Goal: Task Accomplishment & Management: Use online tool/utility

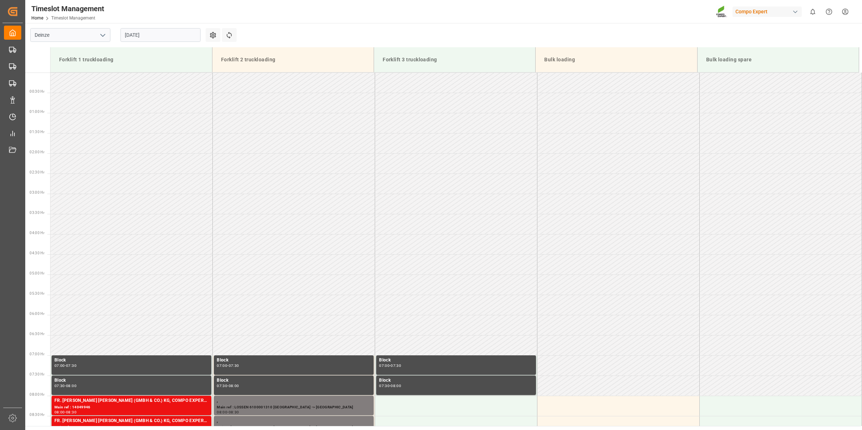
scroll to position [250, 0]
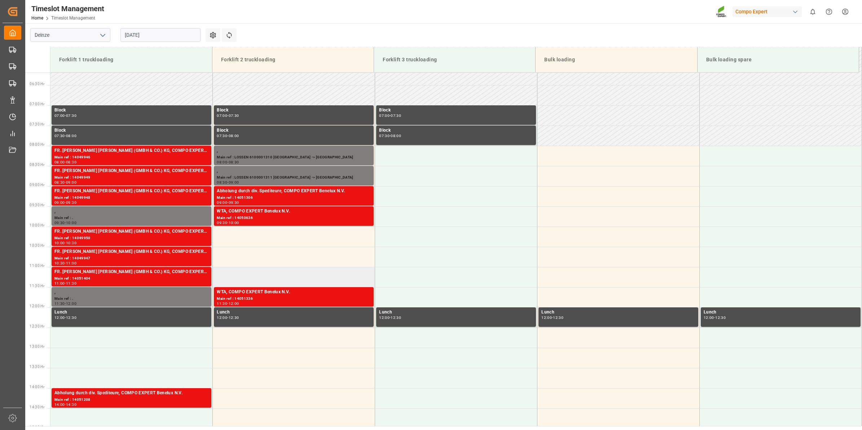
click at [265, 278] on td at bounding box center [294, 277] width 162 height 20
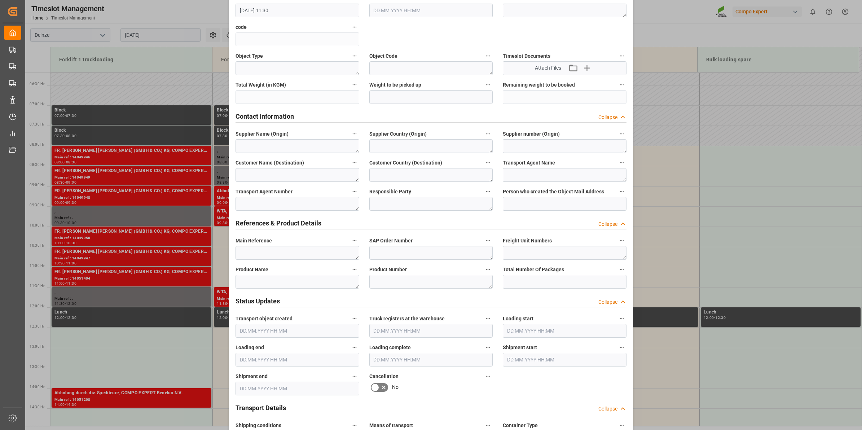
scroll to position [180, 0]
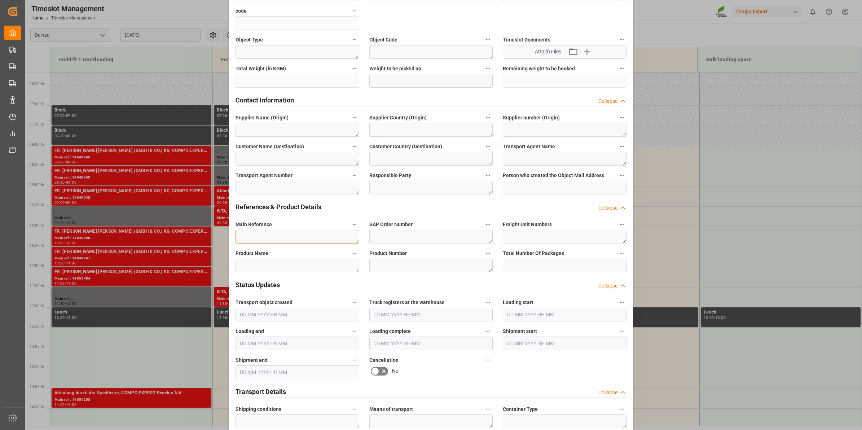
click at [283, 236] on textarea at bounding box center [298, 237] width 124 height 14
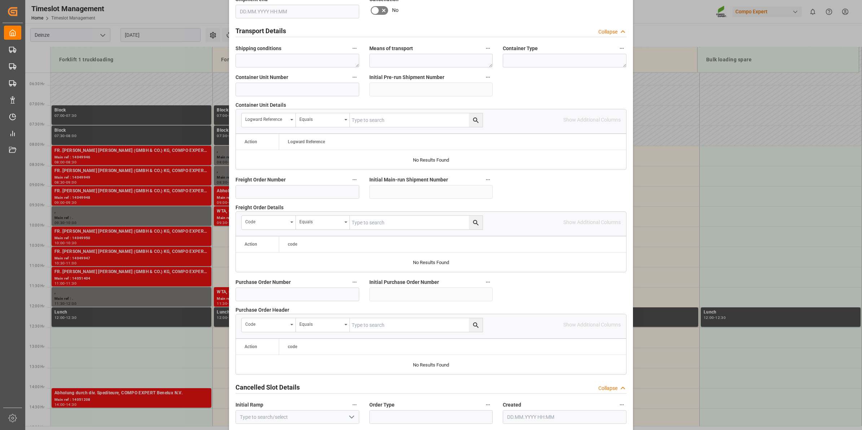
scroll to position [572, 0]
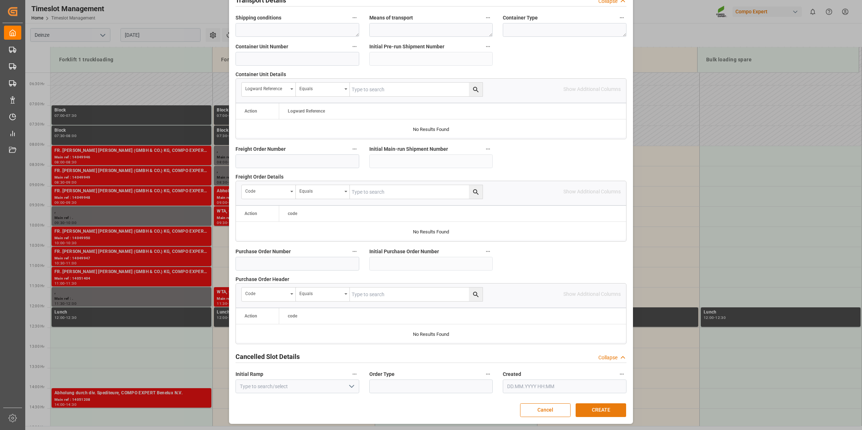
type textarea "LOSSEN 16 pal folie"
click at [608, 410] on button "CREATE" at bounding box center [601, 410] width 51 height 14
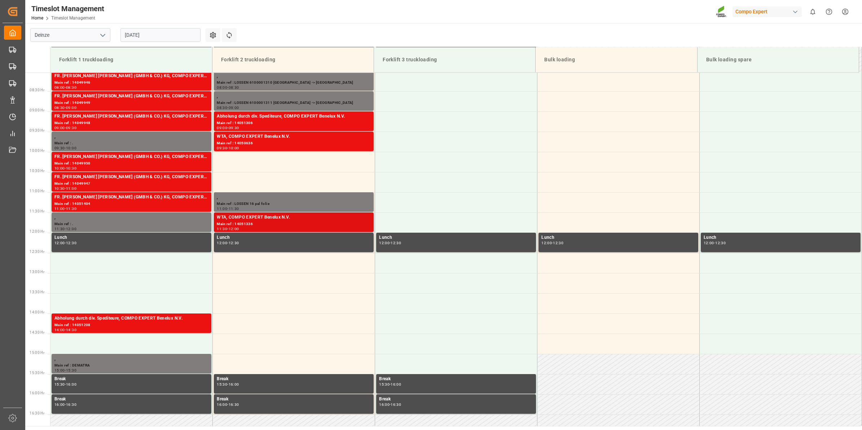
scroll to position [309, 0]
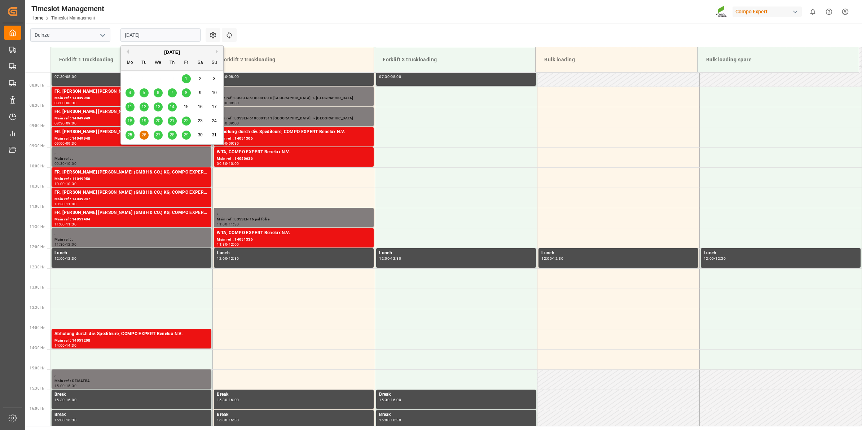
click at [164, 40] on input "26.08.2025" at bounding box center [161, 35] width 80 height 14
click at [157, 133] on span "27" at bounding box center [158, 134] width 5 height 5
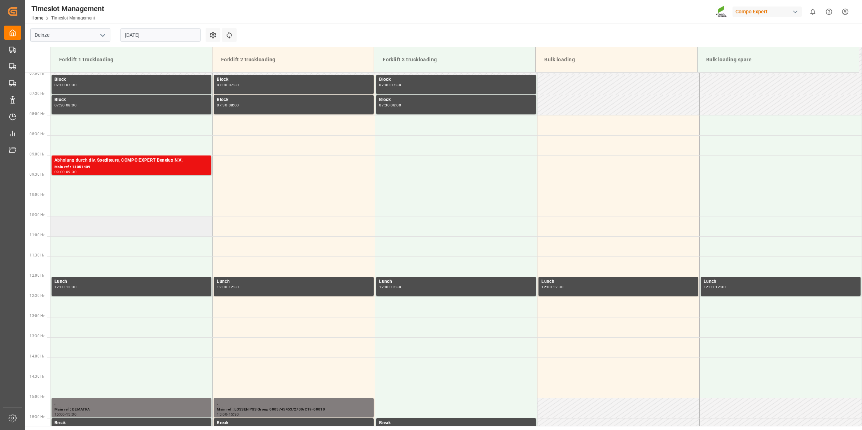
scroll to position [295, 0]
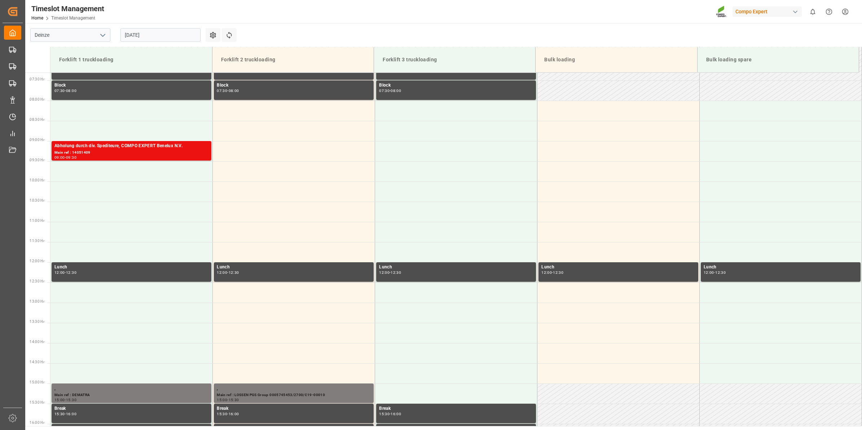
click at [148, 31] on input "27.08.2025" at bounding box center [161, 35] width 80 height 14
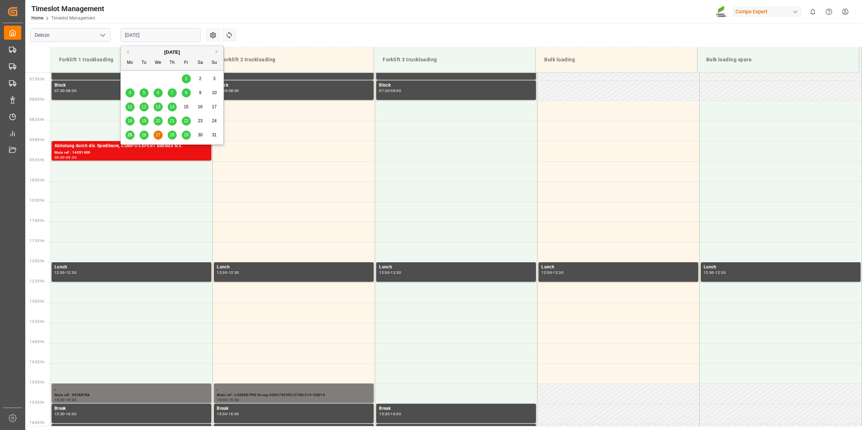
click at [146, 135] on span "26" at bounding box center [143, 134] width 5 height 5
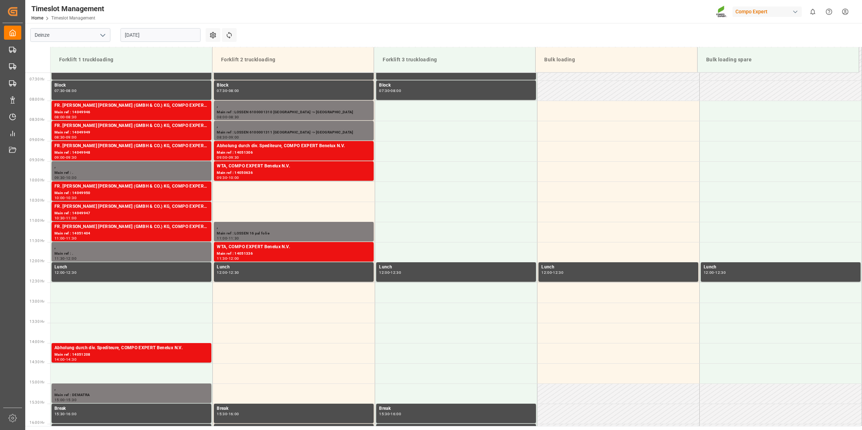
click at [165, 34] on input "26.08.2025" at bounding box center [161, 35] width 80 height 14
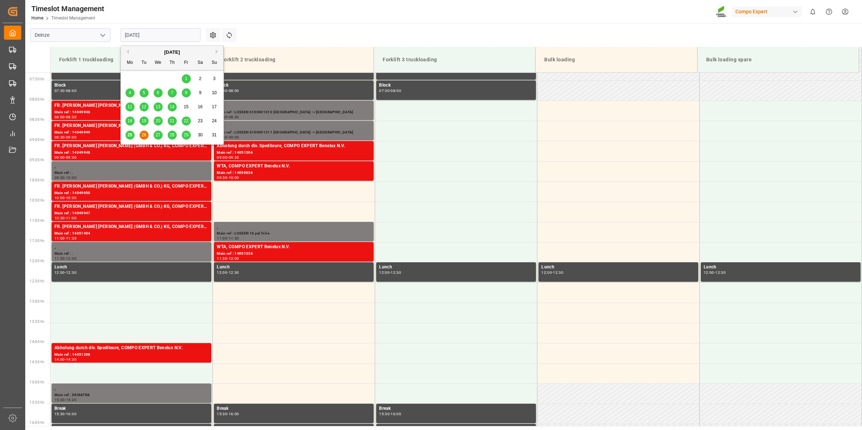
click at [162, 135] on div "27" at bounding box center [158, 135] width 9 height 9
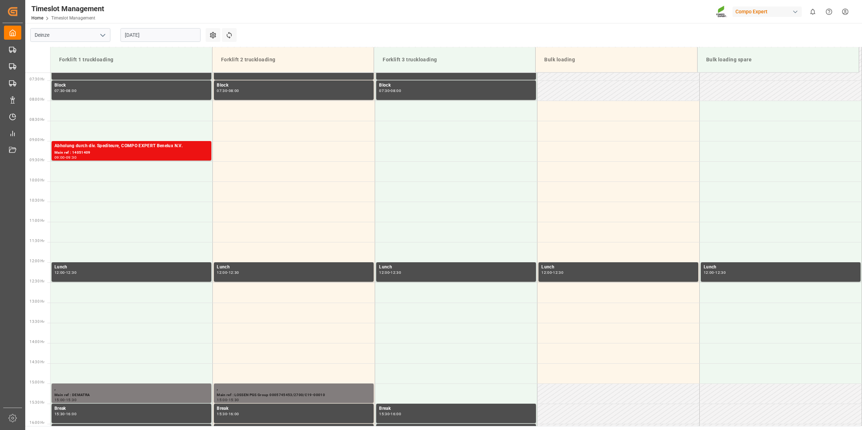
click at [152, 29] on input "27.08.2025" at bounding box center [161, 35] width 80 height 14
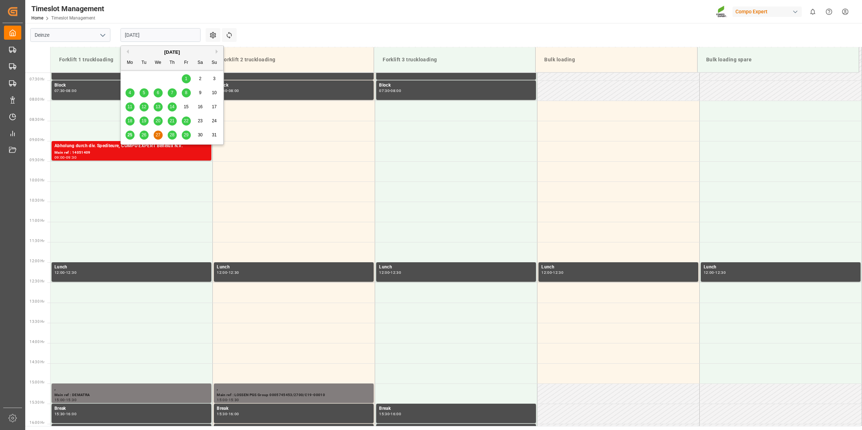
click at [170, 137] on span "28" at bounding box center [172, 134] width 5 height 5
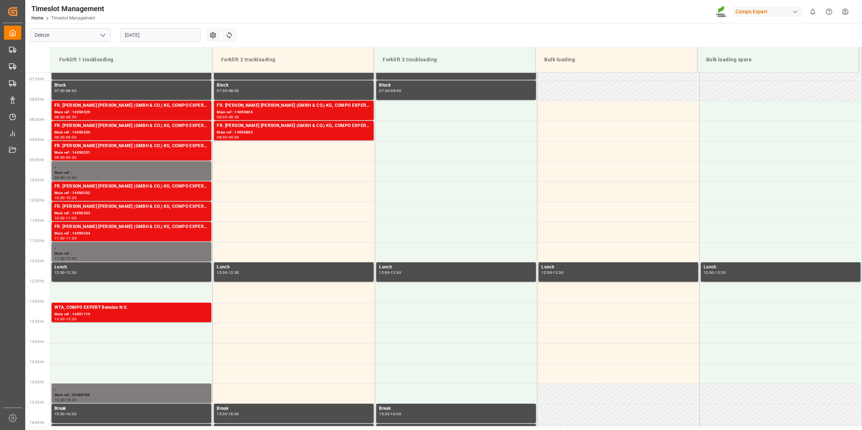
click at [185, 31] on input "28.08.2025" at bounding box center [161, 35] width 80 height 14
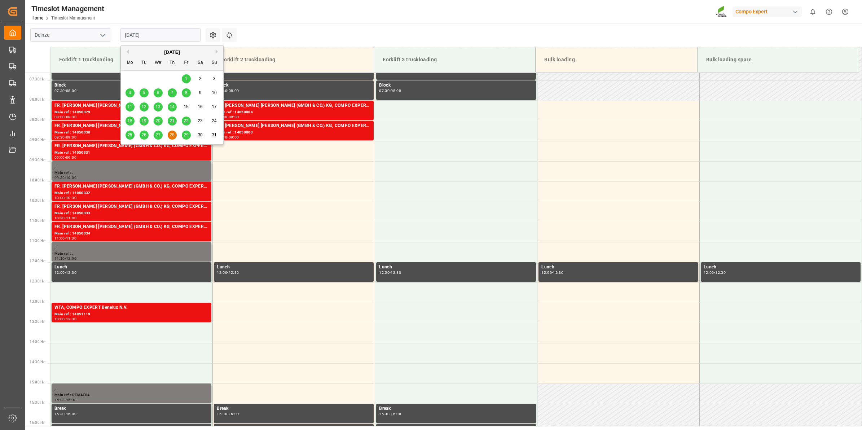
click at [186, 136] on span "29" at bounding box center [186, 134] width 5 height 5
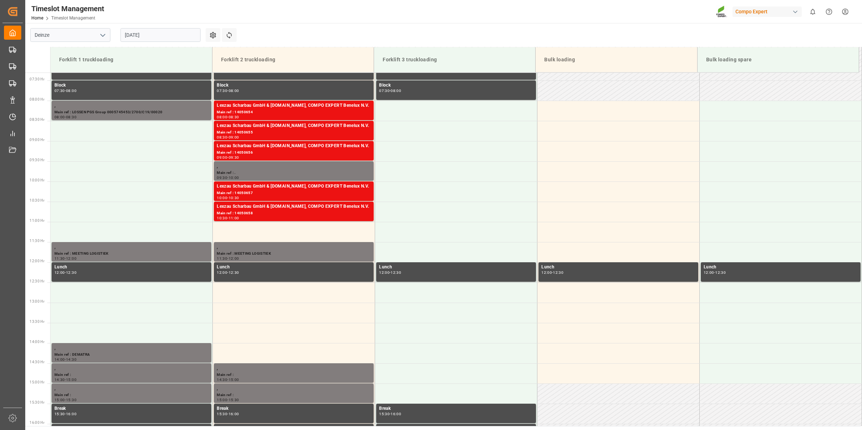
click at [128, 39] on input "29.08.2025" at bounding box center [161, 35] width 80 height 14
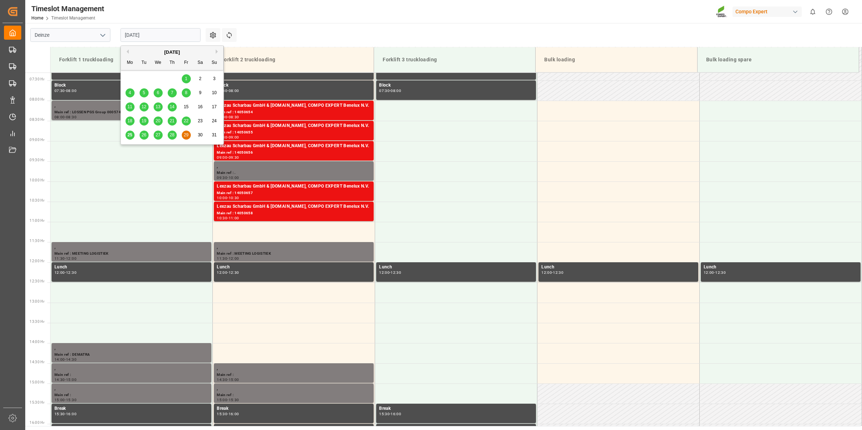
click at [217, 51] on button "Next Month" at bounding box center [218, 51] width 4 height 4
click at [158, 80] on span "3" at bounding box center [158, 78] width 3 height 5
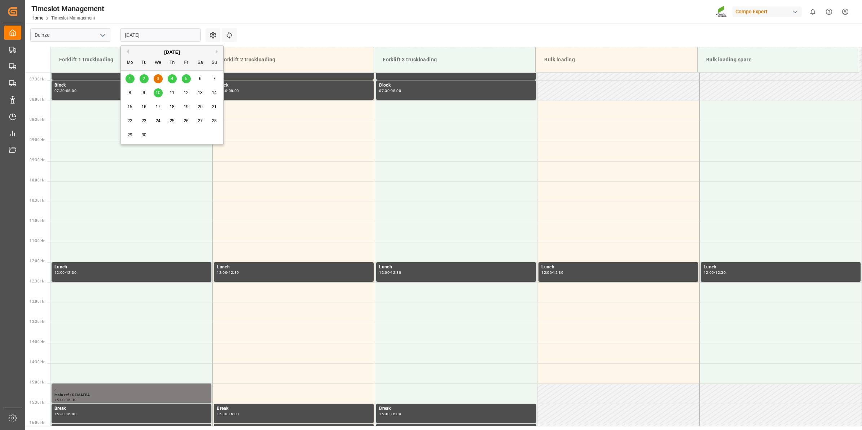
click at [156, 31] on input "[DATE]" at bounding box center [161, 35] width 80 height 14
click at [174, 80] on div "4" at bounding box center [172, 79] width 9 height 9
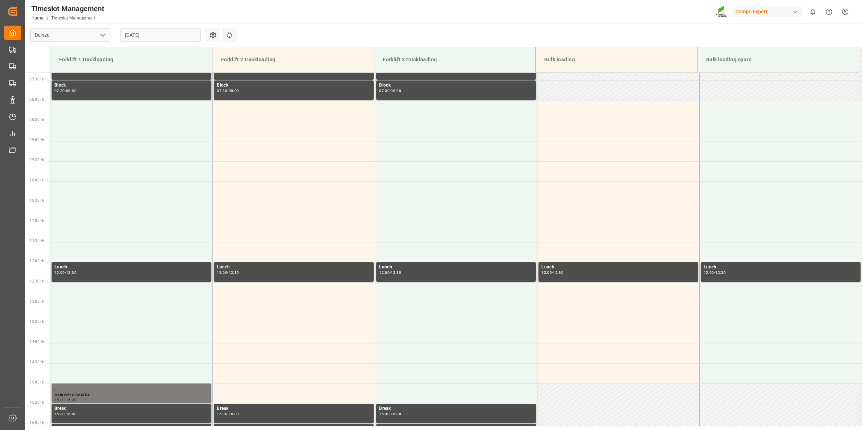
click at [145, 32] on input "04.09.2025" at bounding box center [161, 35] width 80 height 14
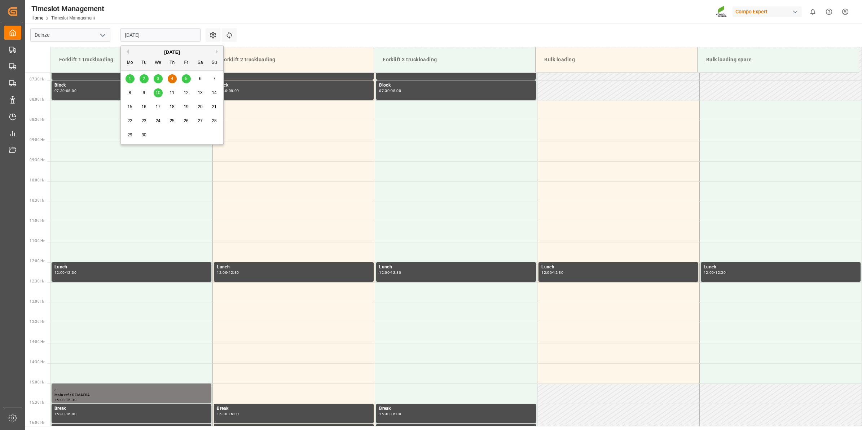
click at [155, 82] on div "3" at bounding box center [158, 79] width 9 height 9
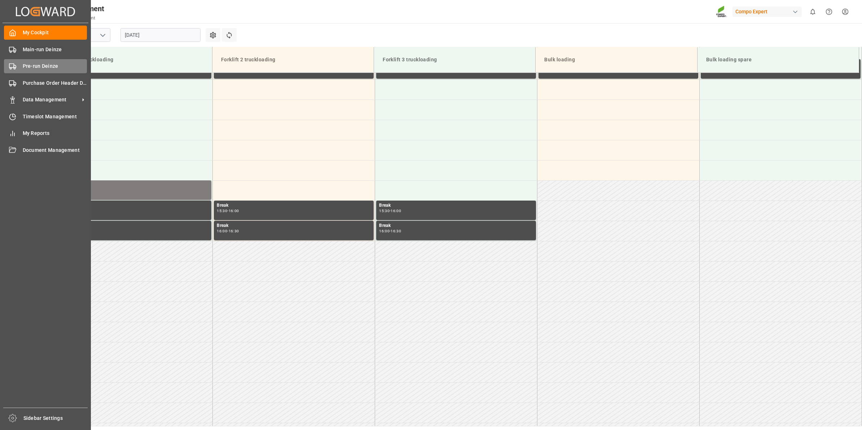
scroll to position [521, 0]
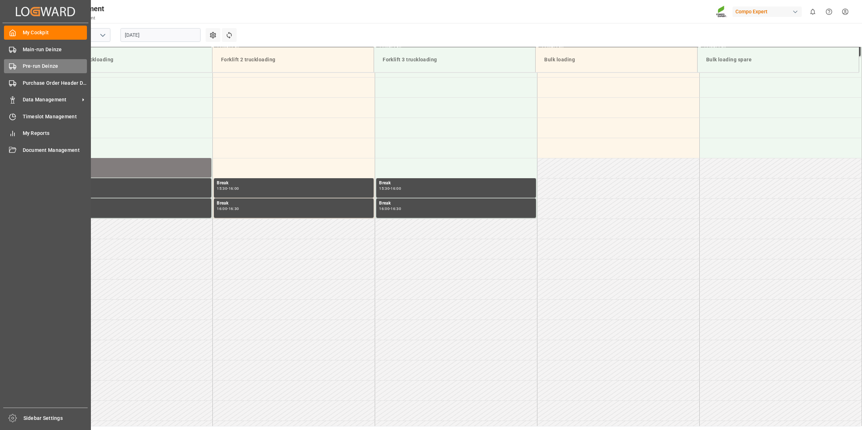
click at [27, 69] on span "Pre-run Deinze" at bounding box center [55, 66] width 65 height 8
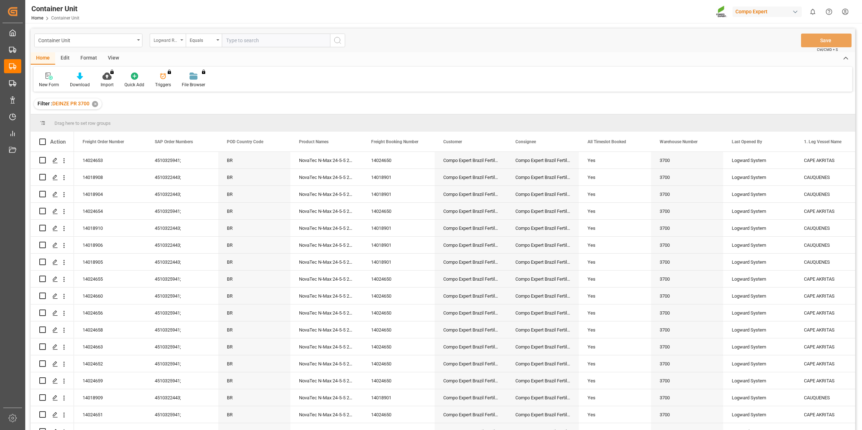
click at [174, 44] on div "Logward Reference" at bounding box center [168, 41] width 36 height 14
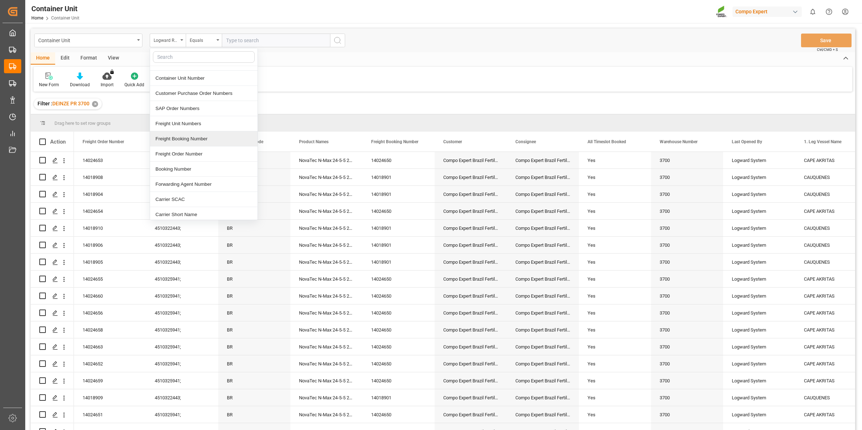
scroll to position [135, 0]
click at [191, 92] on div "Freight Order Number" at bounding box center [204, 89] width 108 height 15
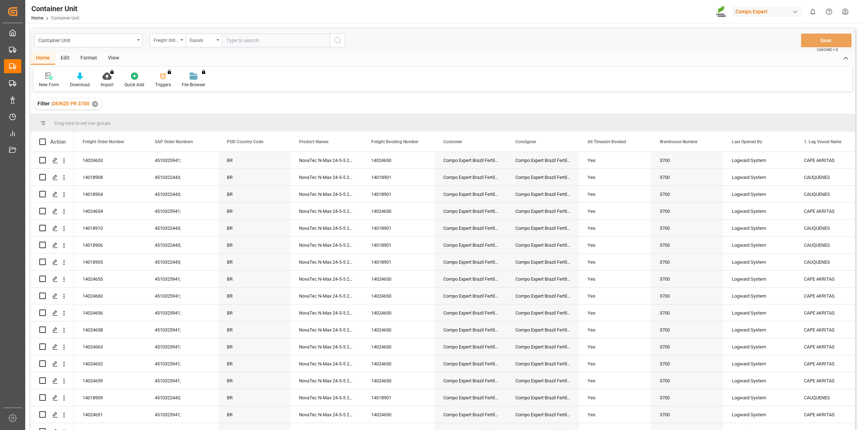
click at [236, 46] on input "text" at bounding box center [276, 41] width 108 height 14
type input "14050338"
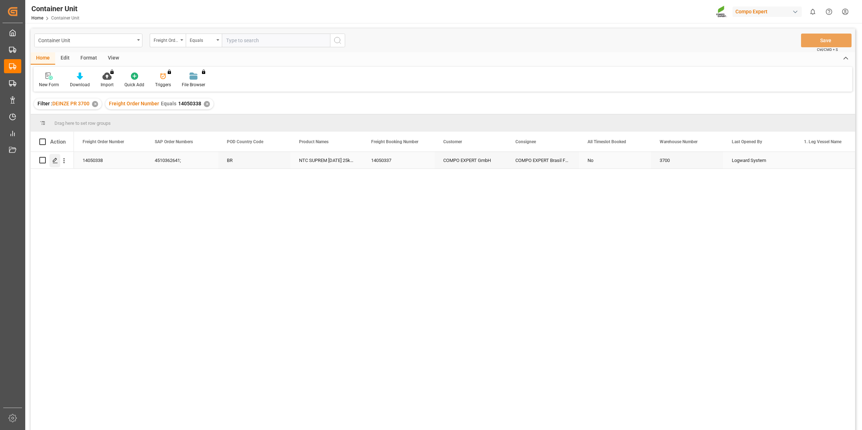
click at [53, 159] on icon "Press SPACE to select this row." at bounding box center [55, 161] width 6 height 6
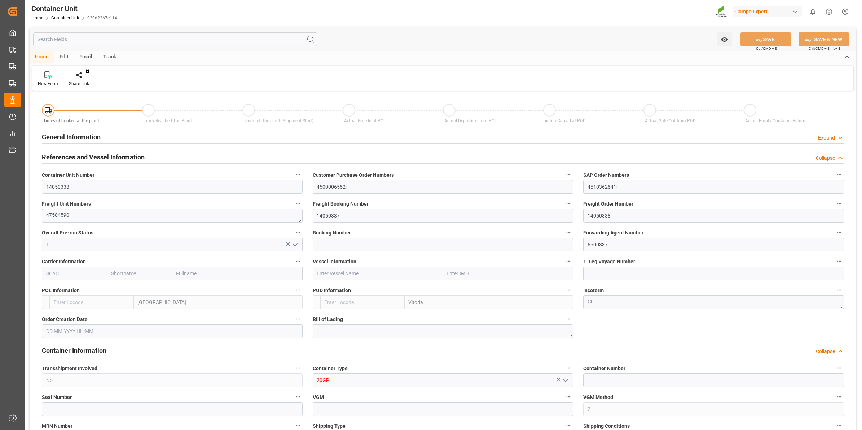
type input "BEANR"
type input "BRVIX"
type input "0"
type input "120"
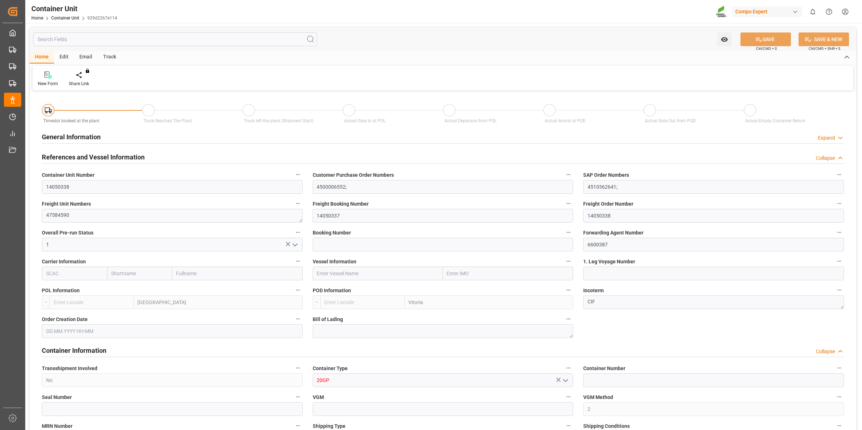
type input "21500"
type input "04.08.2025 12:09"
type input "15.09.2025"
click at [89, 78] on div at bounding box center [84, 75] width 31 height 8
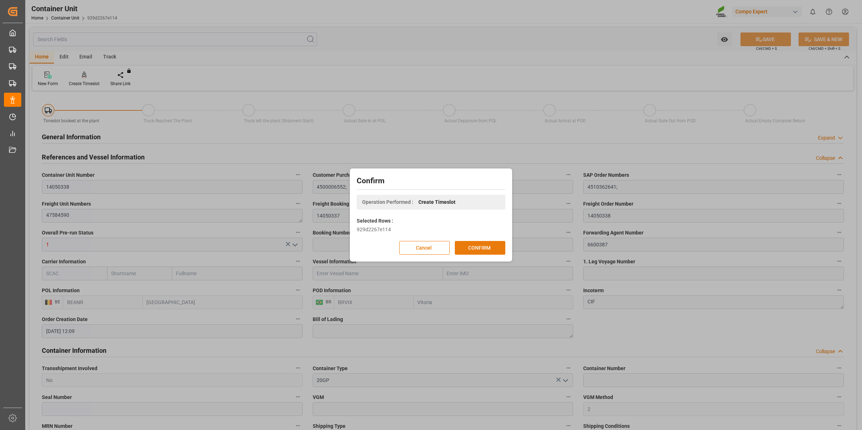
click at [485, 246] on button "CONFIRM" at bounding box center [480, 248] width 51 height 14
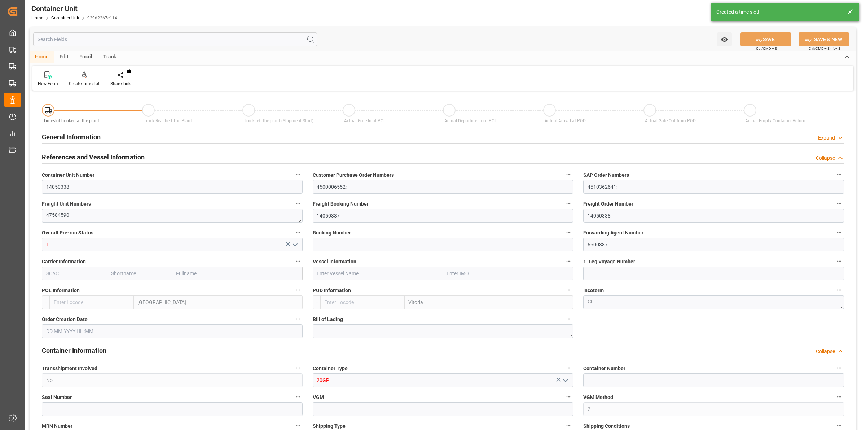
type input "BEANR"
type input "BRVIX"
type input "0"
type input "120"
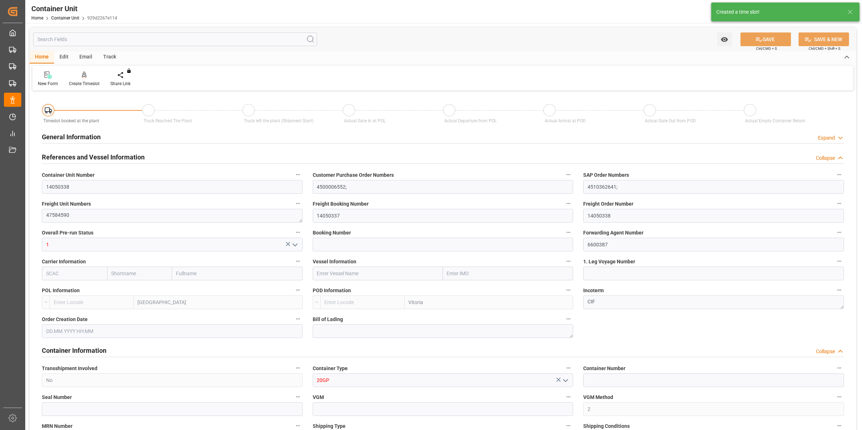
type input "21500"
type input "04.08.2025 12:09"
type input "15.09.2025"
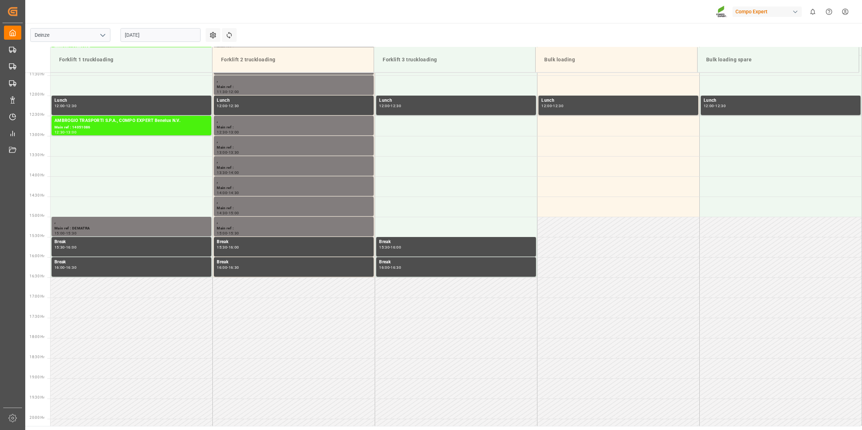
scroll to position [521, 0]
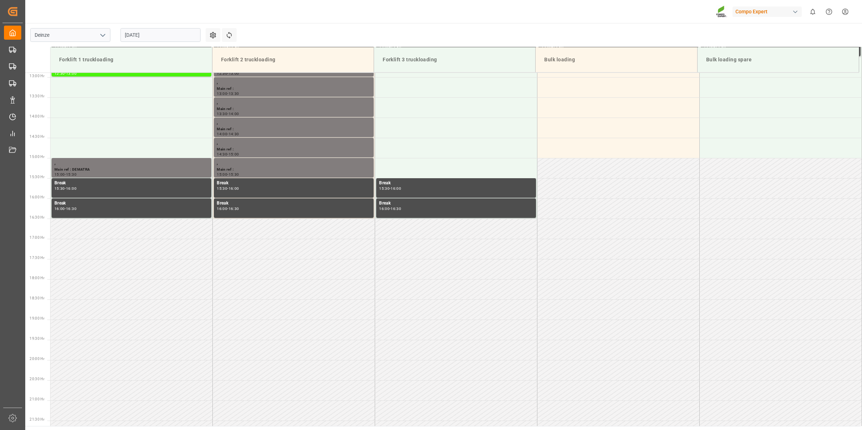
click at [152, 32] on input "[DATE]" at bounding box center [161, 35] width 80 height 14
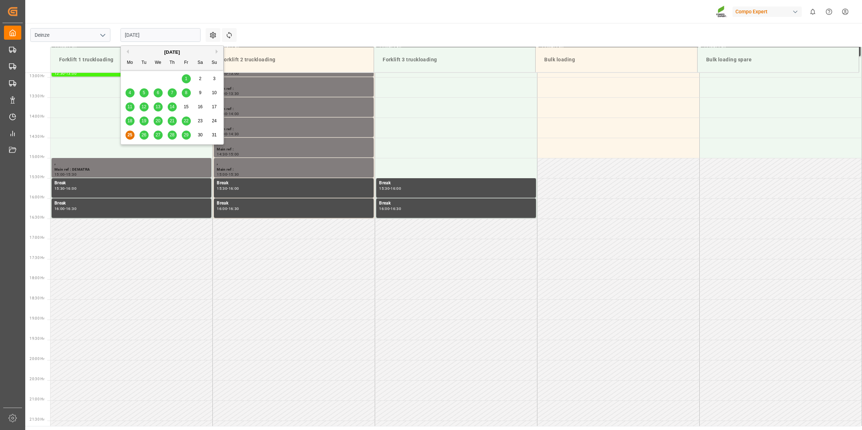
click at [216, 51] on button "Next Month" at bounding box center [218, 51] width 4 height 4
click at [156, 80] on div "3" at bounding box center [158, 79] width 9 height 9
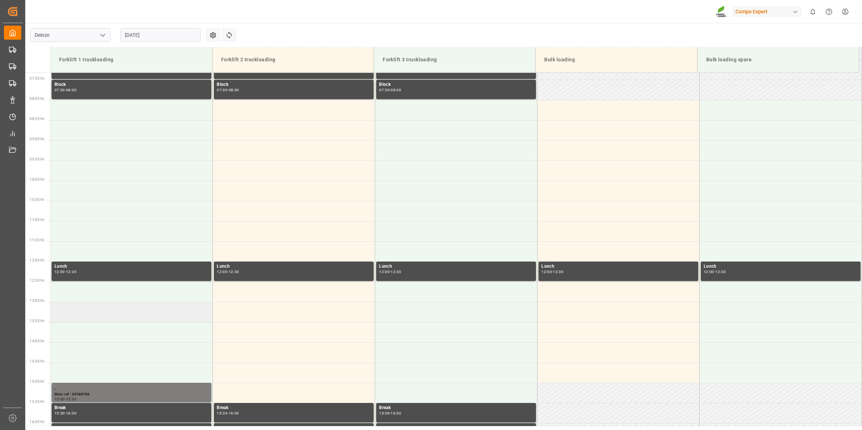
scroll to position [295, 0]
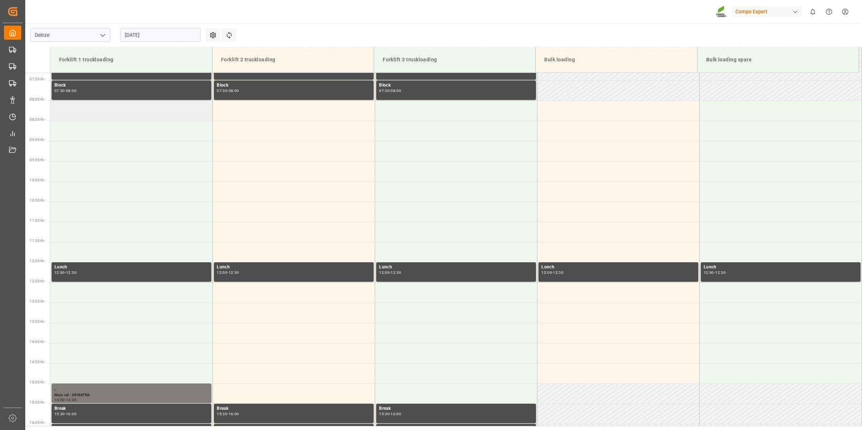
click at [117, 112] on td at bounding box center [132, 111] width 162 height 20
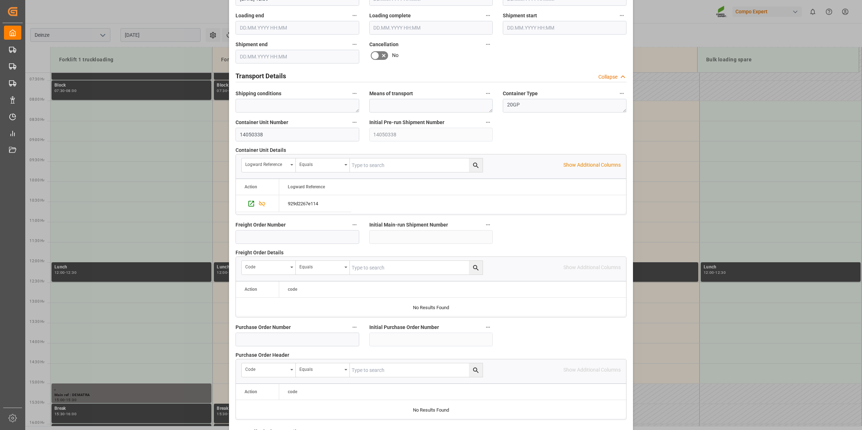
scroll to position [572, 0]
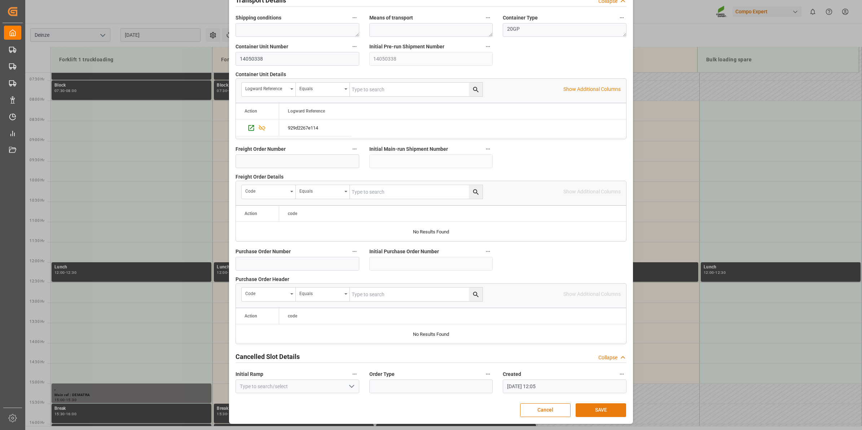
click at [597, 408] on button "SAVE" at bounding box center [601, 410] width 51 height 14
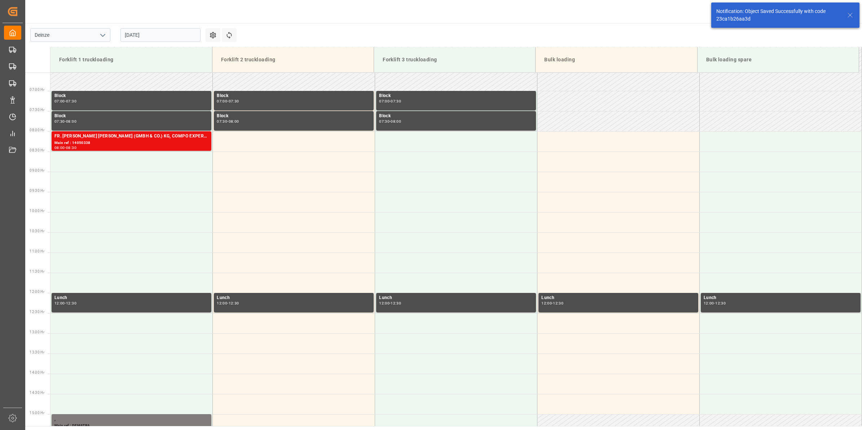
scroll to position [278, 0]
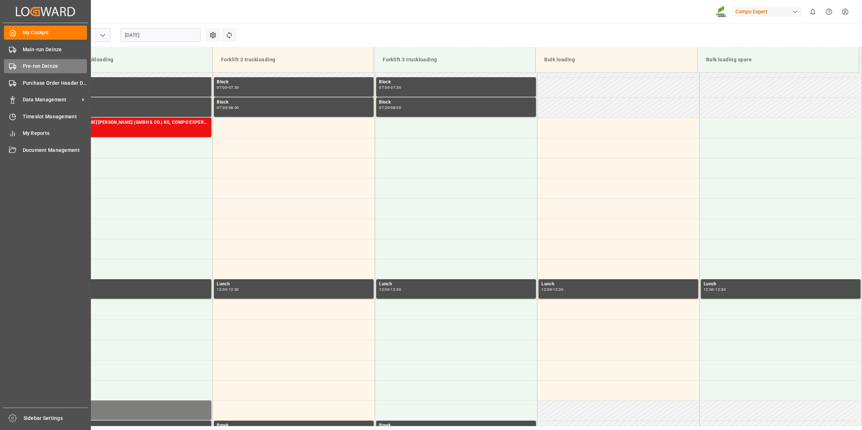
click at [24, 71] on div "Pre-run Deinze Pre-run Deinze" at bounding box center [45, 66] width 83 height 14
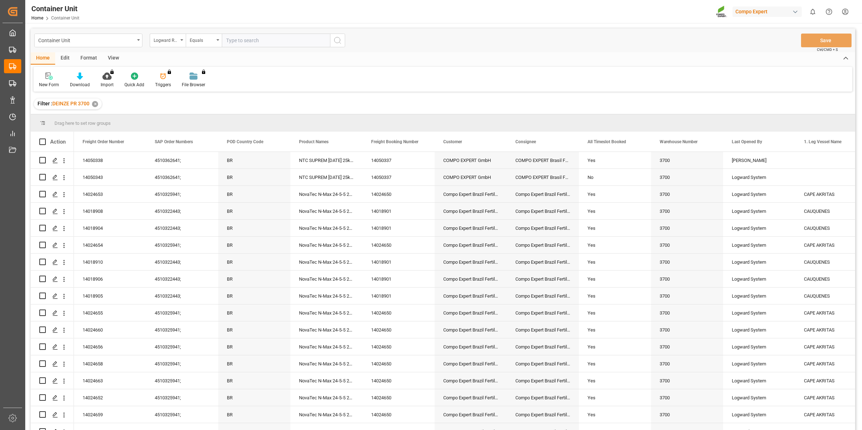
click at [181, 43] on div "Logward Reference" at bounding box center [168, 41] width 36 height 14
click at [193, 135] on div "Freight Order Number" at bounding box center [204, 134] width 108 height 15
click at [248, 40] on input "text" at bounding box center [276, 41] width 108 height 14
type input "14050340"
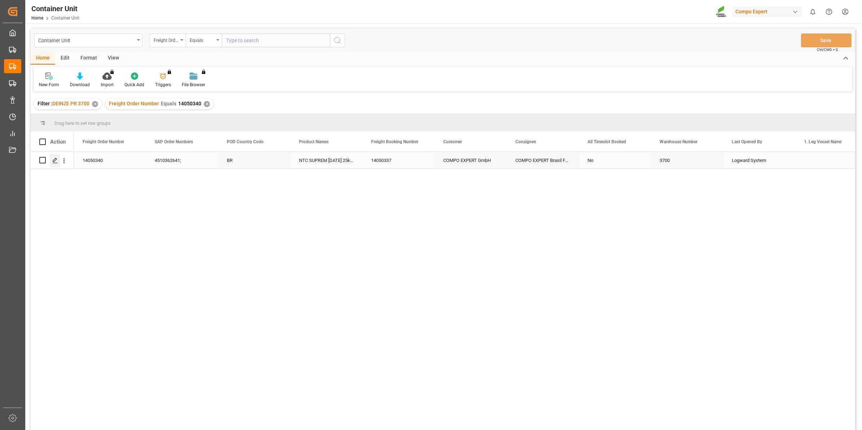
click at [57, 165] on div "Press SPACE to select this row." at bounding box center [54, 160] width 11 height 13
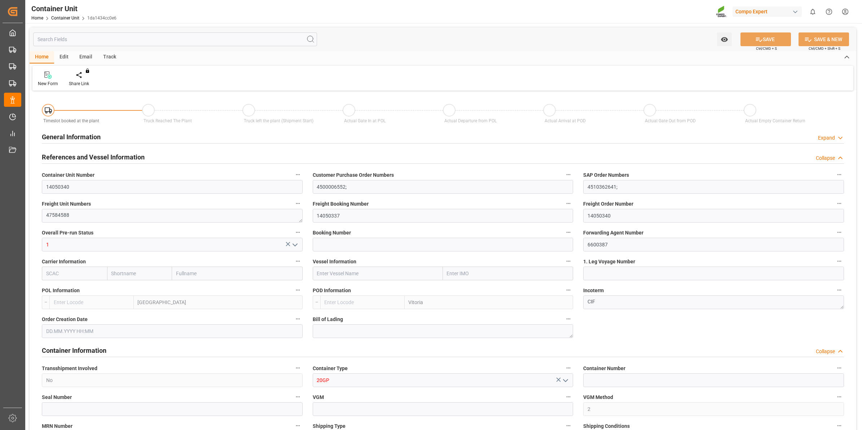
type input "BEANR"
type input "BRVIX"
type input "0"
type input "120"
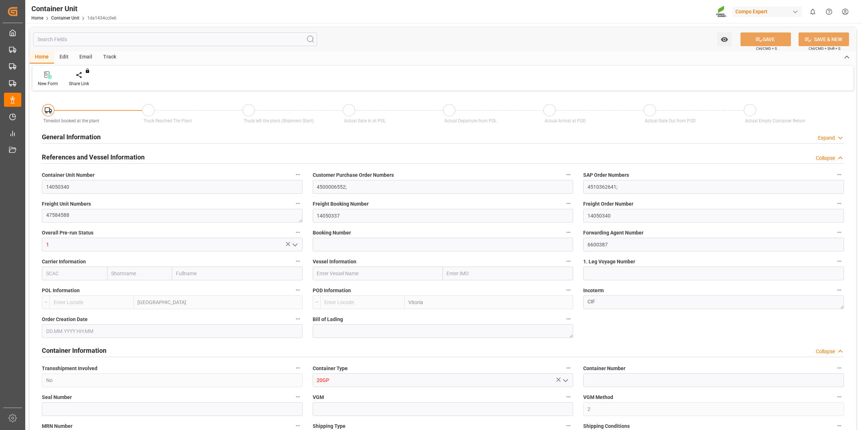
type input "21500"
type input "[DATE] 12:09"
type input "[DATE]"
click at [84, 74] on icon at bounding box center [84, 74] width 5 height 6
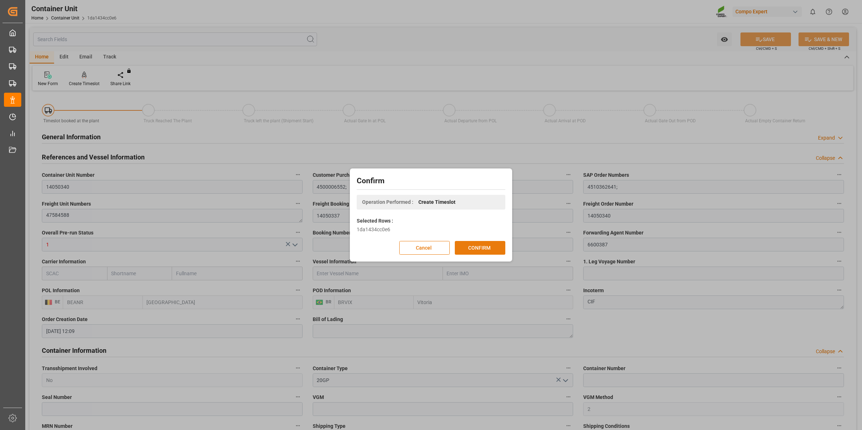
click at [473, 249] on button "CONFIRM" at bounding box center [480, 248] width 51 height 14
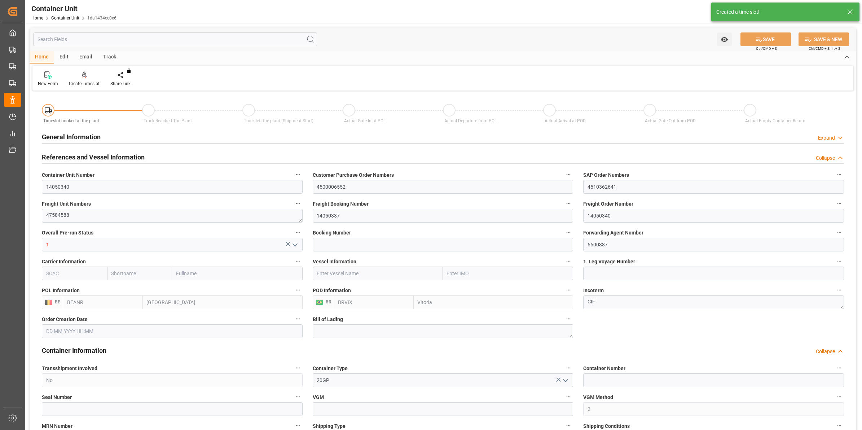
type input "[DATE] 12:09"
type input "[DATE]"
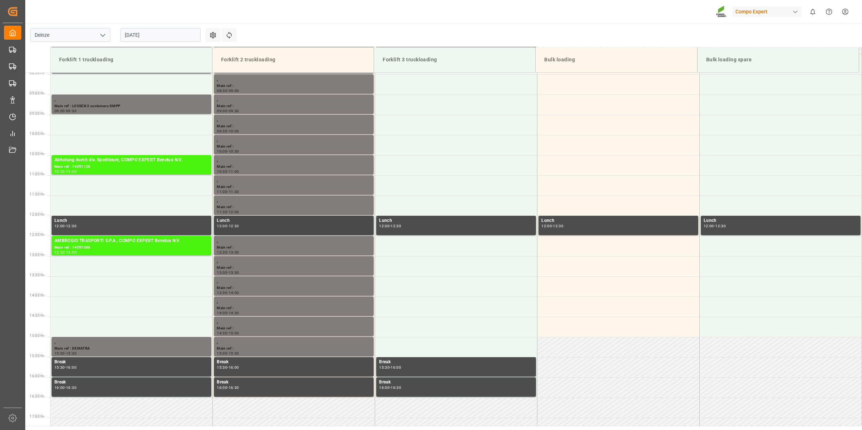
scroll to position [340, 0]
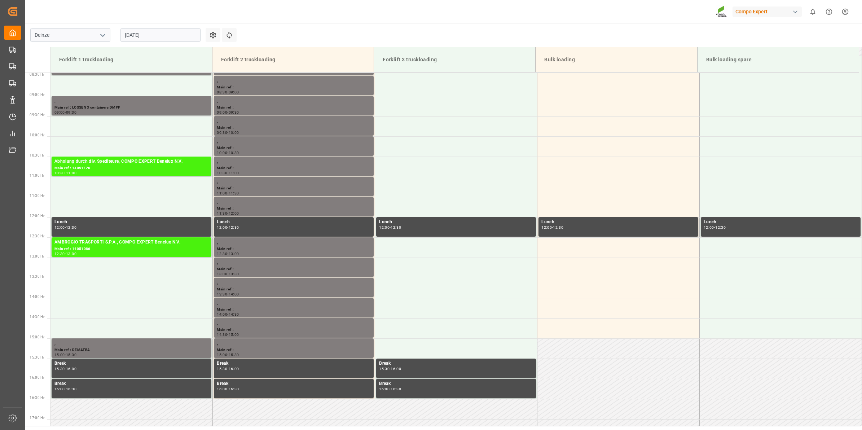
click at [154, 34] on input "[DATE]" at bounding box center [161, 35] width 80 height 14
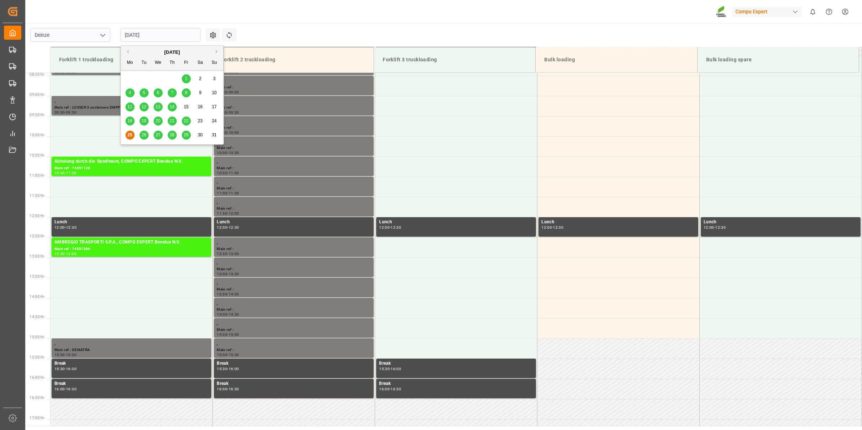
click at [218, 49] on div "[DATE]" at bounding box center [172, 52] width 102 height 7
click at [217, 49] on button "Next Month" at bounding box center [218, 51] width 4 height 4
click at [160, 78] on div "3" at bounding box center [158, 79] width 9 height 9
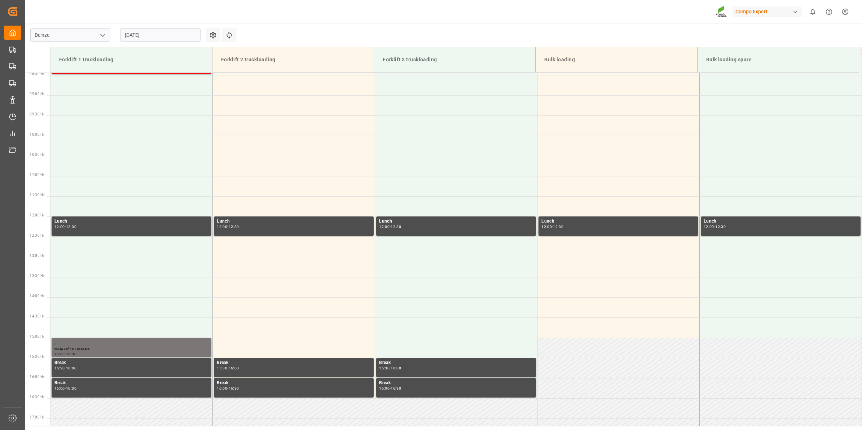
scroll to position [292, 0]
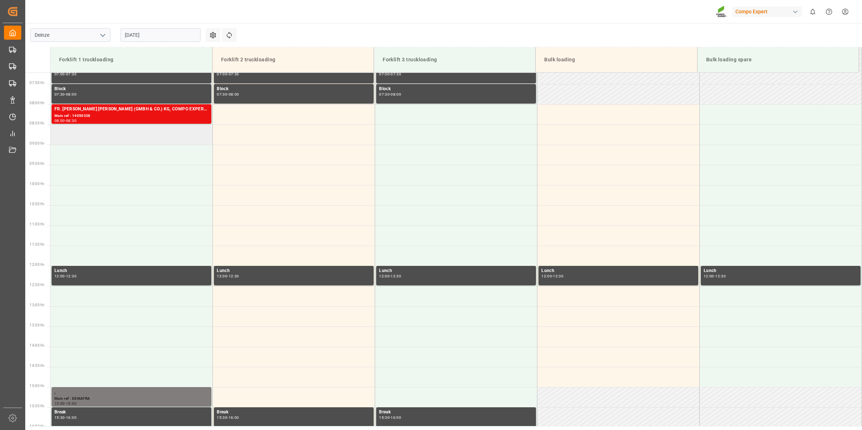
click at [145, 139] on td at bounding box center [132, 134] width 162 height 20
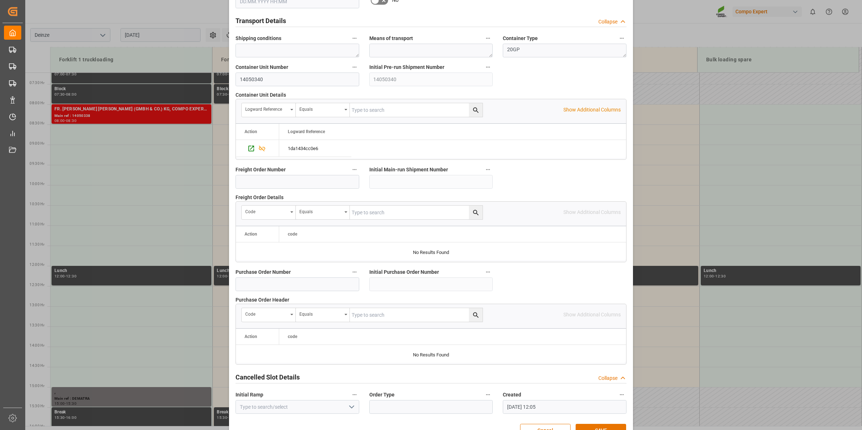
scroll to position [572, 0]
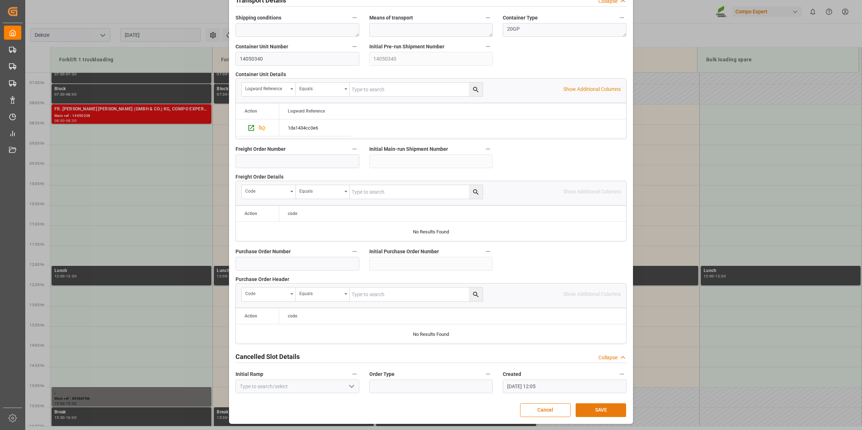
click at [593, 407] on button "SAVE" at bounding box center [601, 410] width 51 height 14
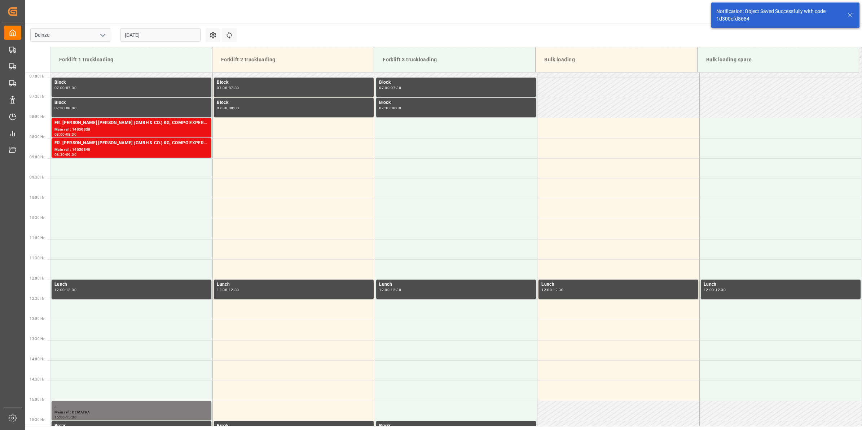
scroll to position [278, 0]
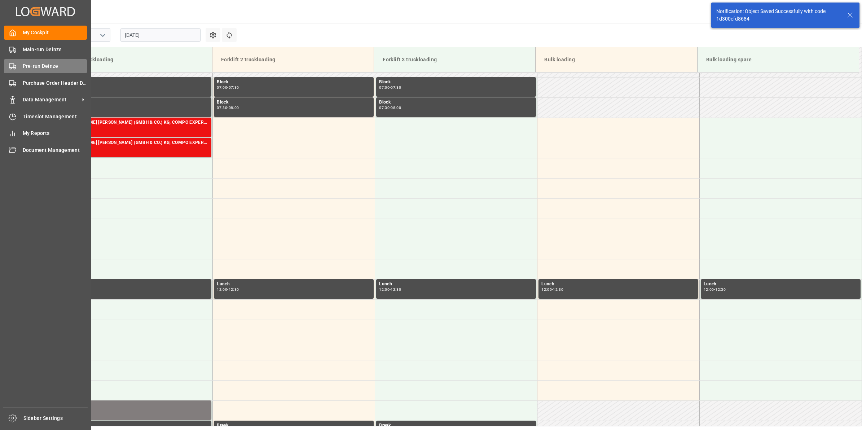
click at [19, 69] on div "Pre-run Deinze Pre-run Deinze" at bounding box center [45, 66] width 83 height 14
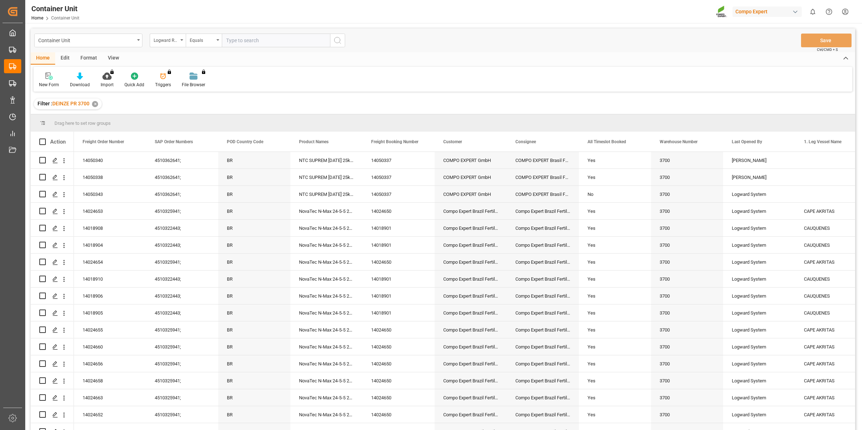
click at [179, 44] on div "Logward Reference" at bounding box center [168, 41] width 36 height 14
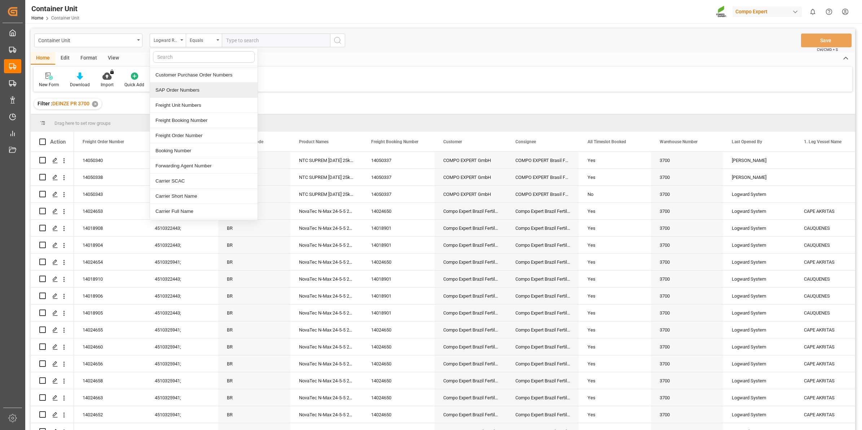
scroll to position [90, 0]
click at [192, 134] on div "Freight Order Number" at bounding box center [204, 134] width 108 height 15
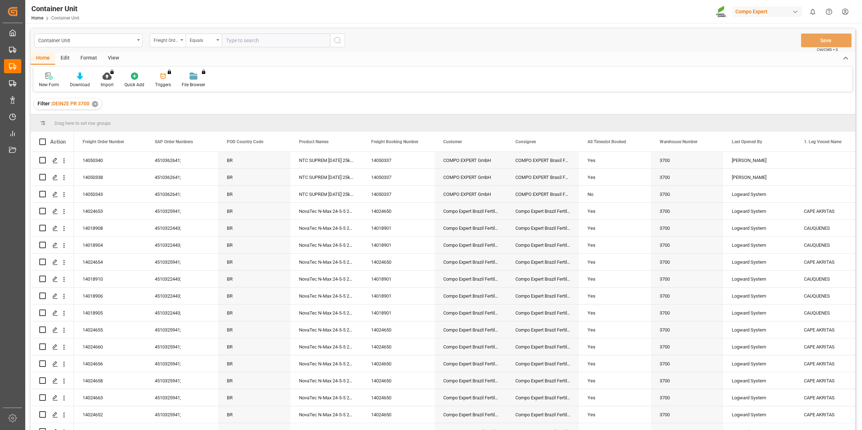
click at [261, 31] on div "Container Unit Freight Order Number Equals Save Ctrl/CMD + S" at bounding box center [443, 41] width 825 height 24
click at [248, 40] on input "text" at bounding box center [276, 41] width 108 height 14
type input "14050342"
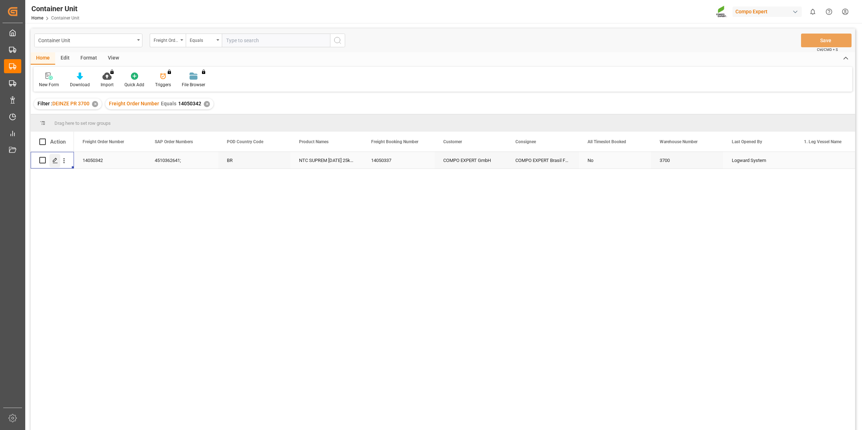
click at [56, 160] on polygon "Press SPACE to select this row." at bounding box center [55, 160] width 4 height 4
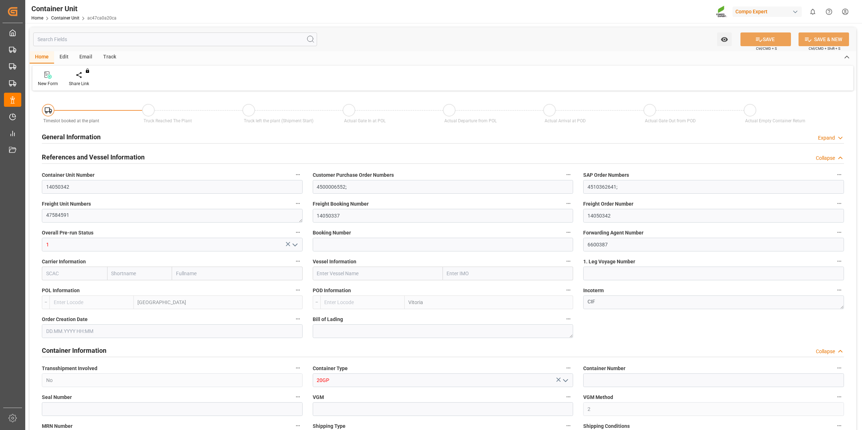
type input "BEANR"
type input "BRVIX"
type input "0"
type input "120"
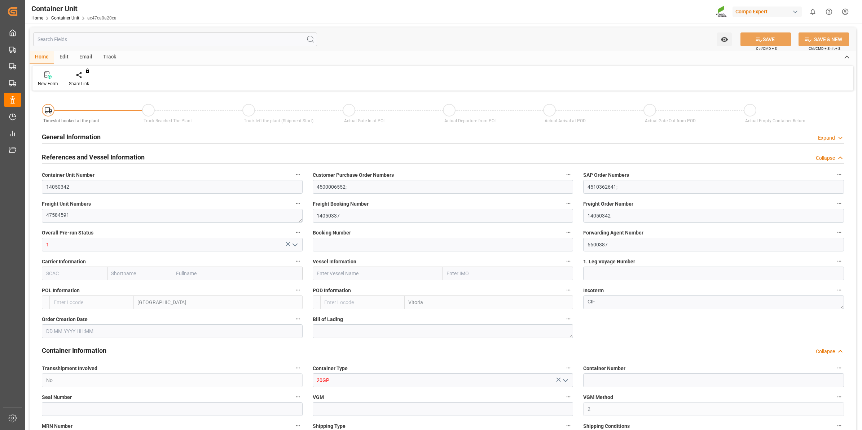
type input "21500"
type input "[DATE] 12:09"
type input "[DATE]"
click at [83, 77] on icon at bounding box center [84, 74] width 5 height 7
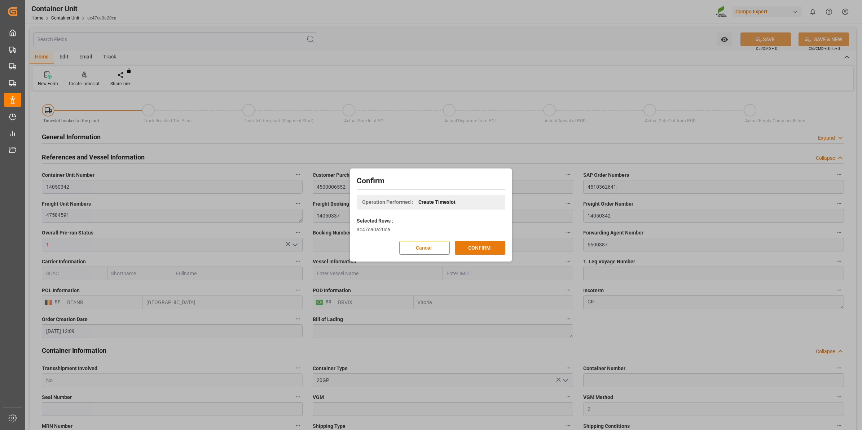
click at [484, 245] on button "CONFIRM" at bounding box center [480, 248] width 51 height 14
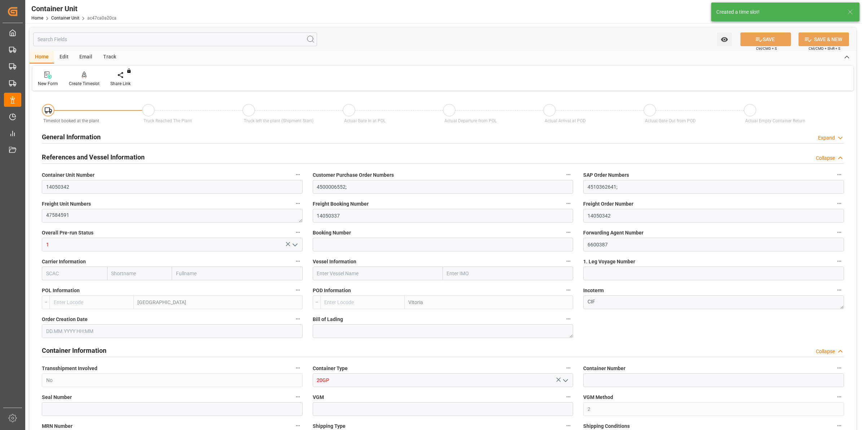
type input "BEANR"
type input "BRVIX"
type input "0"
type input "120"
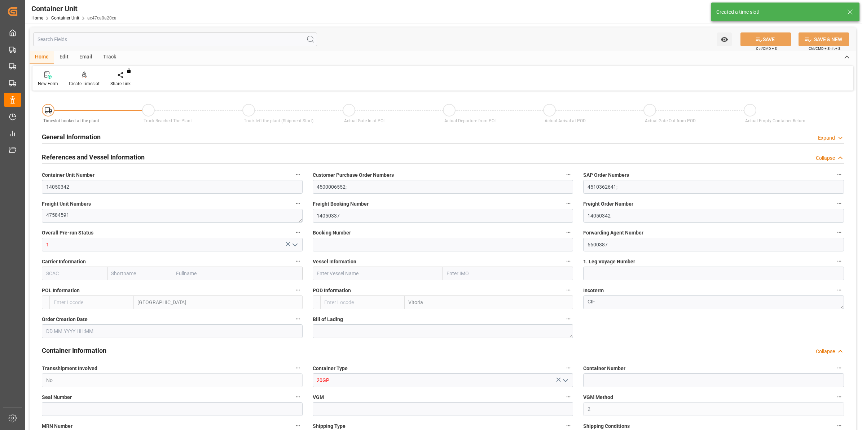
type input "21500"
type input "[DATE] 12:09"
type input "[DATE]"
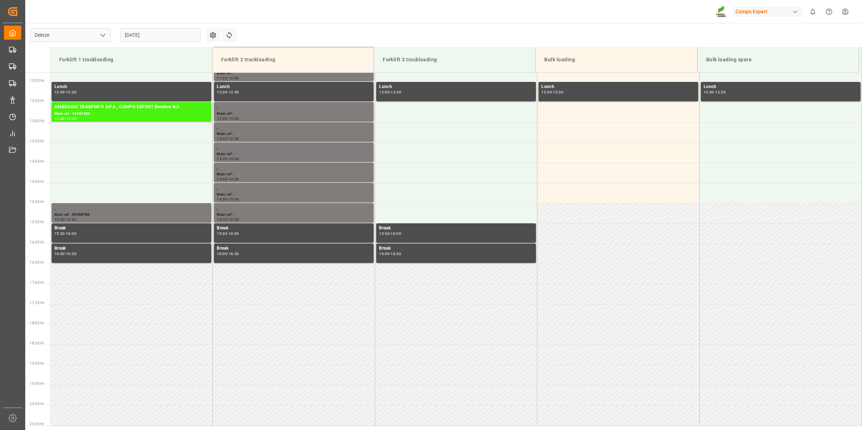
scroll to position [521, 0]
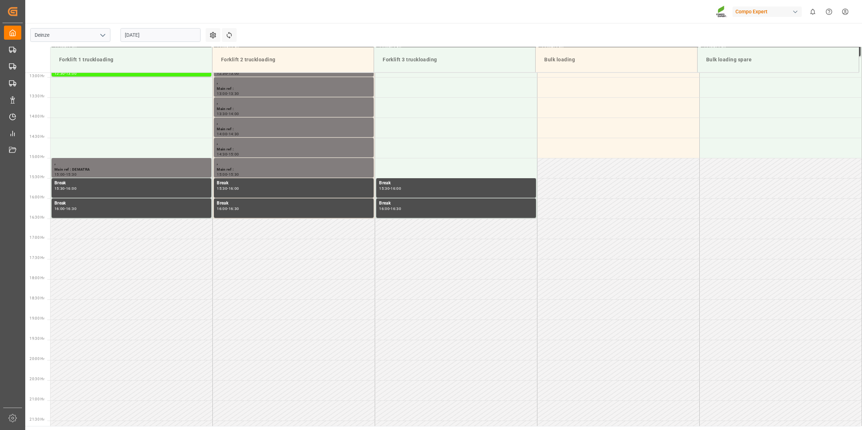
click at [132, 35] on input "[DATE]" at bounding box center [161, 35] width 80 height 14
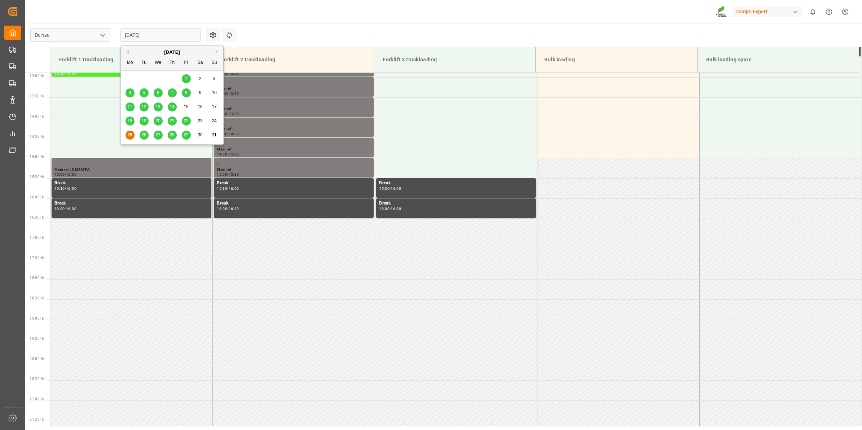
click at [219, 52] on button "Next Month" at bounding box center [218, 51] width 4 height 4
click at [157, 78] on span "3" at bounding box center [158, 78] width 3 height 5
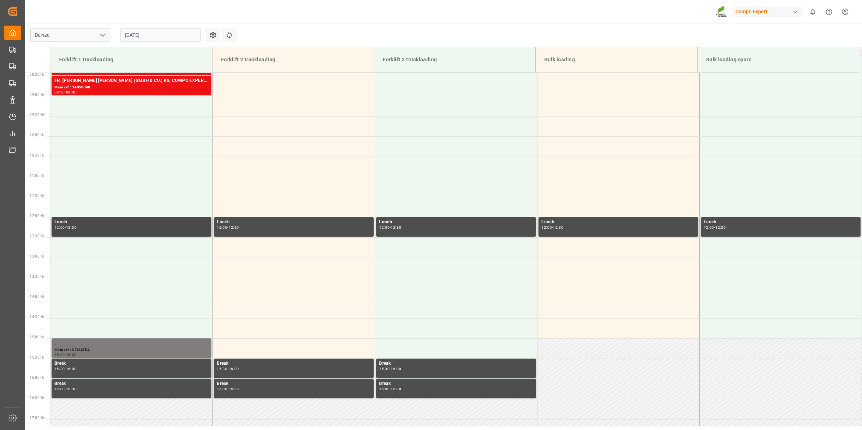
scroll to position [205, 0]
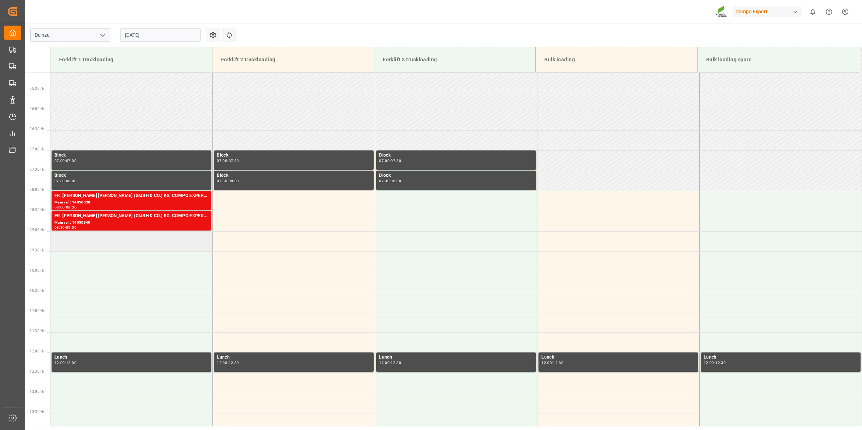
click at [129, 245] on td at bounding box center [132, 241] width 162 height 20
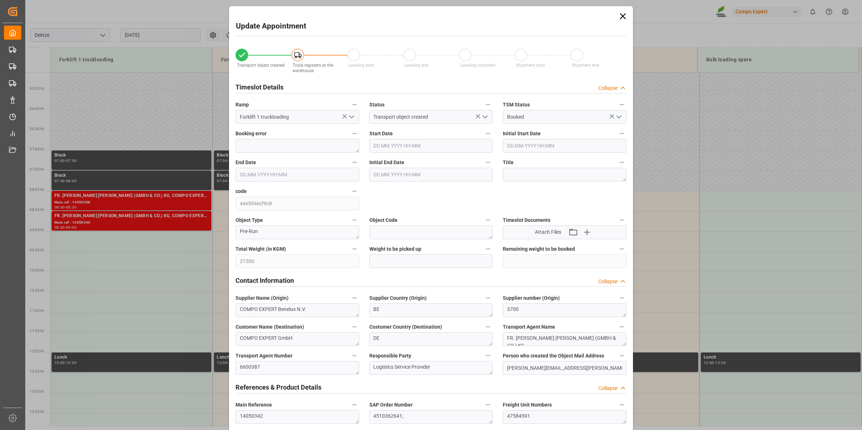
type input "03.09.2025 09:00"
type input "03.09.2025 09:30"
type input "[DATE] 12:09"
type input "25.08.2025 12:06"
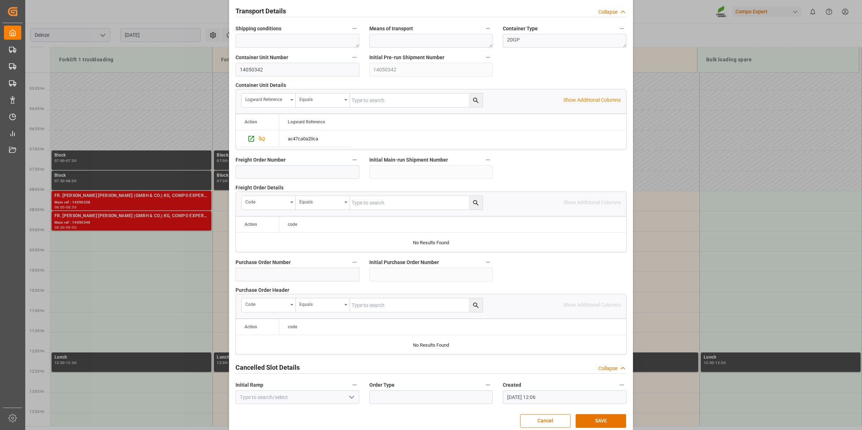
scroll to position [572, 0]
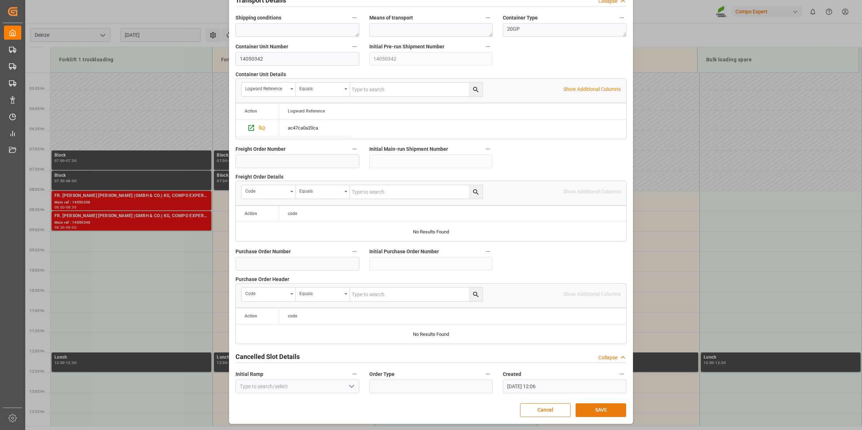
click at [603, 415] on button "SAVE" at bounding box center [601, 410] width 51 height 14
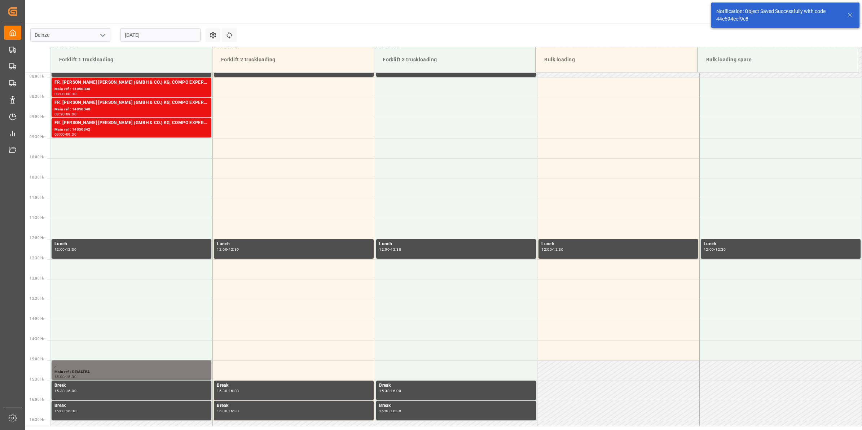
scroll to position [319, 0]
click at [141, 148] on td at bounding box center [132, 148] width 162 height 20
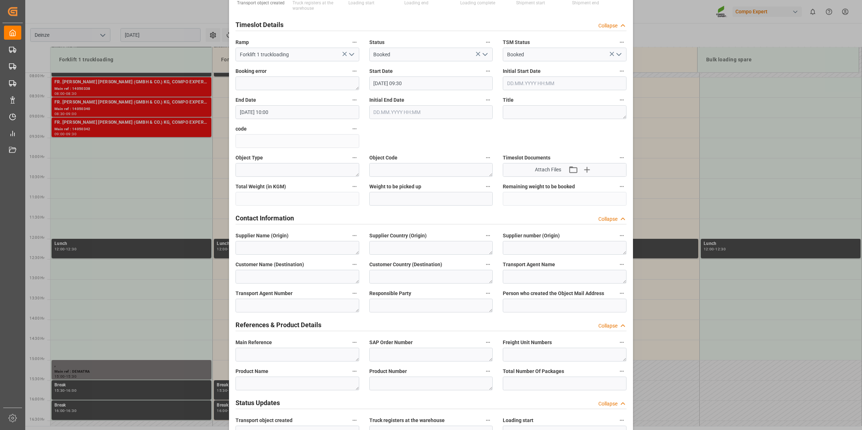
scroll to position [135, 0]
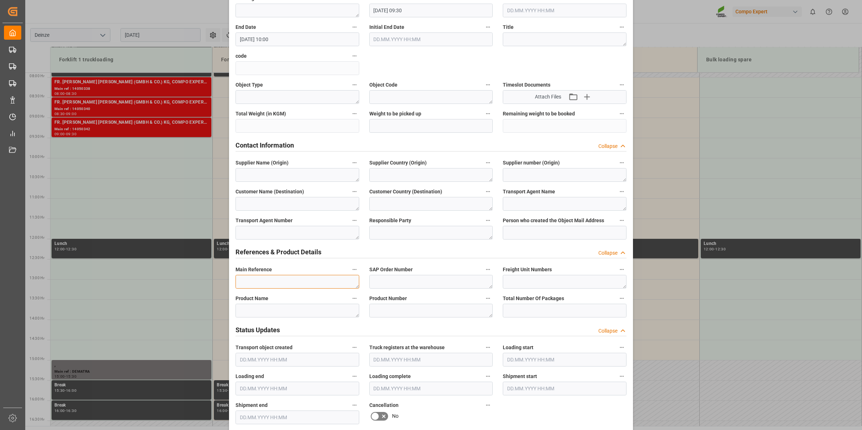
click at [295, 281] on textarea at bounding box center [298, 282] width 124 height 14
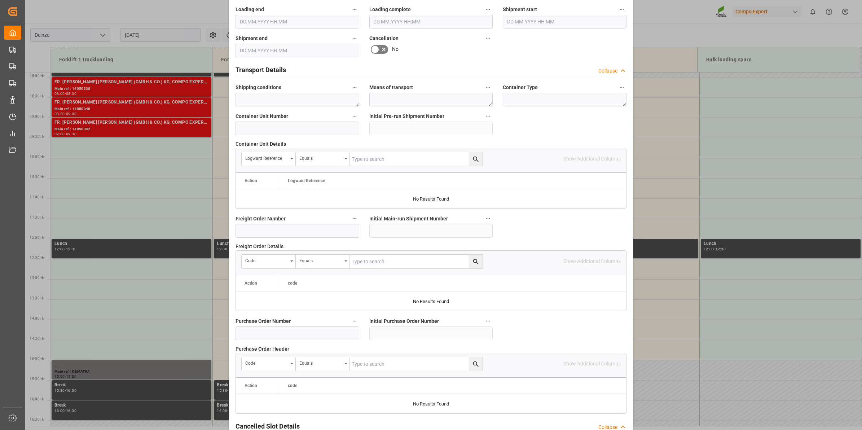
scroll to position [572, 0]
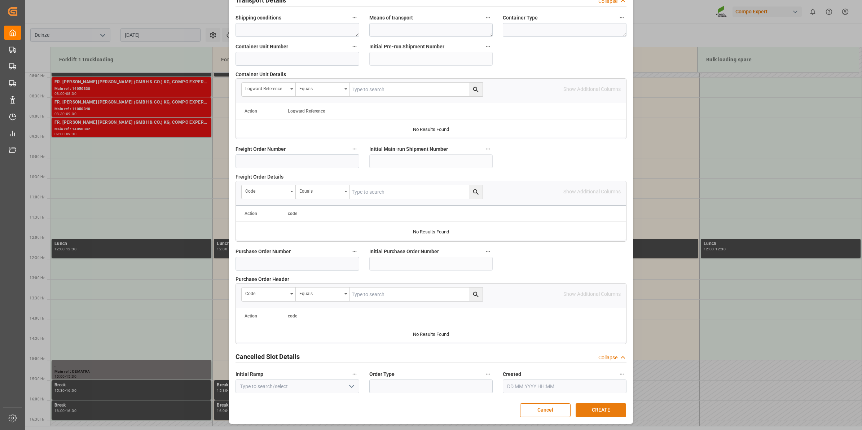
type textarea "."
click at [589, 408] on button "CREATE" at bounding box center [601, 410] width 51 height 14
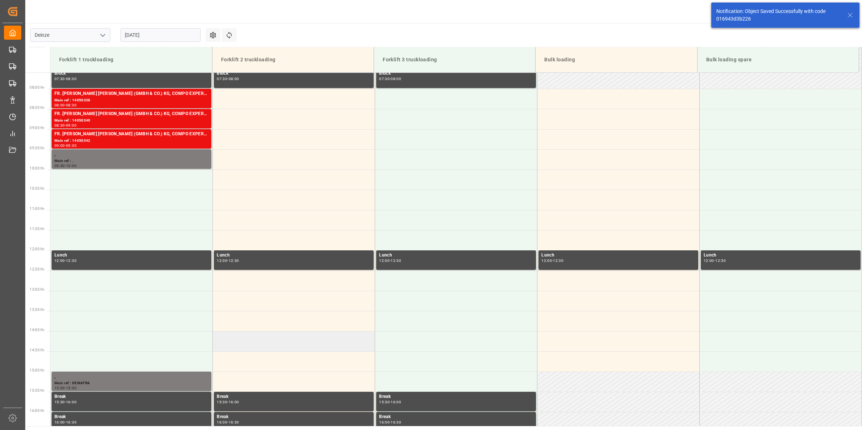
scroll to position [319, 0]
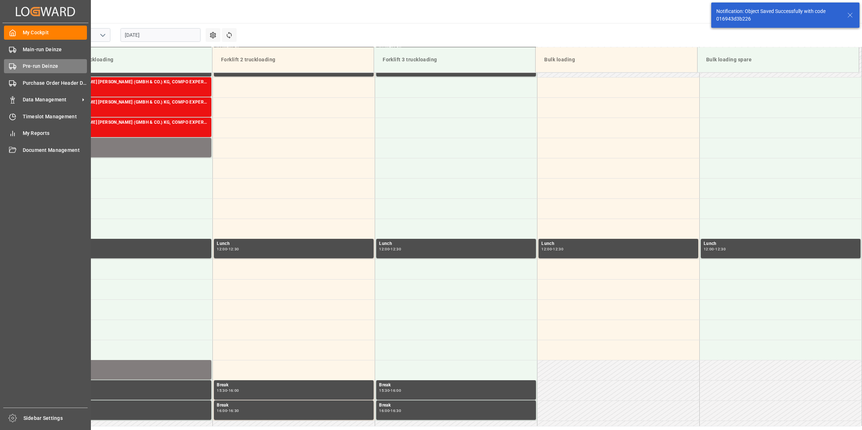
click at [18, 68] on div "Pre-run Deinze Pre-run Deinze" at bounding box center [45, 66] width 83 height 14
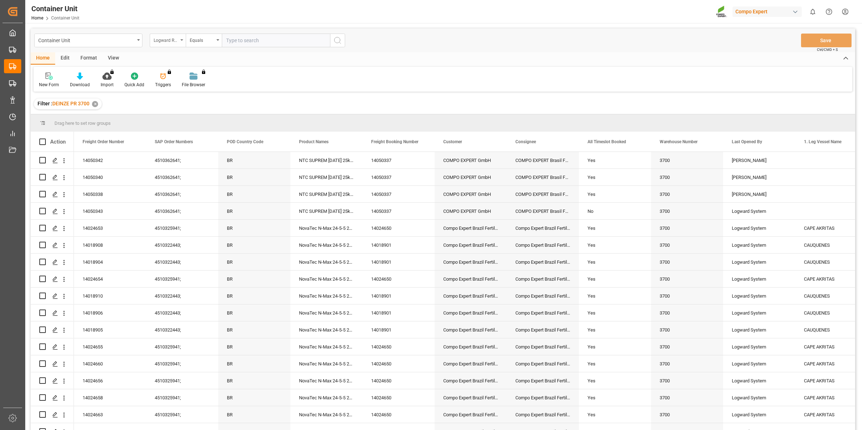
click at [179, 39] on div "Logward Reference" at bounding box center [168, 41] width 36 height 14
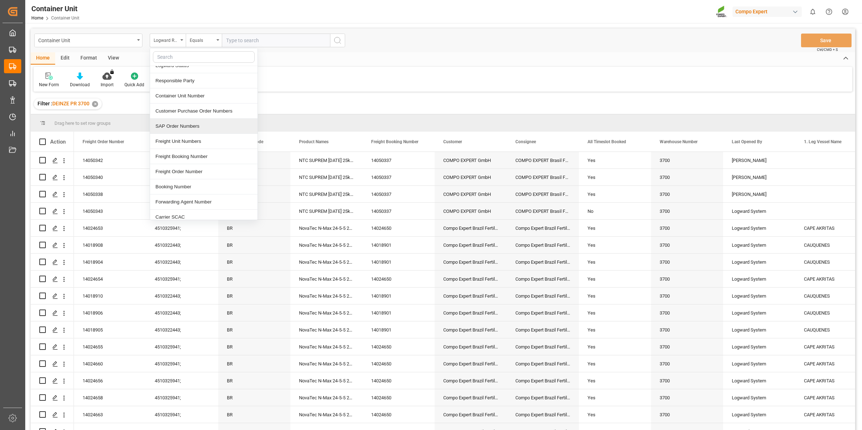
scroll to position [90, 0]
click at [191, 134] on div "Freight Order Number" at bounding box center [204, 134] width 108 height 15
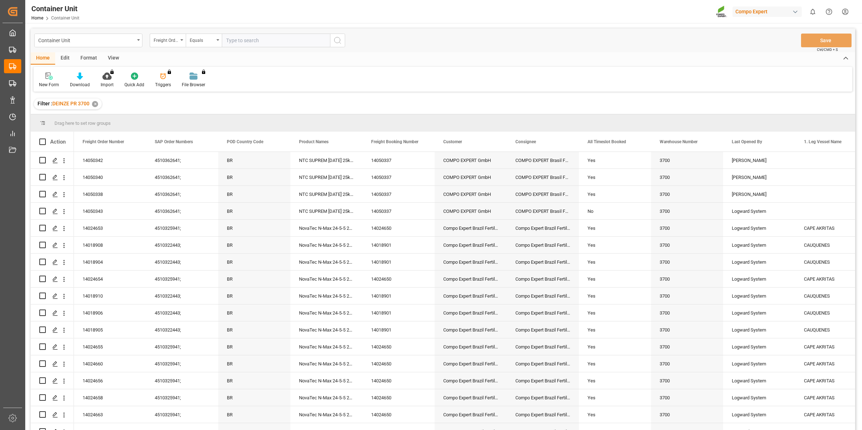
click at [254, 42] on input "text" at bounding box center [276, 41] width 108 height 14
type input "14050341"
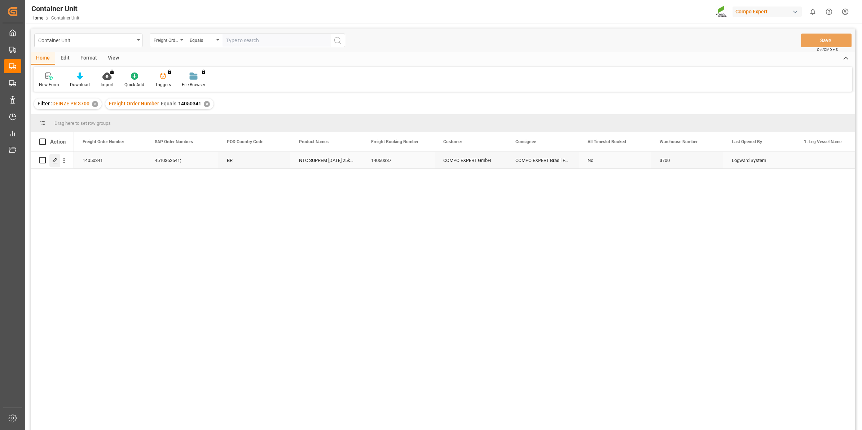
click at [53, 163] on icon "Press SPACE to select this row." at bounding box center [55, 161] width 6 height 6
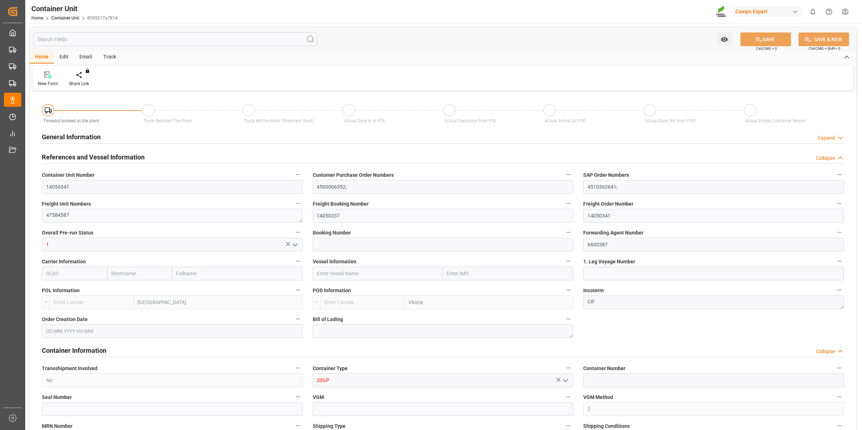
type input "BEANR"
type input "BRVIX"
type input "0"
type input "120"
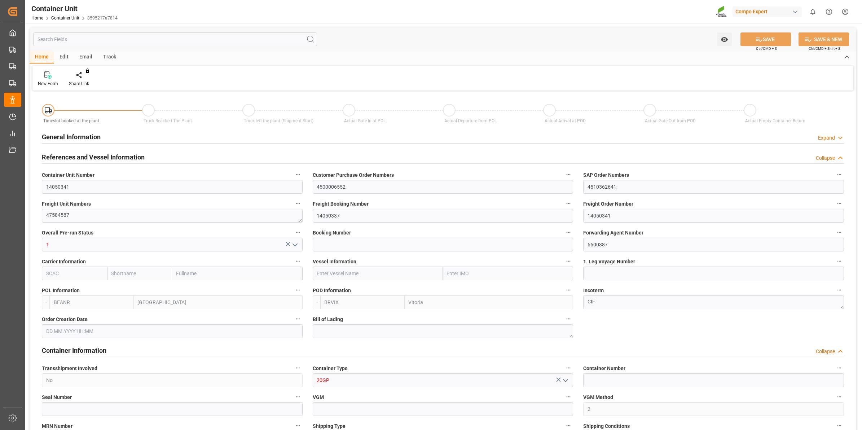
type input "21500"
type input "[DATE] 12:09"
type input "[DATE]"
click at [86, 78] on icon at bounding box center [84, 74] width 5 height 7
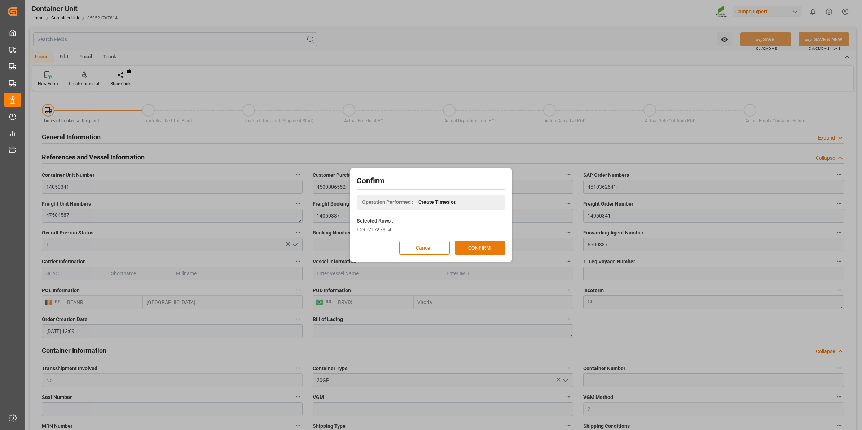
click at [473, 250] on button "CONFIRM" at bounding box center [480, 248] width 51 height 14
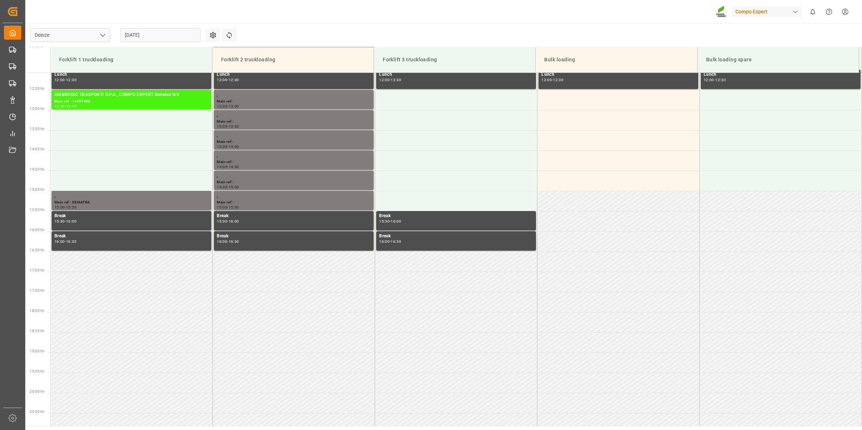
scroll to position [521, 0]
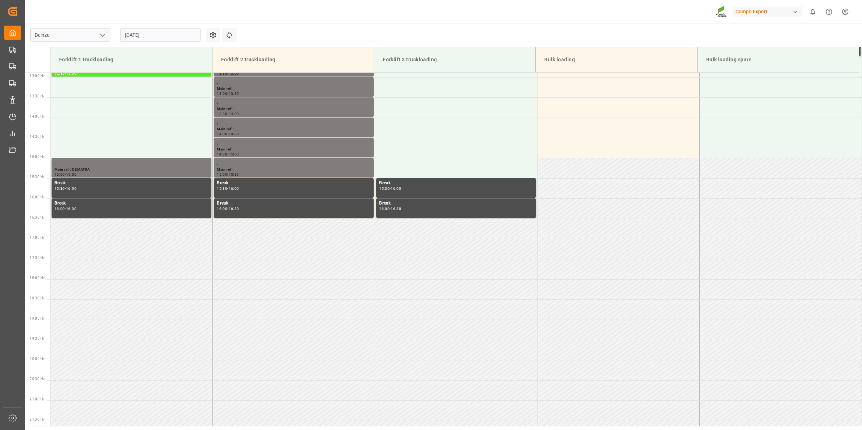
click at [145, 40] on input "[DATE]" at bounding box center [161, 35] width 80 height 14
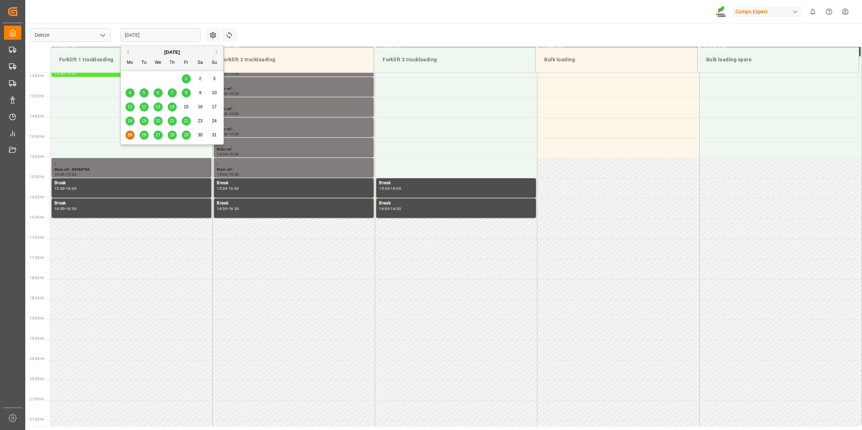
click at [216, 52] on button "Next Month" at bounding box center [218, 51] width 4 height 4
click at [158, 77] on span "3" at bounding box center [158, 78] width 3 height 5
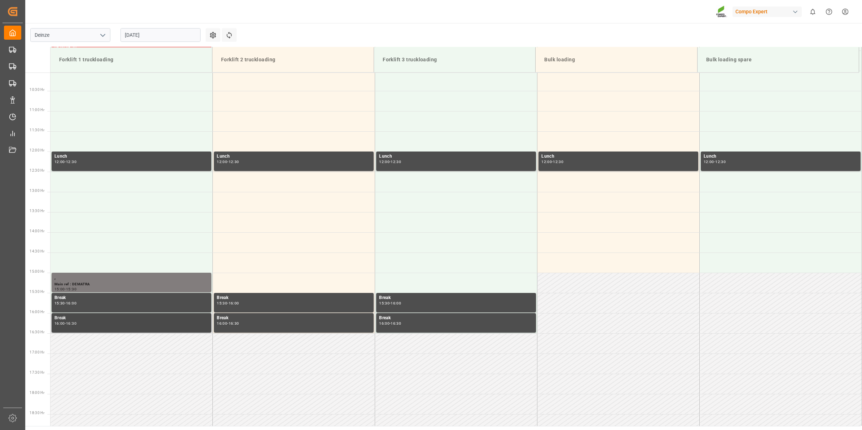
scroll to position [295, 0]
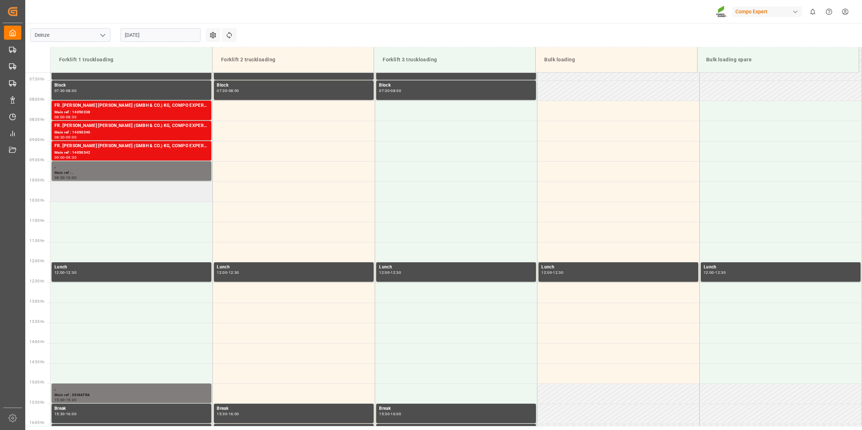
click at [95, 195] on td at bounding box center [132, 192] width 162 height 20
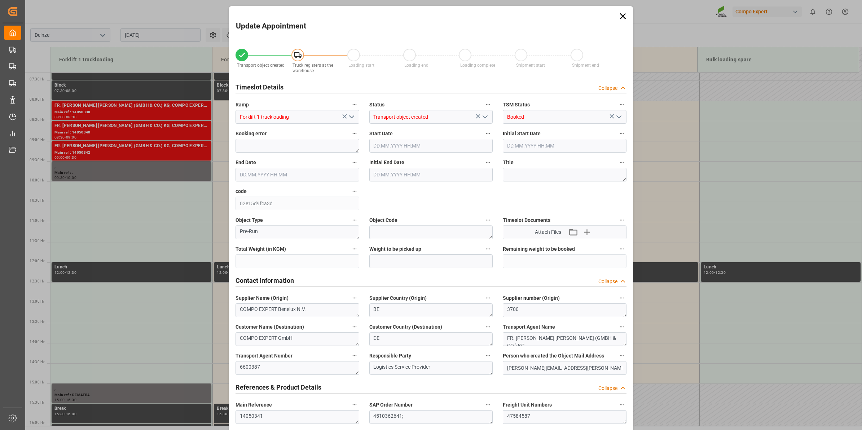
type input "21500"
type input "120"
type input "[DATE] 10:00"
type input "[DATE] 10:30"
type input "[DATE] 12:09"
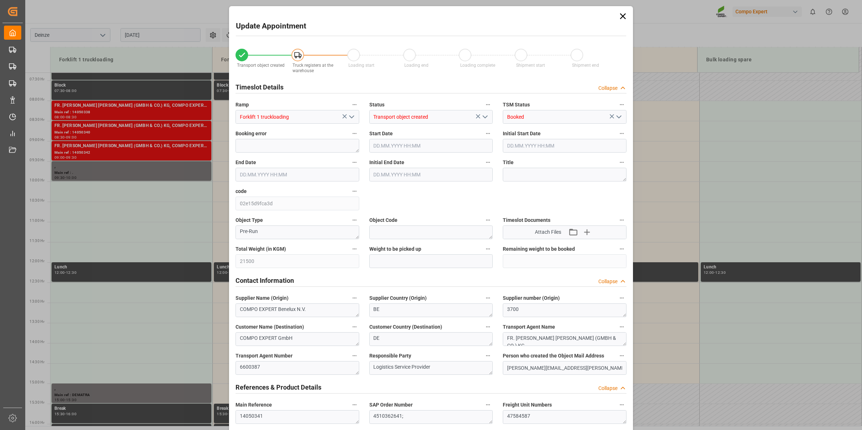
type input "[DATE] 12:07"
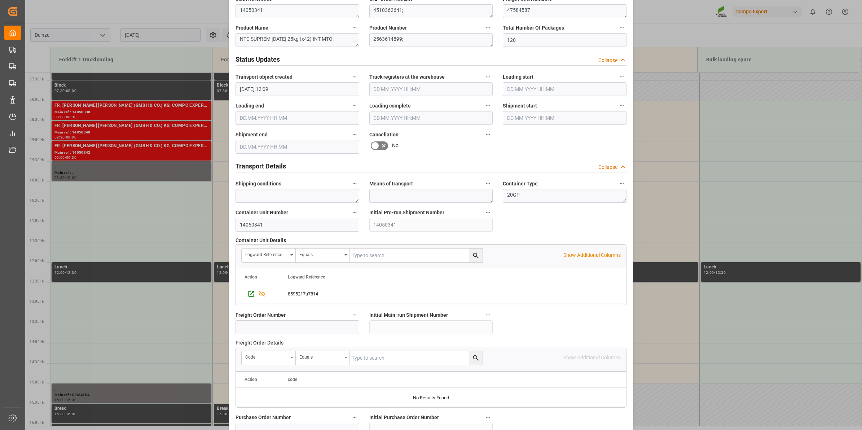
scroll to position [572, 0]
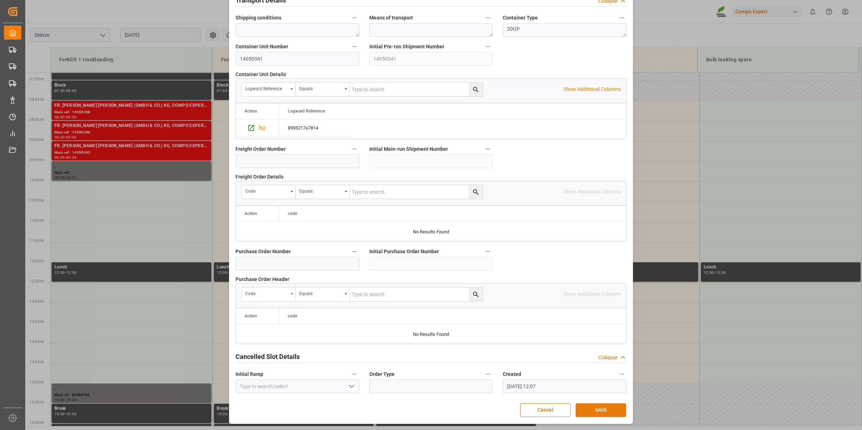
click at [598, 410] on button "SAVE" at bounding box center [601, 410] width 51 height 14
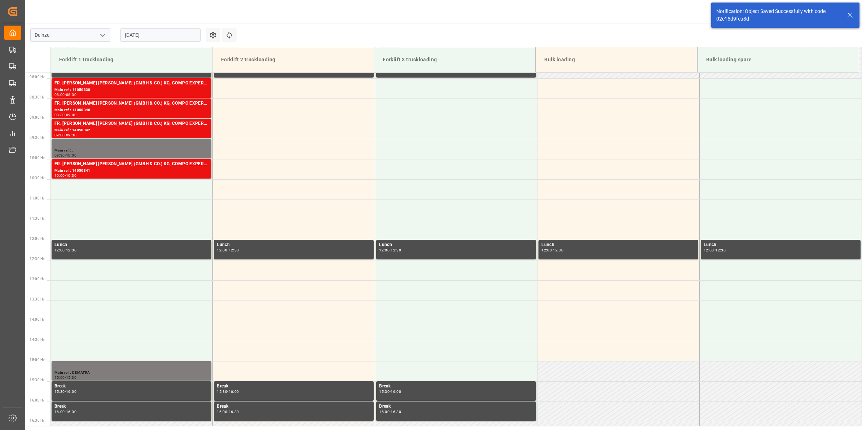
scroll to position [334, 0]
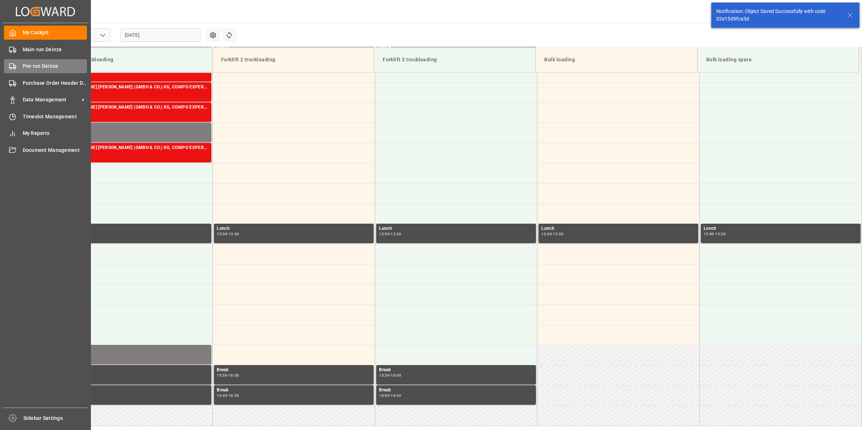
click at [29, 70] on span "Pre-run Deinze" at bounding box center [55, 66] width 65 height 8
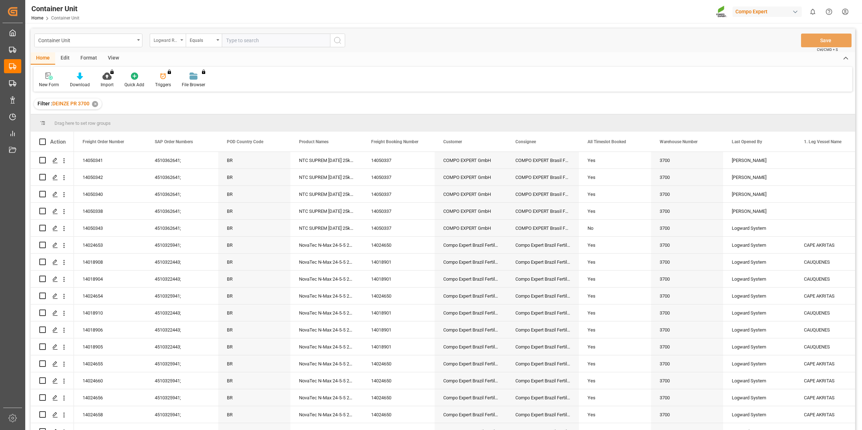
click at [179, 42] on div "Logward Reference" at bounding box center [168, 41] width 36 height 14
click at [199, 175] on div "Freight Order Number" at bounding box center [204, 179] width 108 height 15
click at [262, 40] on input "text" at bounding box center [276, 41] width 108 height 14
type input "14050343"
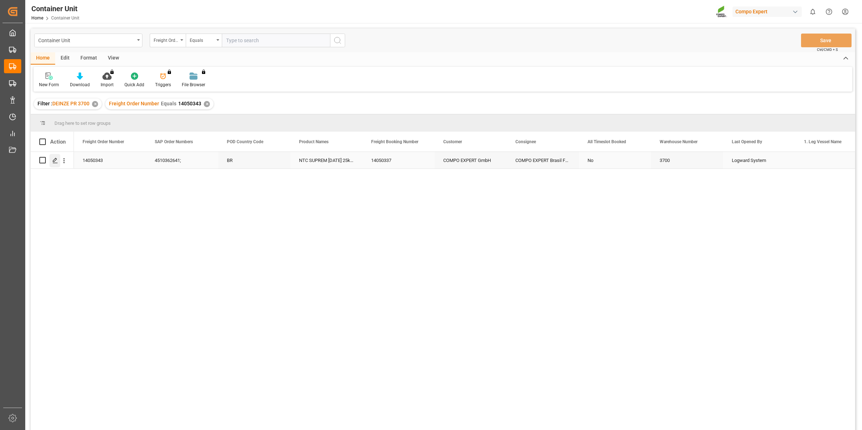
click at [59, 163] on div "Press SPACE to select this row." at bounding box center [54, 160] width 11 height 13
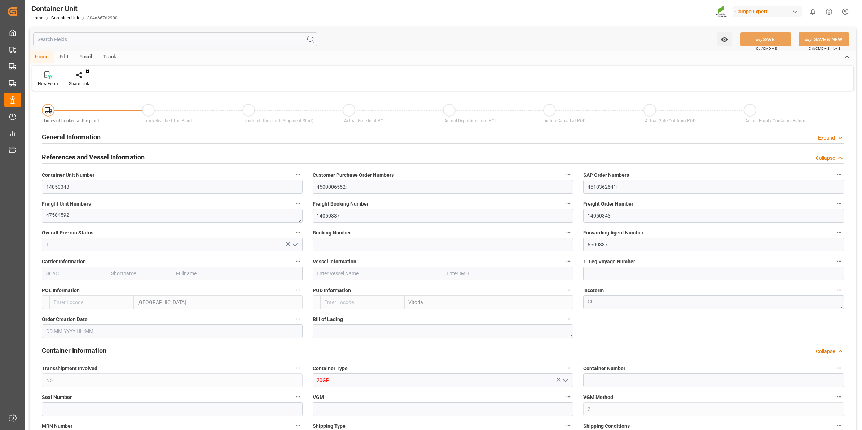
type input "BEANR"
type input "BRVIX"
type input "0"
type input "120"
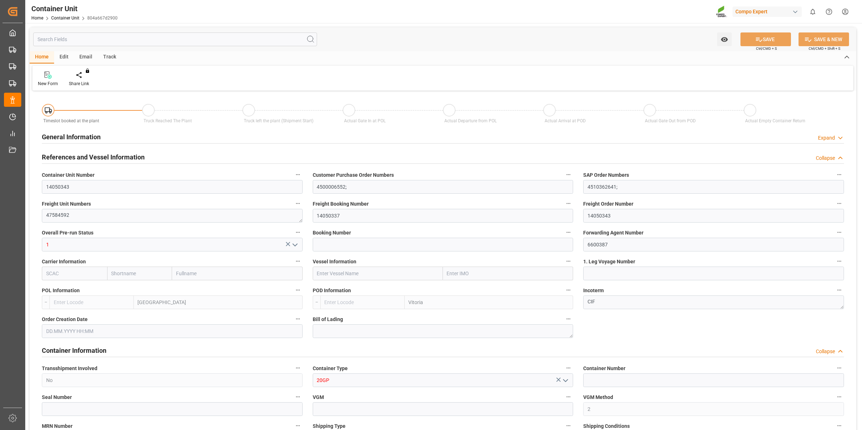
type input "21500"
type input "[DATE] 12:09"
type input "15.09.2025"
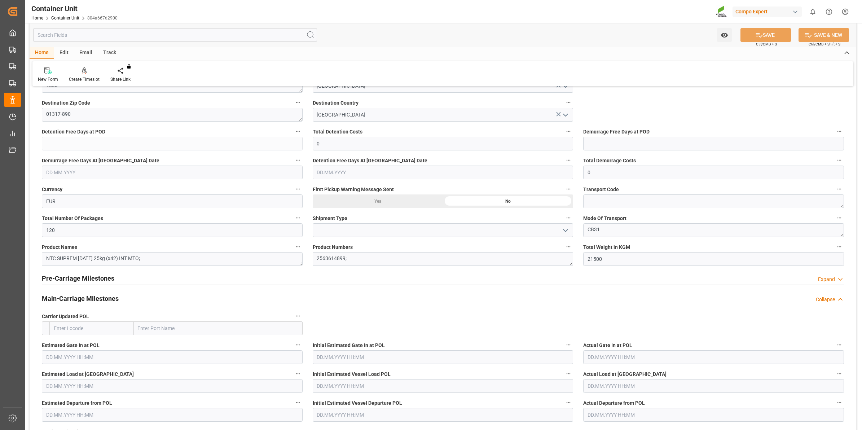
scroll to position [451, 0]
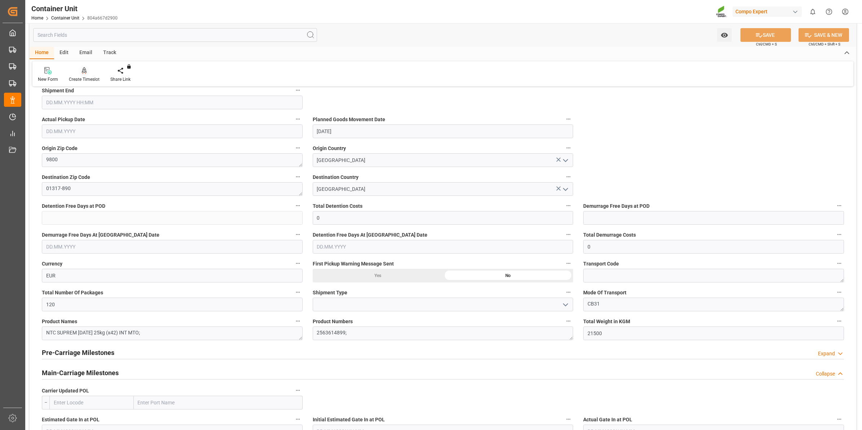
click at [91, 78] on div "Create Timeslot" at bounding box center [84, 79] width 31 height 6
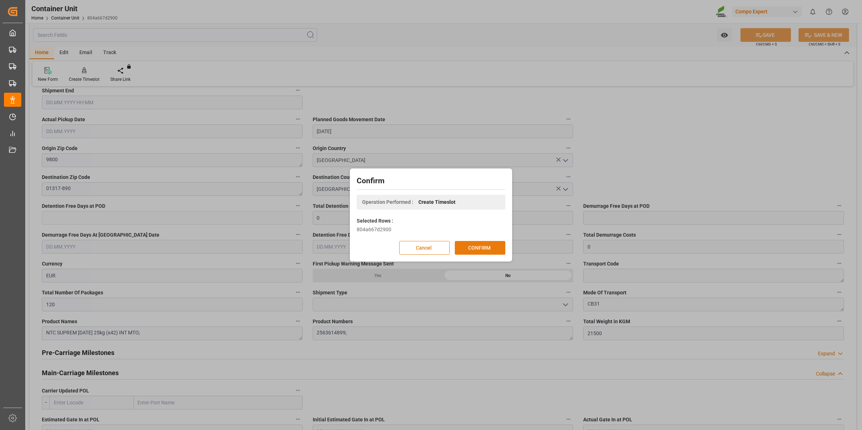
click at [473, 248] on button "CONFIRM" at bounding box center [480, 248] width 51 height 14
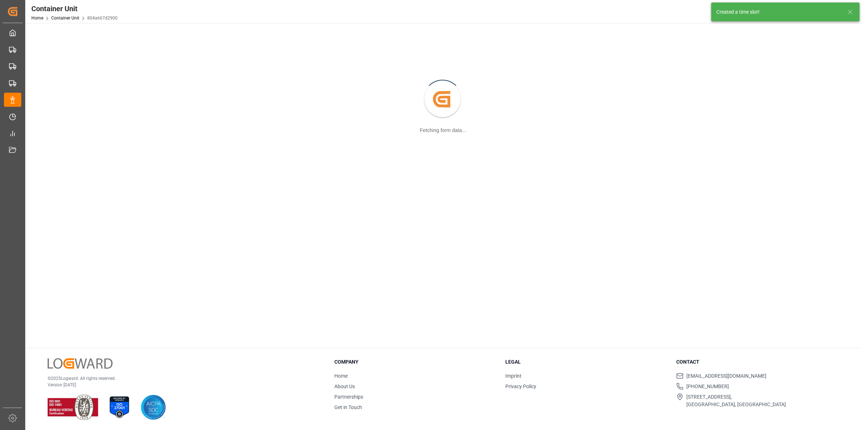
scroll to position [78, 0]
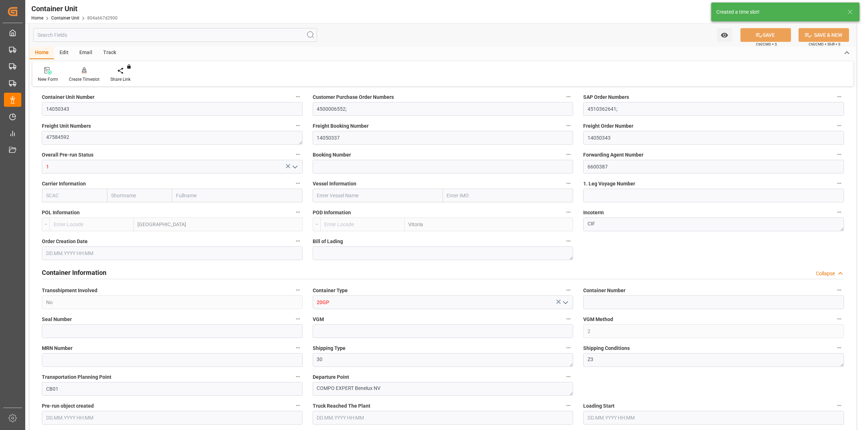
type input "BEANR"
type input "BRVIX"
type input "0"
type input "120"
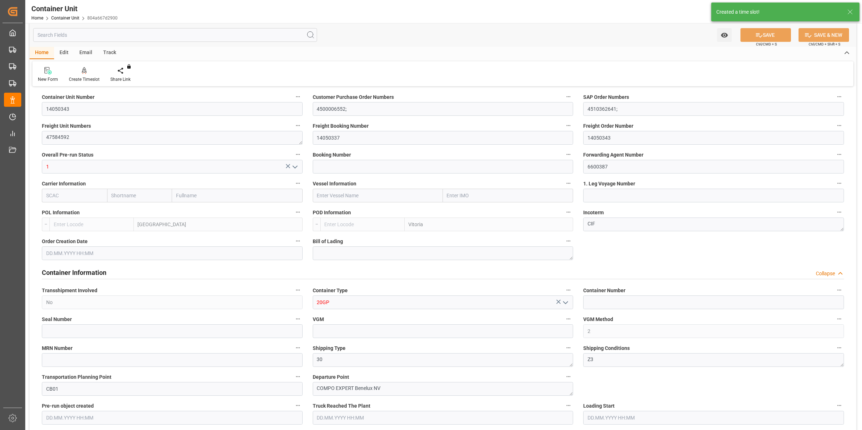
type input "21500"
type input "[DATE] 12:09"
type input "15.09.2025"
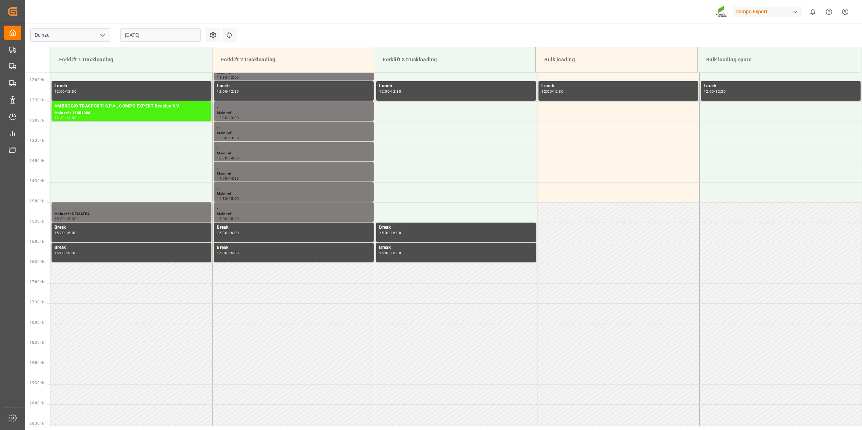
scroll to position [521, 0]
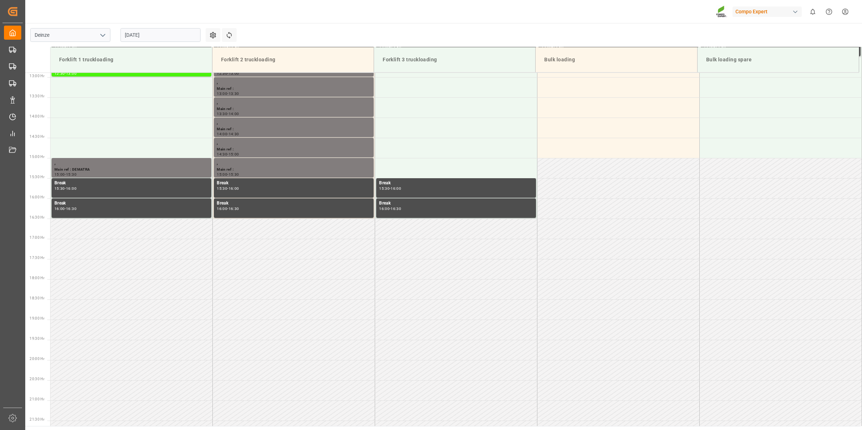
click at [141, 38] on input "[DATE]" at bounding box center [161, 35] width 80 height 14
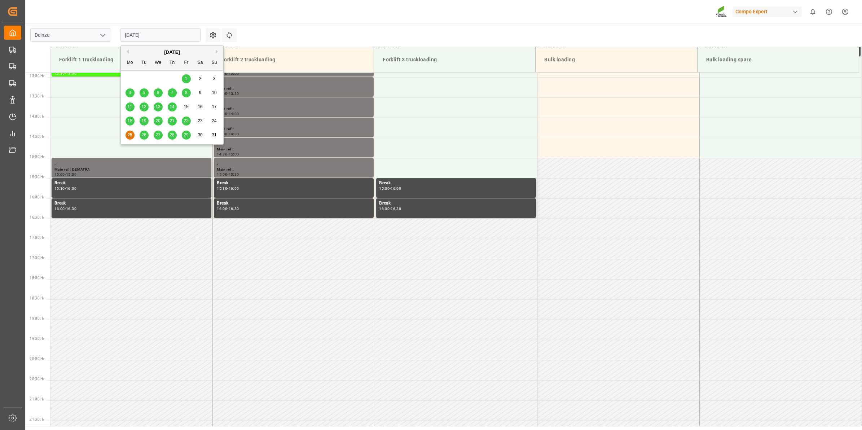
click at [216, 52] on button "Next Month" at bounding box center [218, 51] width 4 height 4
click at [156, 79] on div "3" at bounding box center [158, 79] width 9 height 9
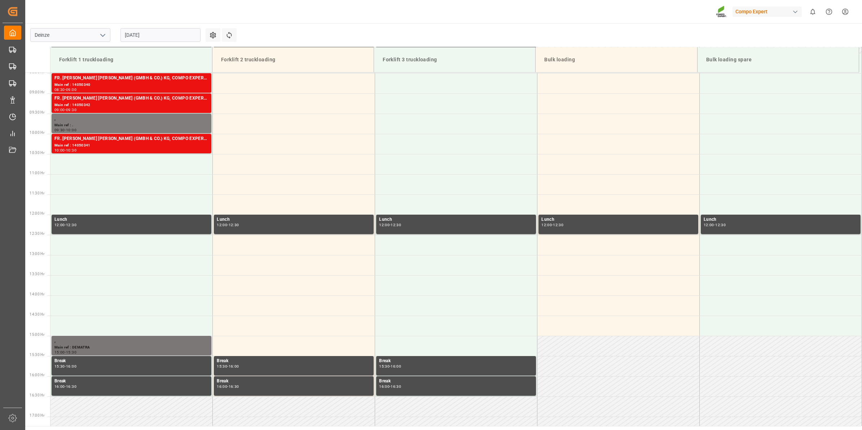
scroll to position [340, 0]
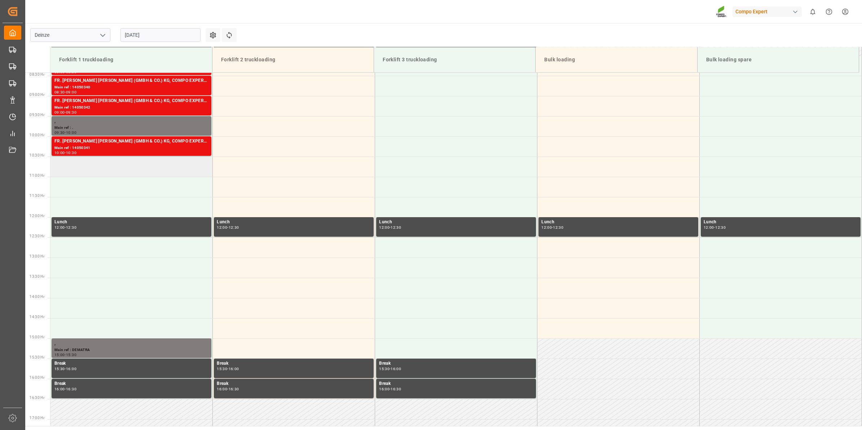
click at [126, 171] on td at bounding box center [132, 167] width 162 height 20
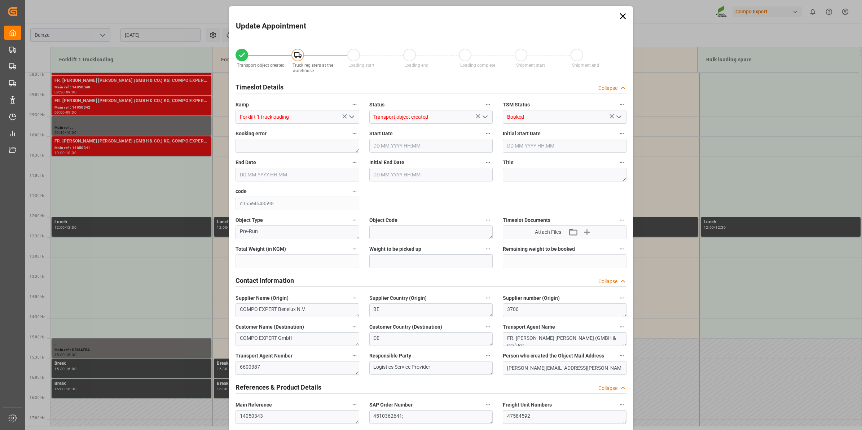
type input "21500"
type input "120"
type input "03.09.2025 10:30"
type input "03.09.2025 11:00"
type input "04.08.2025 12:09"
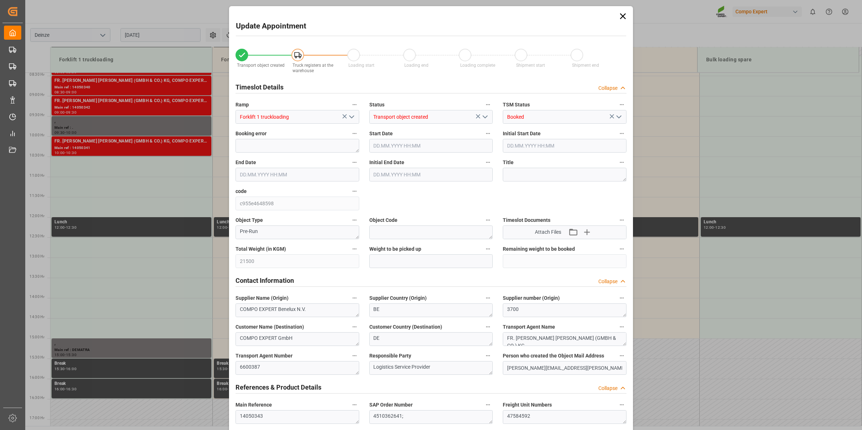
type input "25.08.2025 12:08"
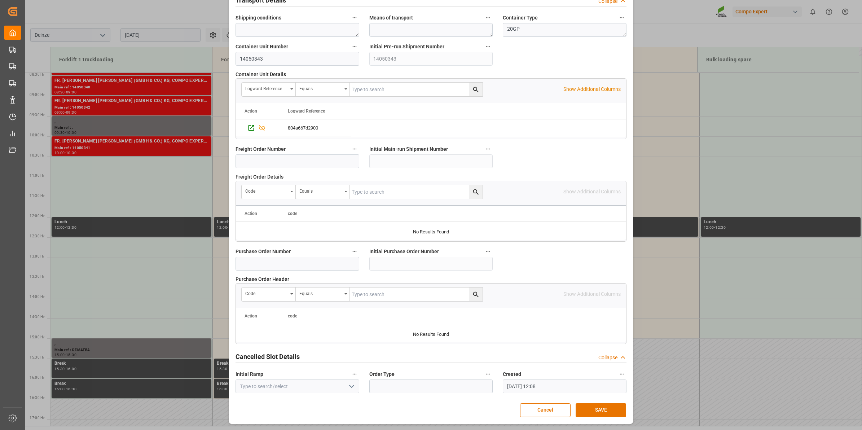
scroll to position [572, 0]
click at [605, 410] on button "SAVE" at bounding box center [601, 410] width 51 height 14
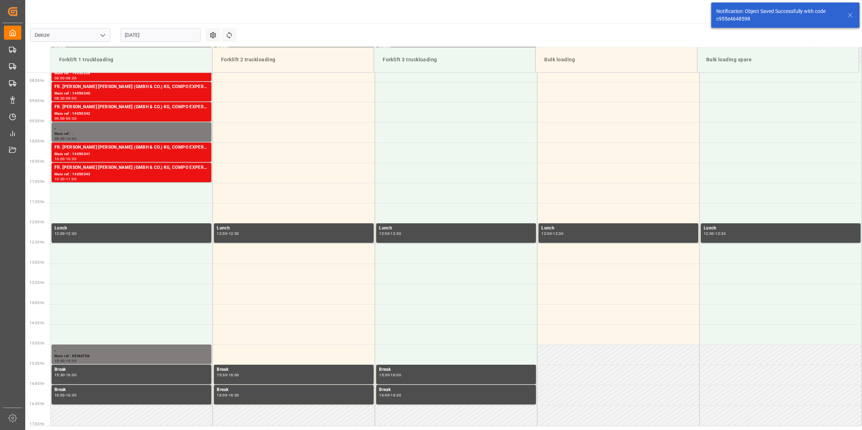
scroll to position [359, 0]
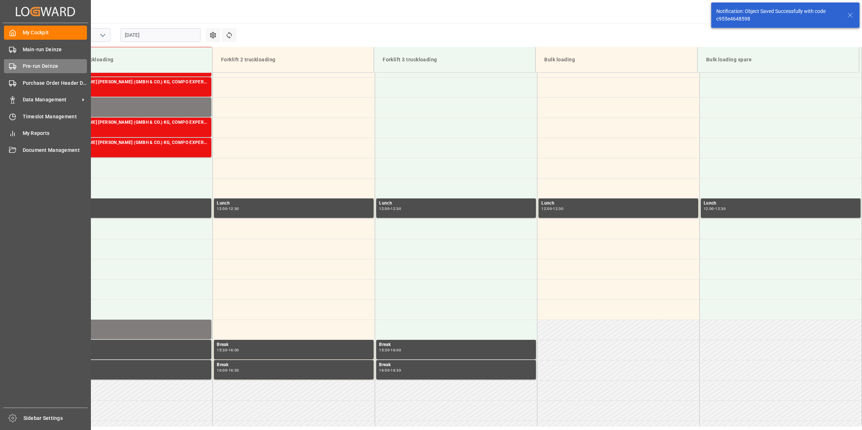
click at [51, 69] on span "Pre-run Deinze" at bounding box center [55, 66] width 65 height 8
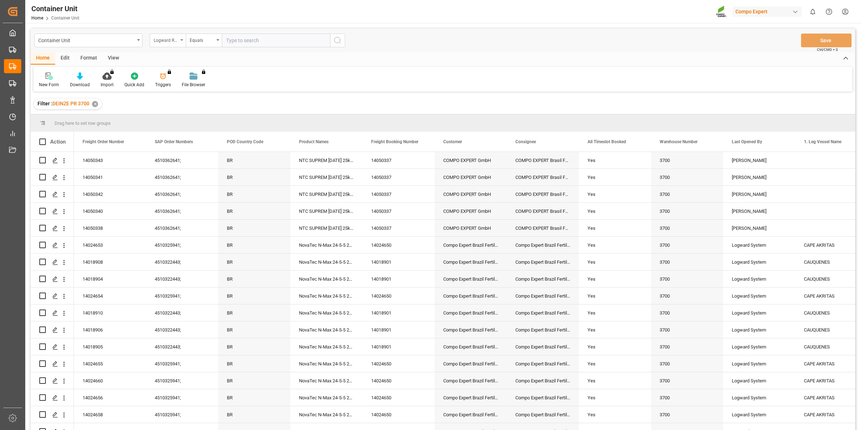
click at [180, 42] on div "Logward Reference" at bounding box center [168, 41] width 36 height 14
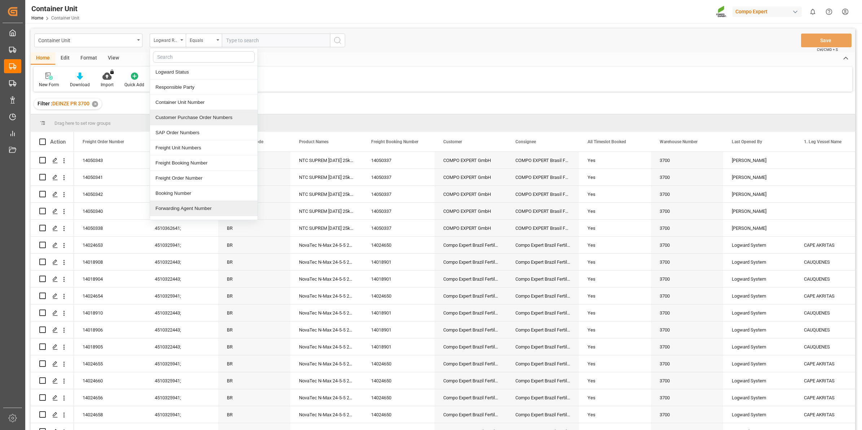
scroll to position [90, 0]
drag, startPoint x: 198, startPoint y: 133, endPoint x: 206, endPoint y: 128, distance: 9.5
click at [198, 134] on div "Freight Order Number" at bounding box center [204, 134] width 108 height 15
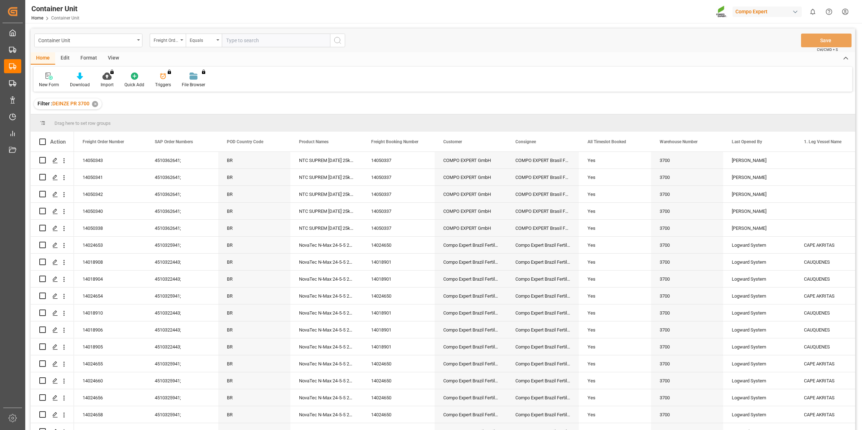
click at [250, 44] on input "text" at bounding box center [276, 41] width 108 height 14
type input "14050339"
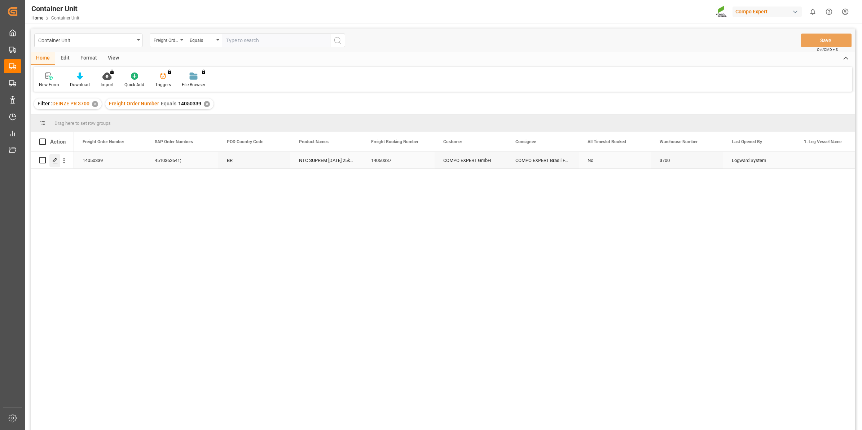
click at [60, 164] on div "Press SPACE to select this row." at bounding box center [54, 160] width 11 height 13
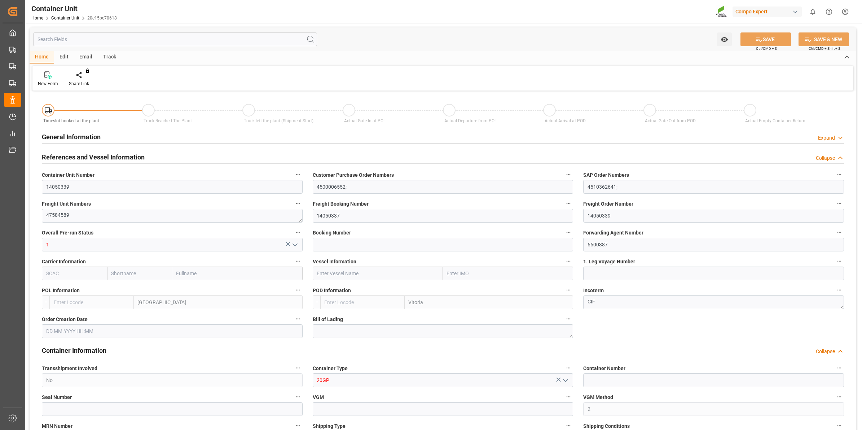
type input "BEANR"
type input "BRVIX"
type input "0"
type input "120"
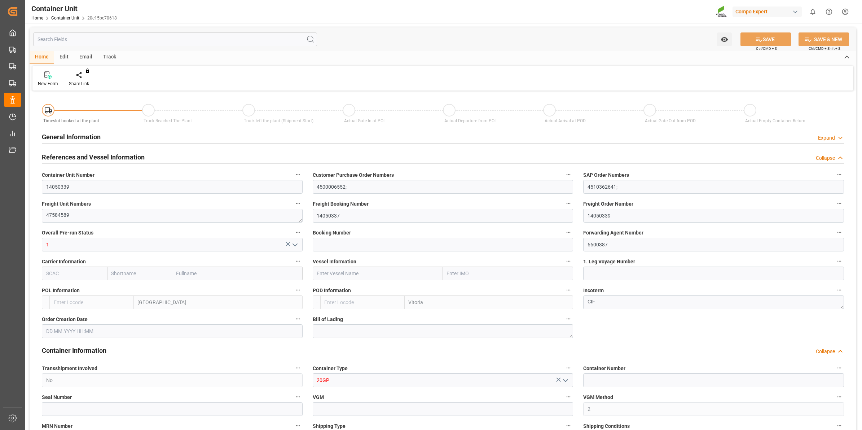
type input "21500"
type input "04.08.2025 12:09"
type input "15.09.2025"
click at [80, 79] on div "Create Timeslot" at bounding box center [84, 79] width 41 height 16
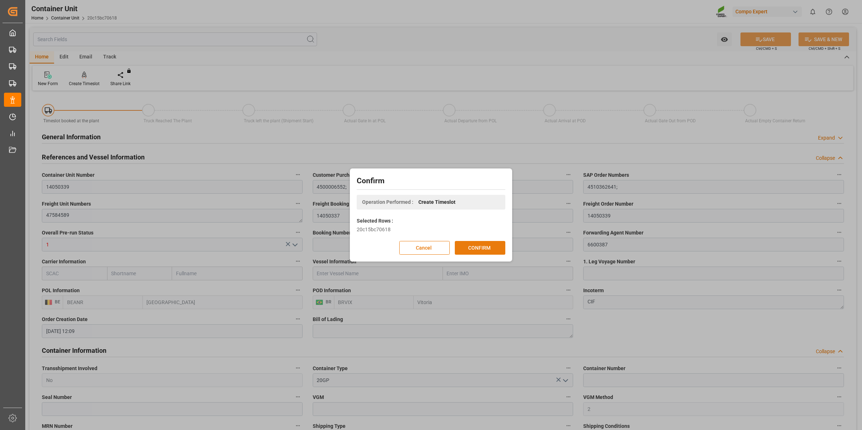
click at [476, 249] on button "CONFIRM" at bounding box center [480, 248] width 51 height 14
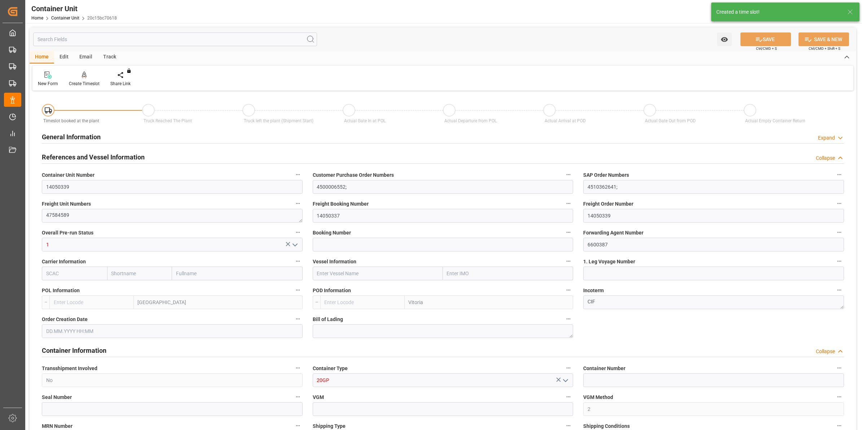
type input "BEANR"
type input "BRVIX"
type input "0"
type input "120"
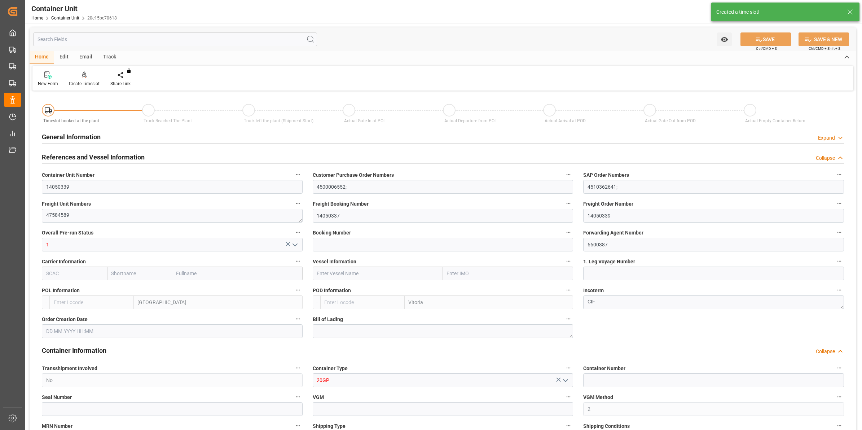
type input "21500"
type input "04.08.2025 12:09"
type input "15.09.2025"
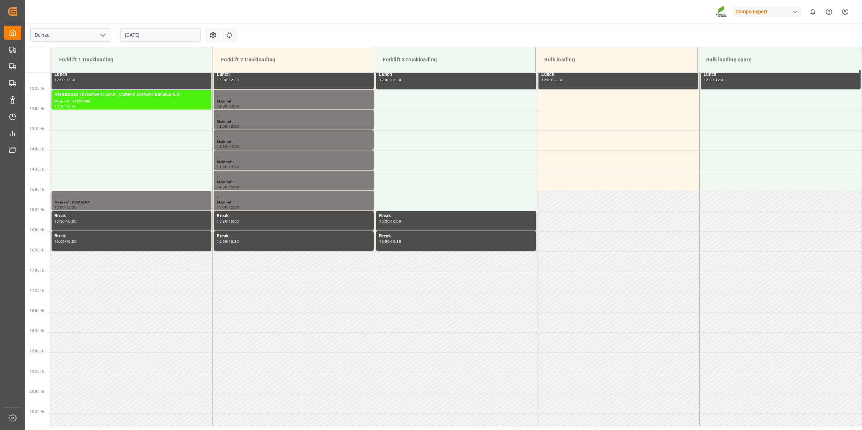
scroll to position [521, 0]
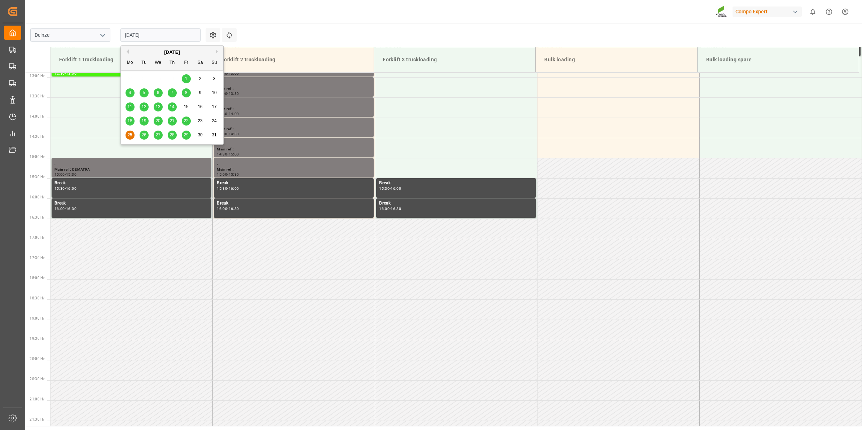
drag, startPoint x: 168, startPoint y: 39, endPoint x: 179, endPoint y: 36, distance: 11.6
click at [168, 39] on input "[DATE]" at bounding box center [161, 35] width 80 height 14
click at [215, 50] on div "[DATE]" at bounding box center [172, 52] width 102 height 7
click at [217, 54] on div "[DATE]" at bounding box center [172, 52] width 102 height 7
click at [217, 52] on button "Next Month" at bounding box center [218, 51] width 4 height 4
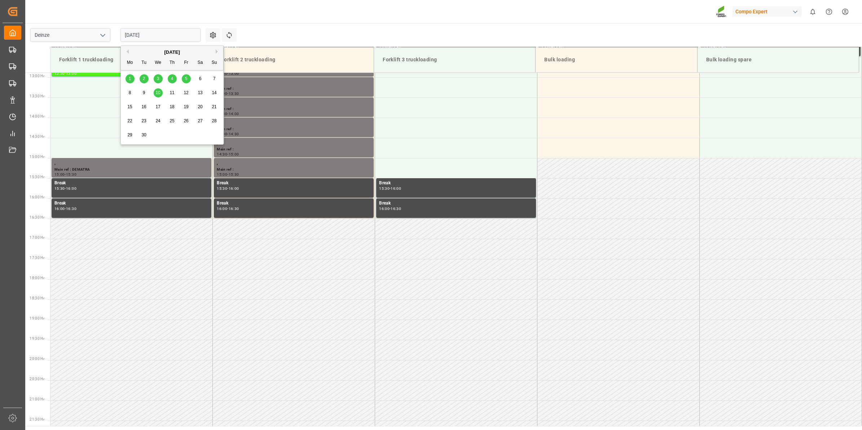
click at [161, 80] on div "3" at bounding box center [158, 79] width 9 height 9
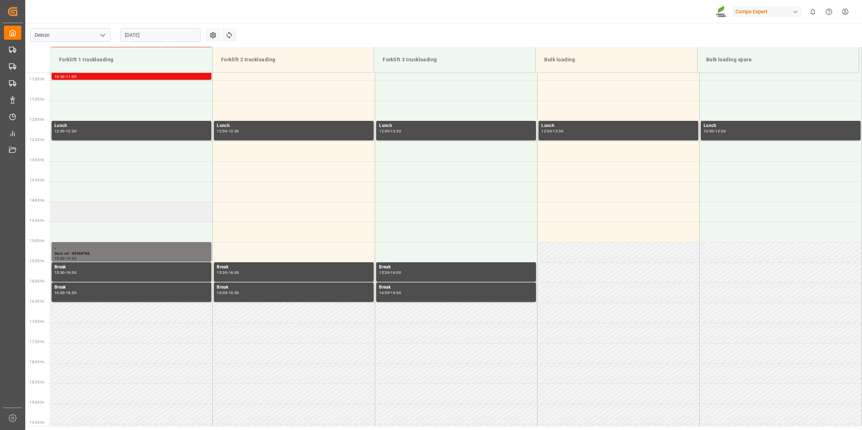
scroll to position [431, 0]
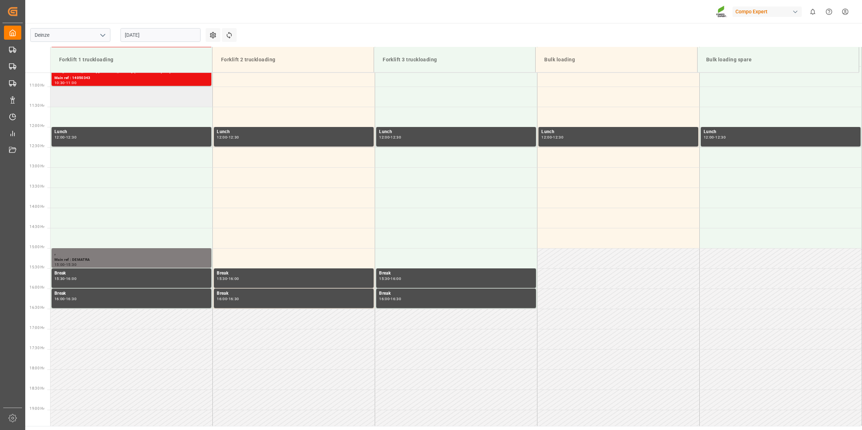
click at [106, 99] on td at bounding box center [132, 97] width 162 height 20
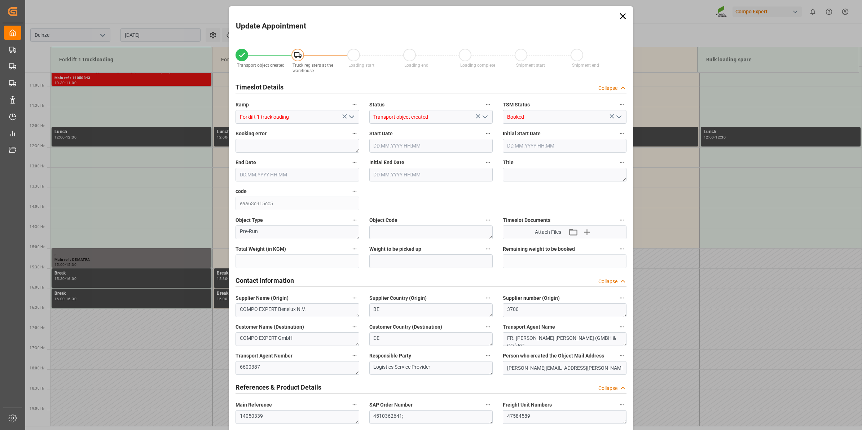
type input "21500"
type input "120"
type input "03.09.2025 11:00"
type input "03.09.2025 11:30"
type input "04.08.2025 12:09"
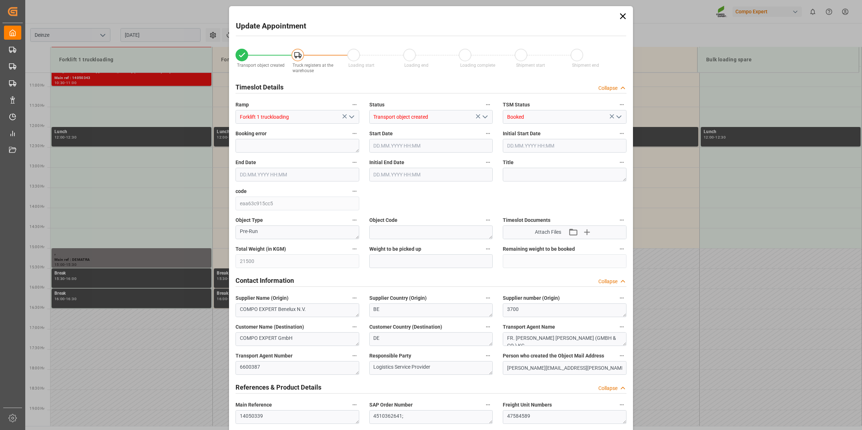
type input "25.08.2025 12:09"
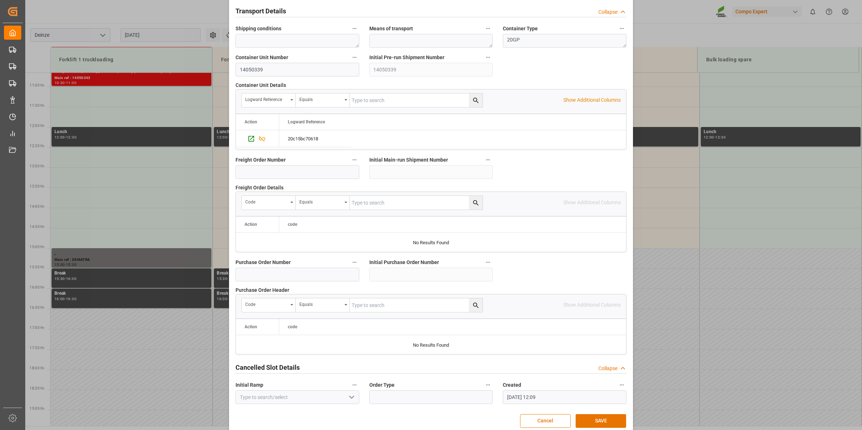
scroll to position [572, 0]
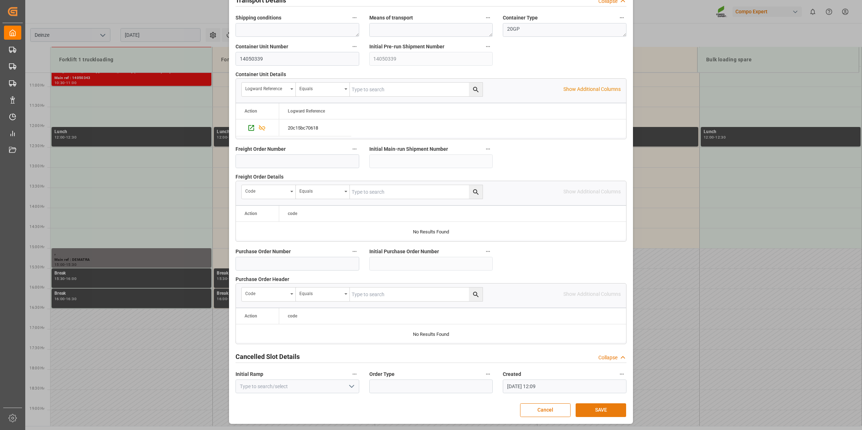
click at [604, 408] on button "SAVE" at bounding box center [601, 410] width 51 height 14
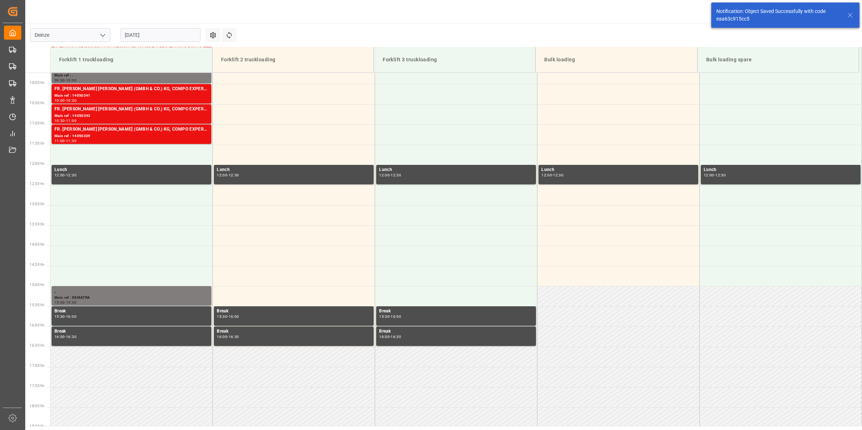
scroll to position [399, 0]
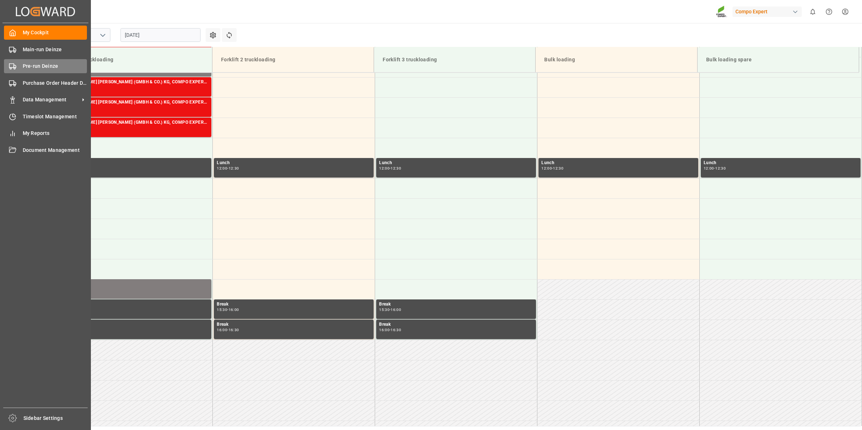
click at [18, 65] on div "Pre-run Deinze Pre-run Deinze" at bounding box center [45, 66] width 83 height 14
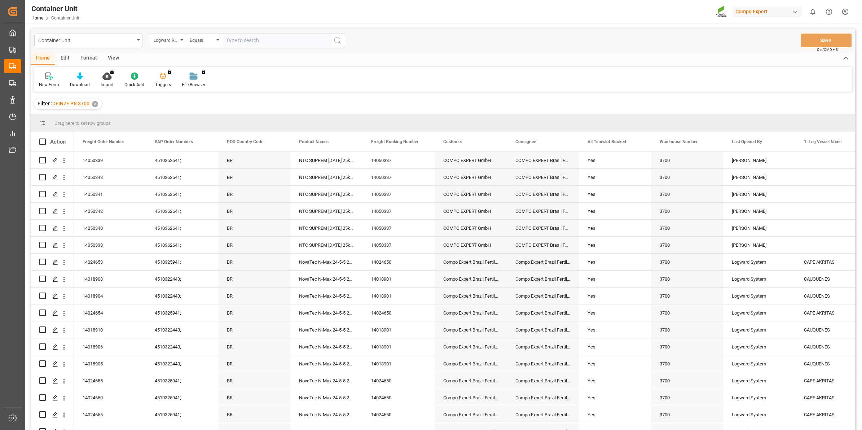
click at [172, 43] on div "Logward Reference" at bounding box center [166, 39] width 25 height 8
click at [199, 140] on div "Freight Order Number" at bounding box center [204, 134] width 108 height 15
click at [248, 37] on input "text" at bounding box center [276, 41] width 108 height 14
type input "14050827"
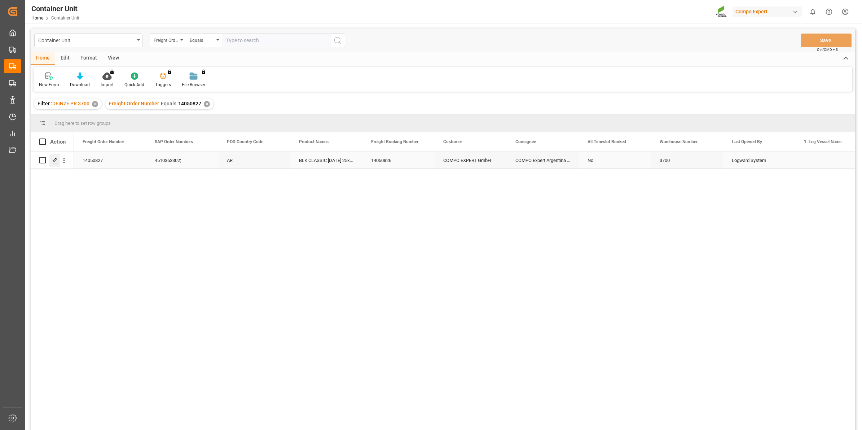
click at [53, 163] on div "Press SPACE to select this row." at bounding box center [54, 160] width 11 height 13
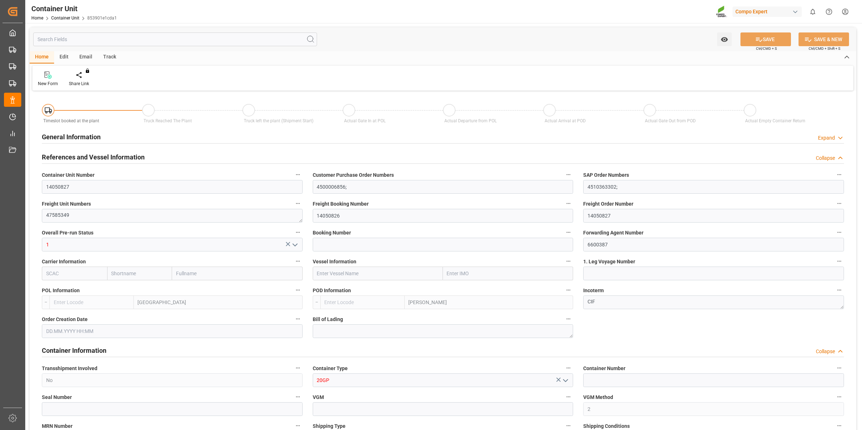
type input "BEANR"
type input "ARZAE"
type input "0"
type input "60"
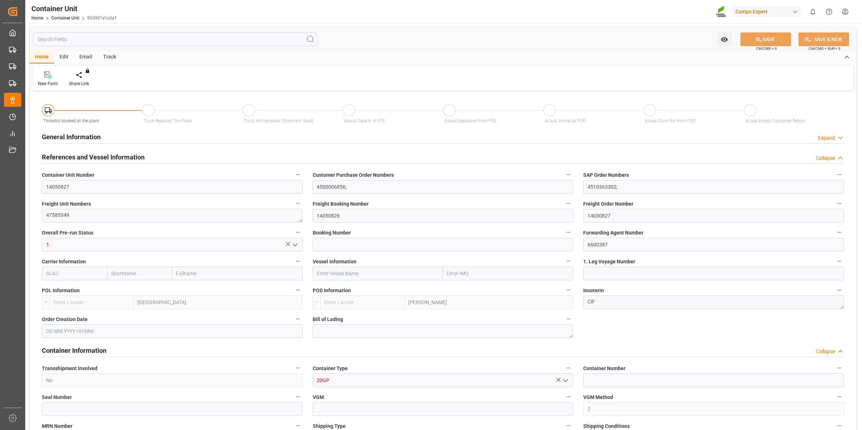
type input "21500"
type input "12.08.2025 08:57"
type input "12.08.2025"
click at [88, 78] on div at bounding box center [84, 75] width 31 height 8
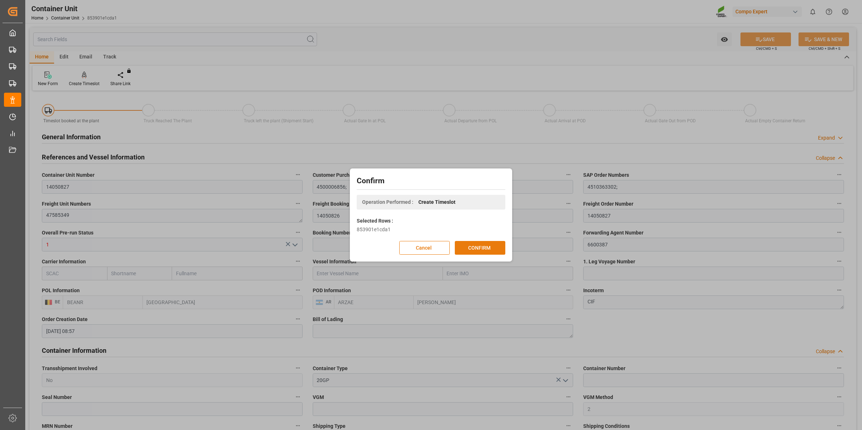
click at [479, 248] on button "CONFIRM" at bounding box center [480, 248] width 51 height 14
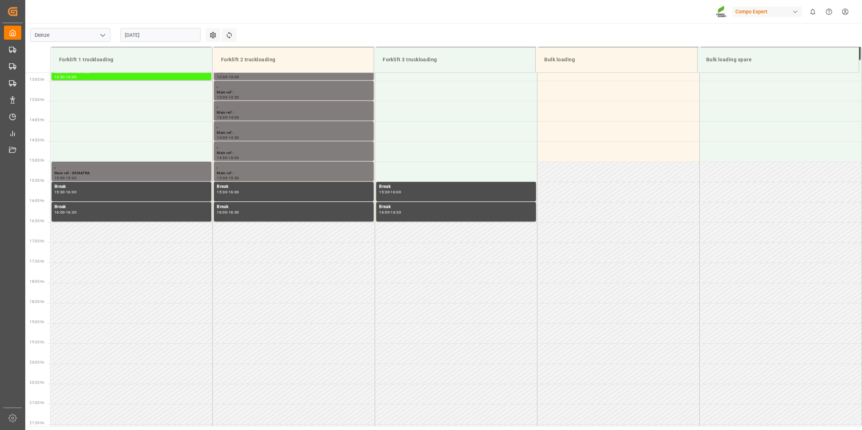
scroll to position [521, 0]
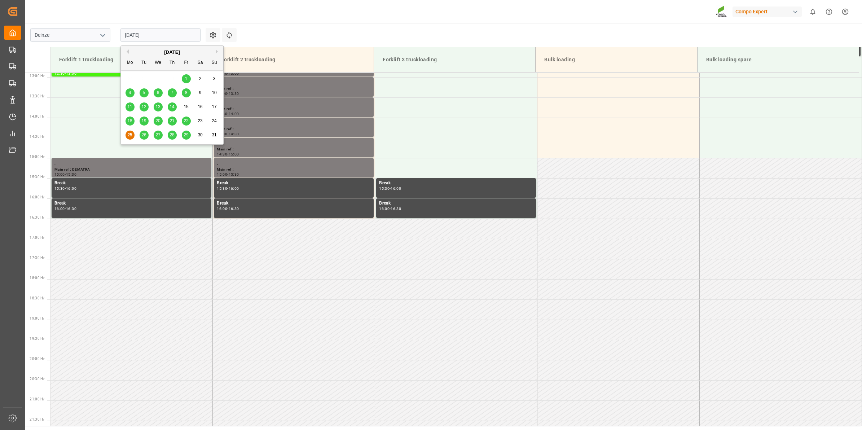
click at [159, 36] on input "[DATE]" at bounding box center [161, 35] width 80 height 14
click at [218, 53] on button "Next Month" at bounding box center [218, 51] width 4 height 4
click at [158, 79] on span "3" at bounding box center [158, 78] width 3 height 5
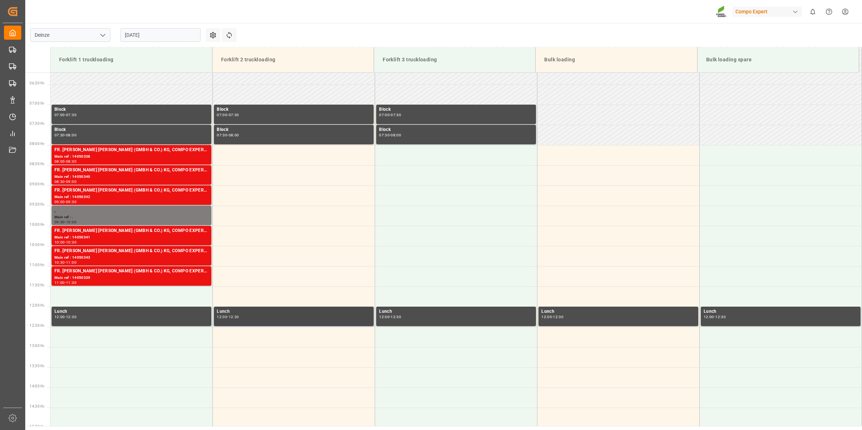
scroll to position [250, 0]
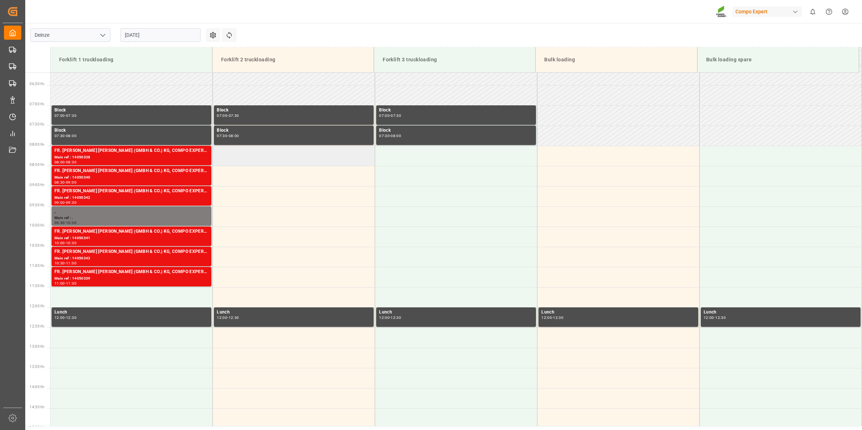
click at [260, 162] on td at bounding box center [294, 156] width 162 height 20
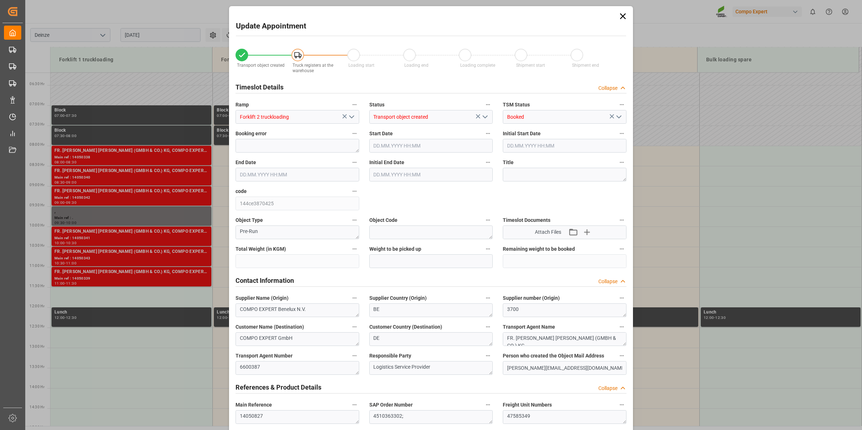
type input "21500"
type input "60"
type input "[DATE] 08:00"
type input "[DATE] 08:30"
type input "[DATE] 08:57"
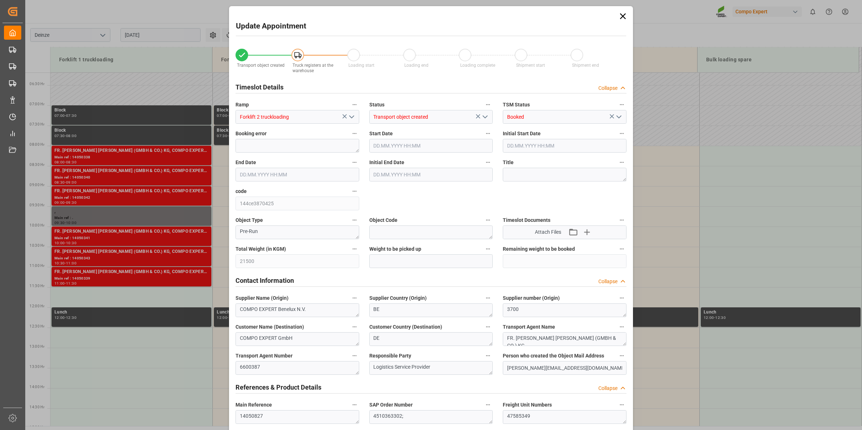
type input "[DATE] 12:10"
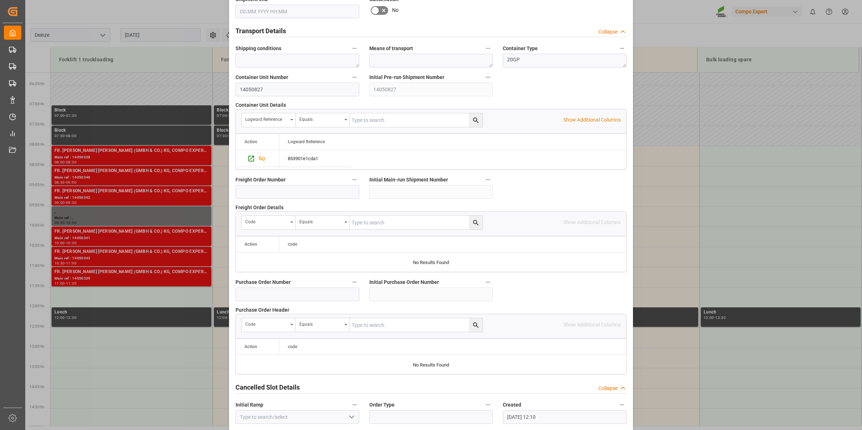
scroll to position [572, 0]
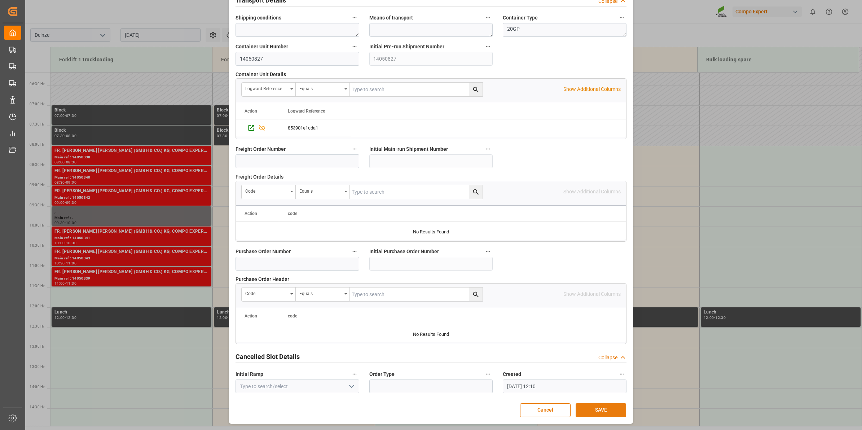
click at [599, 410] on button "SAVE" at bounding box center [601, 410] width 51 height 14
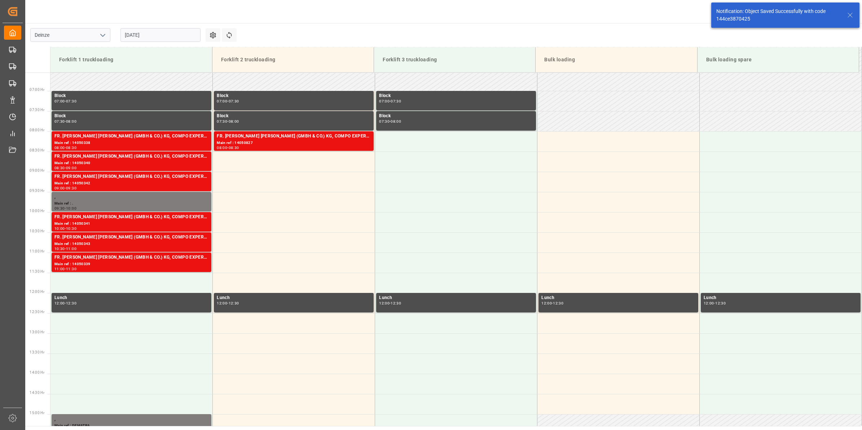
scroll to position [278, 0]
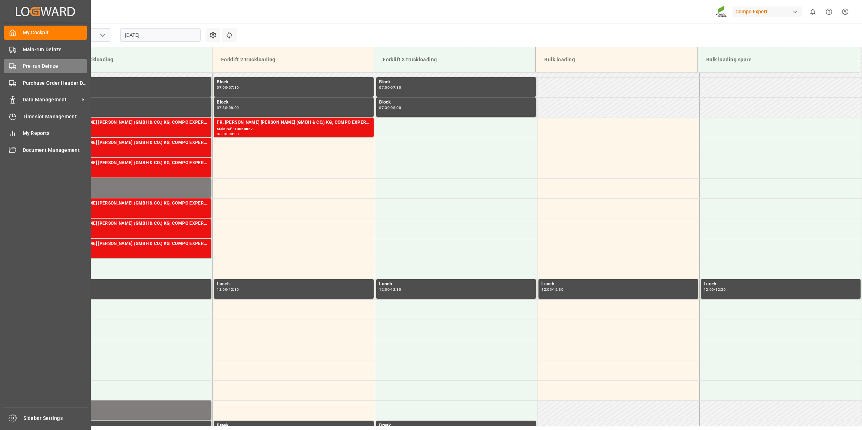
click at [16, 67] on polygon at bounding box center [15, 66] width 2 height 3
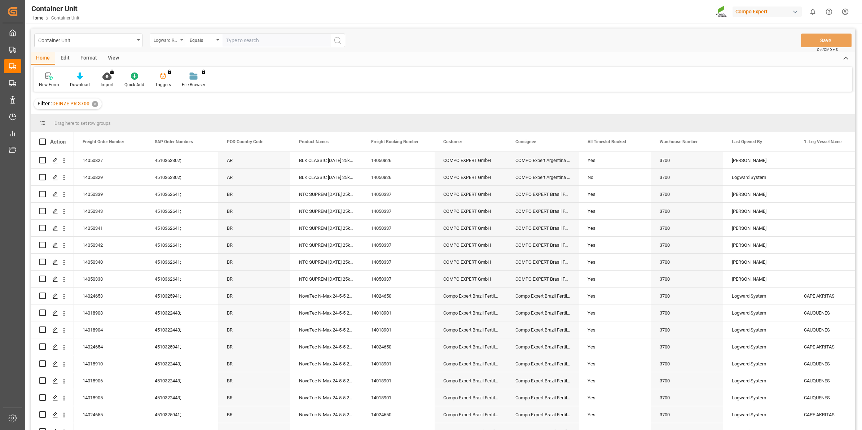
click at [182, 38] on div "Logward Reference" at bounding box center [168, 41] width 36 height 14
click at [192, 134] on div "Freight Order Number" at bounding box center [204, 134] width 108 height 15
click at [244, 43] on input "text" at bounding box center [276, 41] width 108 height 14
type input "14050828"
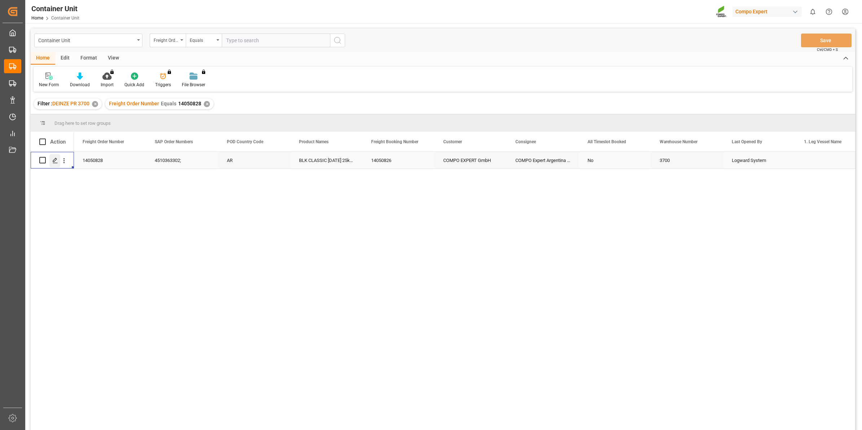
click at [55, 165] on div "Press SPACE to select this row." at bounding box center [54, 160] width 11 height 13
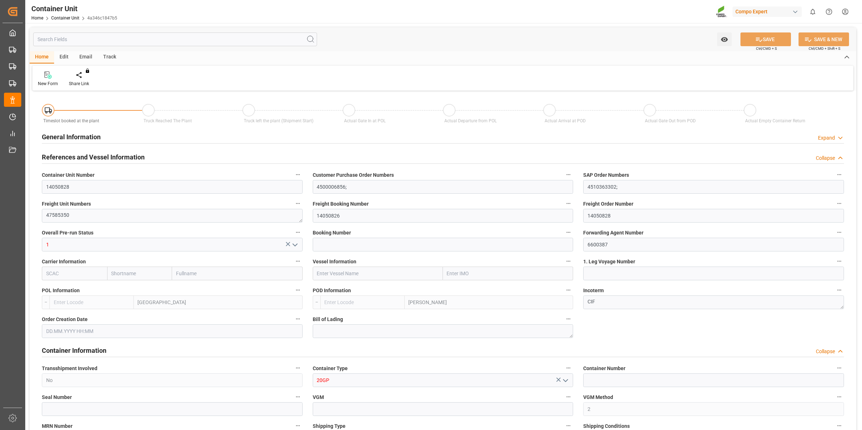
type input "BEANR"
type input "ARZAE"
type input "0"
type input "60"
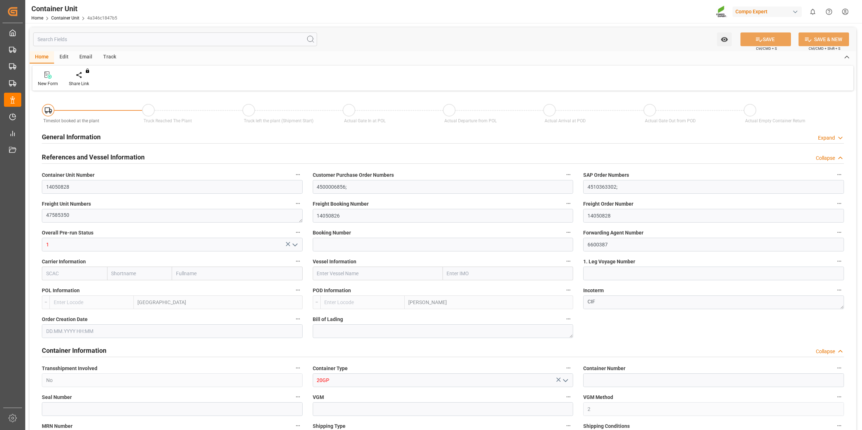
type input "21500"
type input "[DATE] 08:57"
type input "[DATE]"
click at [89, 82] on div "Create Timeslot" at bounding box center [84, 83] width 31 height 6
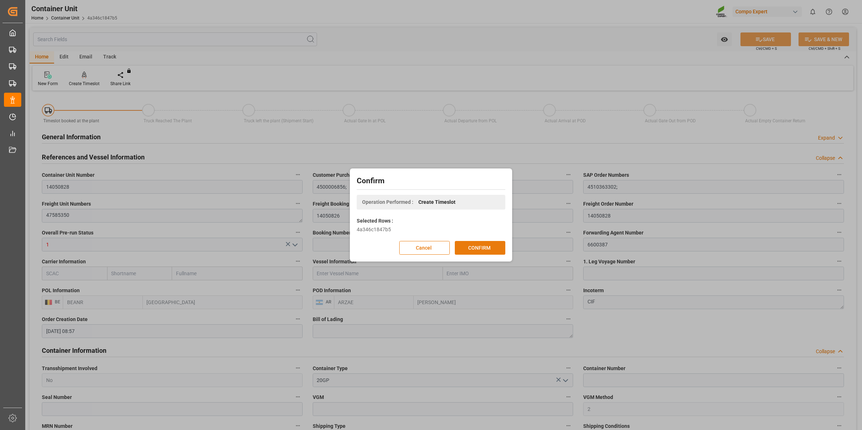
click at [472, 248] on button "CONFIRM" at bounding box center [480, 248] width 51 height 14
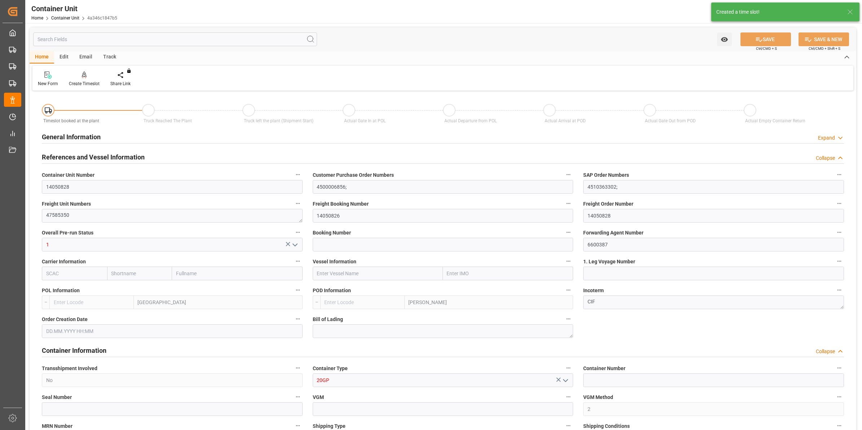
type input "BEANR"
type input "ARZAE"
type input "0"
type input "60"
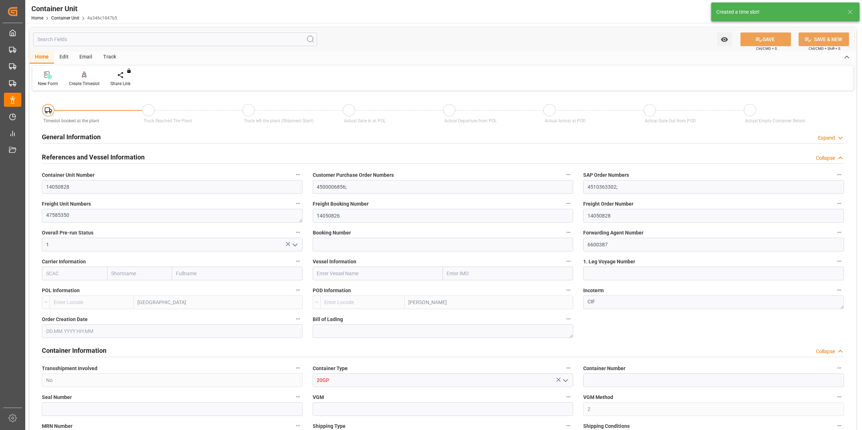
type input "21500"
type input "[DATE] 08:57"
type input "[DATE]"
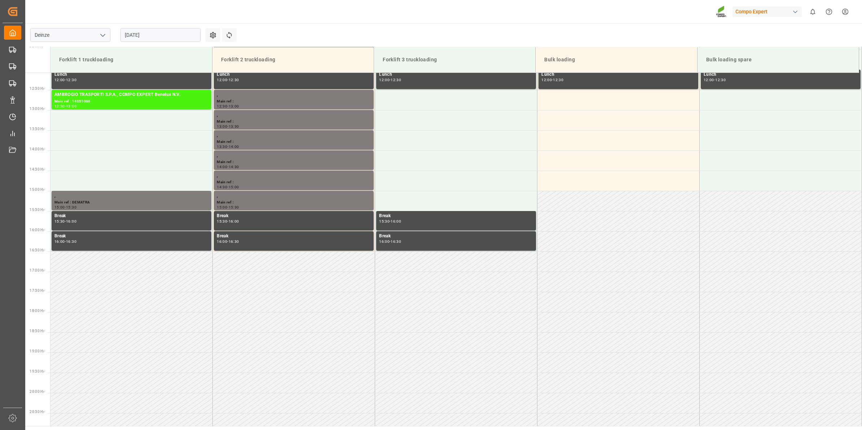
scroll to position [521, 0]
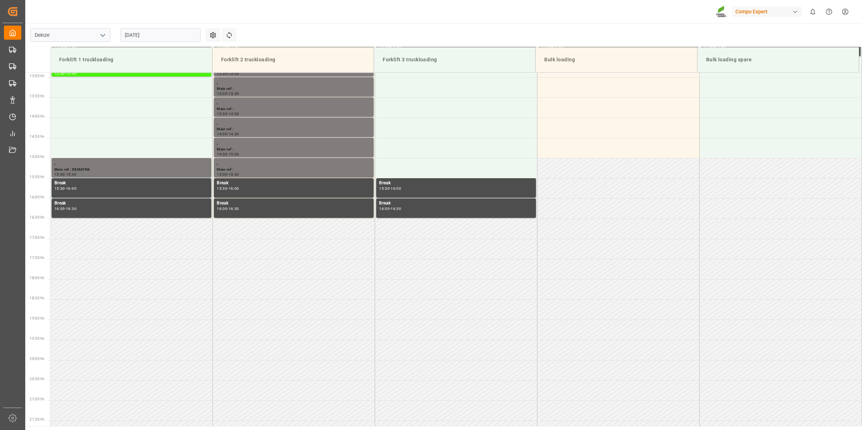
click at [145, 37] on input "[DATE]" at bounding box center [161, 35] width 80 height 14
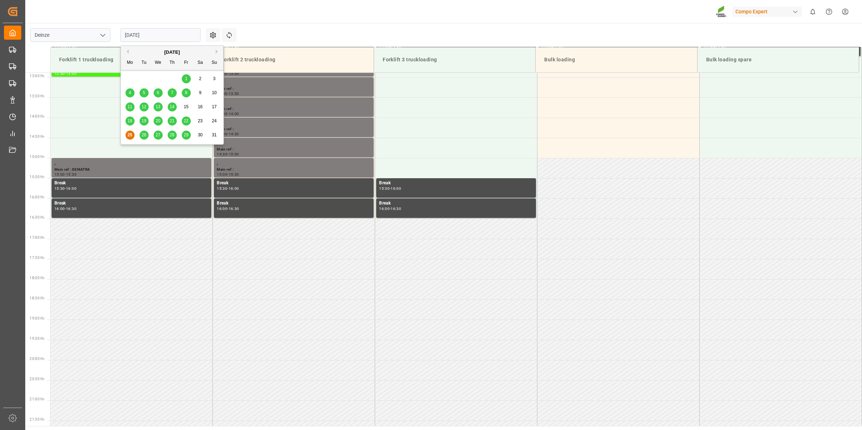
click at [218, 53] on button "Next Month" at bounding box center [218, 51] width 4 height 4
click at [160, 78] on div "3" at bounding box center [158, 79] width 9 height 9
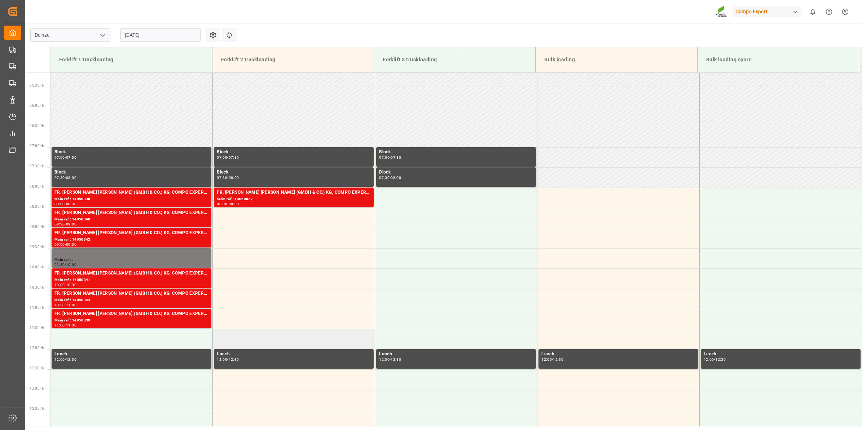
scroll to position [205, 0]
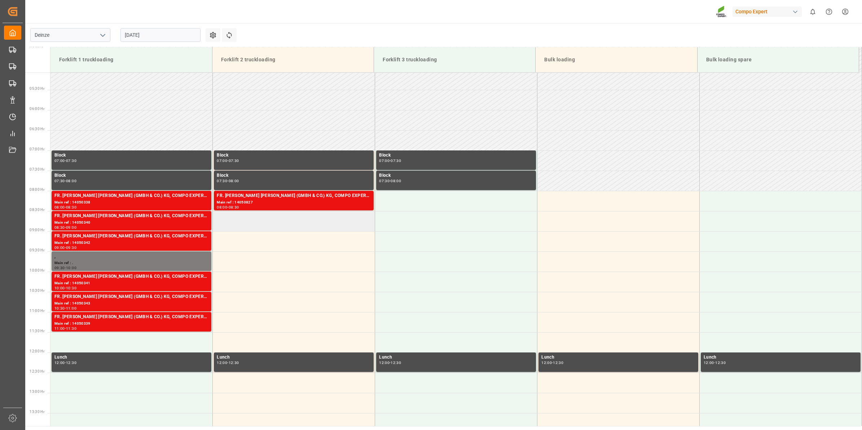
click at [273, 220] on td at bounding box center [294, 221] width 162 height 20
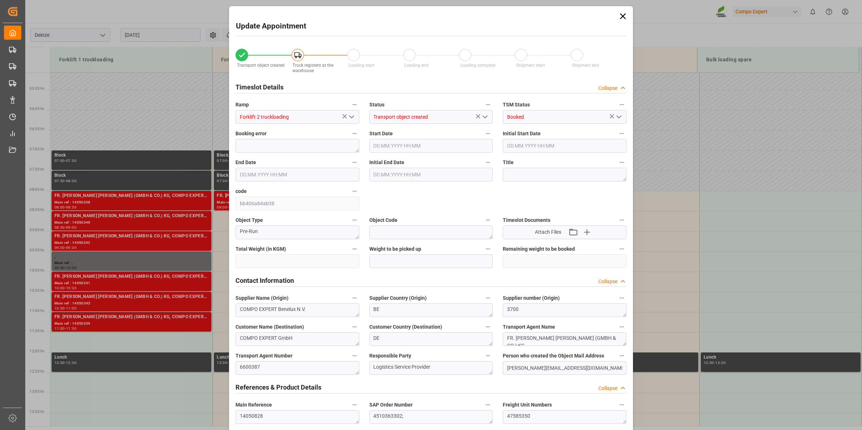
type input "21500"
type input "60"
type input "[DATE] 08:30"
type input "[DATE] 09:00"
type input "[DATE] 08:57"
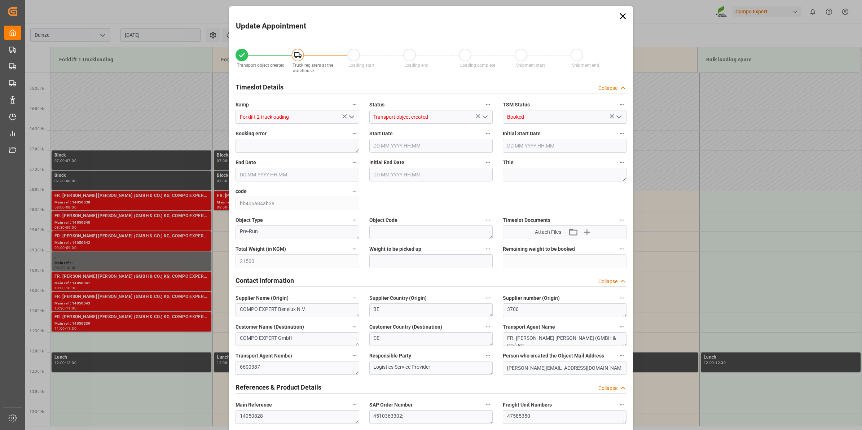
type input "[DATE] 12:11"
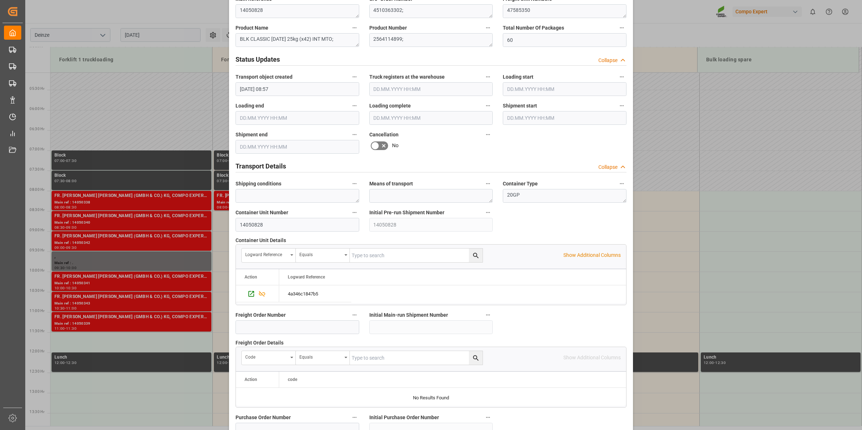
scroll to position [572, 0]
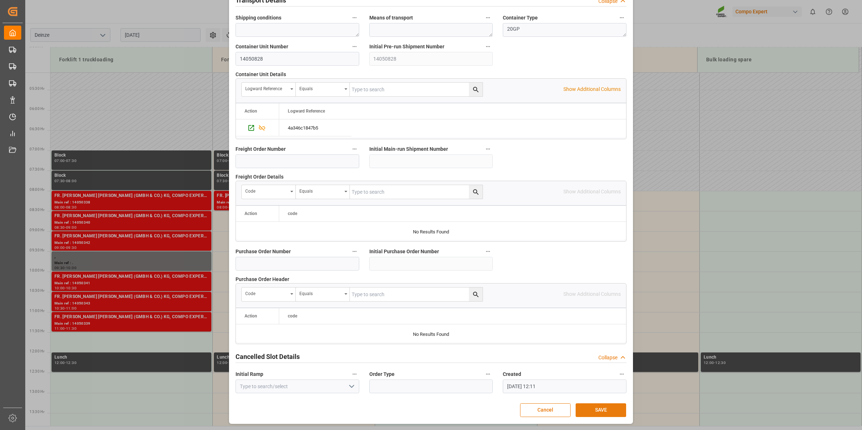
click at [607, 412] on button "SAVE" at bounding box center [601, 410] width 51 height 14
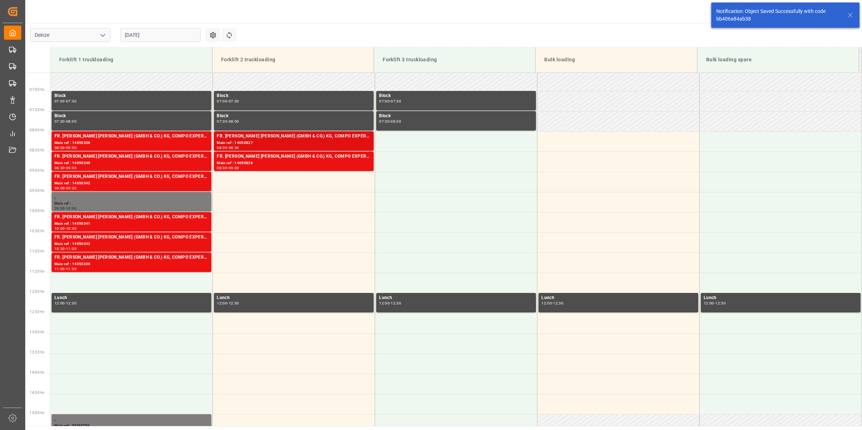
scroll to position [278, 0]
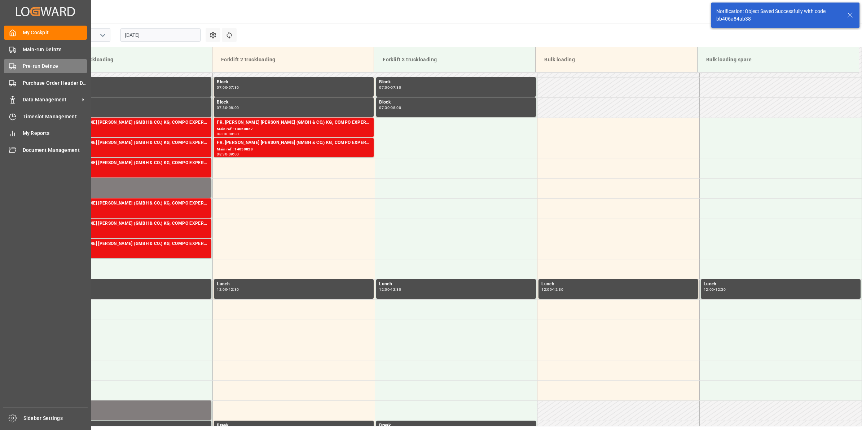
click at [39, 72] on div "Pre-run Deinze Pre-run Deinze" at bounding box center [45, 66] width 83 height 14
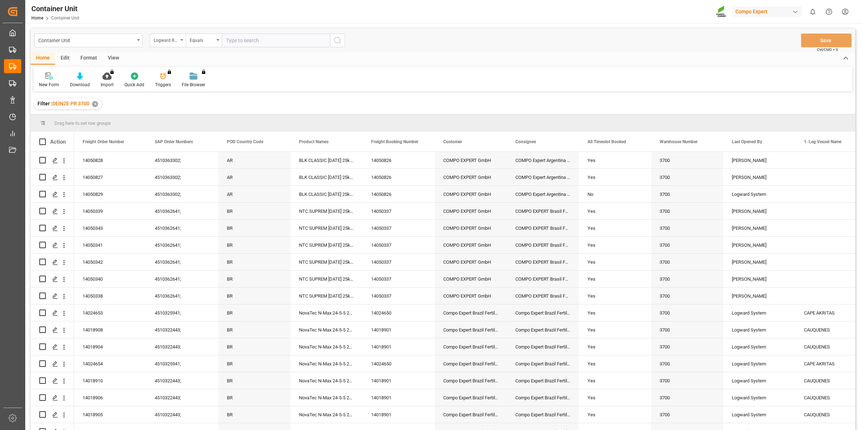
click at [182, 39] on div "Logward Reference" at bounding box center [168, 41] width 36 height 14
click at [180, 183] on div "Freight Order Number" at bounding box center [204, 179] width 108 height 15
click at [242, 40] on input "text" at bounding box center [276, 41] width 108 height 14
type input "14050829"
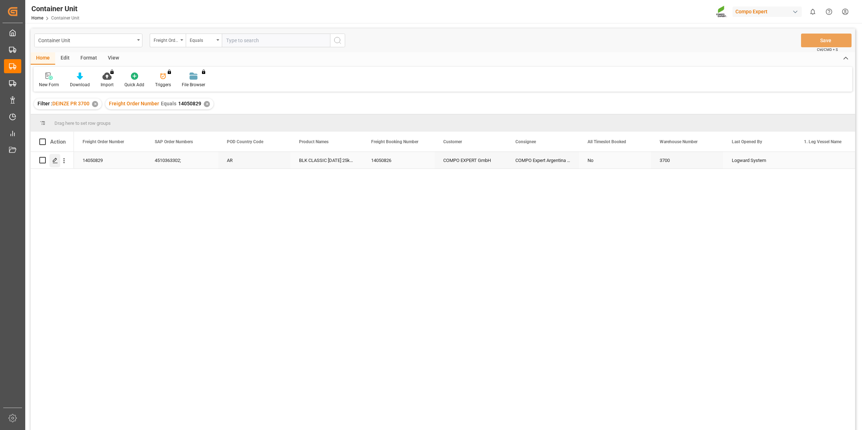
click at [58, 161] on div "Press SPACE to select this row." at bounding box center [54, 160] width 11 height 13
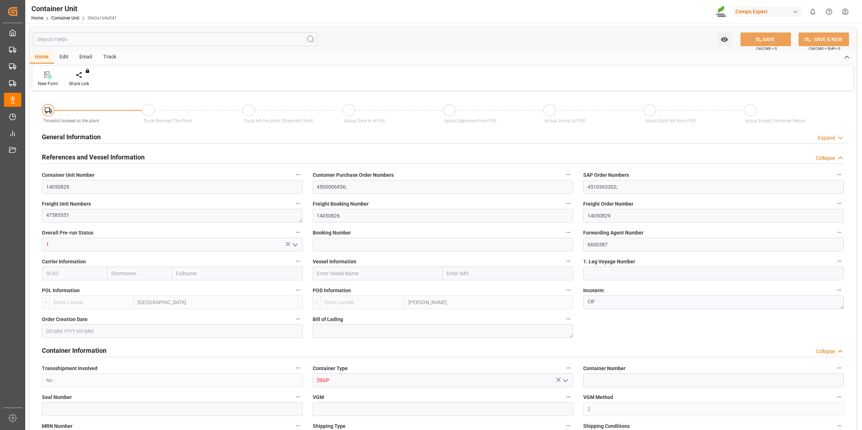
type input "BEANR"
type input "ARZAE"
type input "0"
type input "60"
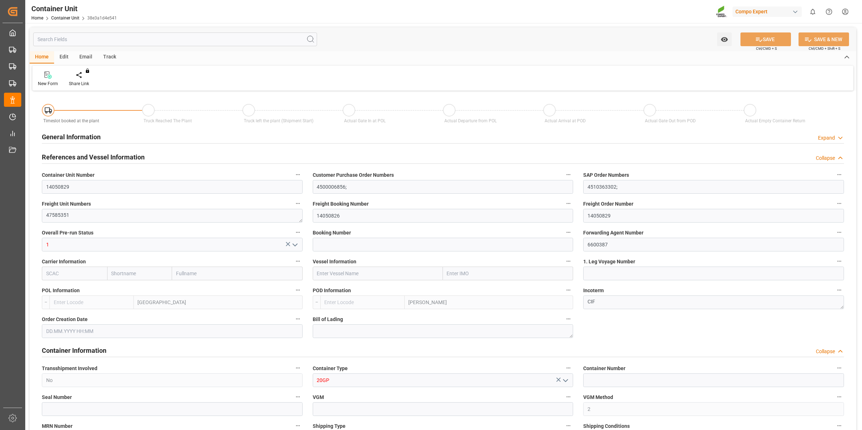
type input "21500"
type input "[DATE] 08:57"
type input "[DATE]"
click at [86, 83] on div "Create Timeslot" at bounding box center [84, 83] width 31 height 6
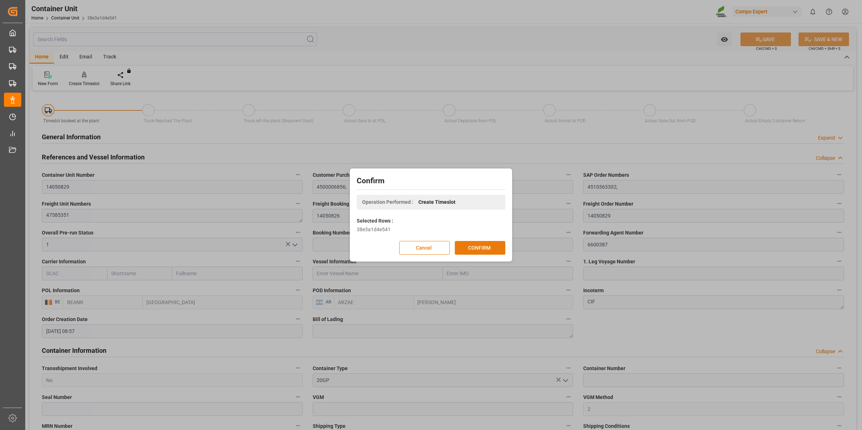
click at [473, 250] on button "CONFIRM" at bounding box center [480, 248] width 51 height 14
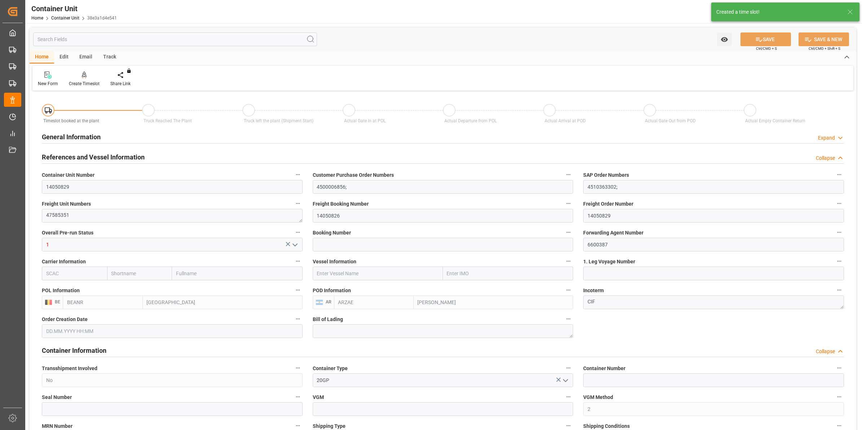
type input "[DATE] 08:57"
type input "12.08.2025"
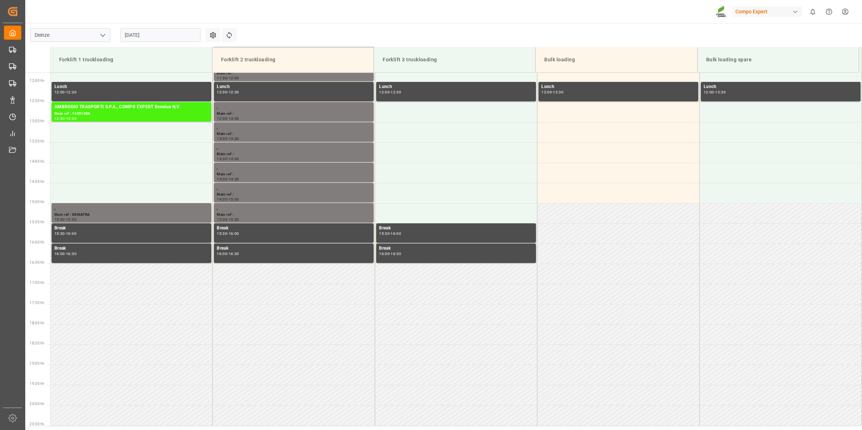
scroll to position [521, 0]
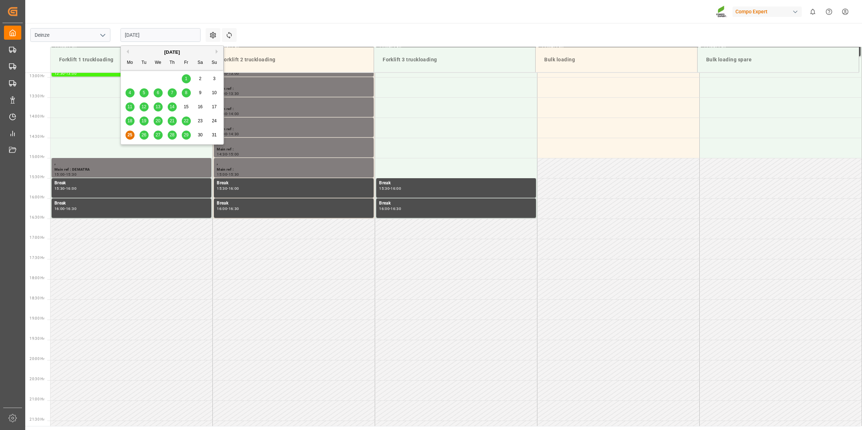
click at [138, 36] on input "[DATE]" at bounding box center [161, 35] width 80 height 14
click at [215, 51] on div "[DATE]" at bounding box center [172, 52] width 102 height 7
click at [217, 53] on button "Next Month" at bounding box center [218, 51] width 4 height 4
click at [159, 79] on span "3" at bounding box center [158, 78] width 3 height 5
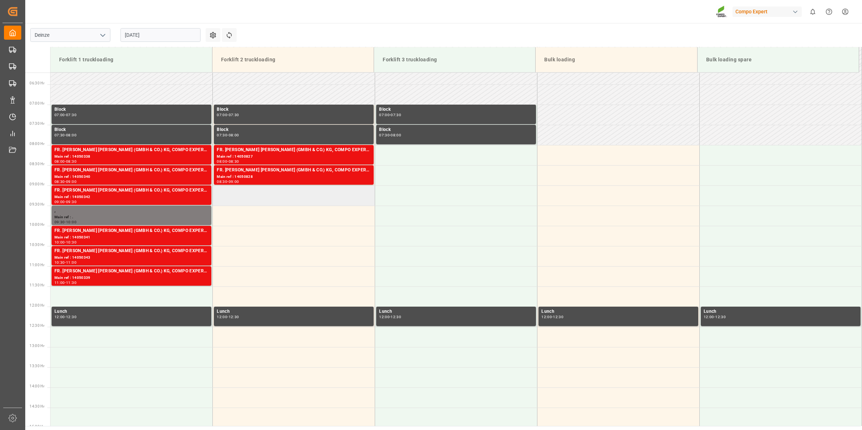
scroll to position [250, 0]
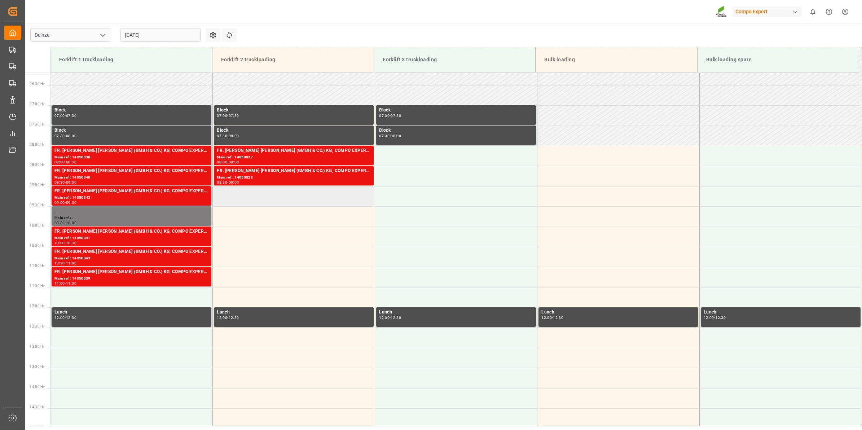
click at [271, 199] on td at bounding box center [294, 196] width 162 height 20
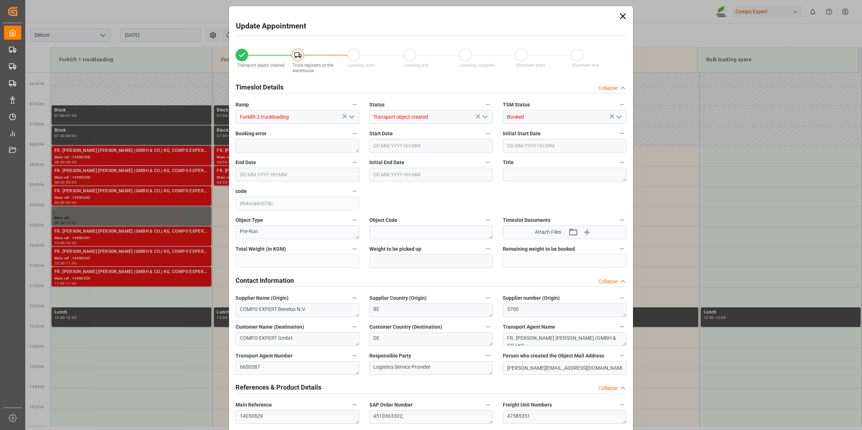
type input "21500"
type input "60"
type input "03.09.2025 09:00"
type input "03.09.2025 09:30"
type input "12.08.2025 08:57"
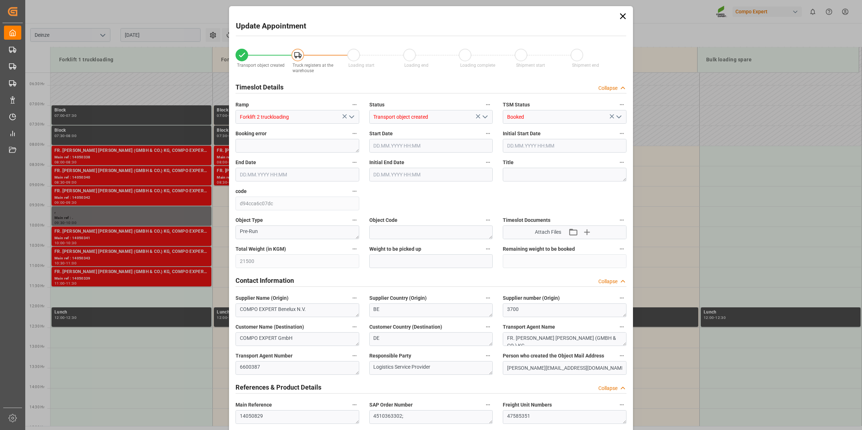
type input "25.08.2025 12:11"
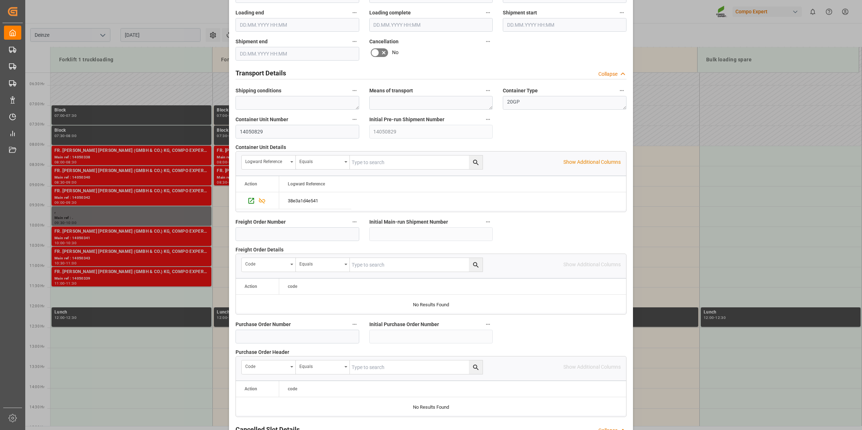
scroll to position [572, 0]
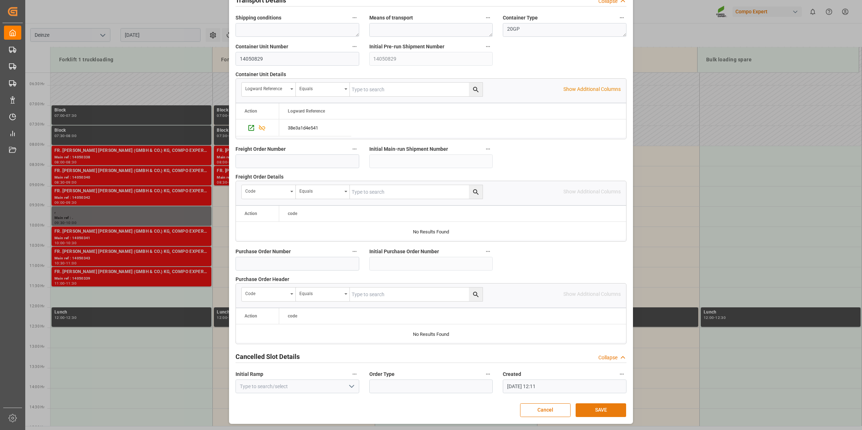
click at [613, 407] on button "SAVE" at bounding box center [601, 410] width 51 height 14
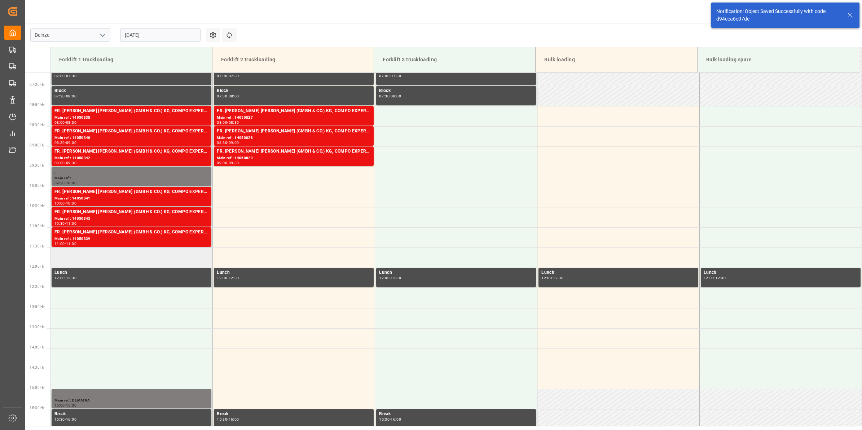
scroll to position [319, 0]
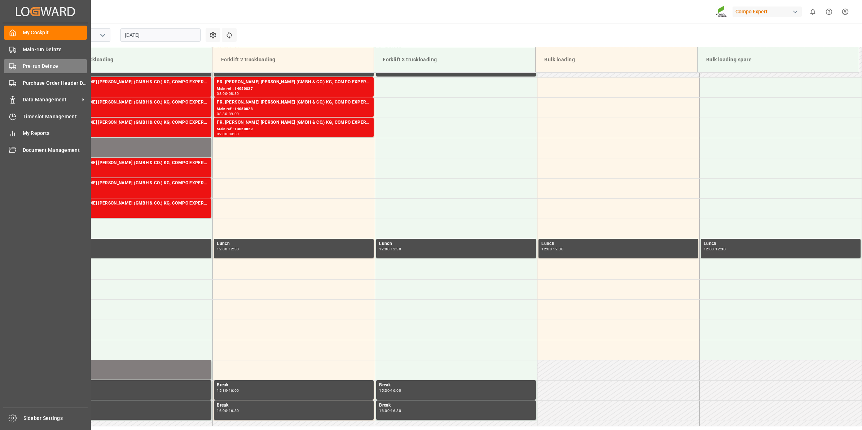
click at [23, 64] on span "Pre-run Deinze" at bounding box center [55, 66] width 65 height 8
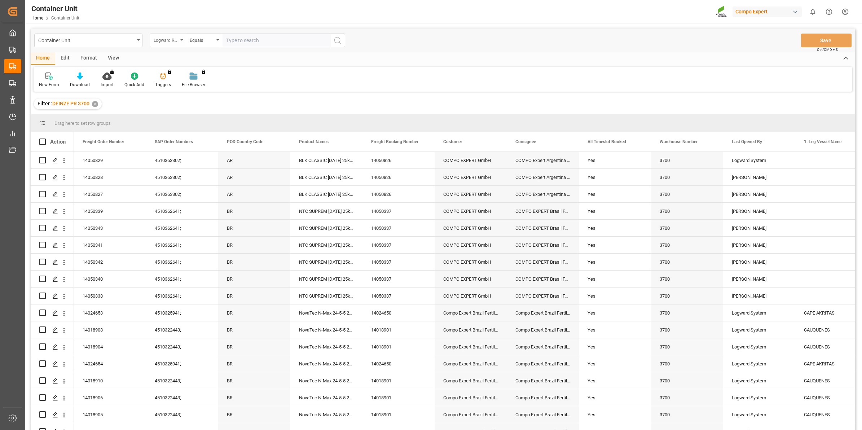
click at [179, 43] on div "Logward Reference" at bounding box center [168, 41] width 36 height 14
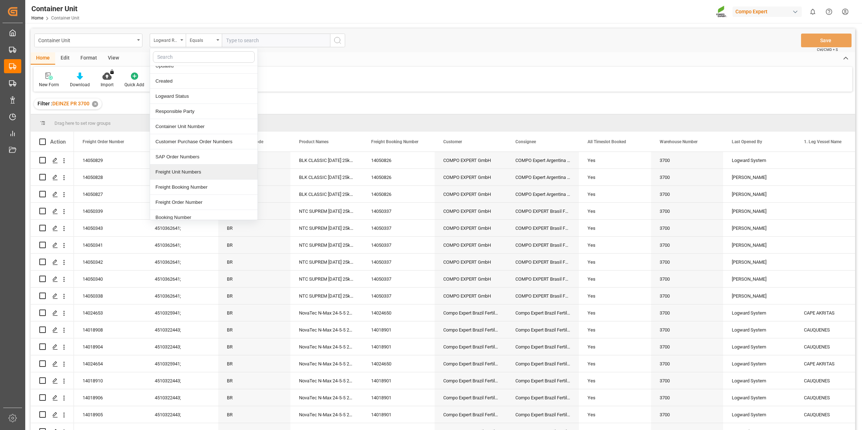
scroll to position [45, 0]
click at [196, 180] on div "Freight Order Number" at bounding box center [204, 179] width 108 height 15
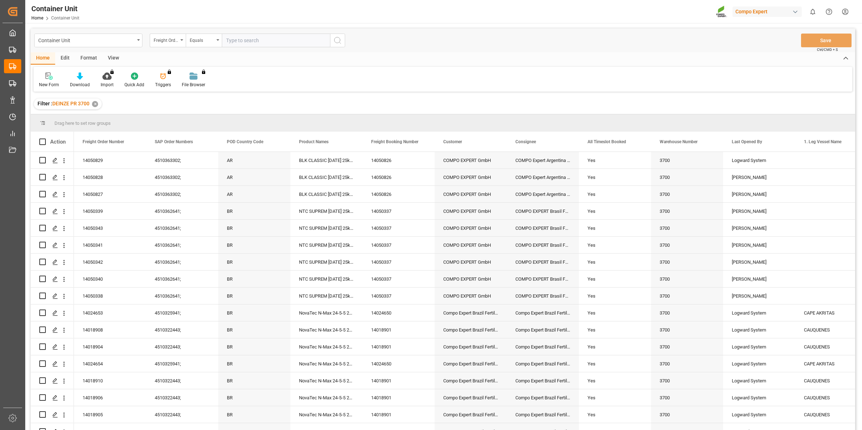
click at [270, 40] on input "text" at bounding box center [276, 41] width 108 height 14
type input "14050736"
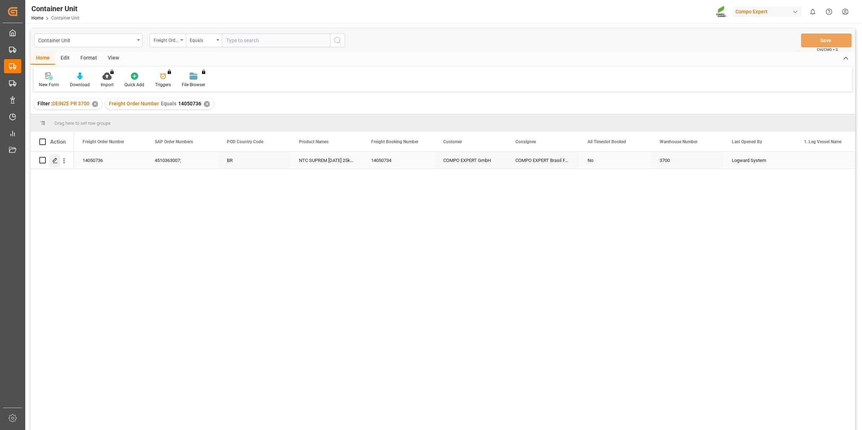
click at [57, 161] on icon "Press SPACE to select this row." at bounding box center [55, 161] width 6 height 6
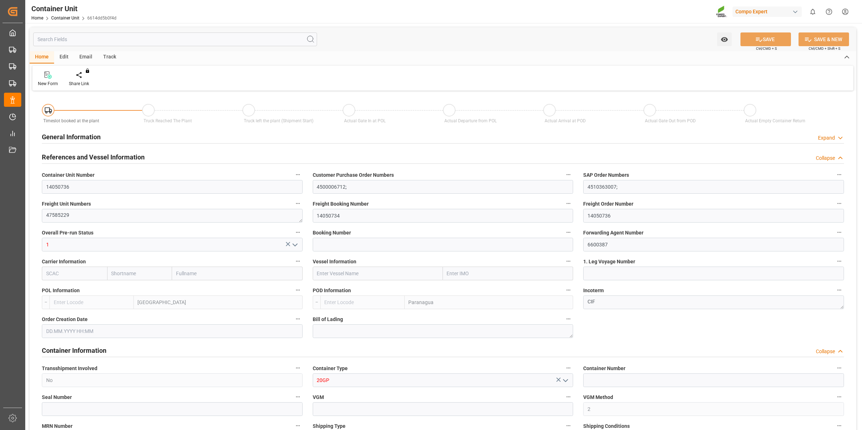
type input "BEANR"
type input "BRPNG"
type input "0"
type input "160"
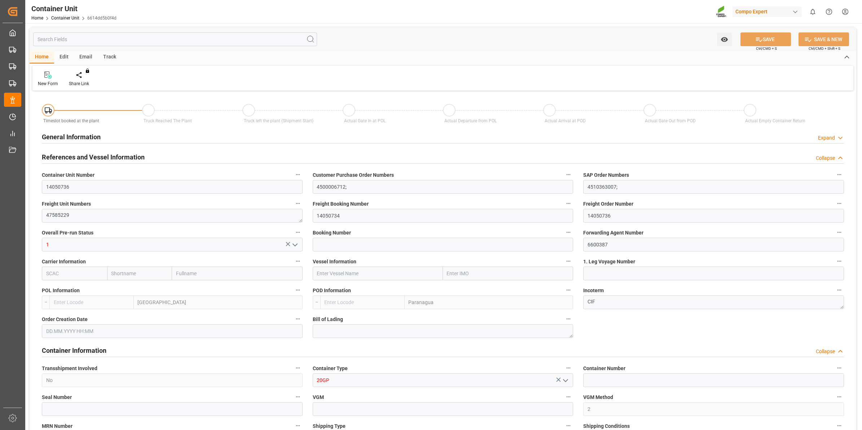
type input "21500"
type input "[DATE] 09:44"
type input "[DATE]"
click at [89, 85] on div "Create Timeslot" at bounding box center [84, 83] width 31 height 6
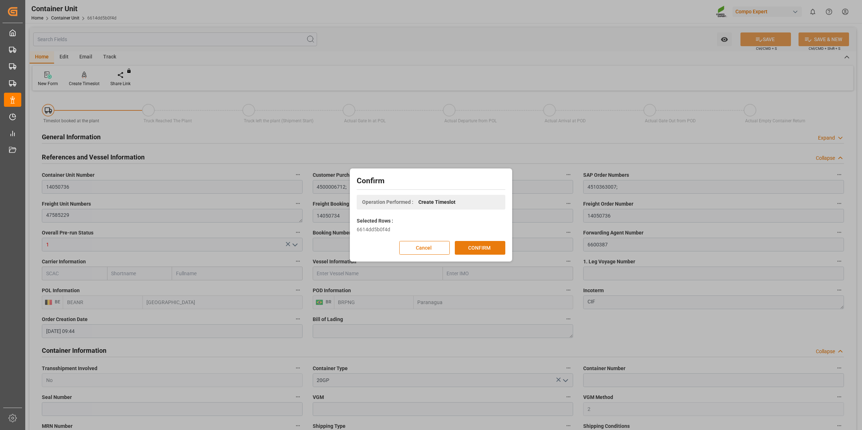
click at [486, 249] on button "CONFIRM" at bounding box center [480, 248] width 51 height 14
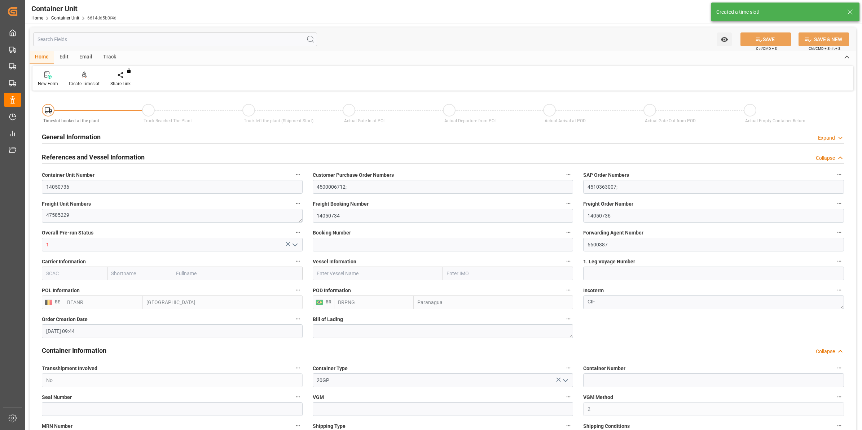
type input "[DATE] 09:44"
type input "[DATE]"
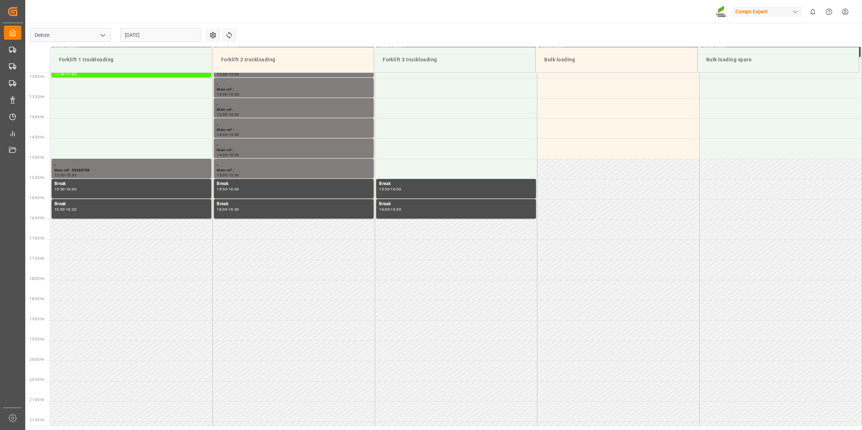
scroll to position [521, 0]
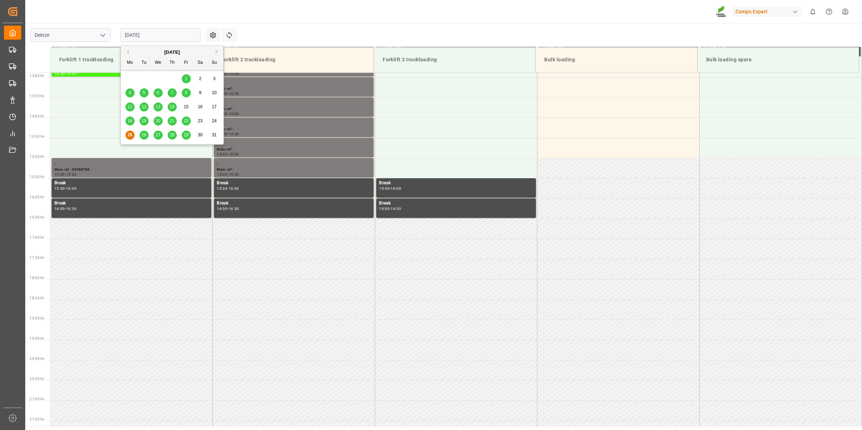
click at [175, 39] on input "[DATE]" at bounding box center [161, 35] width 80 height 14
click at [218, 50] on button "Next Month" at bounding box center [218, 51] width 4 height 4
click at [157, 77] on div "3" at bounding box center [158, 79] width 9 height 9
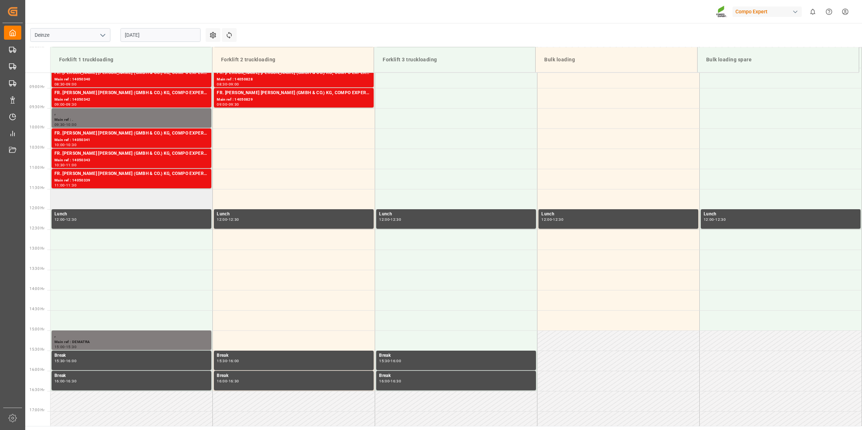
scroll to position [340, 0]
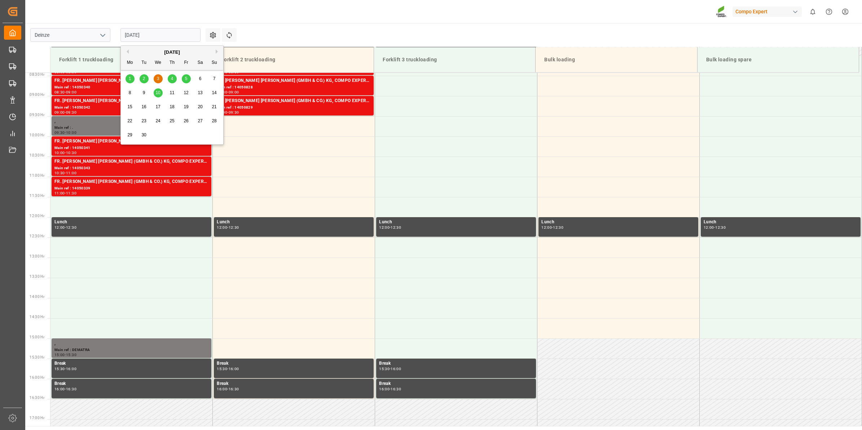
click at [153, 38] on input "[DATE]" at bounding box center [161, 35] width 80 height 14
click at [170, 83] on div "4" at bounding box center [172, 79] width 9 height 9
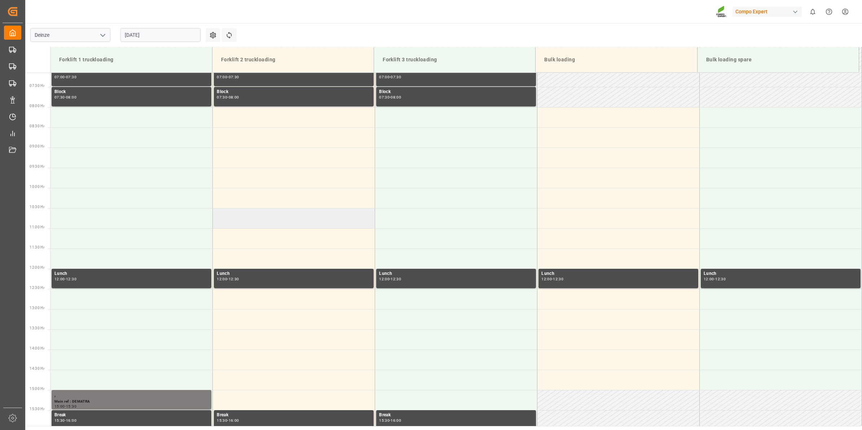
scroll to position [205, 0]
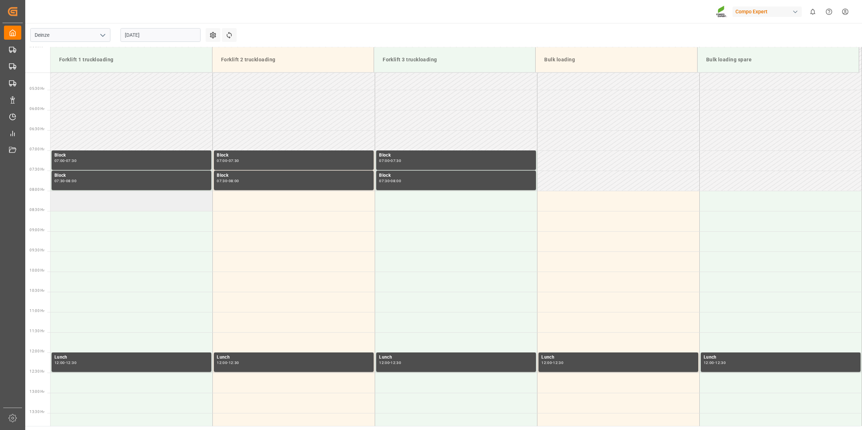
click at [147, 208] on td at bounding box center [132, 201] width 162 height 20
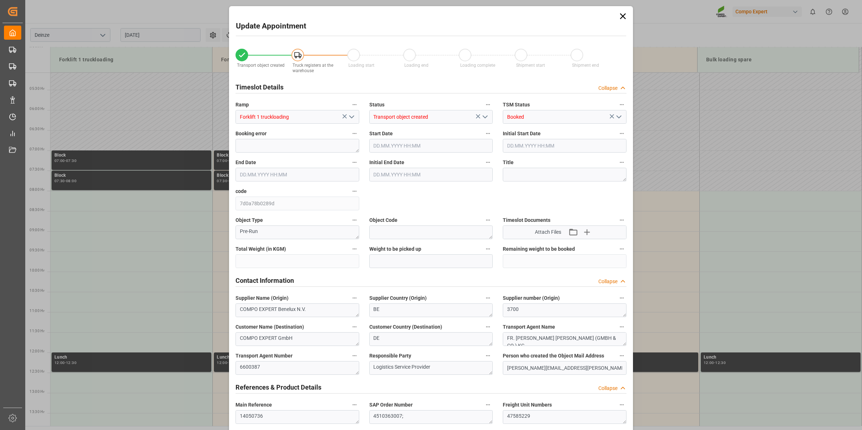
type input "21500"
type input "160"
type input "[DATE] 08:00"
type input "[DATE] 08:30"
type input "[DATE] 09:44"
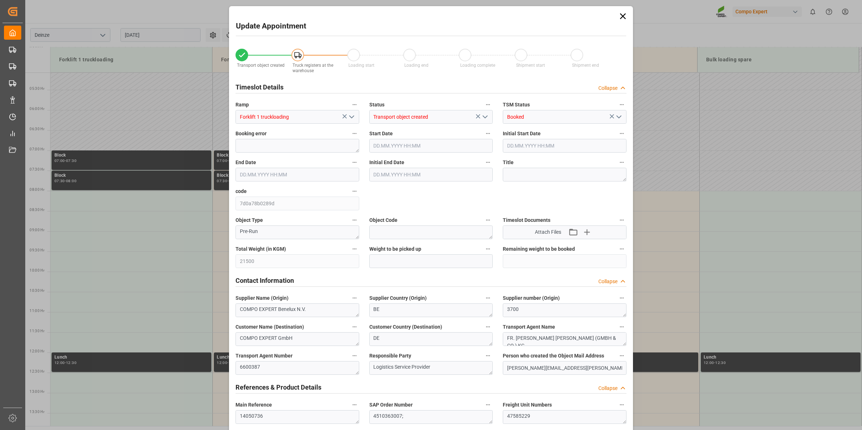
type input "[DATE] 12:13"
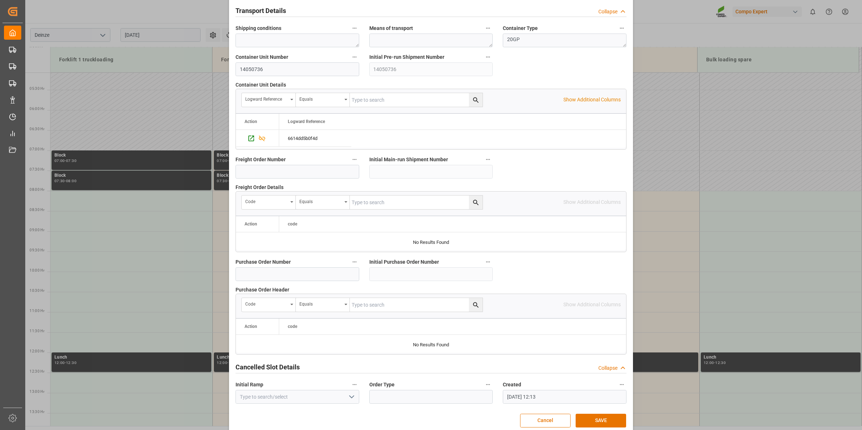
scroll to position [572, 0]
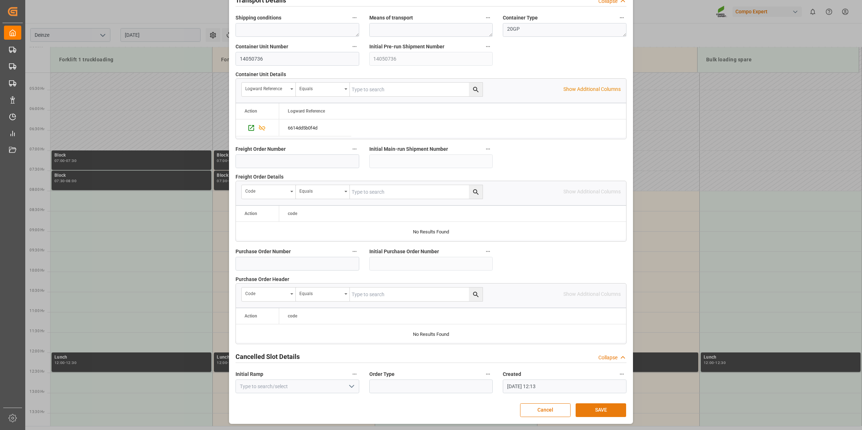
click at [603, 410] on button "SAVE" at bounding box center [601, 410] width 51 height 14
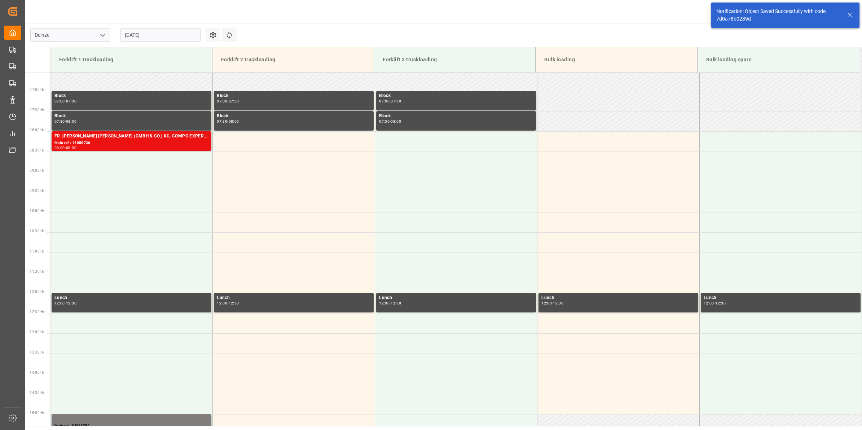
scroll to position [278, 0]
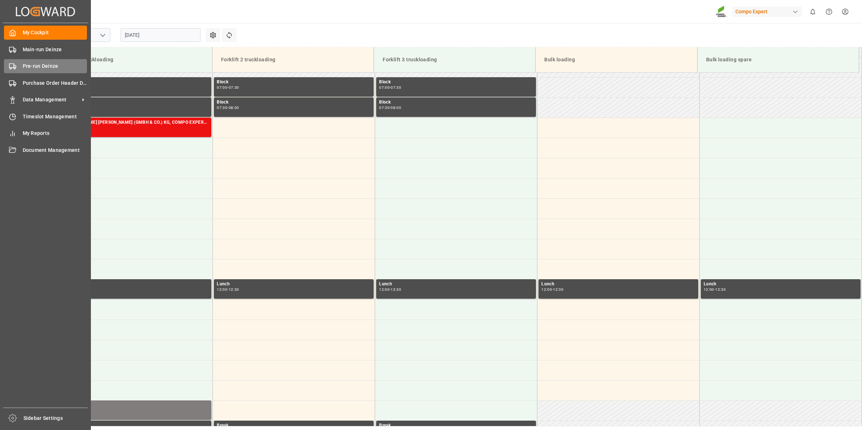
click at [29, 67] on span "Pre-run Deinze" at bounding box center [55, 66] width 65 height 8
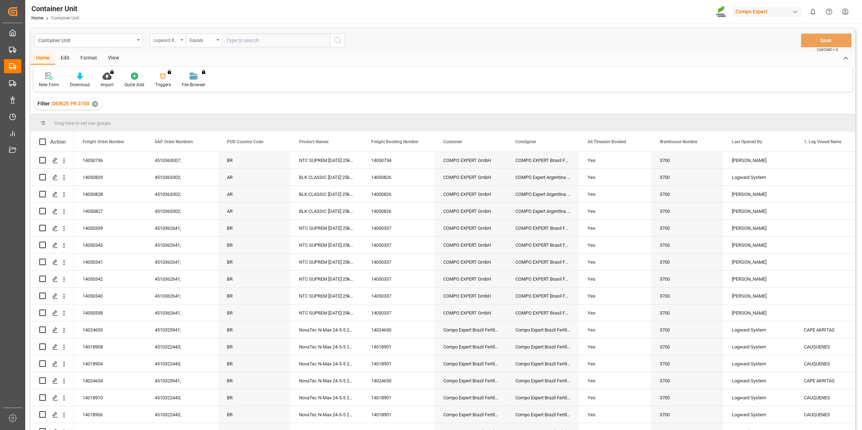
click at [182, 44] on div "Logward Reference" at bounding box center [168, 41] width 36 height 14
click at [190, 179] on div "Freight Order Number" at bounding box center [204, 179] width 108 height 15
click at [257, 38] on input "text" at bounding box center [276, 41] width 108 height 14
type input "14050735"
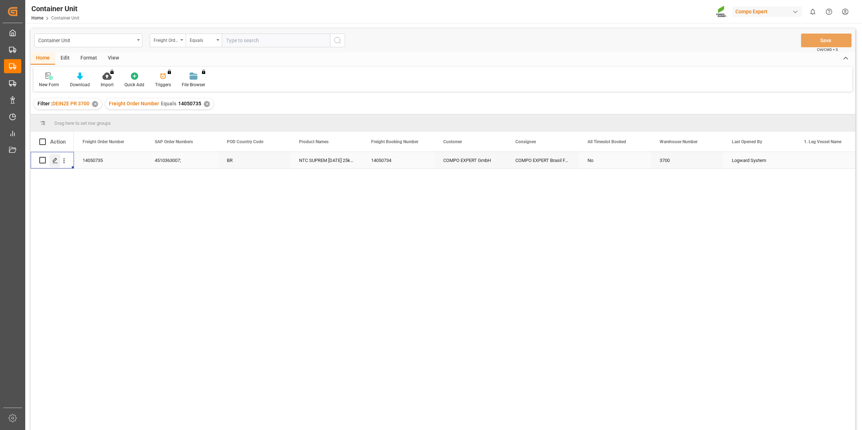
click at [60, 159] on div "Press SPACE to select this row." at bounding box center [54, 160] width 11 height 13
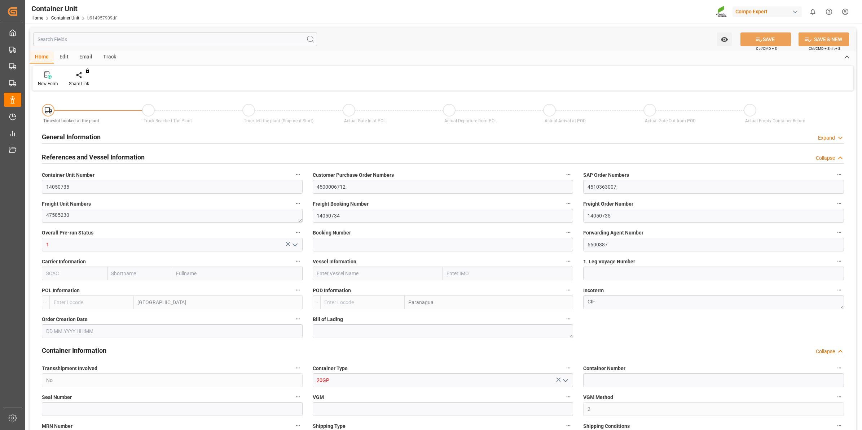
type input "BEANR"
type input "BRPNG"
type input "0"
type input "160"
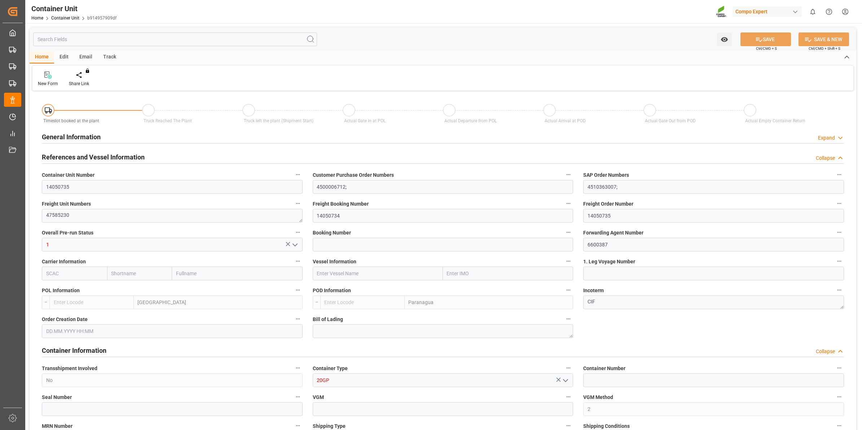
type input "21500"
type input "[DATE] 09:43"
type input "[DATE]"
click at [83, 80] on div "Create Timeslot" at bounding box center [84, 83] width 31 height 6
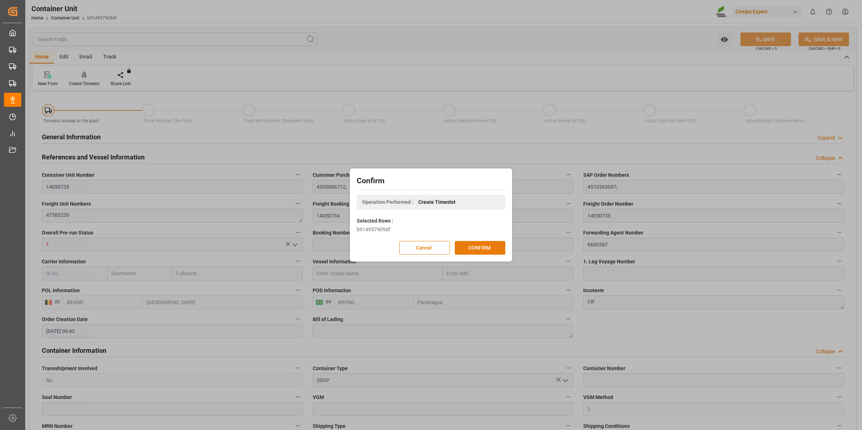
click at [477, 252] on button "CONFIRM" at bounding box center [480, 248] width 51 height 14
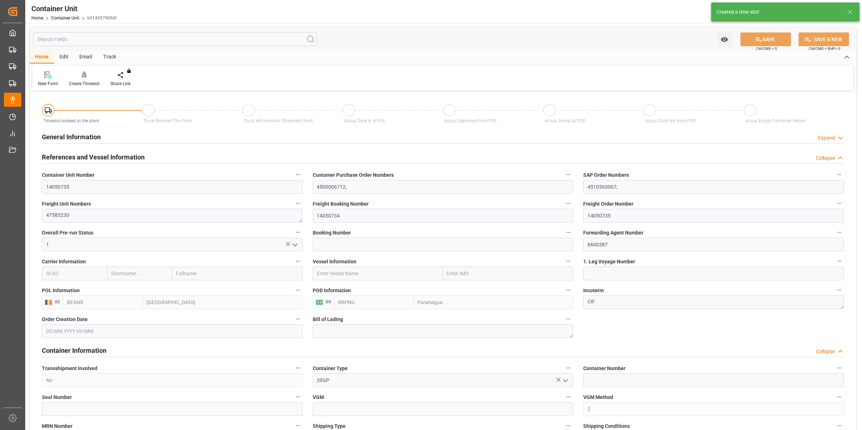
type input "[DATE] 09:43"
type input "[DATE]"
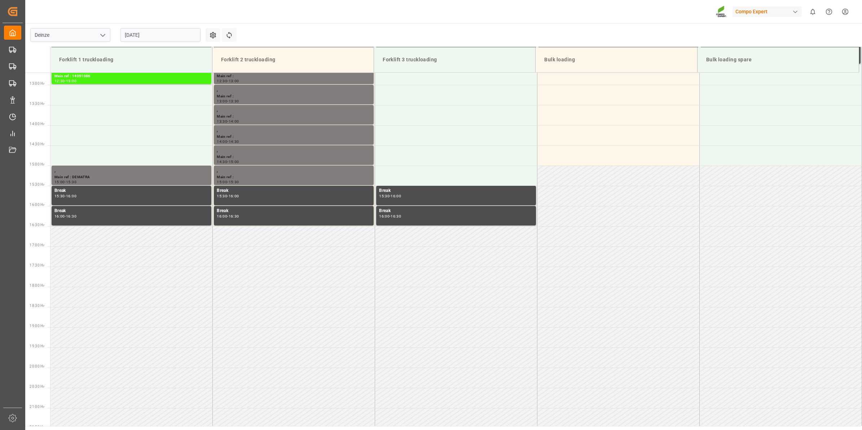
scroll to position [521, 0]
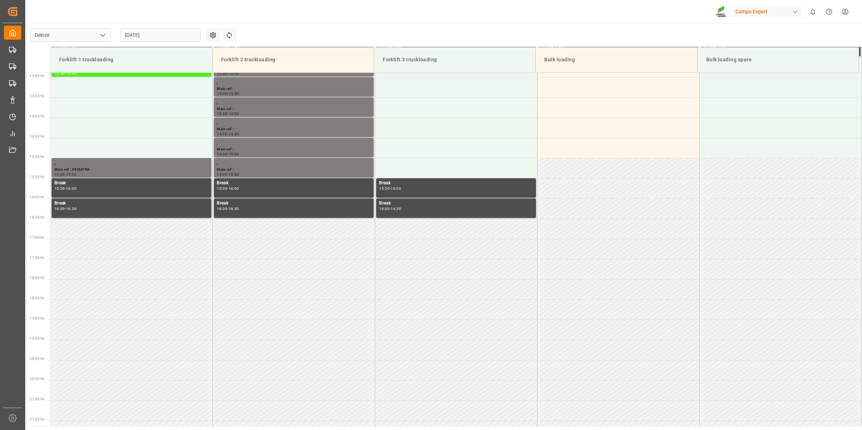
click at [136, 31] on input "[DATE]" at bounding box center [161, 35] width 80 height 14
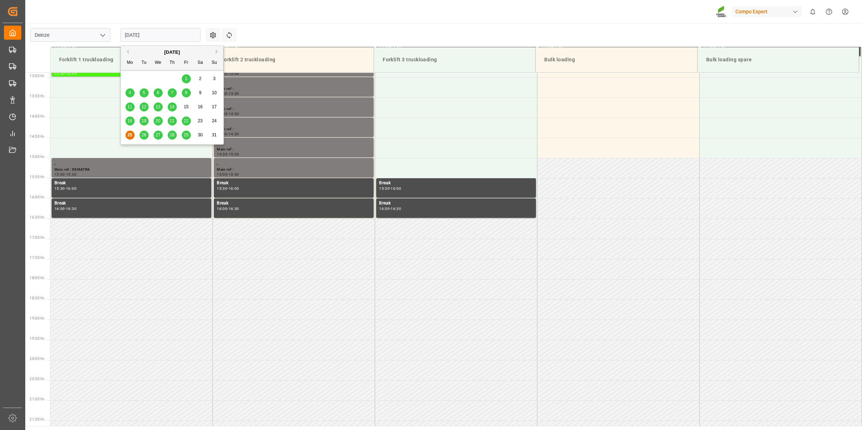
click at [216, 53] on button "Next Month" at bounding box center [218, 51] width 4 height 4
click at [170, 80] on div "4" at bounding box center [172, 79] width 9 height 9
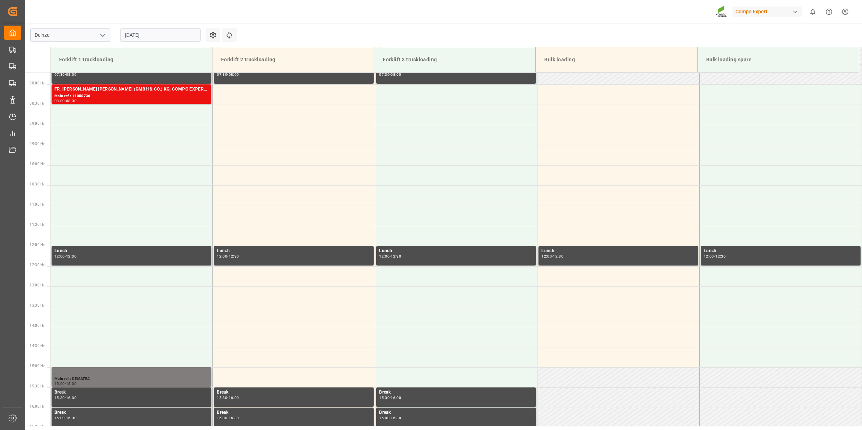
scroll to position [295, 0]
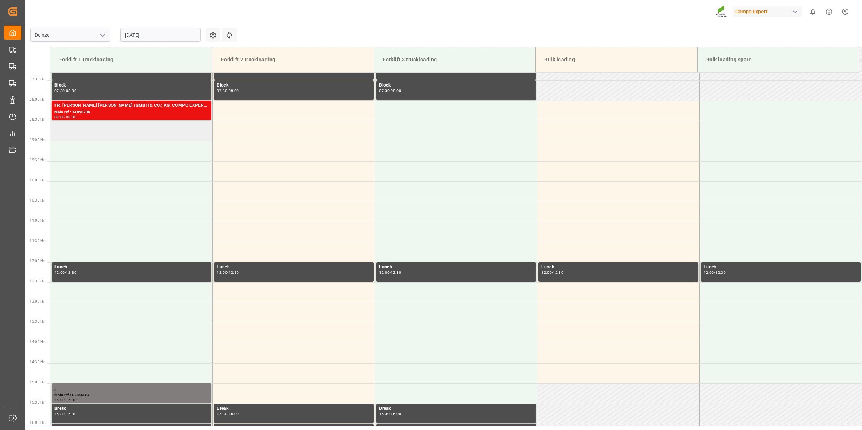
click at [131, 134] on td at bounding box center [132, 131] width 162 height 20
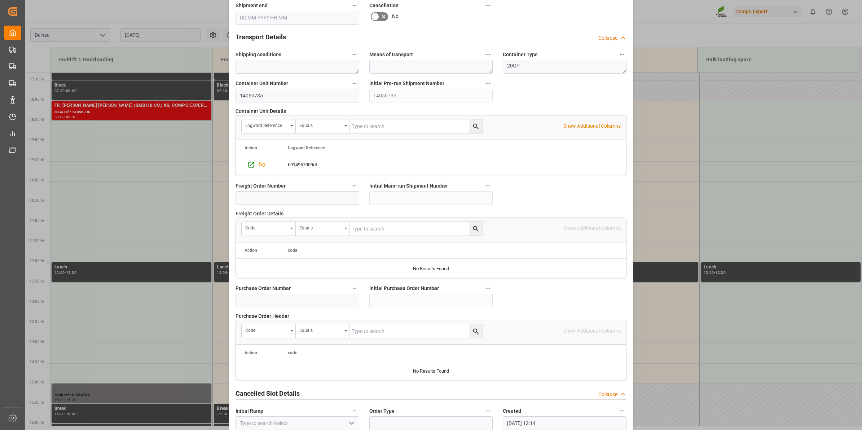
scroll to position [572, 0]
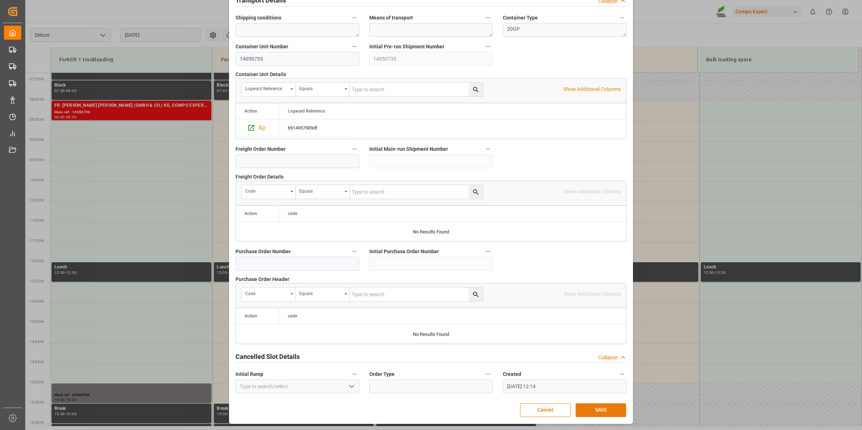
click at [594, 414] on button "SAVE" at bounding box center [601, 410] width 51 height 14
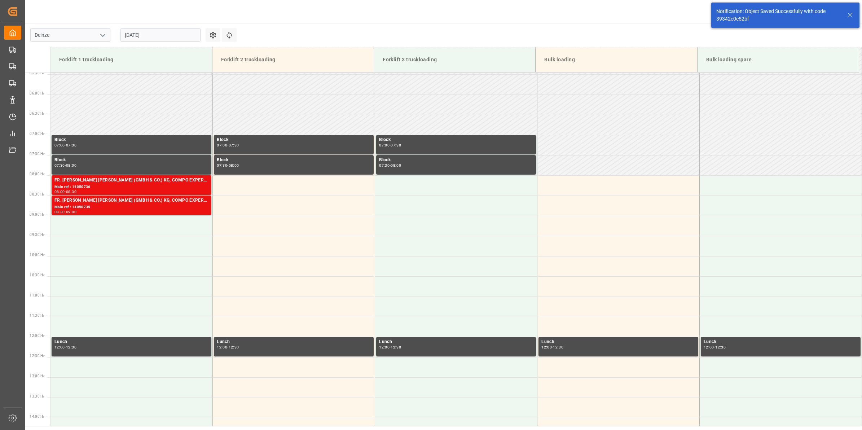
scroll to position [278, 0]
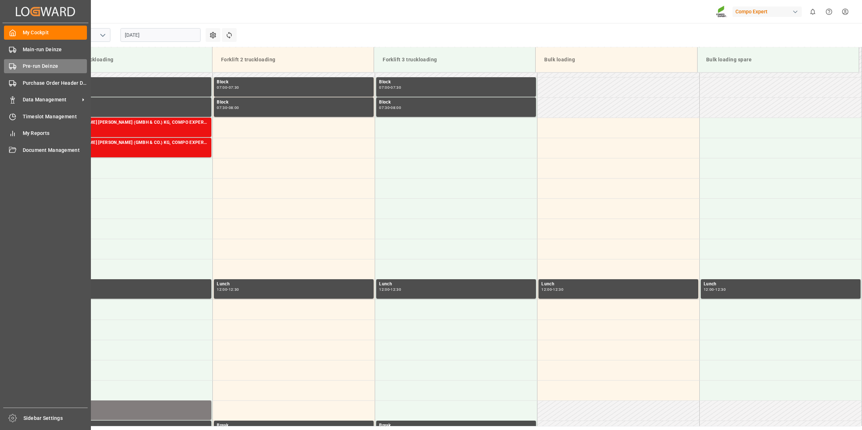
click at [29, 64] on span "Pre-run Deinze" at bounding box center [55, 66] width 65 height 8
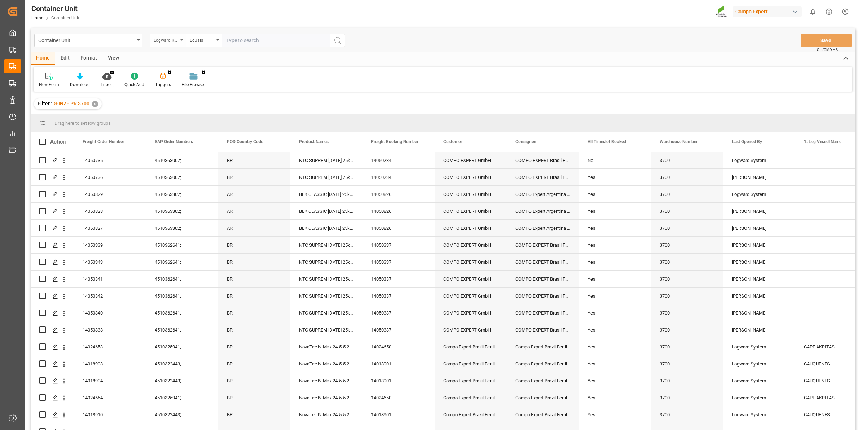
click at [177, 44] on div "Logward Reference" at bounding box center [168, 41] width 36 height 14
click at [192, 180] on div "Freight Order Number" at bounding box center [204, 179] width 108 height 15
click at [275, 43] on input "text" at bounding box center [276, 41] width 108 height 14
type input "14050737"
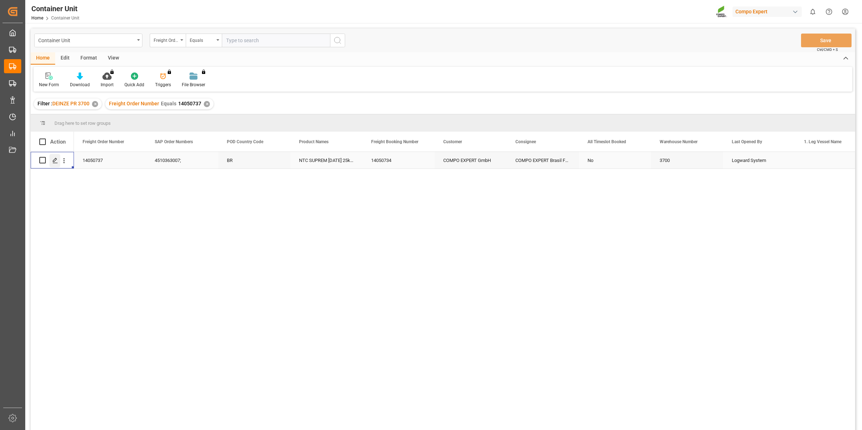
click at [60, 160] on div "Press SPACE to select this row." at bounding box center [54, 160] width 11 height 13
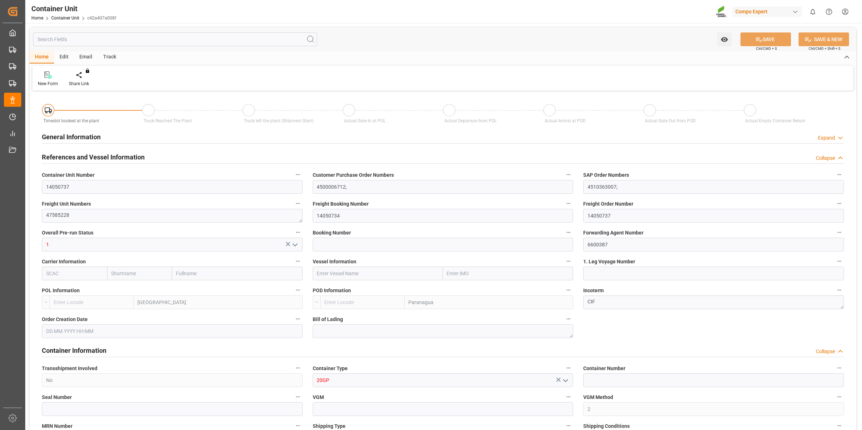
type input "BEANR"
type input "BRPNG"
type input "0"
type input "160"
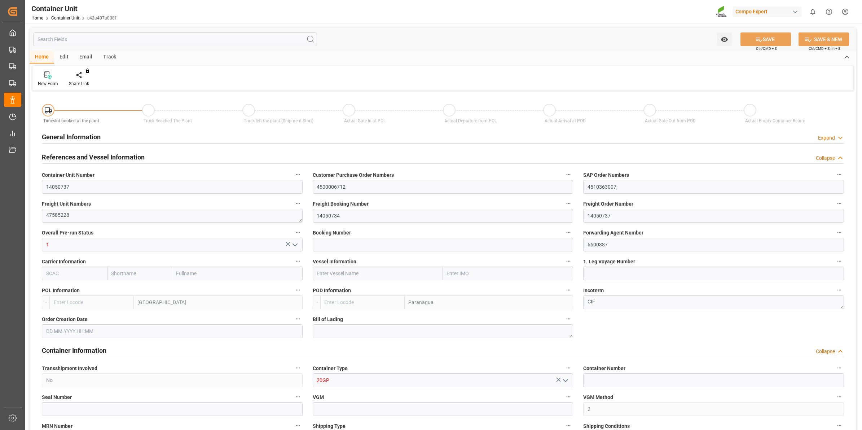
type input "21500"
type input "[DATE] 09:44"
type input "[DATE]"
click at [78, 85] on div "Create Timeslot" at bounding box center [84, 83] width 31 height 6
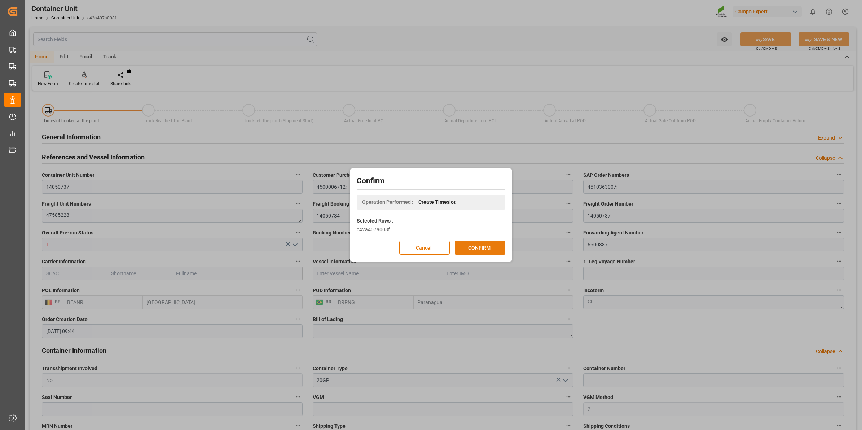
click at [497, 248] on button "CONFIRM" at bounding box center [480, 248] width 51 height 14
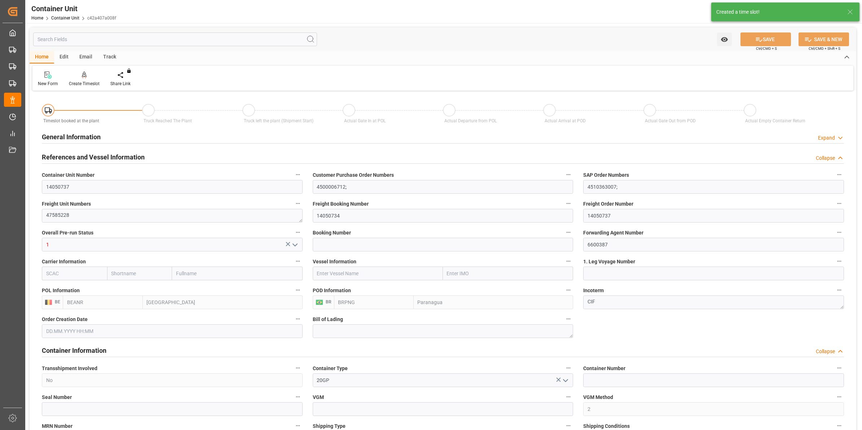
type input "[DATE] 09:44"
type input "15.08.2025 09:44"
type input "[DATE]"
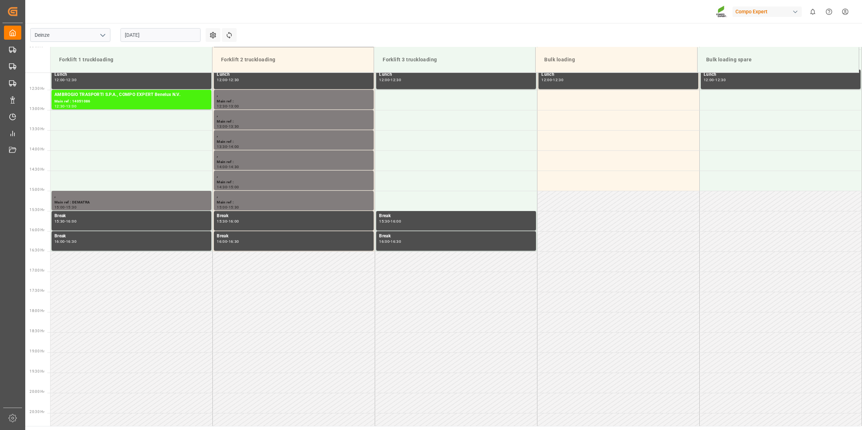
scroll to position [521, 0]
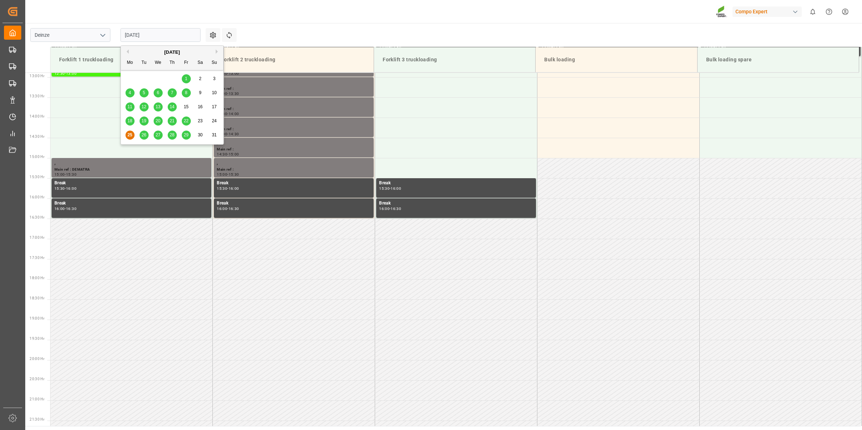
click at [152, 34] on input "[DATE]" at bounding box center [161, 35] width 80 height 14
click at [216, 51] on button "Next Month" at bounding box center [218, 51] width 4 height 4
click at [174, 79] on div "4" at bounding box center [172, 79] width 9 height 9
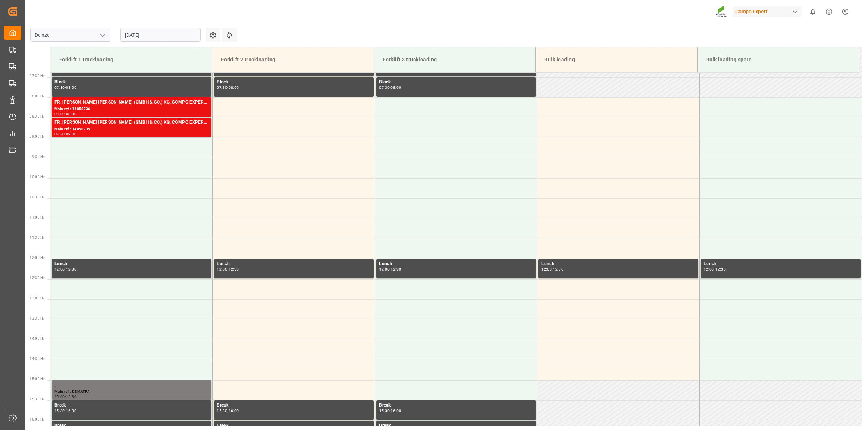
scroll to position [295, 0]
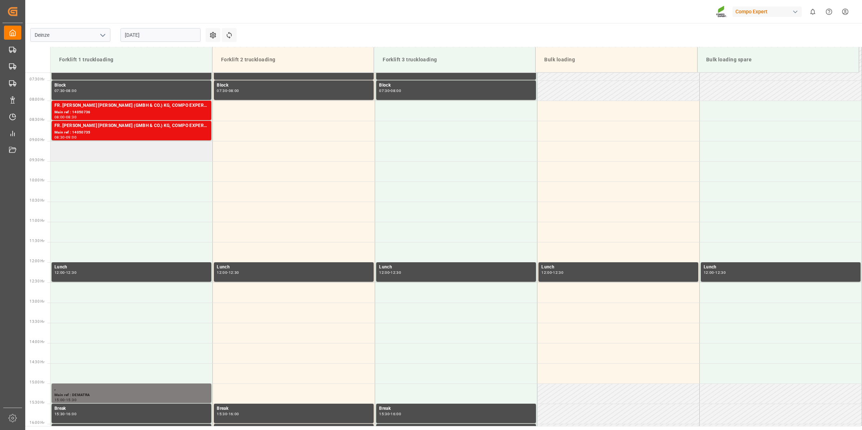
click at [104, 158] on td at bounding box center [132, 151] width 162 height 20
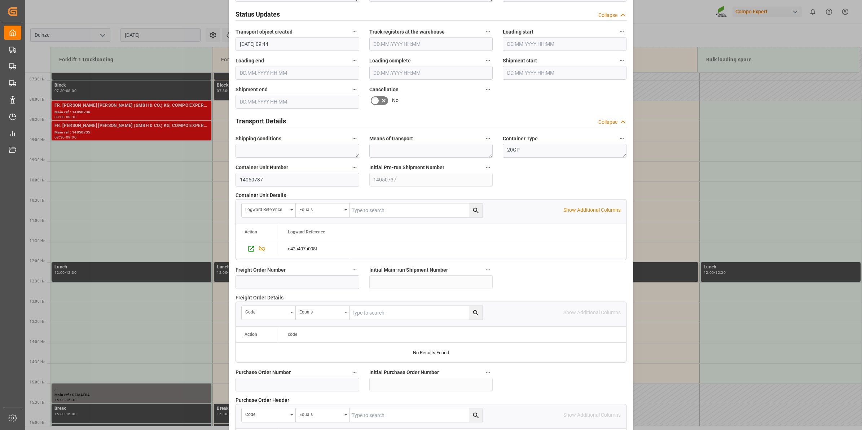
scroll to position [572, 0]
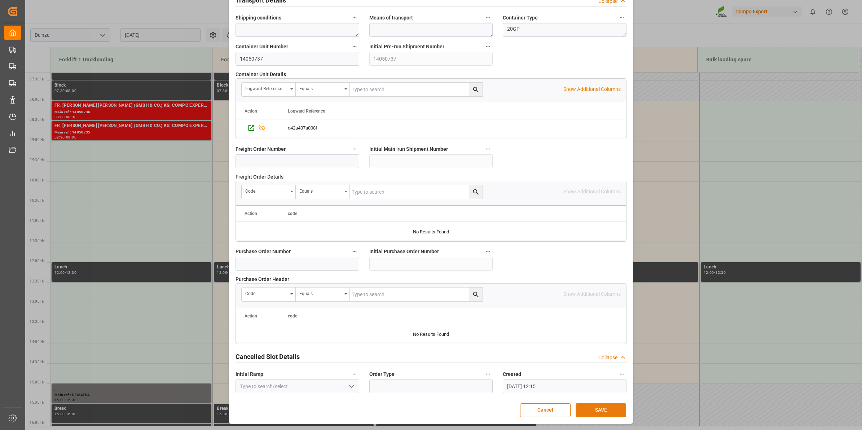
click at [587, 410] on button "SAVE" at bounding box center [601, 410] width 51 height 14
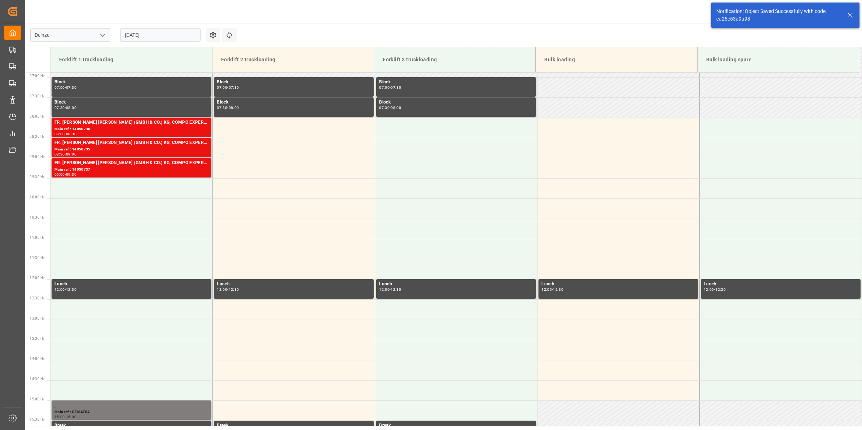
scroll to position [319, 0]
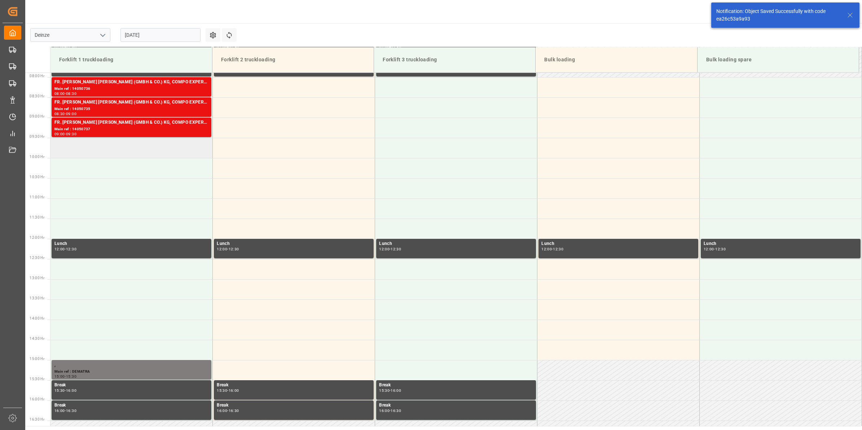
click at [125, 150] on td at bounding box center [132, 148] width 162 height 20
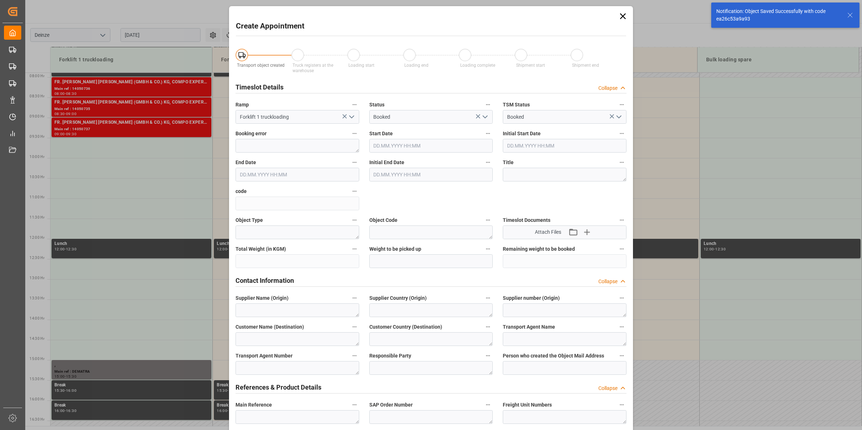
type input "[DATE] 09:30"
type input "[DATE] 10:00"
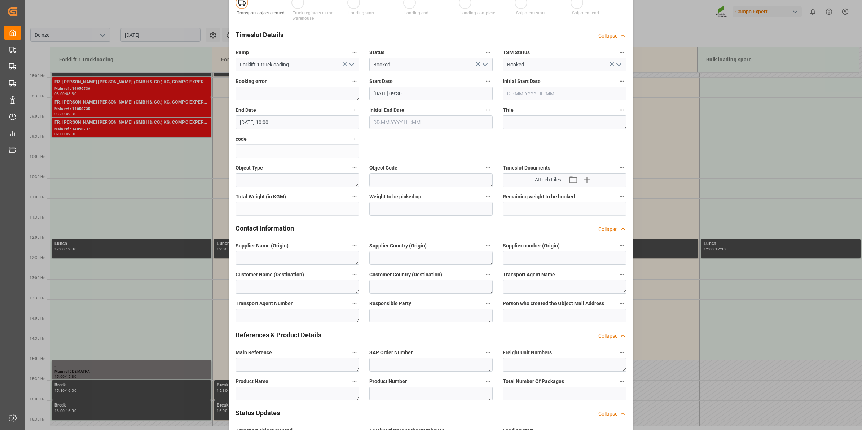
scroll to position [90, 0]
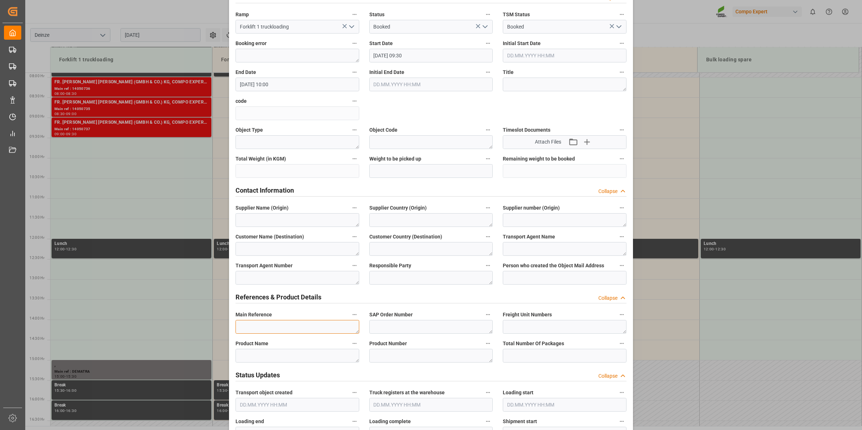
click at [293, 333] on textarea at bounding box center [298, 327] width 124 height 14
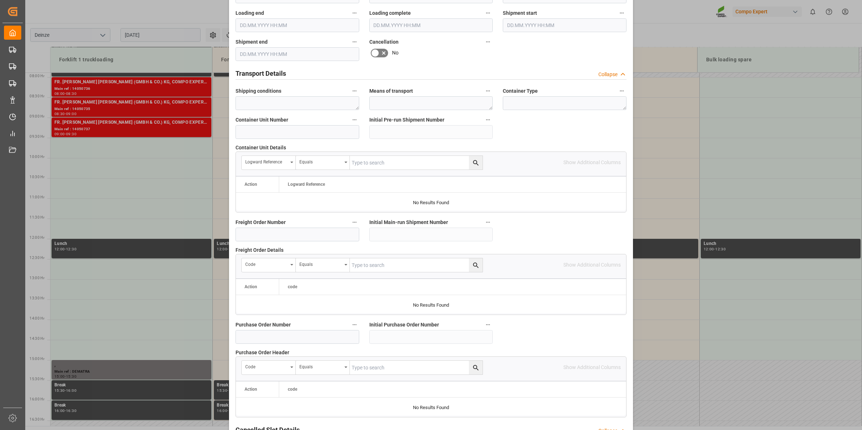
scroll to position [572, 0]
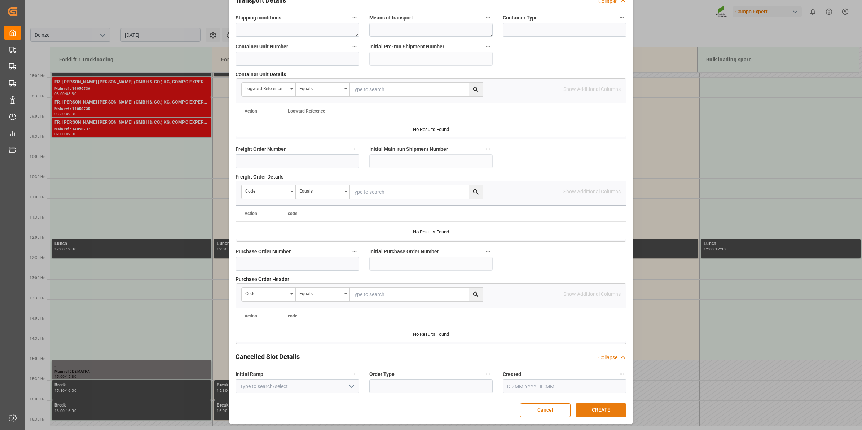
type textarea "."
click at [606, 414] on button "CREATE" at bounding box center [601, 410] width 51 height 14
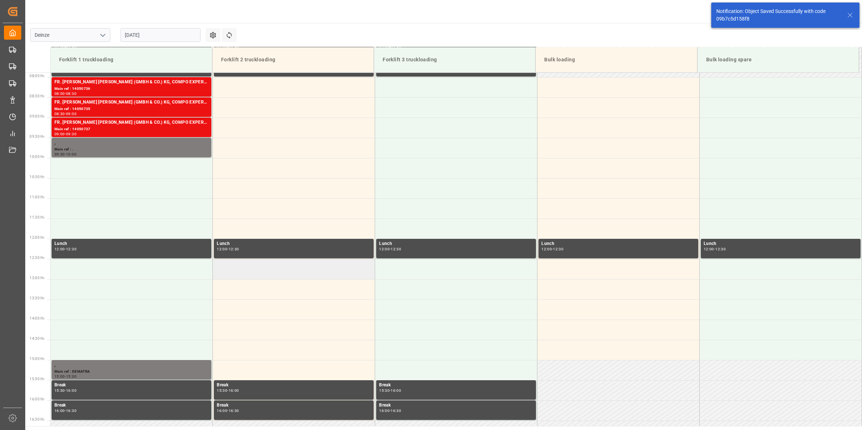
scroll to position [274, 0]
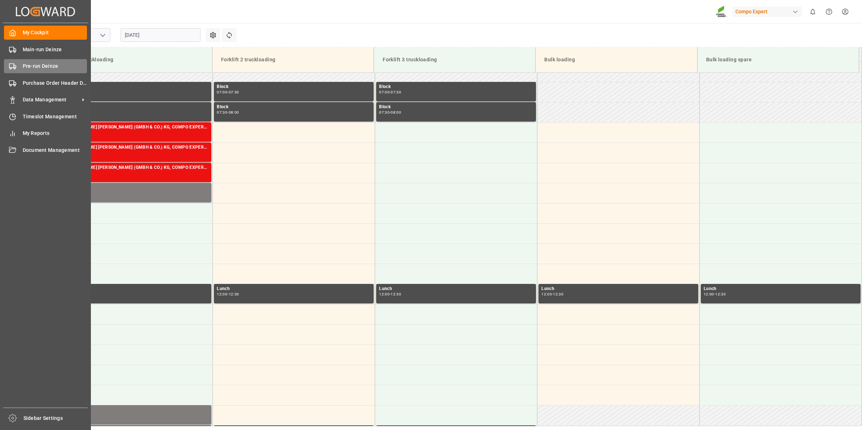
click at [48, 65] on span "Pre-run Deinze" at bounding box center [55, 66] width 65 height 8
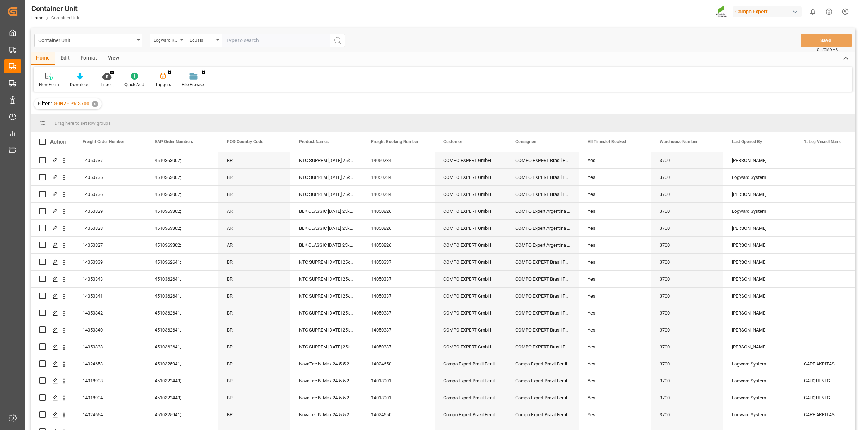
click at [172, 45] on div "Logward Reference" at bounding box center [168, 41] width 36 height 14
click at [200, 183] on div "Freight Order Number" at bounding box center [204, 179] width 108 height 15
click at [279, 42] on input "text" at bounding box center [276, 41] width 108 height 14
type input "14050738"
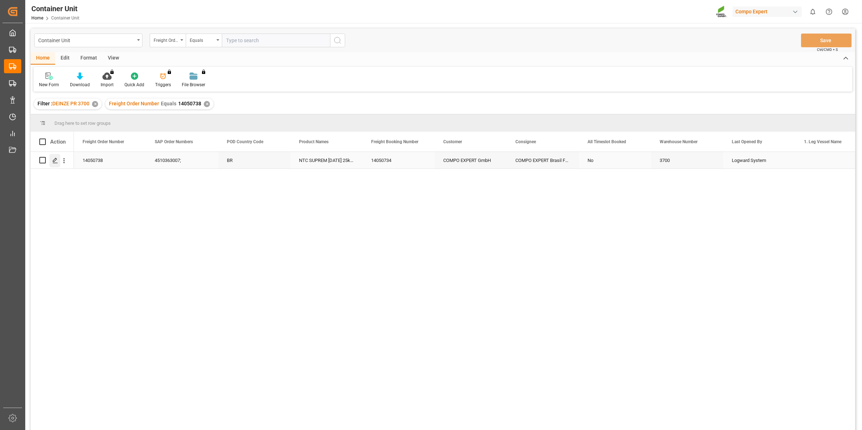
click at [52, 164] on div "Press SPACE to select this row." at bounding box center [54, 160] width 11 height 13
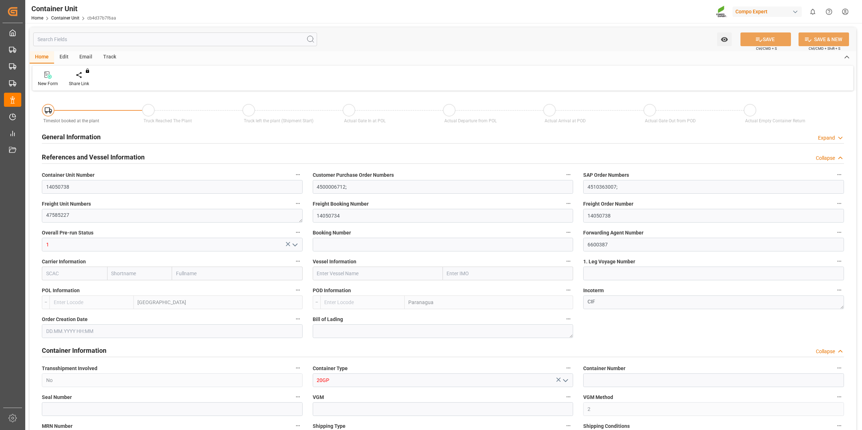
type input "BEANR"
type input "BRPNG"
type input "0"
type input "160"
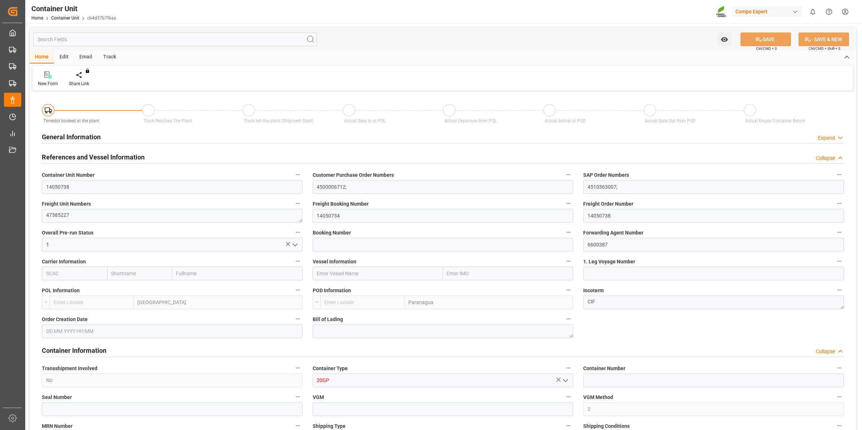
type input "21500"
type input "[DATE] 09:44"
type input "[DATE]"
click at [86, 82] on div "Create Timeslot" at bounding box center [84, 83] width 31 height 6
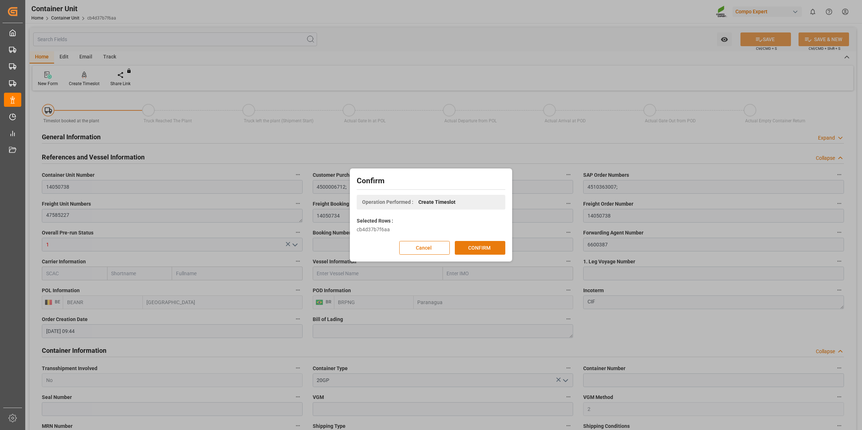
click at [493, 250] on button "CONFIRM" at bounding box center [480, 248] width 51 height 14
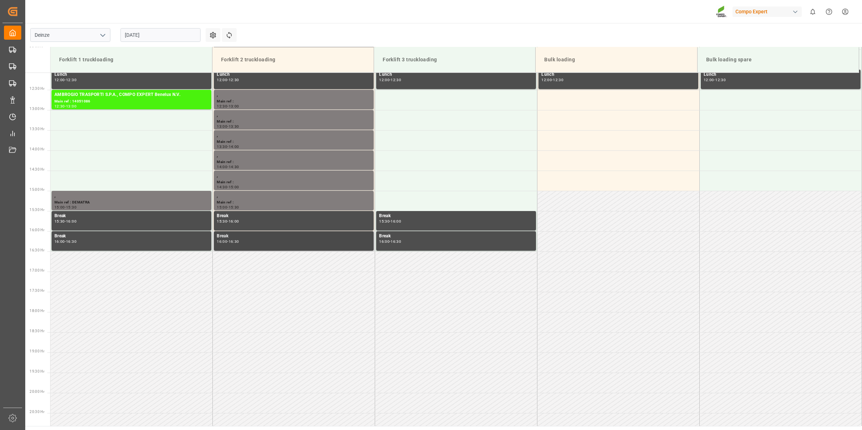
scroll to position [521, 0]
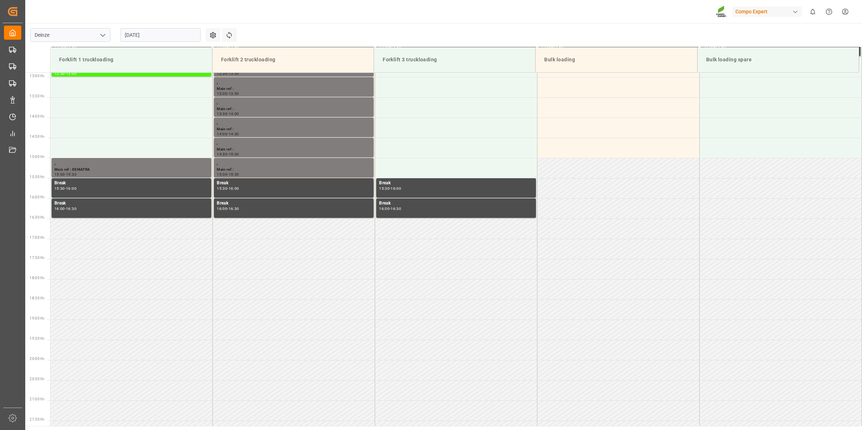
click at [158, 37] on input "[DATE]" at bounding box center [161, 35] width 80 height 14
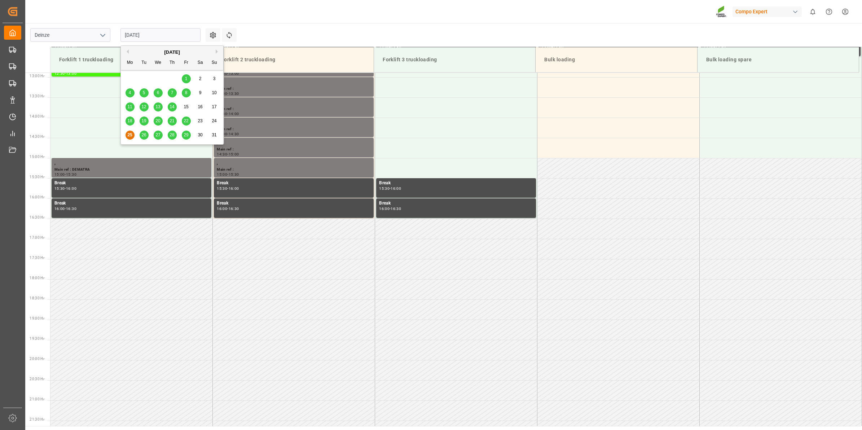
click at [217, 51] on button "Next Month" at bounding box center [218, 51] width 4 height 4
click at [172, 77] on span "4" at bounding box center [172, 78] width 3 height 5
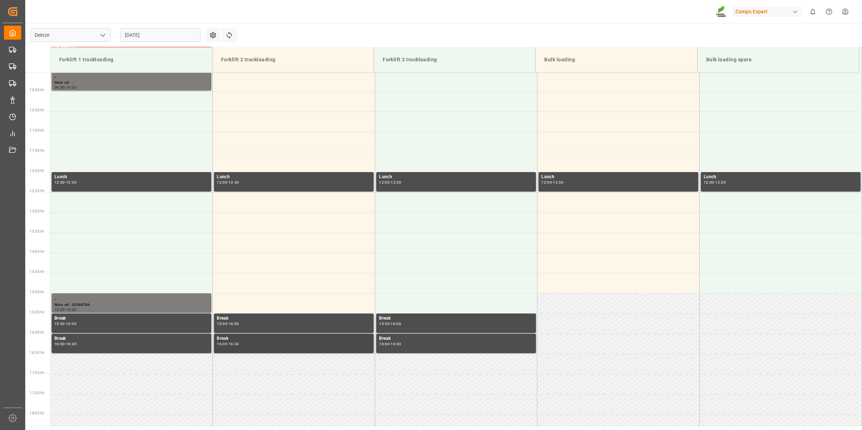
scroll to position [340, 0]
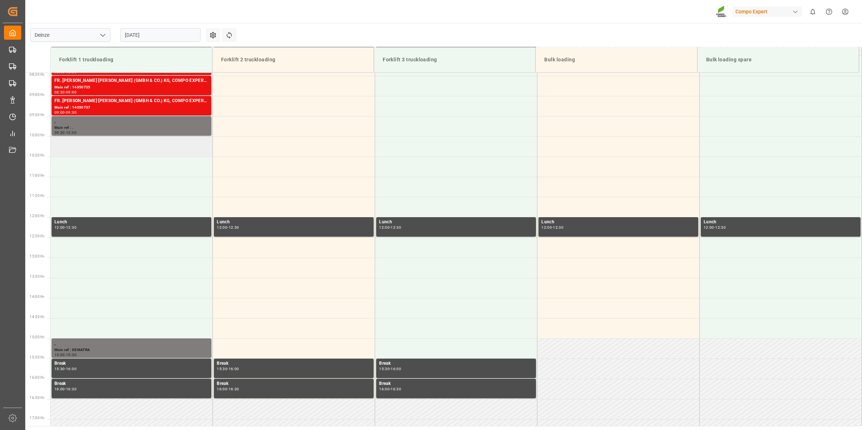
click at [117, 152] on td at bounding box center [132, 146] width 162 height 20
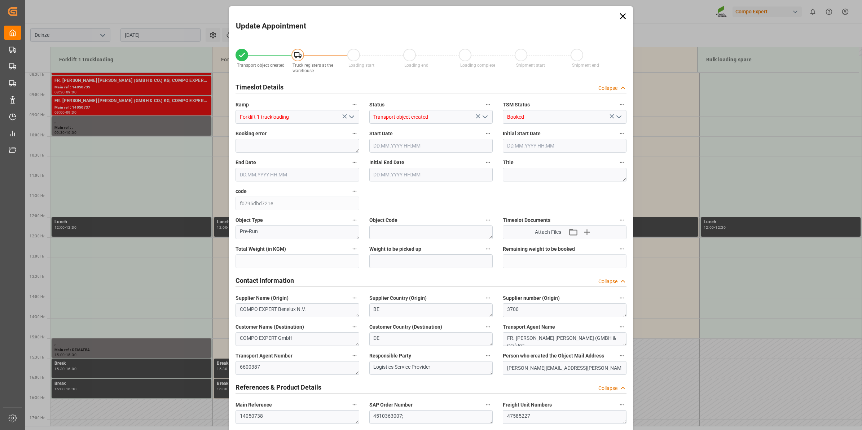
type input "21500"
type input "160"
type input "04.09.2025 10:00"
type input "[DATE] 10:30"
type input "15.08.2025 09:44"
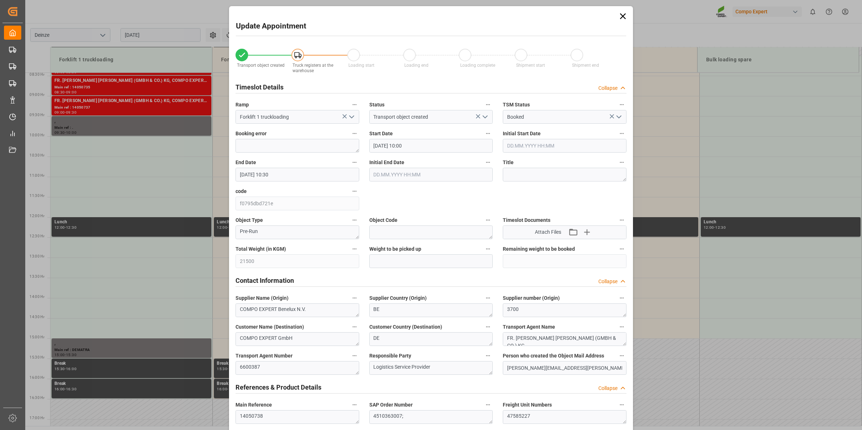
type input "25.08.2025 12:16"
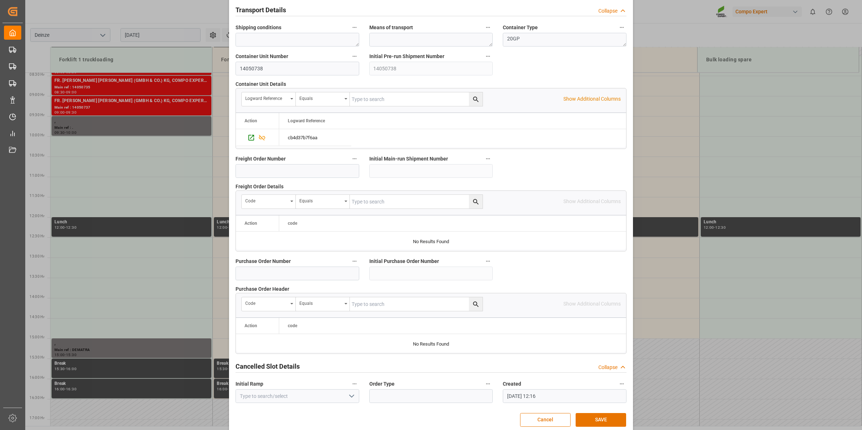
scroll to position [572, 0]
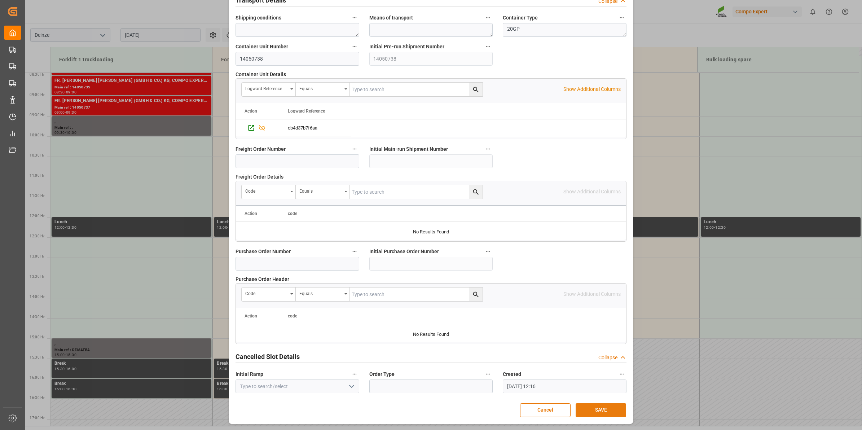
click at [607, 408] on button "SAVE" at bounding box center [601, 410] width 51 height 14
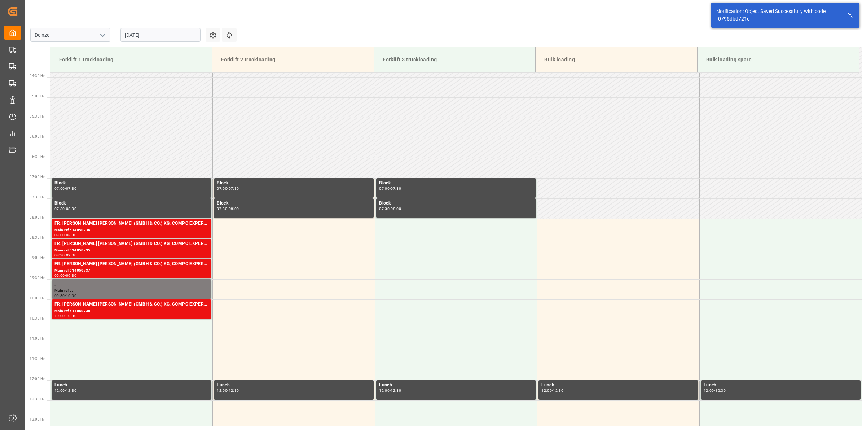
scroll to position [359, 0]
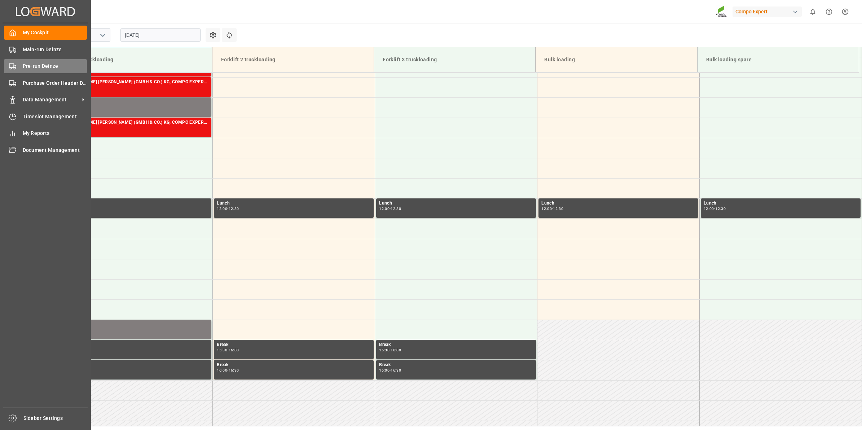
click at [44, 69] on span "Pre-run Deinze" at bounding box center [55, 66] width 65 height 8
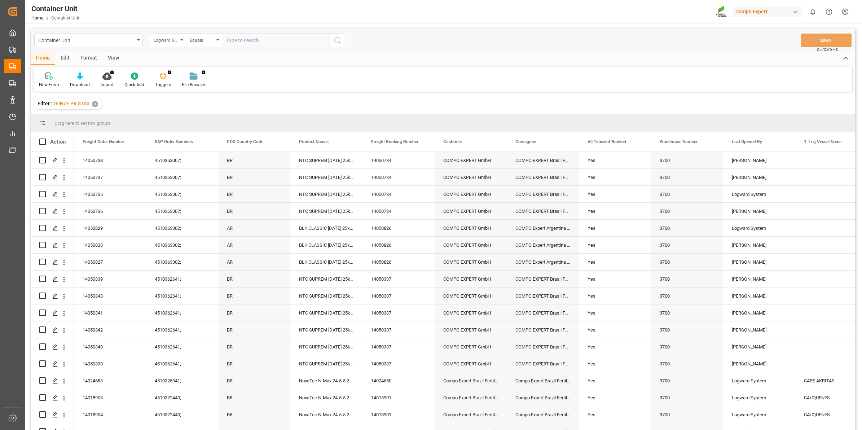
click at [183, 45] on div "Logward Reference" at bounding box center [168, 41] width 36 height 14
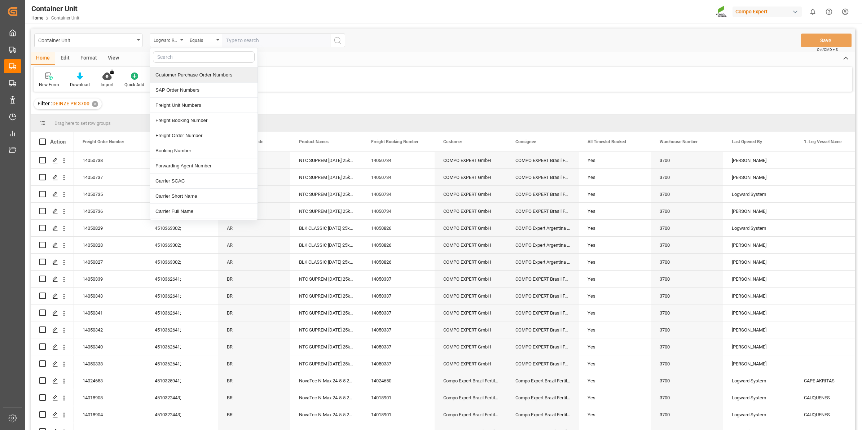
scroll to position [90, 0]
click at [193, 134] on div "Freight Order Number" at bounding box center [204, 134] width 108 height 15
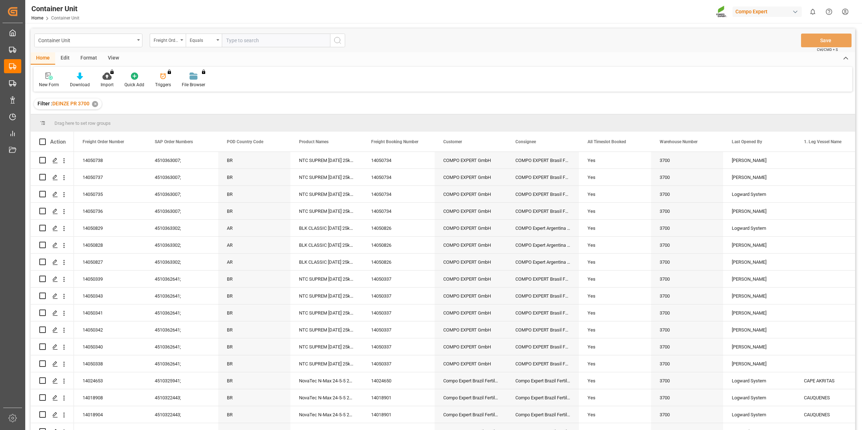
click at [244, 38] on input "text" at bounding box center [276, 41] width 108 height 14
type input "14050740"
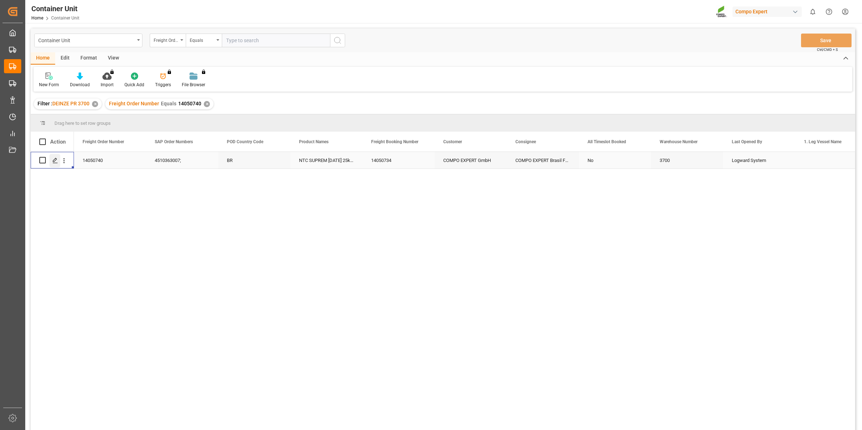
click at [53, 165] on div "Press SPACE to select this row." at bounding box center [54, 160] width 11 height 13
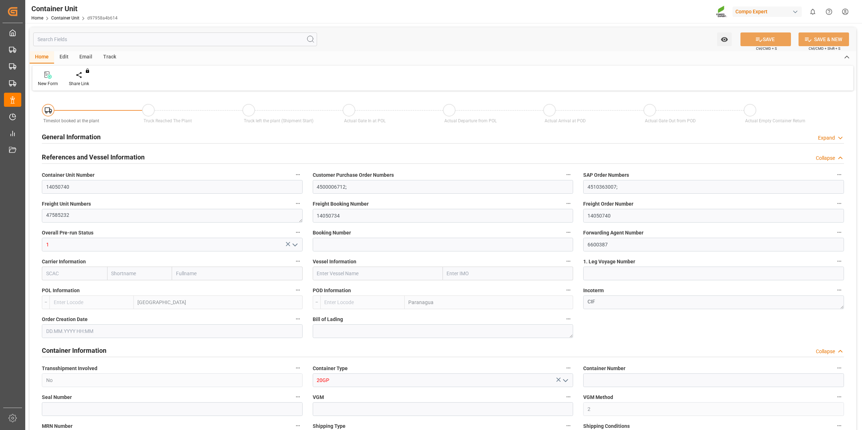
type input "BEANR"
type input "BRPNG"
type input "0"
type input "160"
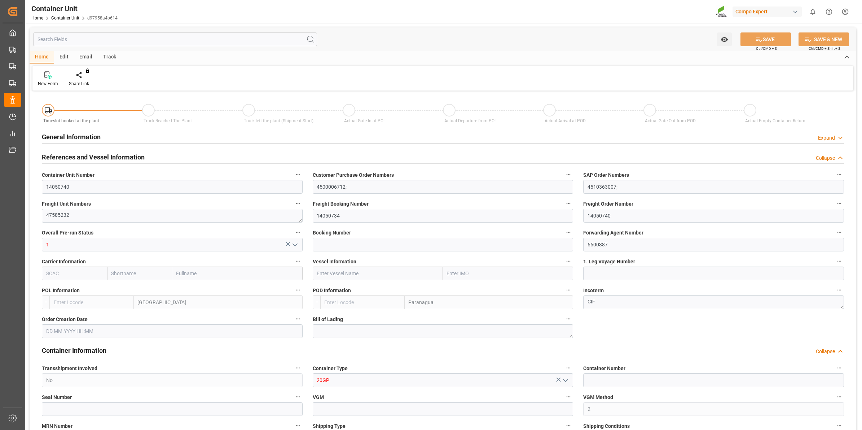
type input "21500"
type input "[DATE] 09:45"
type input "[DATE]"
click at [88, 81] on div "Create Timeslot" at bounding box center [84, 83] width 31 height 6
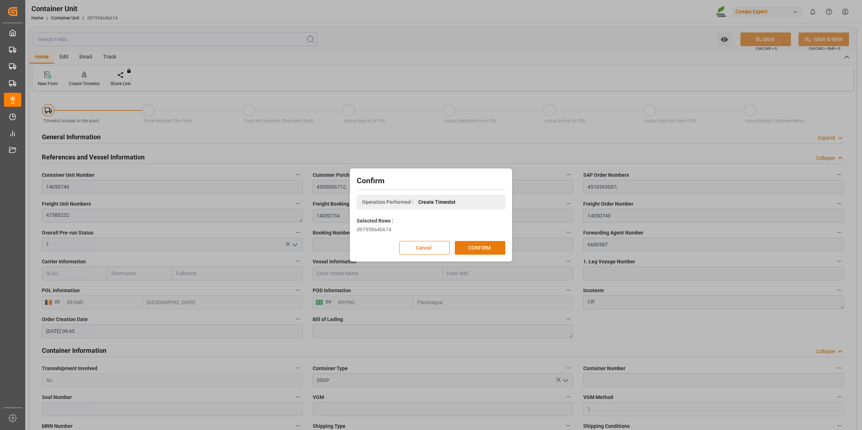
click at [489, 252] on button "CONFIRM" at bounding box center [480, 248] width 51 height 14
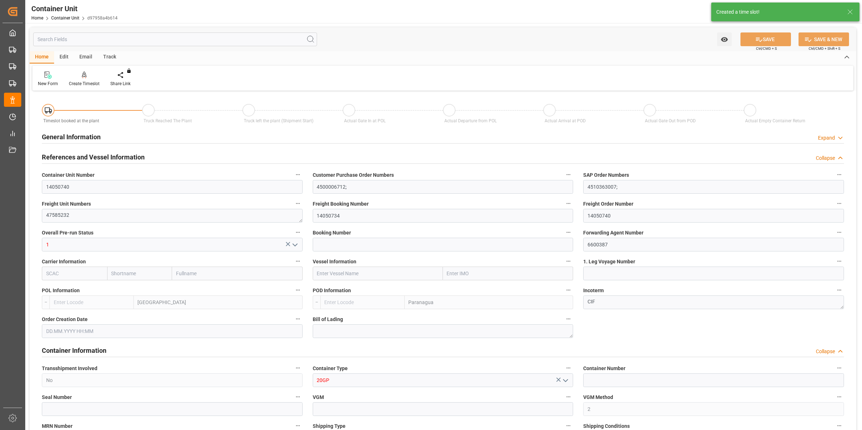
type input "BEANR"
type input "BRPNG"
type input "0"
type input "160"
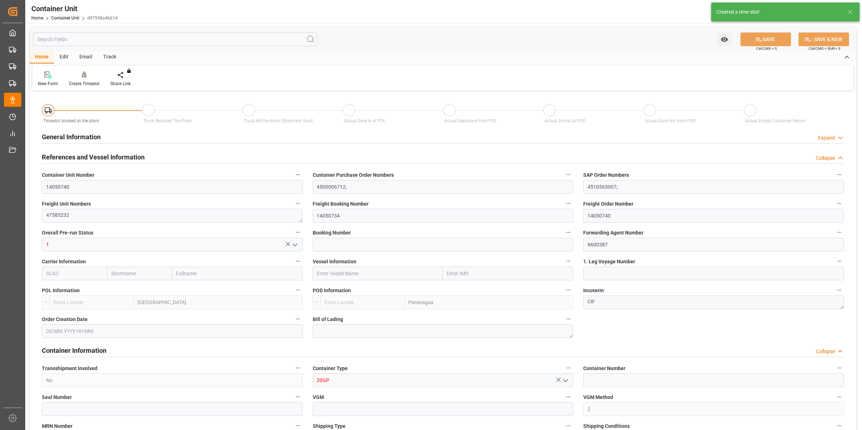
type input "21500"
type input "15.08.2025 09:45"
type input "15.10.2025"
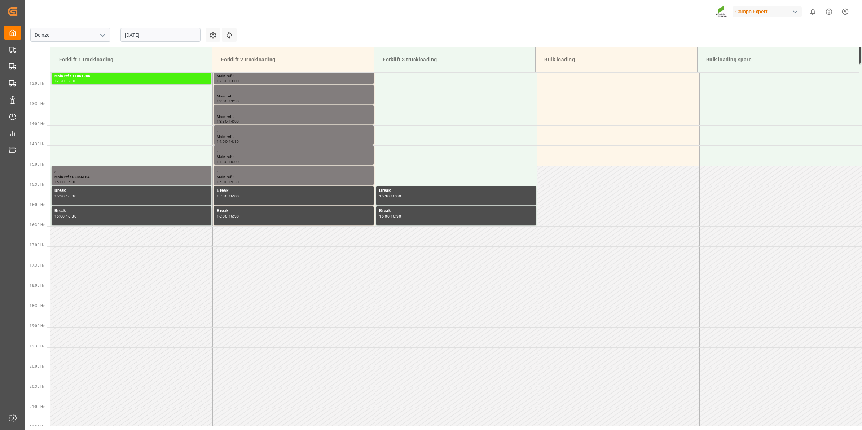
scroll to position [521, 0]
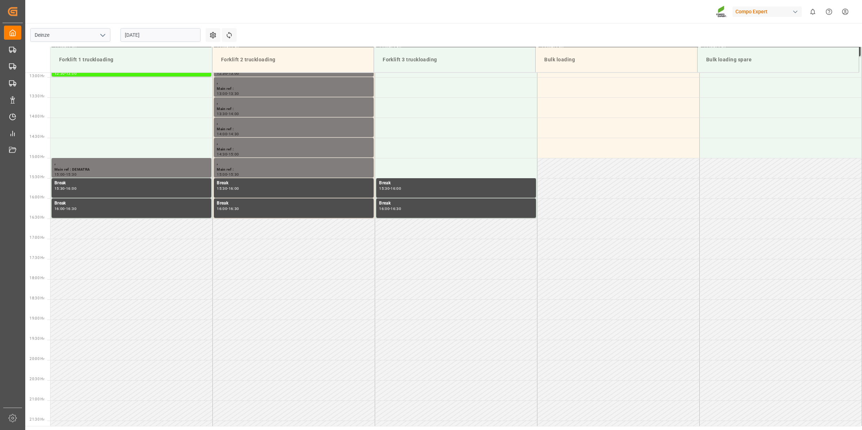
drag, startPoint x: 174, startPoint y: 35, endPoint x: 177, endPoint y: 38, distance: 4.4
click at [174, 35] on input "[DATE]" at bounding box center [161, 35] width 80 height 14
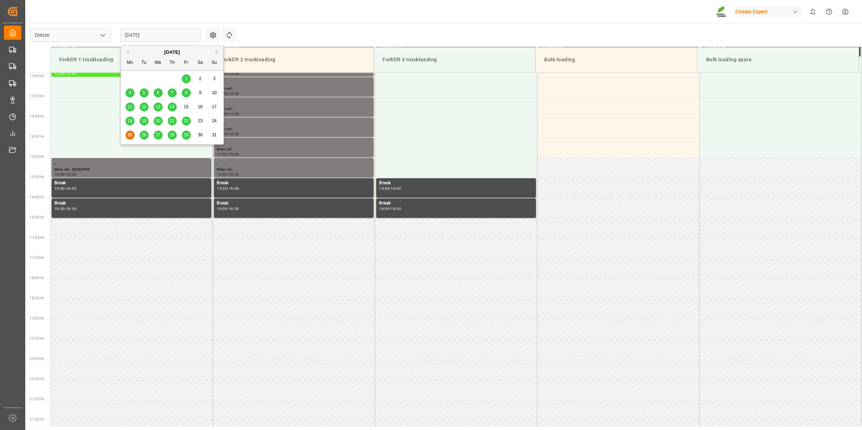
click at [217, 53] on button "Next Month" at bounding box center [218, 51] width 4 height 4
click at [172, 78] on span "4" at bounding box center [172, 78] width 3 height 5
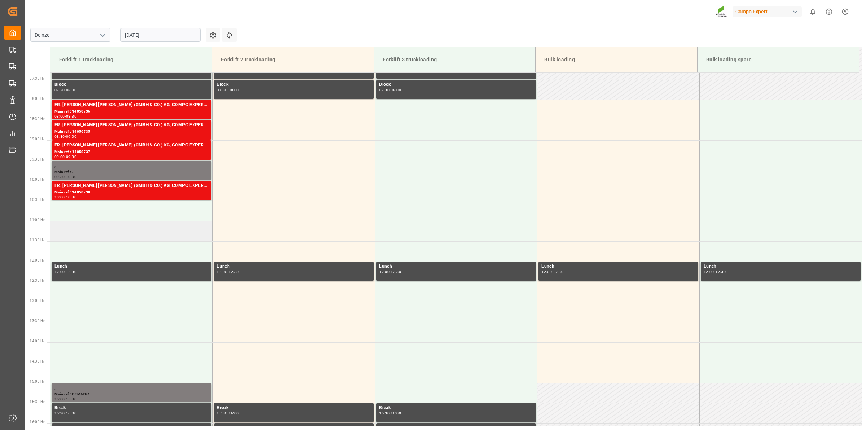
scroll to position [295, 0]
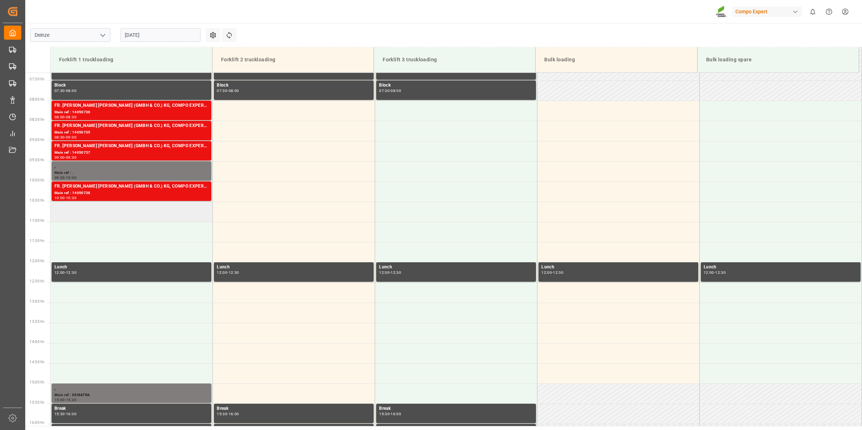
click at [140, 210] on td at bounding box center [132, 212] width 162 height 20
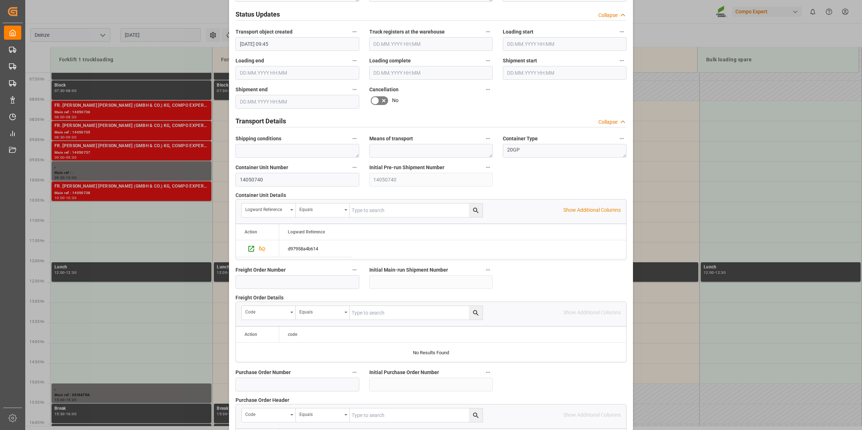
scroll to position [572, 0]
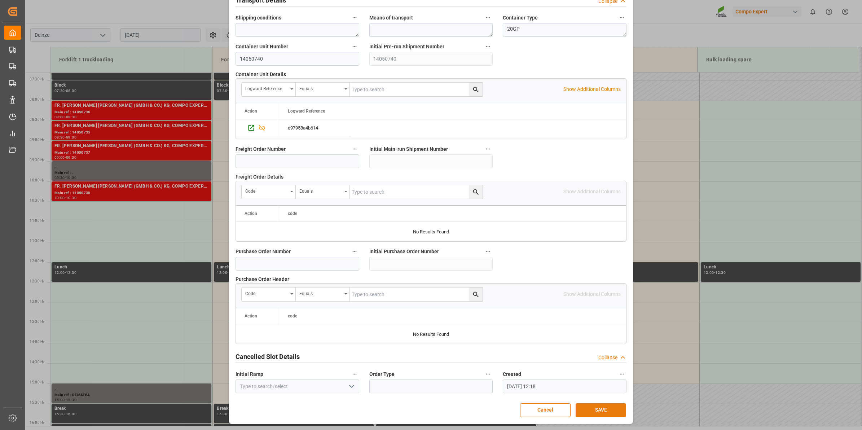
click at [605, 415] on button "SAVE" at bounding box center [601, 410] width 51 height 14
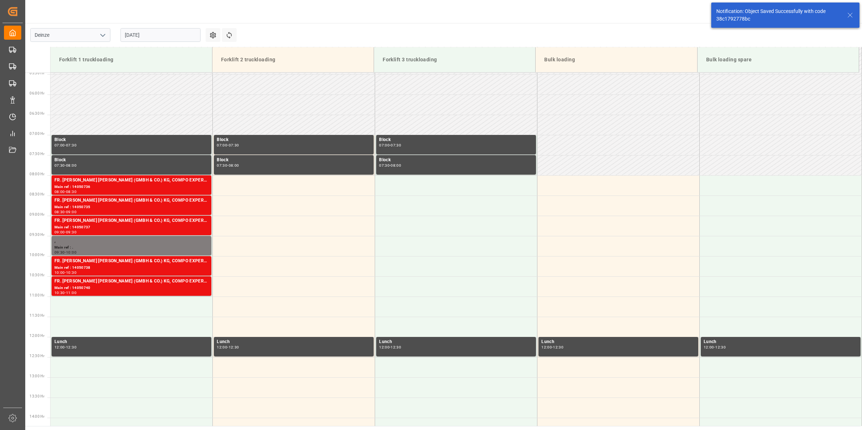
scroll to position [359, 0]
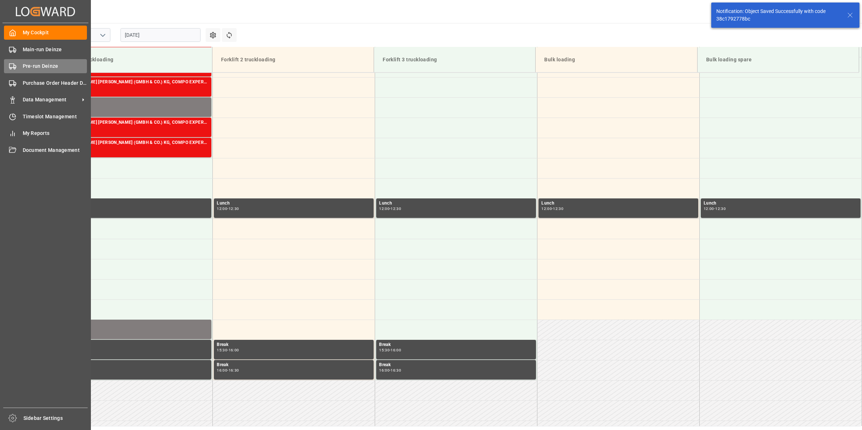
click at [41, 67] on span "Pre-run Deinze" at bounding box center [55, 66] width 65 height 8
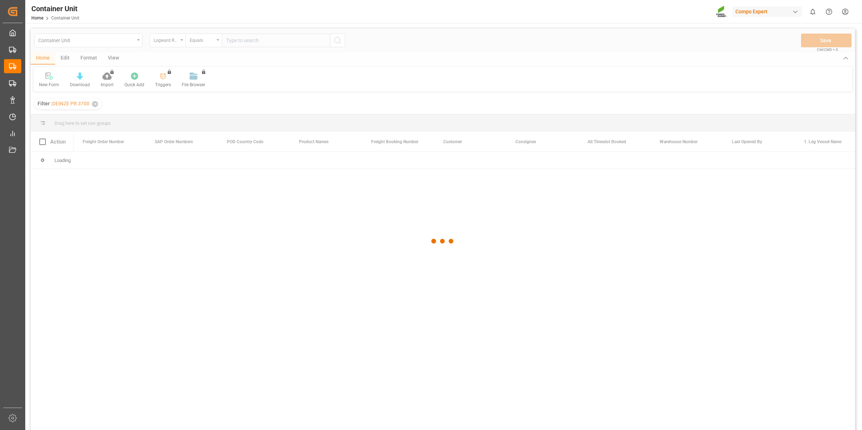
click at [178, 41] on div at bounding box center [443, 242] width 825 height 426
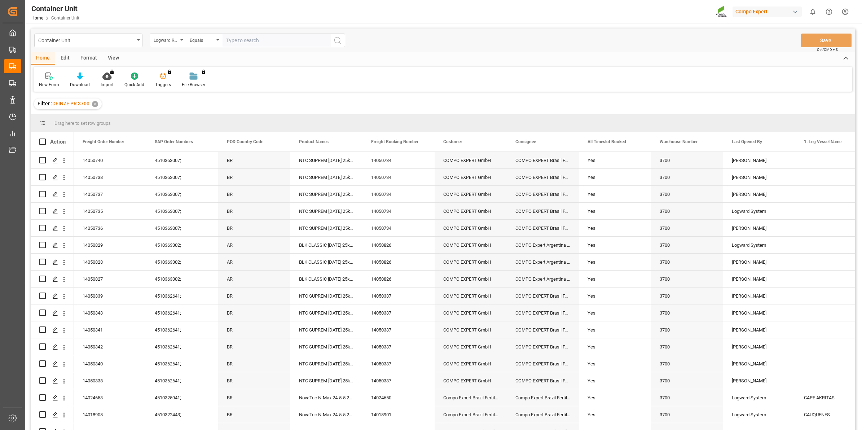
click at [178, 41] on div "Logward Reference" at bounding box center [166, 39] width 25 height 8
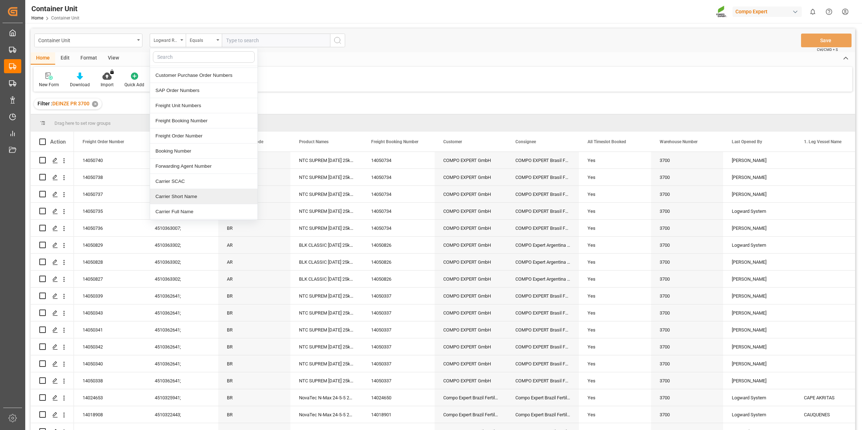
scroll to position [90, 0]
click at [196, 141] on div "Freight Order Number" at bounding box center [204, 134] width 108 height 15
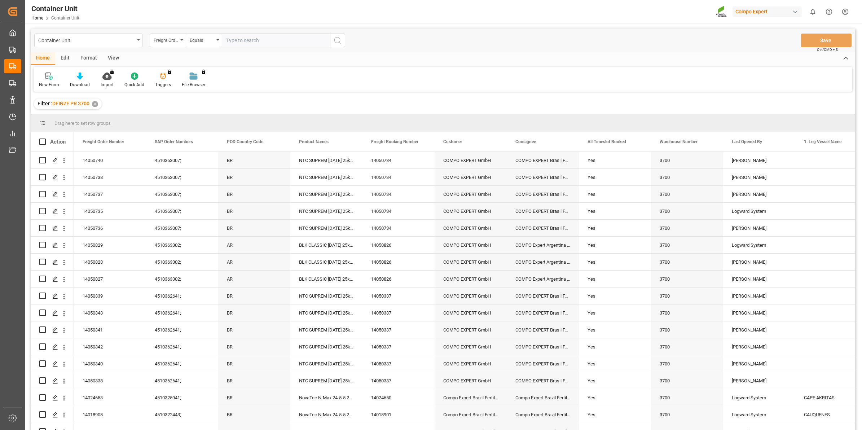
click at [243, 40] on input "text" at bounding box center [276, 41] width 108 height 14
type input "14050739"
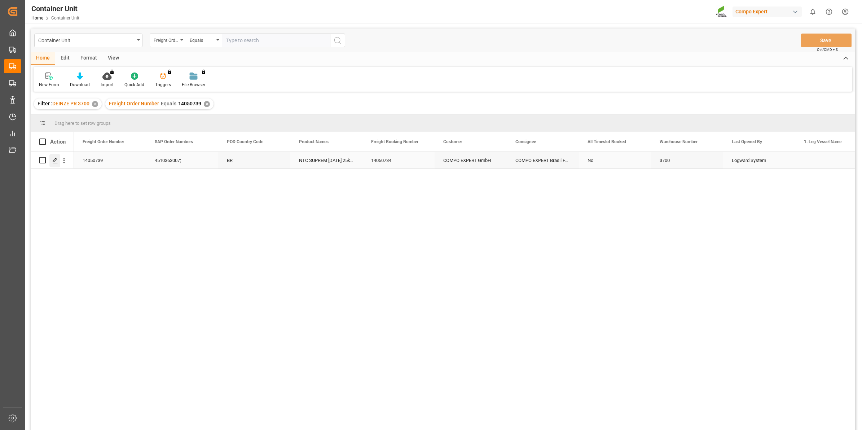
click at [57, 165] on div "Press SPACE to select this row." at bounding box center [54, 160] width 11 height 13
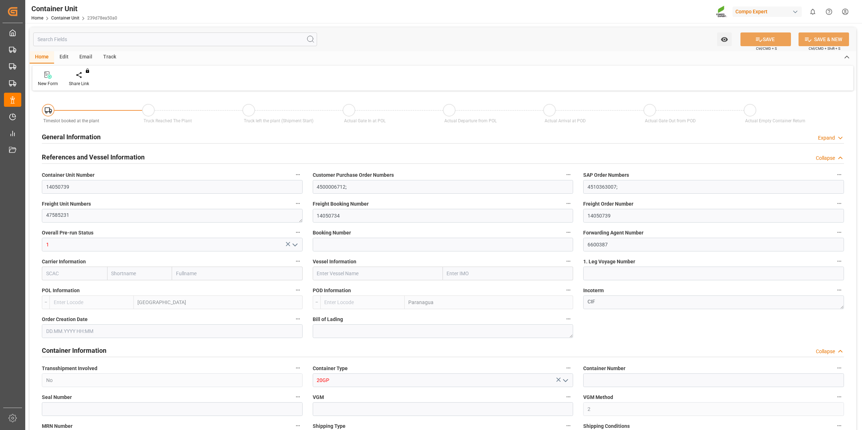
type input "BEANR"
type input "BRPNG"
type input "0"
type input "160"
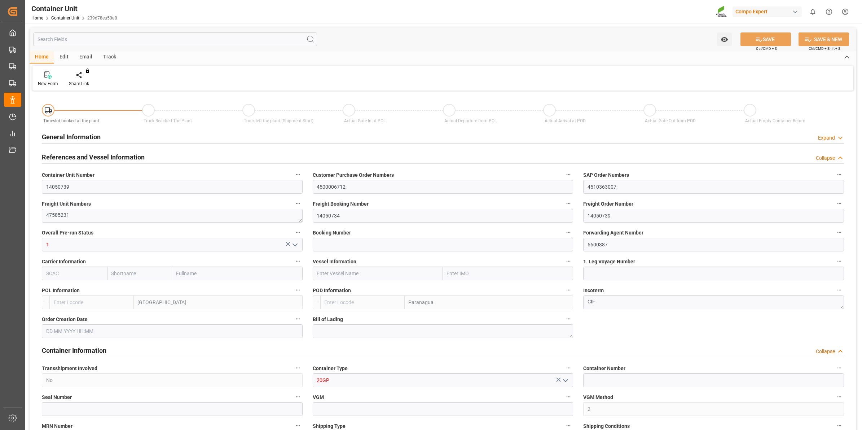
type input "21500"
type input "[DATE] 09:45"
type input "[DATE]"
click at [80, 78] on div at bounding box center [84, 75] width 31 height 8
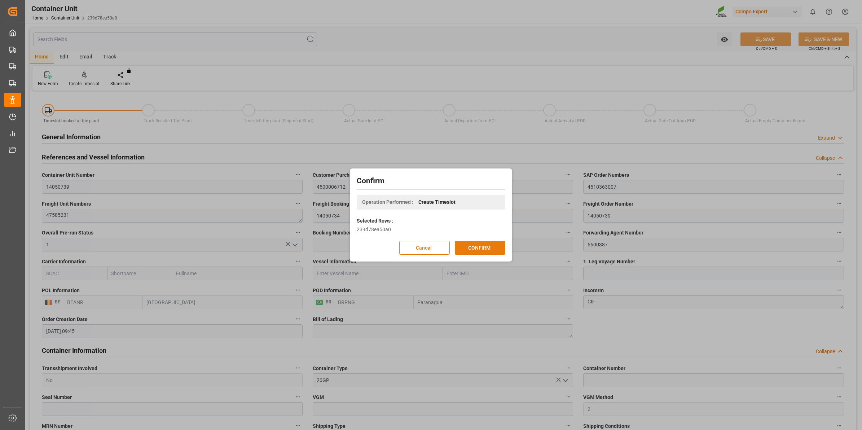
click at [480, 246] on button "CONFIRM" at bounding box center [480, 248] width 51 height 14
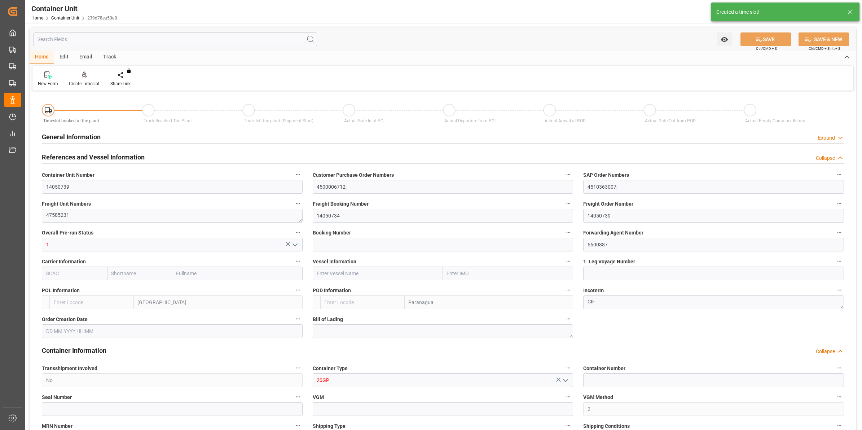
type input "BEANR"
type input "BRPNG"
type input "0"
type input "160"
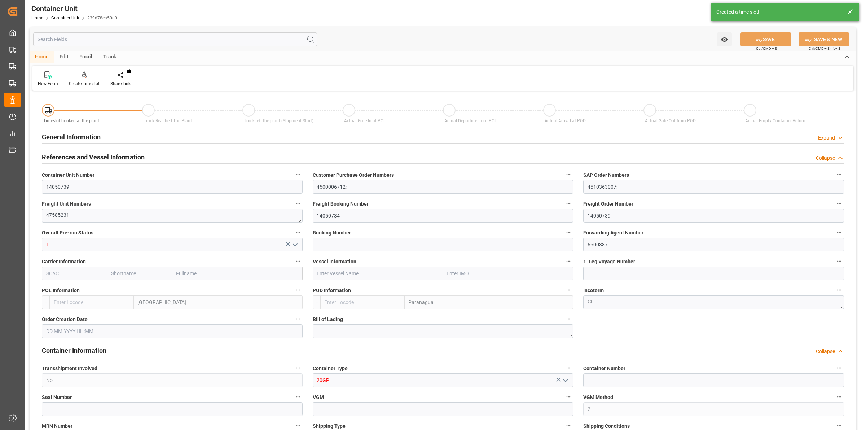
type input "21500"
type input "15.08.2025 09:45"
type input "15.10.2025"
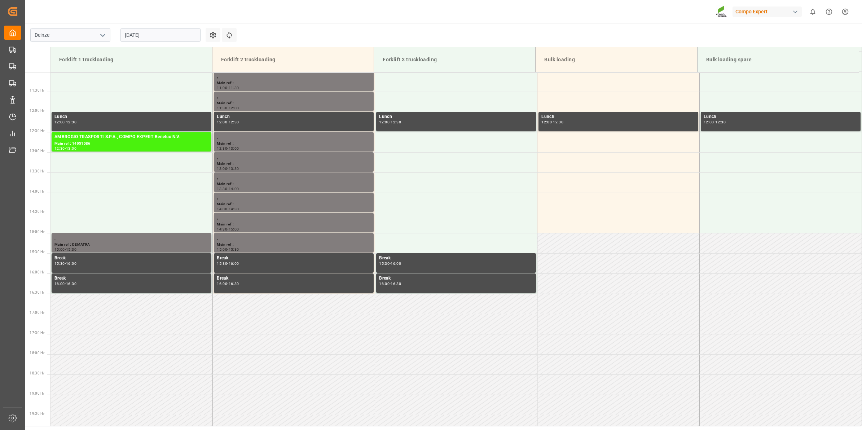
scroll to position [521, 0]
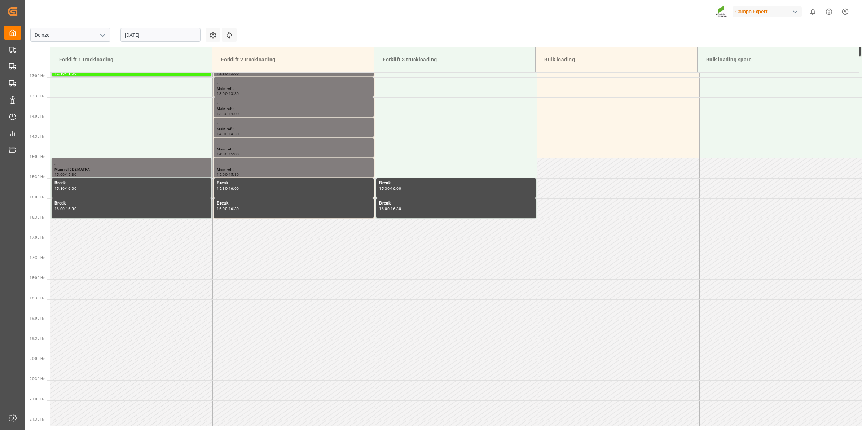
click at [157, 33] on input "[DATE]" at bounding box center [161, 35] width 80 height 14
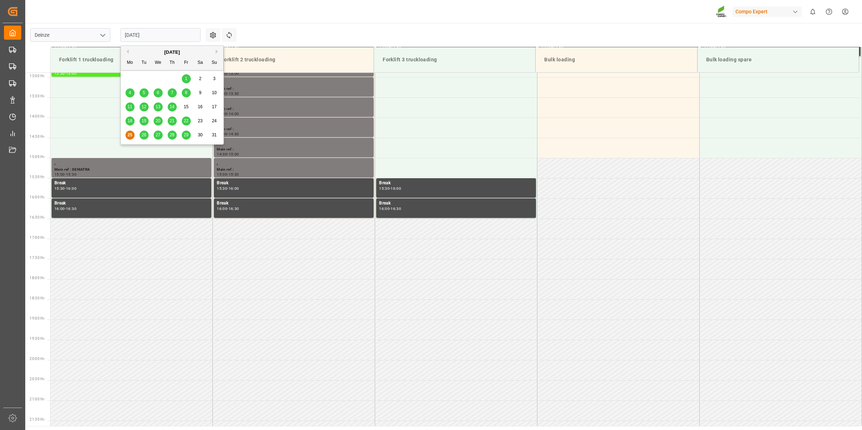
click at [218, 53] on button "Next Month" at bounding box center [218, 51] width 4 height 4
click at [172, 78] on span "4" at bounding box center [172, 78] width 3 height 5
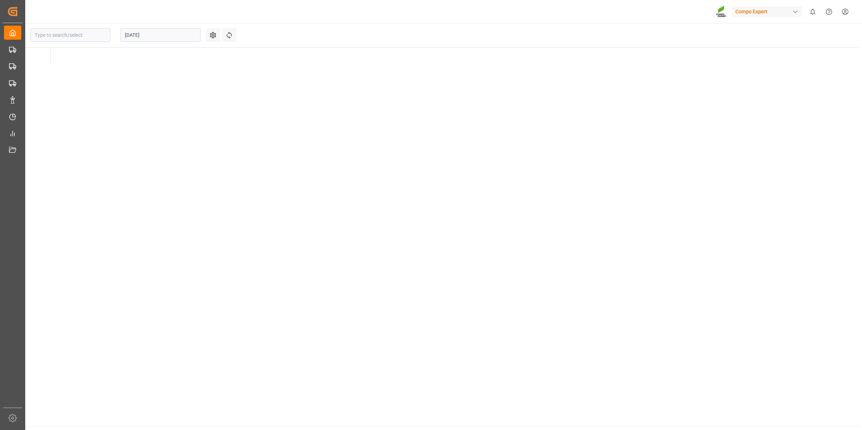
type input "Deinze"
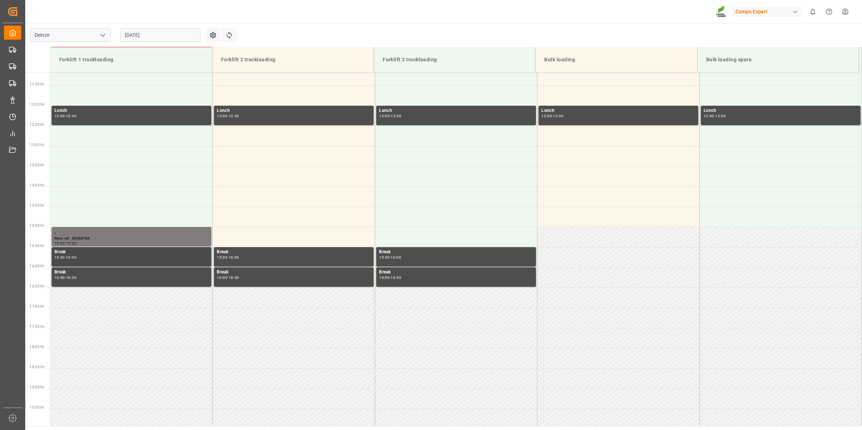
scroll to position [385, 0]
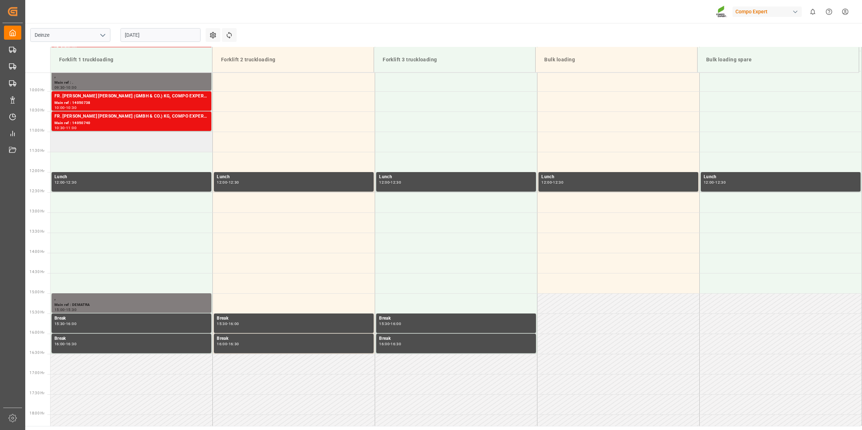
click at [106, 140] on td at bounding box center [132, 142] width 162 height 20
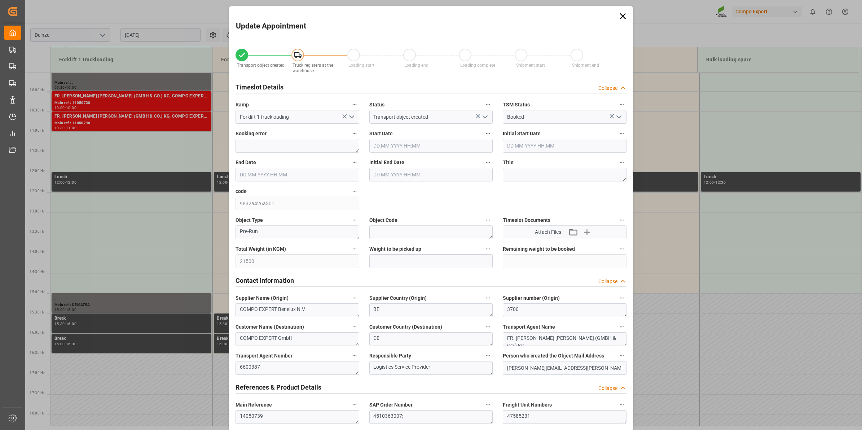
type input "04.09.2025 11:00"
type input "04.09.2025 11:30"
type input "[DATE] 09:45"
type input "25.08.2025 12:19"
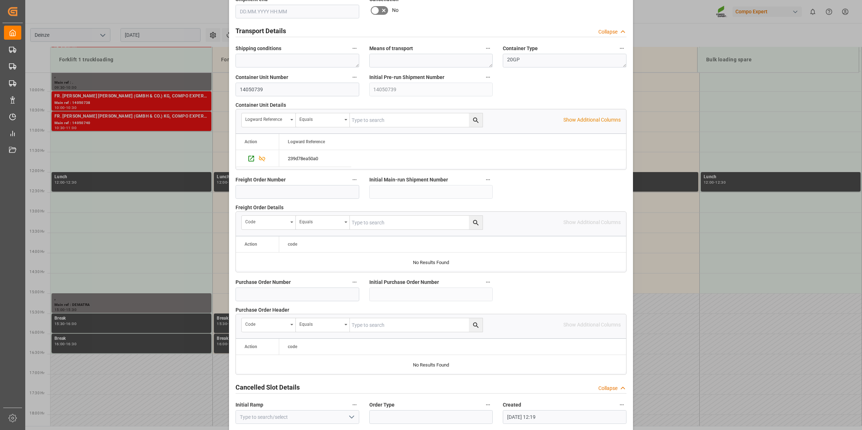
scroll to position [572, 0]
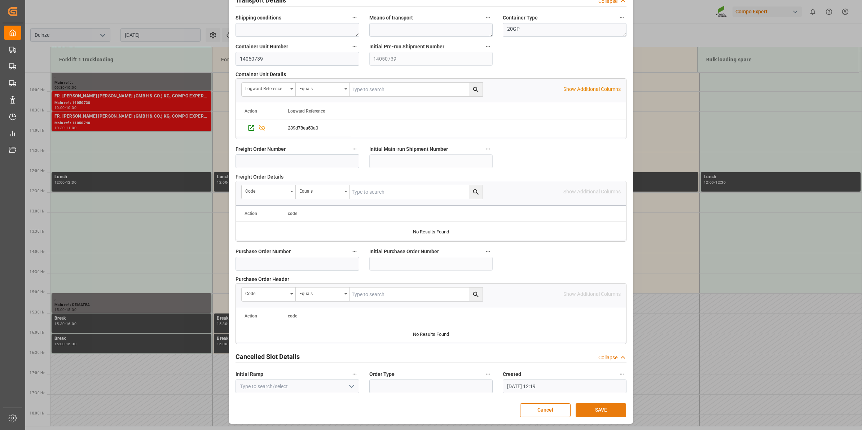
click at [619, 411] on button "SAVE" at bounding box center [601, 410] width 51 height 14
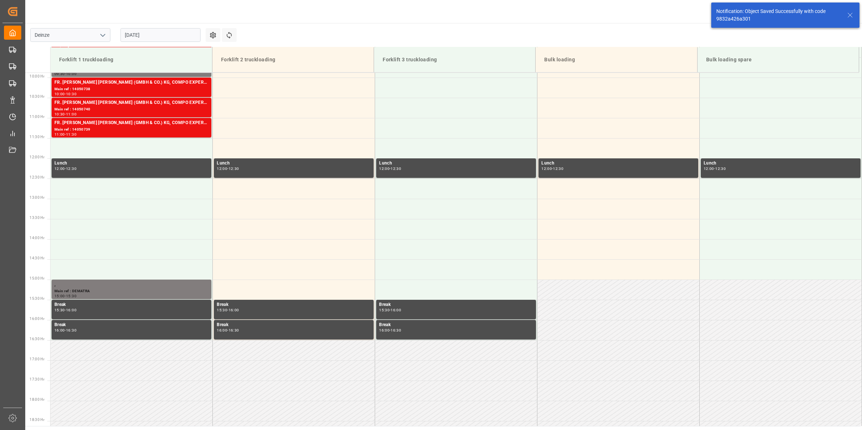
scroll to position [399, 0]
click at [127, 145] on td at bounding box center [132, 148] width 162 height 20
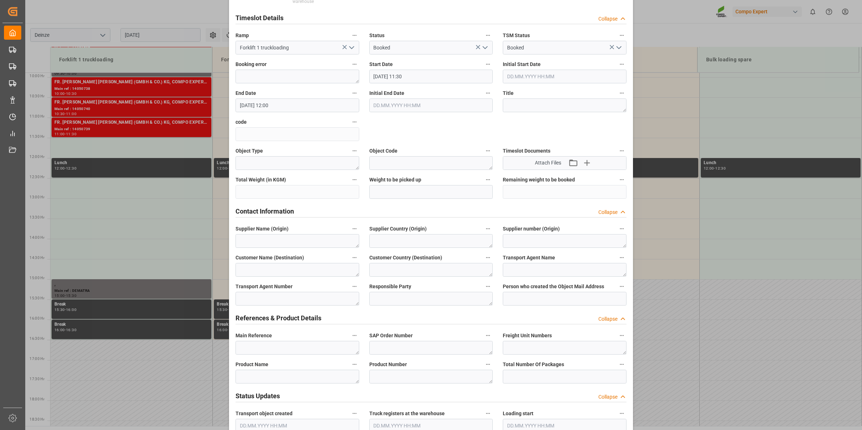
scroll to position [135, 0]
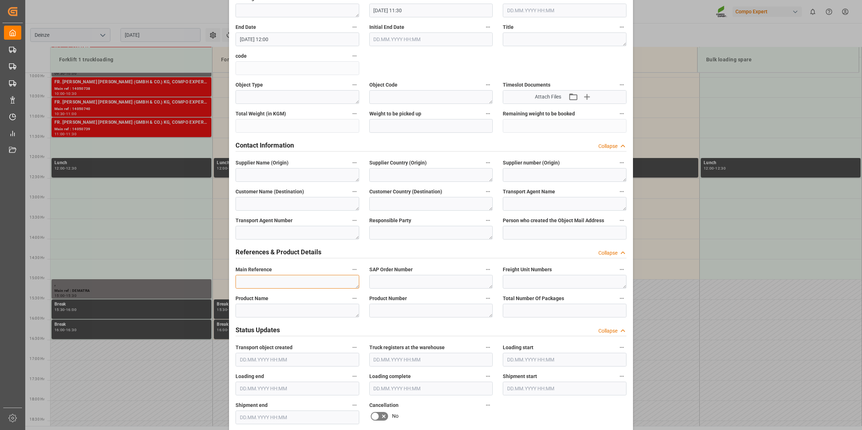
click at [279, 284] on textarea at bounding box center [298, 282] width 124 height 14
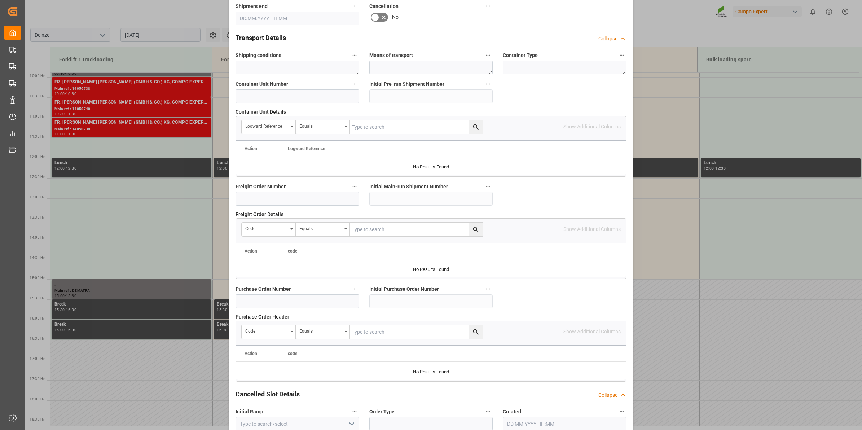
scroll to position [572, 0]
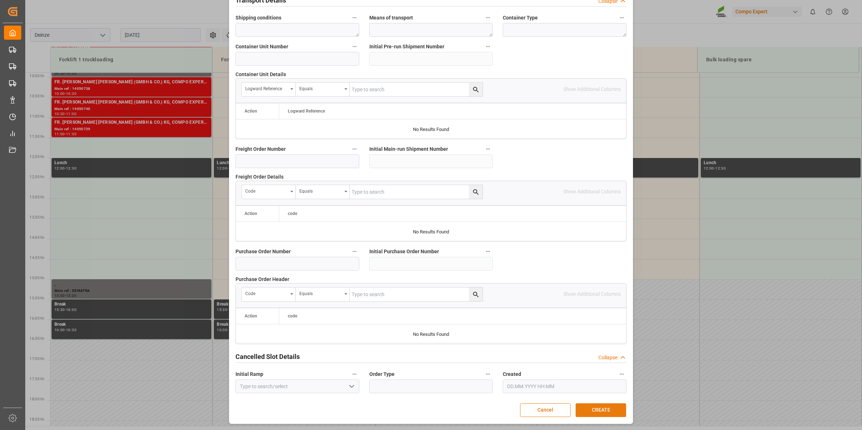
type textarea "."
click at [594, 408] on button "CREATE" at bounding box center [601, 410] width 51 height 14
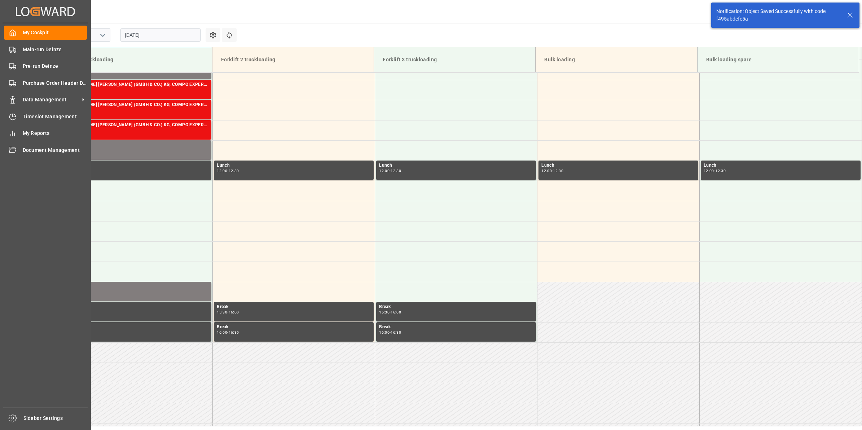
scroll to position [399, 0]
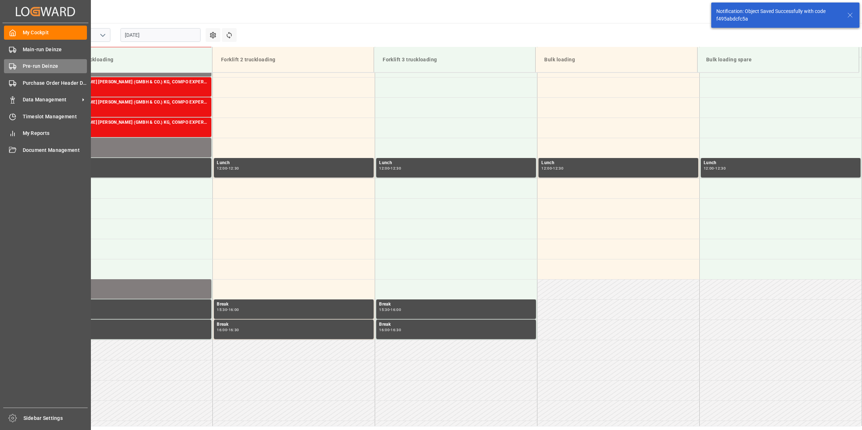
click at [30, 67] on span "Pre-run Deinze" at bounding box center [55, 66] width 65 height 8
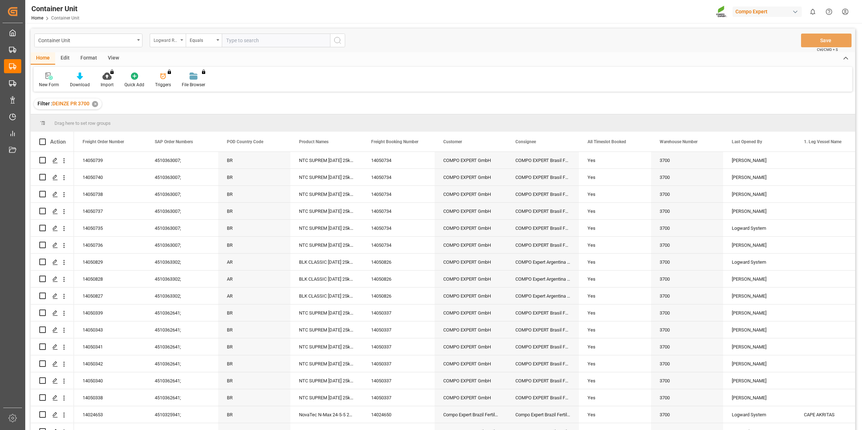
click at [177, 41] on div "Logward Reference" at bounding box center [166, 39] width 25 height 8
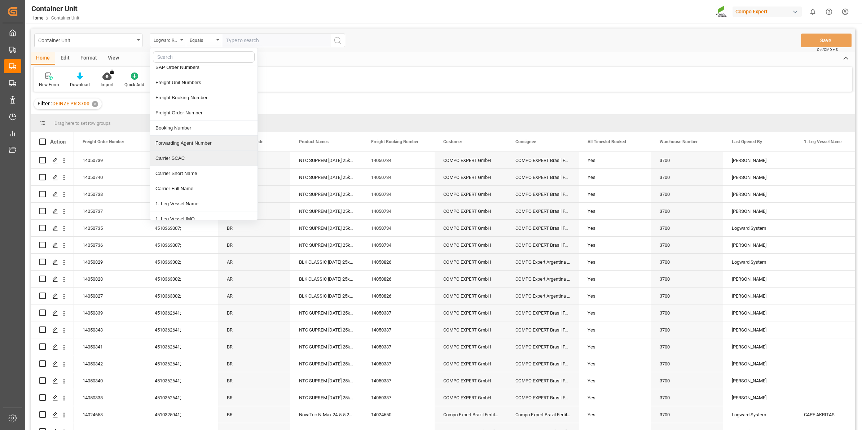
scroll to position [90, 0]
click at [190, 132] on div "Freight Order Number" at bounding box center [204, 134] width 108 height 15
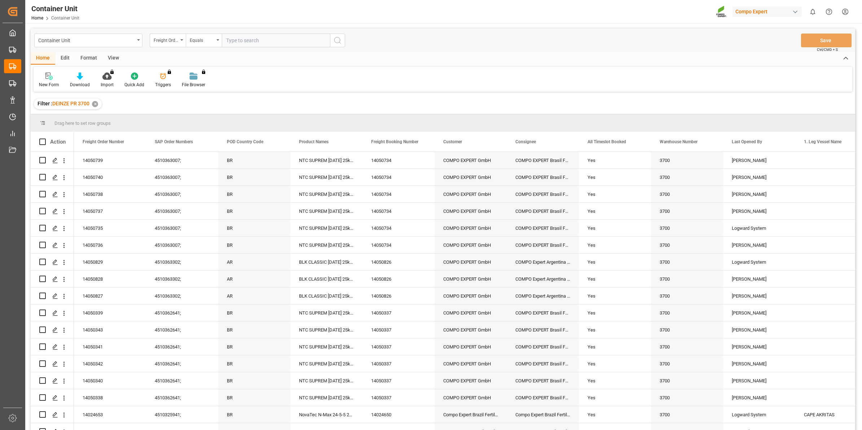
click at [244, 43] on input "text" at bounding box center [276, 41] width 108 height 14
type input "14050741"
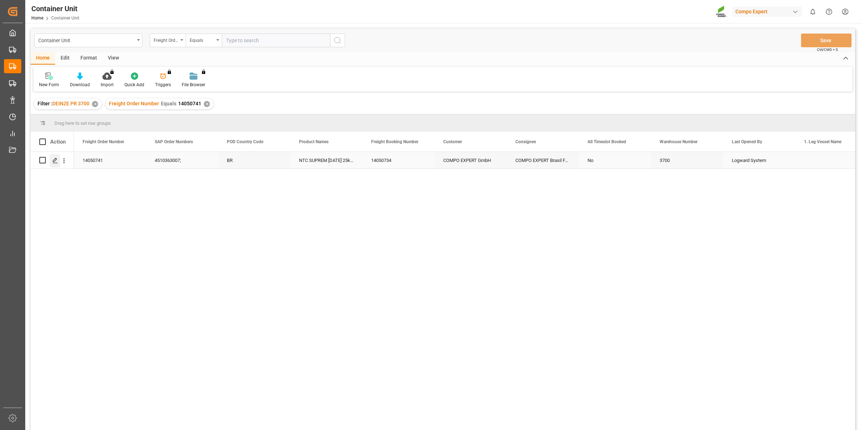
click at [57, 161] on icon "Press SPACE to select this row." at bounding box center [55, 161] width 6 height 6
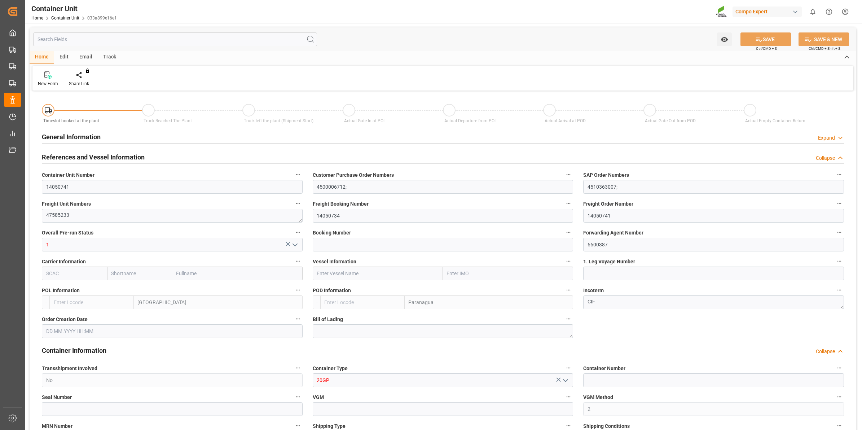
type input "BEANR"
type input "BRPNG"
type input "0"
type input "160"
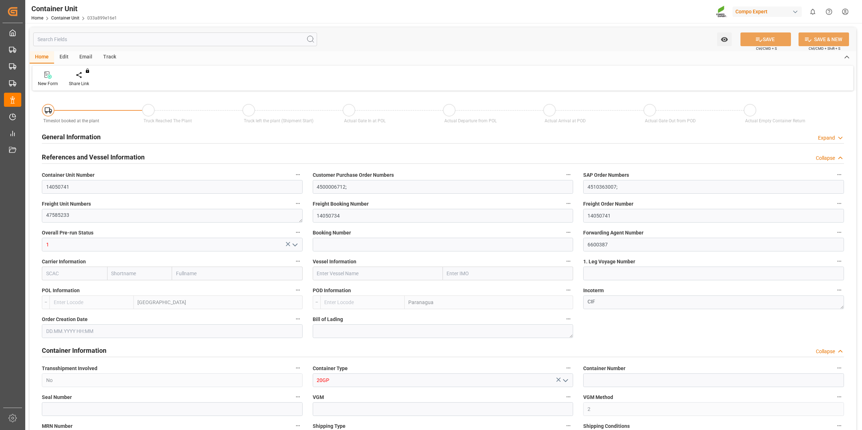
type input "21500"
type input "15.08.2025 09:45"
type input "15.10.2025"
click at [84, 82] on div "Create Timeslot" at bounding box center [84, 83] width 31 height 6
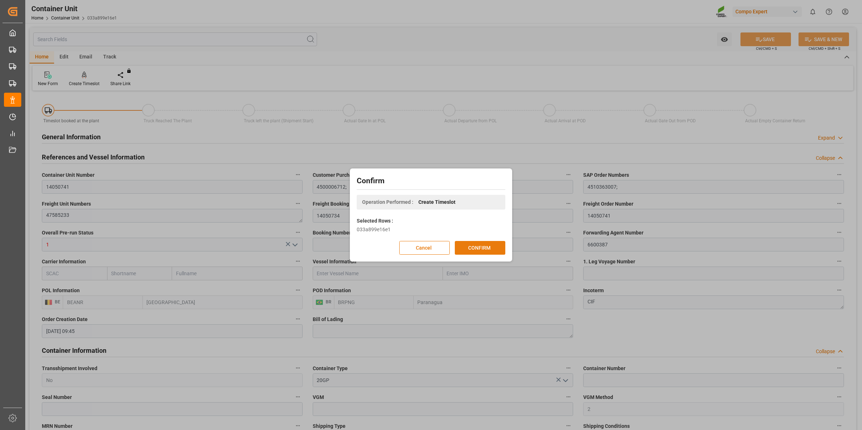
click at [495, 250] on button "CONFIRM" at bounding box center [480, 248] width 51 height 14
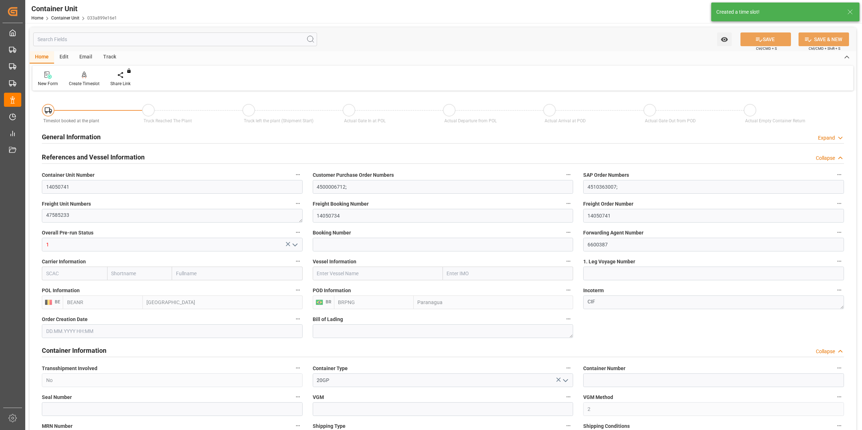
type input "15.08.2025 09:45"
type input "15.10.2025"
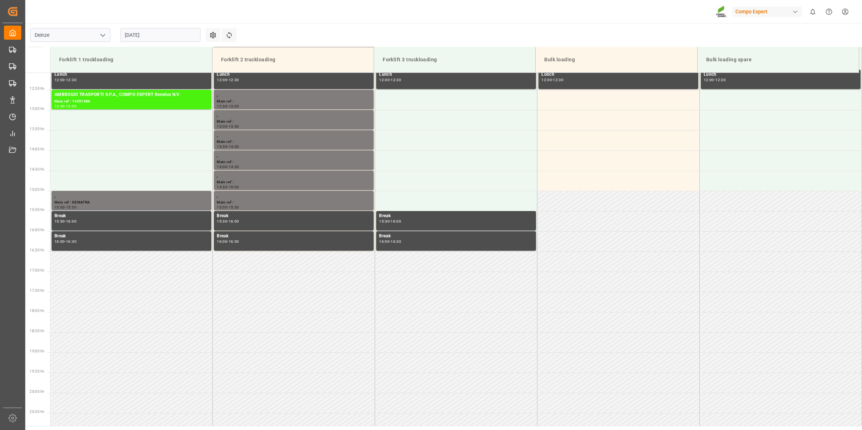
scroll to position [521, 0]
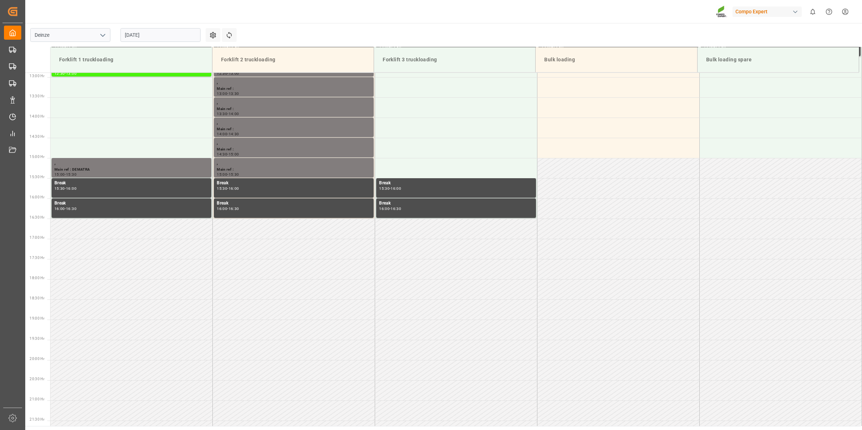
click at [127, 34] on input "[DATE]" at bounding box center [161, 35] width 80 height 14
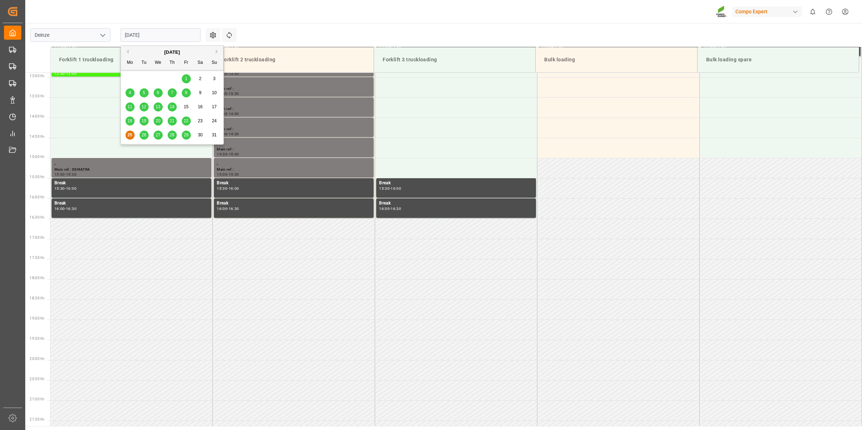
click at [215, 53] on div "[DATE]" at bounding box center [172, 52] width 102 height 7
click at [217, 53] on button "Next Month" at bounding box center [218, 51] width 4 height 4
click at [172, 80] on span "4" at bounding box center [172, 78] width 3 height 5
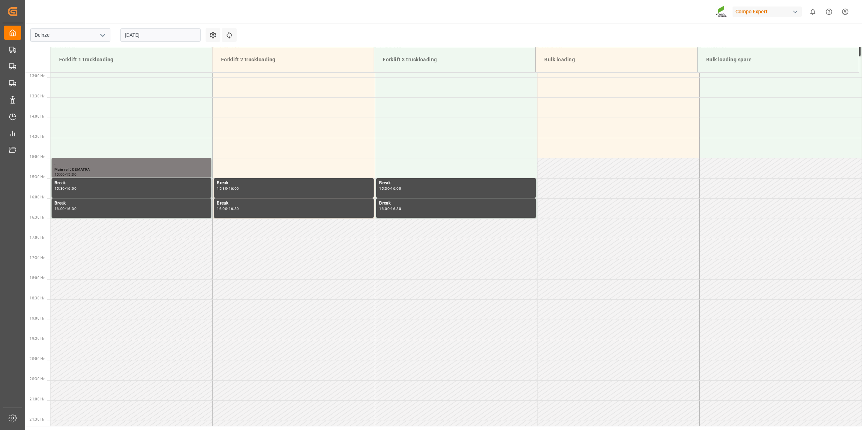
scroll to position [431, 0]
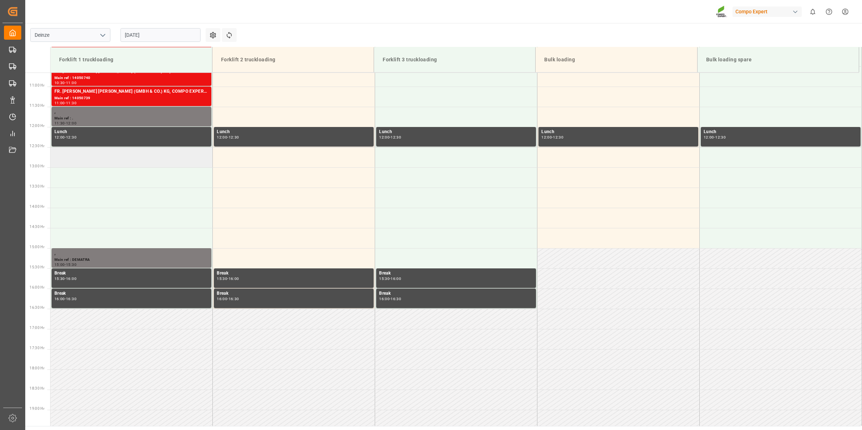
click at [114, 164] on td at bounding box center [132, 157] width 162 height 20
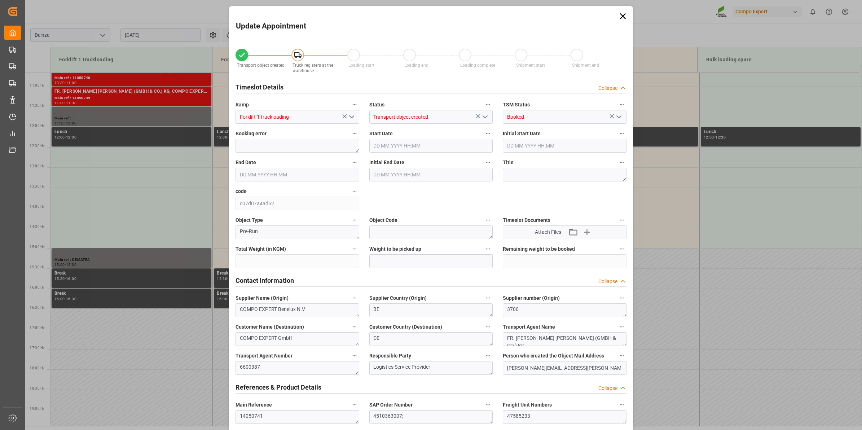
type input "21500"
type input "160"
type input "[DATE] 12:30"
type input "[DATE] 13:00"
type input "[DATE] 09:45"
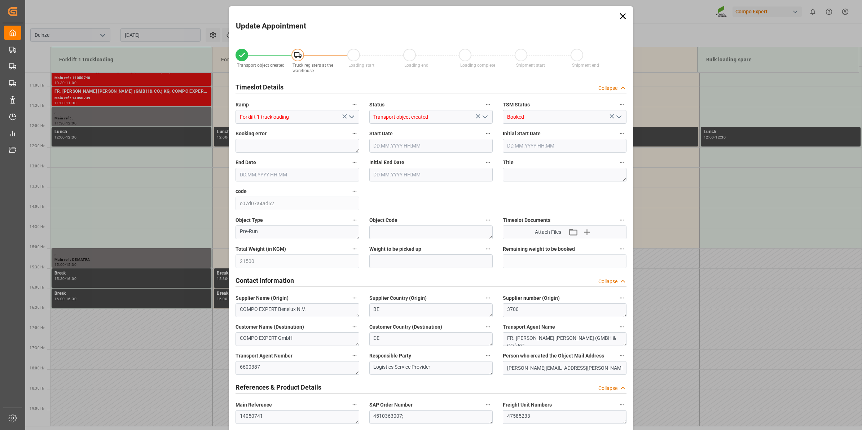
type input "[DATE] 12:20"
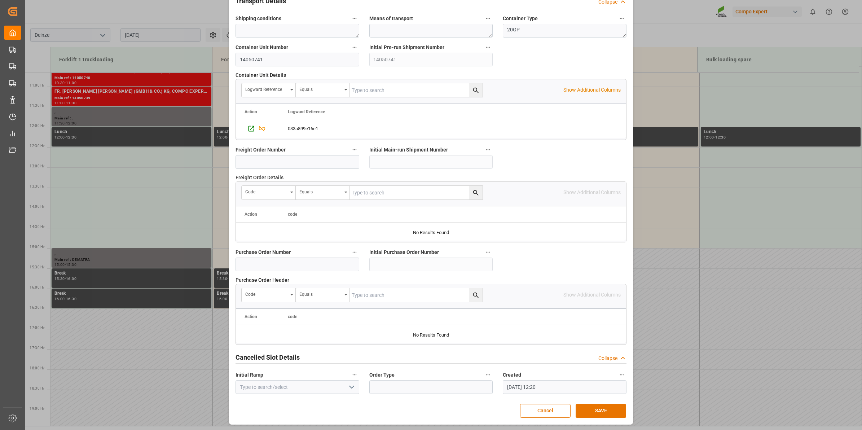
scroll to position [572, 0]
click at [593, 411] on button "SAVE" at bounding box center [601, 410] width 51 height 14
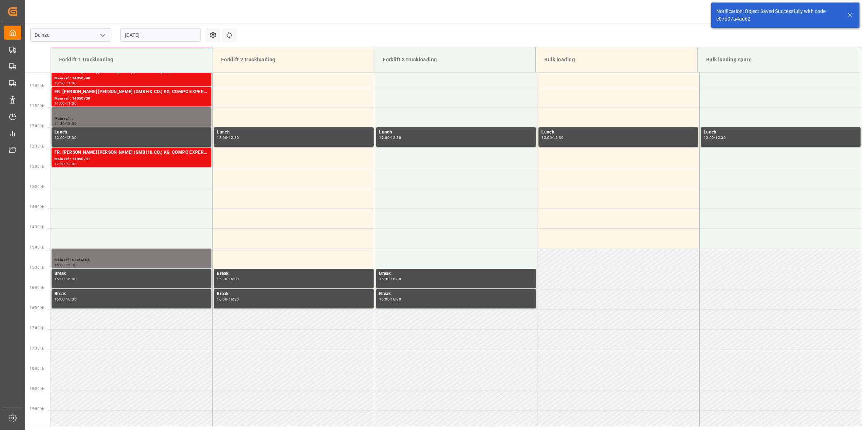
scroll to position [440, 0]
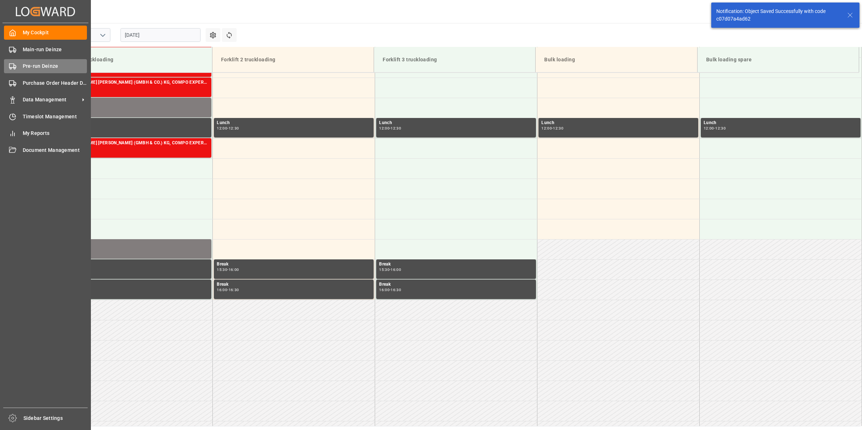
click at [16, 66] on div "Pre-run Deinze Pre-run Deinze" at bounding box center [45, 66] width 83 height 14
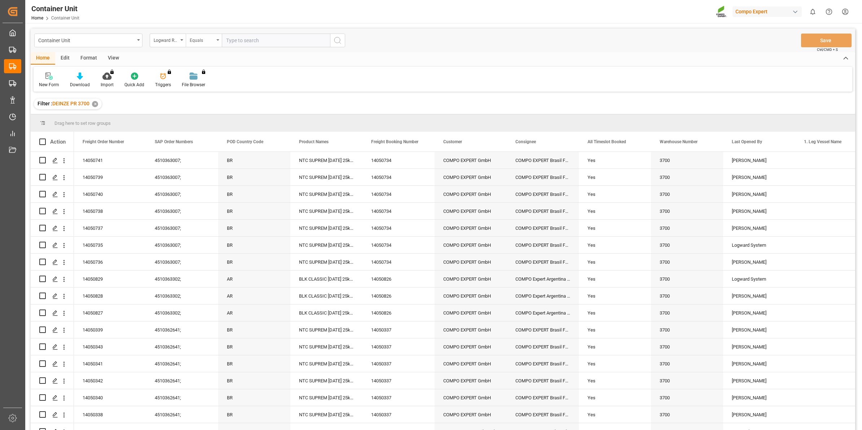
click at [209, 43] on div "Equals" at bounding box center [202, 39] width 25 height 8
click at [166, 34] on div "Logward Reference" at bounding box center [168, 41] width 36 height 14
click at [202, 134] on div "Freight Order Number" at bounding box center [204, 134] width 108 height 15
click at [231, 40] on input "text" at bounding box center [276, 41] width 108 height 14
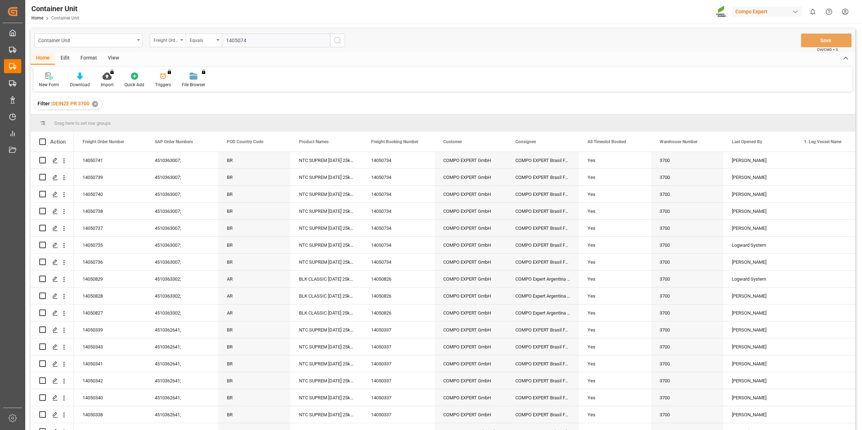
type input "14050742"
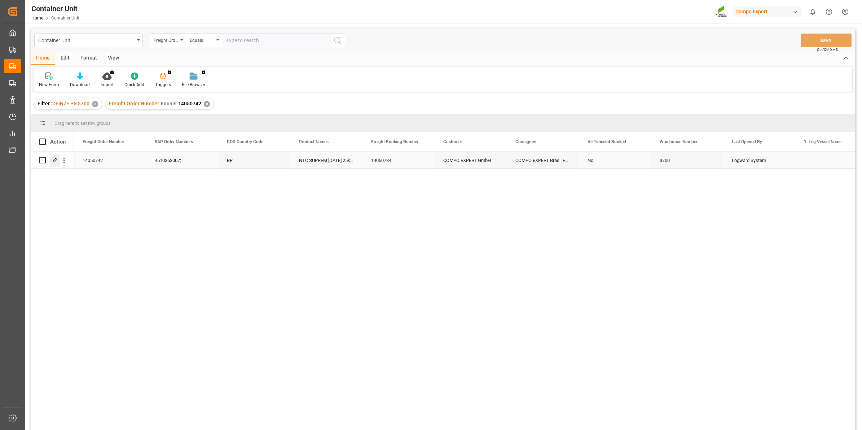
click at [57, 163] on line "Press SPACE to select this row." at bounding box center [55, 163] width 4 height 0
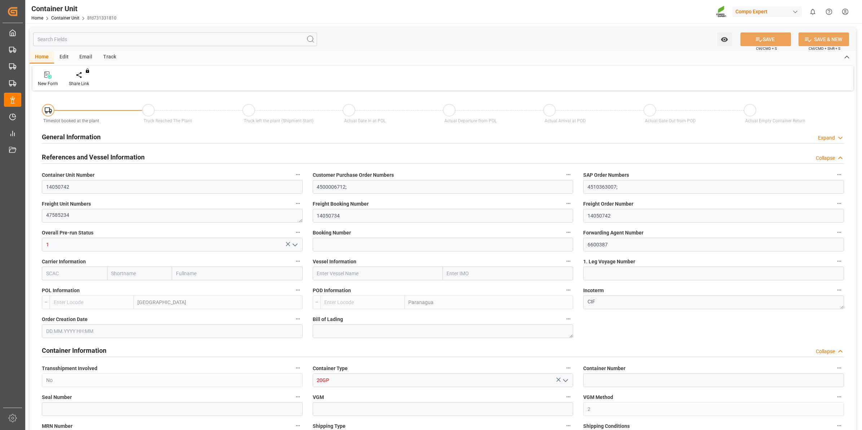
type input "BEANR"
type input "BRPNG"
type input "0"
type input "160"
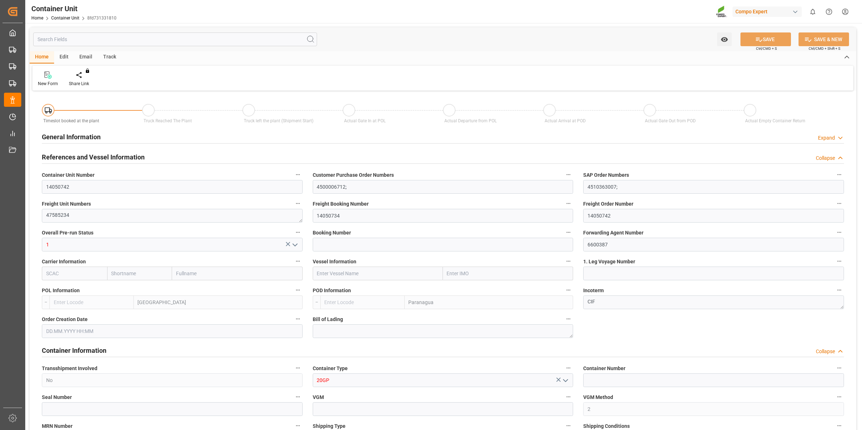
type input "21500"
type input "[DATE] 09:46"
type input "[DATE]"
click at [86, 79] on div "Create Timeslot" at bounding box center [84, 79] width 41 height 16
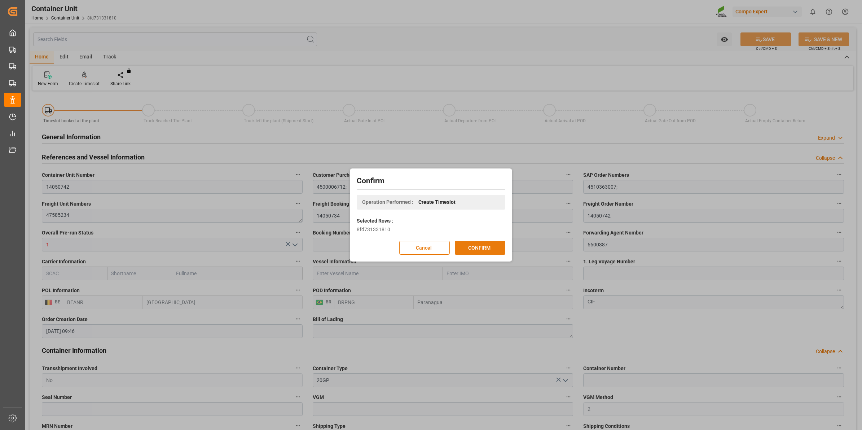
click at [479, 251] on button "CONFIRM" at bounding box center [480, 248] width 51 height 14
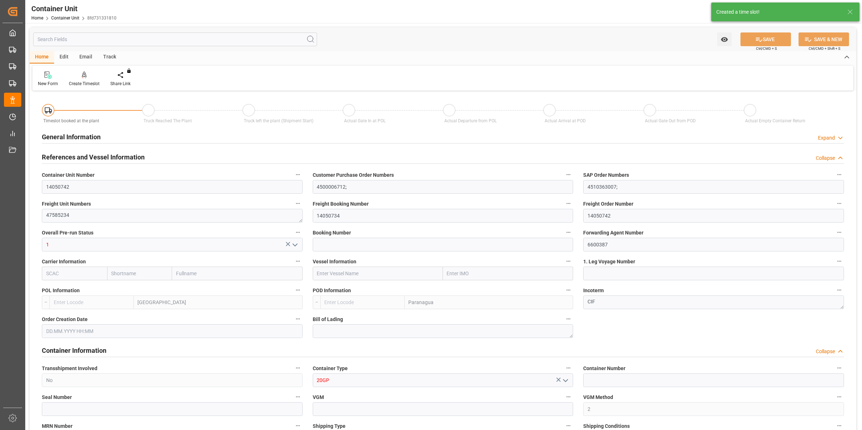
type input "BEANR"
type input "BRPNG"
type input "0"
type input "160"
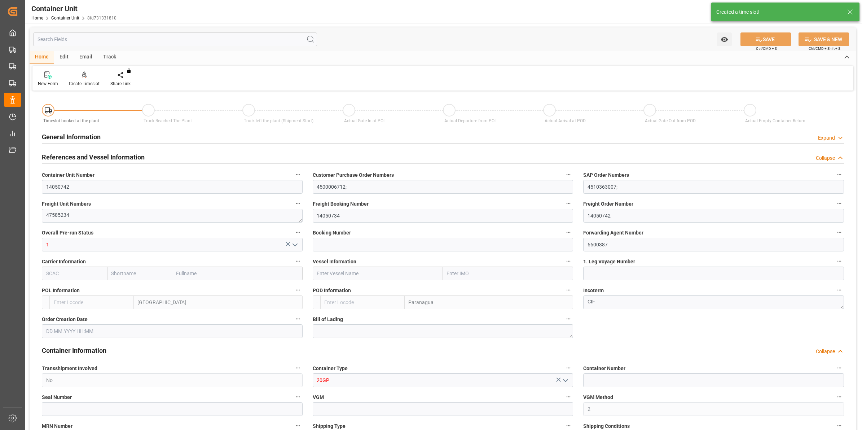
type input "21500"
type input "[DATE] 09:46"
type input "[DATE]"
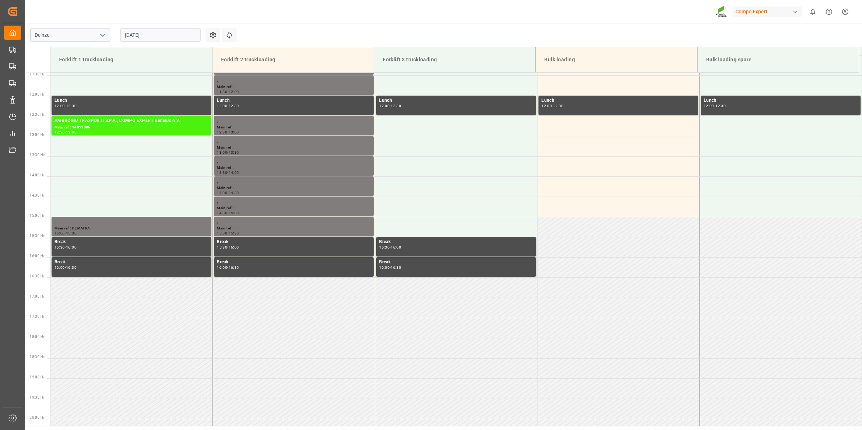
scroll to position [521, 0]
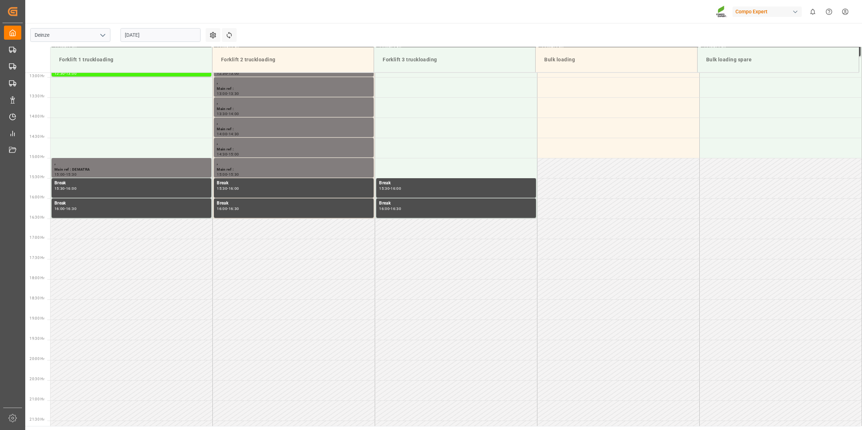
click at [178, 38] on input "[DATE]" at bounding box center [161, 35] width 80 height 14
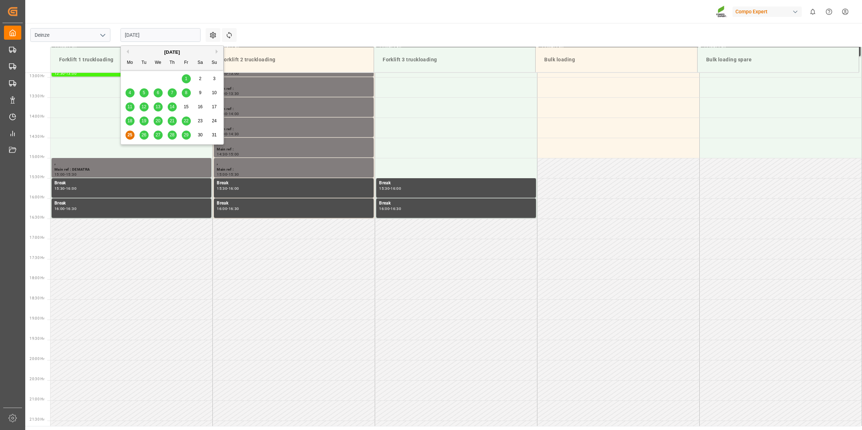
click at [219, 49] on button "Next Month" at bounding box center [218, 51] width 4 height 4
click at [171, 79] on span "4" at bounding box center [172, 78] width 3 height 5
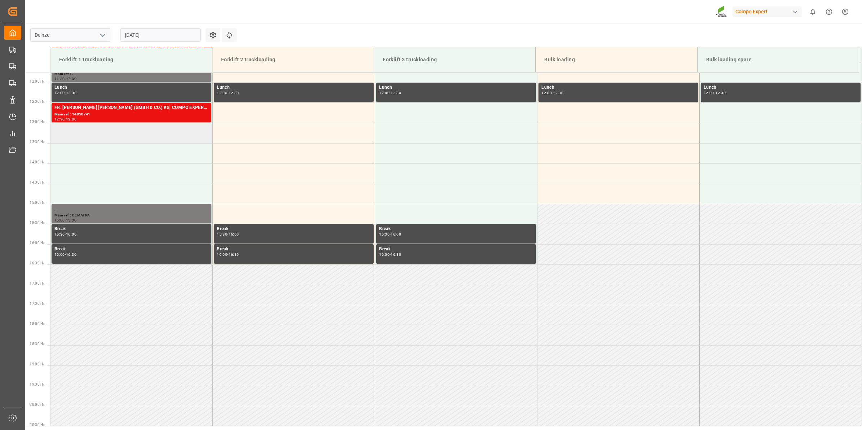
scroll to position [431, 0]
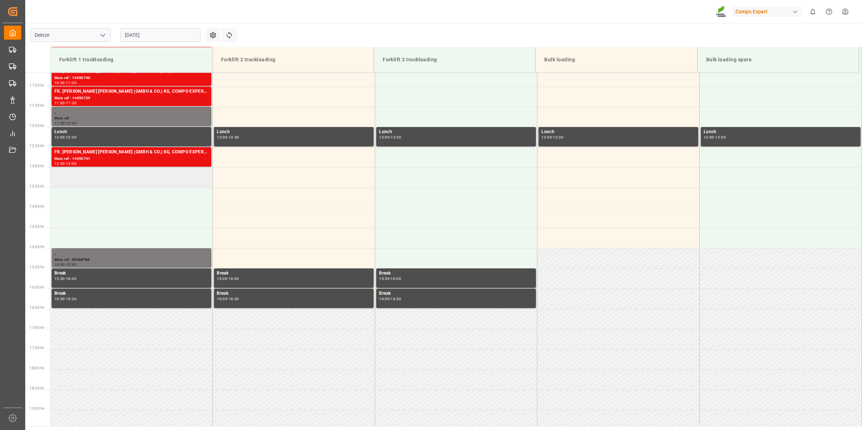
click at [150, 183] on td at bounding box center [132, 177] width 162 height 20
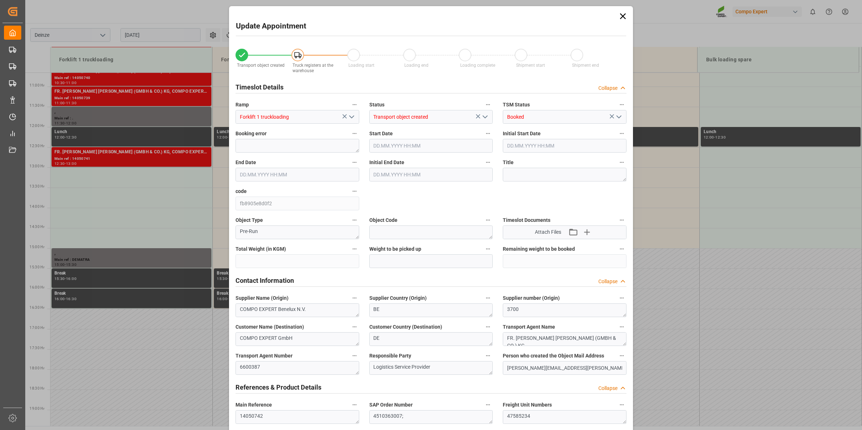
type input "21500"
type input "160"
type input "04.09.2025 13:00"
type input "04.09.2025 13:30"
type input "15.08.2025 09:46"
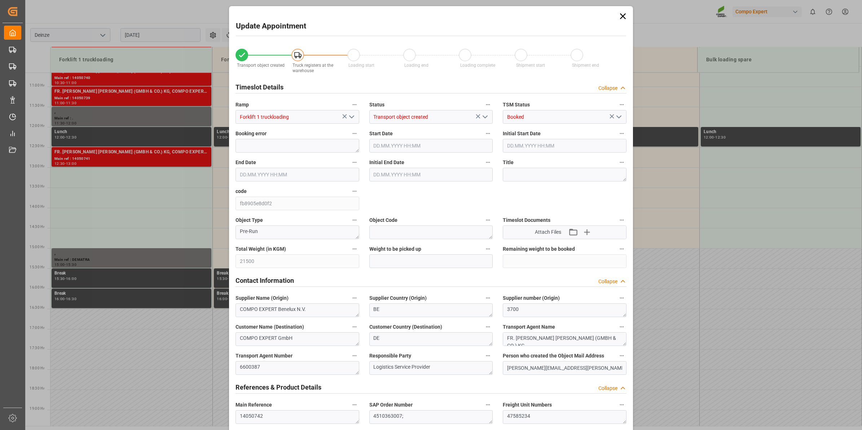
type input "25.08.2025 12:21"
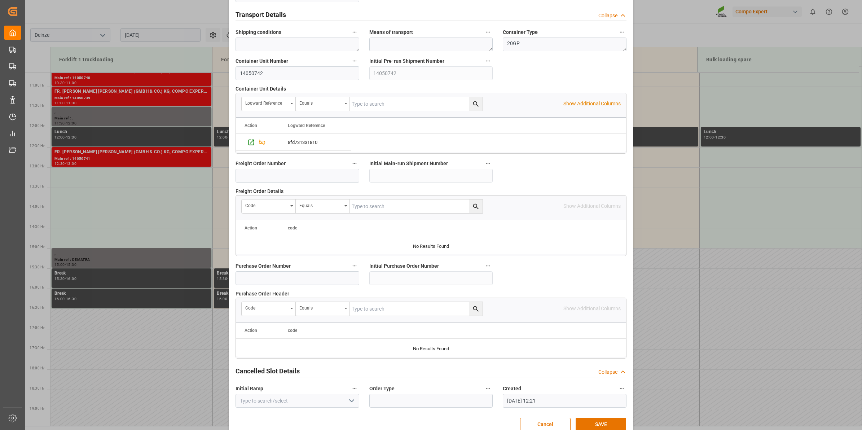
scroll to position [572, 0]
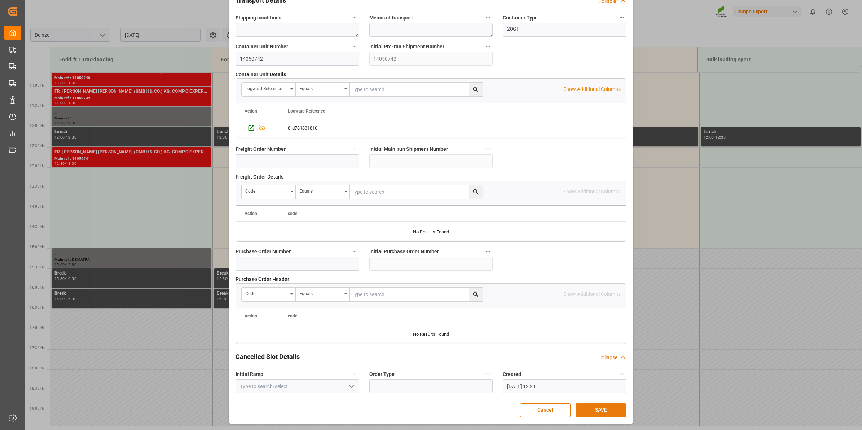
click at [602, 414] on button "SAVE" at bounding box center [601, 410] width 51 height 14
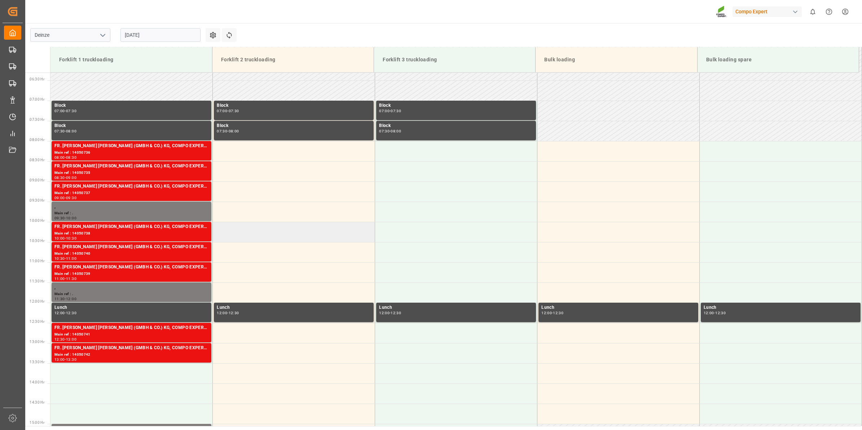
scroll to position [345, 0]
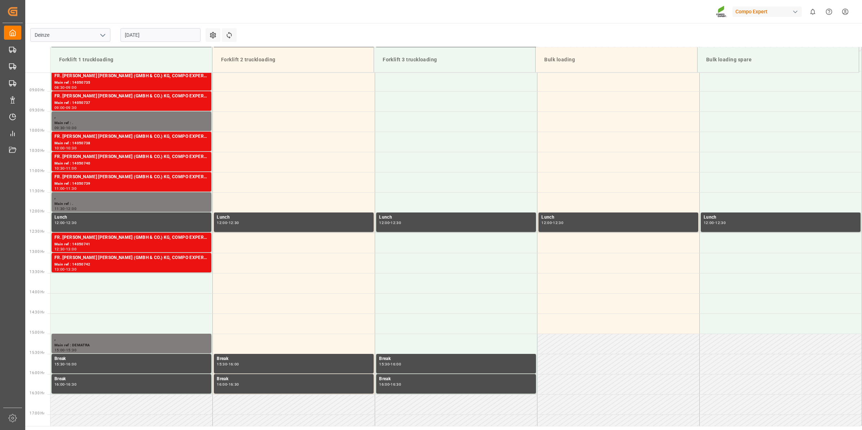
click at [141, 35] on input "04.09.2025" at bounding box center [161, 35] width 80 height 14
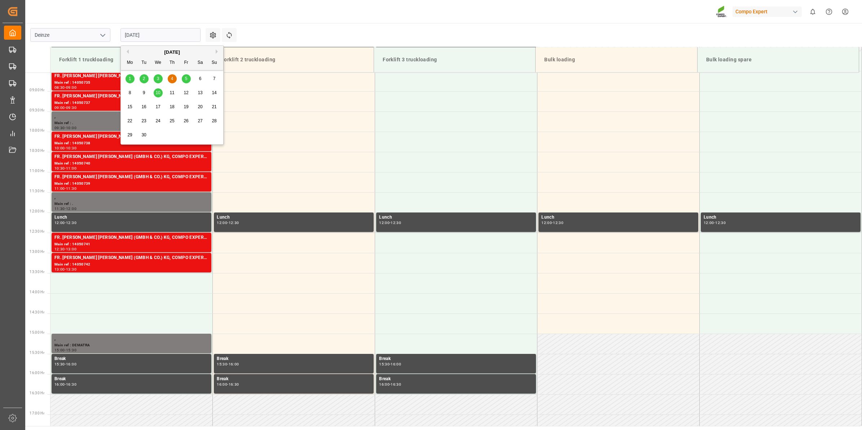
click at [144, 92] on span "9" at bounding box center [144, 92] width 3 height 5
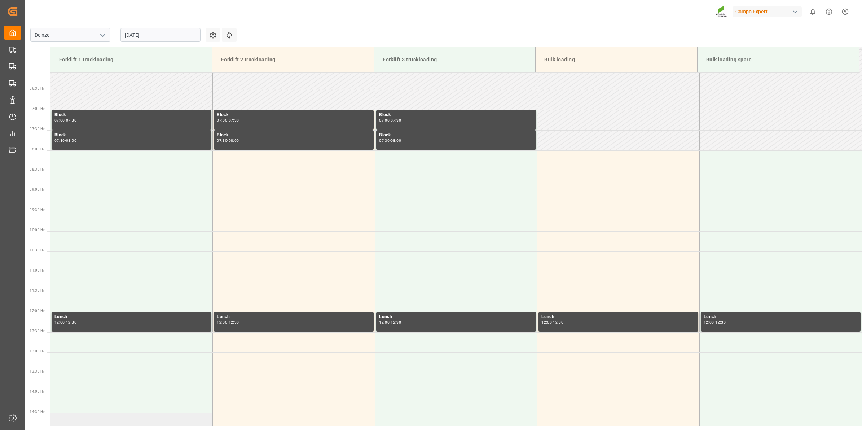
scroll to position [290, 0]
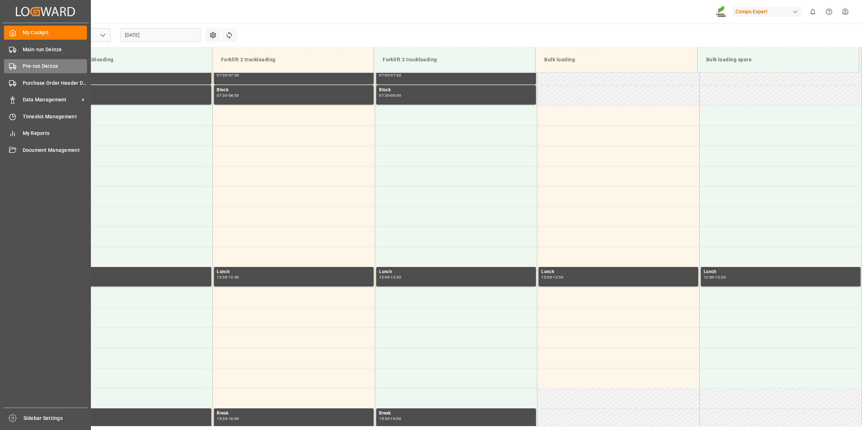
click at [44, 69] on span "Pre-run Deinze" at bounding box center [55, 66] width 65 height 8
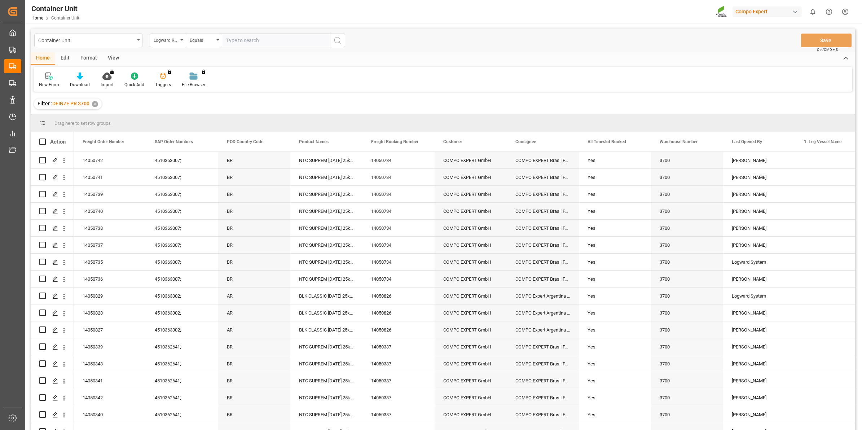
click at [180, 42] on div "Logward Reference" at bounding box center [168, 41] width 36 height 14
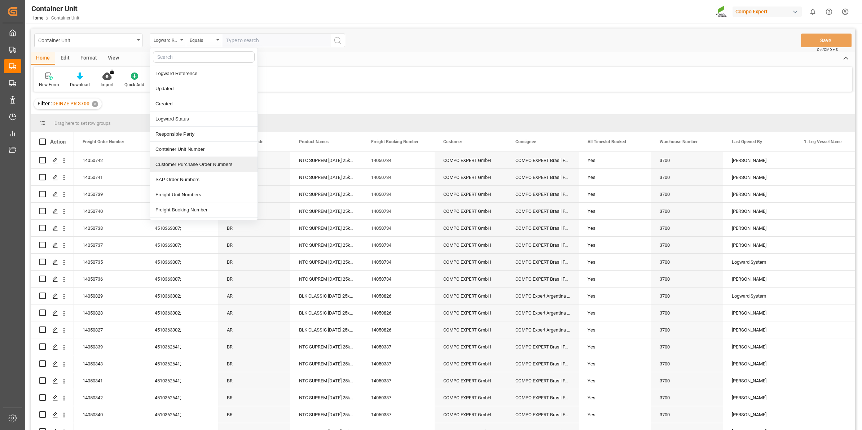
scroll to position [45, 0]
click at [199, 179] on div "Freight Order Number" at bounding box center [204, 179] width 108 height 15
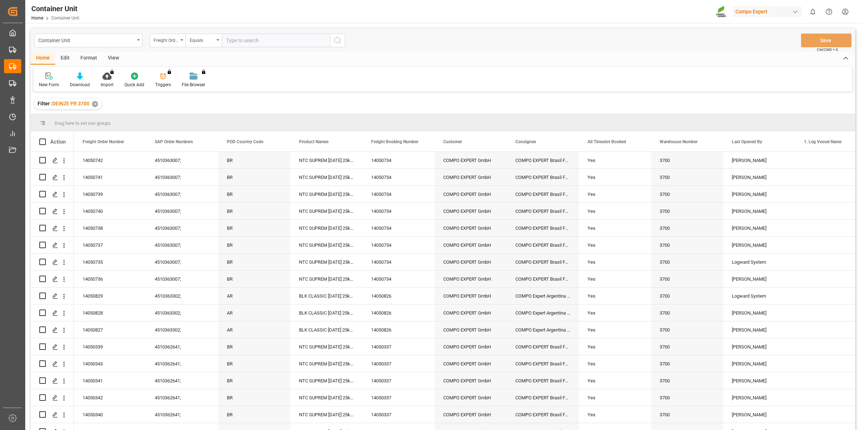
click at [238, 39] on input "text" at bounding box center [276, 41] width 108 height 14
type input "14050618"
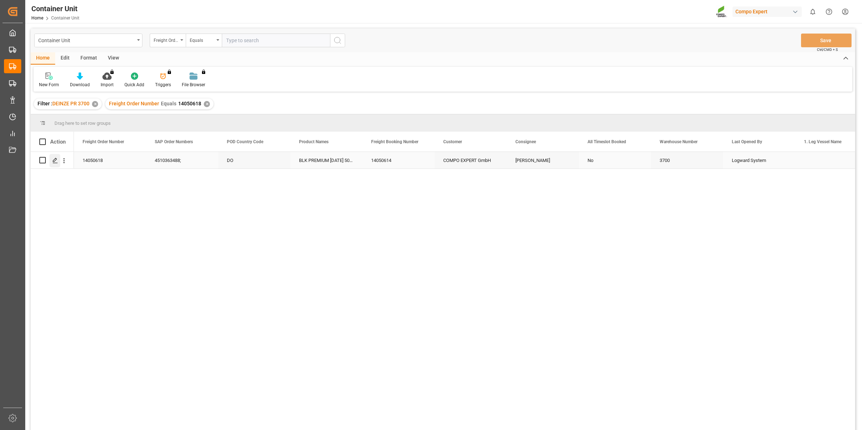
click at [54, 163] on icon "Press SPACE to select this row." at bounding box center [55, 161] width 6 height 6
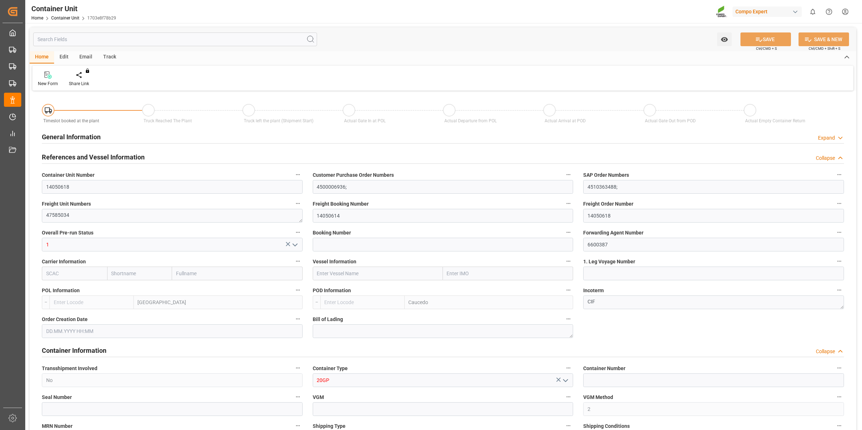
type input "BEANR"
type input "DOCAU"
type input "0"
type input "80"
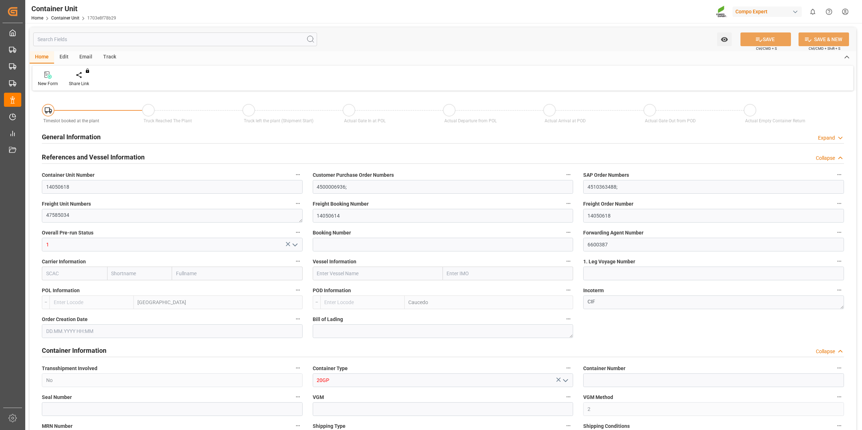
type input "20120"
type input "[DATE] 10:31"
type input "[DATE]"
click at [80, 80] on div "Create Timeslot" at bounding box center [84, 83] width 31 height 6
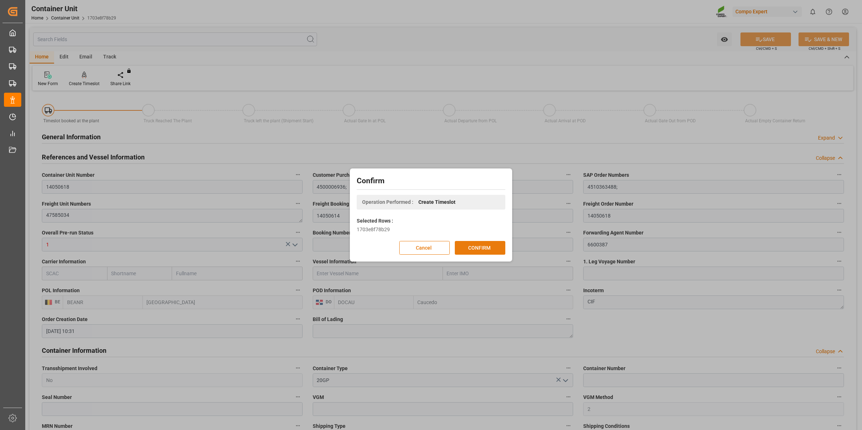
click at [479, 248] on button "CONFIRM" at bounding box center [480, 248] width 51 height 14
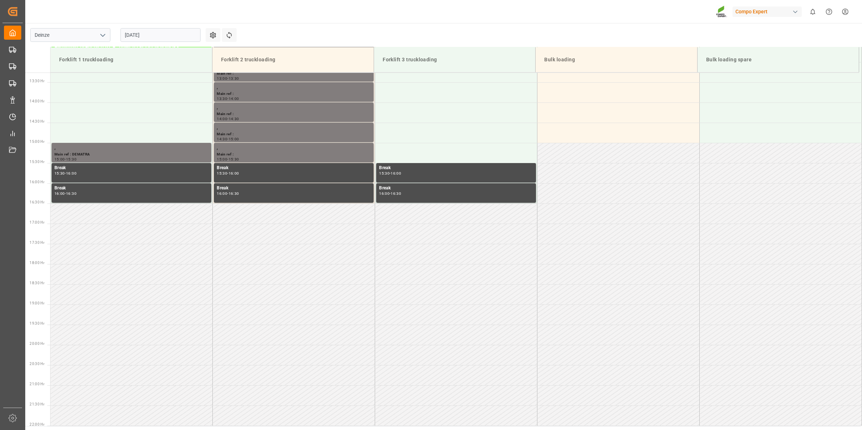
scroll to position [561, 0]
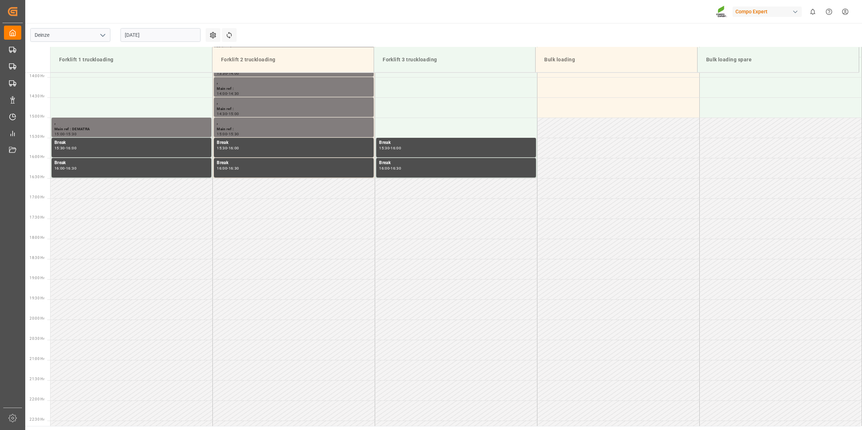
click at [157, 38] on input "[DATE]" at bounding box center [161, 35] width 80 height 14
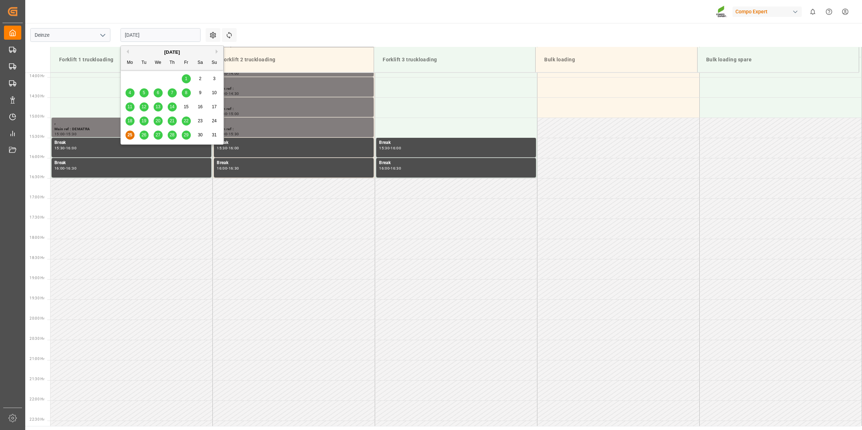
click at [217, 49] on button "Next Month" at bounding box center [218, 51] width 4 height 4
click at [146, 92] on div "9" at bounding box center [144, 93] width 9 height 9
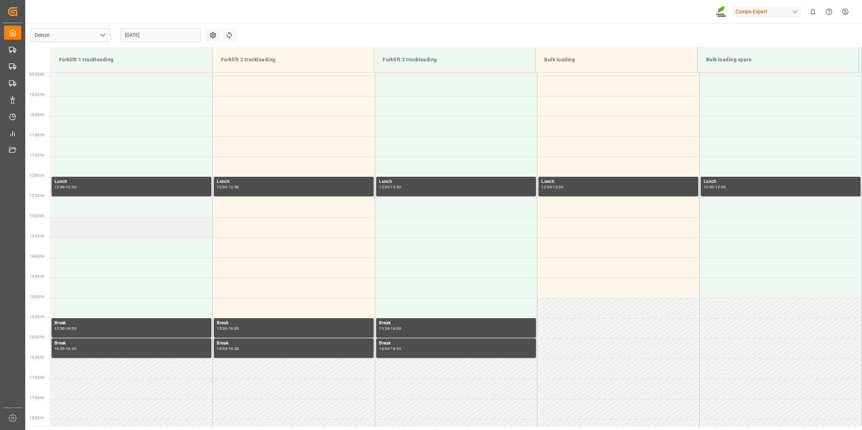
scroll to position [245, 0]
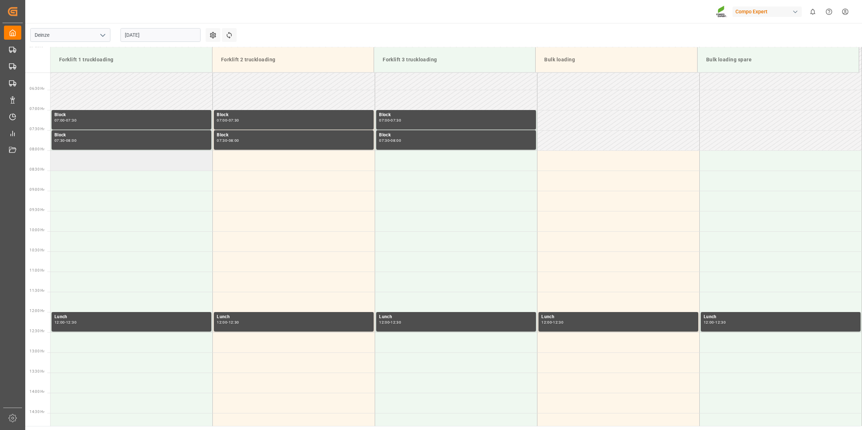
click at [111, 168] on td at bounding box center [132, 160] width 162 height 20
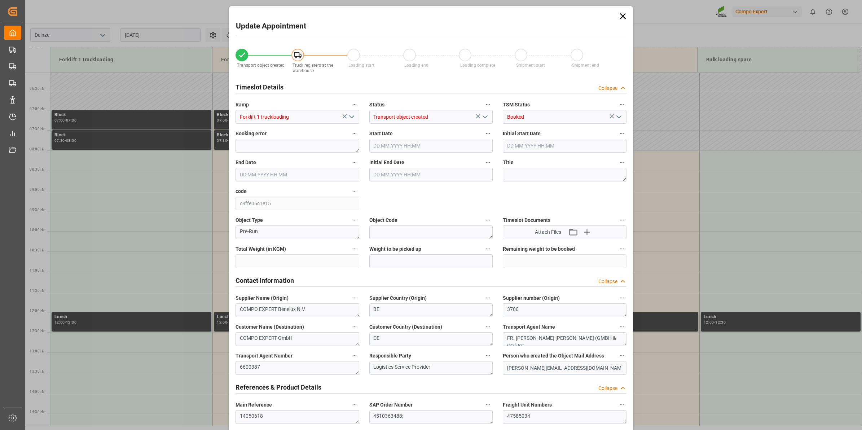
type input "20120"
type input "80"
type input "09.09.2025 08:00"
type input "[DATE] 08:30"
type input "[DATE] 10:31"
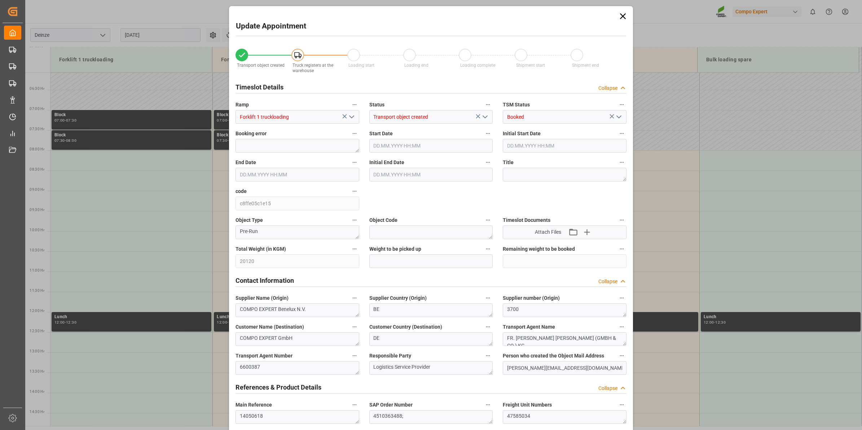
type input "[DATE] 12:48"
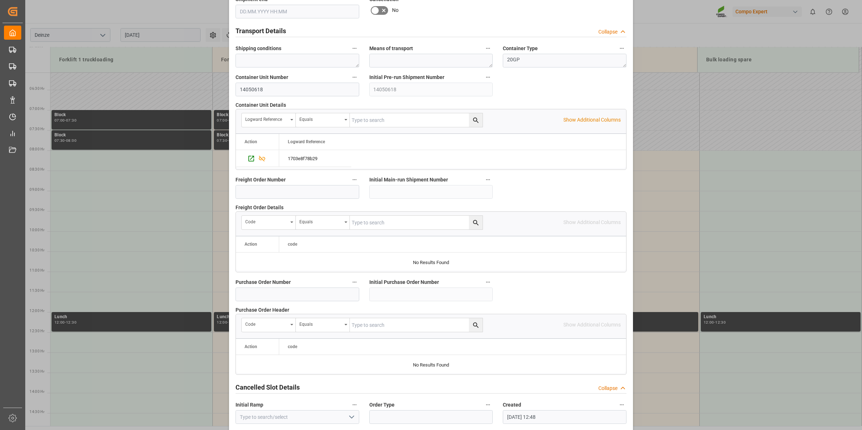
scroll to position [572, 0]
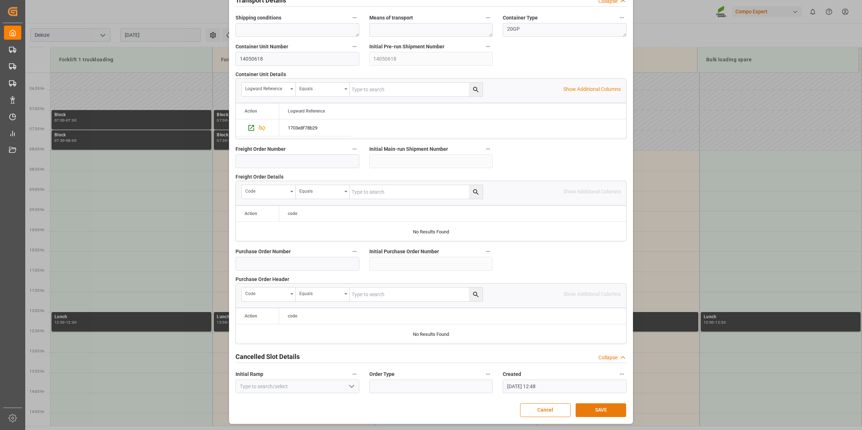
click at [598, 414] on button "SAVE" at bounding box center [601, 410] width 51 height 14
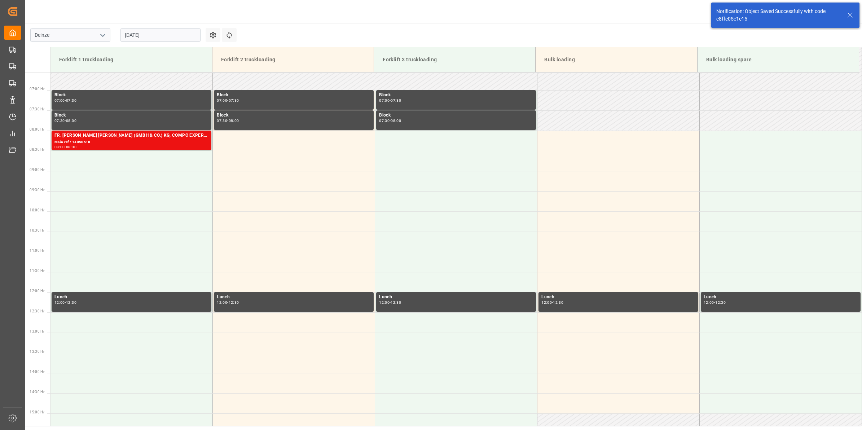
scroll to position [278, 0]
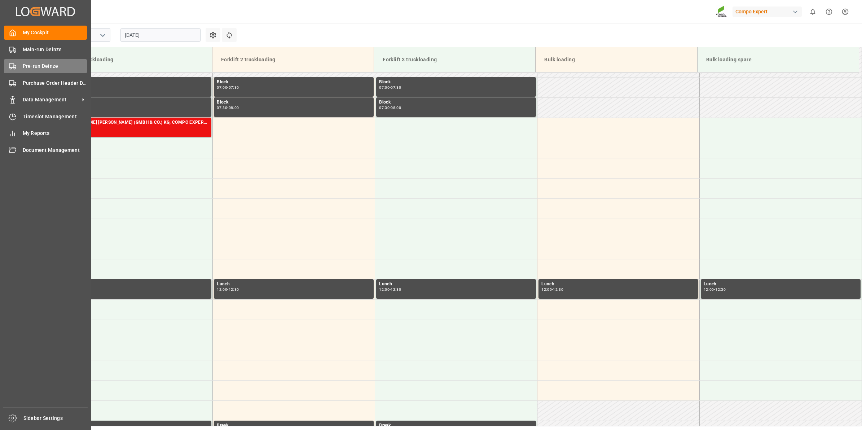
click at [36, 67] on span "Pre-run Deinze" at bounding box center [55, 66] width 65 height 8
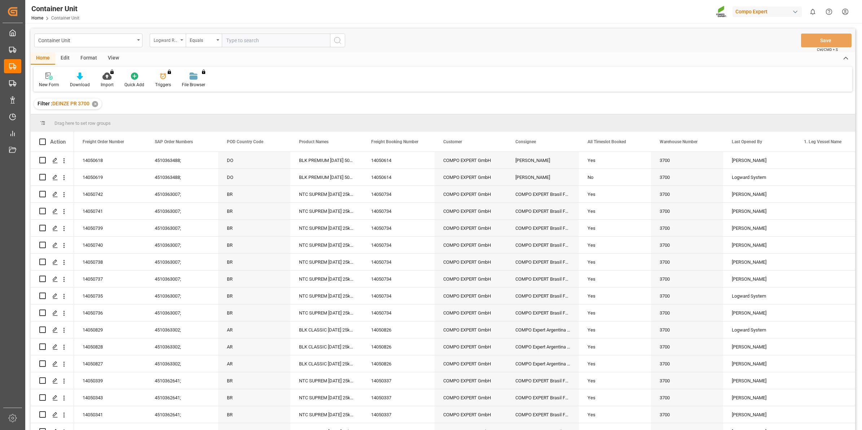
click at [160, 37] on div "Logward Reference" at bounding box center [166, 39] width 25 height 8
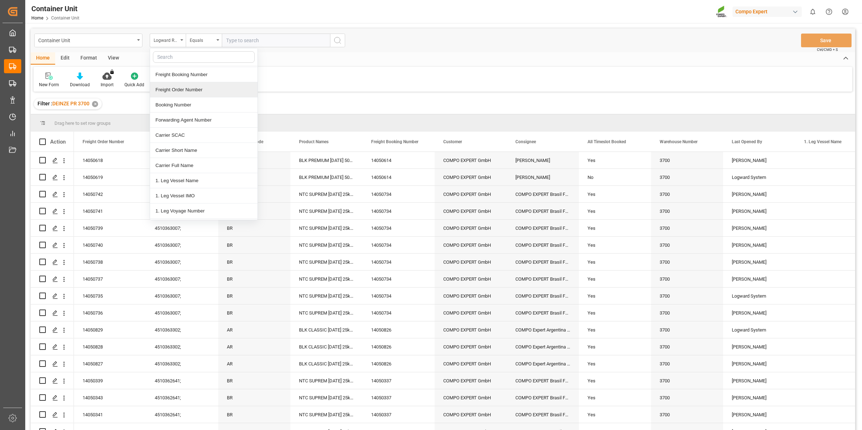
click at [191, 89] on div "Freight Order Number" at bounding box center [204, 89] width 108 height 15
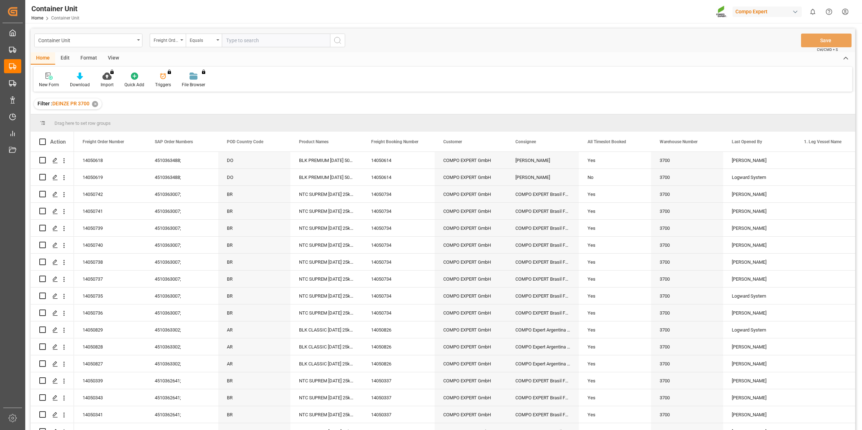
click at [244, 45] on input "text" at bounding box center [276, 41] width 108 height 14
type input "14050616"
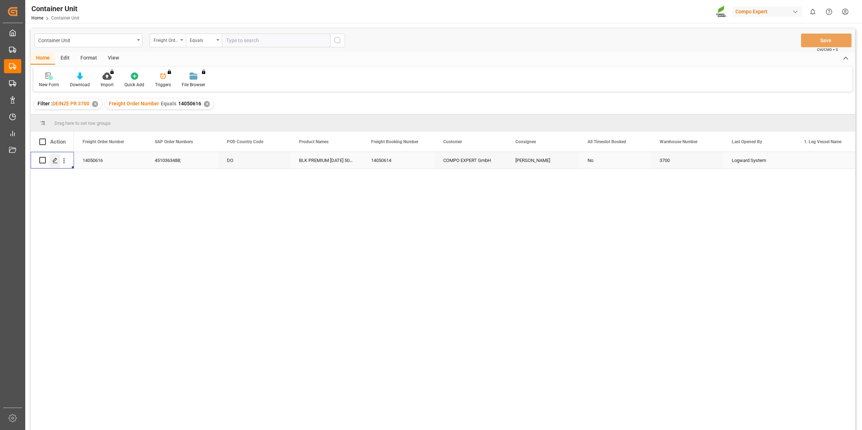
click at [54, 158] on icon "Press SPACE to select this row." at bounding box center [55, 161] width 6 height 6
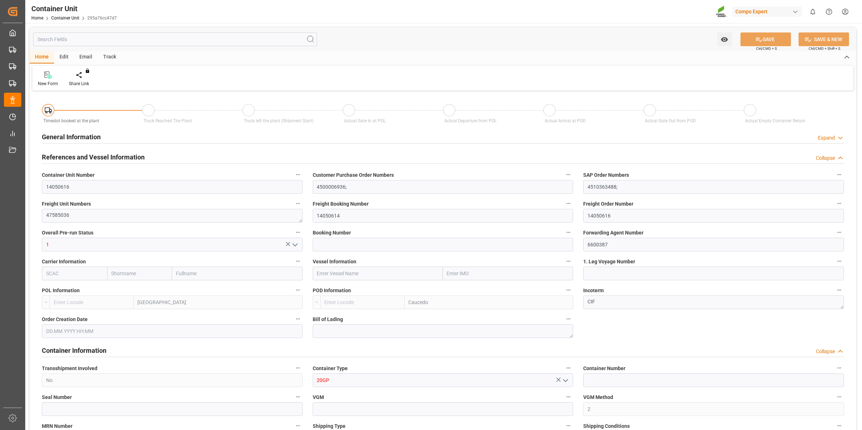
type input "BEANR"
type input "DOCAU"
type input "0"
type input "80"
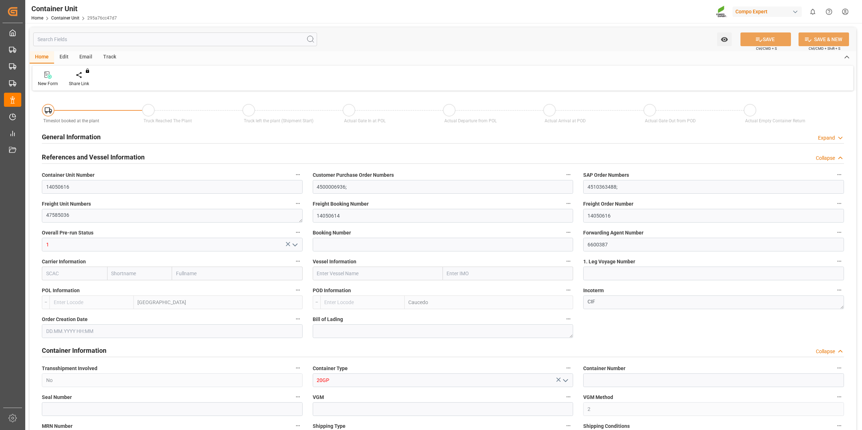
type input "20120"
type input "[DATE] 10:31"
type input "[DATE]"
click at [90, 80] on div "Create Timeslot" at bounding box center [84, 79] width 41 height 16
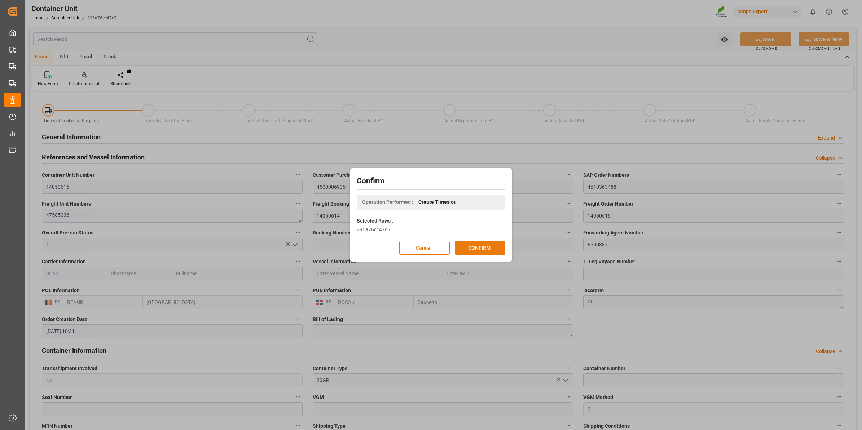
click at [475, 248] on button "CONFIRM" at bounding box center [480, 248] width 51 height 14
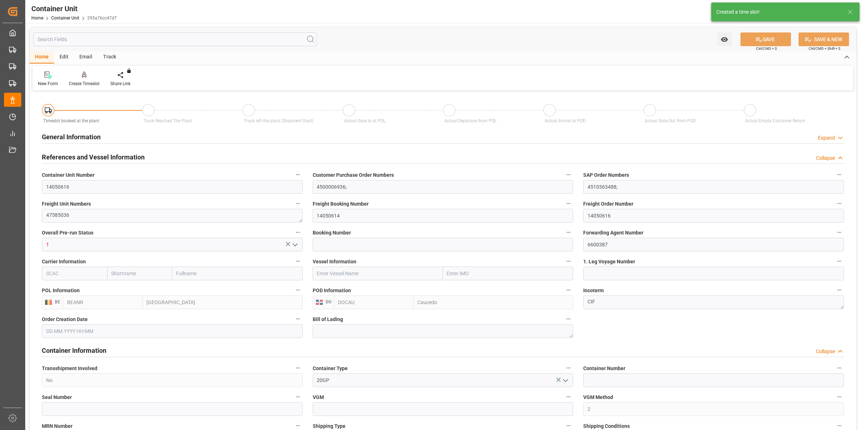
type input "[DATE] 10:31"
type input "[DATE]"
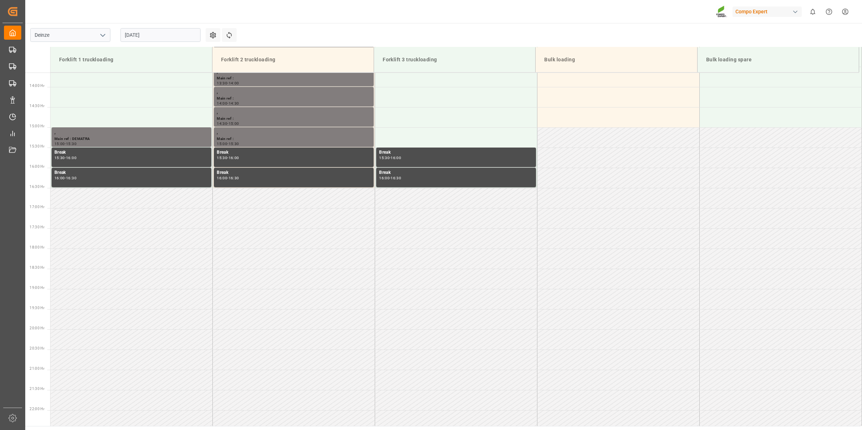
scroll to position [561, 0]
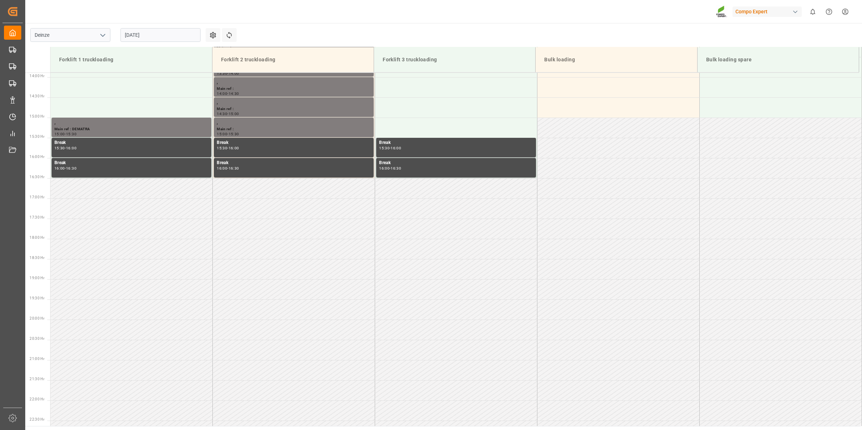
click at [168, 33] on input "[DATE]" at bounding box center [161, 35] width 80 height 14
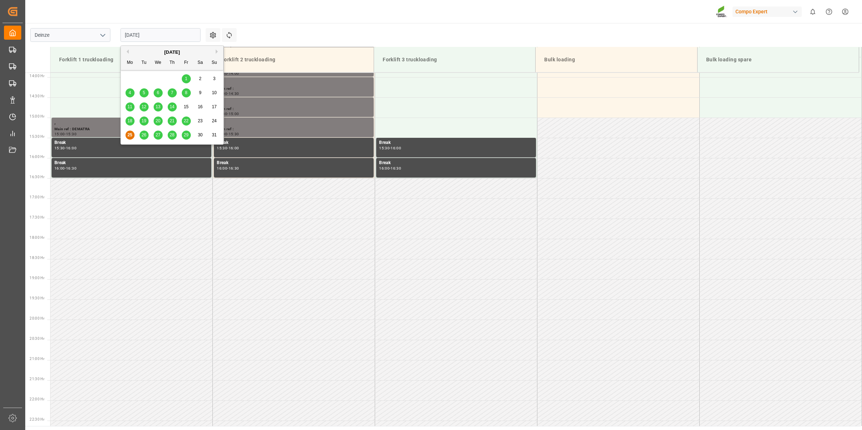
click at [217, 51] on button "Next Month" at bounding box center [218, 51] width 4 height 4
click at [146, 90] on div "9" at bounding box center [144, 93] width 9 height 9
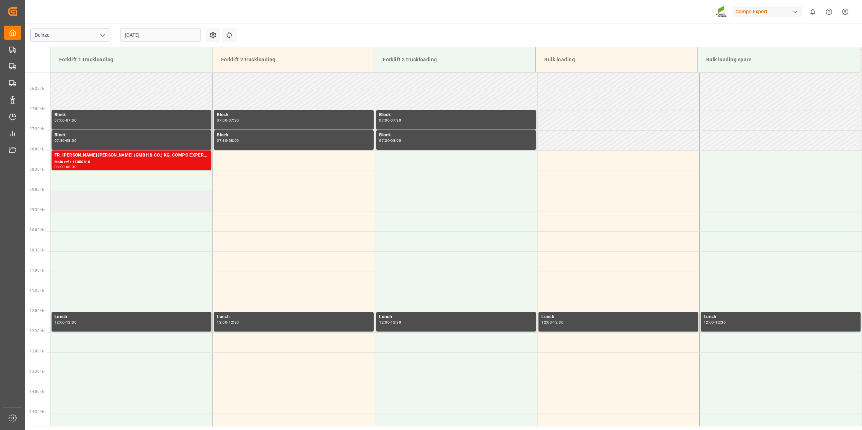
scroll to position [244, 0]
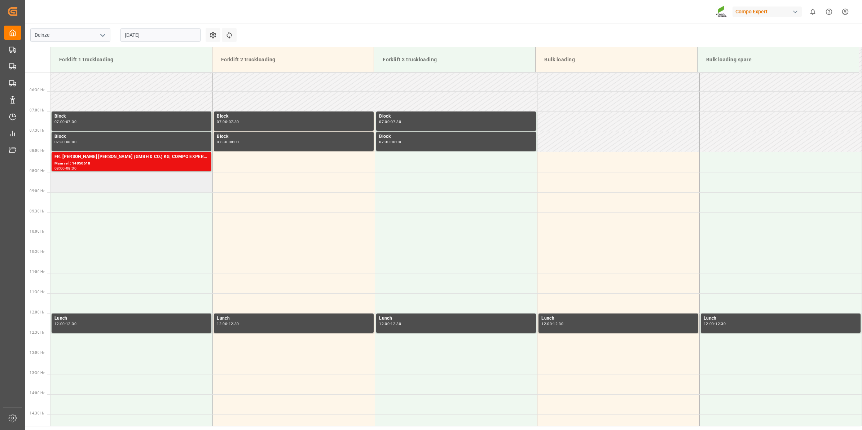
click at [111, 186] on td at bounding box center [132, 182] width 162 height 20
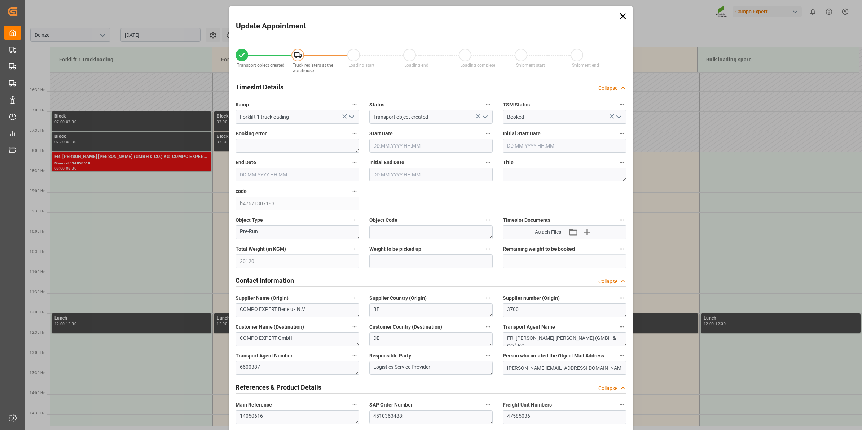
type input "[DATE] 08:30"
type input "[DATE] 09:00"
type input "[DATE] 10:31"
type input "[DATE] 12:48"
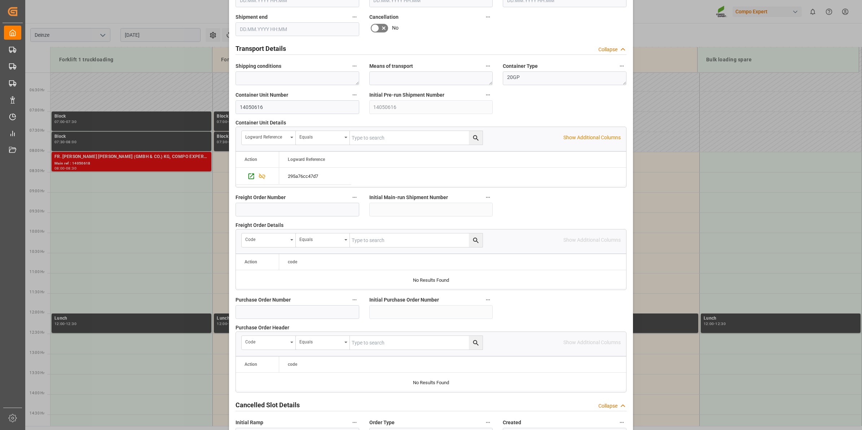
scroll to position [572, 0]
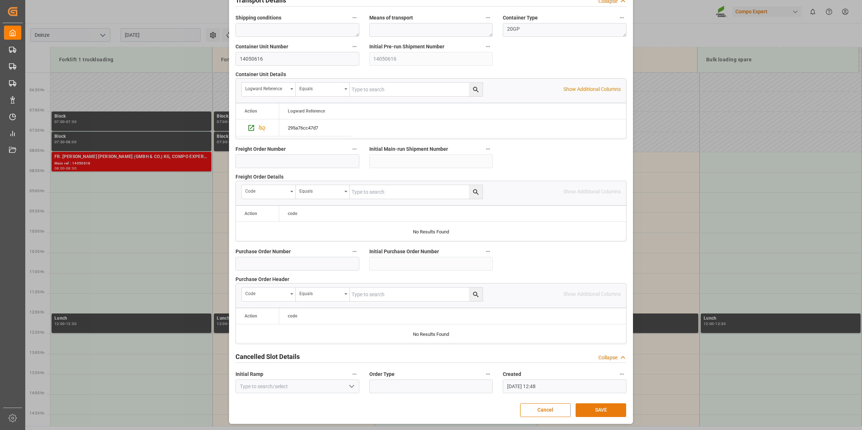
click at [594, 410] on button "SAVE" at bounding box center [601, 410] width 51 height 14
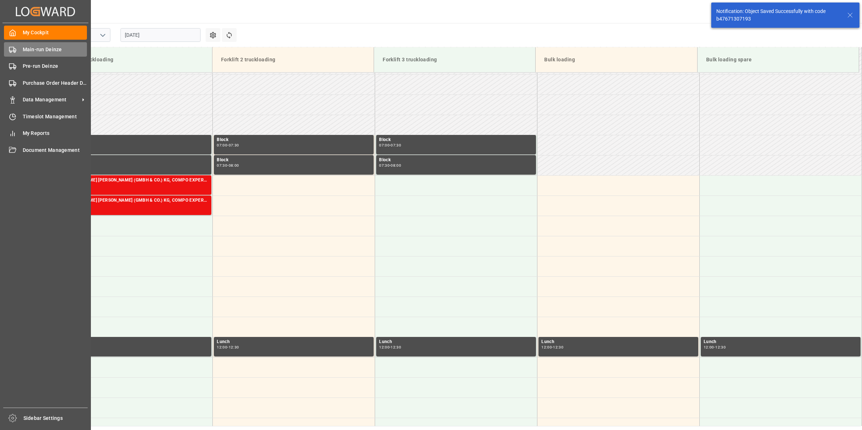
scroll to position [278, 0]
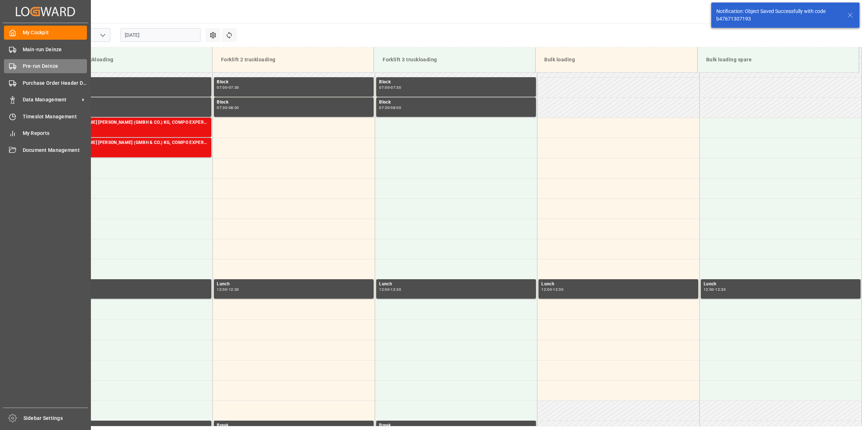
click at [31, 65] on span "Pre-run Deinze" at bounding box center [55, 66] width 65 height 8
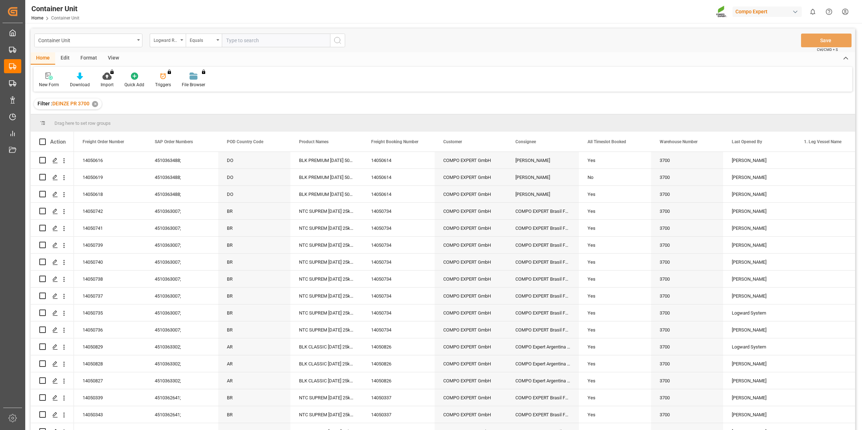
click at [176, 42] on div "Logward Reference" at bounding box center [166, 39] width 25 height 8
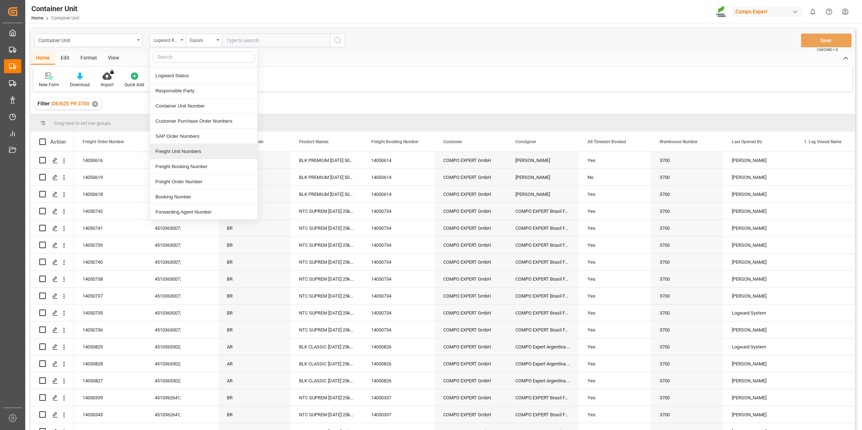
scroll to position [90, 0]
click at [193, 134] on div "Freight Order Number" at bounding box center [204, 134] width 108 height 15
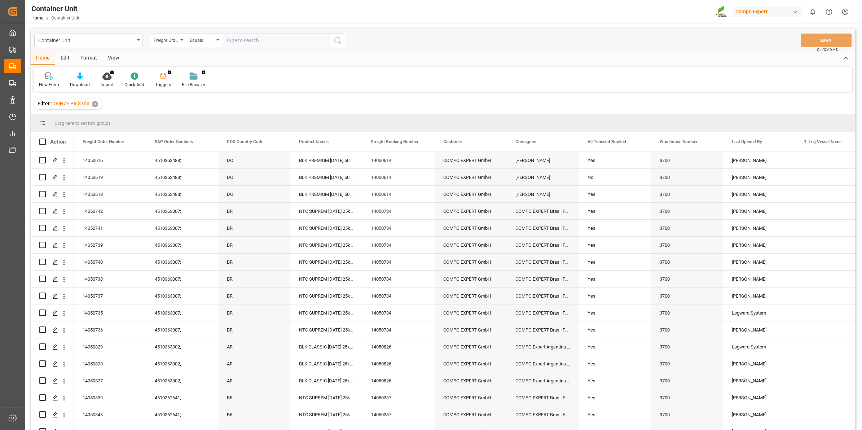
click at [254, 42] on input "text" at bounding box center [276, 41] width 108 height 14
type input "14050615"
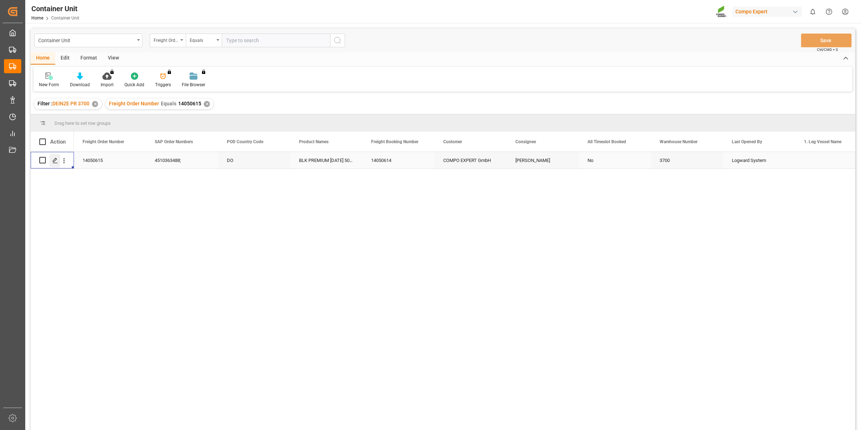
click at [57, 163] on line "Press SPACE to select this row." at bounding box center [55, 163] width 4 height 0
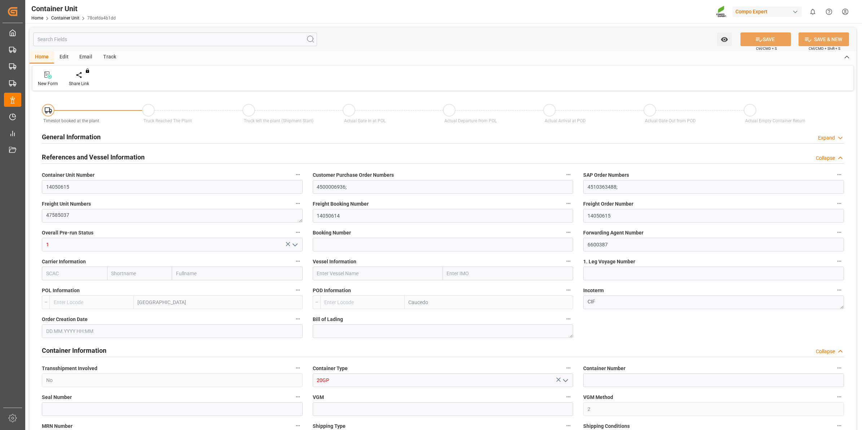
type input "BEANR"
type input "DOCAU"
type input "0"
type input "80"
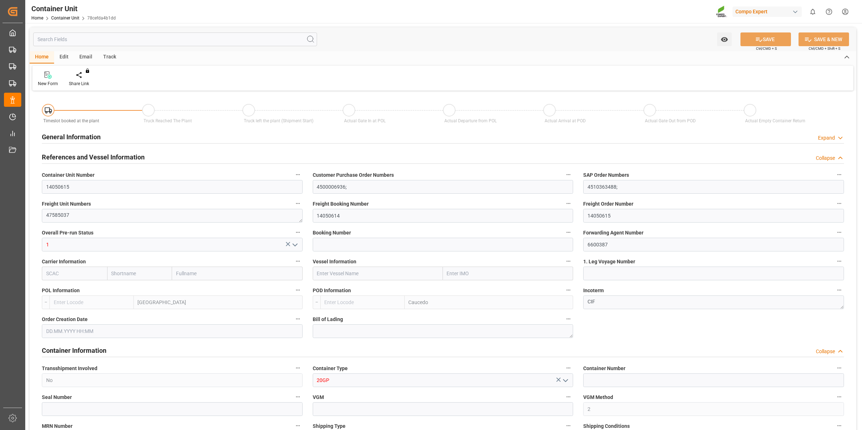
type input "20120"
type input "[DATE] 10:31"
type input "15.09.2025"
click at [93, 86] on div "Create Timeslot" at bounding box center [84, 83] width 31 height 6
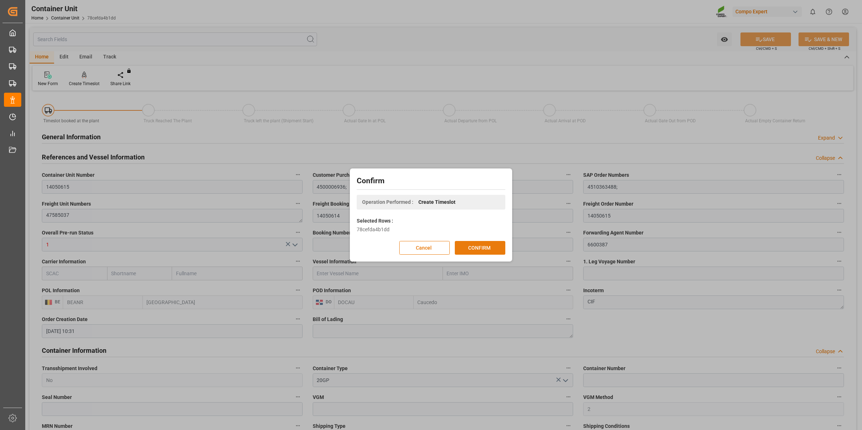
click at [491, 250] on button "CONFIRM" at bounding box center [480, 248] width 51 height 14
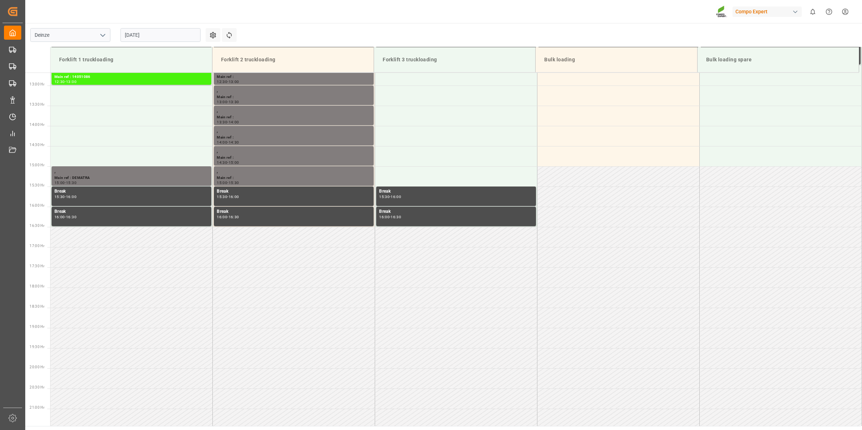
scroll to position [561, 0]
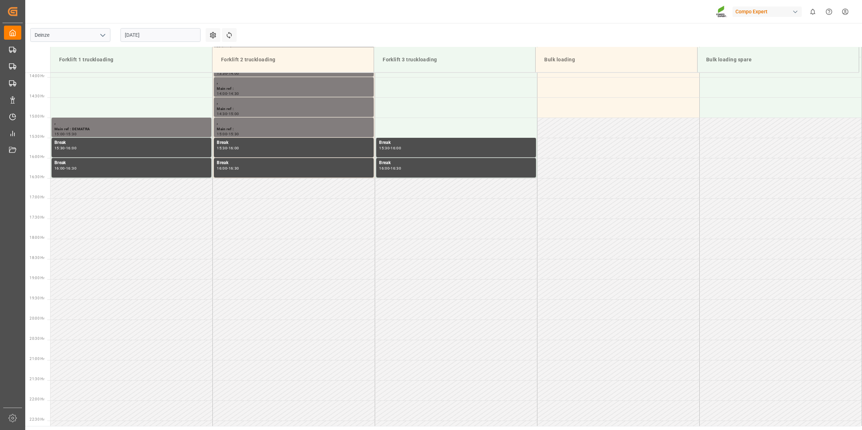
drag, startPoint x: 189, startPoint y: 35, endPoint x: 190, endPoint y: 40, distance: 5.3
click at [189, 35] on input "[DATE]" at bounding box center [161, 35] width 80 height 14
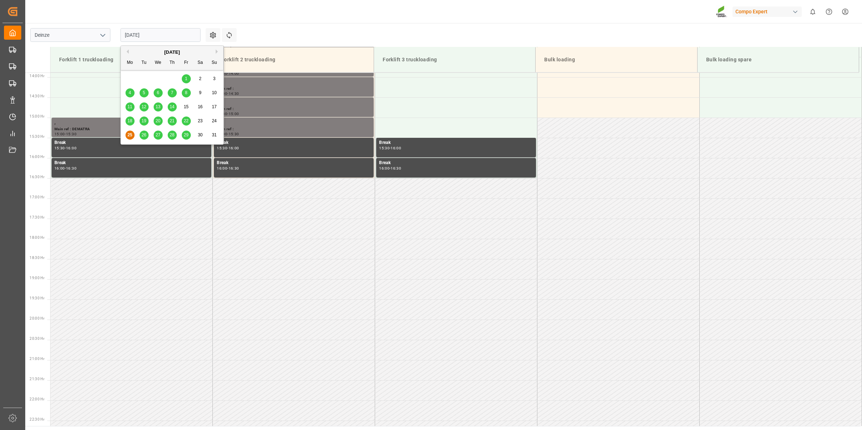
click at [220, 51] on button "Next Month" at bounding box center [218, 51] width 4 height 4
click at [144, 93] on span "9" at bounding box center [144, 92] width 3 height 5
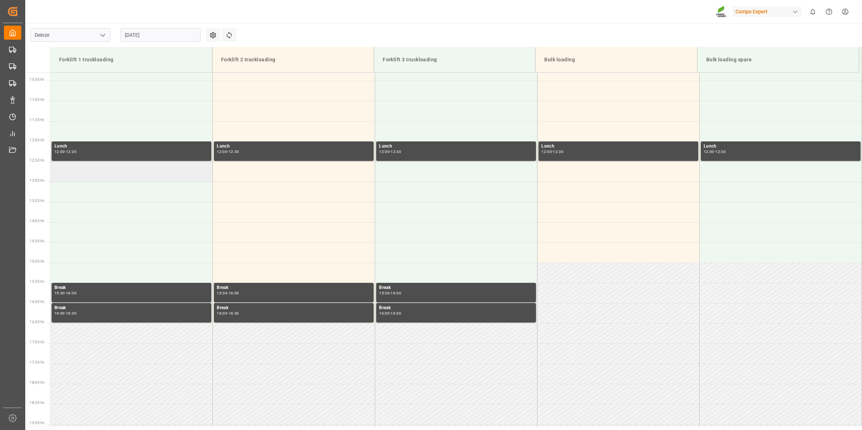
scroll to position [236, 0]
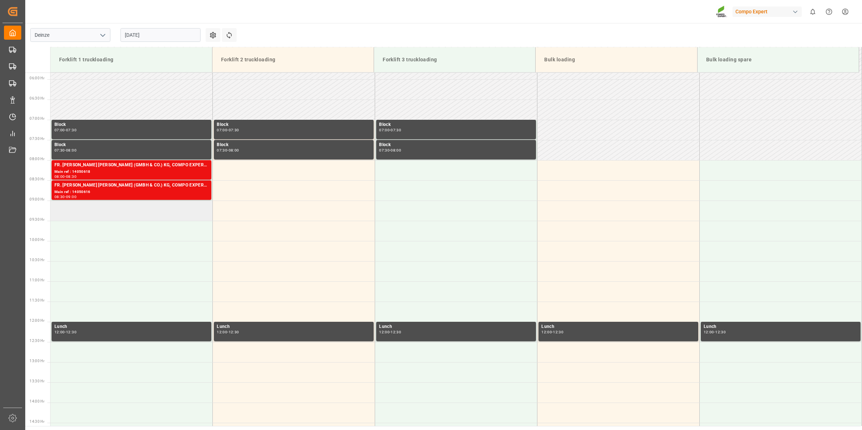
click at [145, 207] on td at bounding box center [132, 211] width 162 height 20
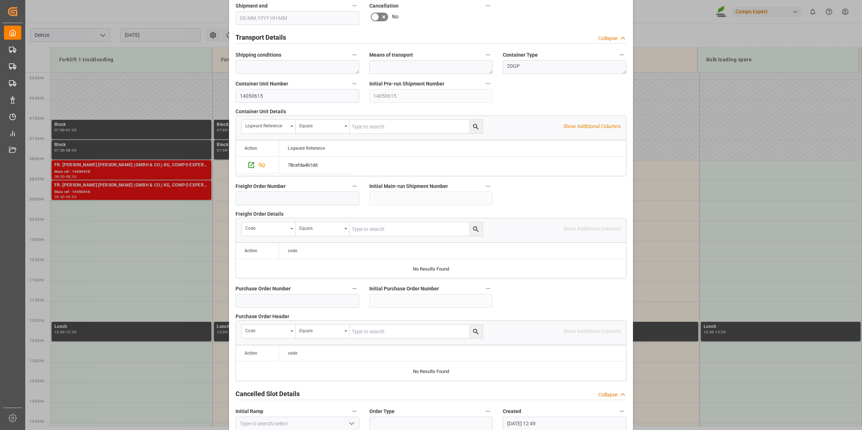
scroll to position [572, 0]
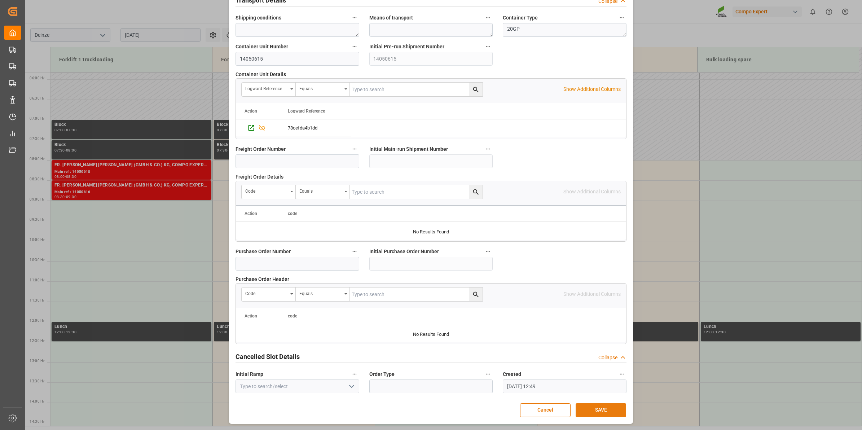
click at [605, 409] on button "SAVE" at bounding box center [601, 410] width 51 height 14
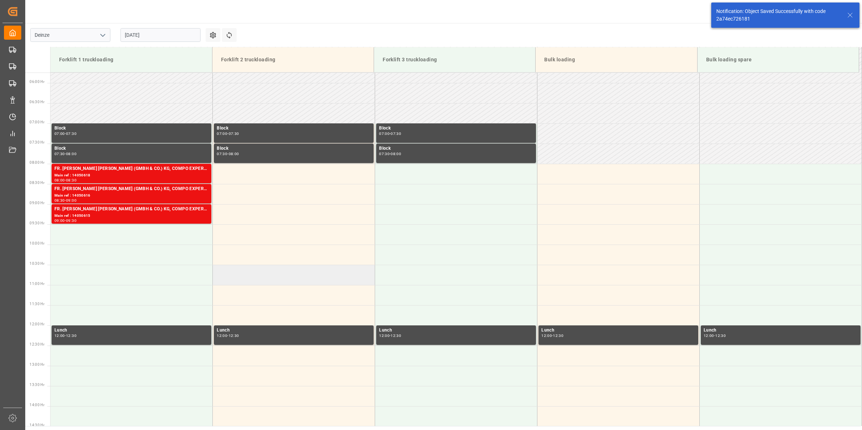
scroll to position [319, 0]
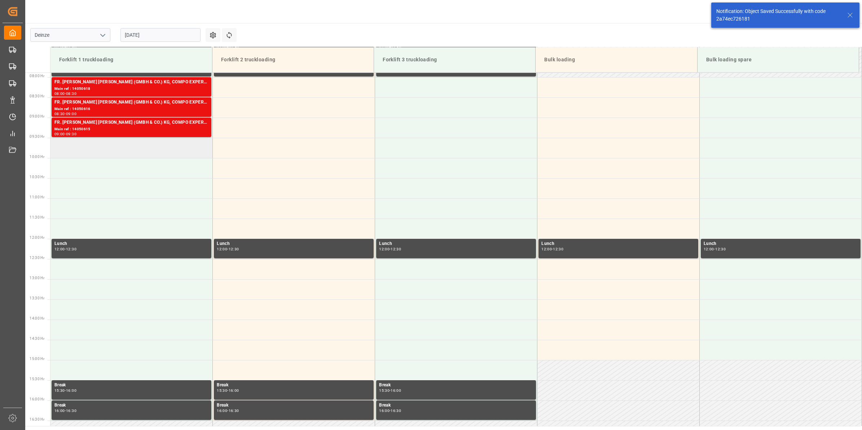
click at [165, 148] on td at bounding box center [132, 148] width 162 height 20
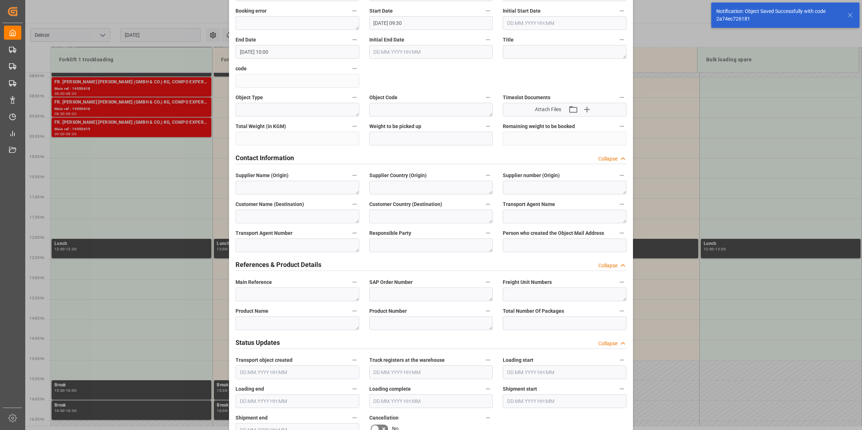
scroll to position [135, 0]
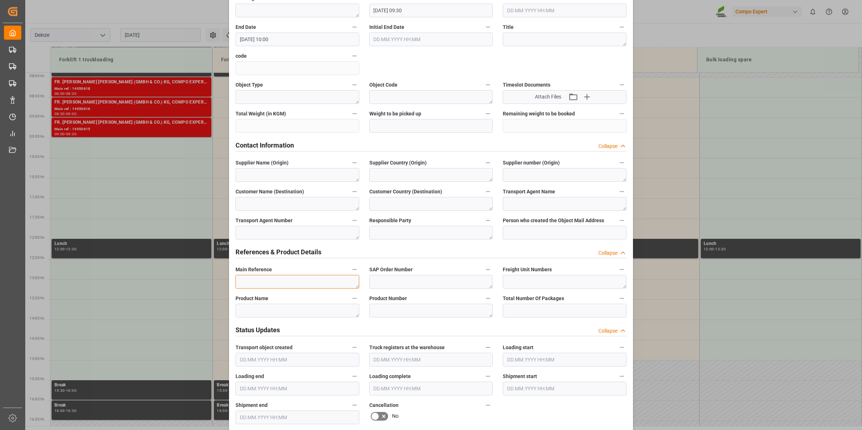
click at [281, 276] on textarea at bounding box center [298, 282] width 124 height 14
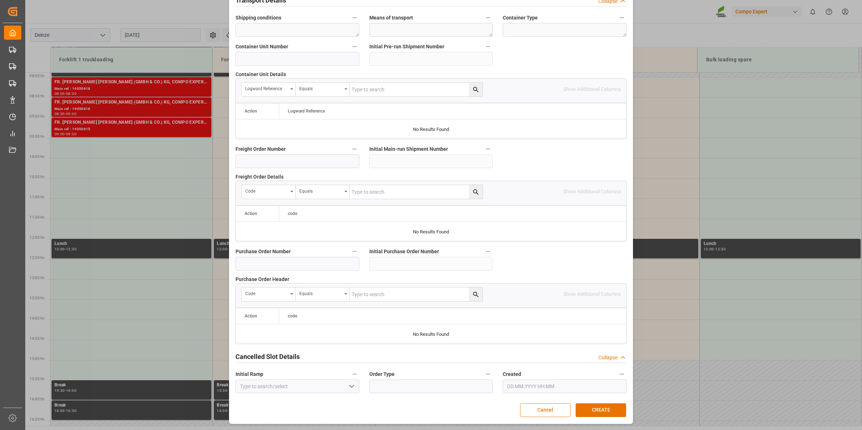
scroll to position [572, 0]
type textarea "."
click at [607, 414] on button "CREATE" at bounding box center [601, 410] width 51 height 14
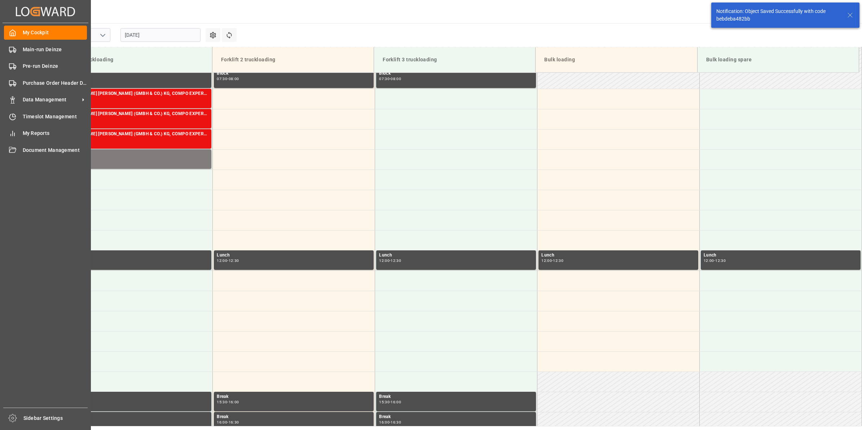
scroll to position [319, 0]
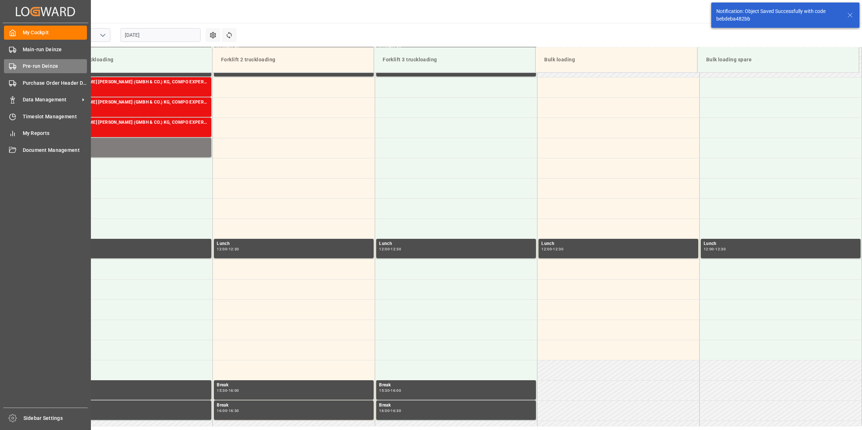
click at [16, 64] on icon at bounding box center [12, 66] width 7 height 7
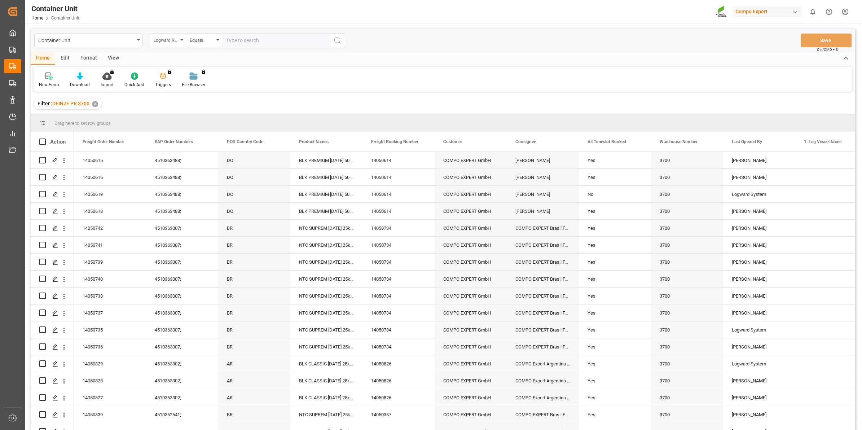
click at [179, 43] on div "Logward Reference" at bounding box center [168, 41] width 36 height 14
click at [190, 136] on div "Freight Order Number" at bounding box center [204, 134] width 108 height 15
click at [254, 42] on input "text" at bounding box center [276, 41] width 108 height 14
type input "14050617"
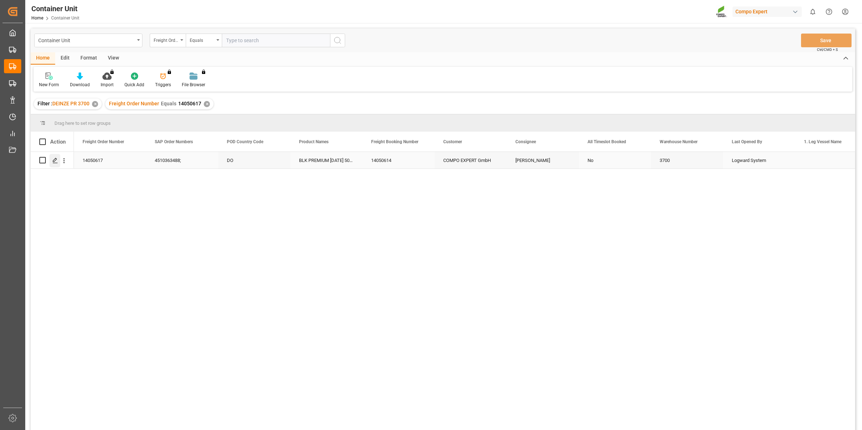
click at [56, 161] on icon "Press SPACE to select this row." at bounding box center [55, 161] width 6 height 6
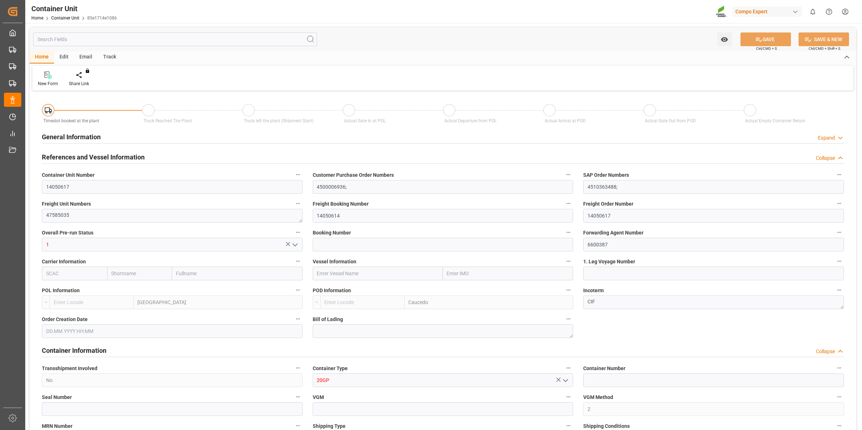
type input "BEANR"
type input "DOCAU"
type input "0"
type input "80"
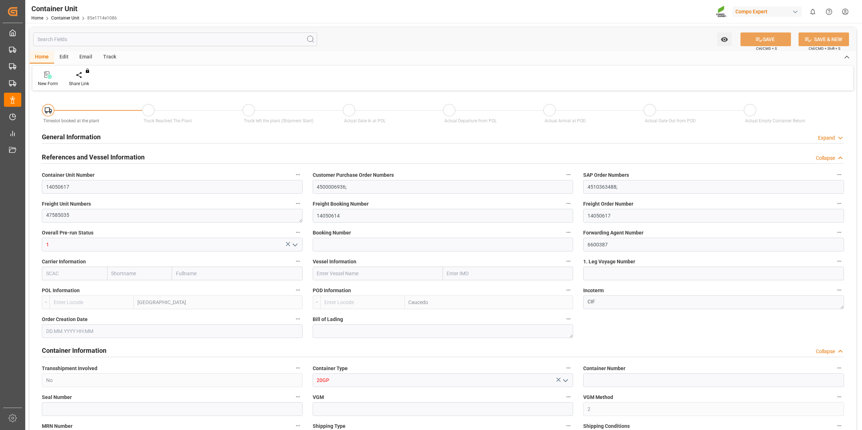
type input "20120"
type input "[DATE] 10:31"
type input "[DATE]"
click at [82, 81] on div "Create Timeslot" at bounding box center [84, 83] width 31 height 6
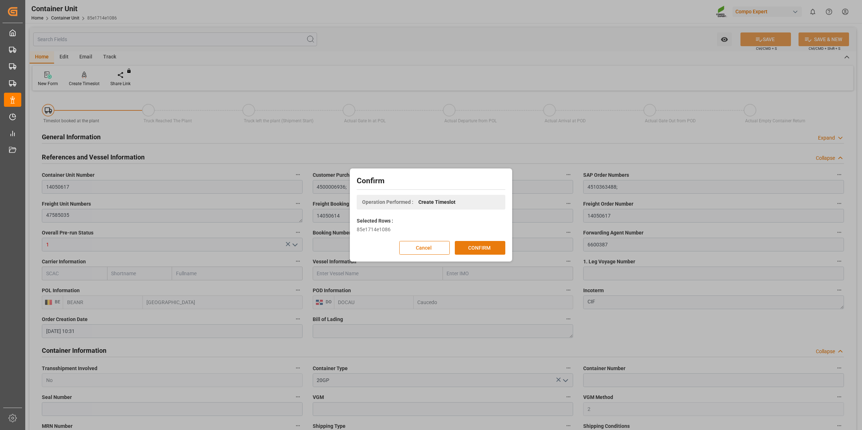
click at [492, 243] on button "CONFIRM" at bounding box center [480, 248] width 51 height 14
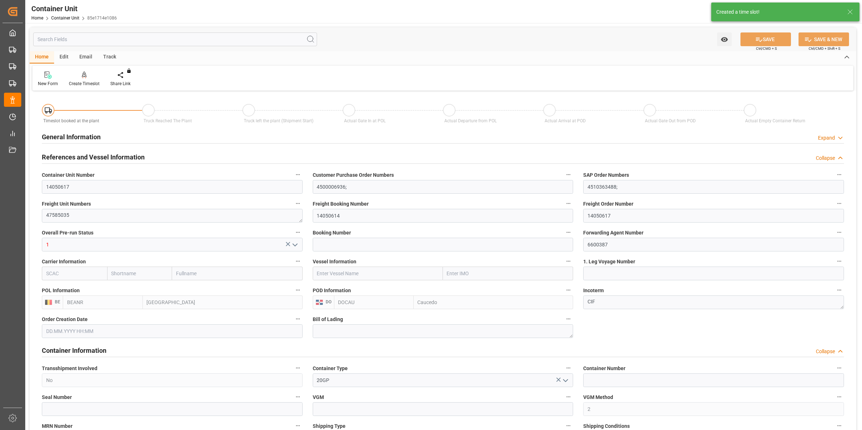
type input "[DATE] 10:31"
type input "[DATE]"
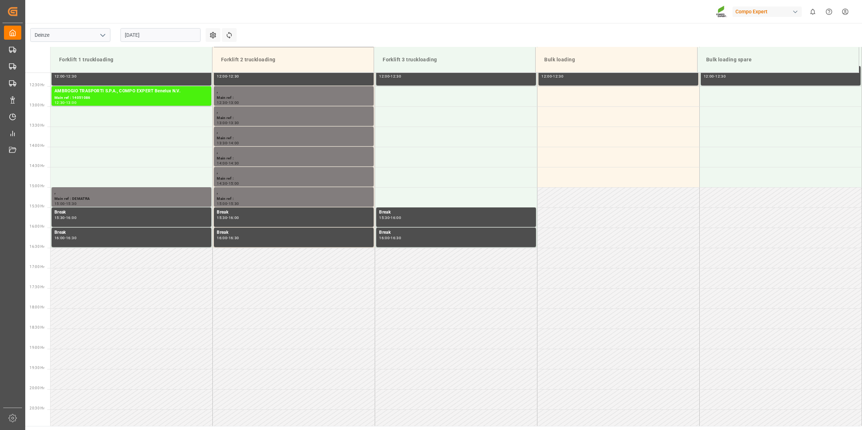
scroll to position [426, 0]
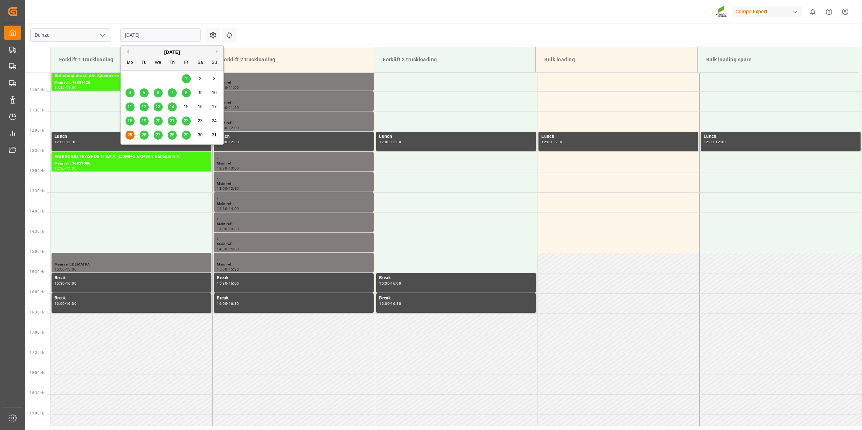
click at [139, 29] on input "[DATE]" at bounding box center [161, 35] width 80 height 14
click at [219, 51] on button "Next Month" at bounding box center [218, 51] width 4 height 4
click at [145, 94] on span "9" at bounding box center [144, 92] width 3 height 5
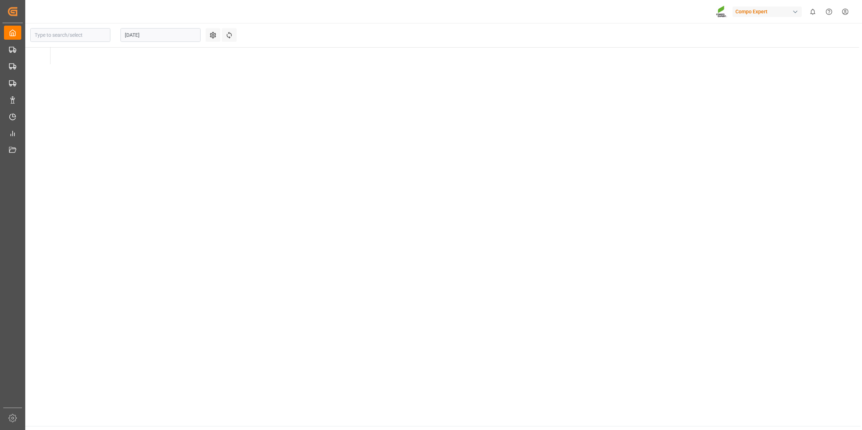
type input "Deinze"
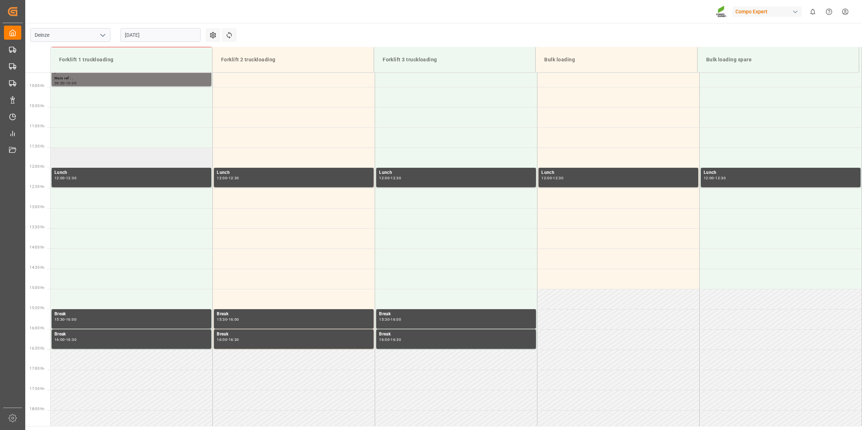
scroll to position [336, 0]
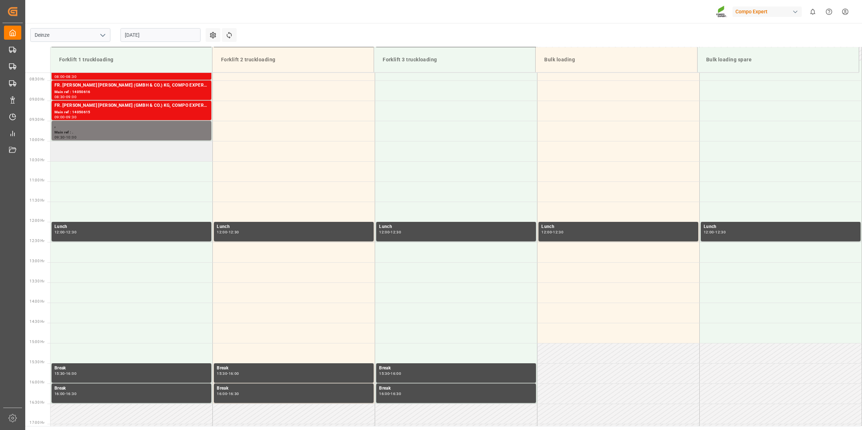
click at [108, 146] on td at bounding box center [132, 151] width 162 height 20
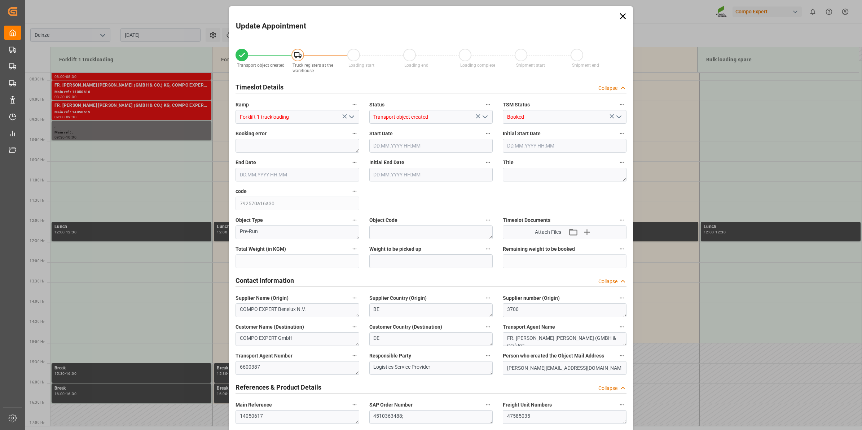
type input "20120"
type input "80"
type input "[DATE] 10:00"
type input "[DATE] 10:30"
type input "[DATE] 10:31"
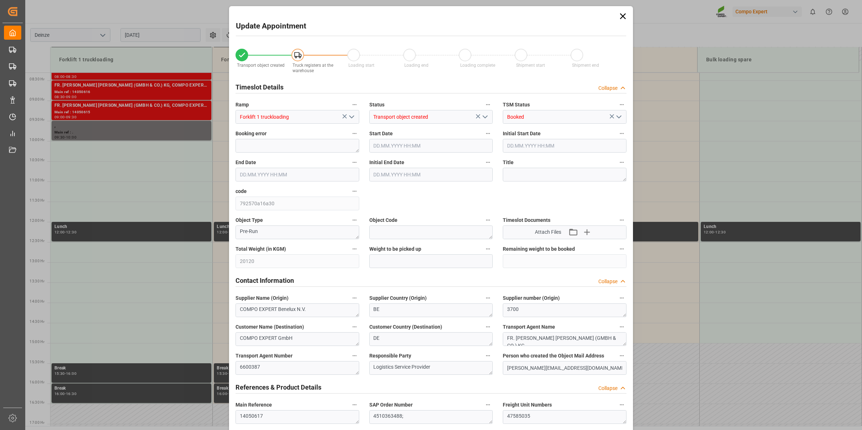
type input "[DATE] 12:50"
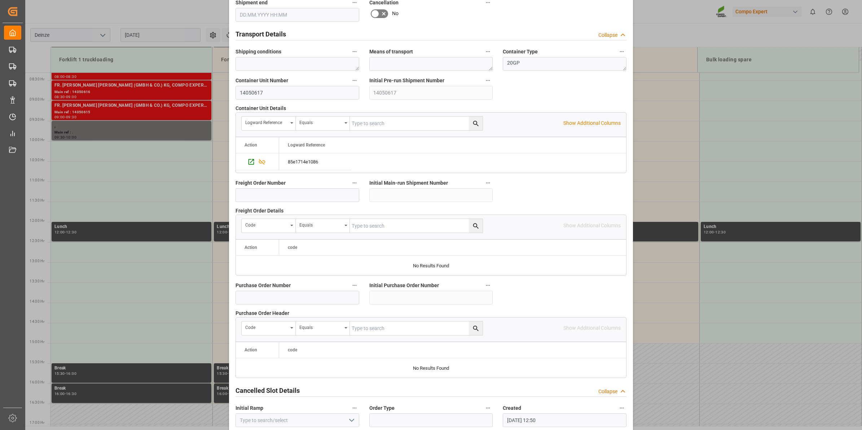
scroll to position [572, 0]
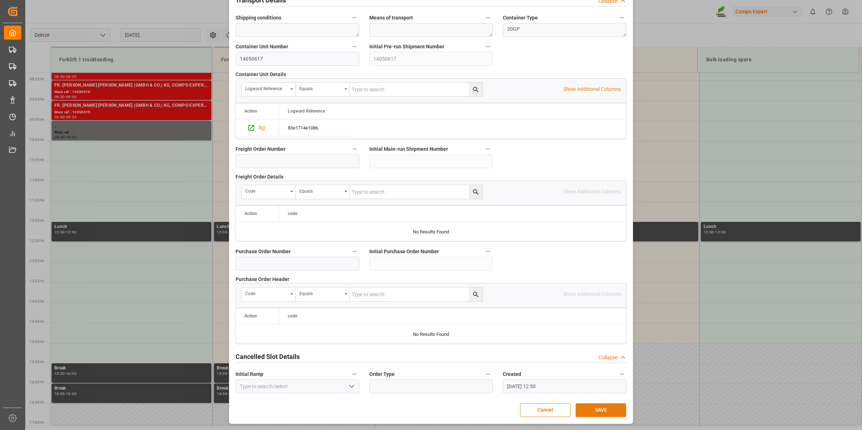
click at [585, 410] on button "SAVE" at bounding box center [601, 410] width 51 height 14
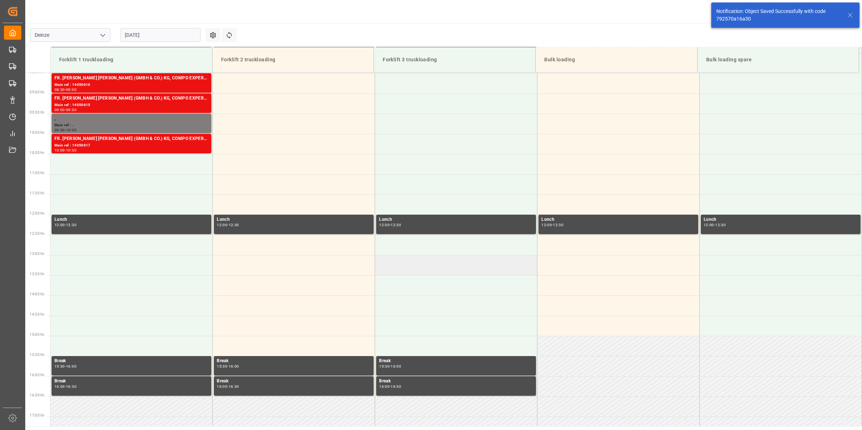
scroll to position [359, 0]
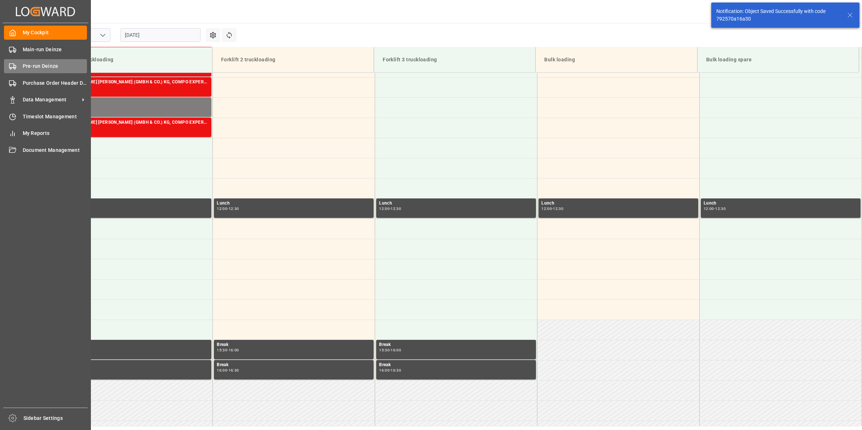
click at [40, 64] on span "Pre-run Deinze" at bounding box center [55, 66] width 65 height 8
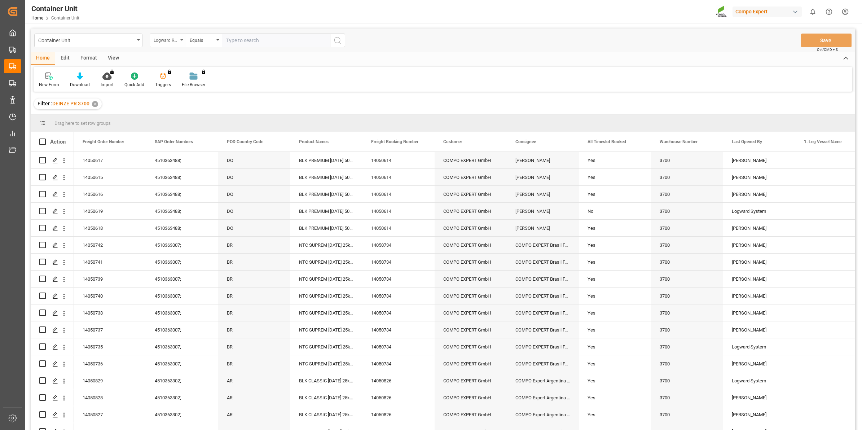
click at [173, 42] on div "Logward Reference" at bounding box center [166, 39] width 25 height 8
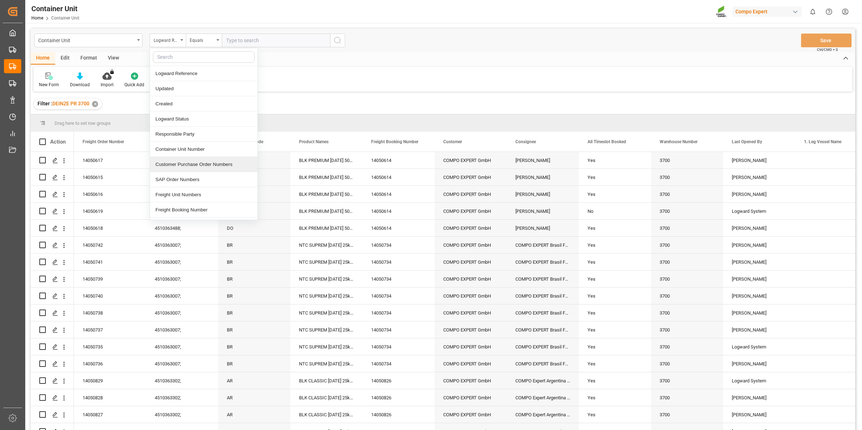
scroll to position [45, 0]
click at [191, 181] on div "Freight Order Number" at bounding box center [204, 179] width 108 height 15
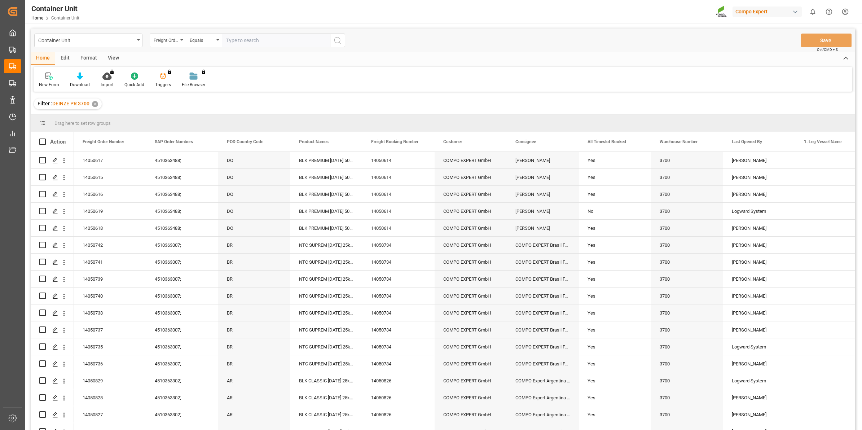
click at [250, 41] on input "text" at bounding box center [276, 41] width 108 height 14
type input "14050619"
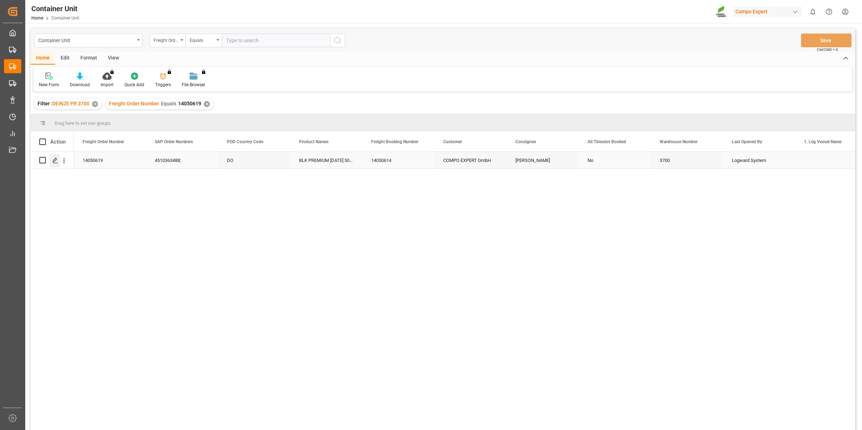
click at [54, 161] on icon "Press SPACE to select this row." at bounding box center [55, 161] width 6 height 6
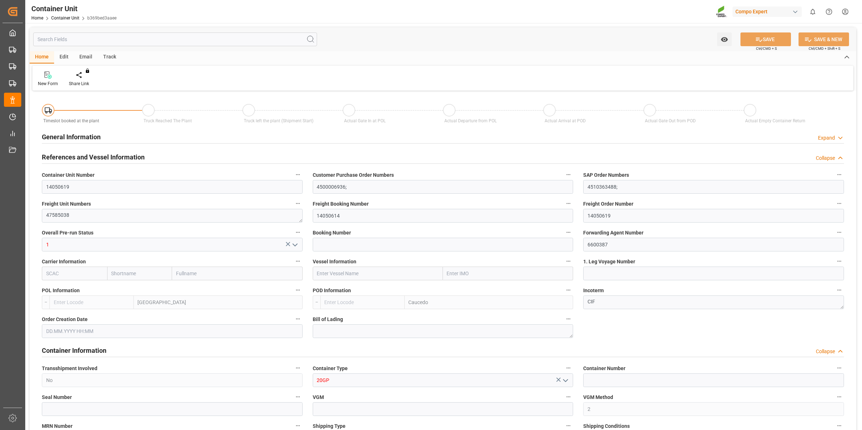
type input "BEANR"
type input "DOCAU"
type input "0"
type input "80"
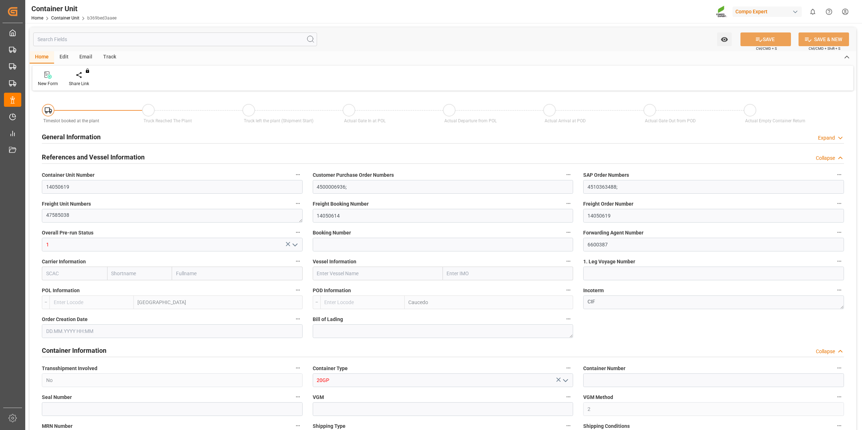
type input "20120"
type input "08.08.2025 10:31"
type input "15.09.2025"
click at [85, 83] on div "Create Timeslot" at bounding box center [84, 83] width 31 height 6
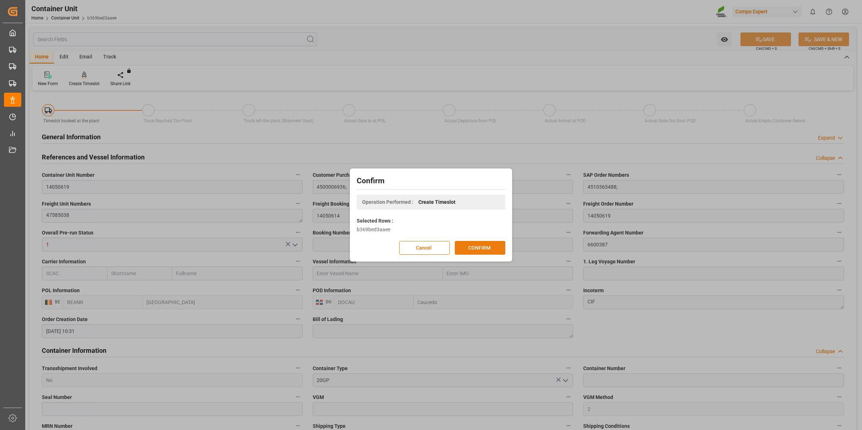
click at [485, 252] on button "CONFIRM" at bounding box center [480, 248] width 51 height 14
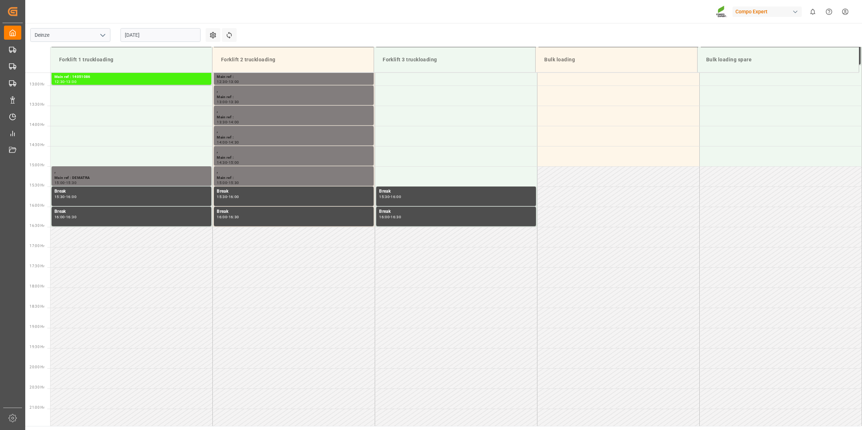
scroll to position [561, 0]
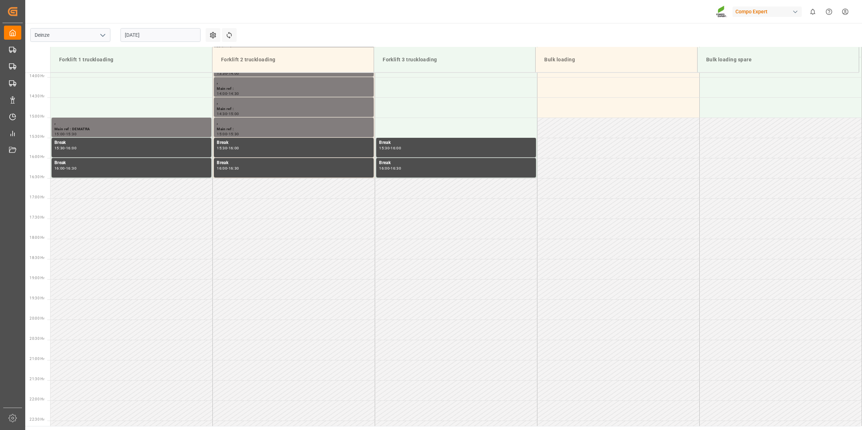
click at [149, 29] on input "[DATE]" at bounding box center [161, 35] width 80 height 14
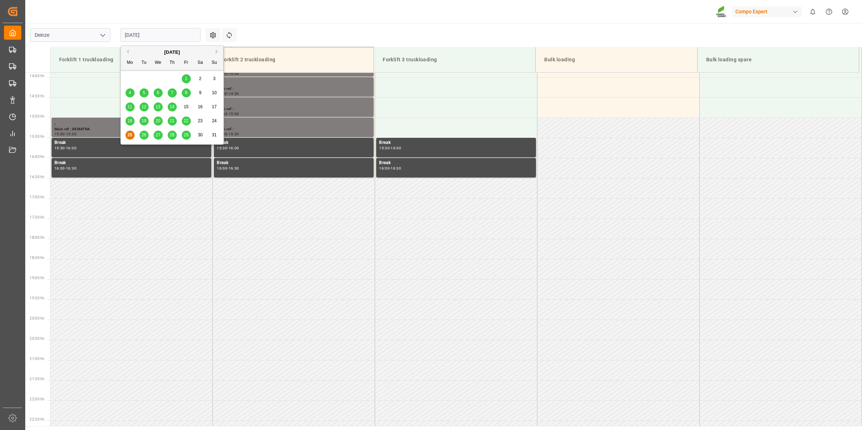
click at [215, 53] on div "[DATE]" at bounding box center [172, 52] width 102 height 7
click at [216, 52] on button "Next Month" at bounding box center [218, 51] width 4 height 4
click at [145, 93] on span "9" at bounding box center [144, 92] width 3 height 5
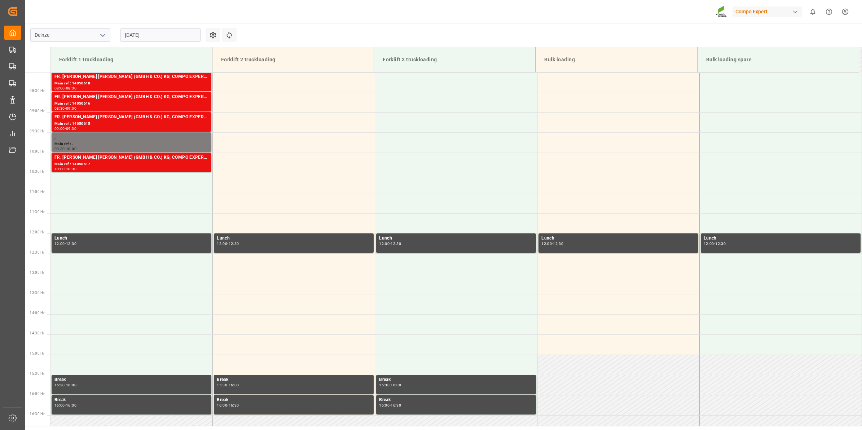
scroll to position [290, 0]
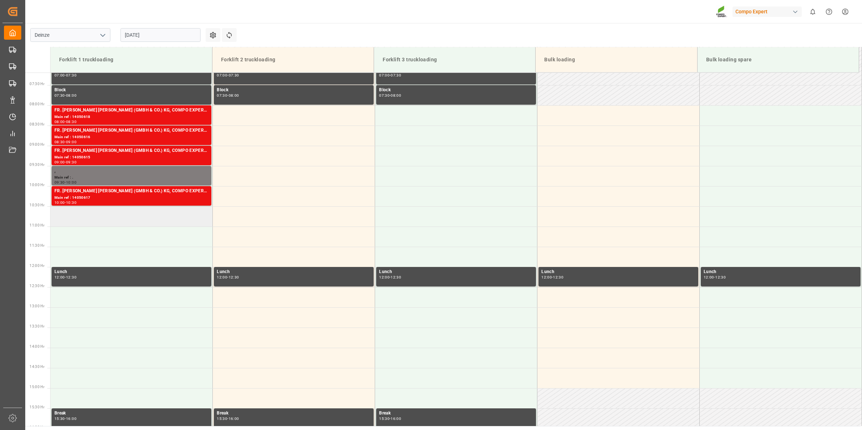
click at [114, 219] on td at bounding box center [132, 216] width 162 height 20
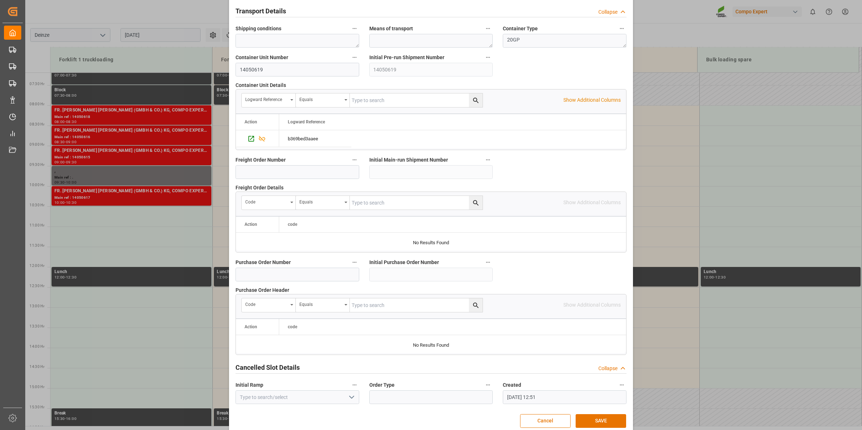
scroll to position [572, 0]
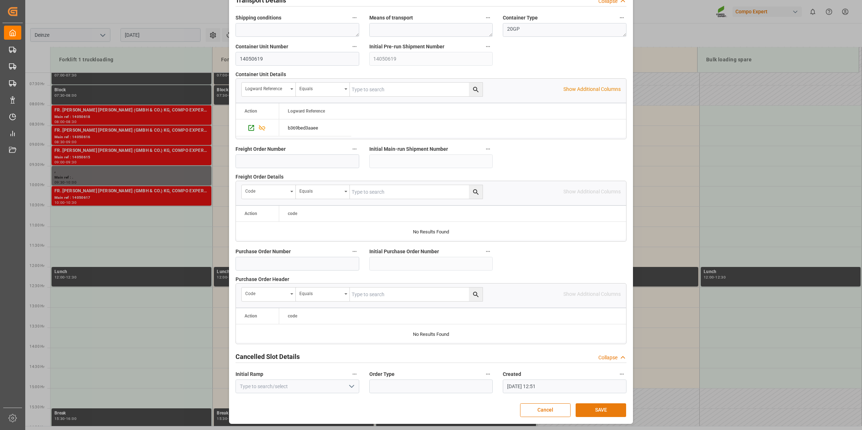
click at [604, 408] on button "SAVE" at bounding box center [601, 410] width 51 height 14
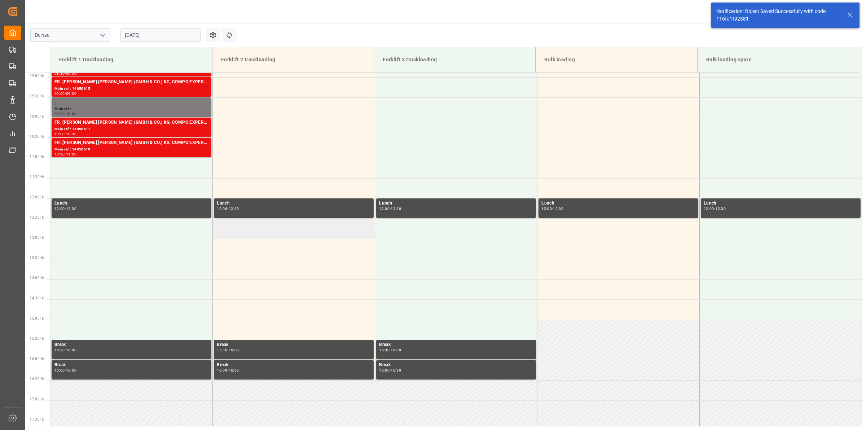
scroll to position [269, 0]
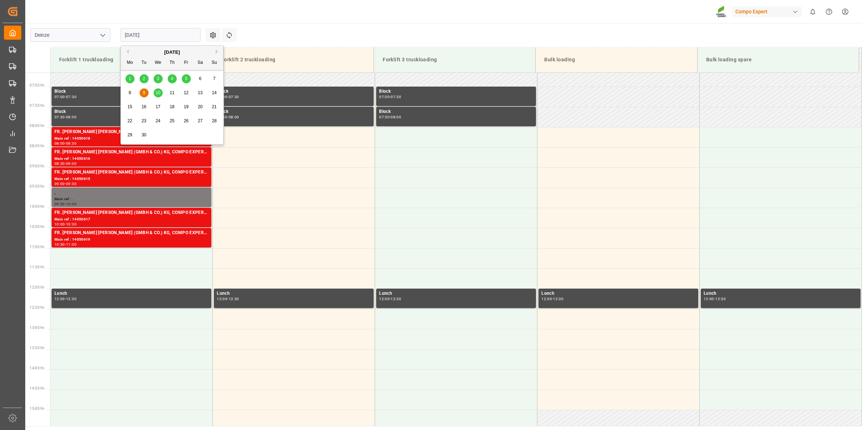
click at [153, 38] on input "09.09.2025" at bounding box center [161, 35] width 80 height 14
click at [161, 90] on div "10" at bounding box center [158, 93] width 9 height 9
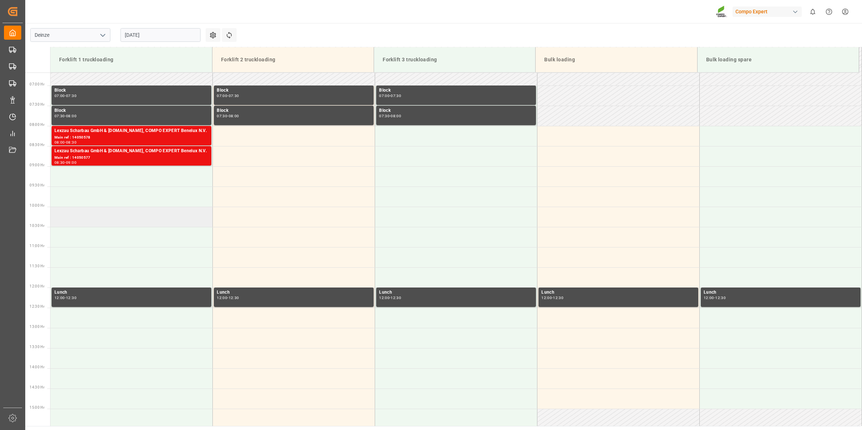
scroll to position [290, 0]
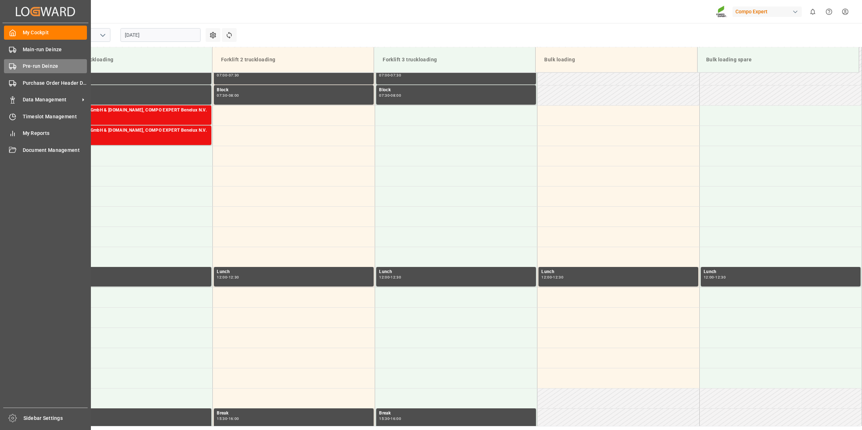
click at [17, 68] on div "Pre-run Deinze Pre-run Deinze" at bounding box center [45, 66] width 83 height 14
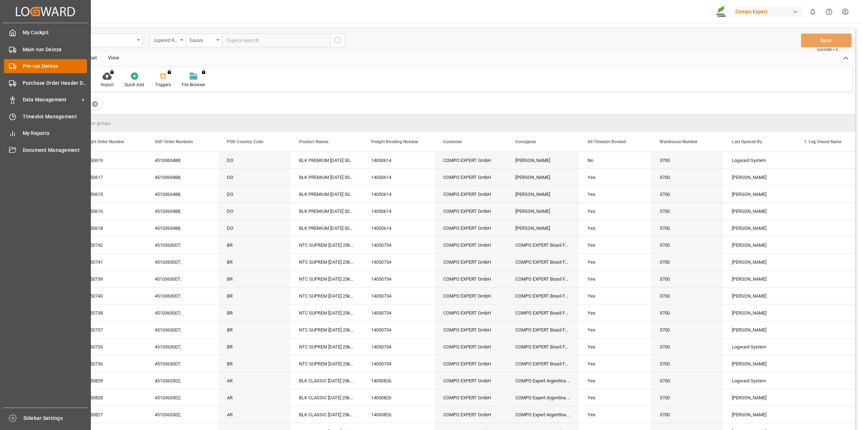
click at [30, 71] on div "Pre-run Deinze Pre-run Deinze" at bounding box center [45, 66] width 83 height 14
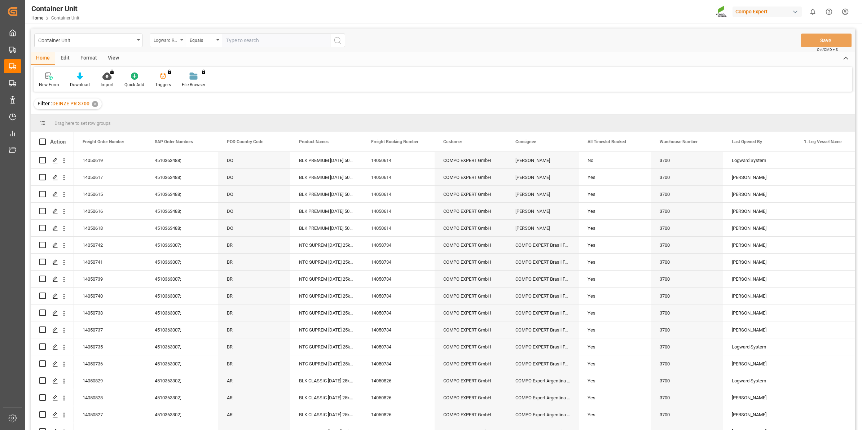
click at [160, 41] on div "Logward Reference" at bounding box center [166, 39] width 25 height 8
click at [193, 177] on div "Freight Order Number" at bounding box center [204, 179] width 108 height 15
click at [267, 36] on input "text" at bounding box center [276, 41] width 108 height 14
type input "14049820"
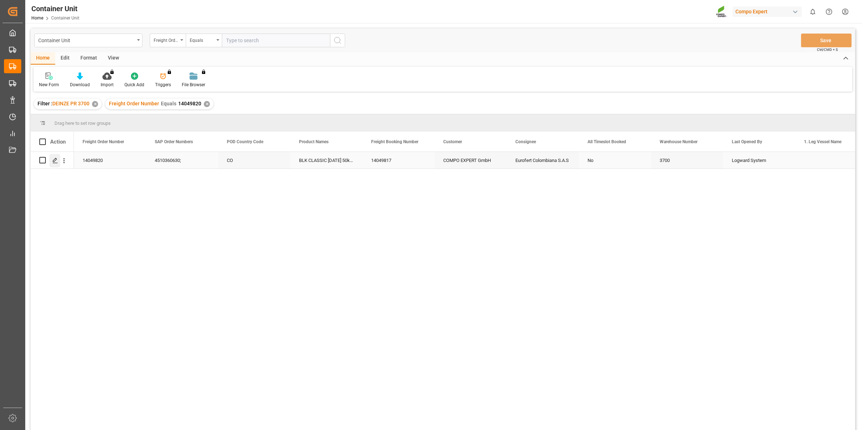
click at [59, 162] on div "Press SPACE to select this row." at bounding box center [54, 160] width 11 height 13
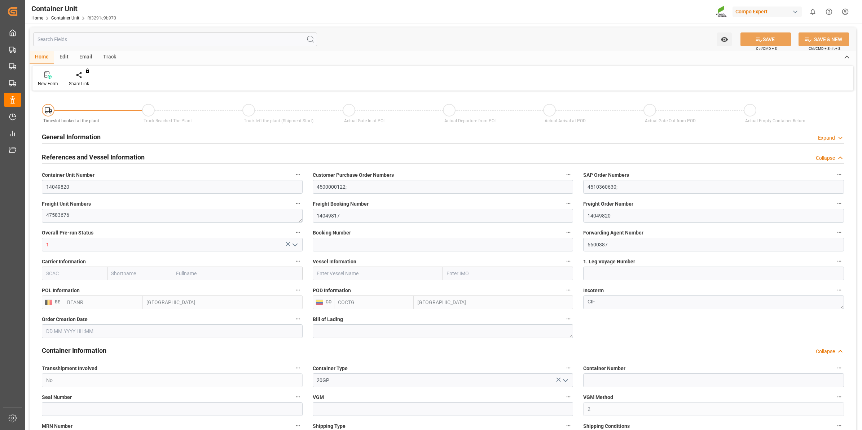
type input "BEANR"
type input "COCTG"
type input "0"
type input "96"
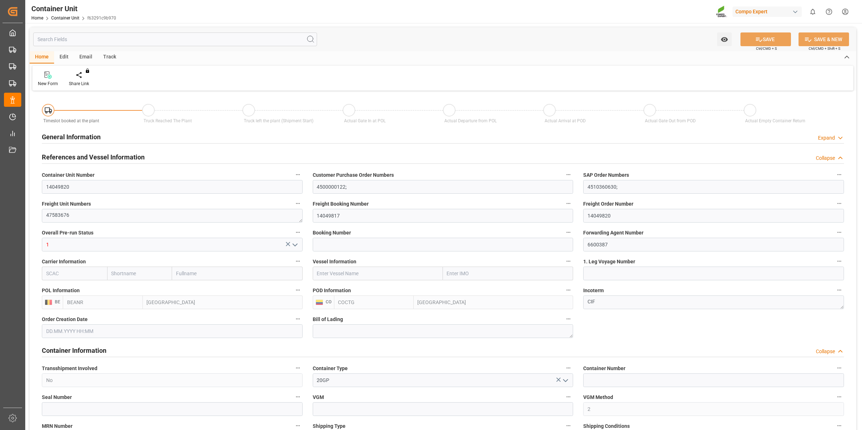
type input "20480"
type input "[DATE] 13:10"
type input "[DATE]"
click at [83, 83] on div "Create Timeslot" at bounding box center [84, 83] width 31 height 6
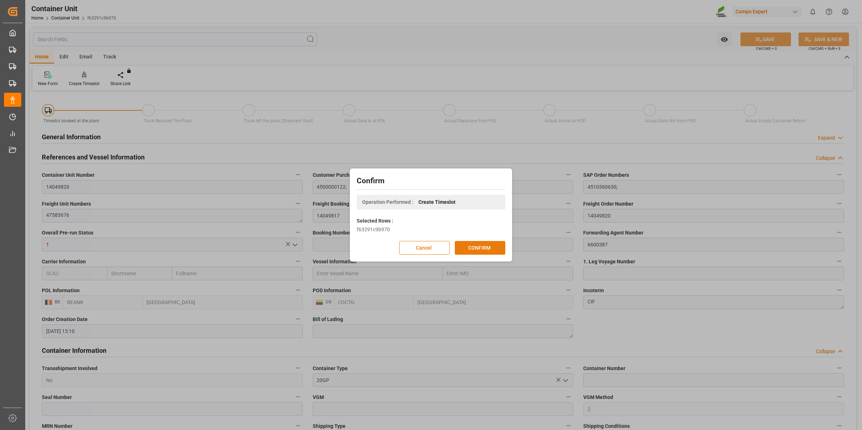
click at [493, 246] on button "CONFIRM" at bounding box center [480, 248] width 51 height 14
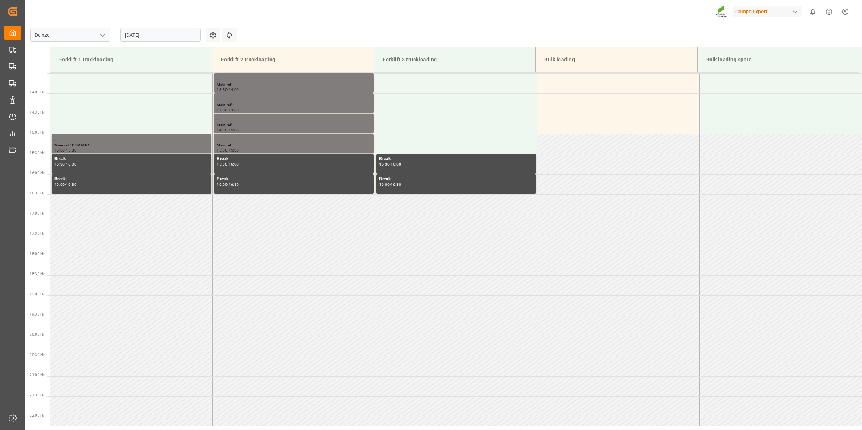
scroll to position [561, 0]
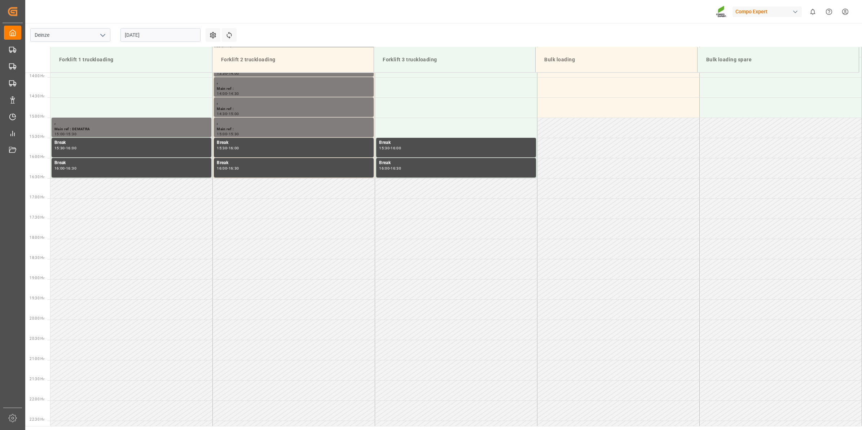
click at [149, 37] on input "[DATE]" at bounding box center [161, 35] width 80 height 14
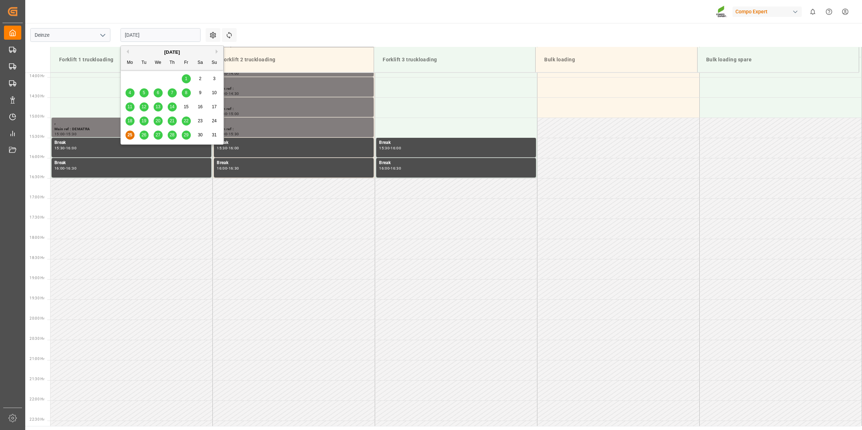
click at [217, 51] on button "Next Month" at bounding box center [218, 51] width 4 height 4
click at [158, 95] on span "10" at bounding box center [158, 92] width 5 height 5
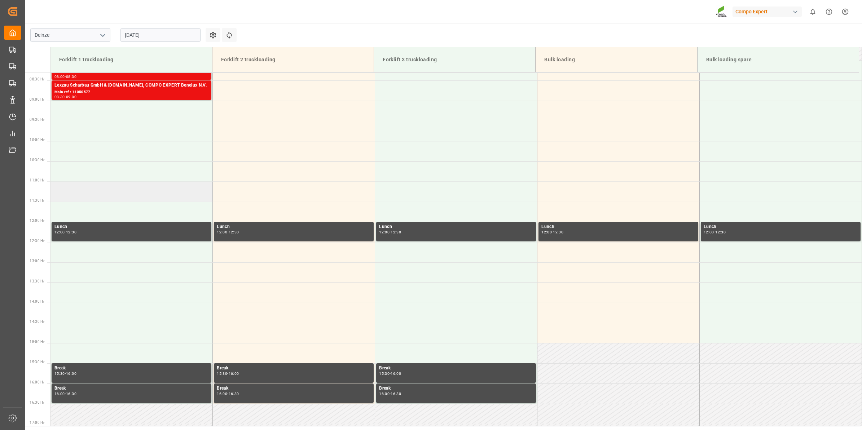
scroll to position [245, 0]
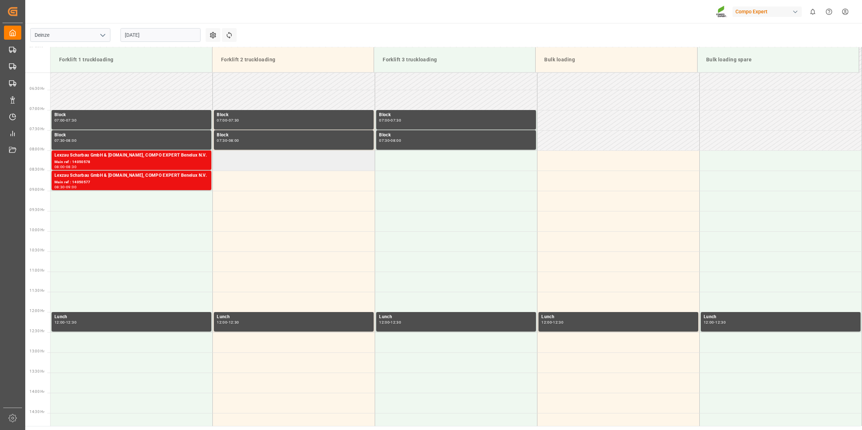
click at [259, 167] on td at bounding box center [294, 160] width 162 height 20
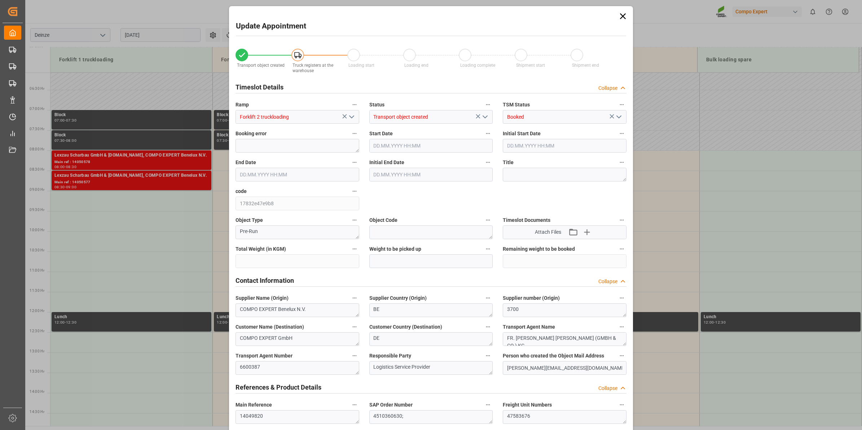
type input "20480"
type input "96"
type input "[DATE] 08:00"
type input "[DATE] 08:30"
type input "[DATE] 13:10"
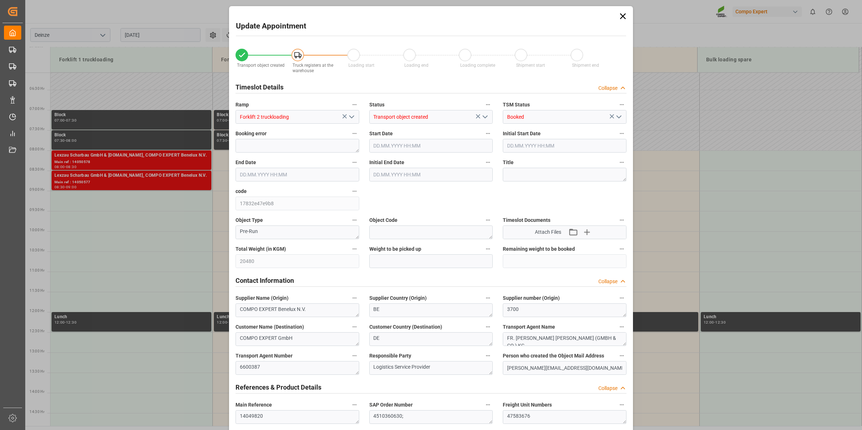
type input "[DATE] 12:59"
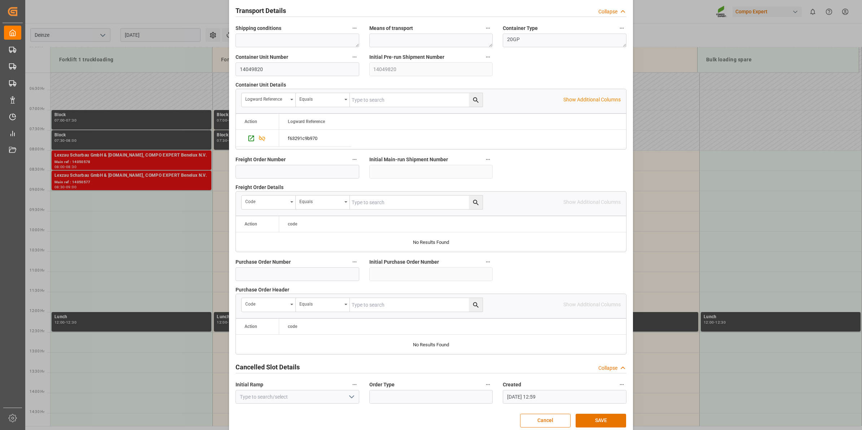
scroll to position [572, 0]
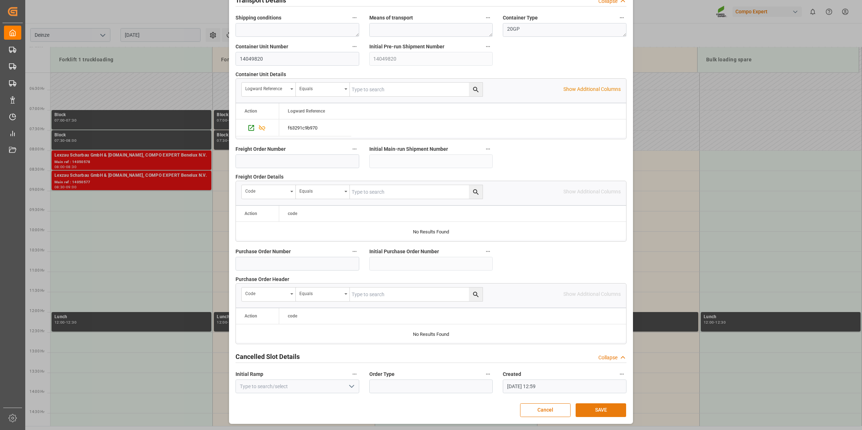
click at [609, 412] on button "SAVE" at bounding box center [601, 410] width 51 height 14
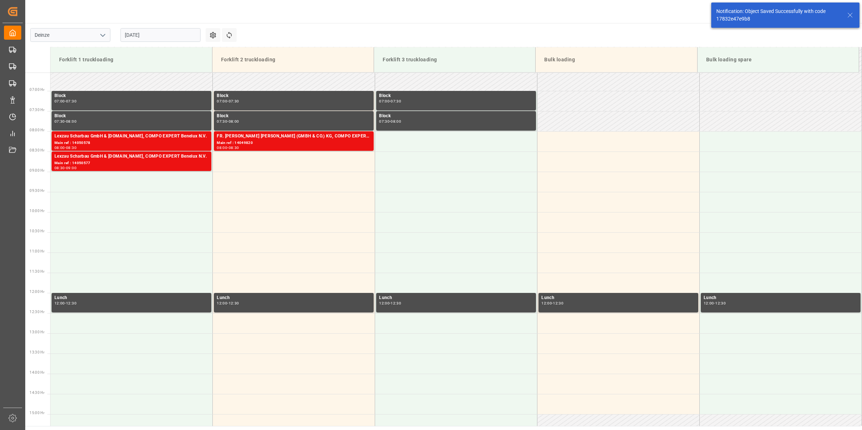
scroll to position [278, 0]
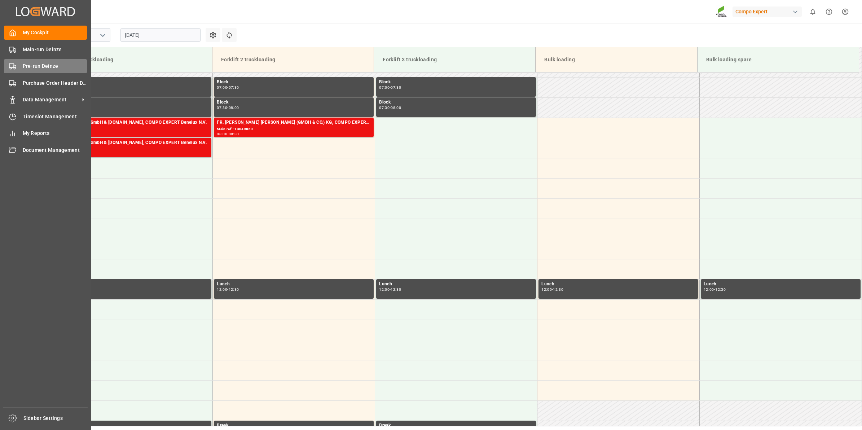
click at [26, 66] on span "Pre-run Deinze" at bounding box center [55, 66] width 65 height 8
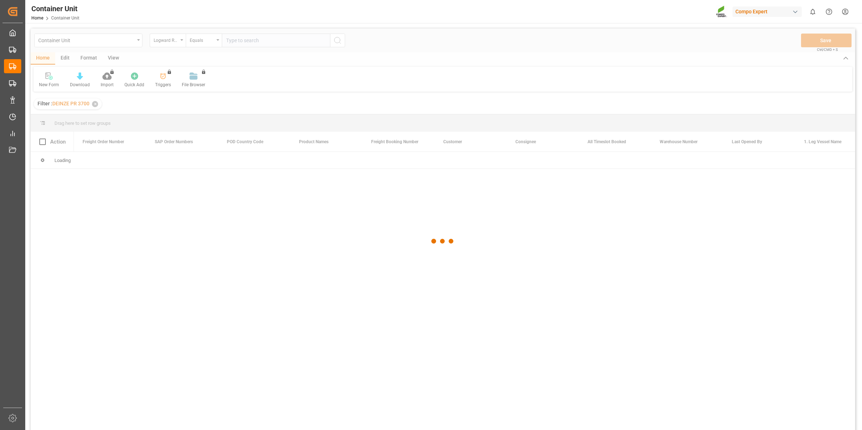
click at [176, 42] on div at bounding box center [443, 242] width 825 height 426
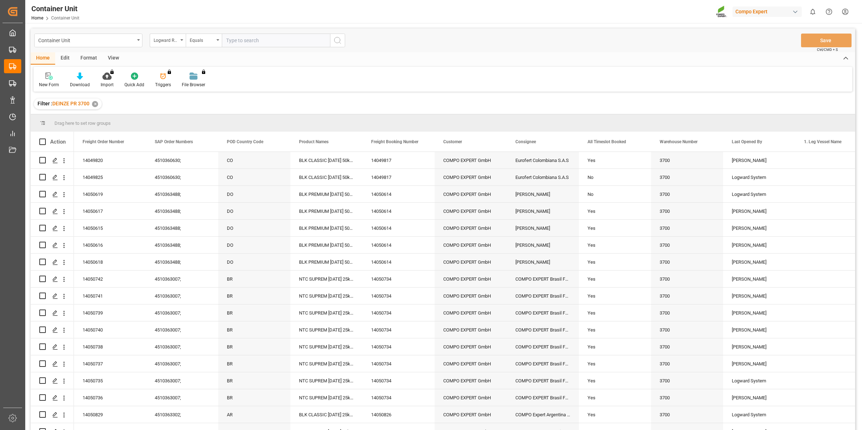
click at [176, 42] on div "Logward Reference" at bounding box center [166, 39] width 25 height 8
click at [199, 180] on div "Freight Order Number" at bounding box center [204, 179] width 108 height 15
click at [244, 45] on input "text" at bounding box center [276, 41] width 108 height 14
type input "14049821"
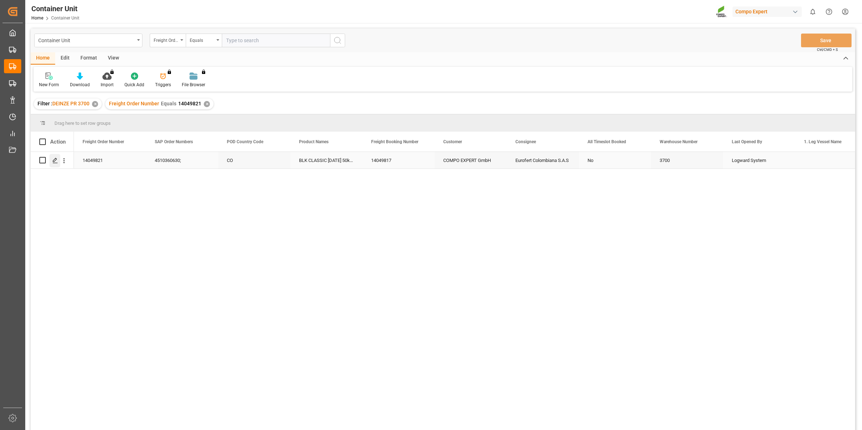
click at [57, 162] on icon "Press SPACE to select this row." at bounding box center [55, 161] width 6 height 6
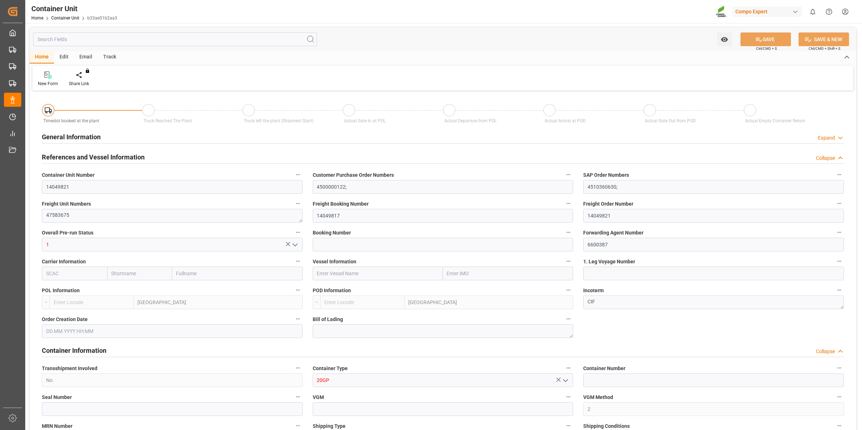
type input "BEANR"
type input "COCTG"
type input "0"
type input "96"
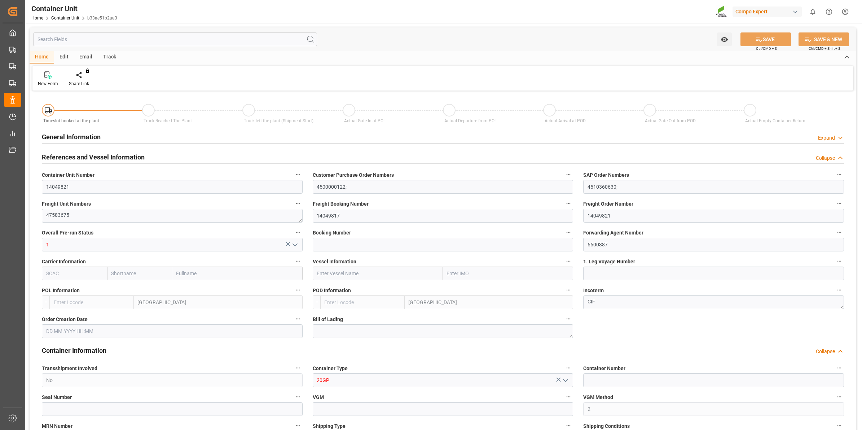
type input "20480"
type input "[DATE] 13:10"
type input "[DATE]"
click at [84, 83] on div "Create Timeslot" at bounding box center [84, 83] width 31 height 6
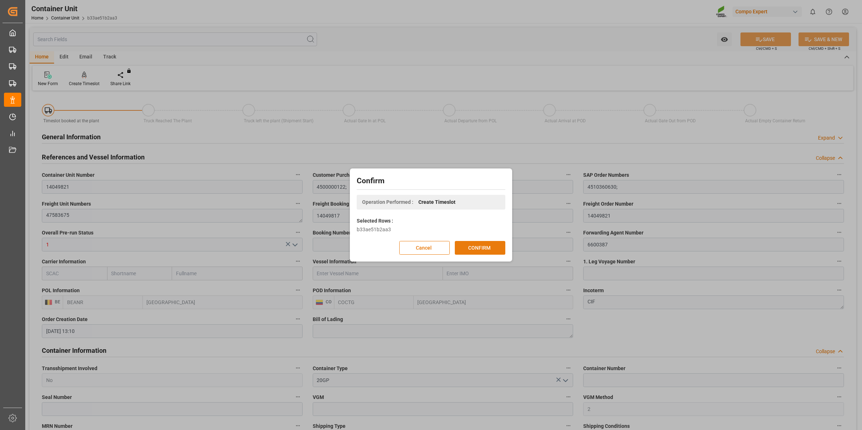
click at [481, 244] on button "CONFIRM" at bounding box center [480, 248] width 51 height 14
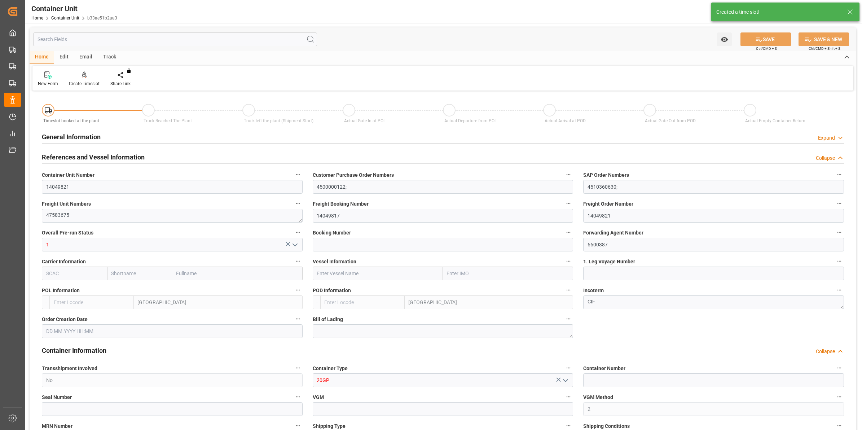
type input "BEANR"
type input "COCTG"
type input "0"
type input "96"
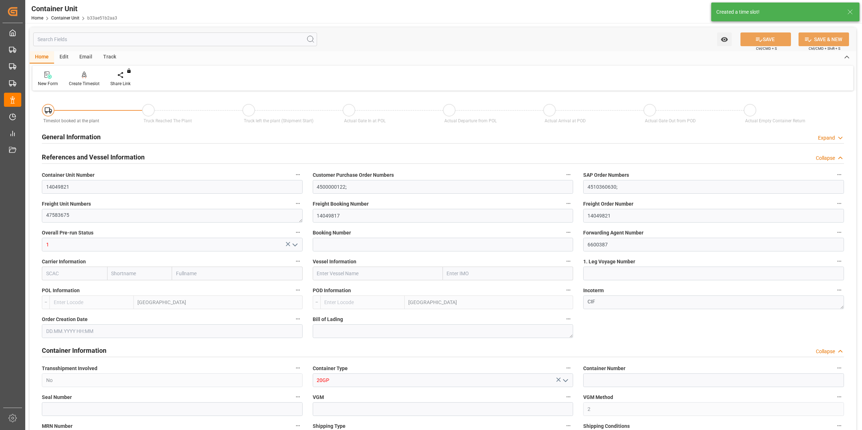
type input "20480"
type input "[DATE] 13:10"
type input "[DATE]"
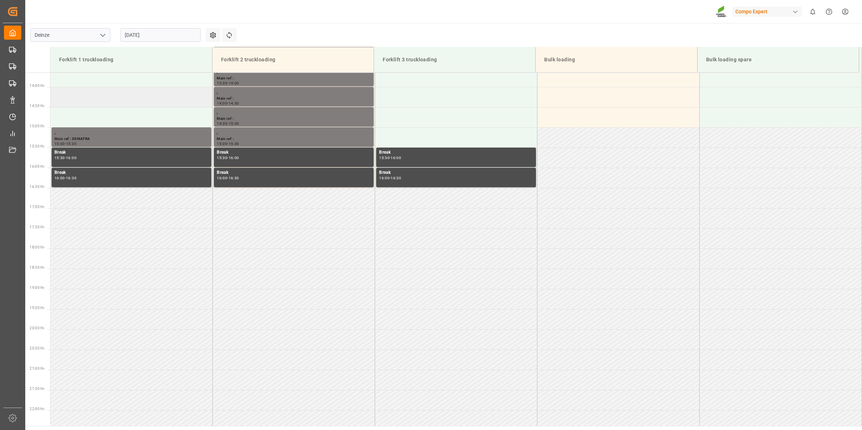
scroll to position [561, 0]
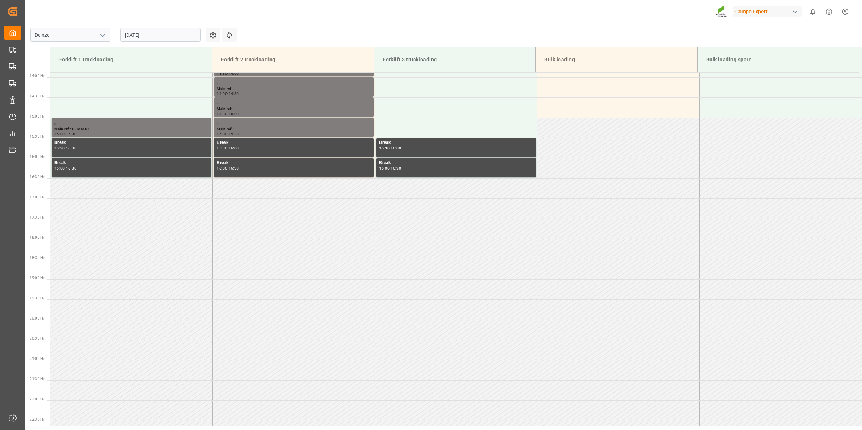
click at [143, 31] on input "[DATE]" at bounding box center [161, 35] width 80 height 14
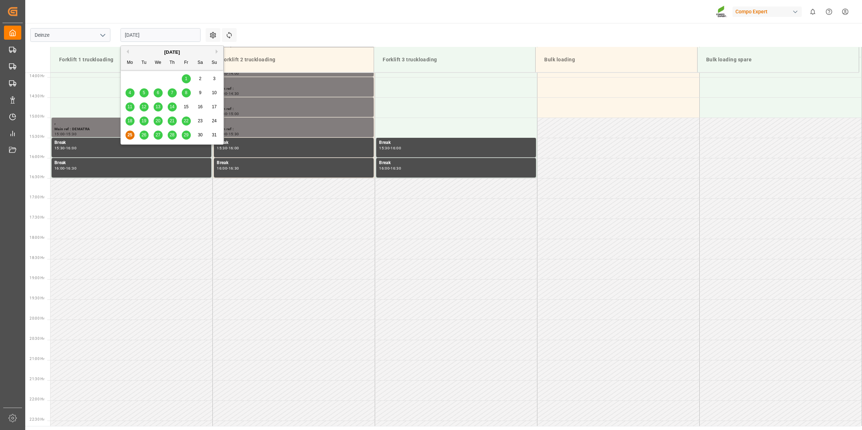
click at [219, 52] on button "Next Month" at bounding box center [218, 51] width 4 height 4
click at [159, 96] on div "10" at bounding box center [158, 93] width 9 height 9
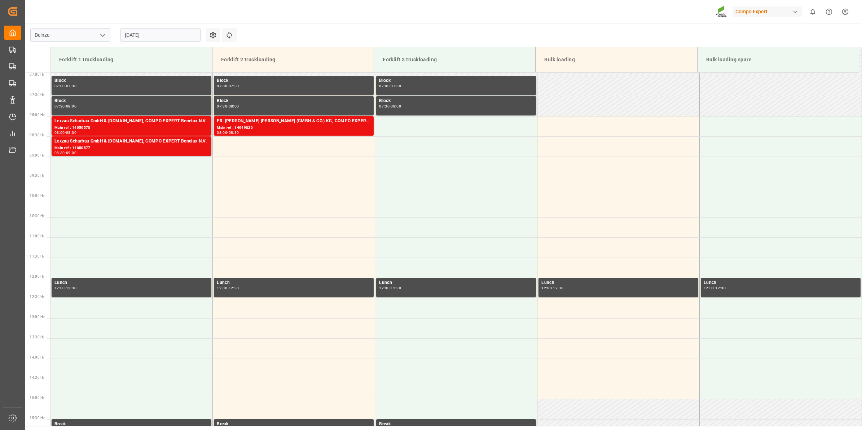
scroll to position [245, 0]
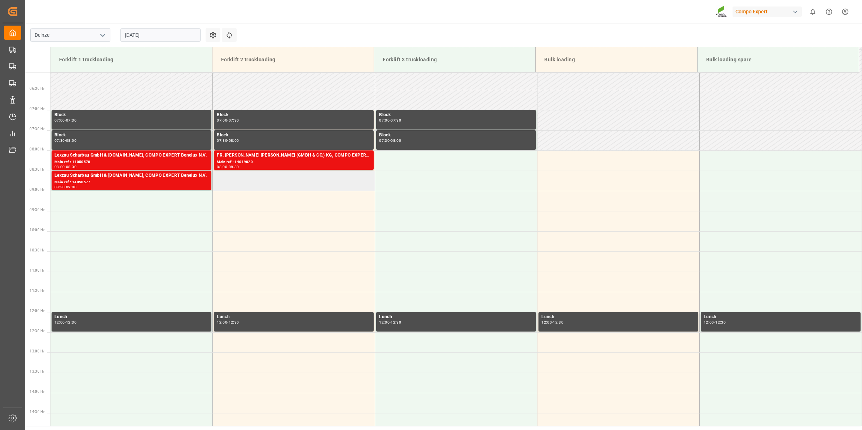
click at [246, 188] on td at bounding box center [294, 181] width 162 height 20
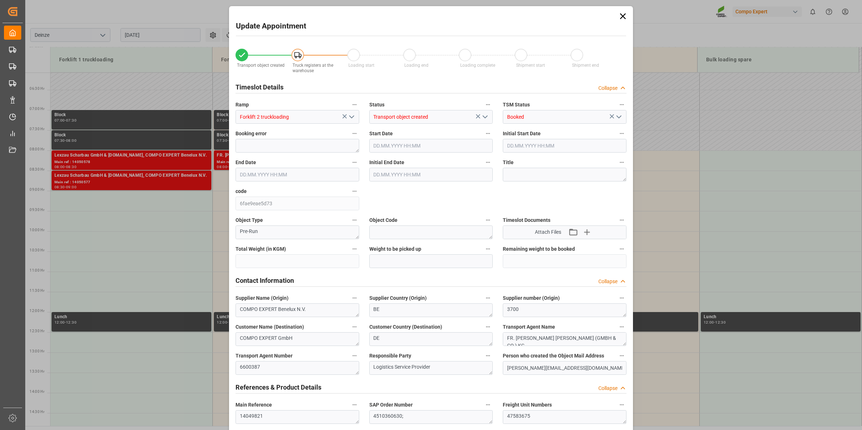
type input "20480"
type input "96"
type input "10.09.2025 08:30"
type input "[DATE] 09:00"
type input "[DATE] 13:10"
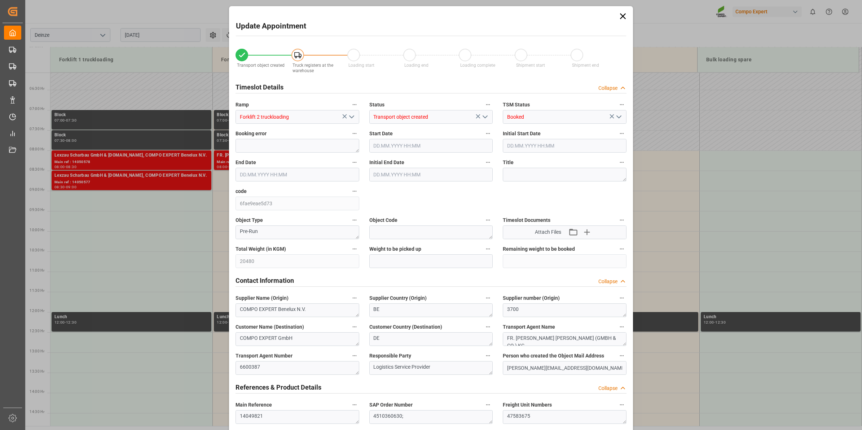
type input "25.08.2025 13:00"
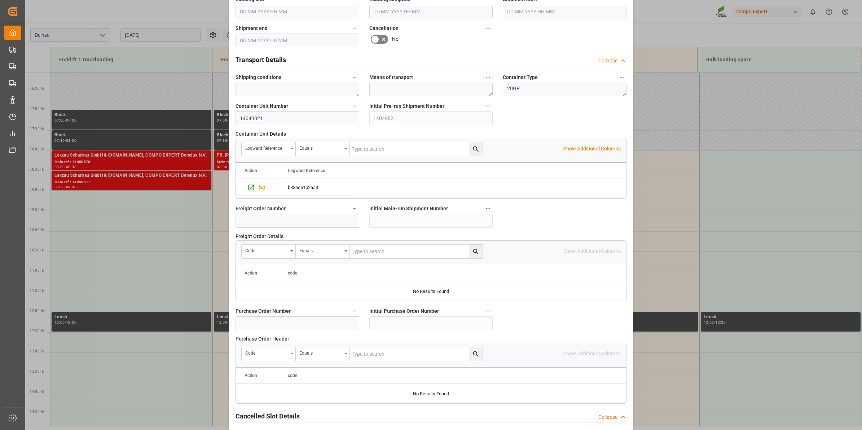
scroll to position [572, 0]
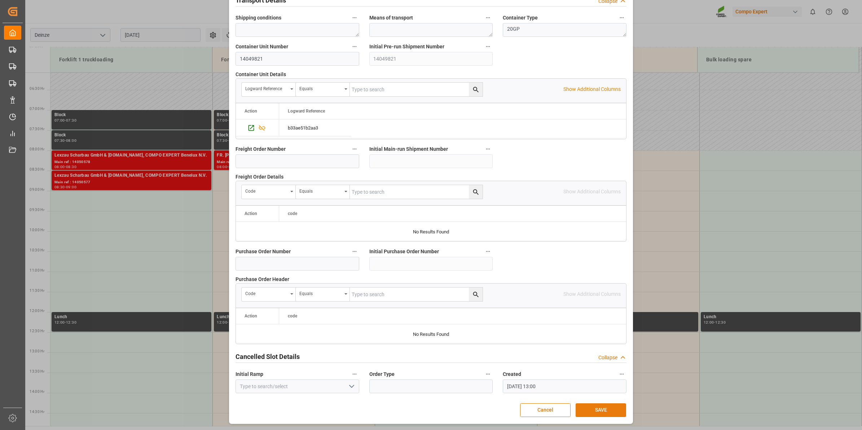
click at [604, 406] on button "SAVE" at bounding box center [601, 410] width 51 height 14
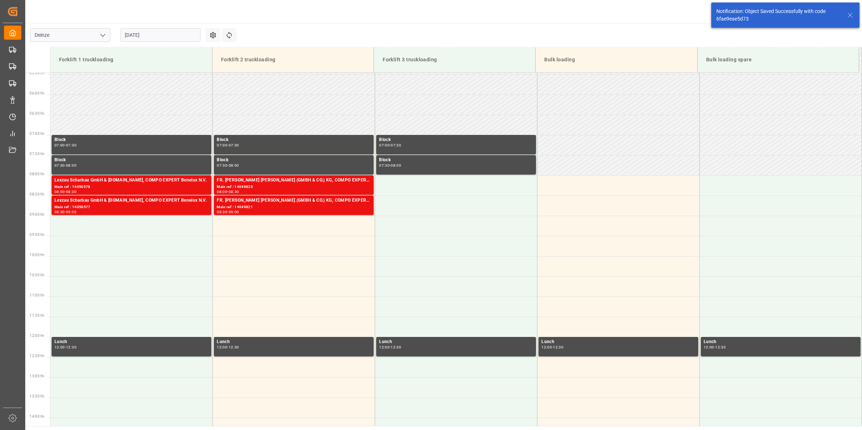
scroll to position [278, 0]
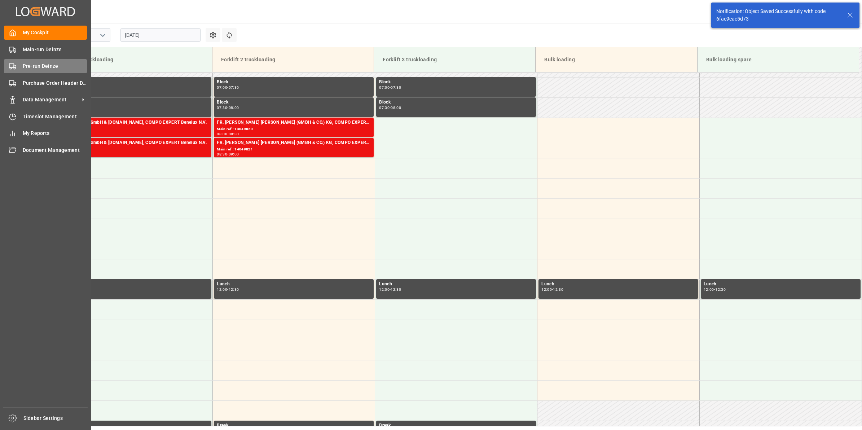
click at [38, 65] on span "Pre-run Deinze" at bounding box center [55, 66] width 65 height 8
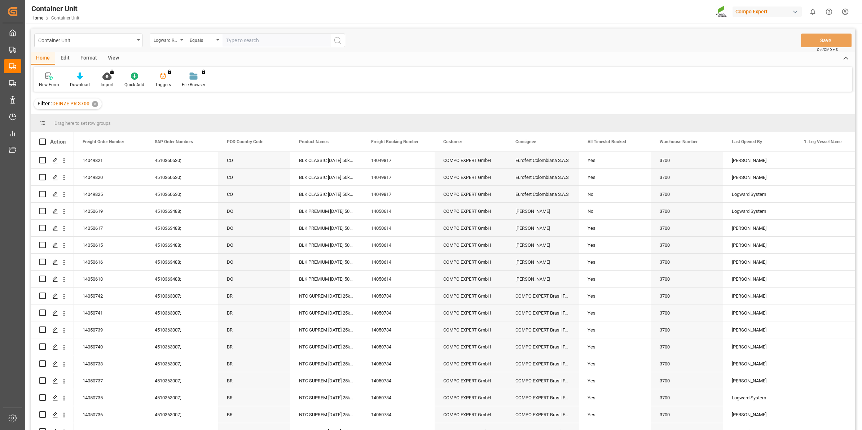
click at [175, 42] on div "Logward Reference" at bounding box center [166, 39] width 25 height 8
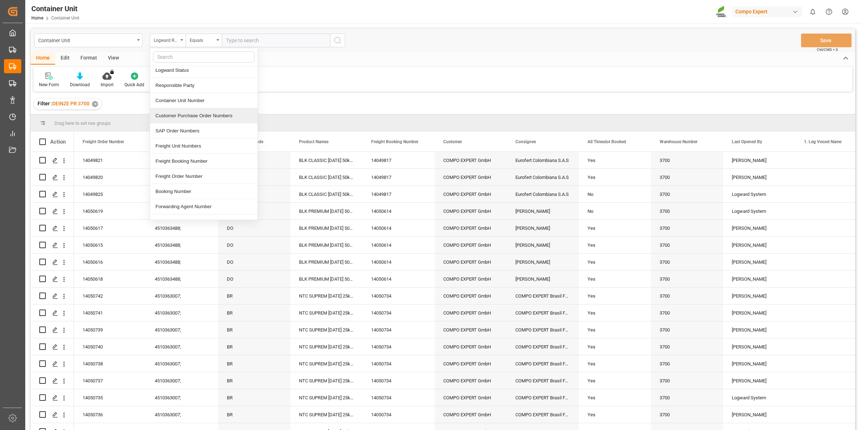
scroll to position [90, 0]
click at [200, 136] on div "Freight Order Number" at bounding box center [204, 134] width 108 height 15
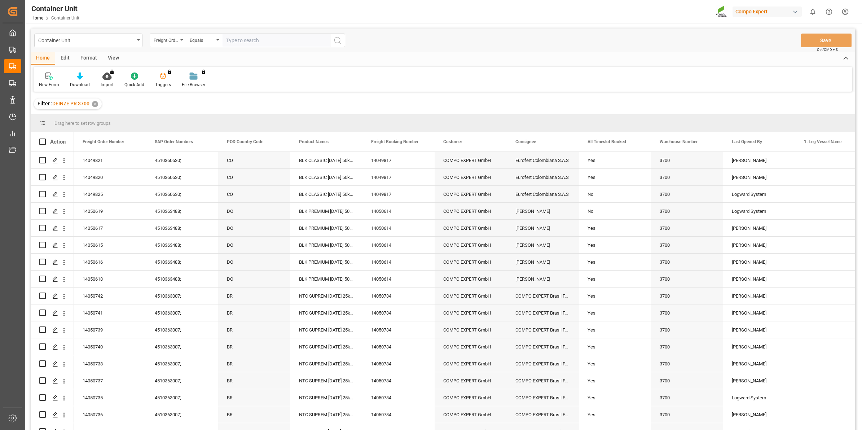
click at [236, 37] on input "text" at bounding box center [276, 41] width 108 height 14
type input "14049822"
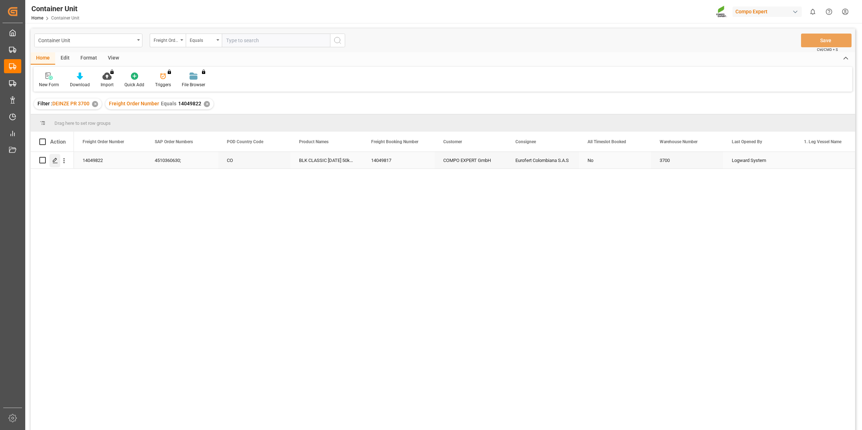
click at [53, 158] on icon "Press SPACE to select this row." at bounding box center [55, 161] width 6 height 6
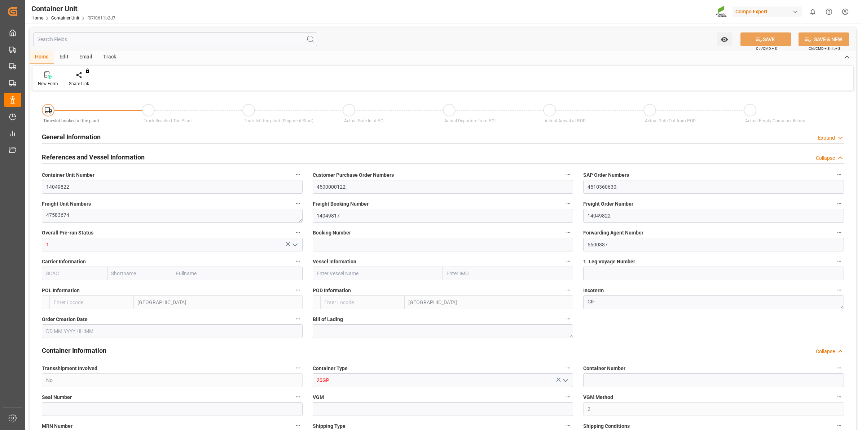
type input "BEANR"
type input "COCTG"
type input "0"
type input "96"
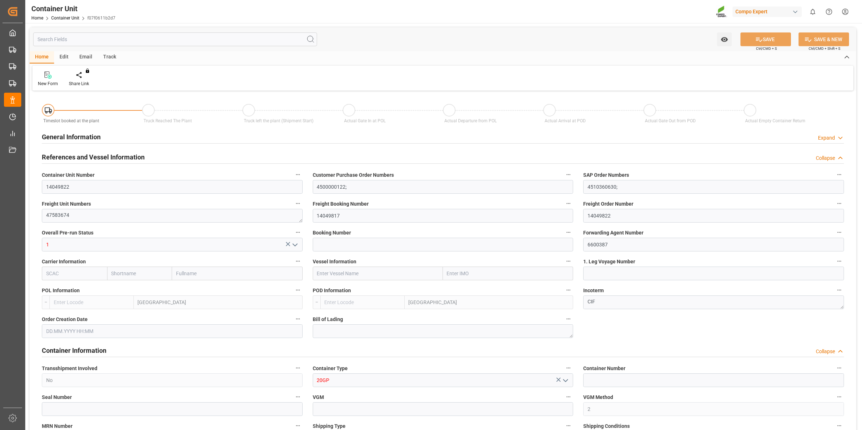
type input "20480"
type input "[DATE] 13:10"
type input "[DATE]"
click at [85, 83] on div "Create Timeslot" at bounding box center [84, 83] width 31 height 6
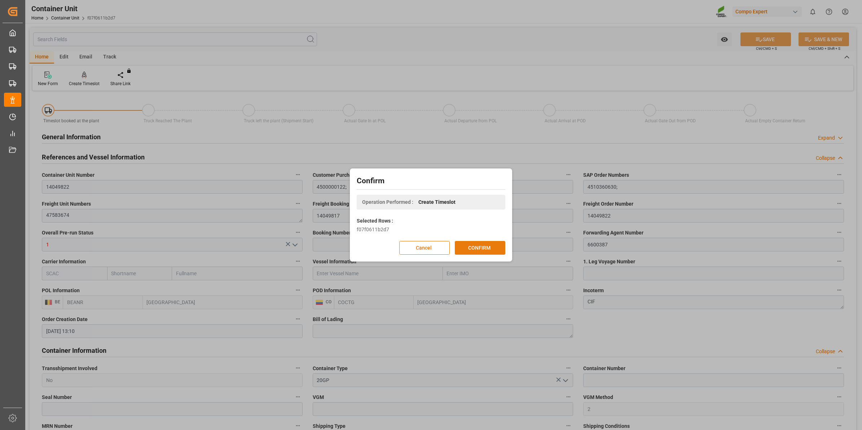
click at [488, 246] on button "CONFIRM" at bounding box center [480, 248] width 51 height 14
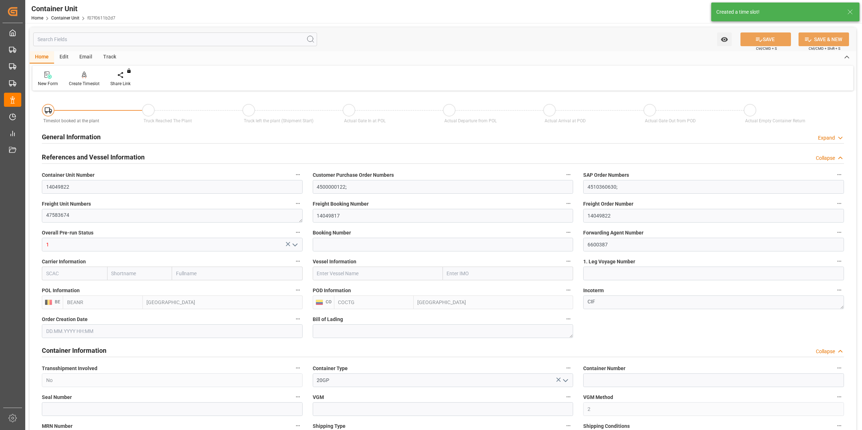
type input "[DATE] 13:10"
type input "[DATE]"
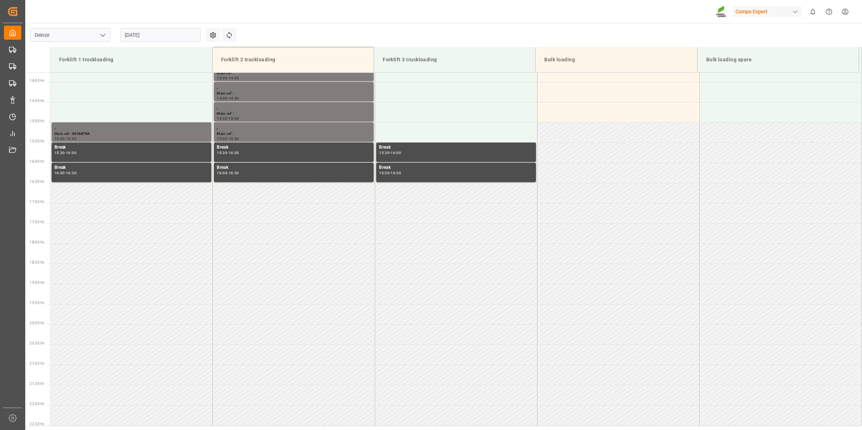
scroll to position [561, 0]
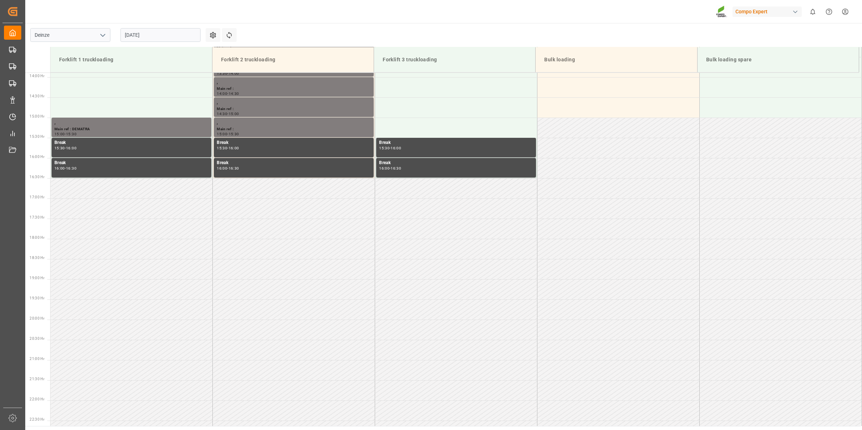
click at [144, 47] on td "Forklift 1 truckloading" at bounding box center [132, 59] width 162 height 25
click at [149, 33] on input "[DATE]" at bounding box center [161, 35] width 80 height 14
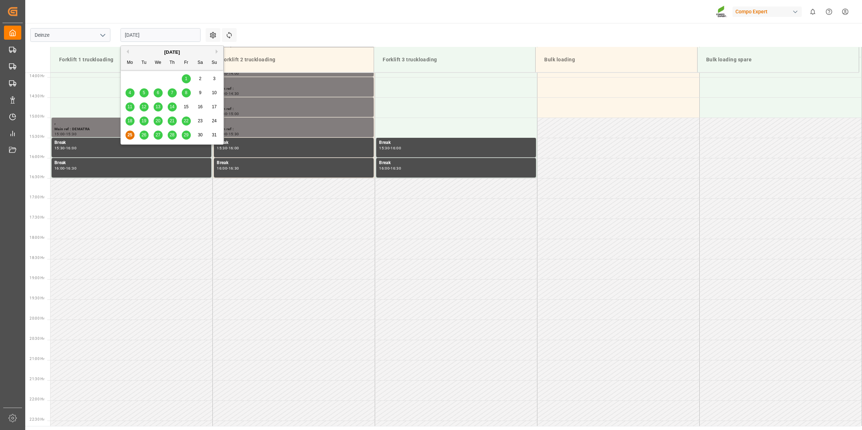
click at [216, 53] on button "Next Month" at bounding box center [218, 51] width 4 height 4
click at [161, 93] on div "10" at bounding box center [158, 93] width 9 height 9
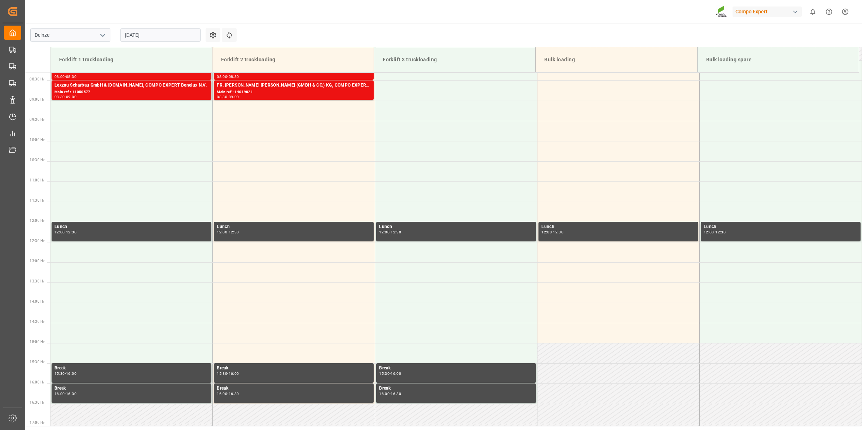
scroll to position [245, 0]
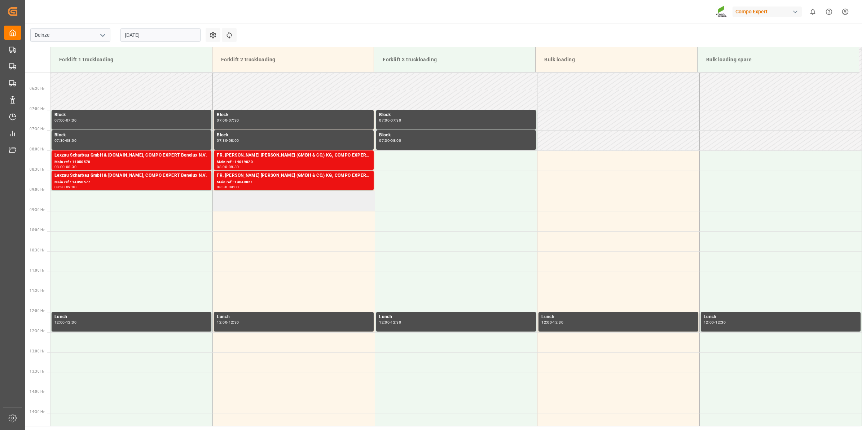
click at [246, 204] on td at bounding box center [294, 201] width 162 height 20
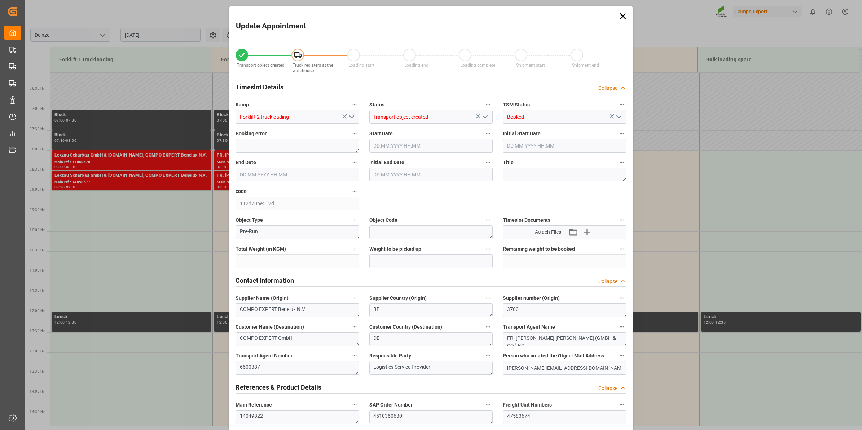
type input "20480"
type input "96"
type input "10.09.2025 09:00"
type input "10.09.2025 09:30"
type input "[DATE] 13:10"
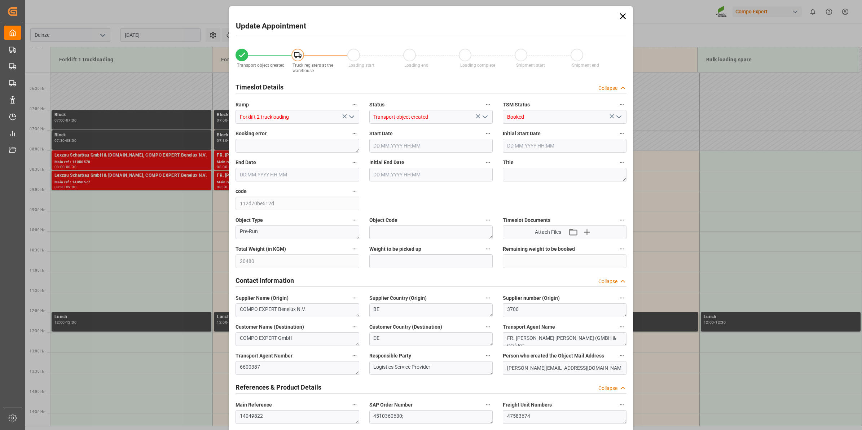
type input "[DATE] 13:01"
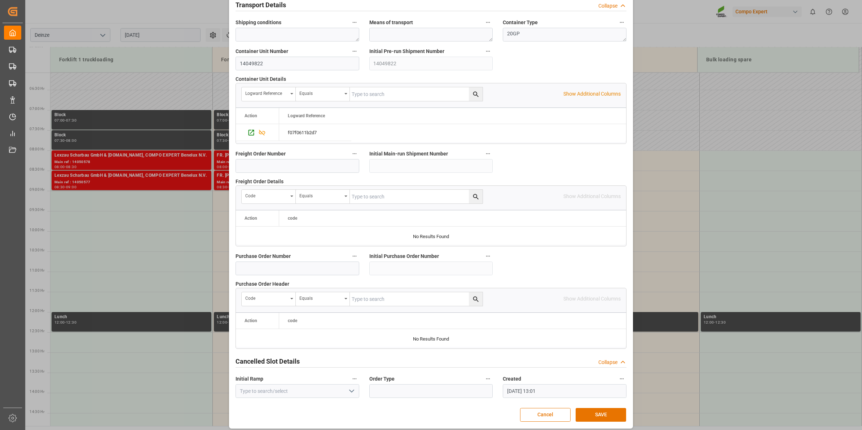
scroll to position [572, 0]
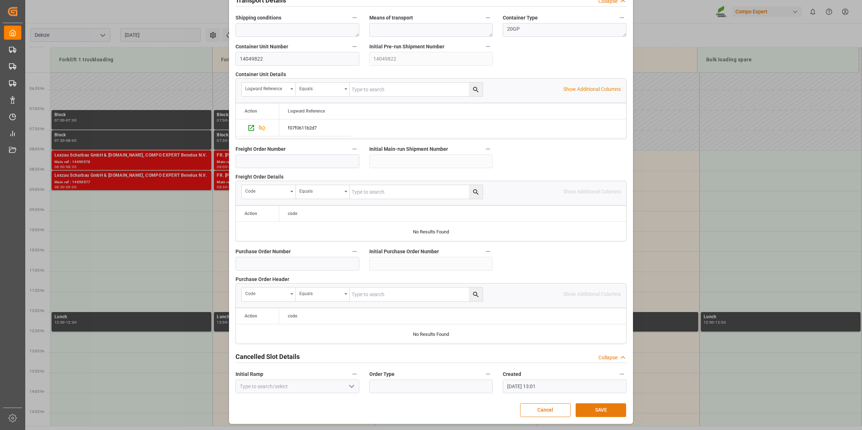
click at [594, 406] on button "SAVE" at bounding box center [601, 410] width 51 height 14
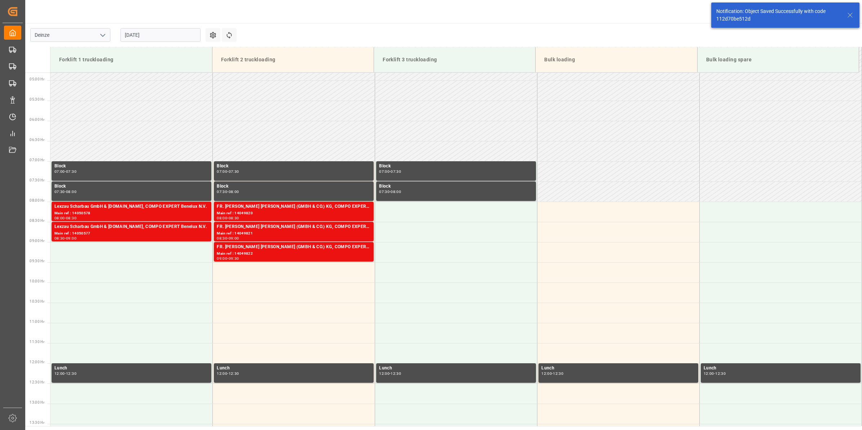
scroll to position [319, 0]
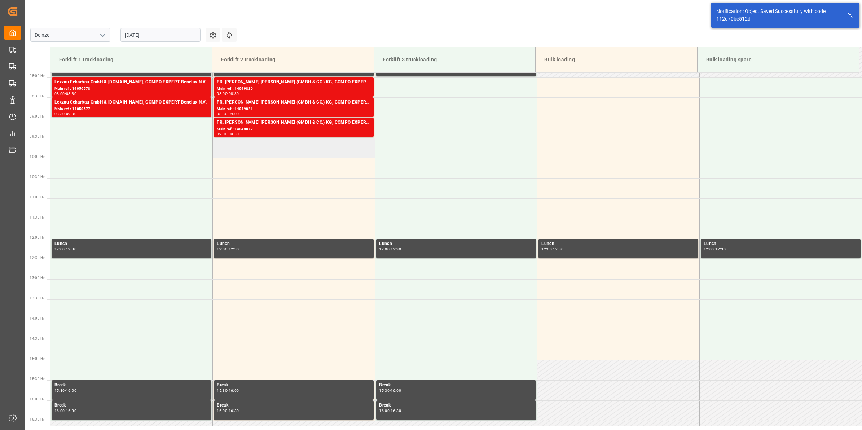
click at [271, 145] on td at bounding box center [294, 148] width 162 height 20
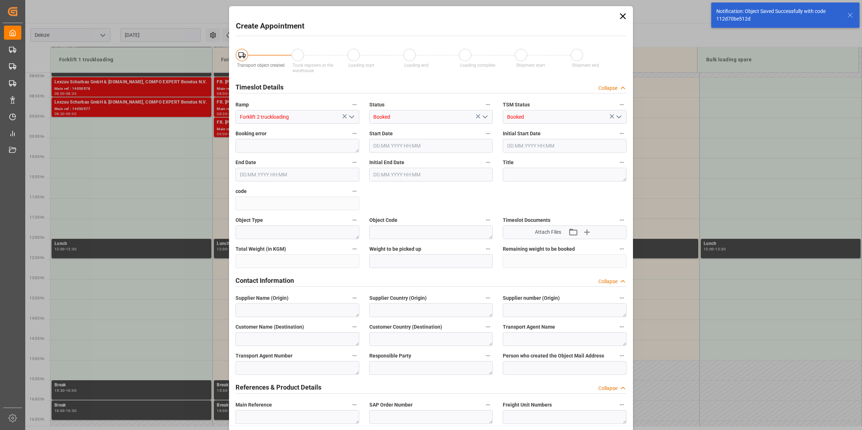
type input "10.09.2025 09:30"
type input "10.09.2025 10:00"
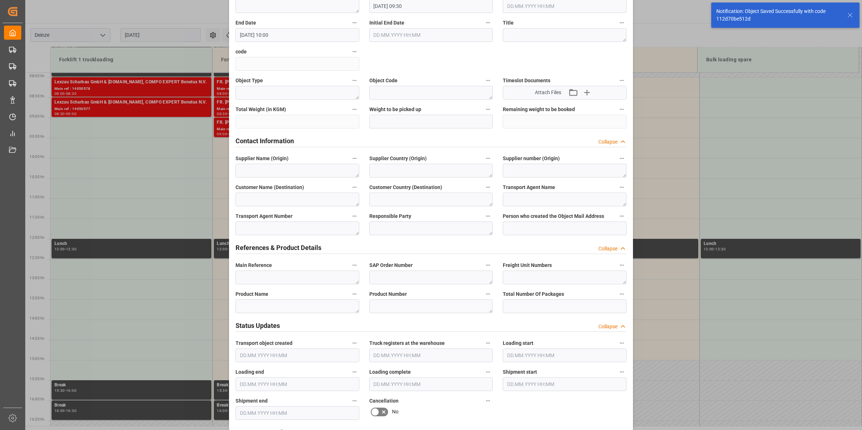
scroll to position [180, 0]
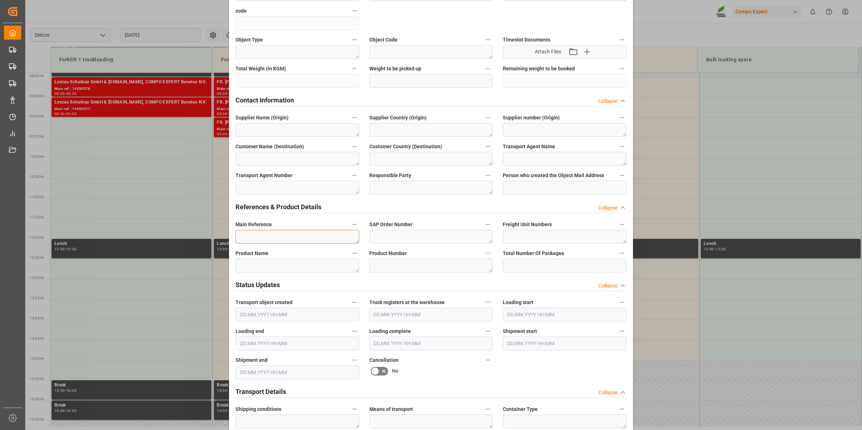
click at [300, 230] on textarea at bounding box center [298, 237] width 124 height 14
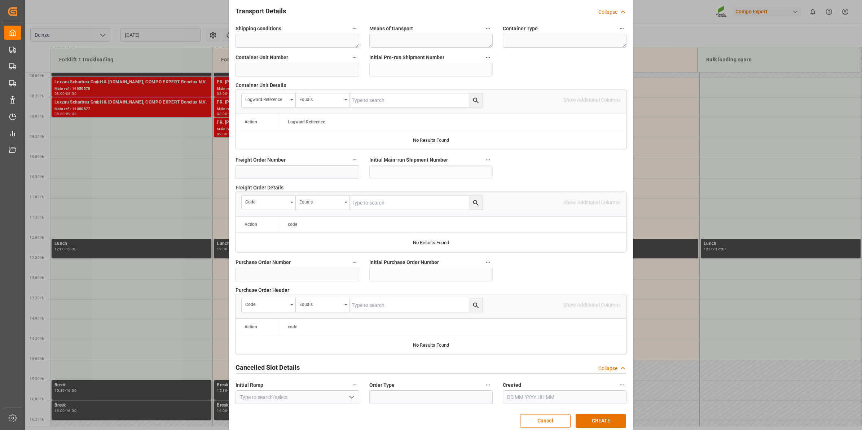
scroll to position [572, 0]
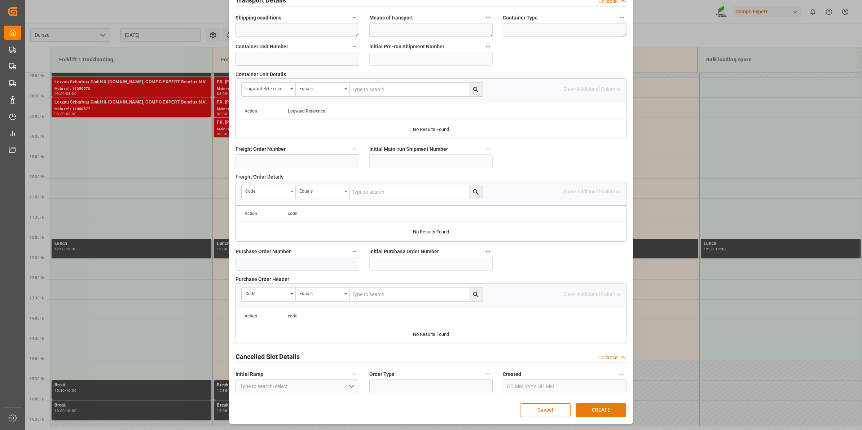
type textarea "."
click at [606, 410] on button "CREATE" at bounding box center [601, 410] width 51 height 14
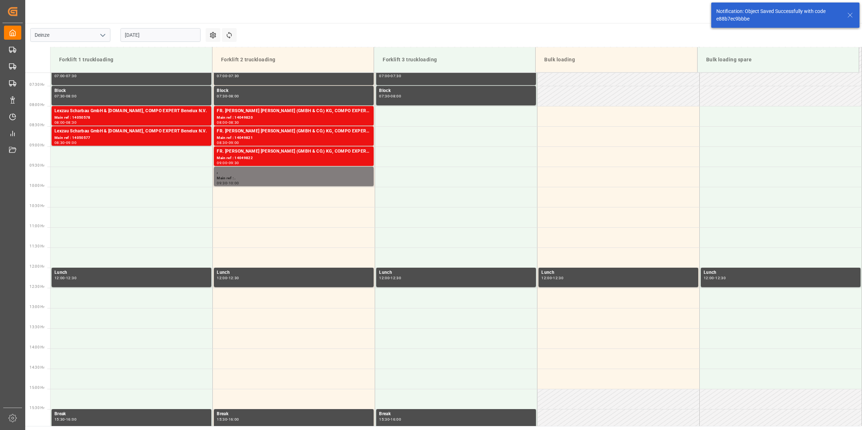
scroll to position [319, 0]
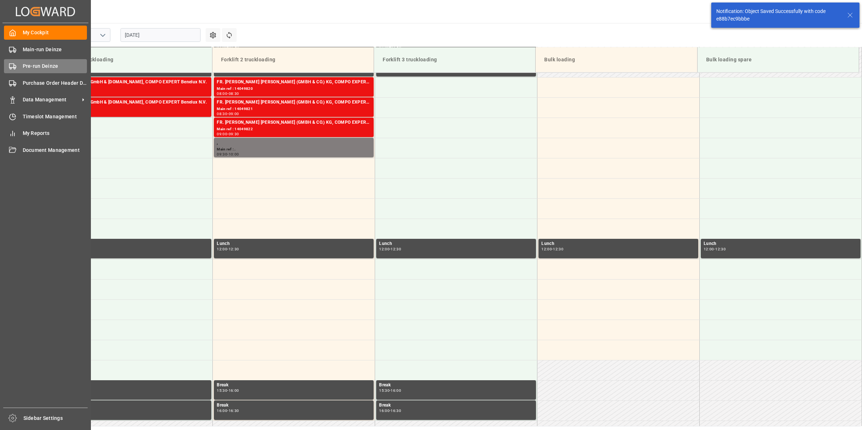
click at [23, 71] on div "Pre-run Deinze Pre-run Deinze" at bounding box center [45, 66] width 83 height 14
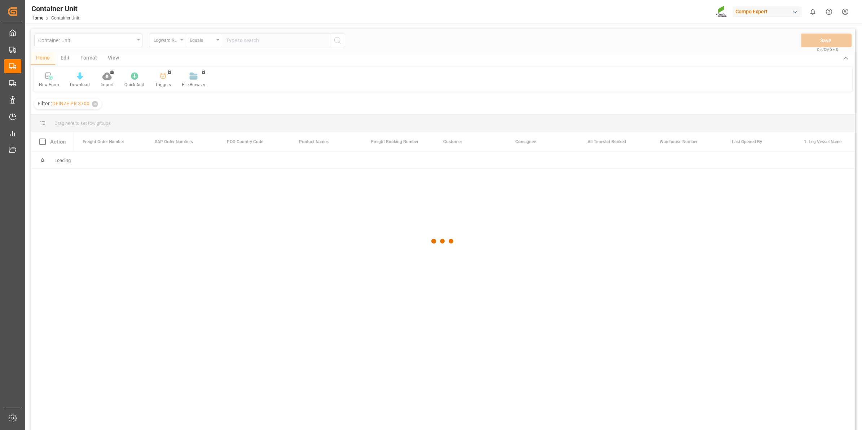
click at [175, 42] on div at bounding box center [443, 242] width 825 height 426
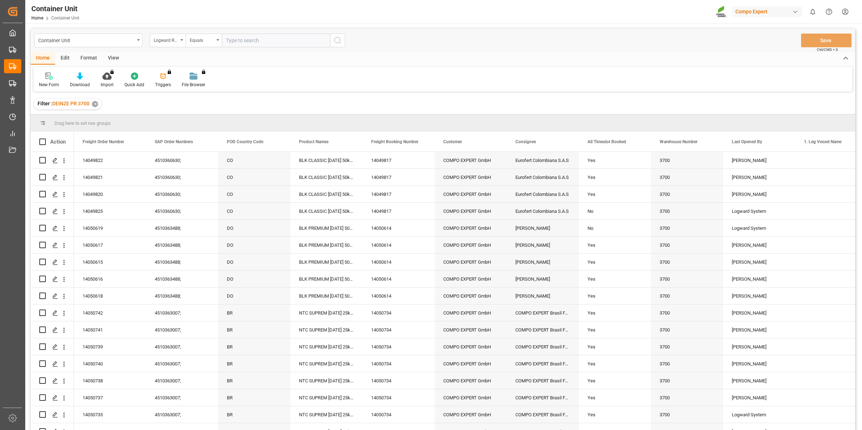
click at [175, 42] on div "Logward Reference" at bounding box center [166, 39] width 25 height 8
click at [196, 182] on div "Freight Order Number" at bounding box center [204, 179] width 108 height 15
click at [245, 42] on input "text" at bounding box center [276, 41] width 108 height 14
type input "14049823"
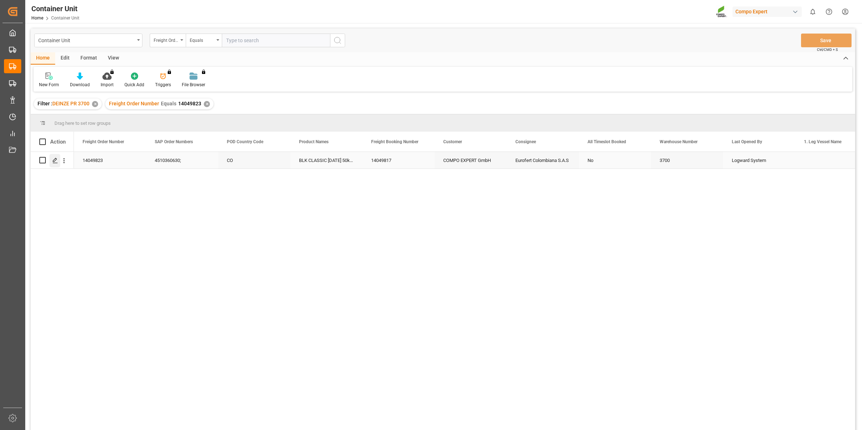
click at [58, 162] on icon "Press SPACE to select this row." at bounding box center [55, 161] width 6 height 6
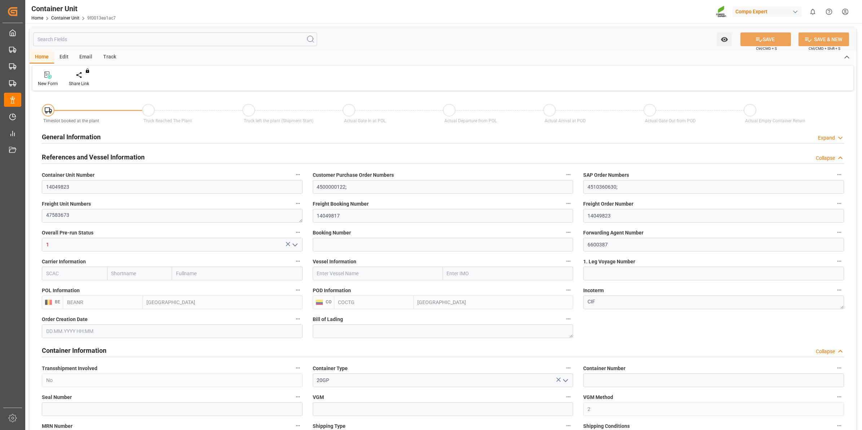
type input "BEANR"
type input "COCTG"
type input "0"
type input "96"
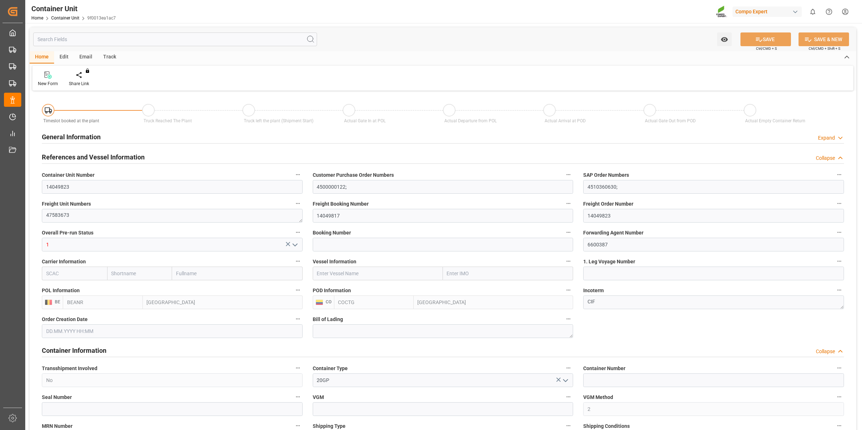
type input "20480"
type input "24.07.2025 13:10"
type input "04.08.2025"
click at [87, 80] on div "Create Timeslot" at bounding box center [84, 83] width 31 height 6
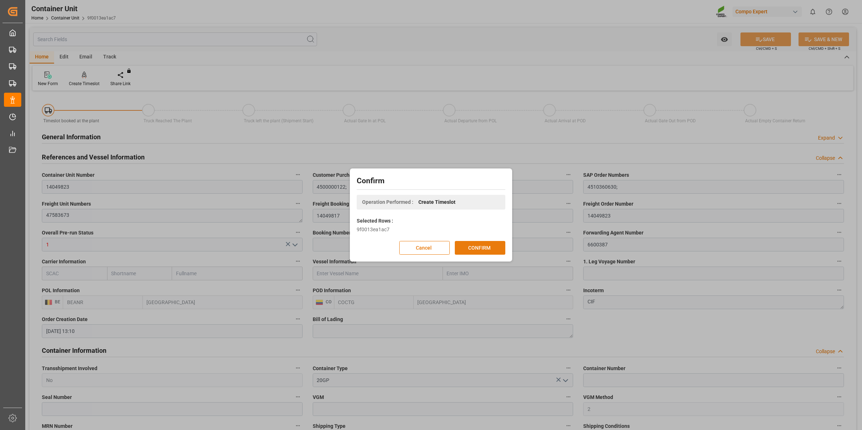
click at [480, 245] on button "CONFIRM" at bounding box center [480, 248] width 51 height 14
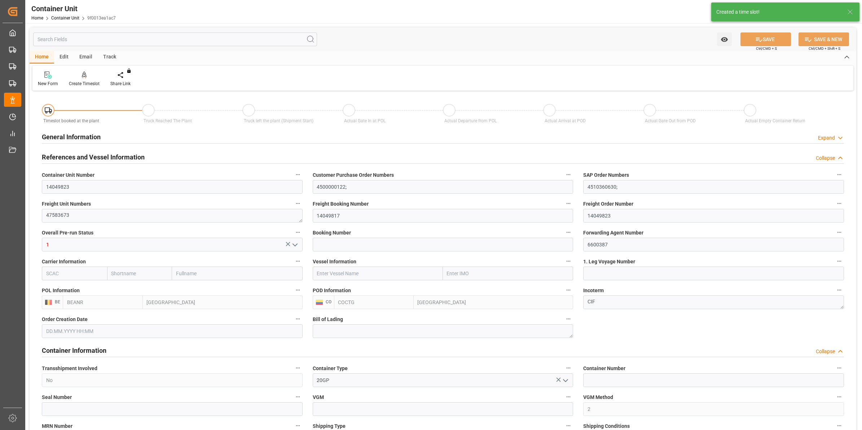
type input "BEANR"
type input "COCTG"
type input "0"
type input "96"
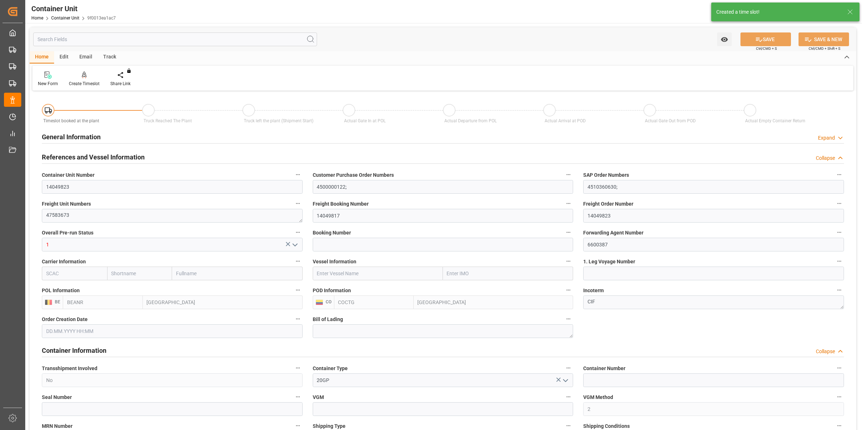
type input "20480"
type input "24.07.2025 13:10"
type input "04.08.2025"
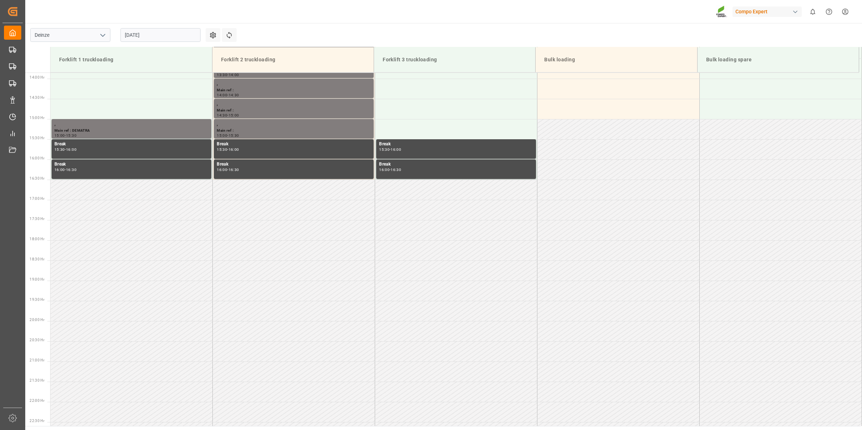
scroll to position [561, 0]
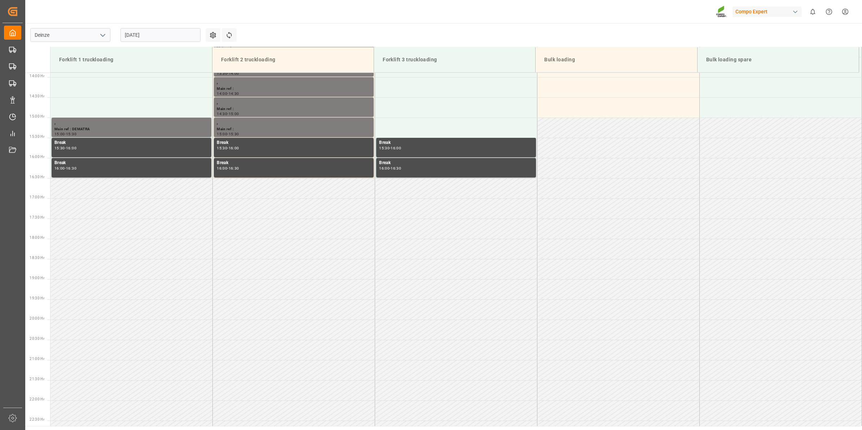
click at [156, 32] on input "[DATE]" at bounding box center [161, 35] width 80 height 14
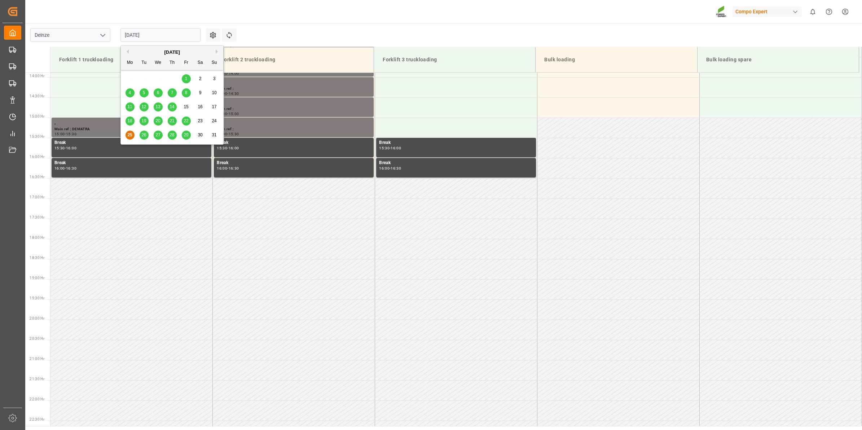
click at [216, 52] on button "Next Month" at bounding box center [218, 51] width 4 height 4
click at [161, 96] on div "10" at bounding box center [158, 93] width 9 height 9
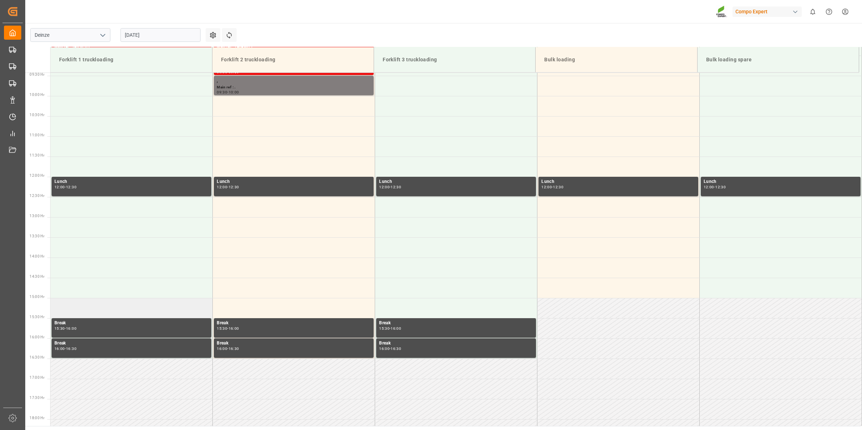
scroll to position [245, 0]
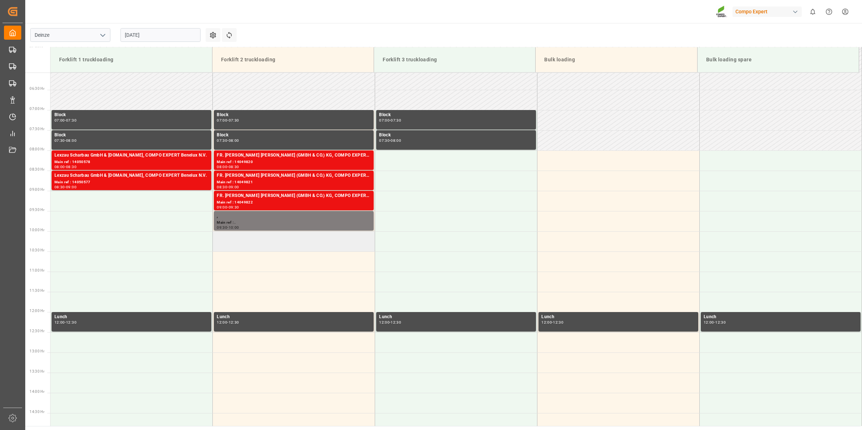
click at [245, 237] on td at bounding box center [294, 241] width 162 height 20
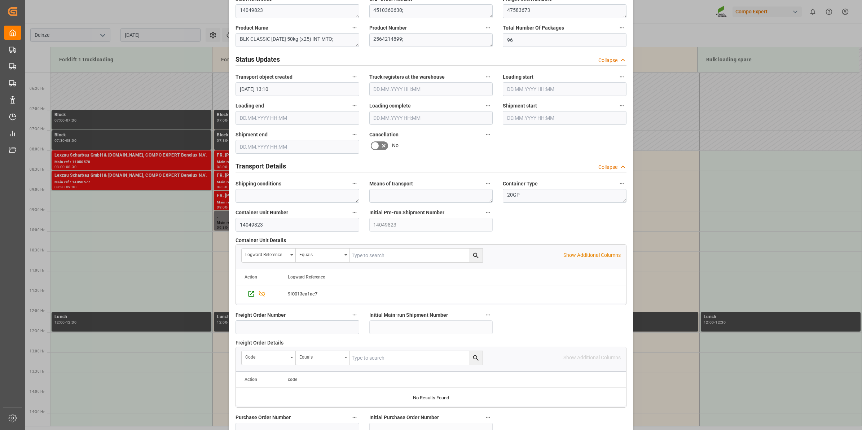
scroll to position [572, 0]
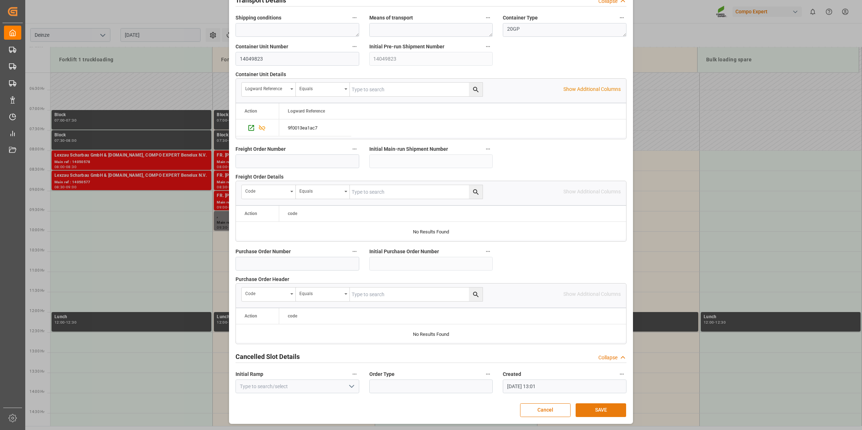
click at [599, 409] on button "SAVE" at bounding box center [601, 410] width 51 height 14
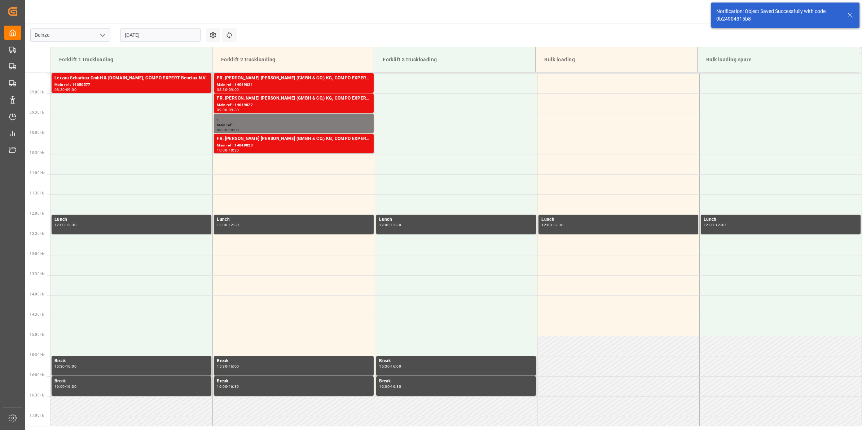
scroll to position [359, 0]
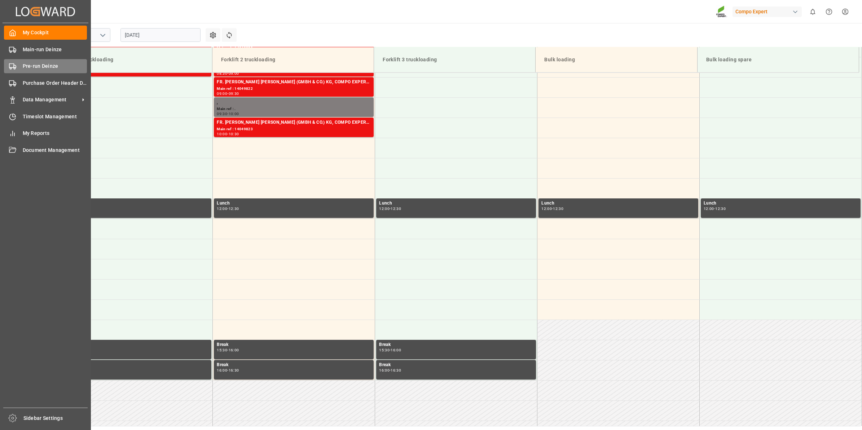
click at [34, 64] on span "Pre-run Deinze" at bounding box center [55, 66] width 65 height 8
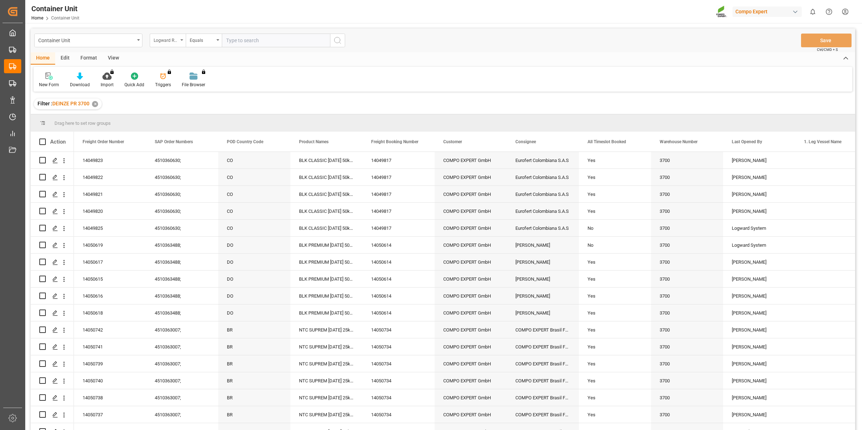
click at [170, 37] on div "Logward Reference" at bounding box center [166, 39] width 25 height 8
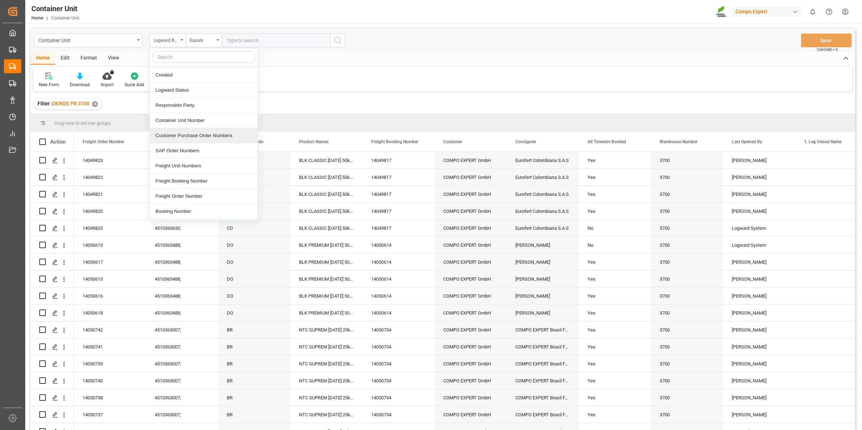
scroll to position [45, 0]
click at [208, 182] on div "Freight Order Number" at bounding box center [204, 179] width 108 height 15
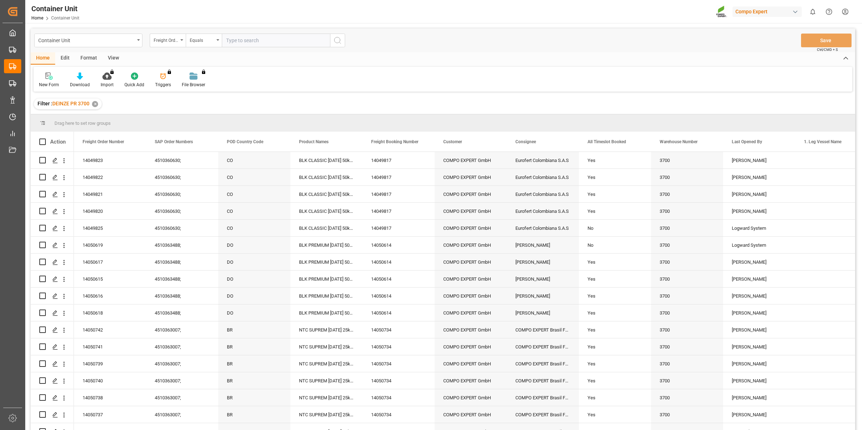
click at [242, 45] on input "text" at bounding box center [276, 41] width 108 height 14
type input "14049824"
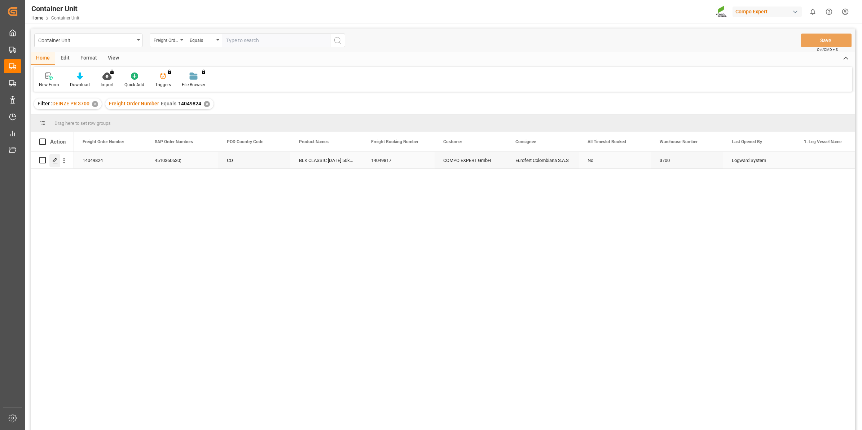
click at [55, 162] on icon "Press SPACE to select this row." at bounding box center [55, 161] width 6 height 6
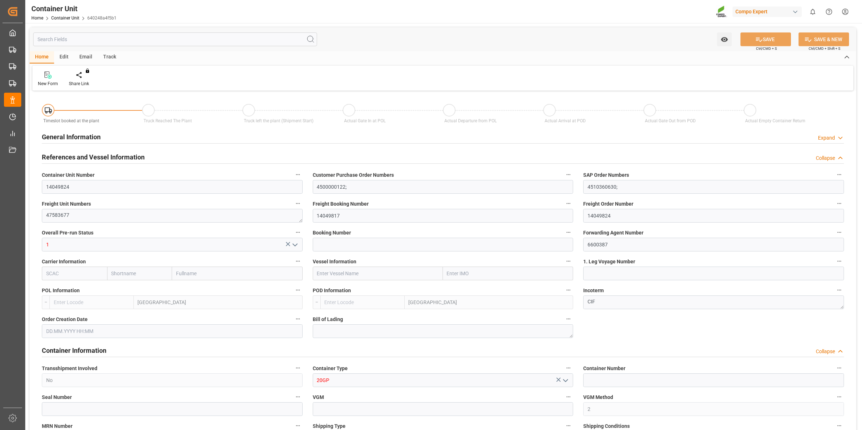
type input "BEANR"
type input "COCTG"
type input "0"
type input "96"
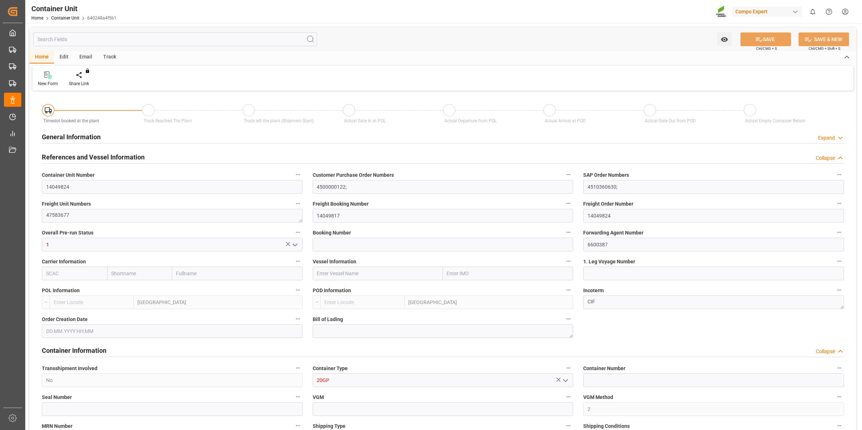
type input "20480"
type input "24.07.2025 13:10"
type input "04.08.2025"
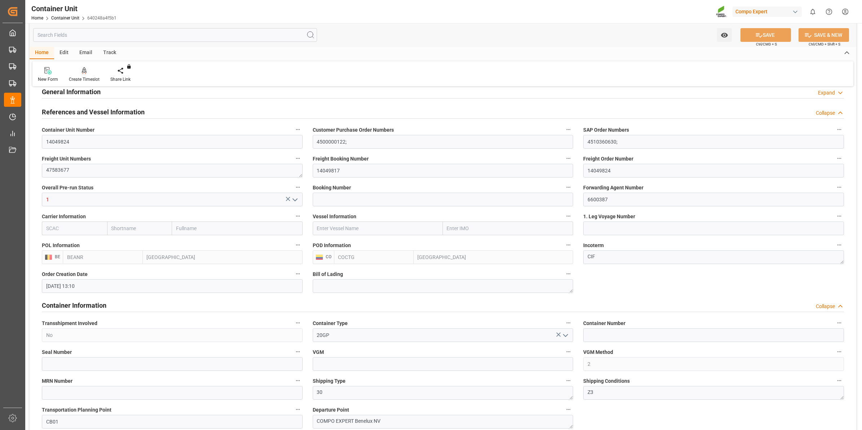
click at [87, 74] on div at bounding box center [84, 71] width 31 height 8
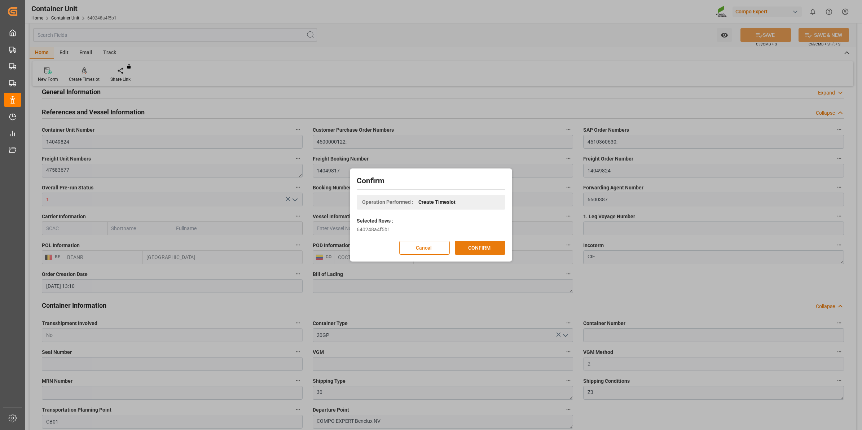
click at [481, 253] on button "CONFIRM" at bounding box center [480, 248] width 51 height 14
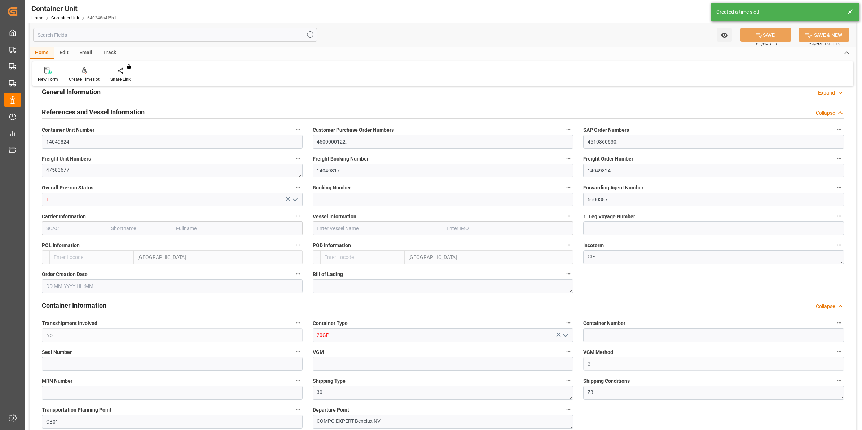
type input "BEANR"
type input "COCTG"
type input "0"
type input "96"
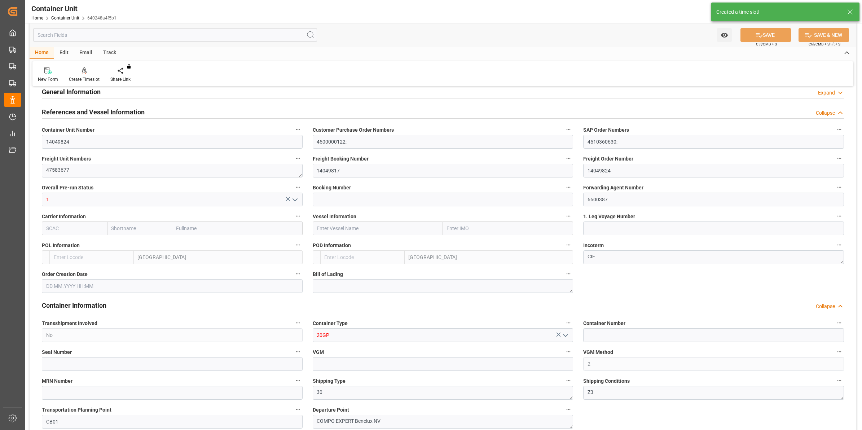
type input "20480"
type input "24.07.2025 13:10"
type input "04.08.2025"
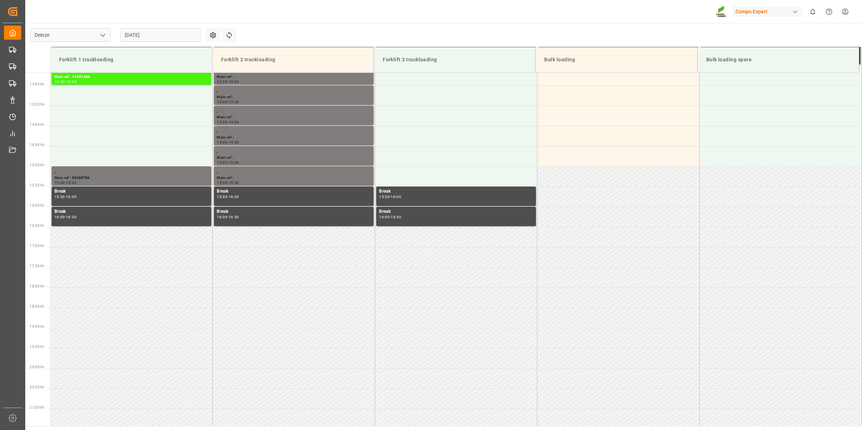
scroll to position [561, 0]
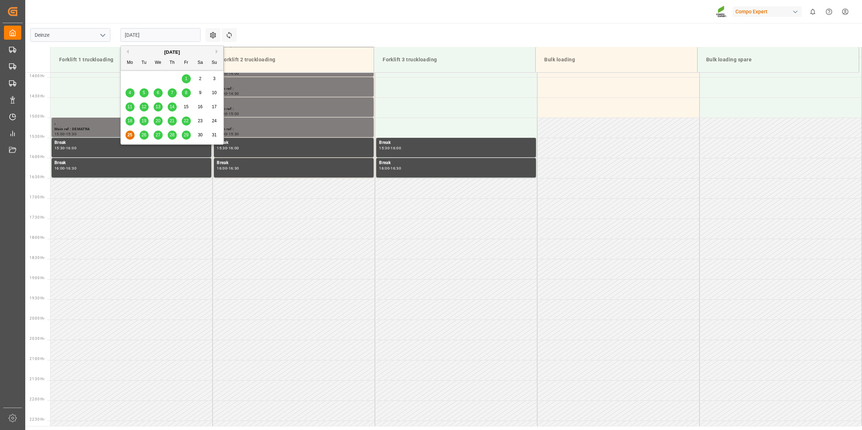
click at [140, 35] on input "[DATE]" at bounding box center [161, 35] width 80 height 14
click at [217, 52] on button "Next Month" at bounding box center [218, 51] width 4 height 4
click at [158, 95] on span "10" at bounding box center [158, 92] width 5 height 5
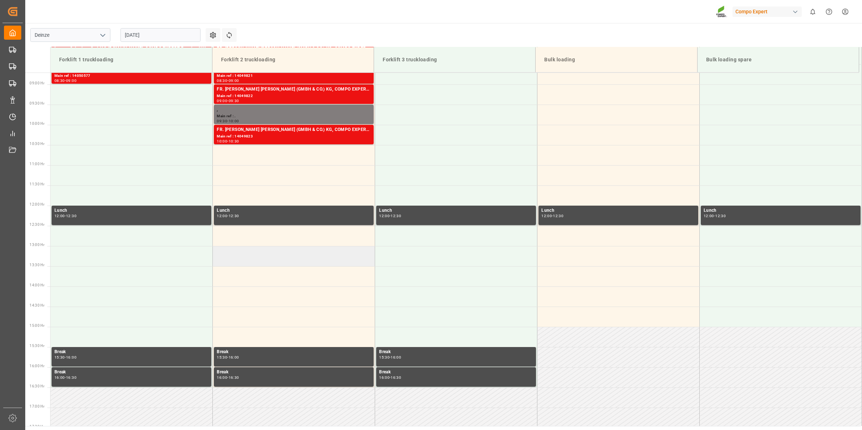
scroll to position [336, 0]
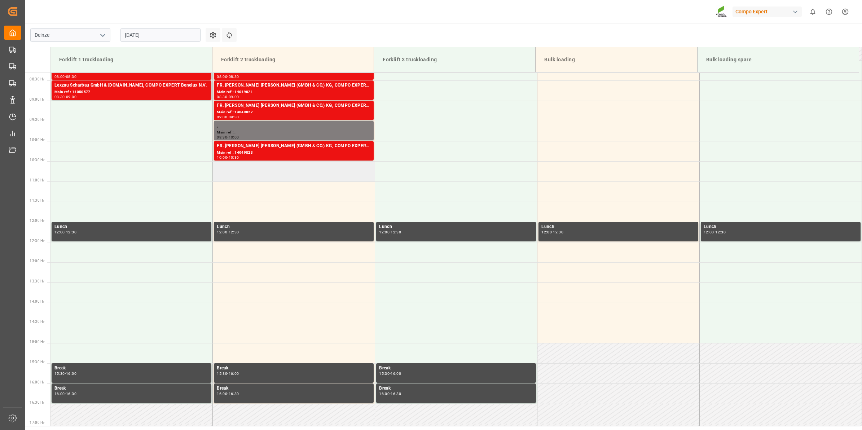
click at [244, 177] on td at bounding box center [294, 171] width 162 height 20
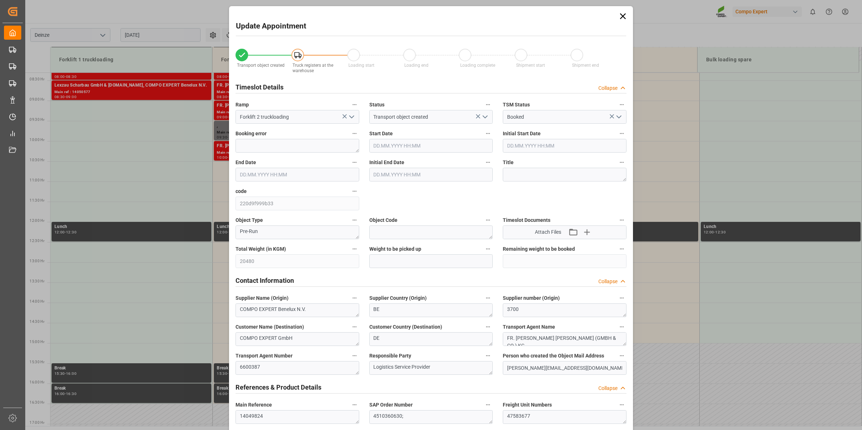
type input "[DATE] 10:30"
type input "[DATE] 11:00"
type input "[DATE] 13:10"
type input "[DATE] 13:02"
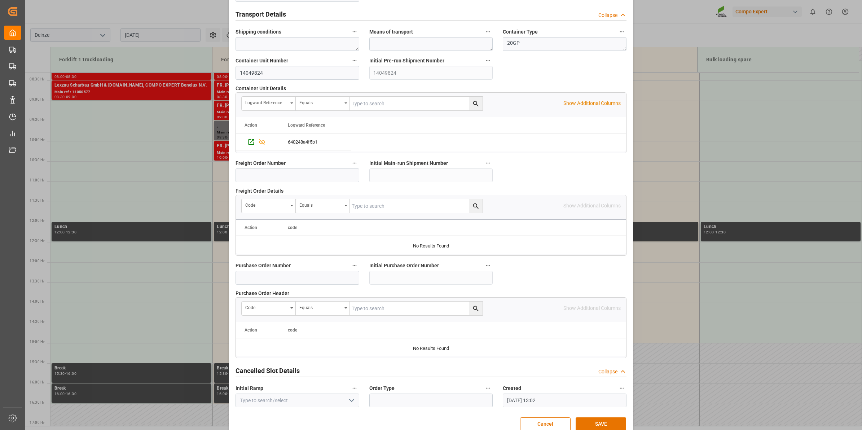
scroll to position [572, 0]
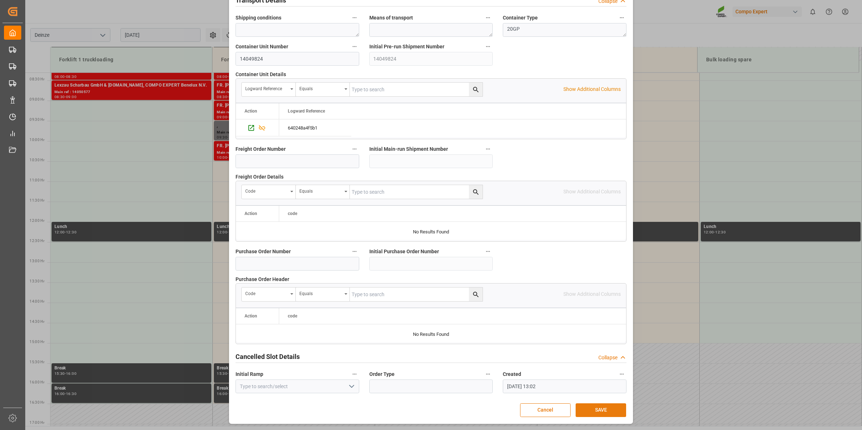
click at [587, 410] on button "SAVE" at bounding box center [601, 410] width 51 height 14
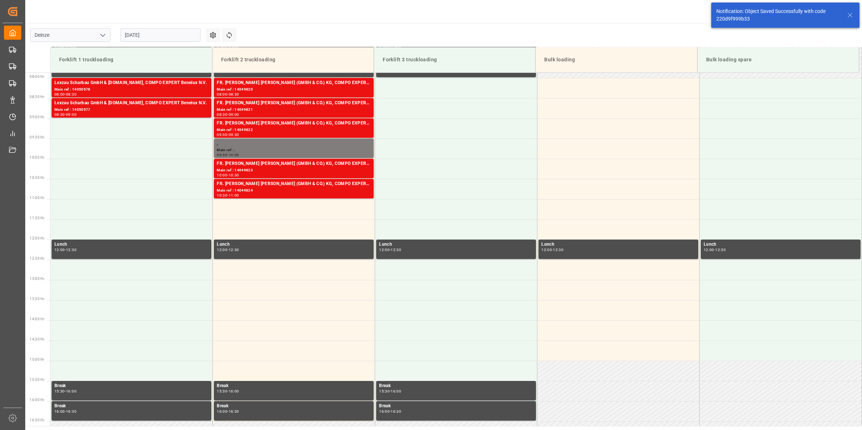
scroll to position [334, 0]
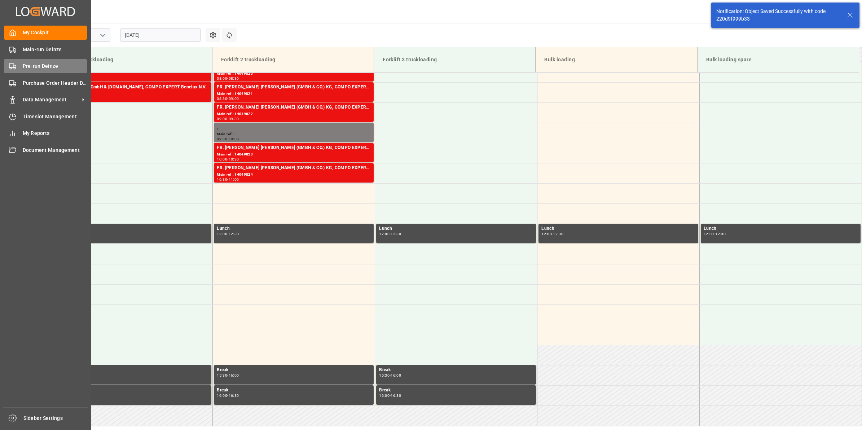
click at [34, 68] on span "Pre-run Deinze" at bounding box center [55, 66] width 65 height 8
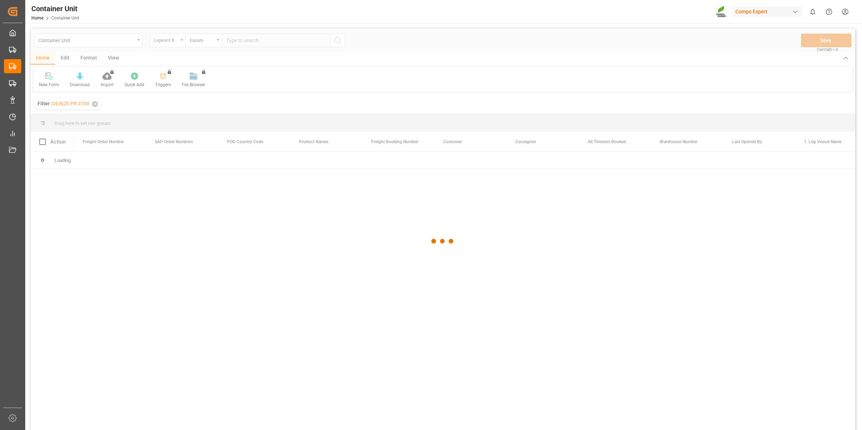
click at [175, 44] on div at bounding box center [443, 242] width 825 height 426
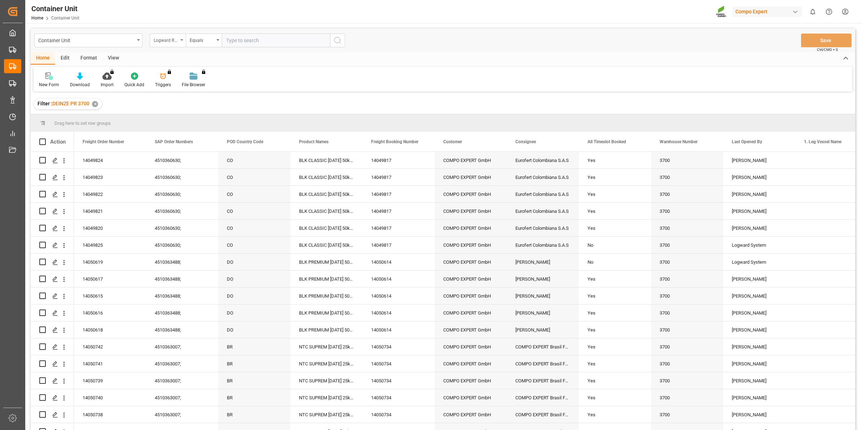
click at [176, 40] on div "Logward Reference" at bounding box center [166, 39] width 25 height 8
click at [195, 182] on div "Freight Order Number" at bounding box center [204, 179] width 108 height 15
click at [245, 36] on input "text" at bounding box center [276, 41] width 108 height 14
type input "14049825"
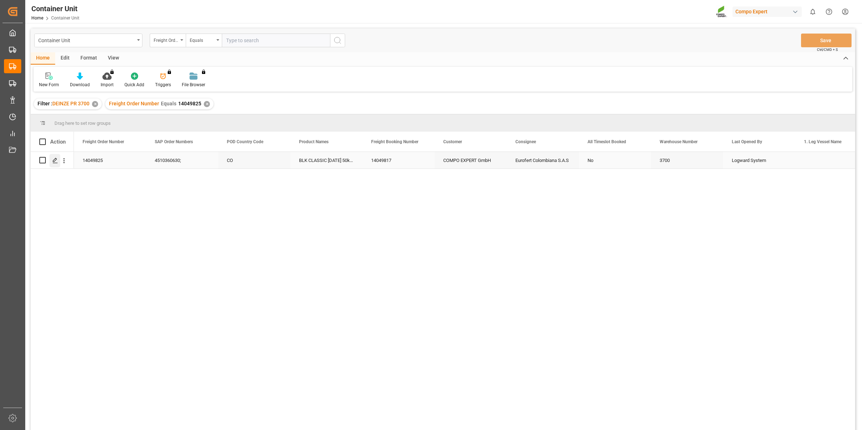
click at [56, 160] on polygon "Press SPACE to select this row." at bounding box center [55, 160] width 4 height 4
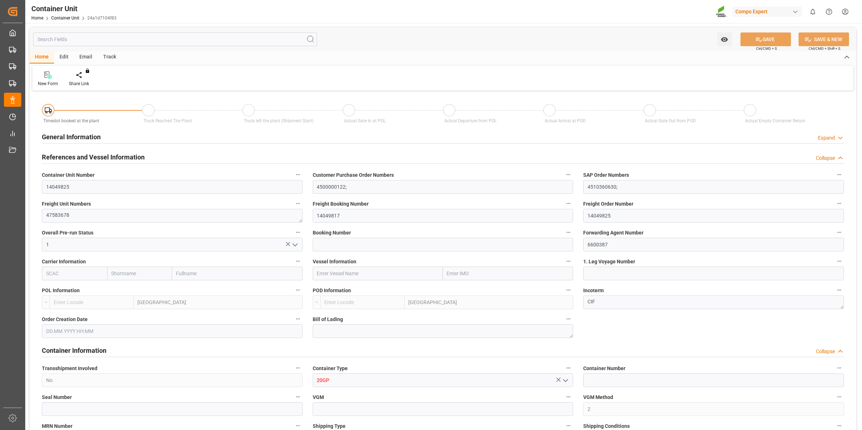
type input "BEANR"
type input "COCTG"
type input "0"
type input "96"
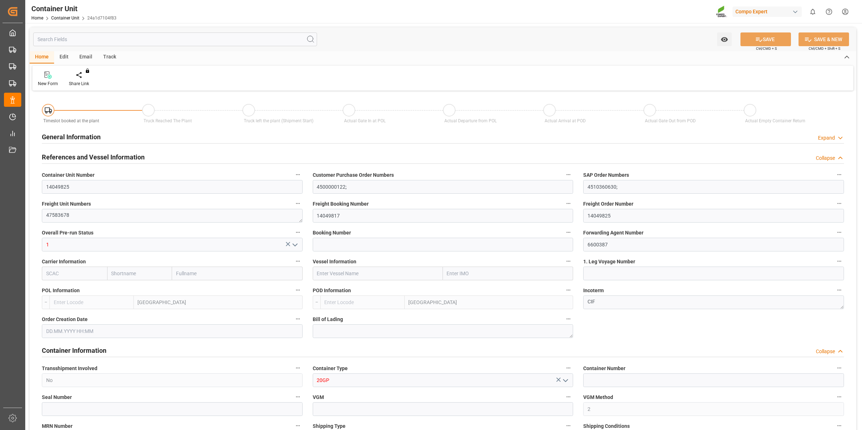
type input "20480"
type input "[DATE] 13:10"
type input "04.08.2025"
click at [82, 84] on div "Create Timeslot" at bounding box center [84, 83] width 31 height 6
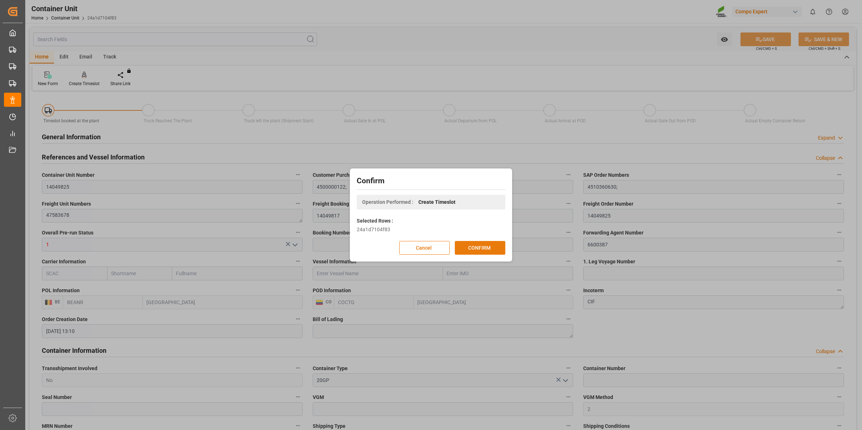
click at [486, 245] on button "CONFIRM" at bounding box center [480, 248] width 51 height 14
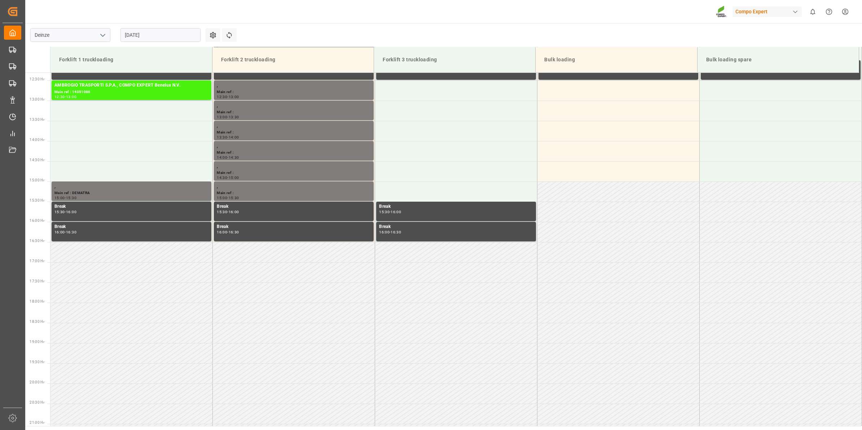
scroll to position [561, 0]
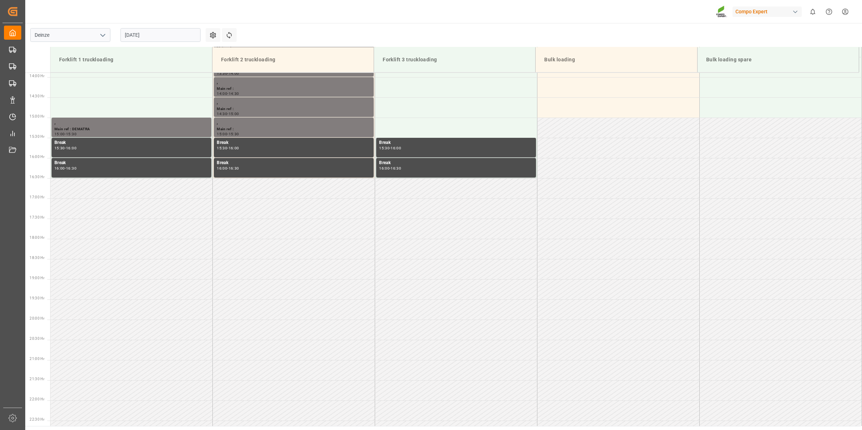
click at [161, 31] on input "[DATE]" at bounding box center [161, 35] width 80 height 14
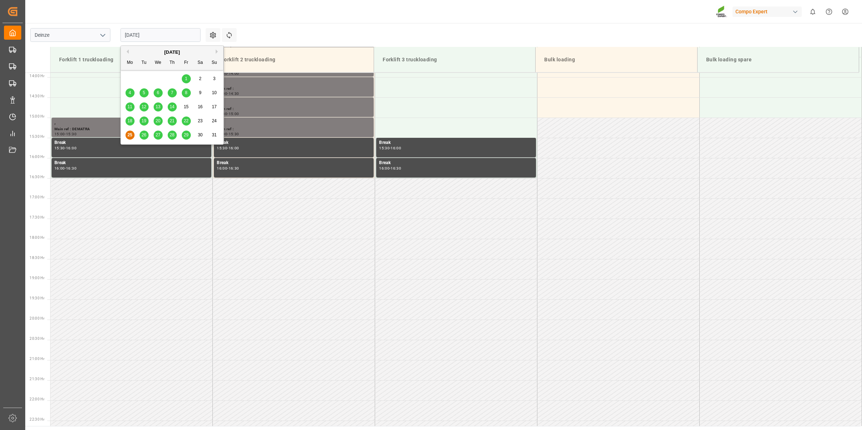
click at [216, 51] on button "Next Month" at bounding box center [218, 51] width 4 height 4
click at [159, 94] on span "10" at bounding box center [158, 92] width 5 height 5
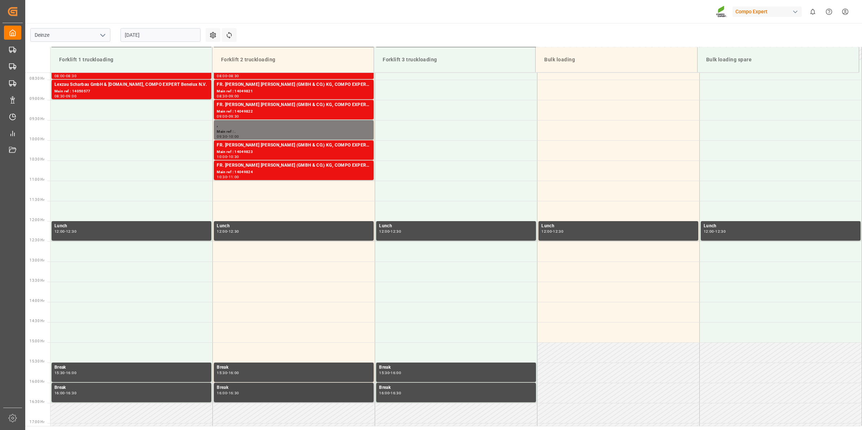
scroll to position [336, 0]
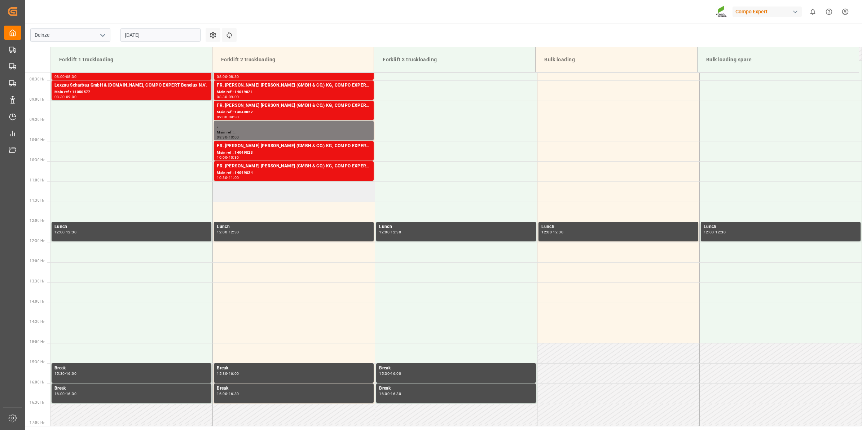
click at [248, 197] on td at bounding box center [294, 192] width 162 height 20
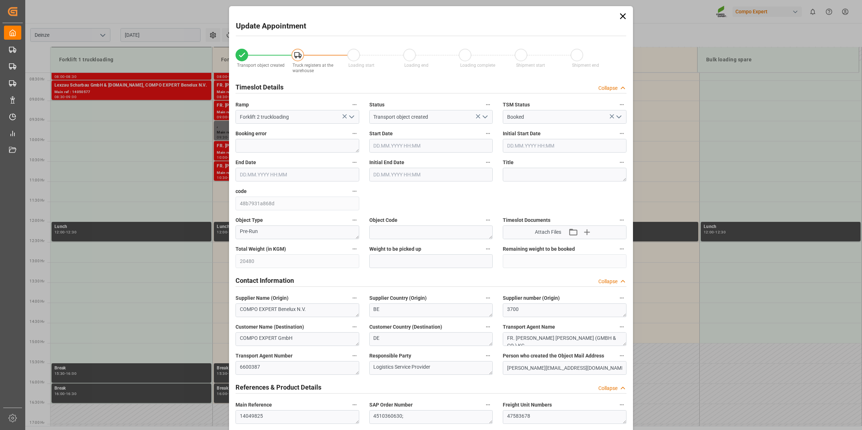
type input "10.09.2025 11:00"
type input "10.09.2025 11:30"
type input "24.07.2025 13:10"
type input "25.08.2025 13:03"
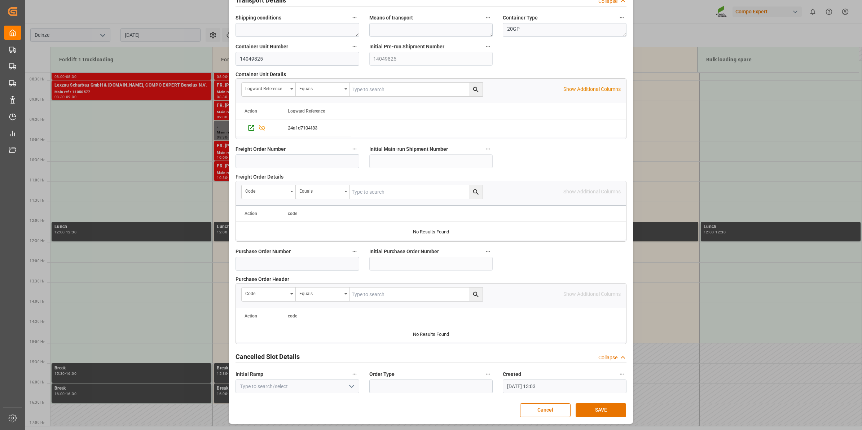
scroll to position [572, 0]
click at [597, 408] on button "SAVE" at bounding box center [601, 410] width 51 height 14
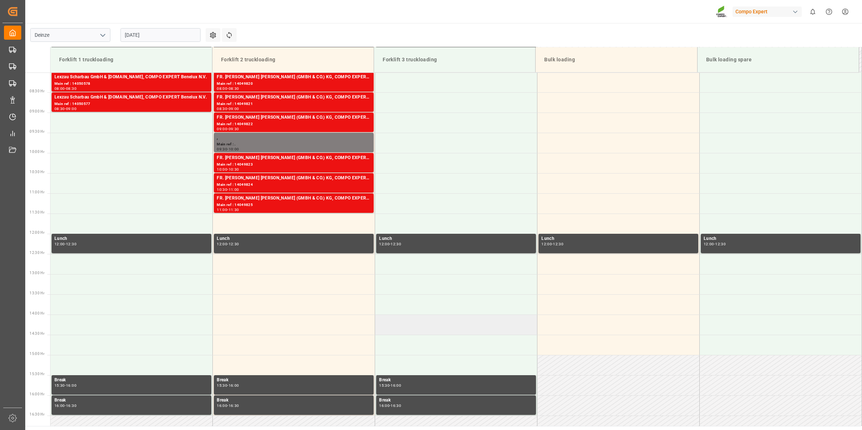
scroll to position [309, 0]
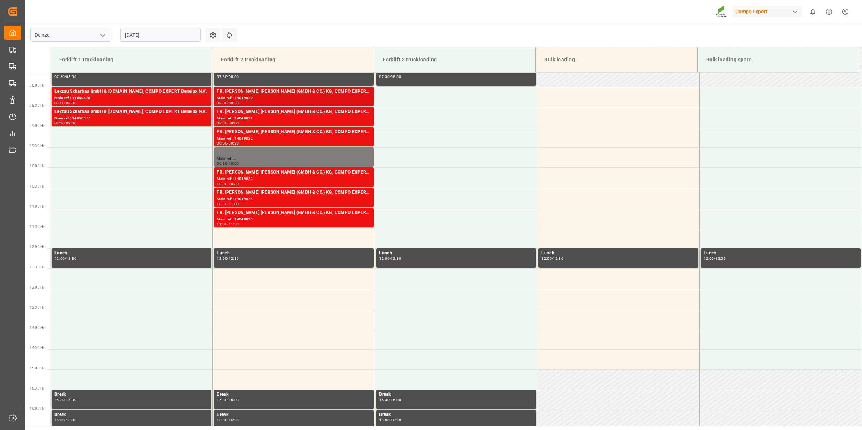
click at [272, 96] on div "Main ref : 14049820" at bounding box center [294, 98] width 154 height 6
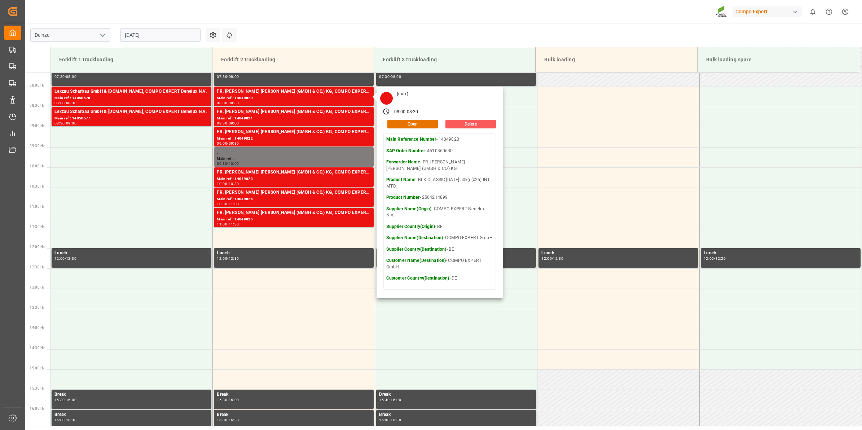
click at [475, 122] on button "Delete" at bounding box center [471, 124] width 51 height 9
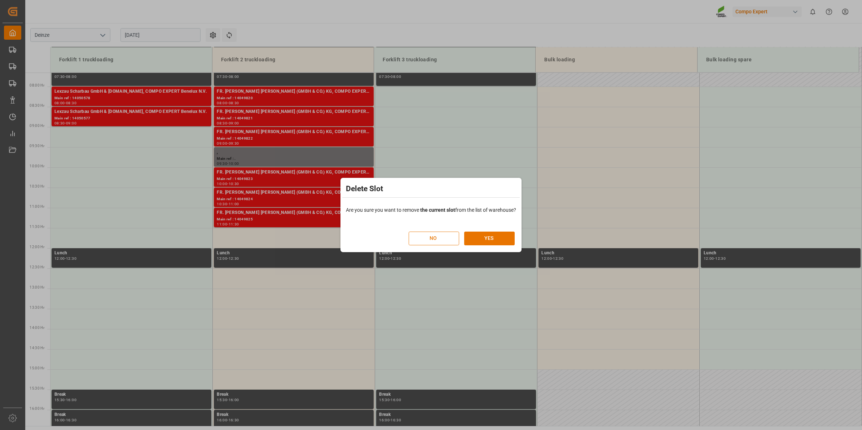
click at [435, 239] on button "NO" at bounding box center [434, 239] width 51 height 14
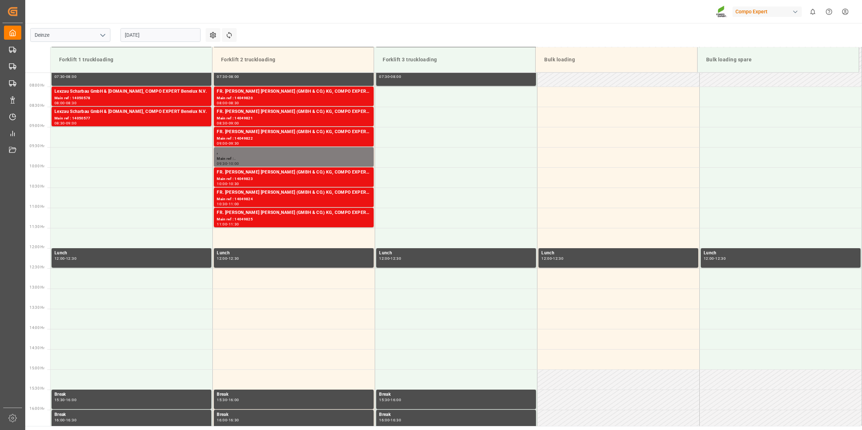
click at [332, 97] on div "Main ref : 14049820" at bounding box center [294, 98] width 154 height 6
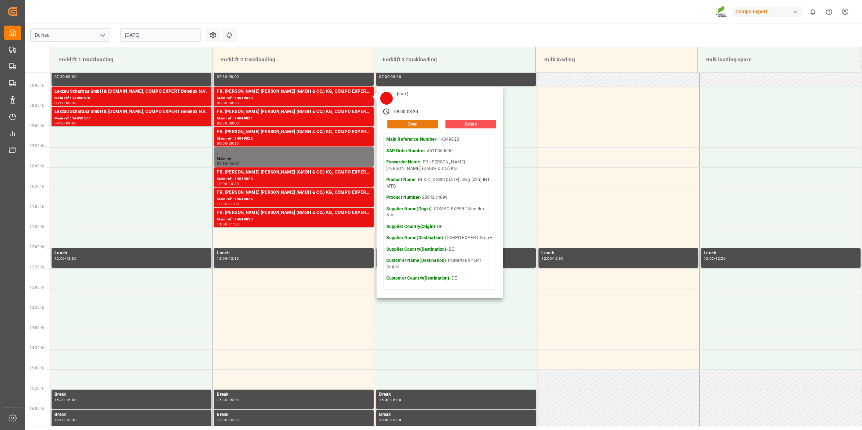
click at [410, 122] on button "Open" at bounding box center [413, 124] width 51 height 9
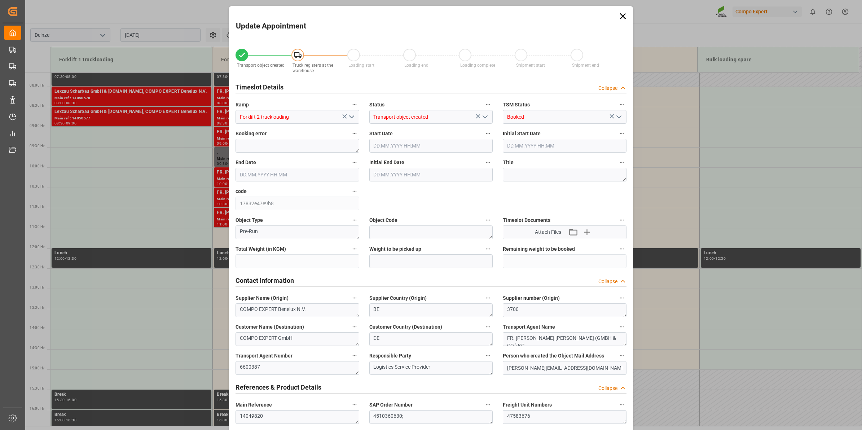
type input "20480"
type input "96"
type input "10.09.2025 08:00"
type input "10.09.2025 08:30"
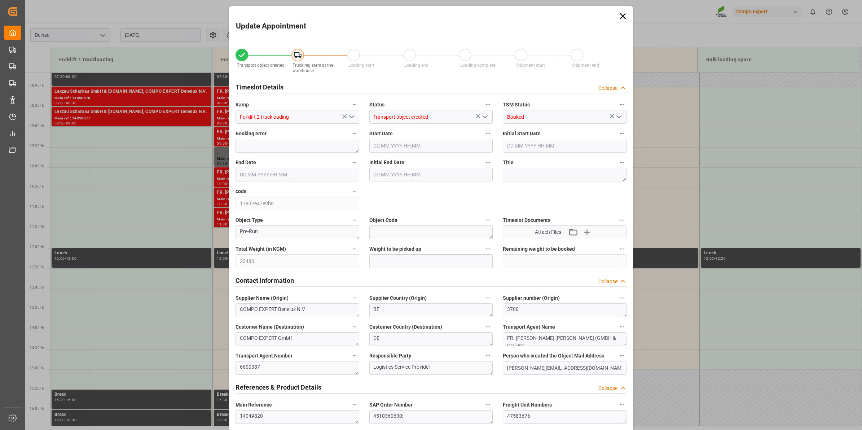
type input "10.09.2025 08:30"
type input "24.07.2025 13:10"
type input "25.08.2025 12:59"
click at [422, 150] on input "10.09.2025 08:00" at bounding box center [432, 146] width 124 height 14
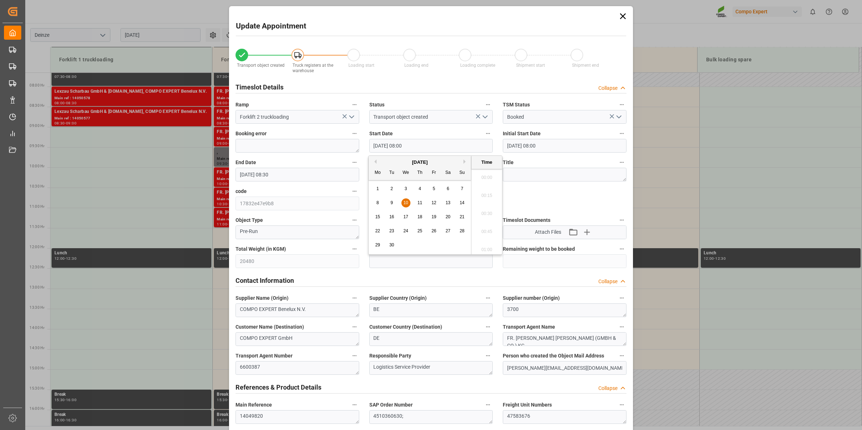
scroll to position [543, 0]
click at [417, 204] on div "11" at bounding box center [420, 203] width 9 height 9
type input "11.09.2025 08:00"
click at [481, 210] on li "08:00" at bounding box center [487, 212] width 31 height 18
click at [298, 175] on input "10.09.2025 08:30" at bounding box center [298, 175] width 124 height 14
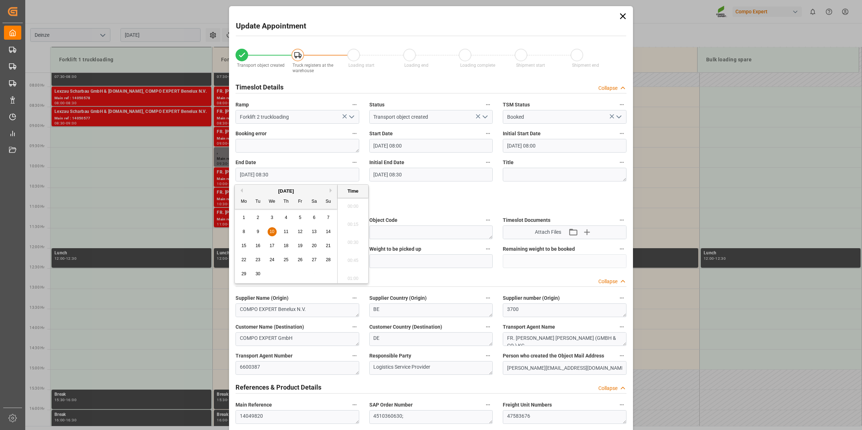
scroll to position [580, 0]
click at [273, 233] on span "10" at bounding box center [272, 231] width 5 height 5
click at [358, 245] on li "08:30" at bounding box center [353, 241] width 31 height 18
click at [261, 172] on input "10.09.2025 08:30" at bounding box center [298, 175] width 124 height 14
click at [283, 230] on div "11" at bounding box center [286, 232] width 9 height 9
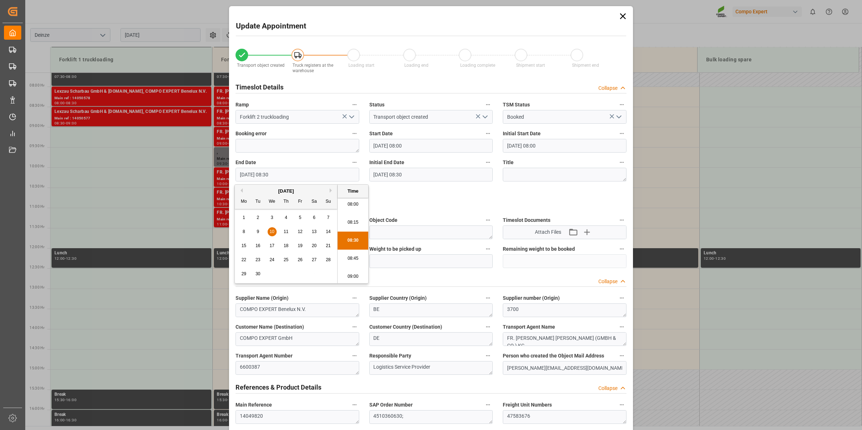
type input "11.09.2025 08:30"
click at [351, 241] on li "08:30" at bounding box center [353, 241] width 31 height 18
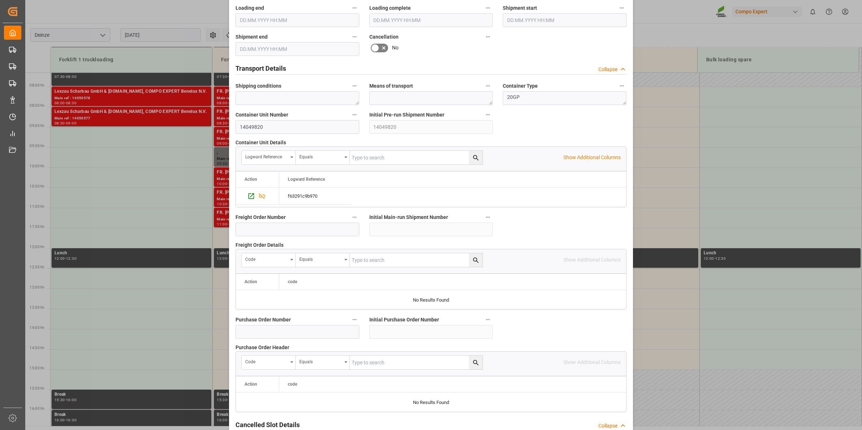
scroll to position [572, 0]
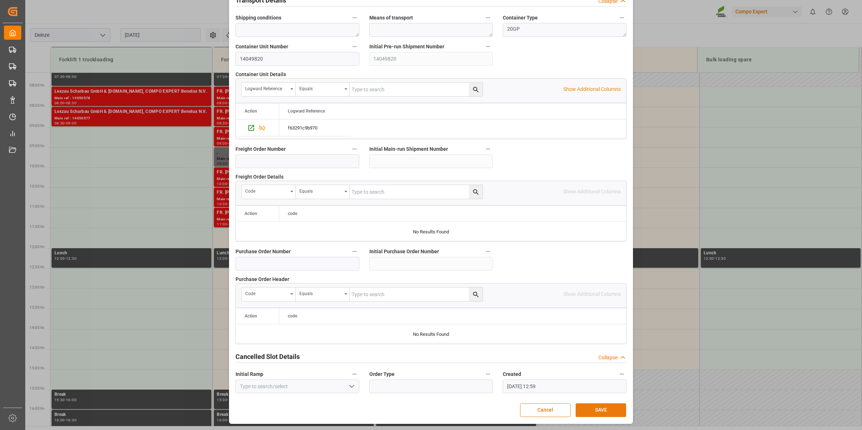
click at [603, 408] on button "SAVE" at bounding box center [601, 410] width 51 height 14
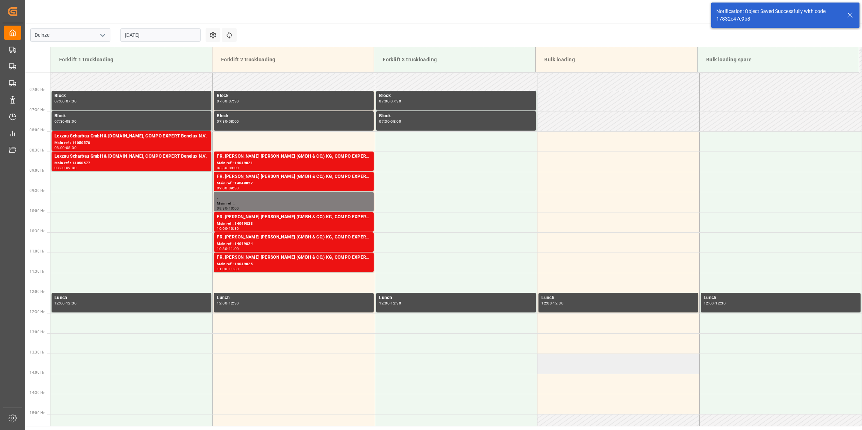
scroll to position [278, 0]
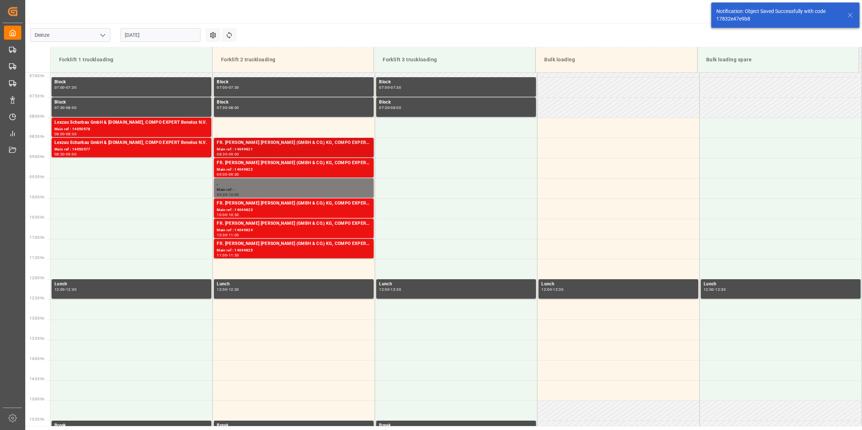
click at [292, 145] on div "FR. [PERSON_NAME] [PERSON_NAME] (GMBH & CO.) KG, COMPO EXPERT Benelux N.V." at bounding box center [294, 142] width 154 height 7
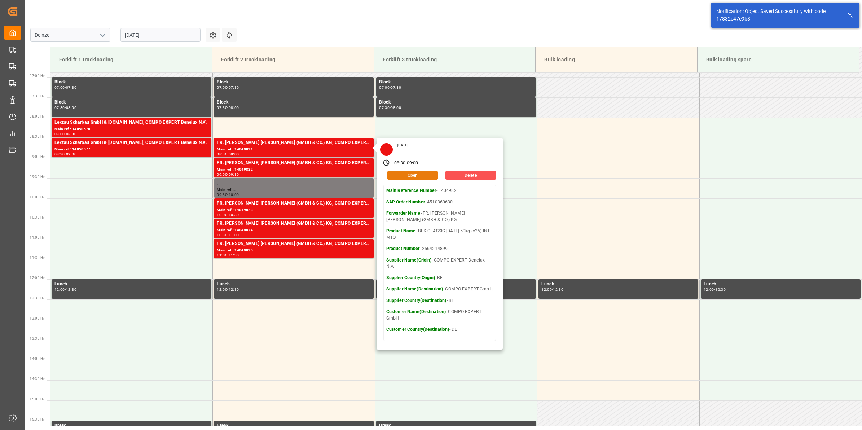
click at [408, 177] on button "Open" at bounding box center [413, 175] width 51 height 9
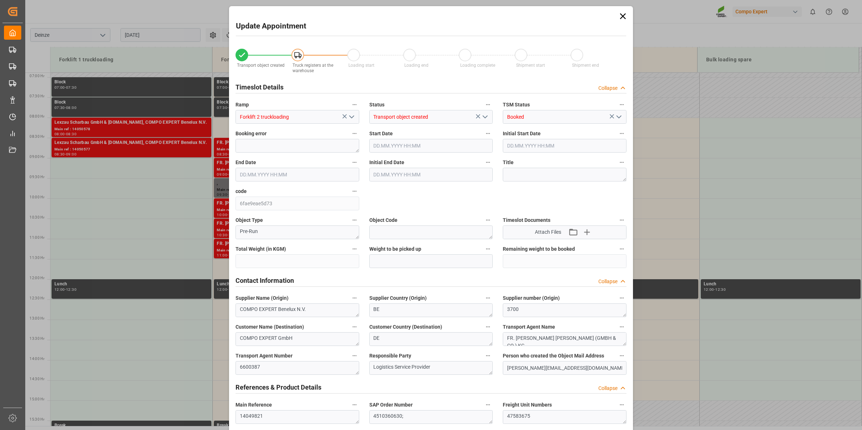
type input "20480"
type input "96"
type input "10.09.2025 08:30"
type input "10.09.2025 09:00"
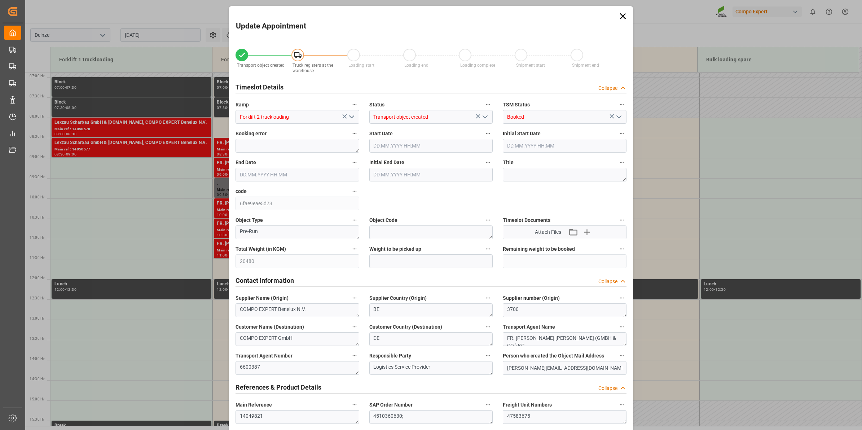
type input "10.09.2025 09:00"
type input "24.07.2025 13:10"
type input "25.08.2025 13:00"
click at [417, 150] on input "10.09.2025 08:30" at bounding box center [432, 146] width 124 height 14
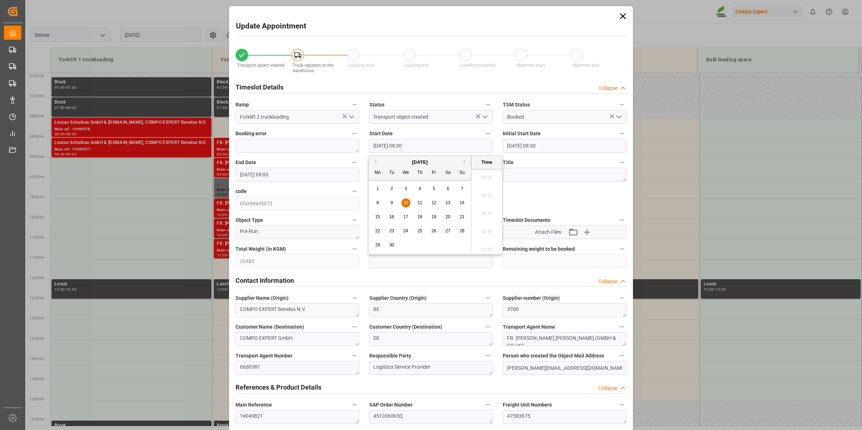
scroll to position [580, 0]
click at [421, 201] on span "11" at bounding box center [420, 202] width 5 height 5
type input "11.09.2025 08:30"
click at [479, 211] on li "08:30" at bounding box center [487, 212] width 31 height 18
click at [305, 170] on input "10.09.2025 09:00" at bounding box center [298, 175] width 124 height 14
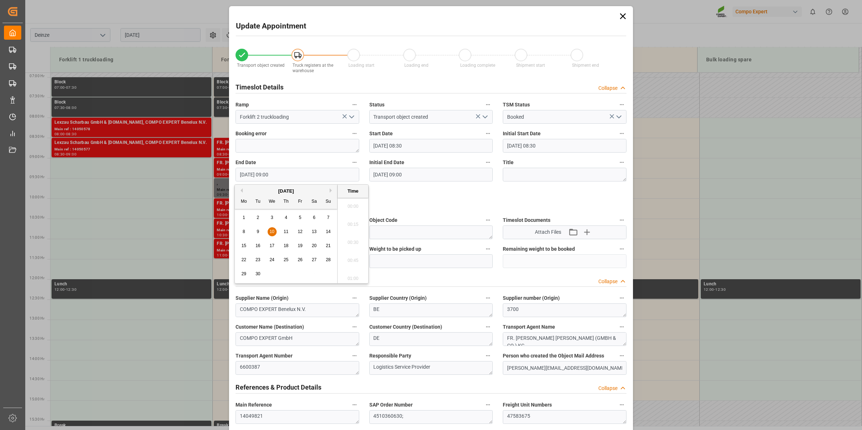
scroll to position [616, 0]
click at [286, 232] on span "11" at bounding box center [286, 231] width 5 height 5
type input "11.09.2025 09:00"
click at [349, 246] on li "09:00" at bounding box center [353, 241] width 31 height 18
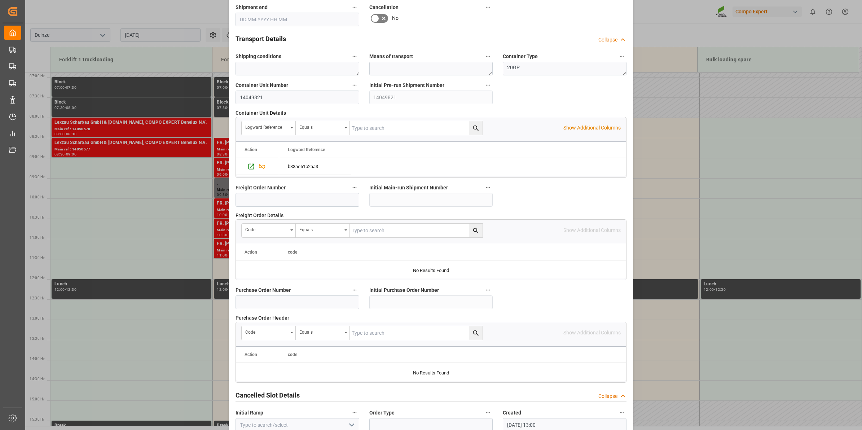
scroll to position [572, 0]
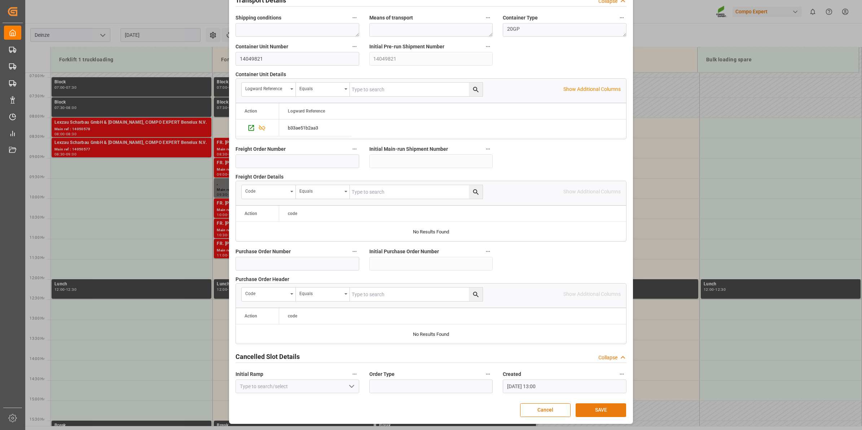
click at [605, 412] on button "SAVE" at bounding box center [601, 410] width 51 height 14
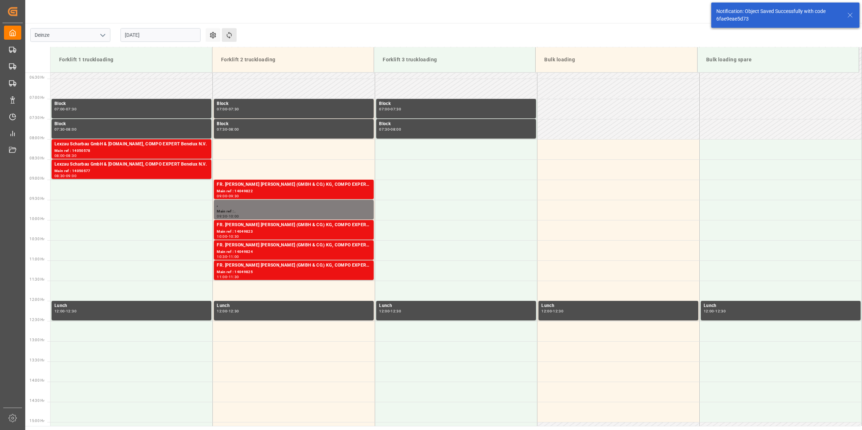
scroll to position [278, 0]
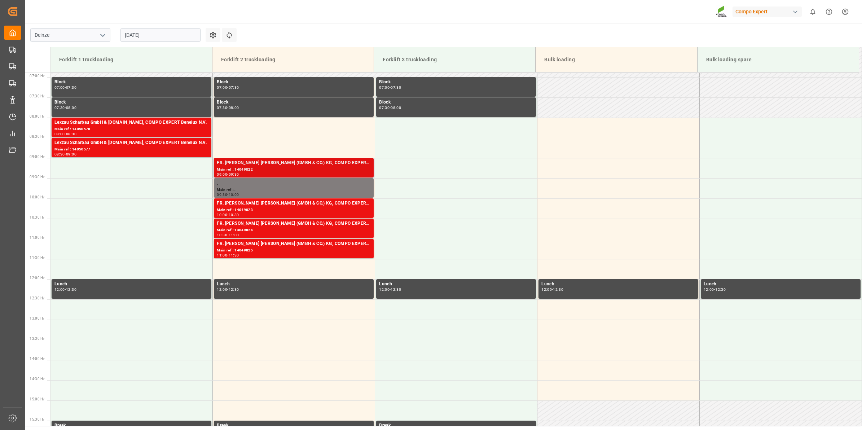
click at [309, 165] on div "FR. [PERSON_NAME] [PERSON_NAME] (GMBH & CO.) KG, COMPO EXPERT Benelux N.V." at bounding box center [294, 163] width 154 height 7
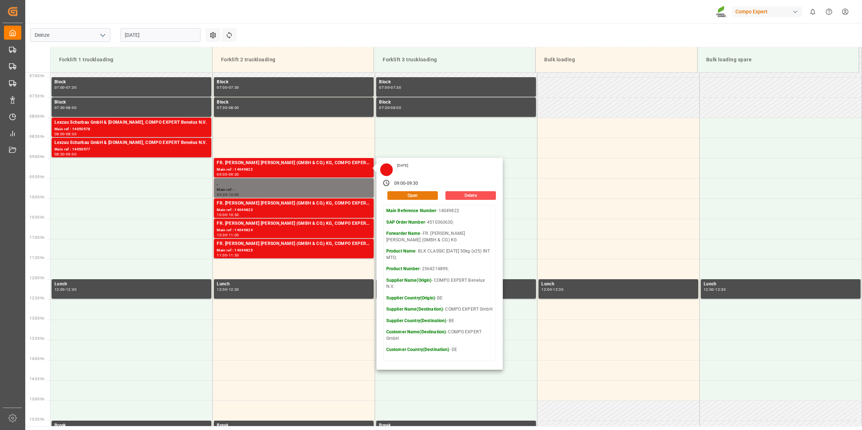
click at [426, 193] on button "Open" at bounding box center [413, 195] width 51 height 9
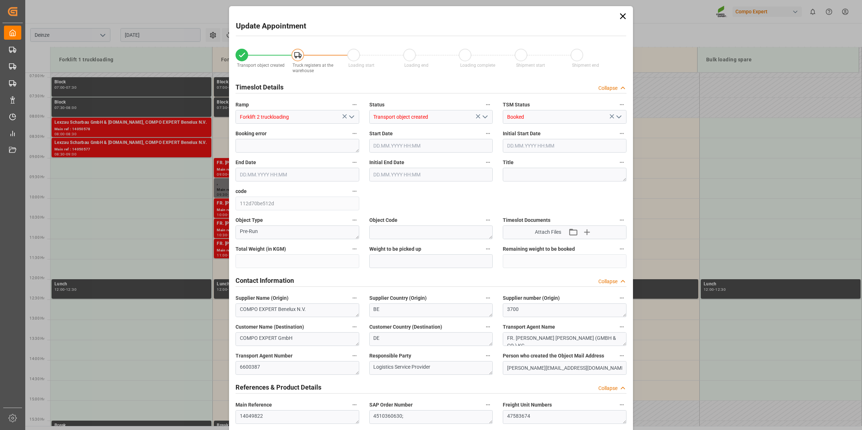
type input "20480"
type input "96"
type input "10.09.2025 09:00"
type input "10.09.2025 09:30"
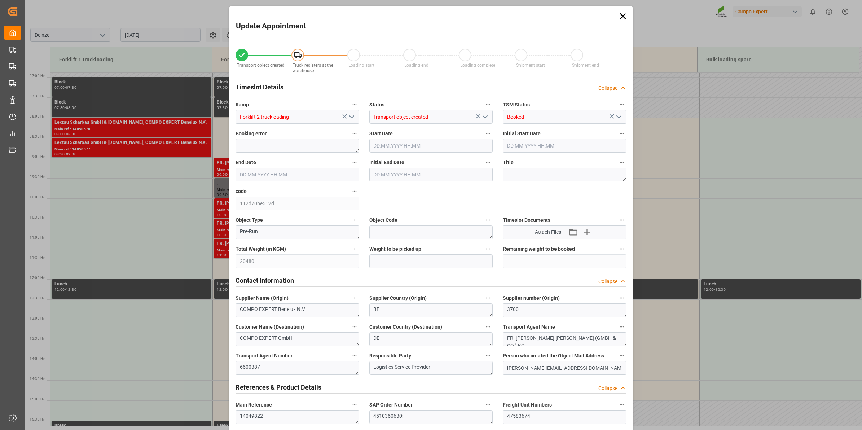
type input "10.09.2025 09:30"
type input "24.07.2025 13:10"
type input "25.08.2025 13:01"
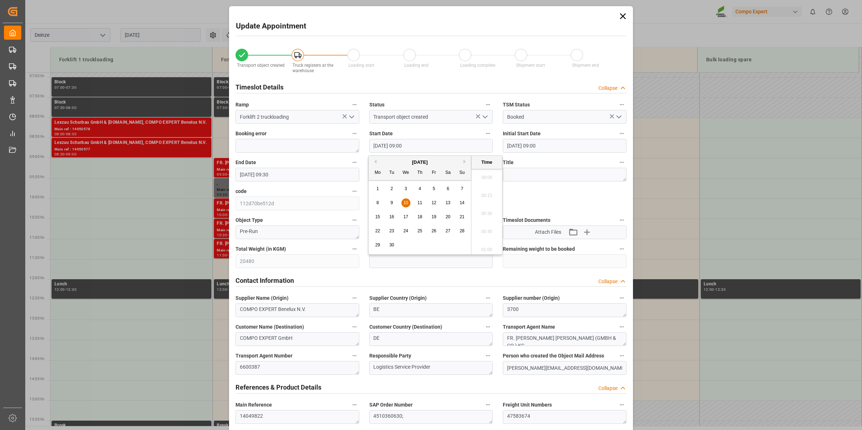
click at [419, 149] on input "10.09.2025 09:00" at bounding box center [432, 146] width 124 height 14
click at [421, 204] on span "11" at bounding box center [420, 202] width 5 height 5
type input "11.09.2025 09:00"
click at [477, 210] on li "09:00" at bounding box center [487, 212] width 31 height 18
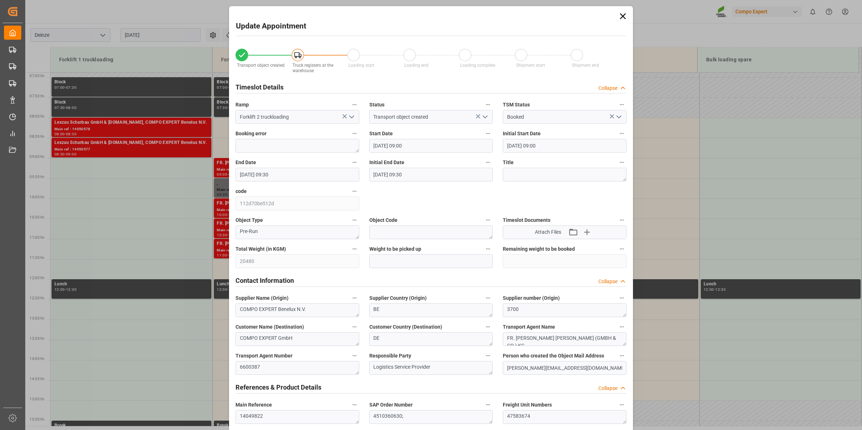
click at [271, 177] on input "10.09.2025 09:30" at bounding box center [298, 175] width 124 height 14
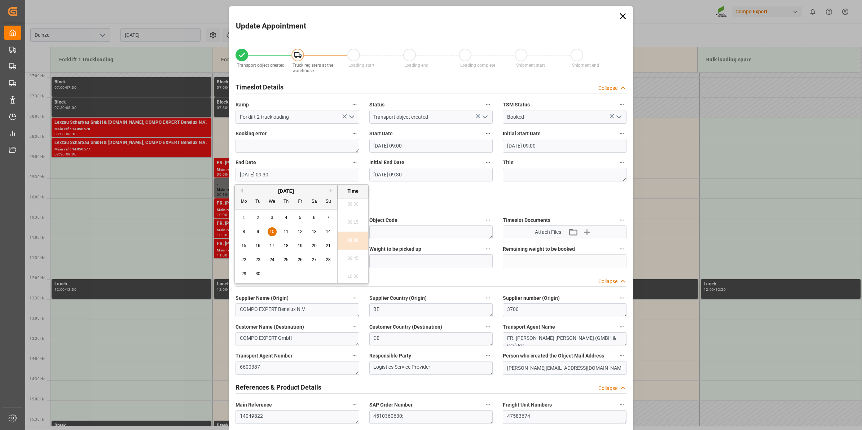
click at [286, 230] on span "11" at bounding box center [286, 231] width 5 height 5
type input "11.09.2025 09:30"
click at [354, 242] on li "09:30" at bounding box center [353, 241] width 31 height 18
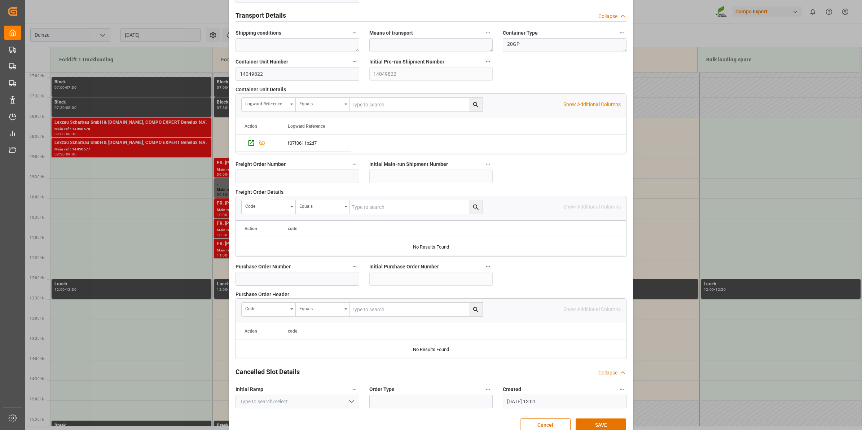
scroll to position [572, 0]
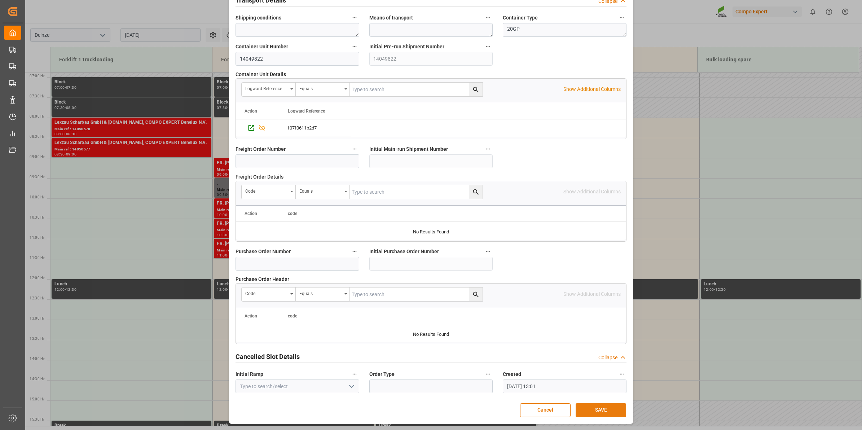
click at [602, 415] on button "SAVE" at bounding box center [601, 410] width 51 height 14
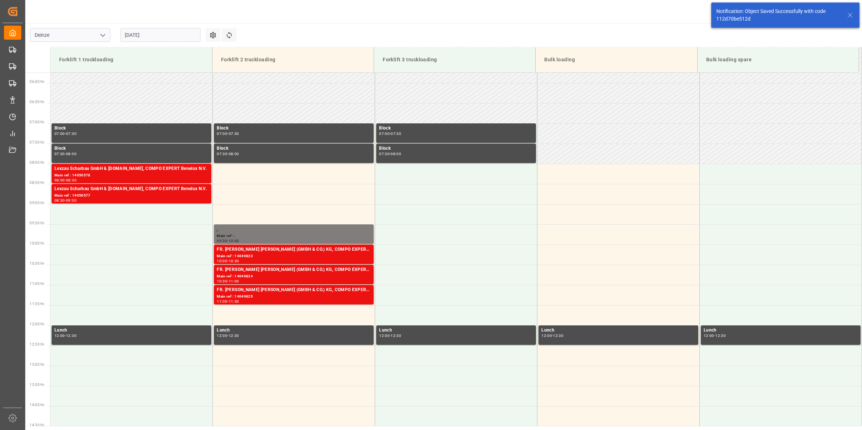
scroll to position [319, 0]
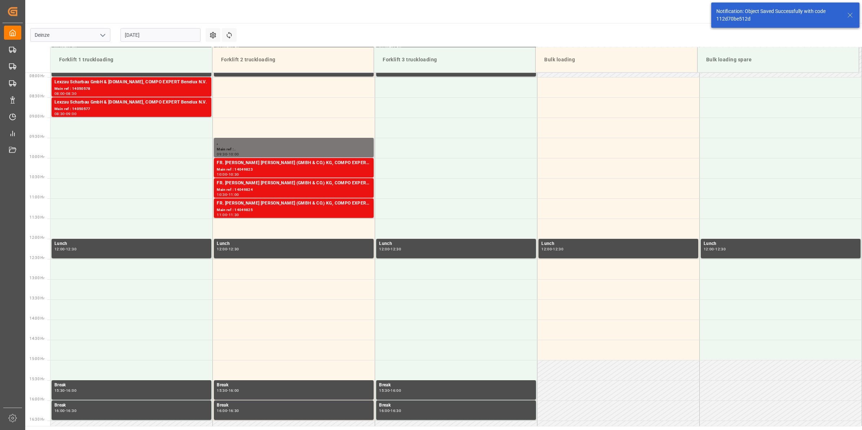
click at [296, 147] on div "Main ref : ." at bounding box center [294, 150] width 154 height 6
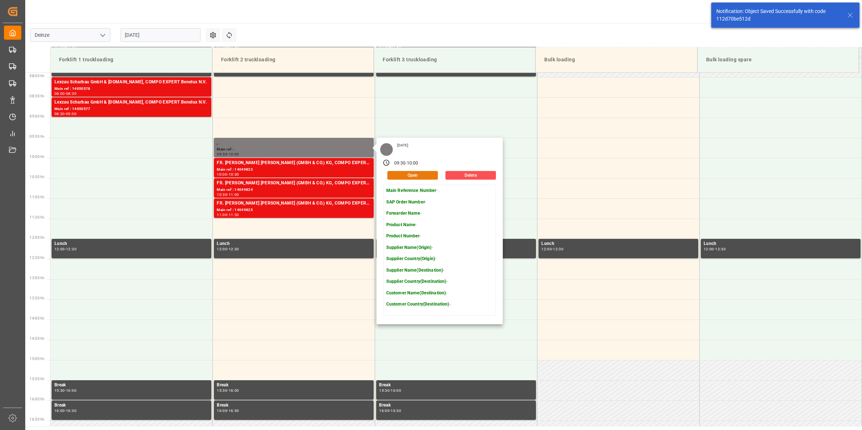
click at [421, 174] on button "Open" at bounding box center [413, 175] width 51 height 9
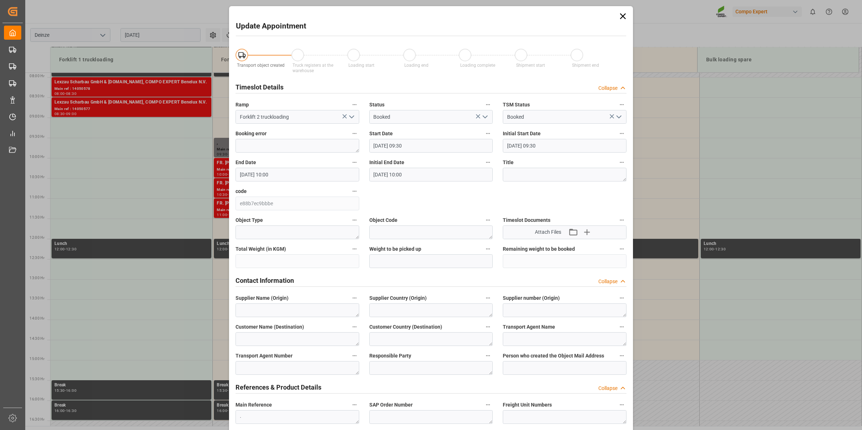
click at [420, 143] on input "10.09.2025 09:30" at bounding box center [432, 146] width 124 height 14
click at [420, 204] on span "11" at bounding box center [420, 202] width 5 height 5
type input "11.09.2025 09:30"
click at [484, 211] on li "09:30" at bounding box center [487, 212] width 31 height 18
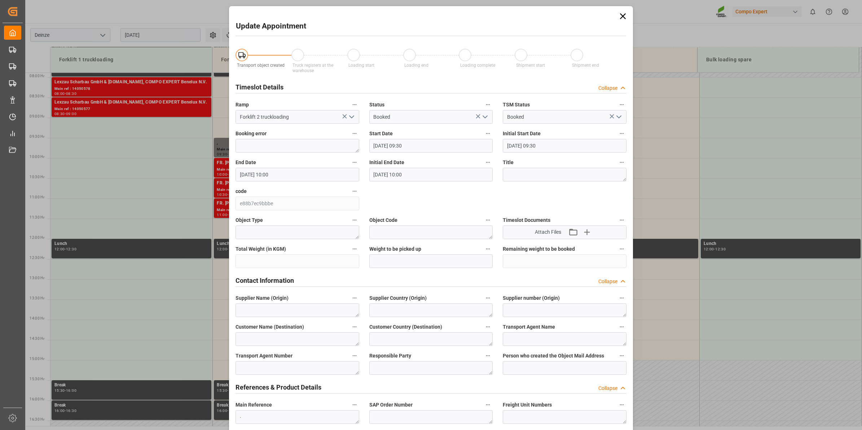
click at [314, 176] on input "10.09.2025 10:00" at bounding box center [298, 175] width 124 height 14
click at [292, 232] on div "8 9 10 11 12 13 14" at bounding box center [286, 232] width 99 height 14
click at [289, 232] on div "11" at bounding box center [286, 232] width 9 height 9
type input "11.09.2025 10:00"
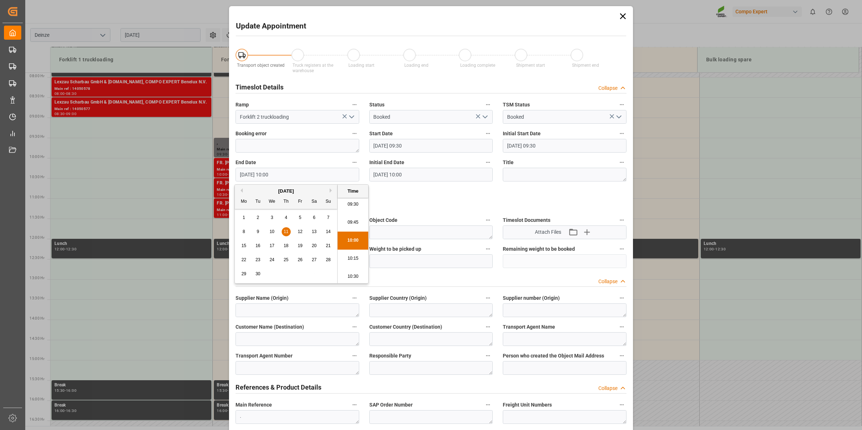
click at [344, 242] on li "10:00" at bounding box center [353, 241] width 31 height 18
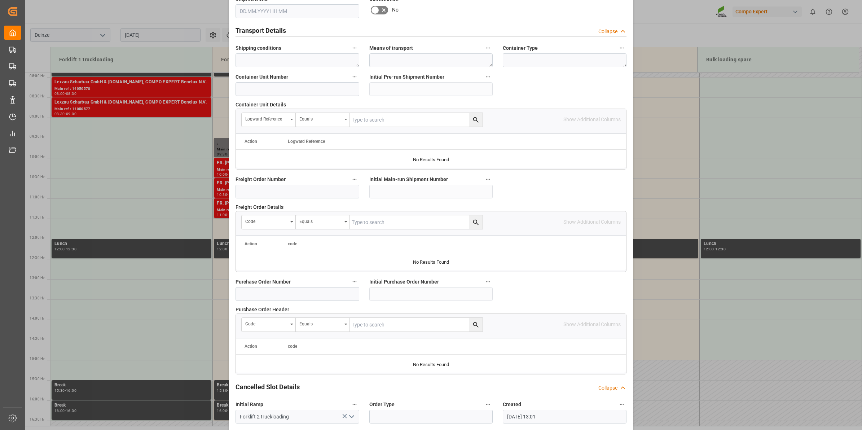
scroll to position [572, 0]
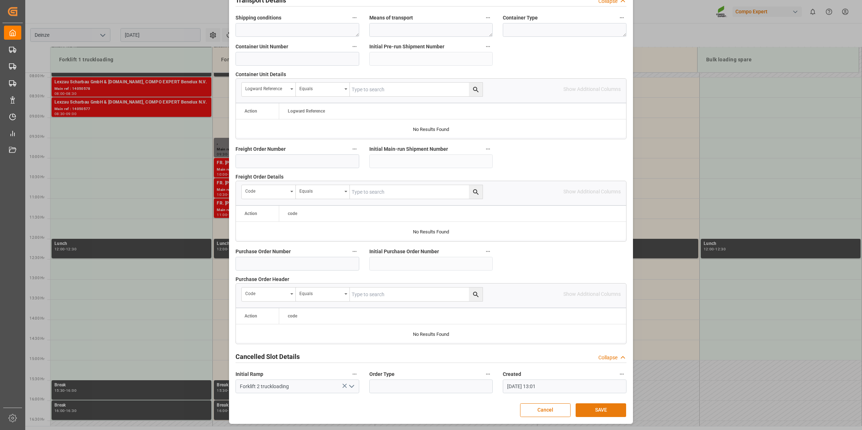
click at [598, 409] on button "SAVE" at bounding box center [601, 410] width 51 height 14
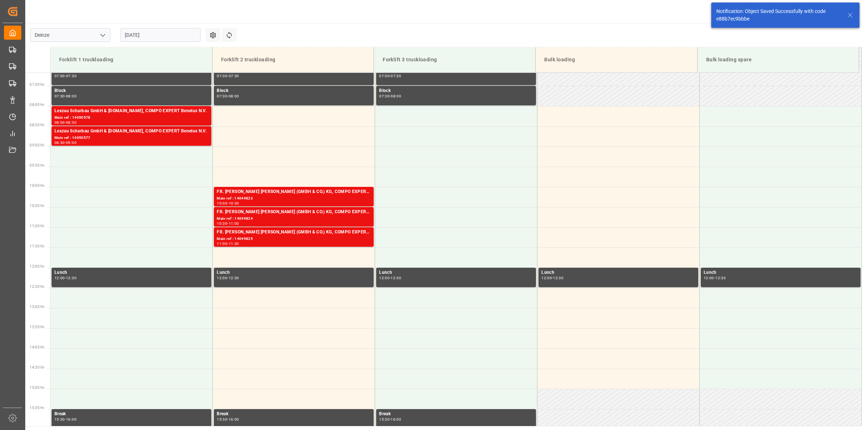
scroll to position [319, 0]
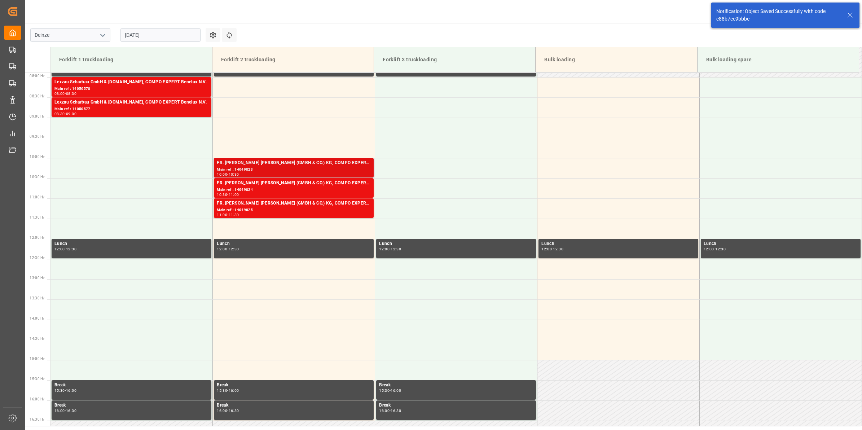
click at [293, 165] on div "FR. [PERSON_NAME] [PERSON_NAME] (GMBH & CO.) KG, COMPO EXPERT Benelux N.V." at bounding box center [294, 163] width 154 height 7
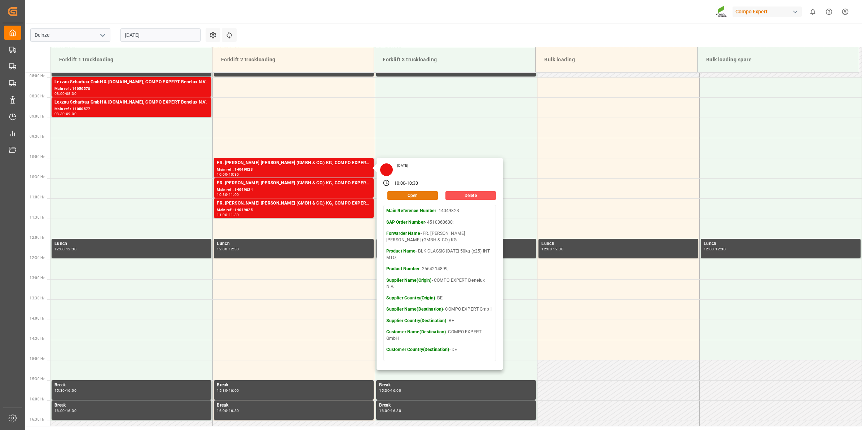
click at [421, 195] on button "Open" at bounding box center [413, 195] width 51 height 9
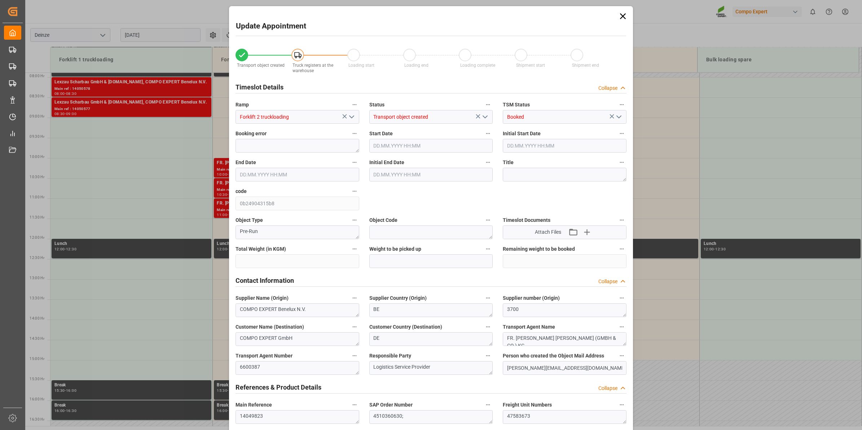
type input "20480"
type input "96"
type input "10.09.2025 10:00"
type input "10.09.2025 10:30"
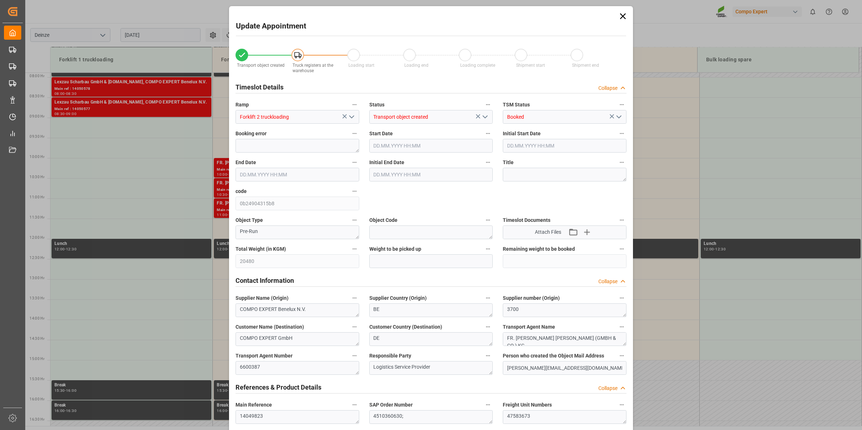
type input "10.09.2025 10:30"
type input "24.07.2025 13:10"
type input "25.08.2025 13:01"
click at [415, 150] on input "10.09.2025 10:00" at bounding box center [432, 146] width 124 height 14
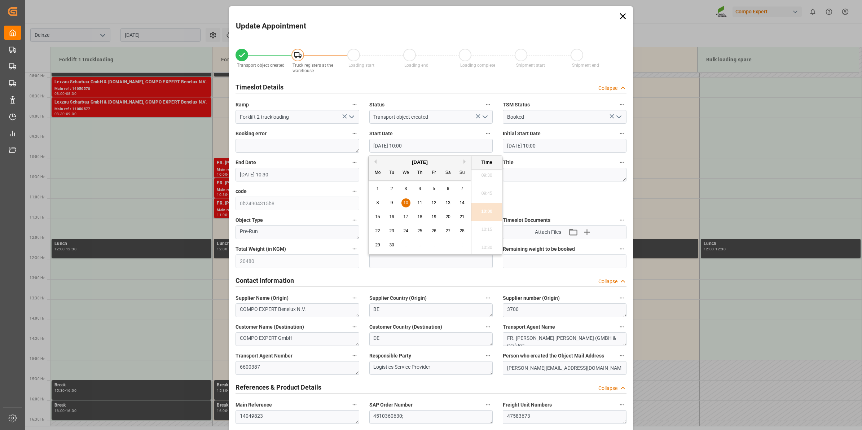
click at [421, 204] on span "11" at bounding box center [420, 202] width 5 height 5
type input "11.09.2025 10:00"
click at [477, 209] on li "10:00" at bounding box center [487, 212] width 31 height 18
click at [319, 175] on input "10.09.2025 10:30" at bounding box center [298, 175] width 124 height 14
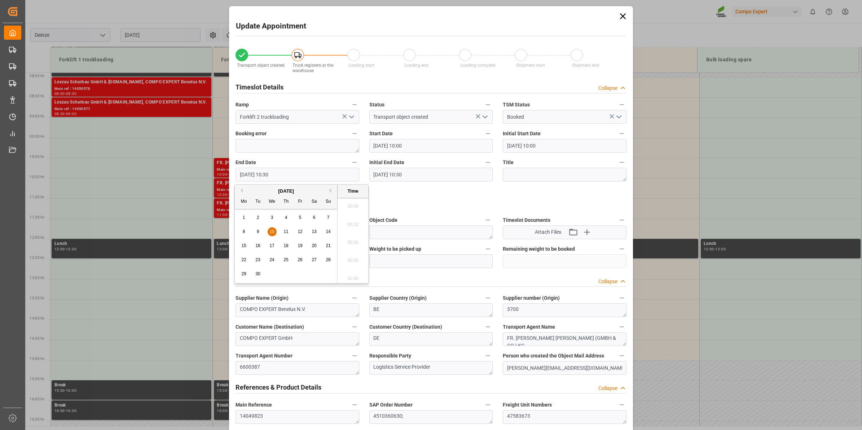
scroll to position [724, 0]
click at [289, 231] on div "11" at bounding box center [286, 232] width 9 height 9
type input "11.09.2025 10:30"
click at [355, 241] on li "10:30" at bounding box center [353, 241] width 31 height 18
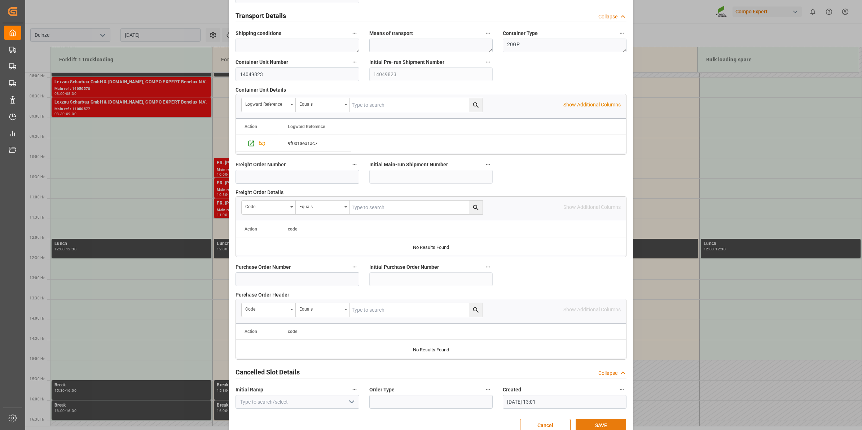
scroll to position [572, 0]
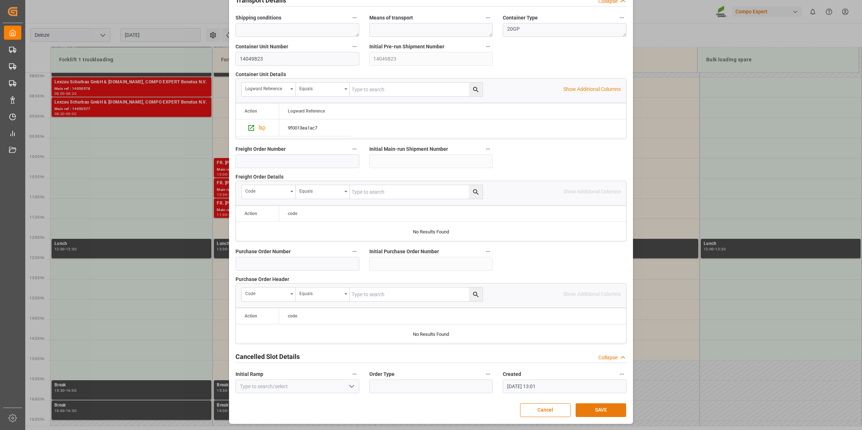
click at [603, 410] on button "SAVE" at bounding box center [601, 410] width 51 height 14
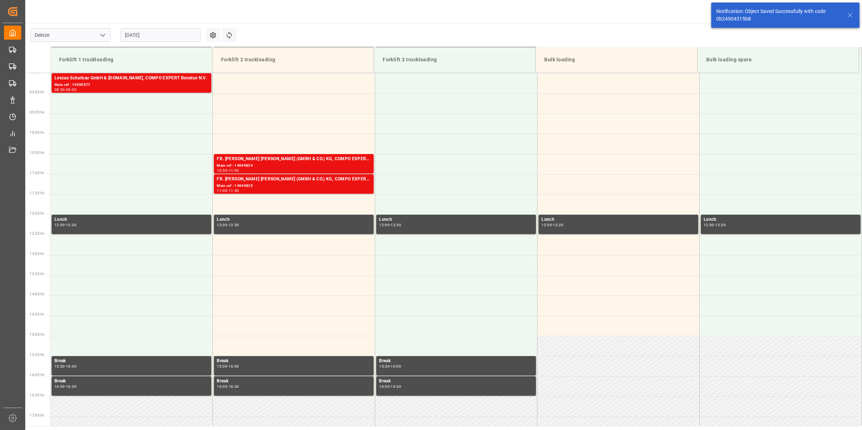
scroll to position [359, 0]
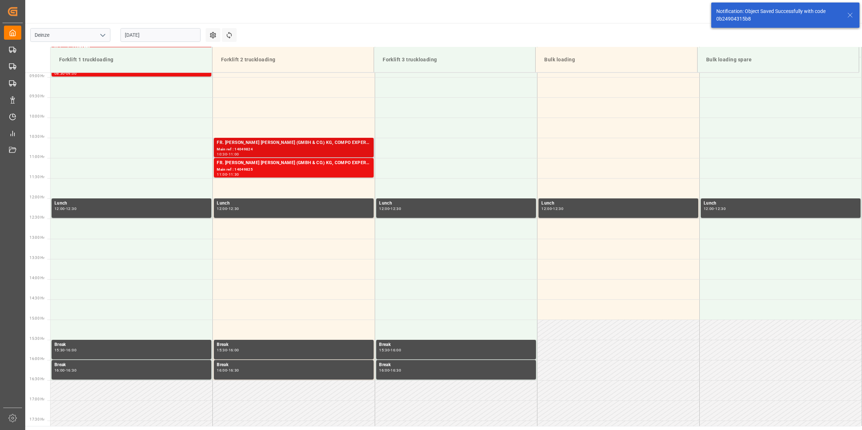
click at [269, 144] on div "FR. [PERSON_NAME] [PERSON_NAME] (GMBH & CO.) KG, COMPO EXPERT Benelux N.V." at bounding box center [294, 142] width 154 height 7
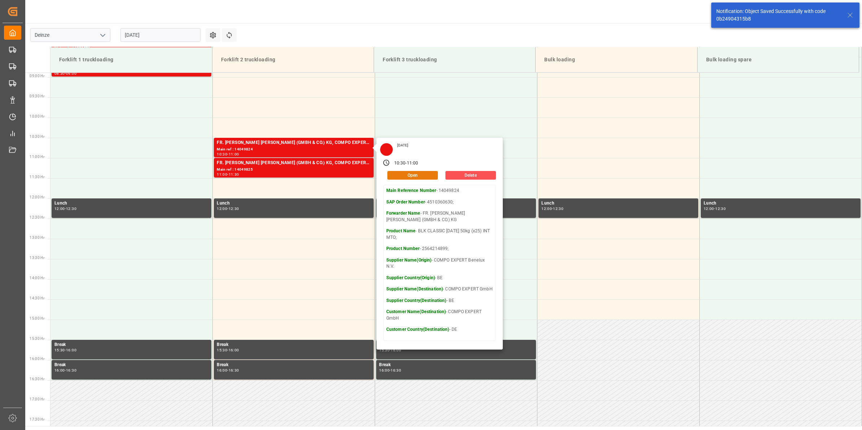
click at [406, 177] on button "Open" at bounding box center [413, 175] width 51 height 9
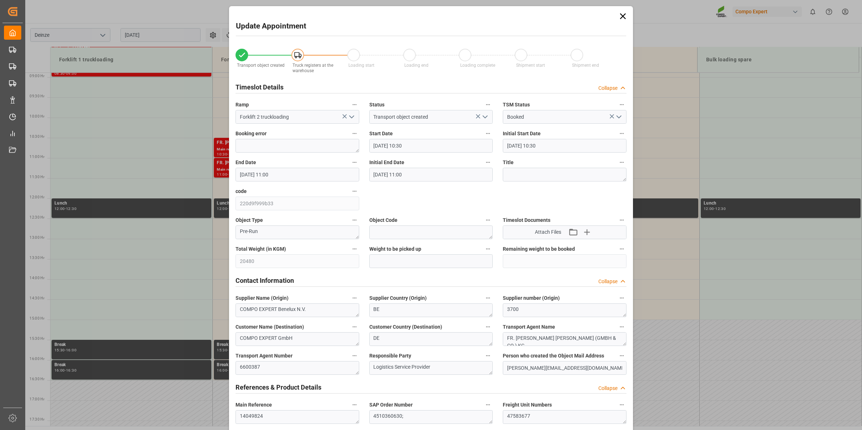
click at [399, 147] on input "10.09.2025 10:30" at bounding box center [432, 146] width 124 height 14
click at [423, 203] on div "11" at bounding box center [420, 203] width 9 height 9
type input "11.09.2025 10:30"
click at [486, 210] on li "10:30" at bounding box center [487, 212] width 31 height 18
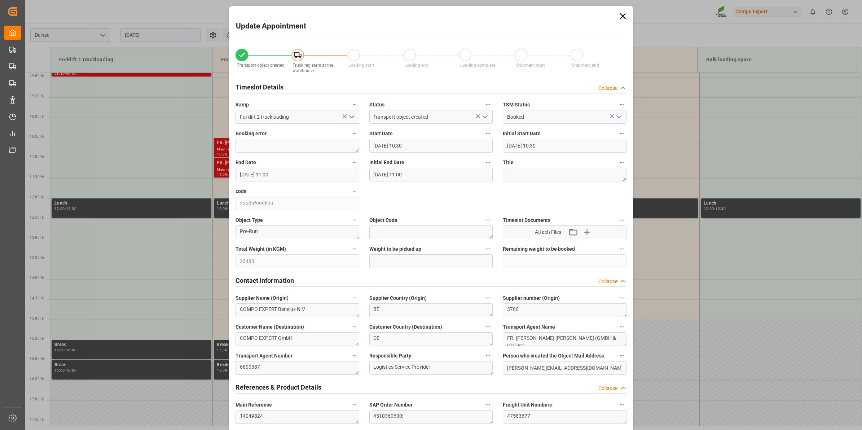
click at [289, 170] on input "10.09.2025 11:00" at bounding box center [298, 175] width 124 height 14
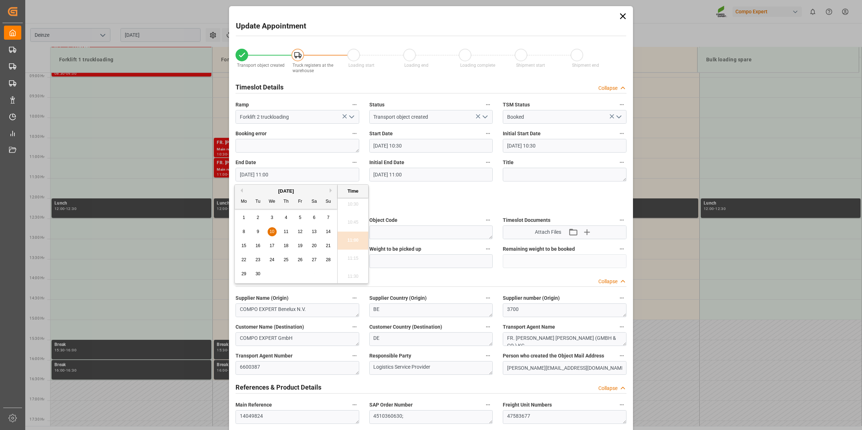
click at [283, 233] on div "11" at bounding box center [286, 232] width 9 height 9
type input "11.09.2025 11:00"
click at [354, 244] on li "11:00" at bounding box center [353, 241] width 31 height 18
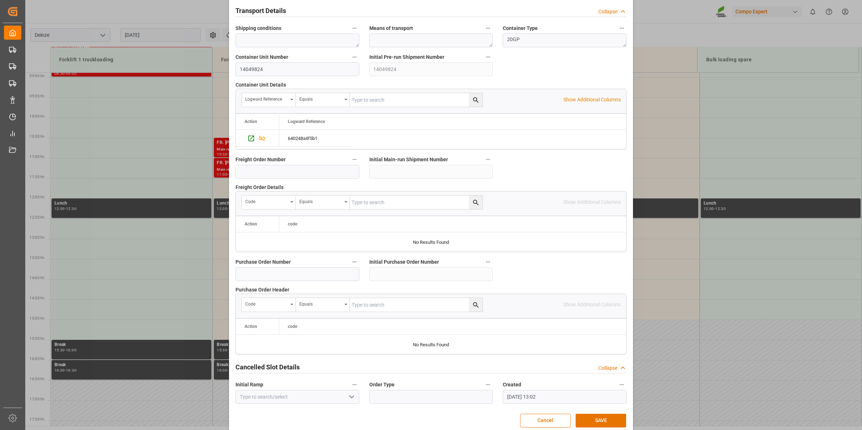
scroll to position [572, 0]
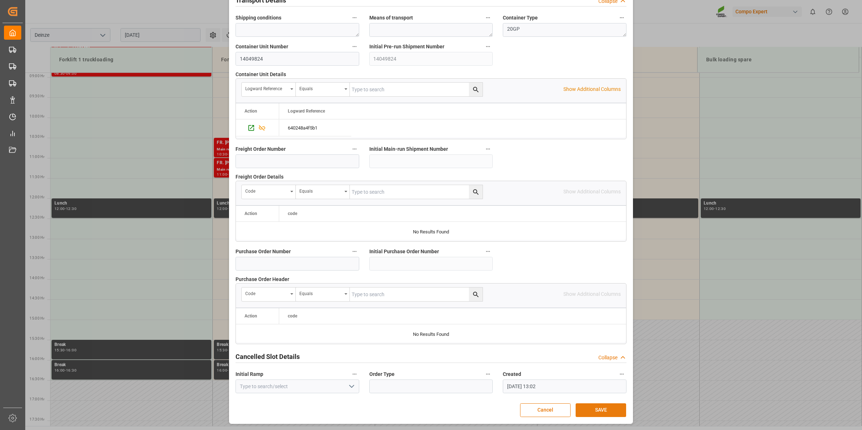
click at [602, 406] on button "SAVE" at bounding box center [601, 410] width 51 height 14
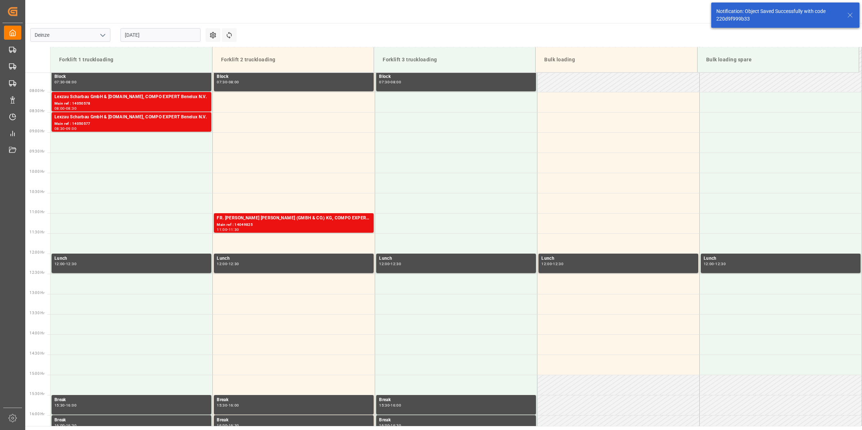
scroll to position [224, 0]
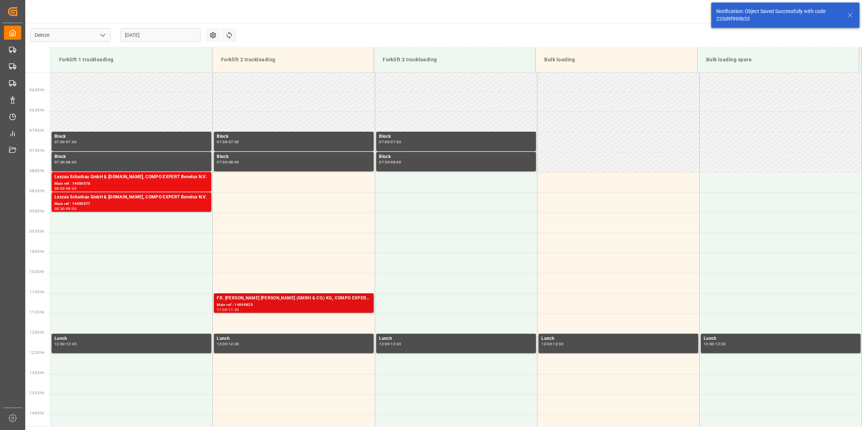
click at [314, 303] on div "Main ref : 14049825" at bounding box center [294, 305] width 154 height 6
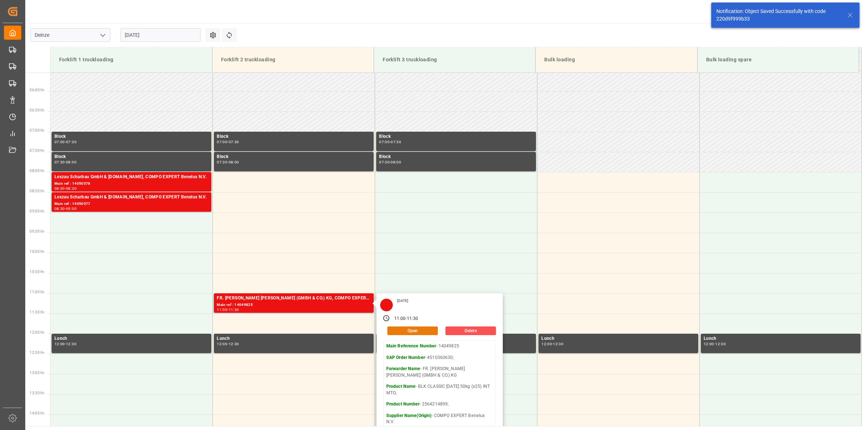
click at [416, 334] on button "Open" at bounding box center [413, 331] width 51 height 9
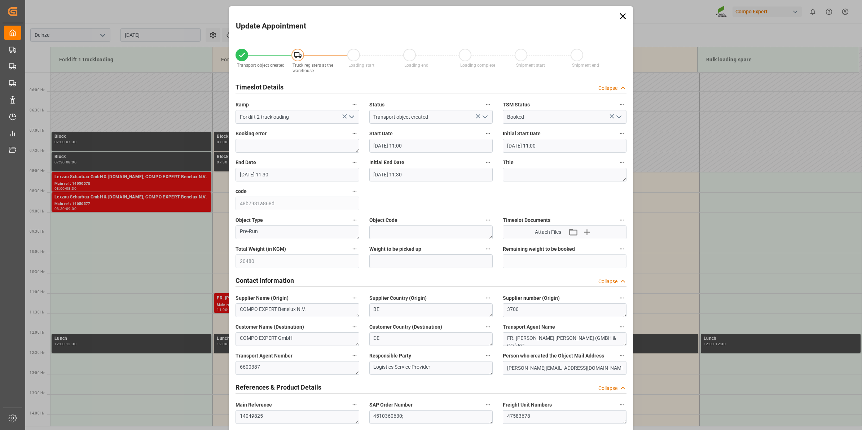
click at [399, 141] on input "10.09.2025 11:00" at bounding box center [432, 146] width 124 height 14
click at [420, 209] on div "8 9 10 11 12 13 14" at bounding box center [420, 203] width 99 height 14
click at [421, 205] on span "11" at bounding box center [420, 202] width 5 height 5
type input "11.09.2025 11:00"
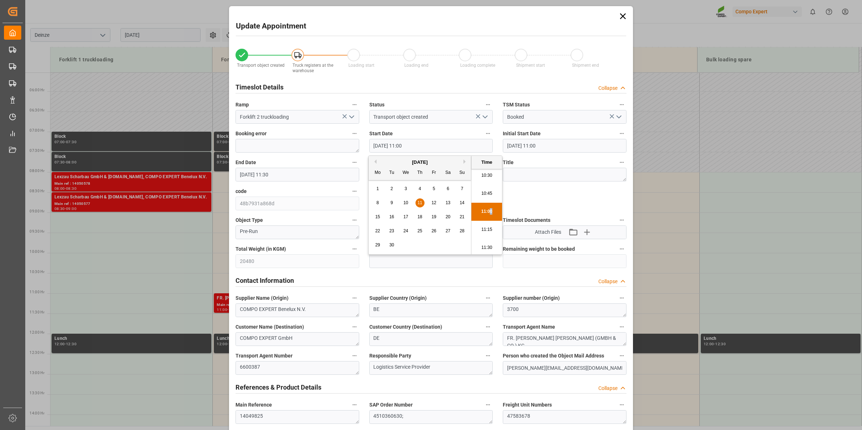
click at [490, 210] on li "11:00" at bounding box center [487, 212] width 31 height 18
click at [326, 175] on input "10.09.2025 11:30" at bounding box center [298, 175] width 124 height 14
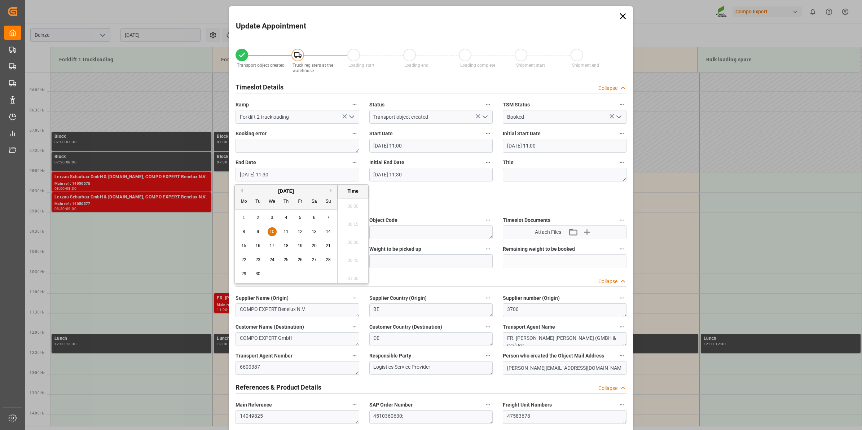
scroll to position [796, 0]
click at [290, 232] on div "11" at bounding box center [286, 232] width 9 height 9
type input "11.09.2025 11:30"
click at [358, 243] on li "11:30" at bounding box center [353, 241] width 31 height 18
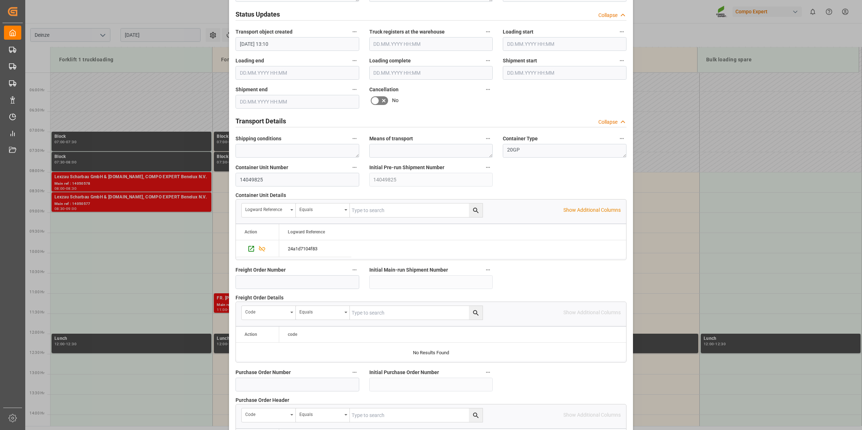
scroll to position [572, 0]
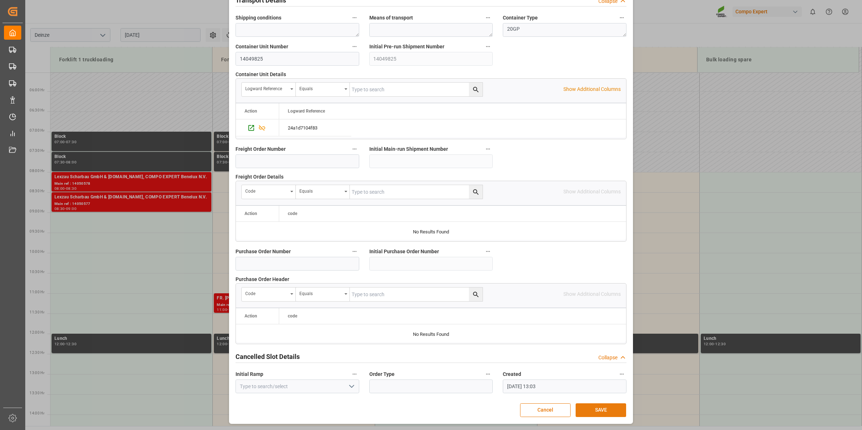
click at [612, 412] on button "SAVE" at bounding box center [601, 410] width 51 height 14
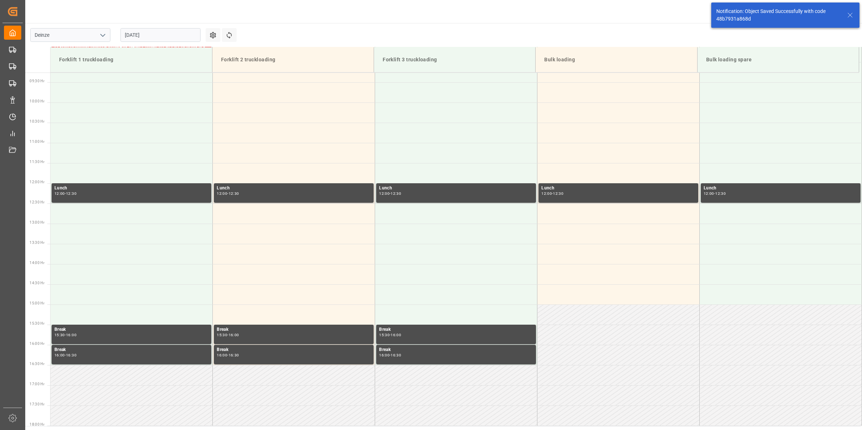
scroll to position [284, 0]
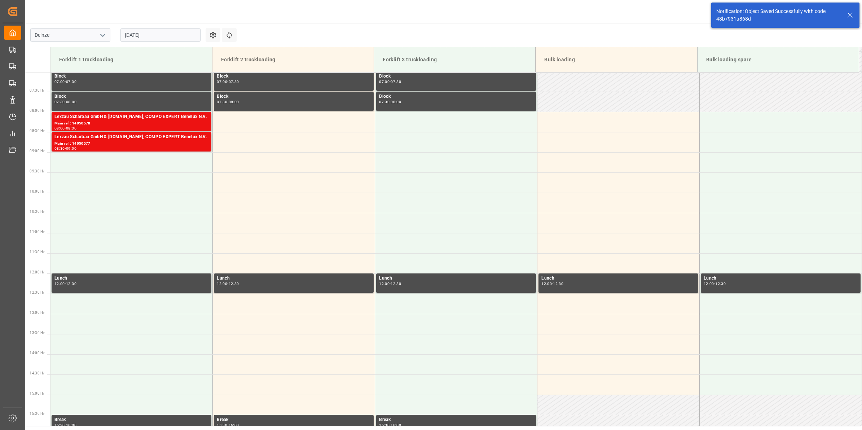
click at [147, 42] on div "10.09.2025" at bounding box center [160, 35] width 90 height 24
click at [153, 31] on input "10.09.2025" at bounding box center [161, 35] width 80 height 14
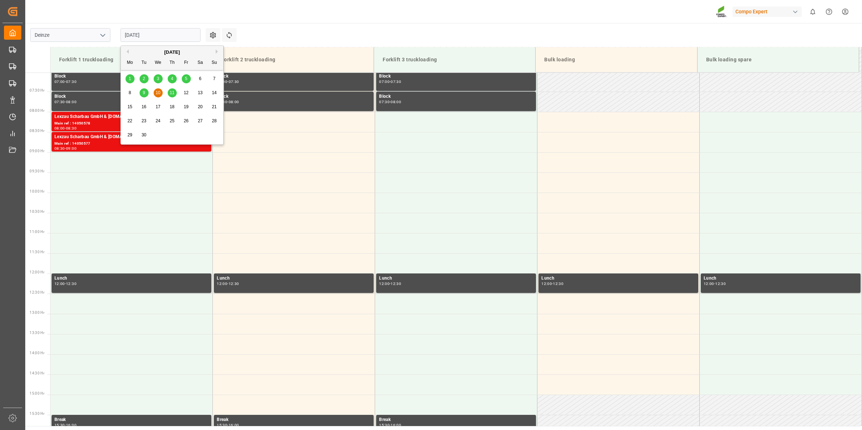
click at [173, 95] on span "11" at bounding box center [172, 92] width 5 height 5
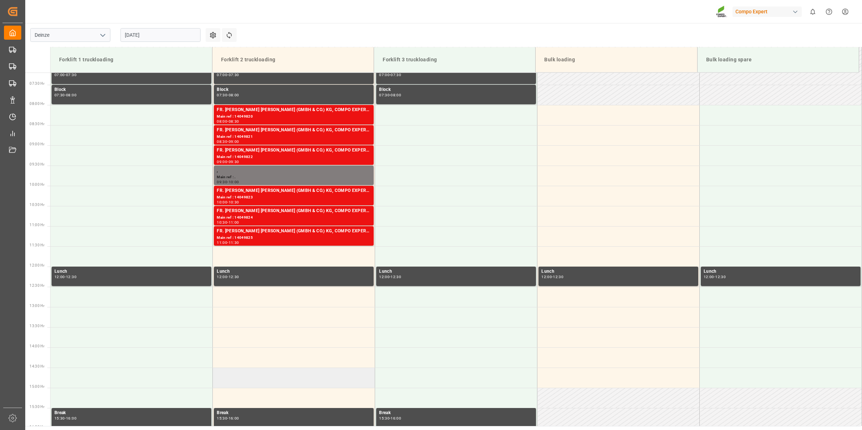
scroll to position [290, 0]
click at [149, 32] on input "11.09.2025" at bounding box center [161, 35] width 80 height 14
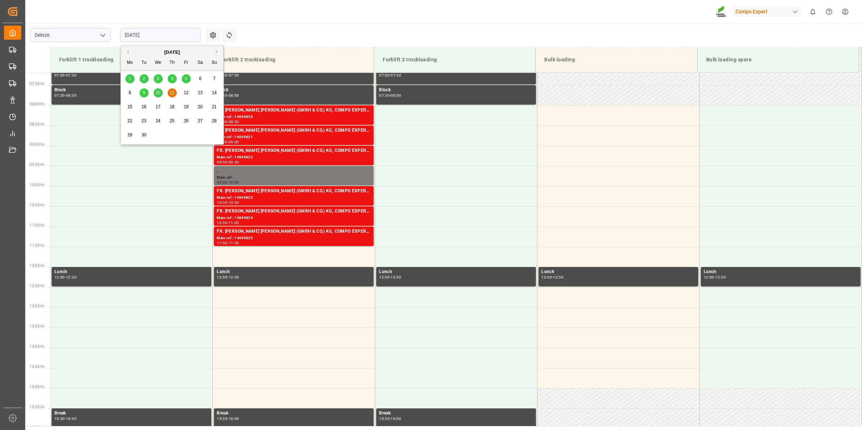
click at [161, 89] on div "10" at bounding box center [158, 93] width 9 height 9
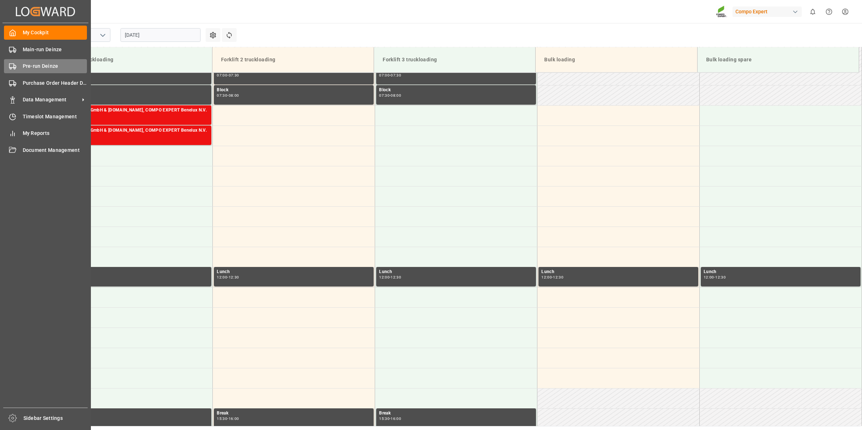
click at [26, 71] on div "Pre-run Deinze Pre-run Deinze" at bounding box center [45, 66] width 83 height 14
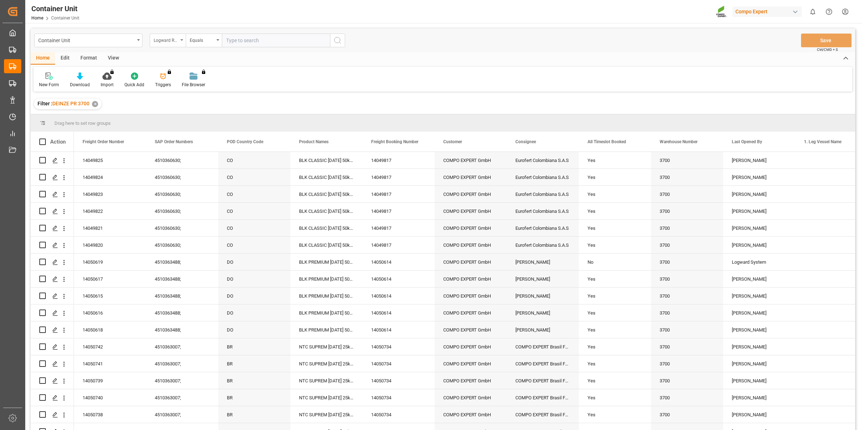
click at [181, 38] on div "Logward Reference" at bounding box center [168, 41] width 36 height 14
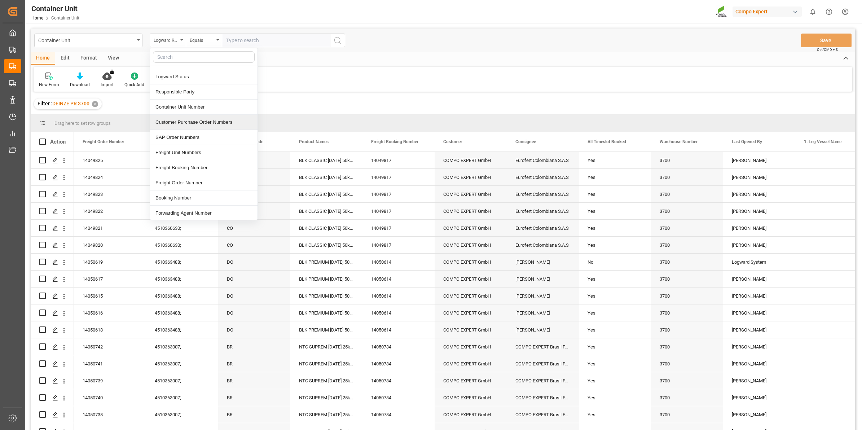
scroll to position [90, 0]
click at [184, 134] on div "Freight Order Number" at bounding box center [204, 134] width 108 height 15
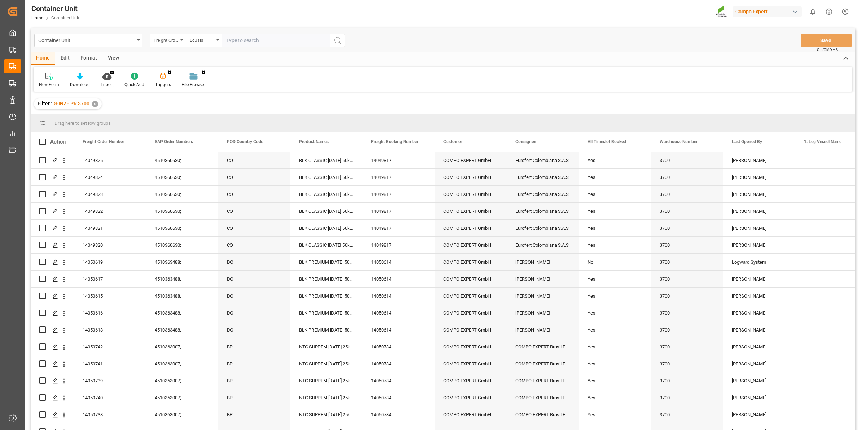
click at [237, 38] on input "text" at bounding box center [276, 41] width 108 height 14
type input "14050912"
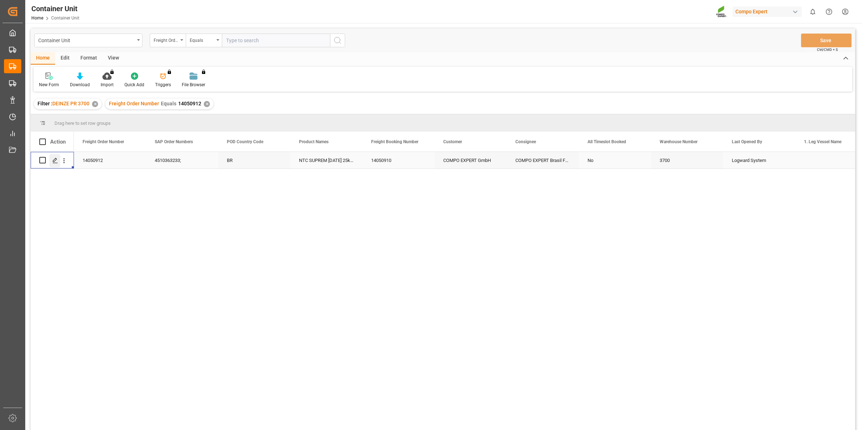
click at [53, 159] on icon "Press SPACE to select this row." at bounding box center [55, 161] width 6 height 6
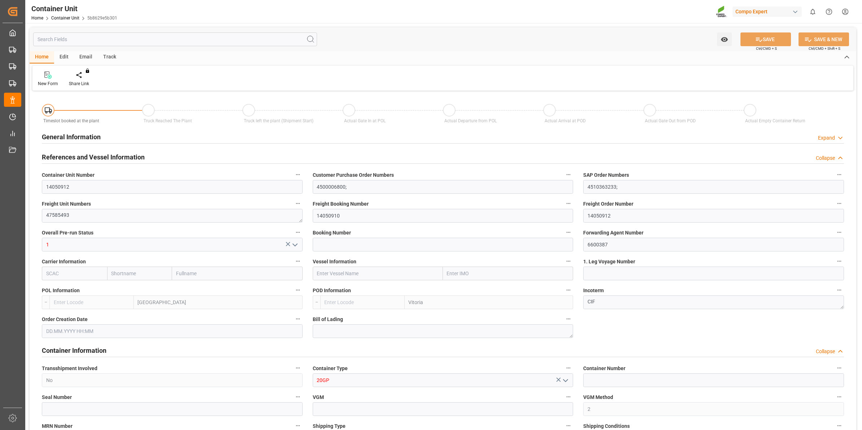
type input "BEANR"
type input "BRVIX"
type input "0"
type input "40"
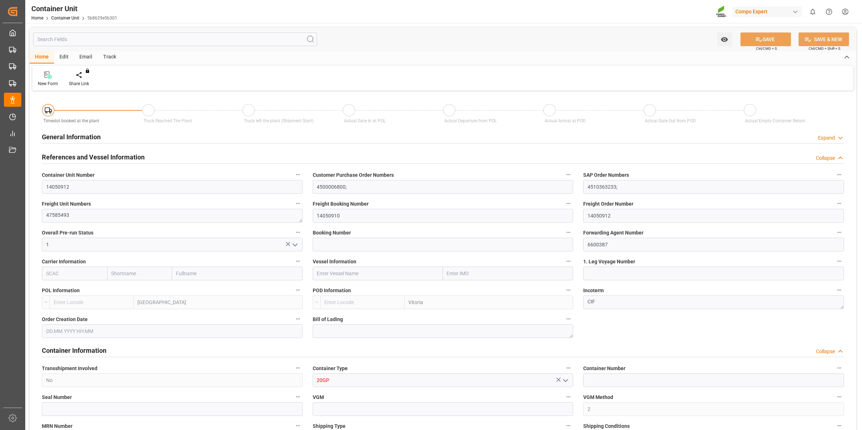
type input "21500"
type input "14.08.2025 10:26"
type input "15.10.2025"
click at [83, 82] on div "Create Timeslot" at bounding box center [84, 83] width 31 height 6
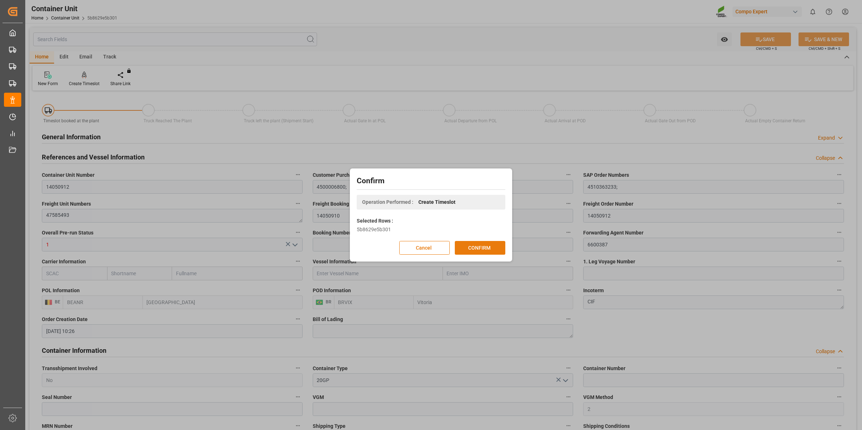
click at [475, 248] on button "CONFIRM" at bounding box center [480, 248] width 51 height 14
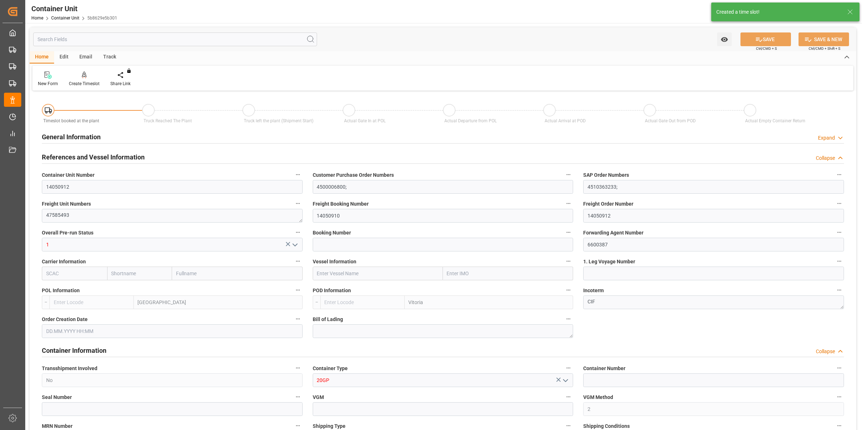
type input "BEANR"
type input "BRVIX"
type input "0"
type input "40"
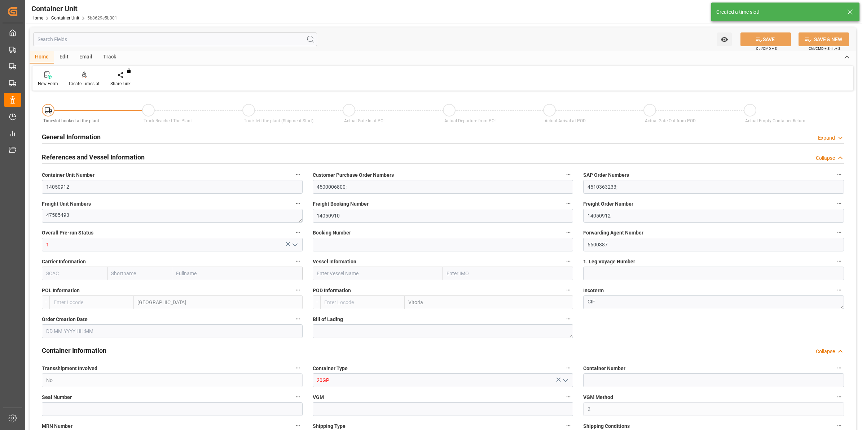
type input "21500"
type input "14.08.2025 10:26"
type input "15.10.2025"
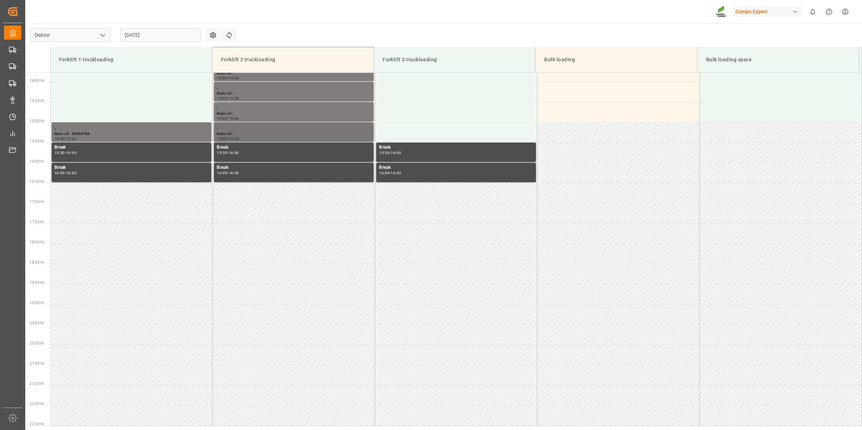
scroll to position [561, 0]
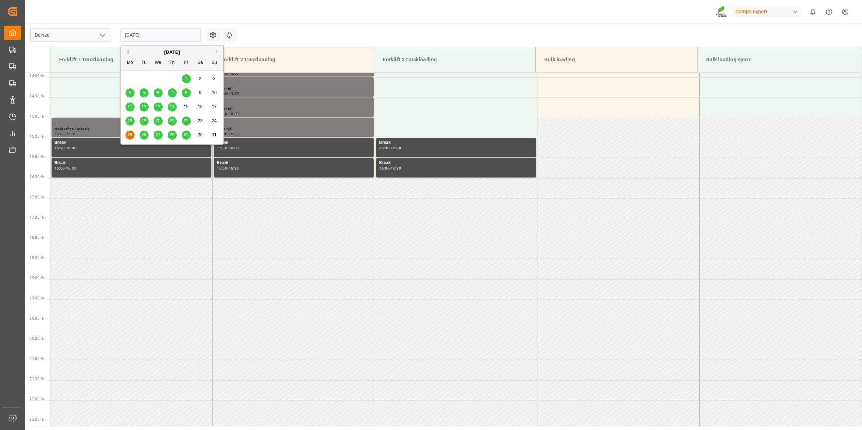
drag, startPoint x: 135, startPoint y: 32, endPoint x: 188, endPoint y: 51, distance: 56.0
click at [135, 32] on input "[DATE]" at bounding box center [161, 35] width 80 height 14
click at [217, 51] on button "Next Month" at bounding box center [218, 51] width 4 height 4
click at [157, 95] on span "10" at bounding box center [158, 92] width 5 height 5
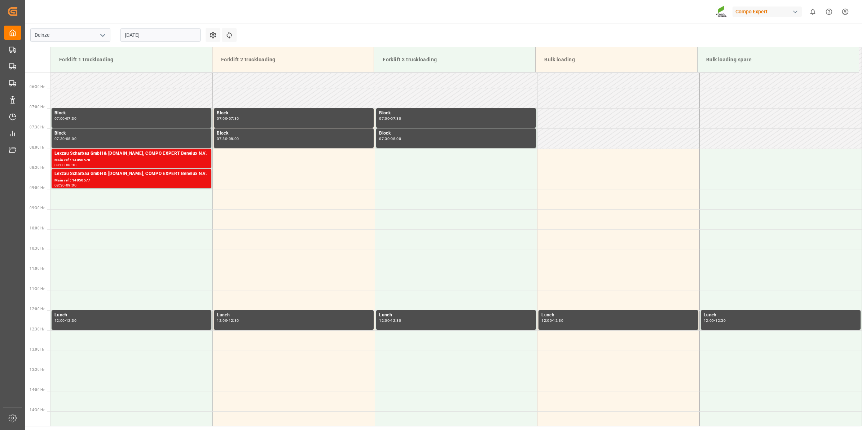
scroll to position [245, 0]
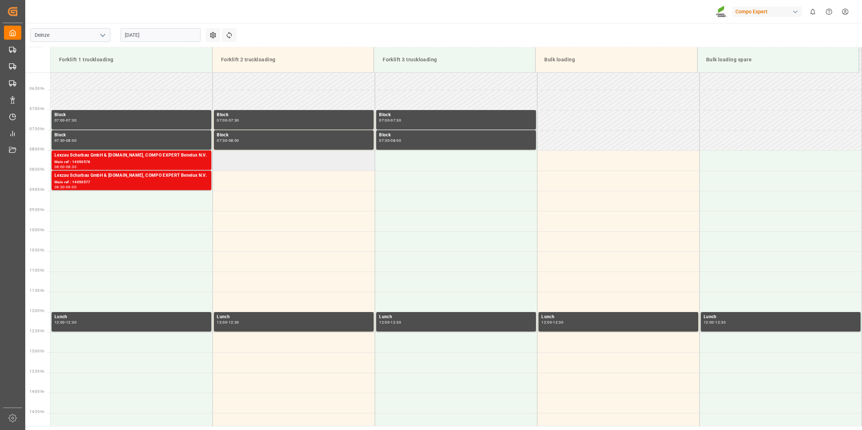
click at [282, 166] on td at bounding box center [294, 160] width 162 height 20
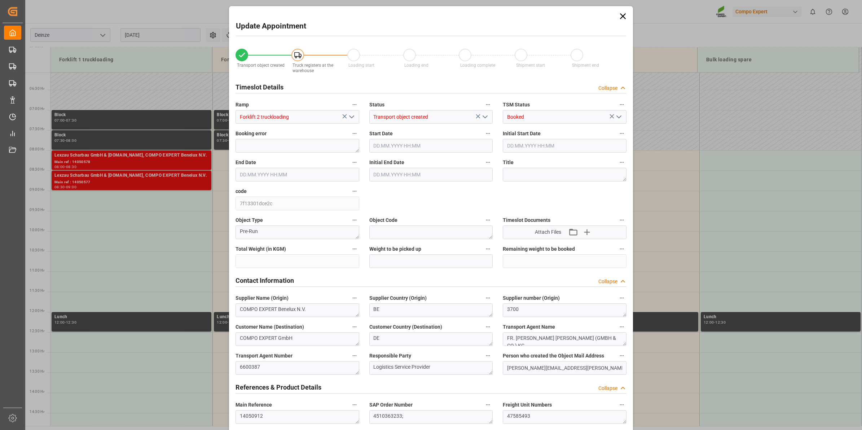
type input "21500"
type input "40"
type input "[DATE] 08:00"
type input "[DATE] 08:30"
type input "[DATE] 10:26"
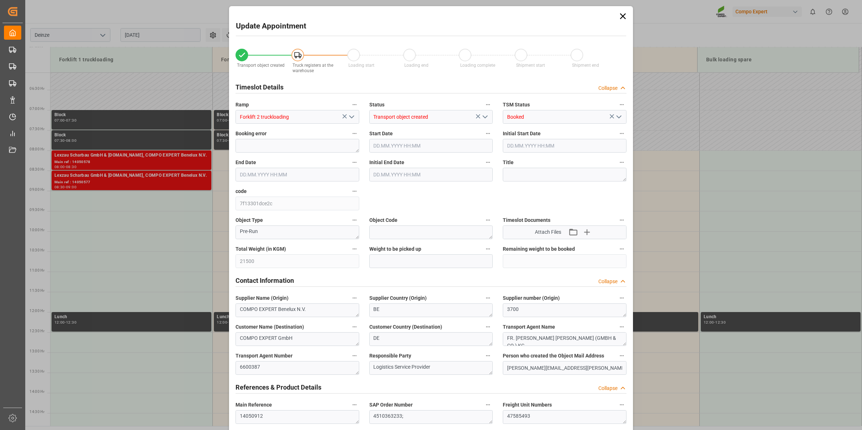
type input "[DATE] 13:22"
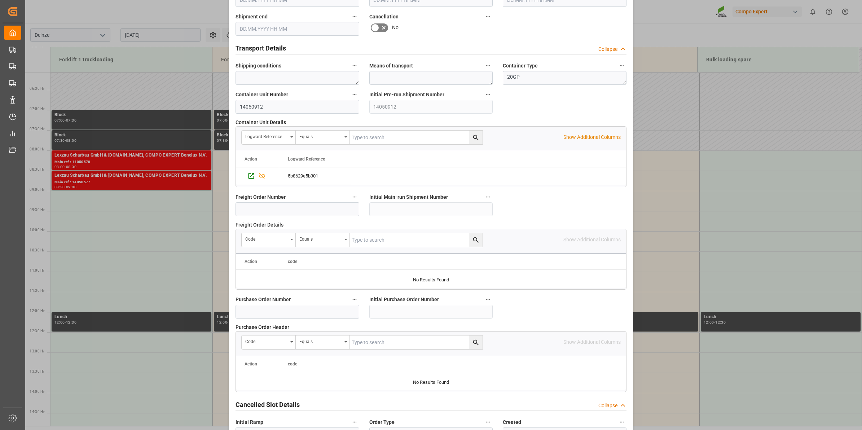
scroll to position [572, 0]
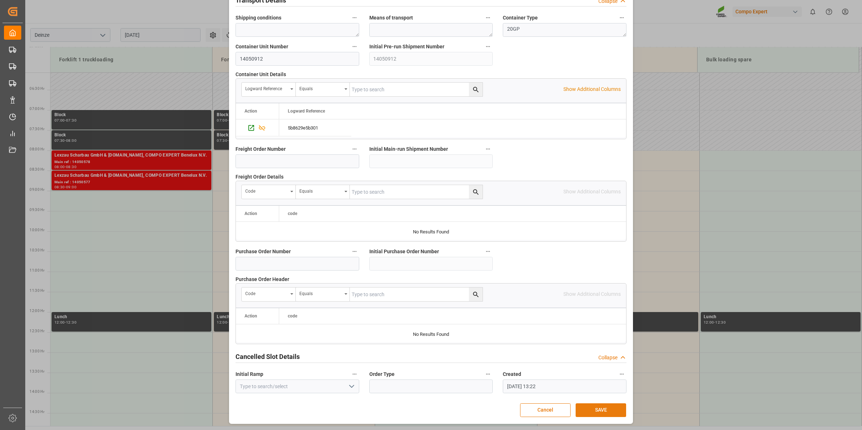
click at [596, 408] on button "SAVE" at bounding box center [601, 410] width 51 height 14
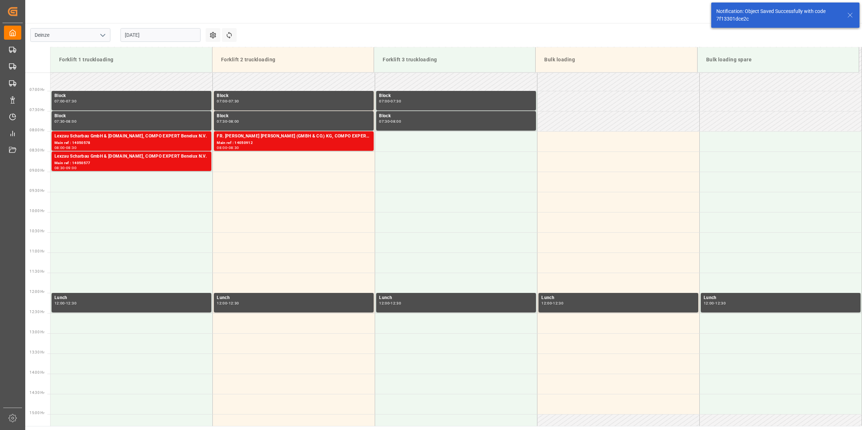
scroll to position [278, 0]
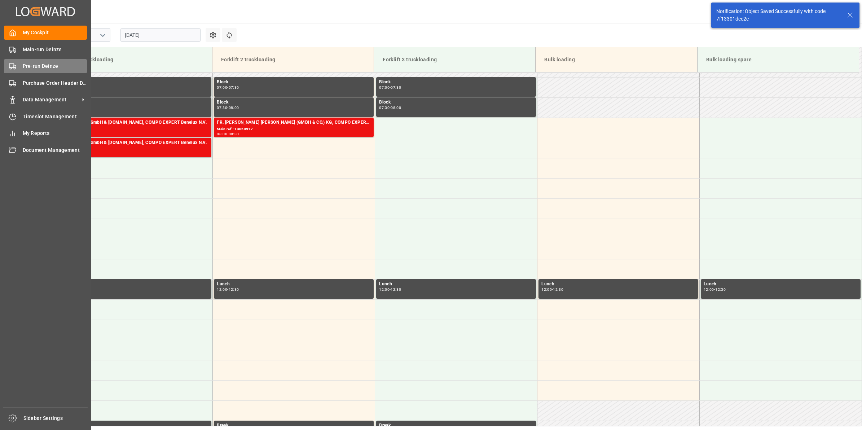
click at [40, 67] on span "Pre-run Deinze" at bounding box center [55, 66] width 65 height 8
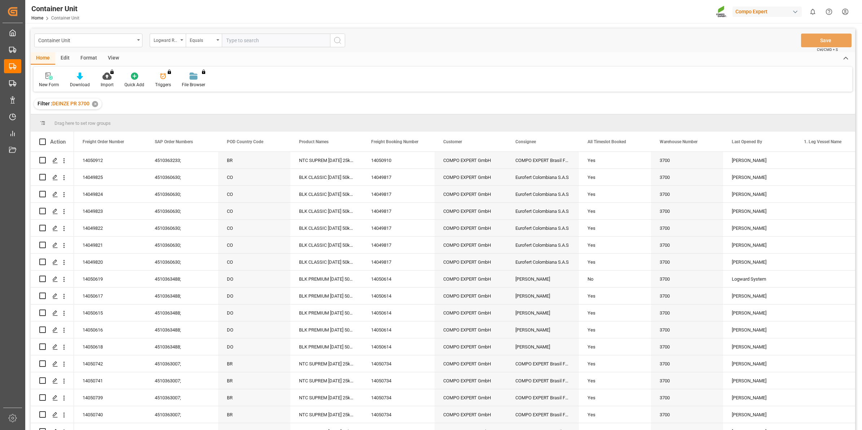
click at [177, 44] on div "Logward Reference" at bounding box center [168, 41] width 36 height 14
click at [189, 141] on div "Freight Order Number" at bounding box center [204, 134] width 108 height 15
click at [248, 40] on input "text" at bounding box center [276, 41] width 108 height 14
type input "14050911"
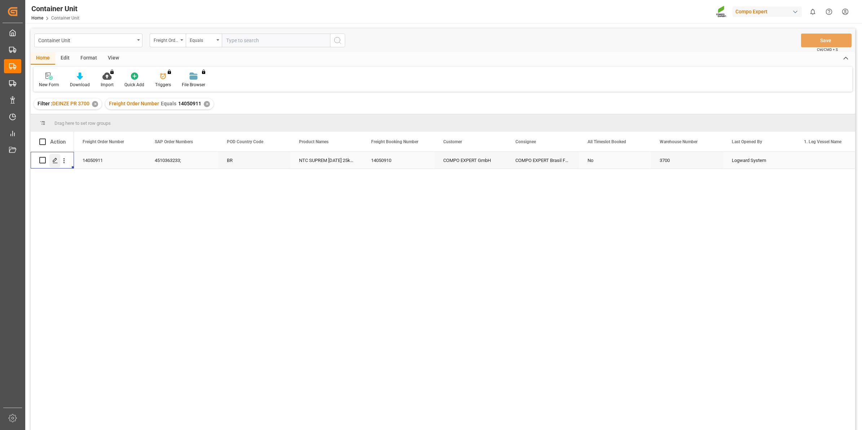
click at [52, 160] on div "Press SPACE to select this row." at bounding box center [54, 160] width 11 height 13
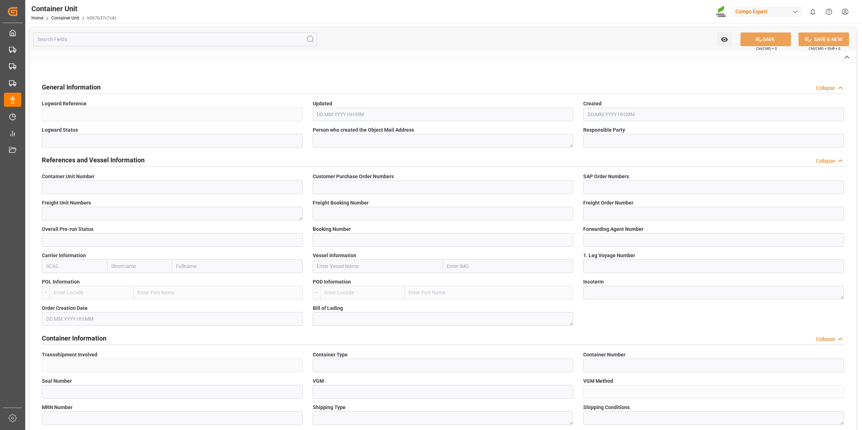
type input "14050911"
type input "4500006800;"
type input "4510363233;"
type textarea "47585494"
type input "14050910"
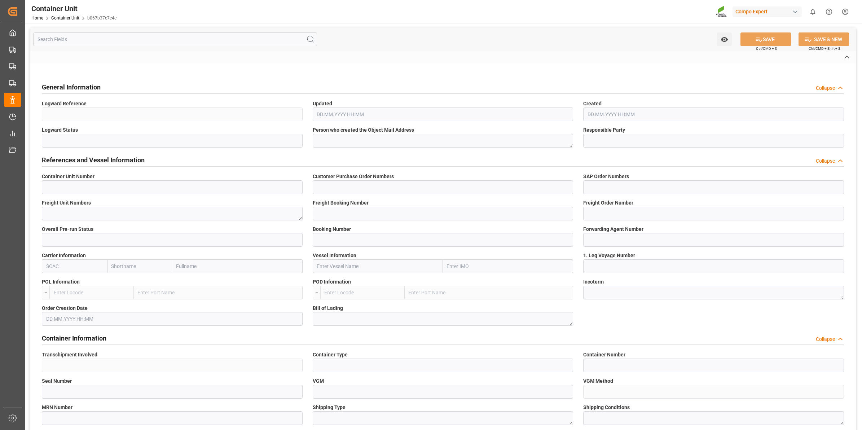
type input "14050911"
type input "1"
type input "6600387"
type input "[GEOGRAPHIC_DATA]"
type input "Vitoria"
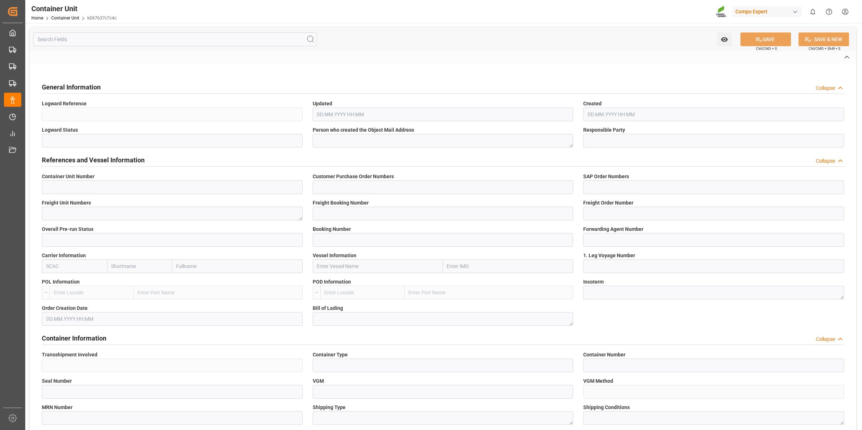
type textarea "CIF"
type input "No"
type input "20GP"
type input "2"
type textarea "30"
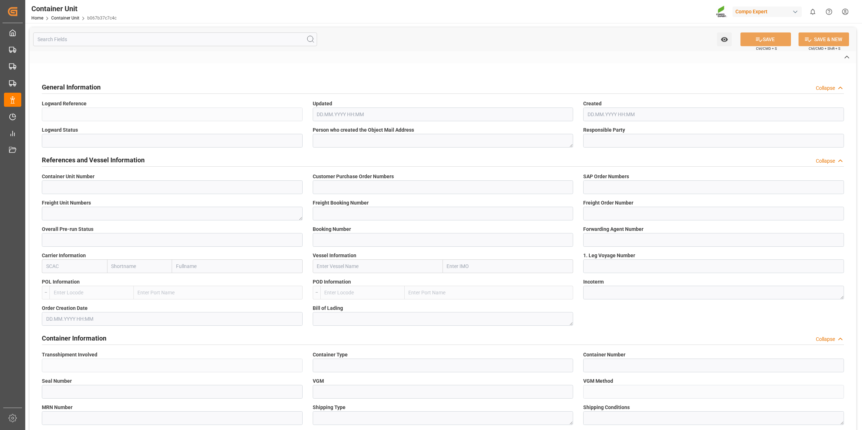
type textarea "Z3"
type input "CB01"
type textarea "COMPO EXPERT Benelux NV"
type textarea "9800"
type input "[GEOGRAPHIC_DATA]"
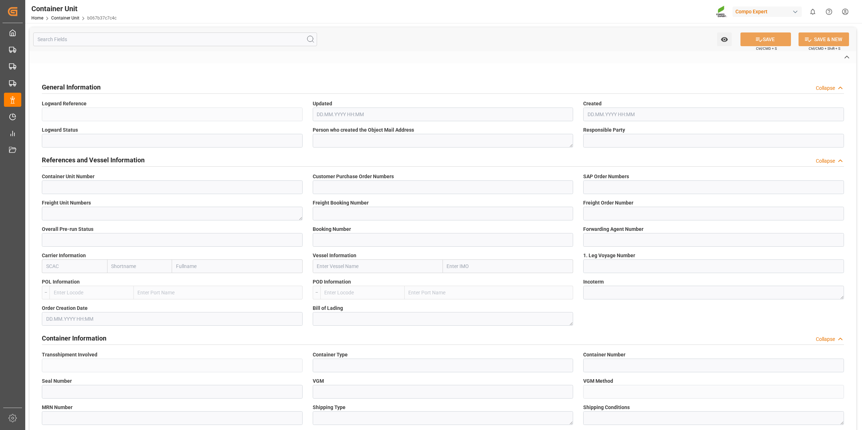
type textarea "01317-890"
type input "[GEOGRAPHIC_DATA]"
type input "EUR"
type textarea "CB31"
type textarea "NTC SUPREM [DATE] 25kg (x42) INT MTO;"
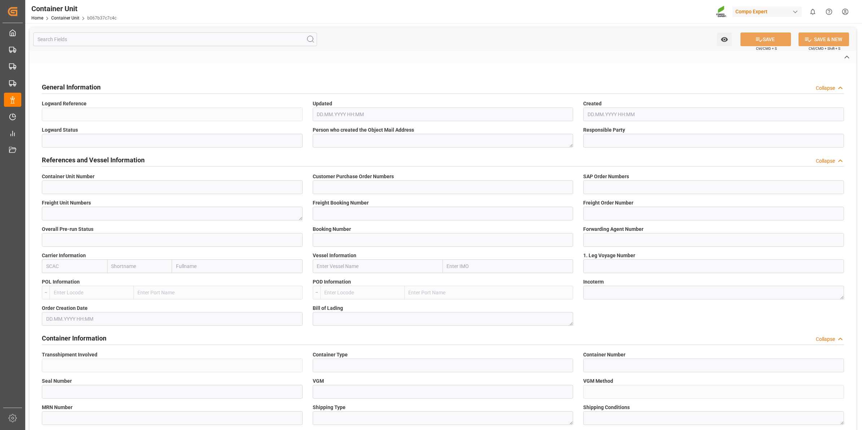
type textarea "2563614899;"
type input "BEANR"
type input "BRVIX"
type input "0"
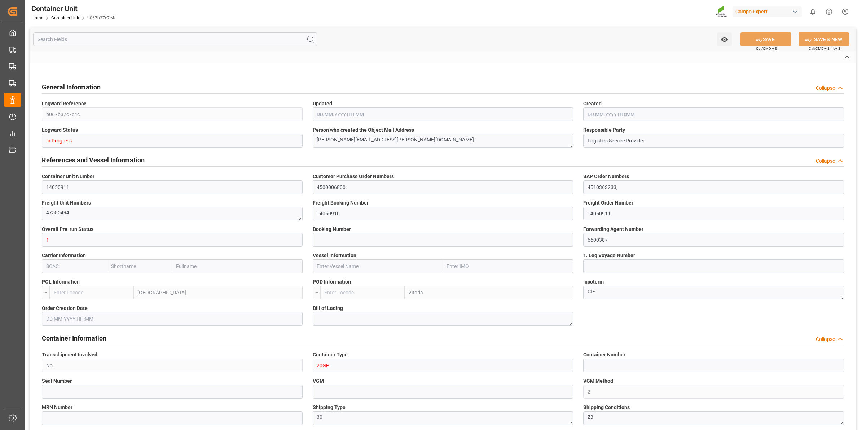
type input "40"
type input "21500"
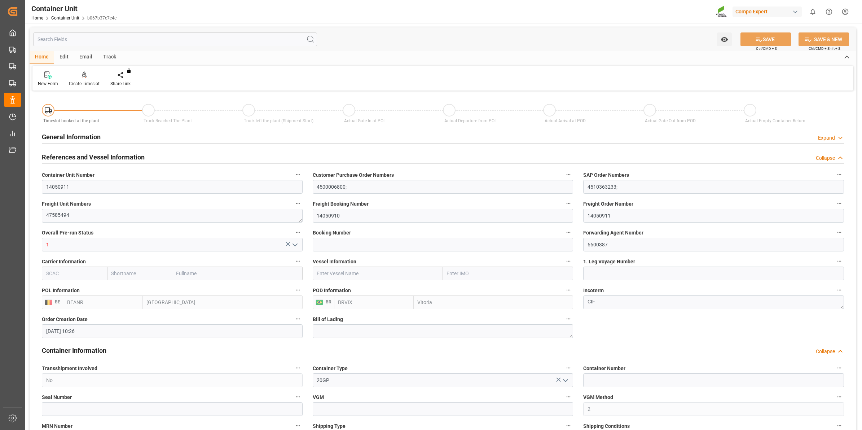
type input "[DATE] 10:26"
type input "[DATE]"
click at [83, 85] on div "Create Timeslot" at bounding box center [84, 83] width 31 height 6
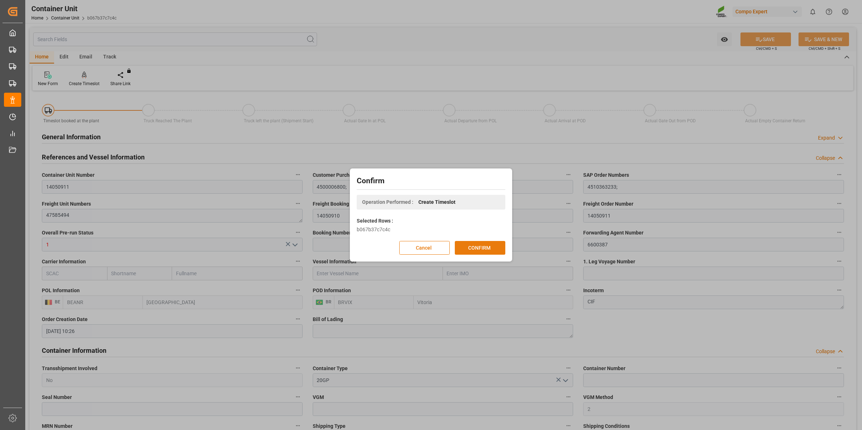
click at [487, 248] on button "CONFIRM" at bounding box center [480, 248] width 51 height 14
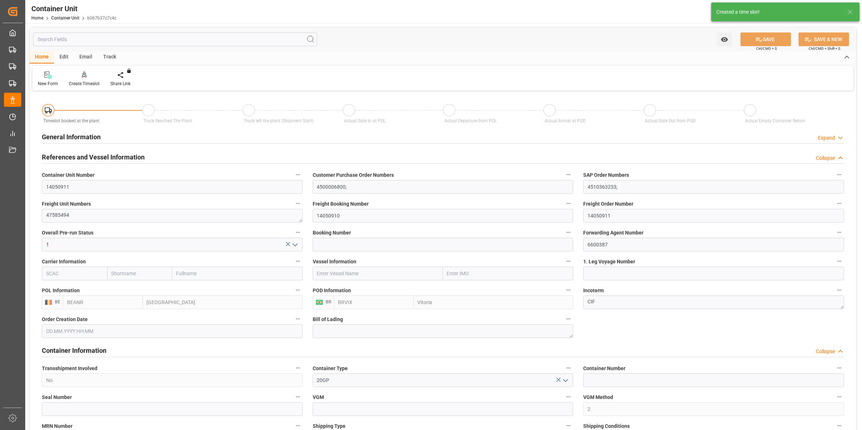
type input "14.08.2025 10:26"
type input "[DATE]"
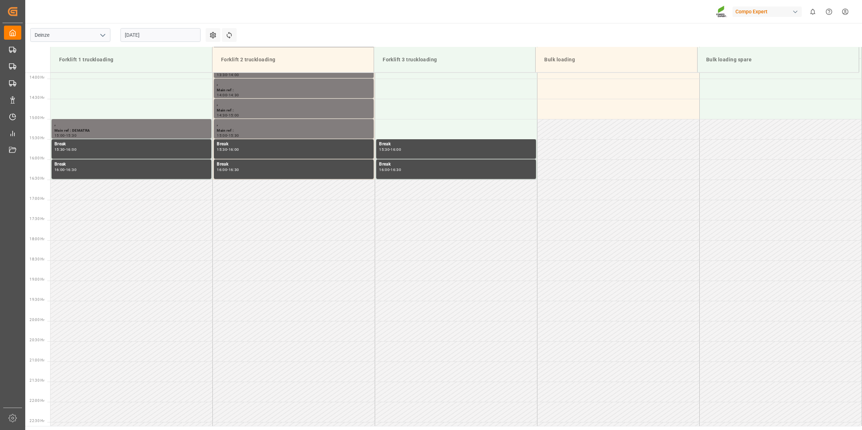
scroll to position [561, 0]
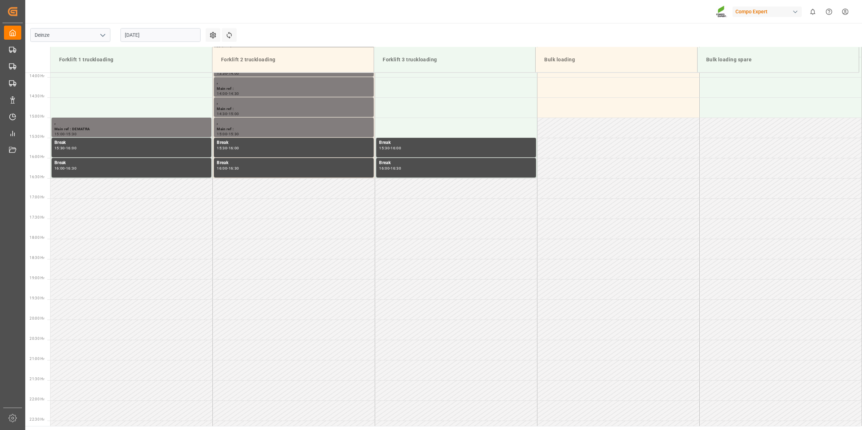
click at [145, 35] on input "[DATE]" at bounding box center [161, 35] width 80 height 14
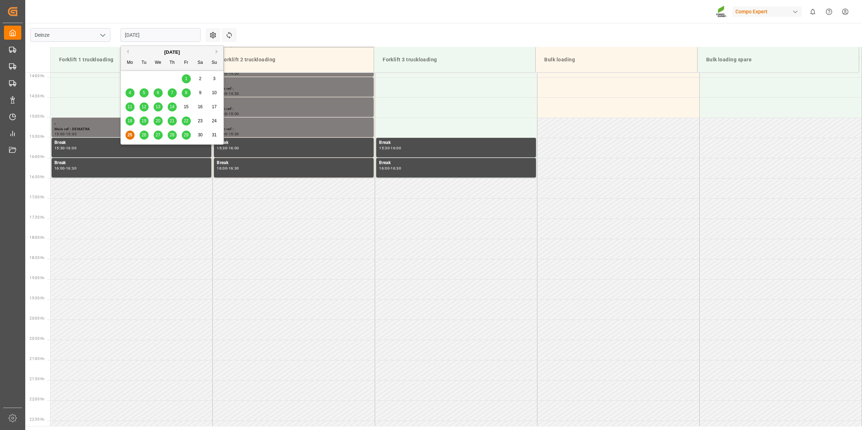
click at [216, 52] on button "Next Month" at bounding box center [218, 51] width 4 height 4
click at [162, 91] on div "10" at bounding box center [158, 93] width 9 height 9
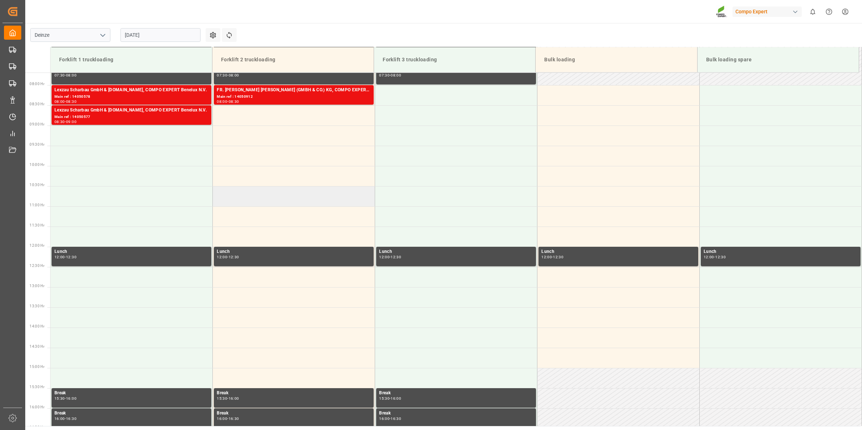
scroll to position [290, 0]
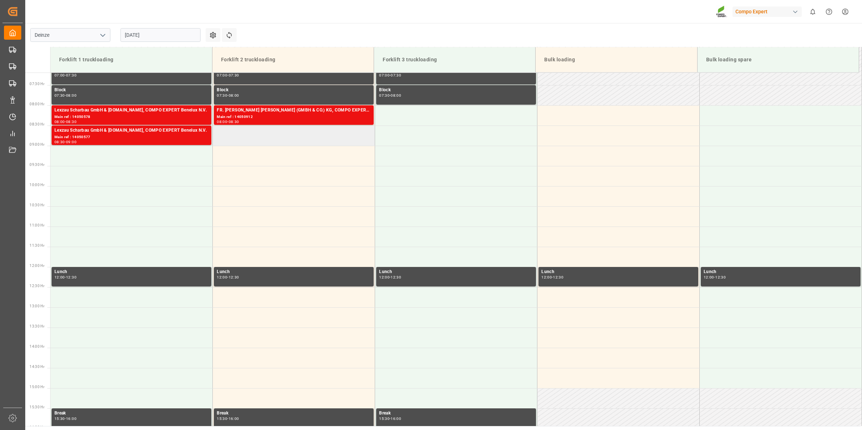
click at [269, 136] on td at bounding box center [294, 136] width 162 height 20
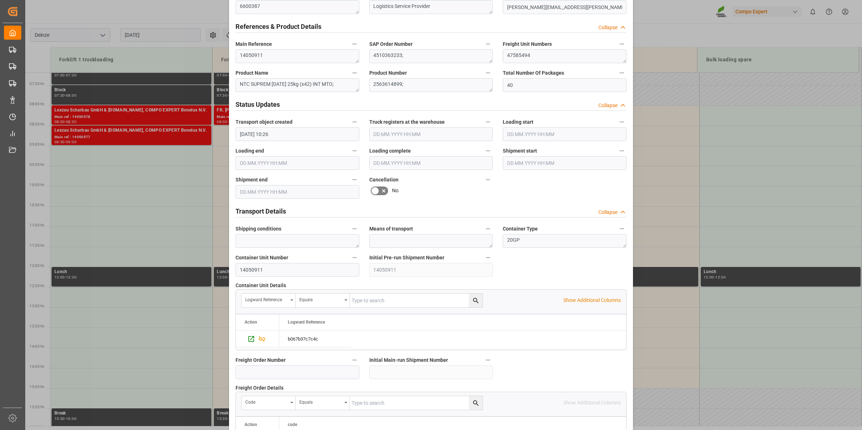
scroll to position [572, 0]
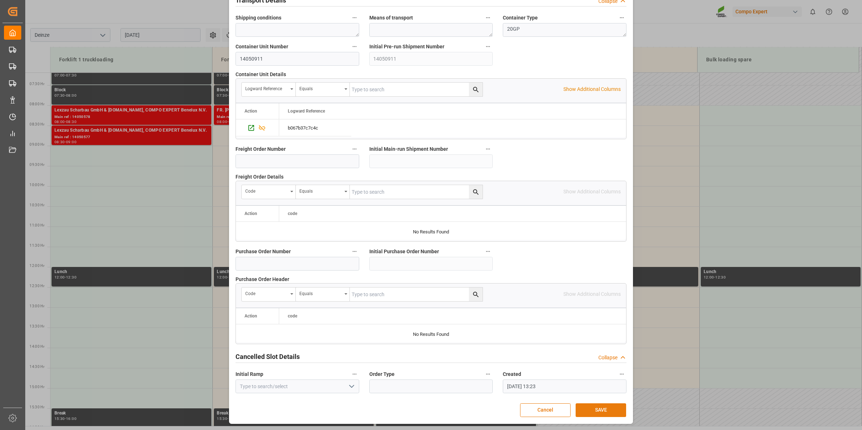
click at [609, 406] on button "SAVE" at bounding box center [601, 410] width 51 height 14
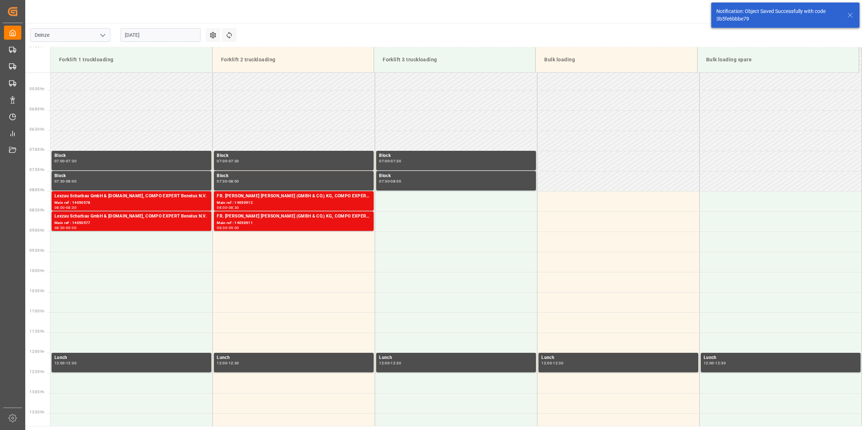
scroll to position [278, 0]
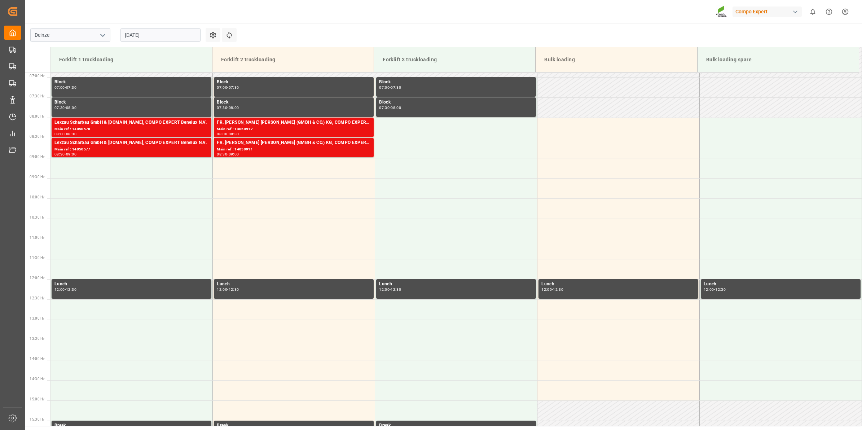
click at [165, 35] on input "10.09.2025" at bounding box center [161, 35] width 80 height 14
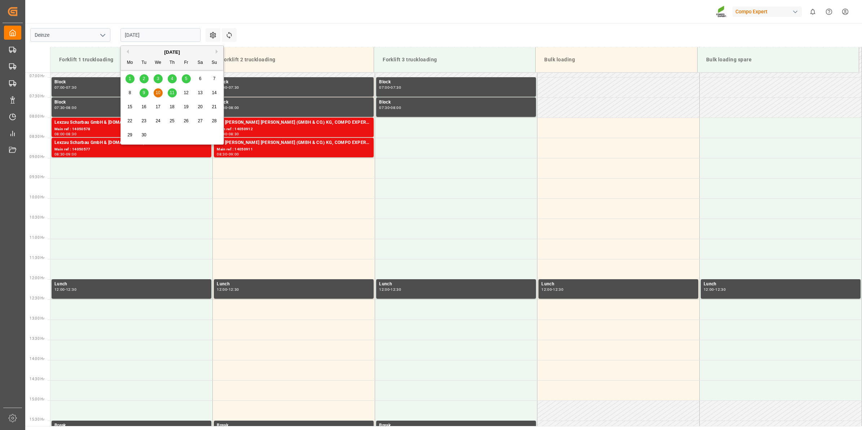
click at [184, 91] on span "12" at bounding box center [186, 92] width 5 height 5
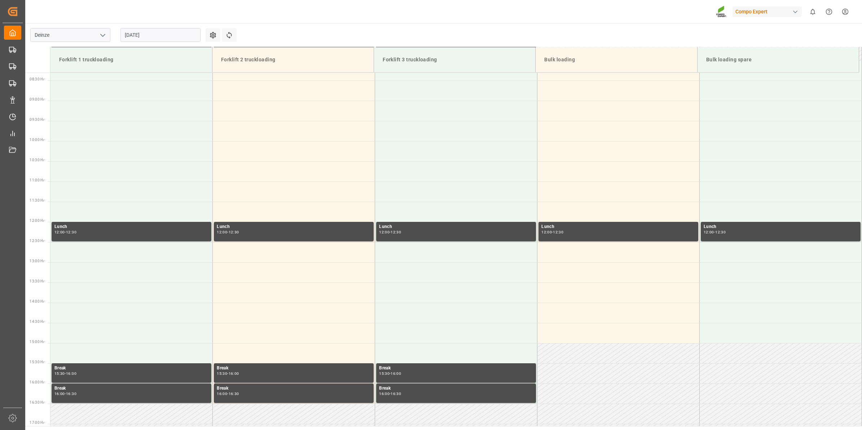
scroll to position [245, 0]
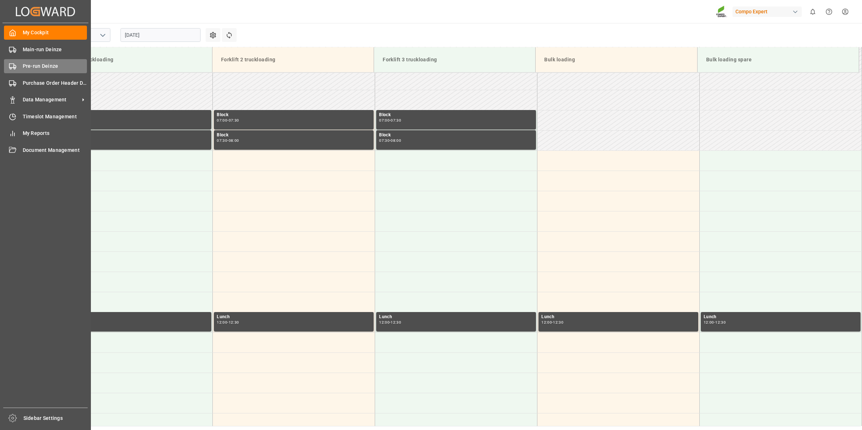
click at [44, 68] on span "Pre-run Deinze" at bounding box center [55, 66] width 65 height 8
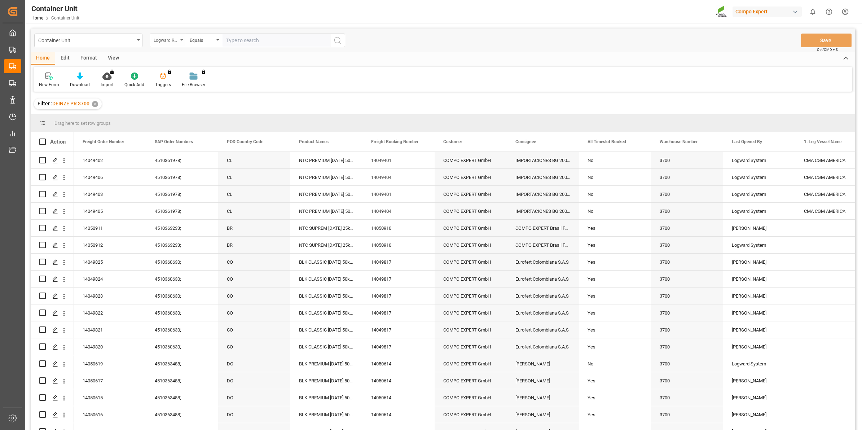
click at [173, 38] on div "Logward Reference" at bounding box center [166, 39] width 25 height 8
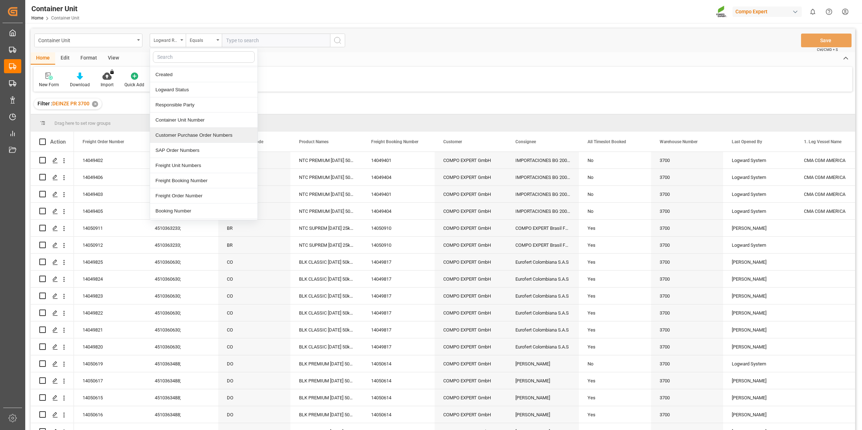
scroll to position [45, 0]
click at [201, 175] on div "Freight Order Number" at bounding box center [204, 179] width 108 height 15
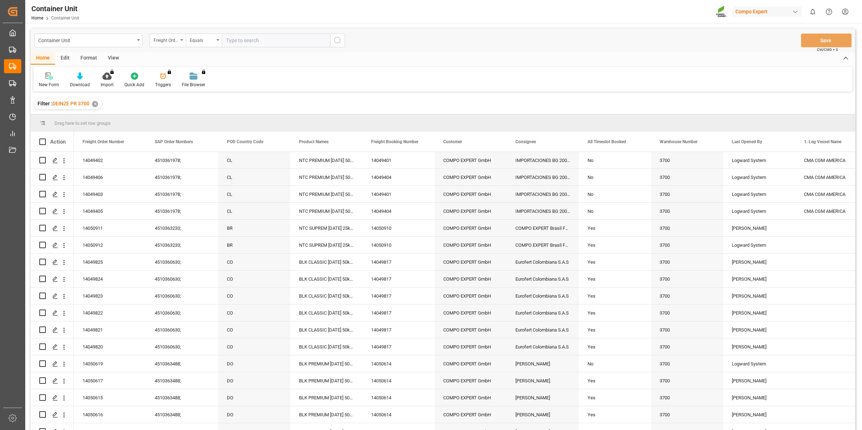
click at [253, 39] on input "text" at bounding box center [276, 41] width 108 height 14
type input "14050765"
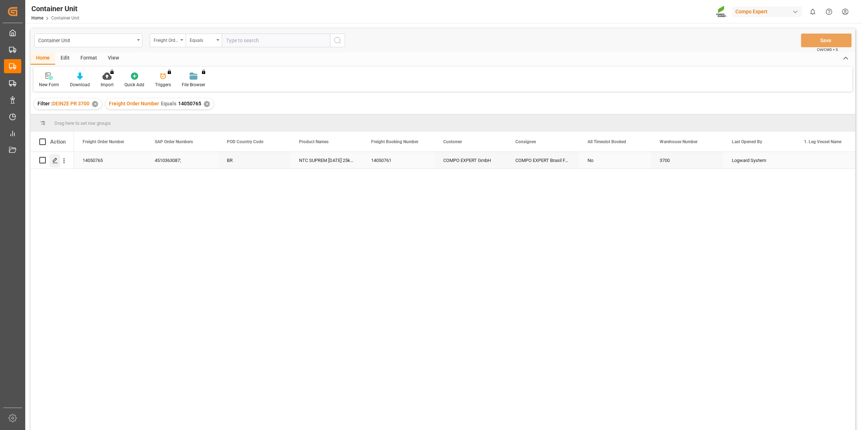
click at [51, 163] on div "Press SPACE to select this row." at bounding box center [54, 160] width 11 height 13
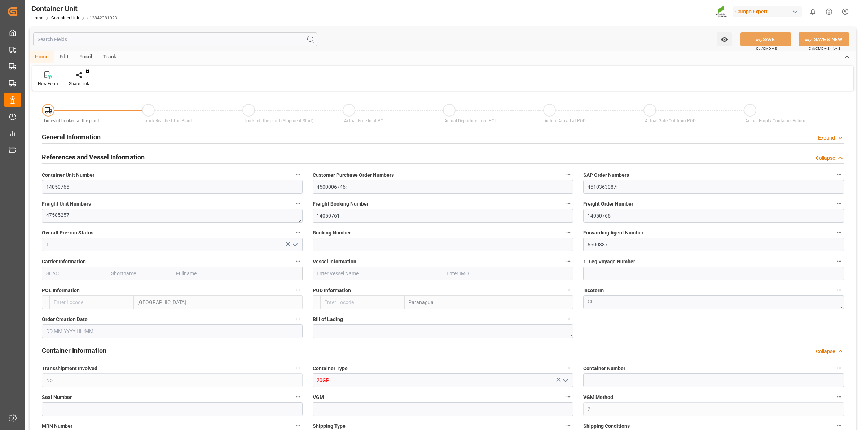
type input "BEANR"
type input "BRPNG"
type input "0"
type input "100"
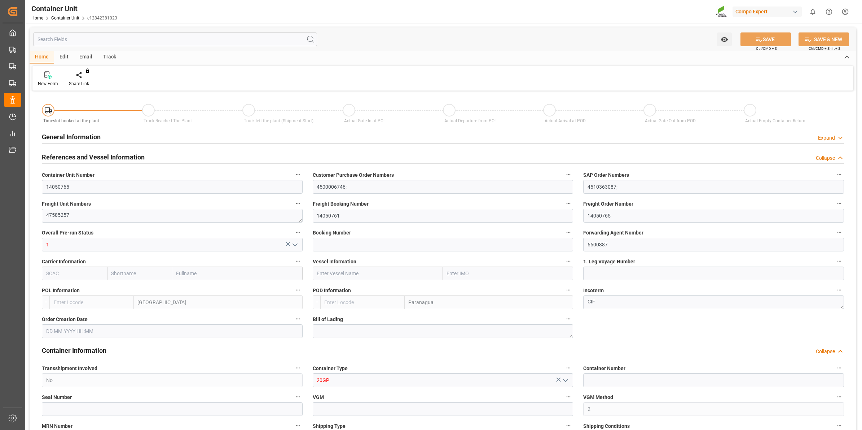
type input "21500"
type input "[DATE] 09:53"
type input "[DATE]"
click at [86, 78] on icon at bounding box center [84, 74] width 5 height 7
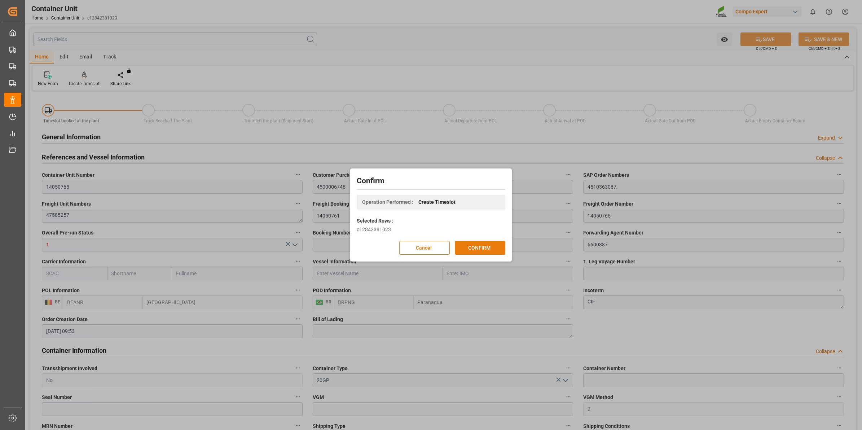
click at [473, 244] on button "CONFIRM" at bounding box center [480, 248] width 51 height 14
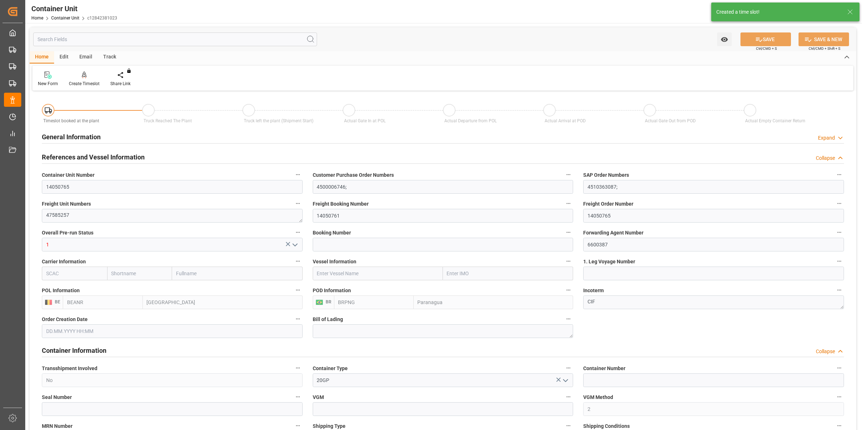
type input "15.08.2025 09:53"
type input "[DATE]"
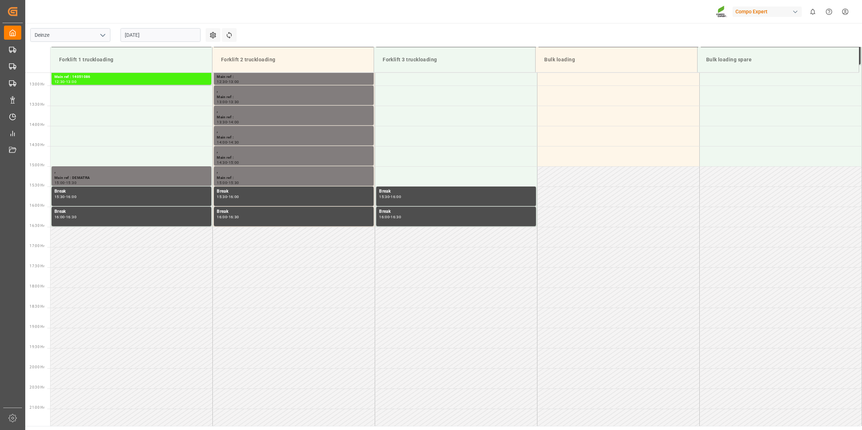
scroll to position [561, 0]
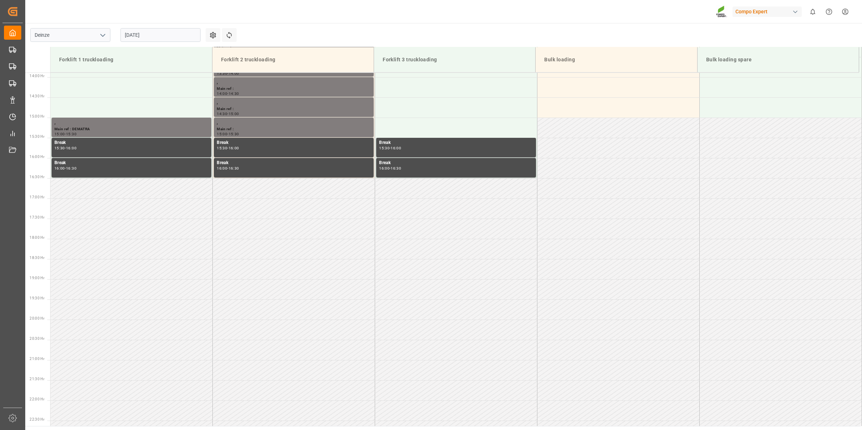
click at [130, 36] on input "[DATE]" at bounding box center [161, 35] width 80 height 14
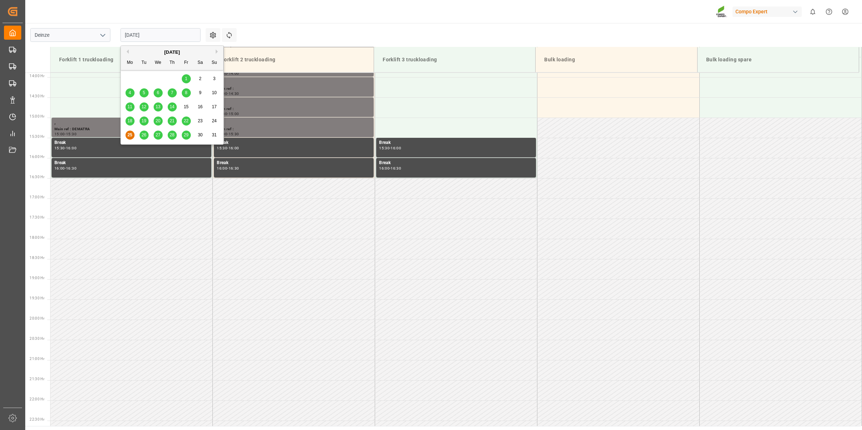
click at [216, 53] on button "Next Month" at bounding box center [218, 51] width 4 height 4
click at [188, 95] on span "12" at bounding box center [186, 92] width 5 height 5
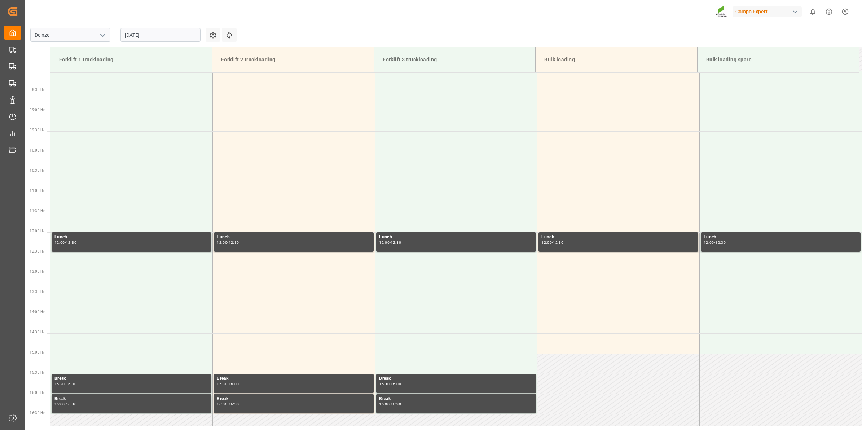
scroll to position [245, 0]
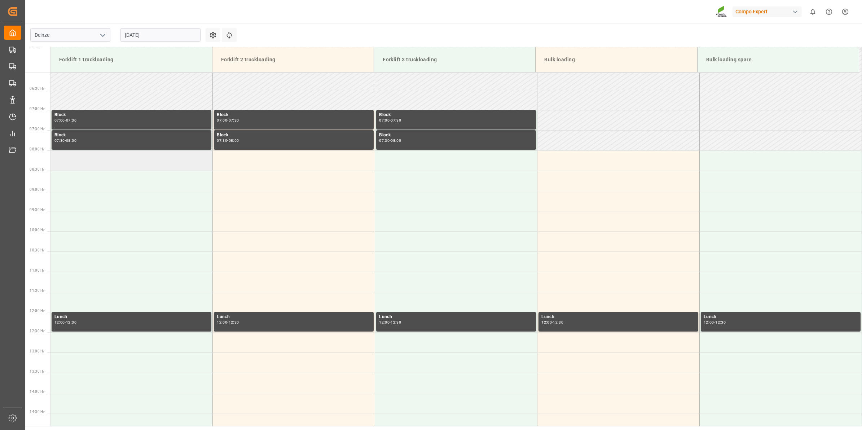
click at [132, 166] on td at bounding box center [132, 160] width 162 height 20
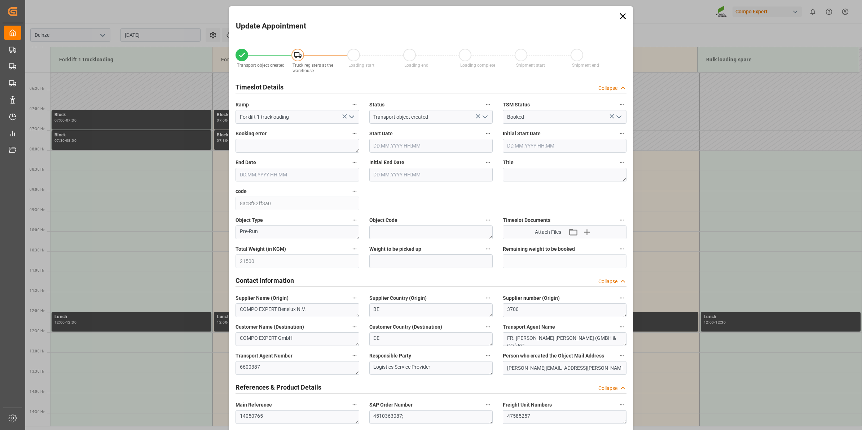
type input "12.09.2025 08:00"
type input "[DATE] 08:30"
type input "[DATE] 09:53"
type input "25.08.2025 13:25"
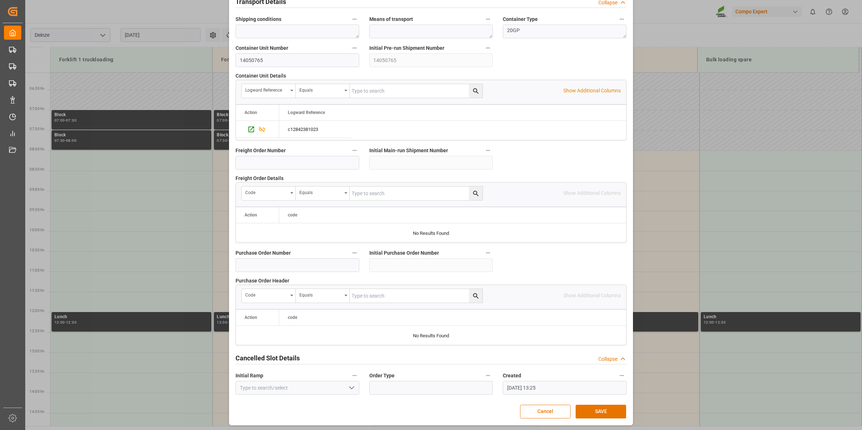
scroll to position [572, 0]
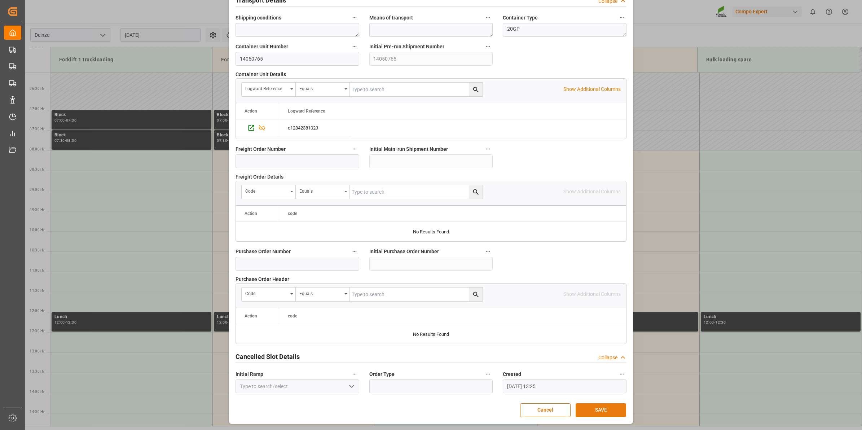
click at [594, 411] on button "SAVE" at bounding box center [601, 410] width 51 height 14
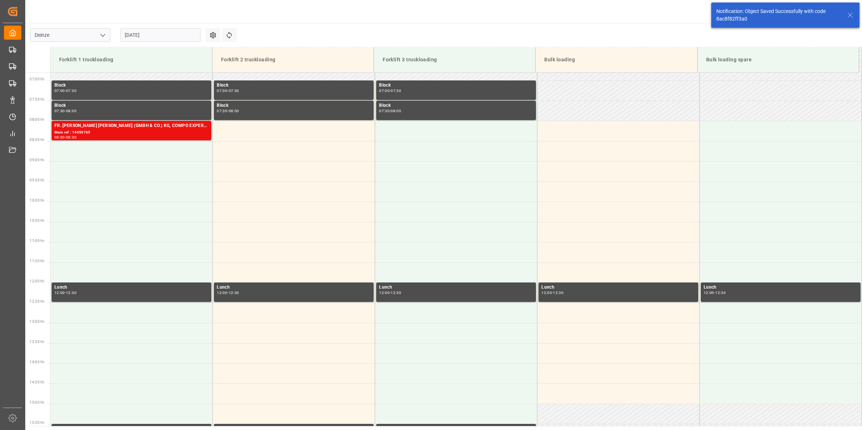
scroll to position [278, 0]
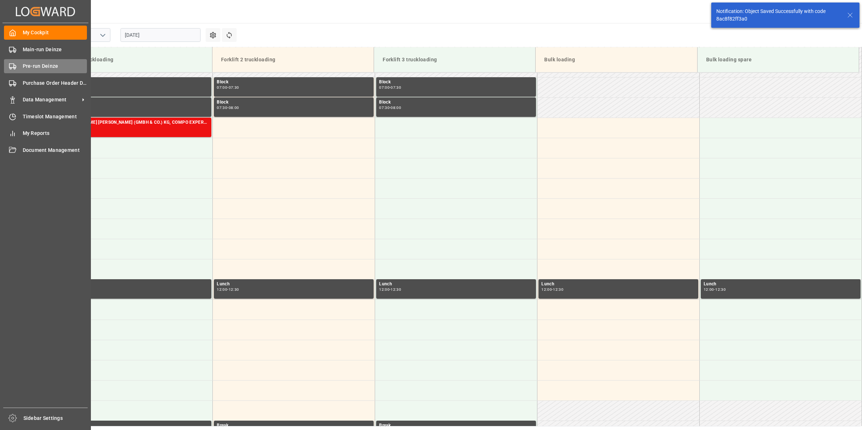
click at [47, 66] on span "Pre-run Deinze" at bounding box center [55, 66] width 65 height 8
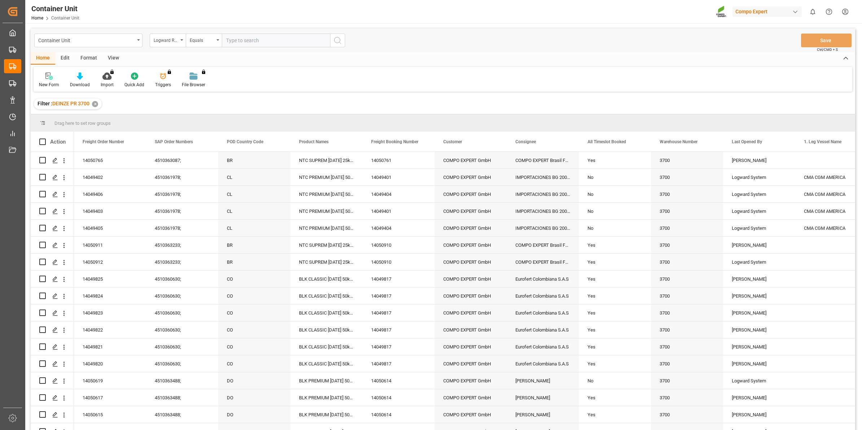
click at [167, 41] on div "Logward Reference" at bounding box center [166, 39] width 25 height 8
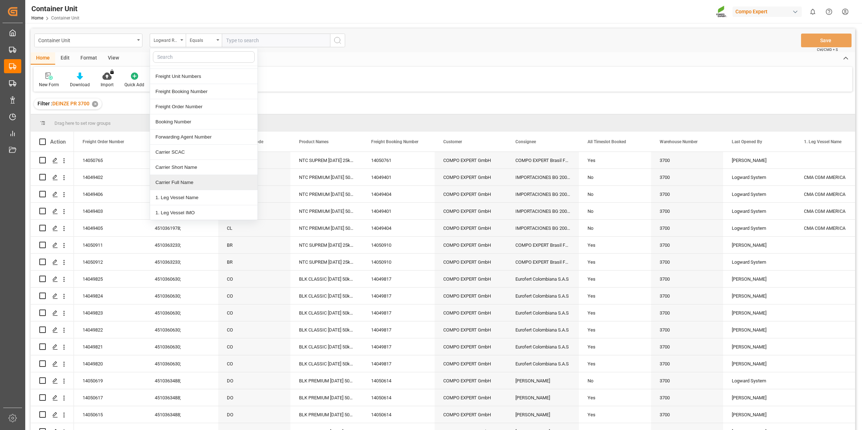
scroll to position [90, 0]
click at [187, 133] on div "Freight Order Number" at bounding box center [204, 134] width 108 height 15
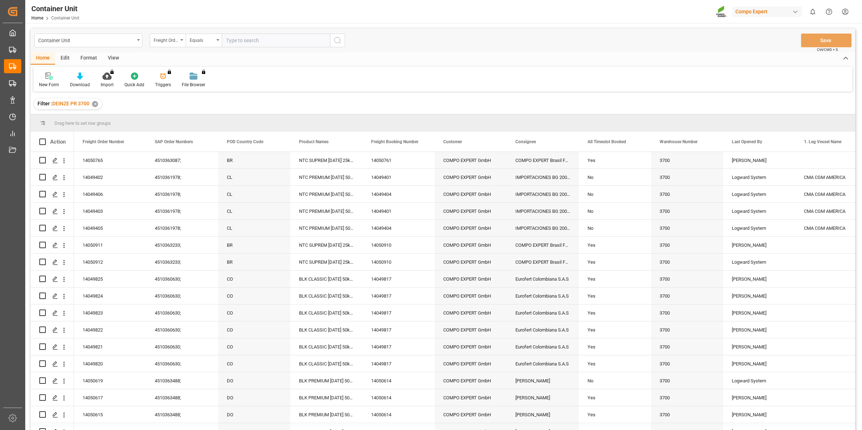
click at [245, 46] on input "text" at bounding box center [276, 41] width 108 height 14
type input "14050764"
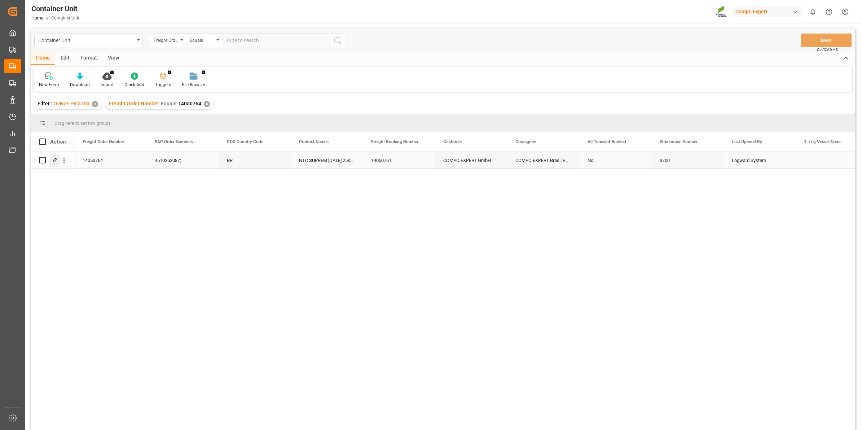
click at [58, 158] on div "Press SPACE to select this row." at bounding box center [54, 160] width 11 height 13
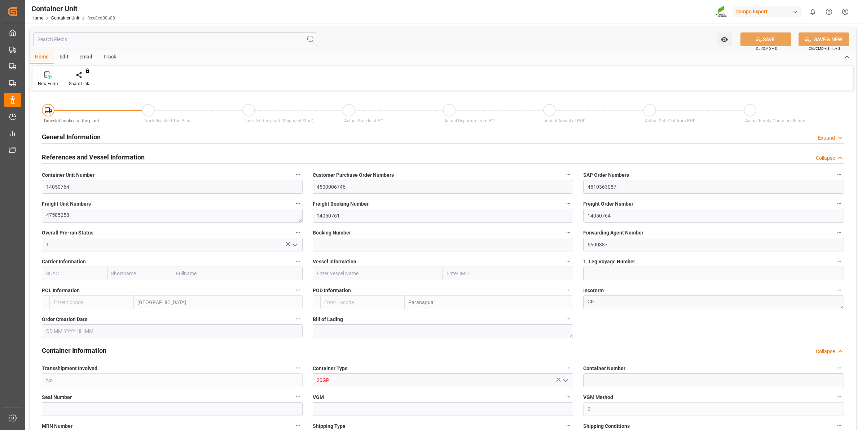
type input "BEANR"
type input "BRPNG"
type input "0"
type input "100"
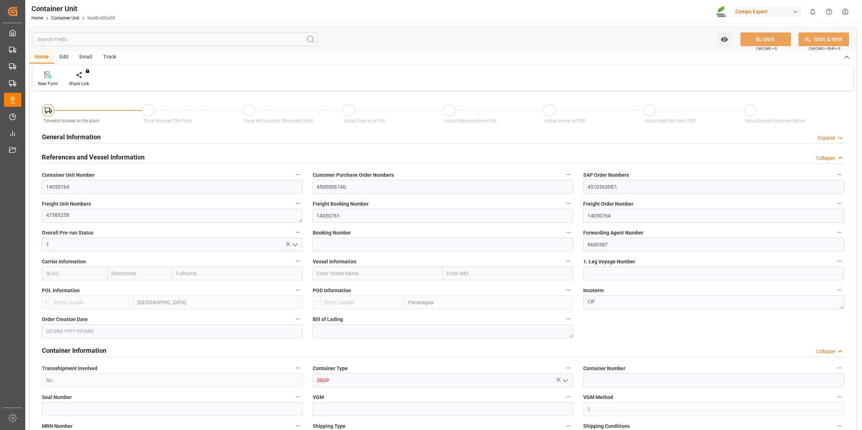
type input "21500"
type input "[DATE] 09:53"
type input "[DATE]"
click at [91, 82] on div "Create Timeslot" at bounding box center [84, 83] width 31 height 6
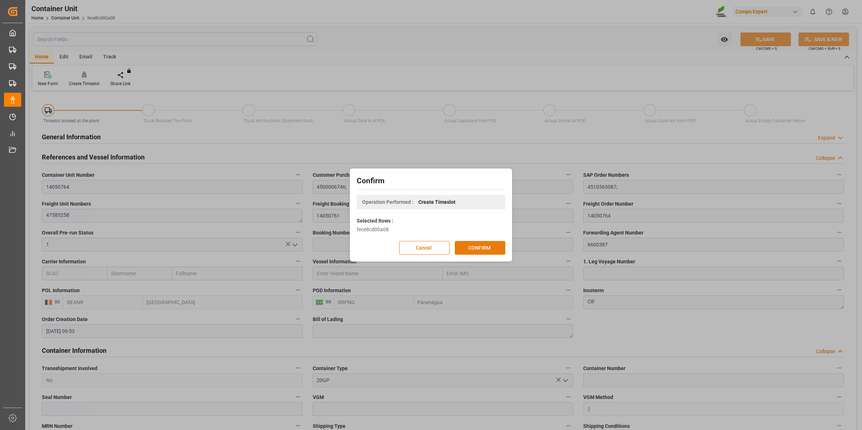
click at [476, 248] on button "CONFIRM" at bounding box center [480, 248] width 51 height 14
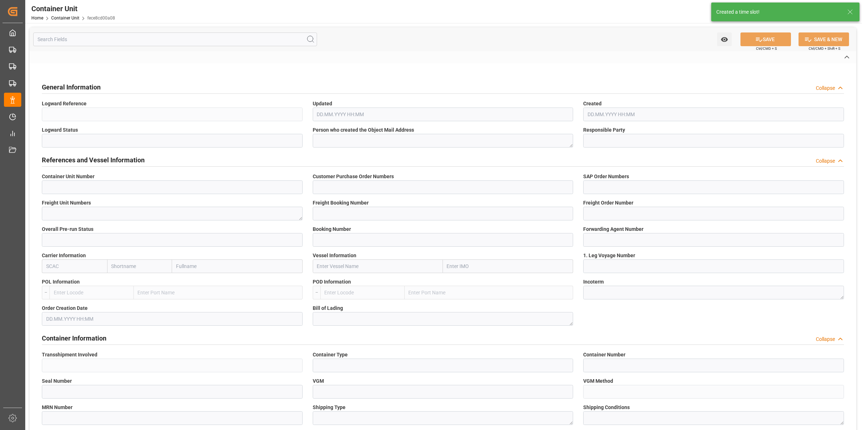
type input "14050764"
type input "4500006746;"
type input "4510363087;"
type textarea "47585258"
type input "14050761"
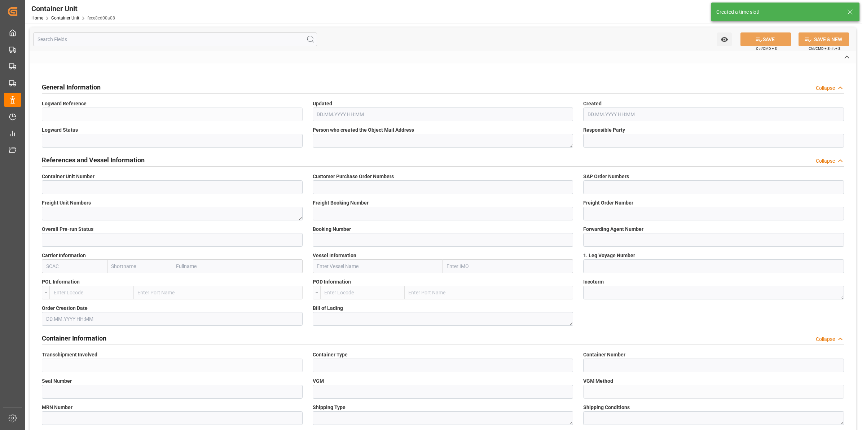
type input "14050764"
type input "1"
type input "6600387"
type input "[GEOGRAPHIC_DATA]"
type input "Paranagua"
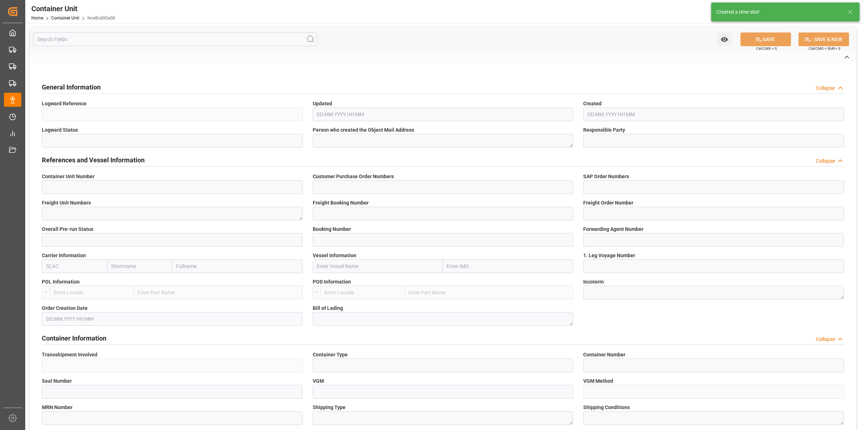
type textarea "CIF"
type input "No"
type input "20GP"
type input "2"
type textarea "10"
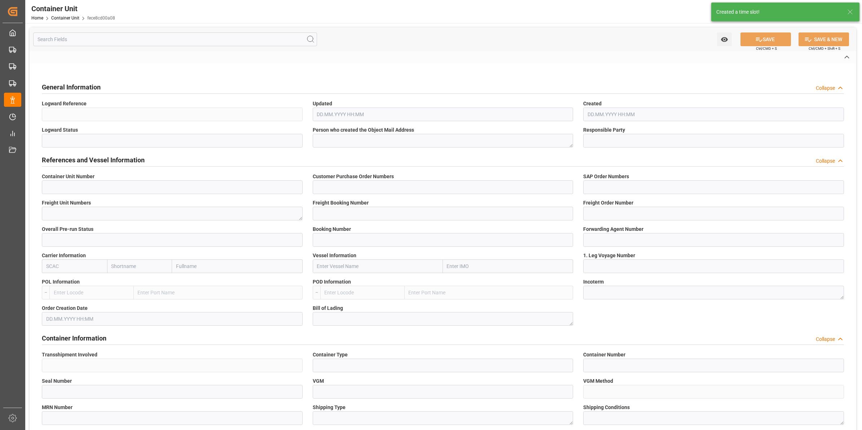
type textarea "Z3"
type input "CB01"
type textarea "Paranagua"
type textarea "9800"
type input "[GEOGRAPHIC_DATA]"
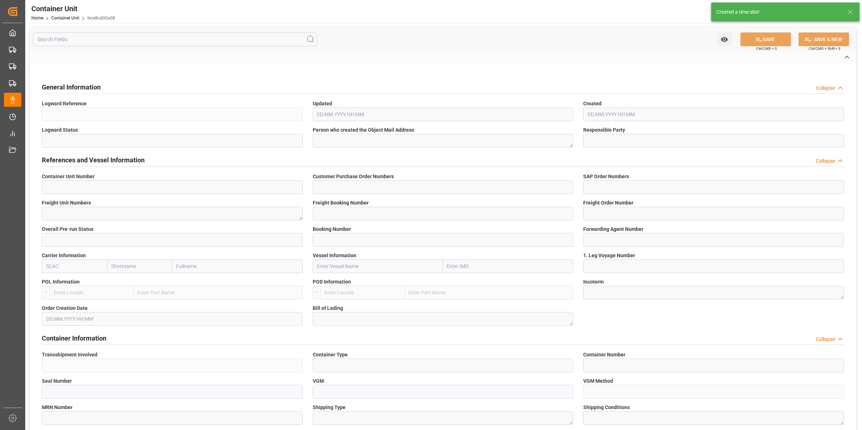
type textarea "01317-890"
type input "[GEOGRAPHIC_DATA]"
type input "EUR"
type textarea "CB31"
type textarea "NTC SUPREM [DATE] 25kg (x42) INT MTO;"
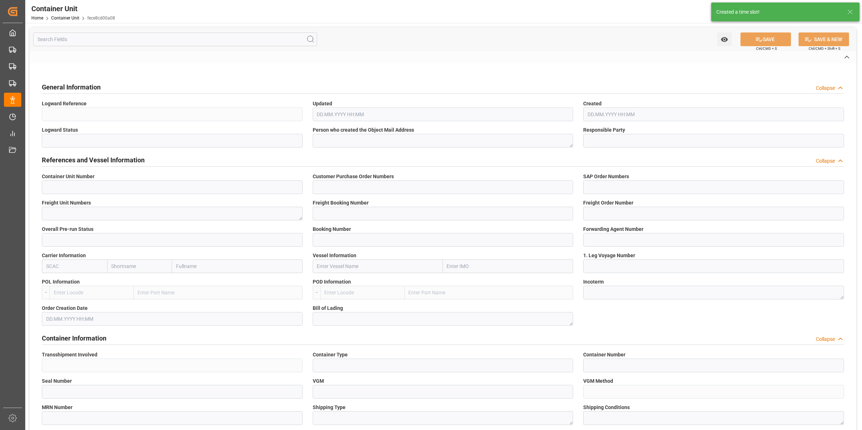
type textarea "2563614899;"
type input "BEANR"
type input "BRPNG"
type input "0"
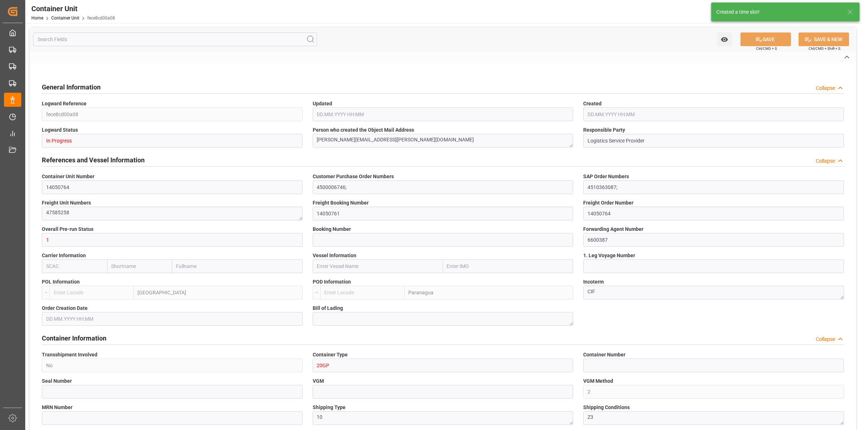
type input "100"
type input "21500"
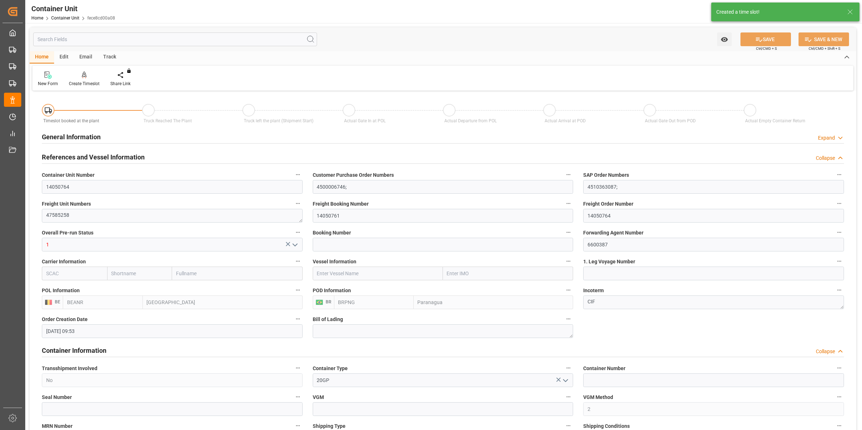
type input "[DATE] 09:53"
type input "[DATE]"
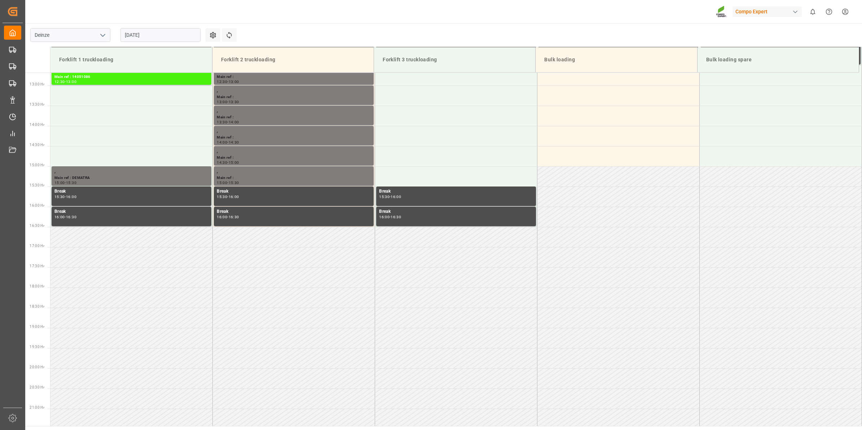
scroll to position [561, 0]
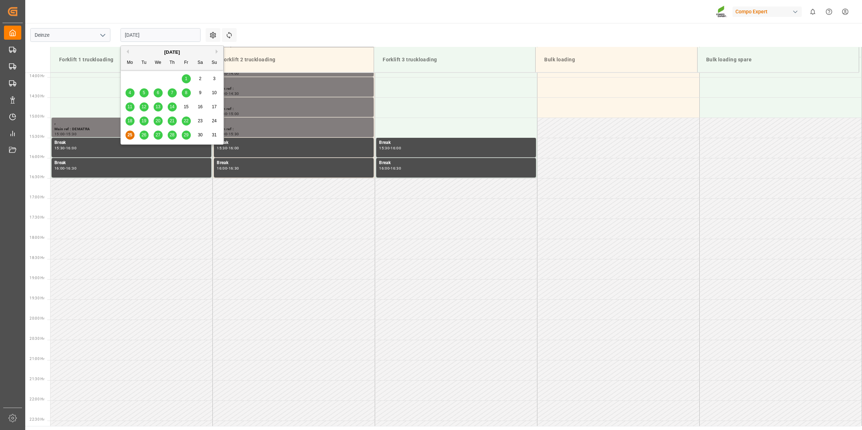
click at [145, 35] on input "[DATE]" at bounding box center [161, 35] width 80 height 14
click at [216, 50] on button "Next Month" at bounding box center [218, 51] width 4 height 4
click at [188, 91] on span "12" at bounding box center [186, 92] width 5 height 5
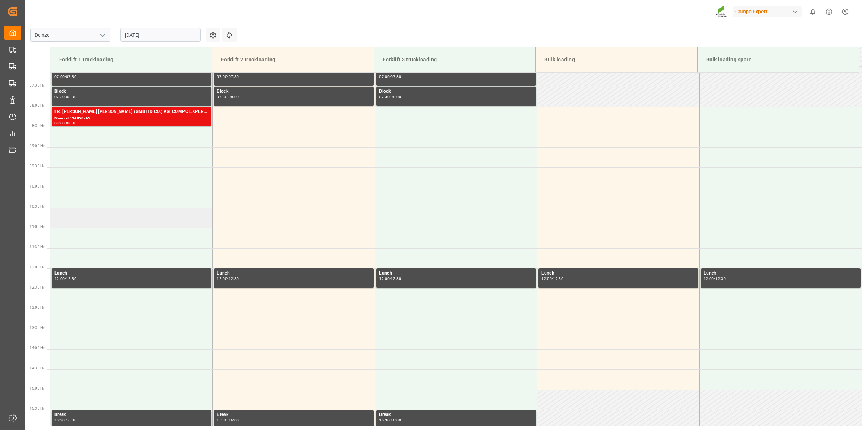
scroll to position [245, 0]
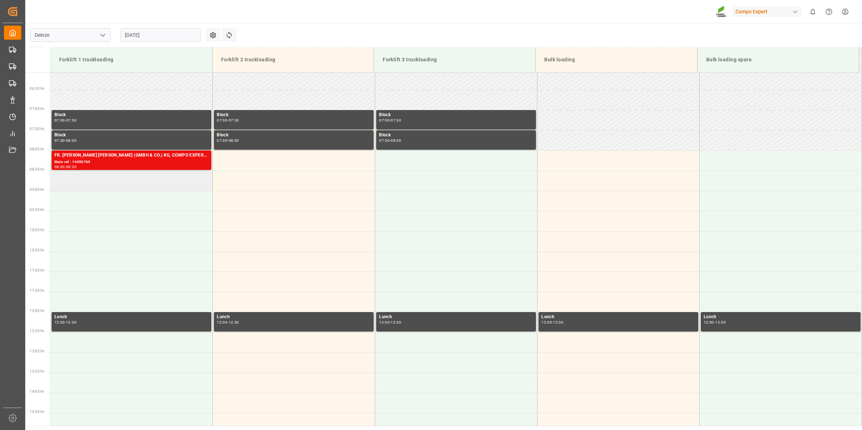
click at [132, 184] on td at bounding box center [132, 181] width 162 height 20
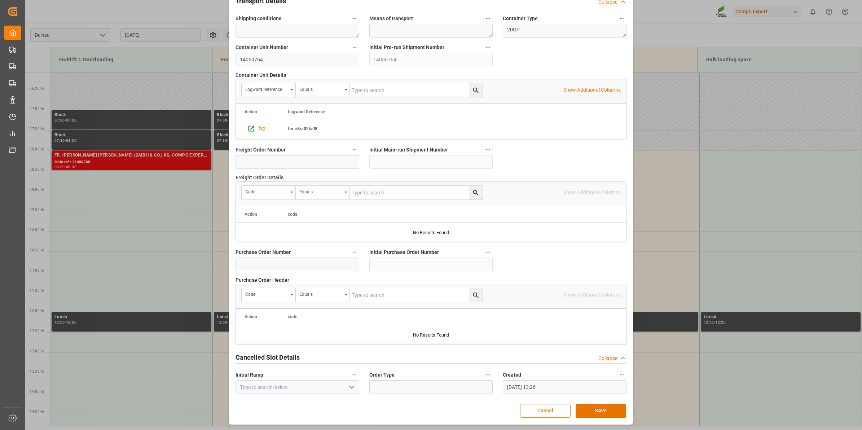
scroll to position [572, 0]
click at [601, 412] on button "SAVE" at bounding box center [601, 410] width 51 height 14
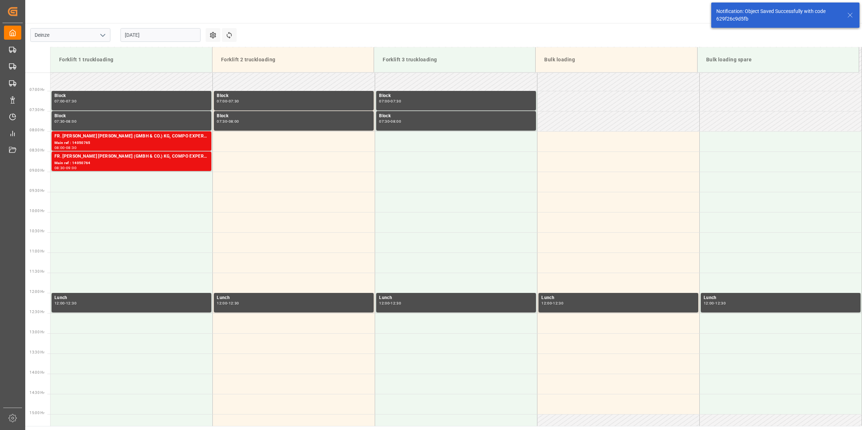
scroll to position [278, 0]
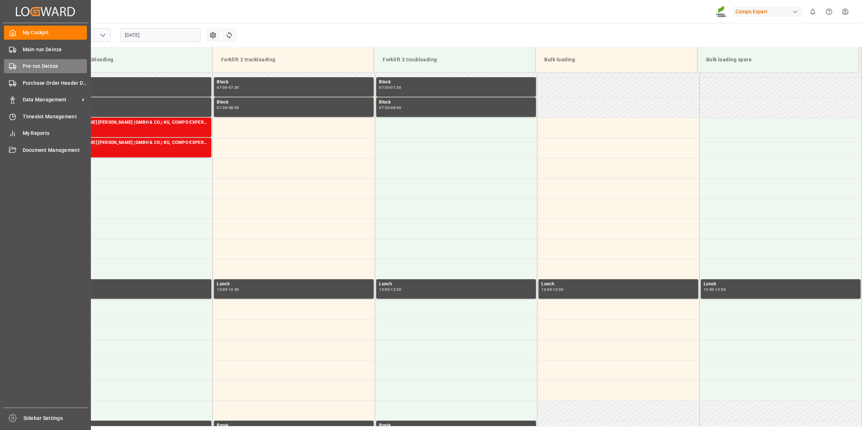
click at [31, 68] on span "Pre-run Deinze" at bounding box center [55, 66] width 65 height 8
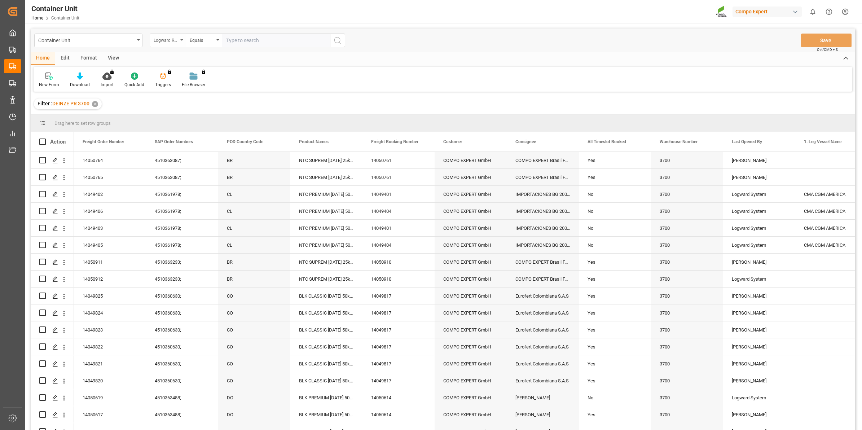
click at [180, 43] on div "Logward Reference" at bounding box center [168, 41] width 36 height 14
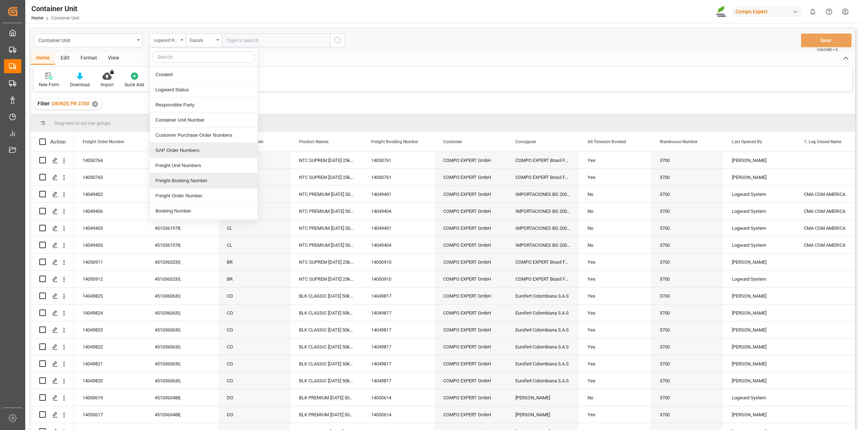
scroll to position [45, 0]
click at [196, 180] on div "Freight Order Number" at bounding box center [204, 179] width 108 height 15
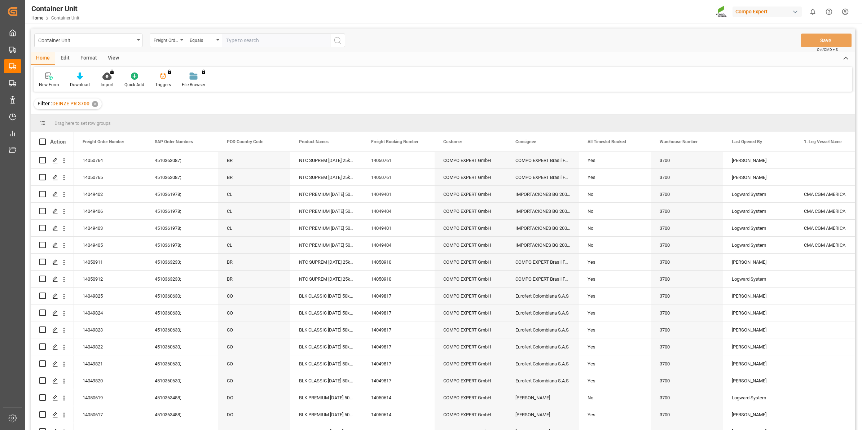
click at [247, 36] on input "text" at bounding box center [276, 41] width 108 height 14
type input "14050763"
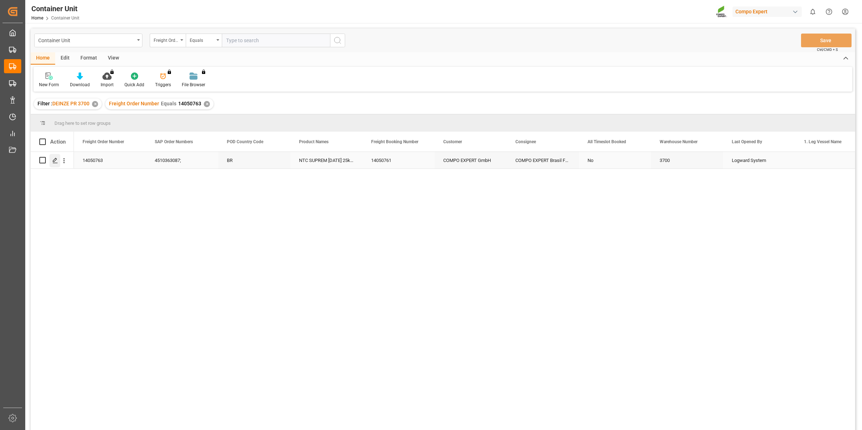
click at [54, 163] on line "Press SPACE to select this row." at bounding box center [55, 163] width 4 height 0
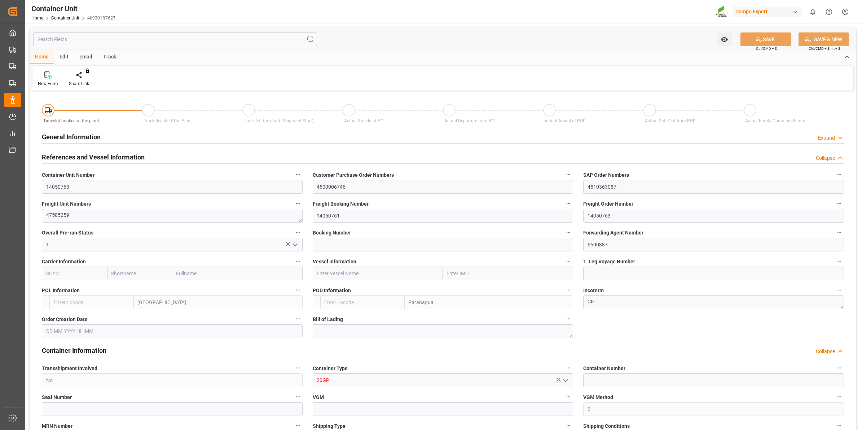
type input "BEANR"
type input "BRPNG"
type input "0"
type input "100"
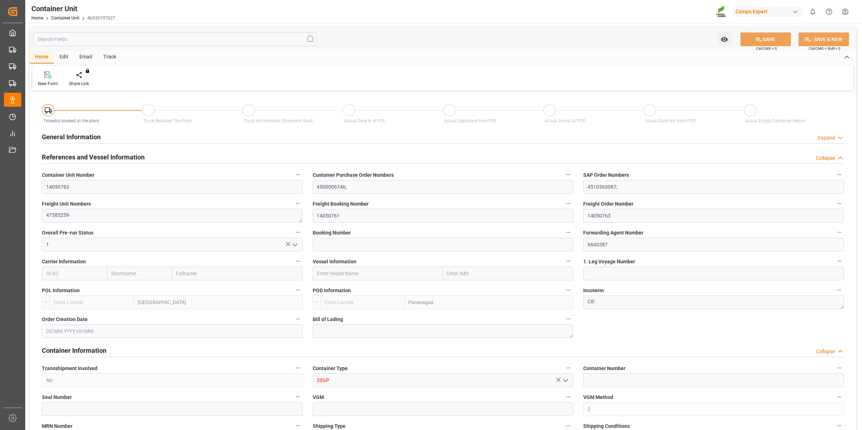
type input "21500"
type input "[DATE] 09:52"
type input "[DATE]"
click at [91, 79] on div "Create Timeslot" at bounding box center [84, 79] width 41 height 16
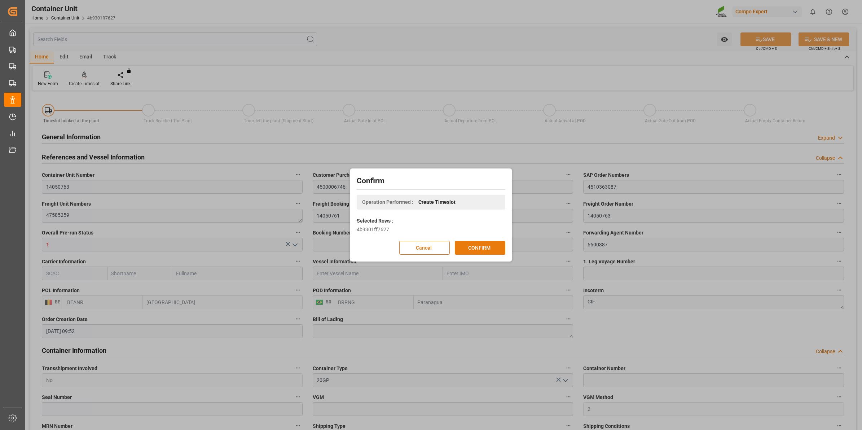
click at [489, 246] on button "CONFIRM" at bounding box center [480, 248] width 51 height 14
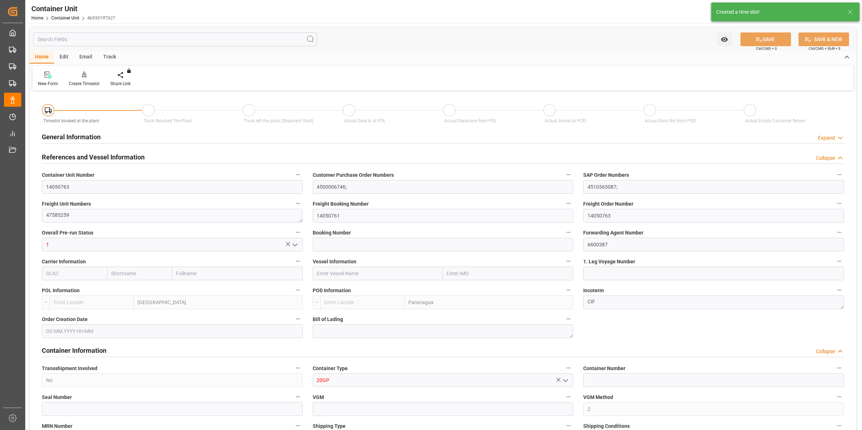
type input "BEANR"
type input "BRPNG"
type input "0"
type input "100"
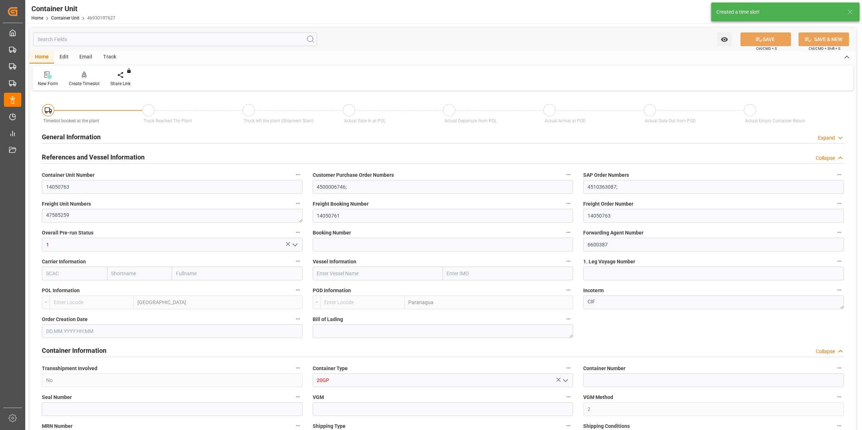
type input "21500"
type input "[DATE] 09:52"
type input "[DATE]"
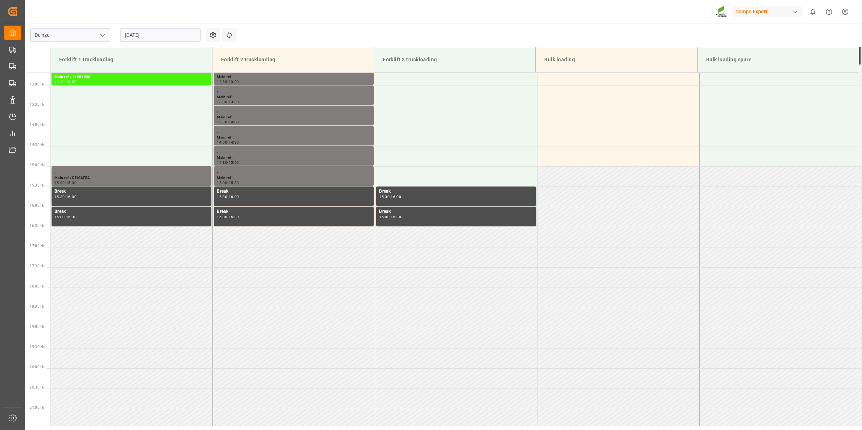
scroll to position [561, 0]
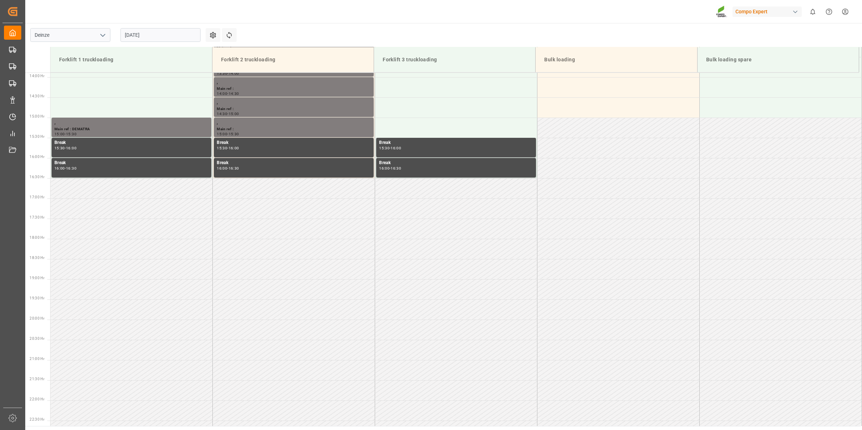
click at [163, 35] on input "[DATE]" at bounding box center [161, 35] width 80 height 14
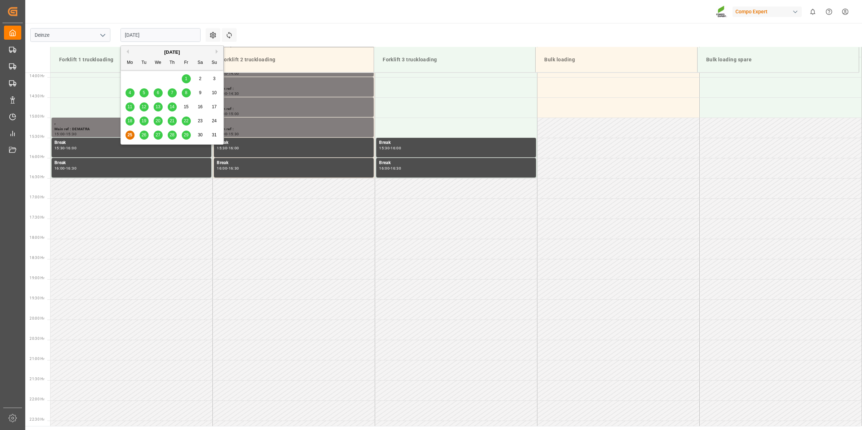
click at [217, 52] on button "Next Month" at bounding box center [218, 51] width 4 height 4
click at [186, 92] on span "12" at bounding box center [186, 92] width 5 height 5
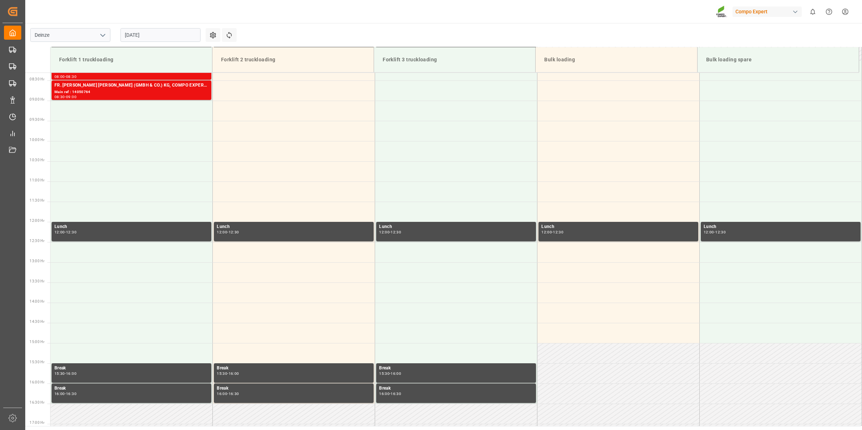
scroll to position [245, 0]
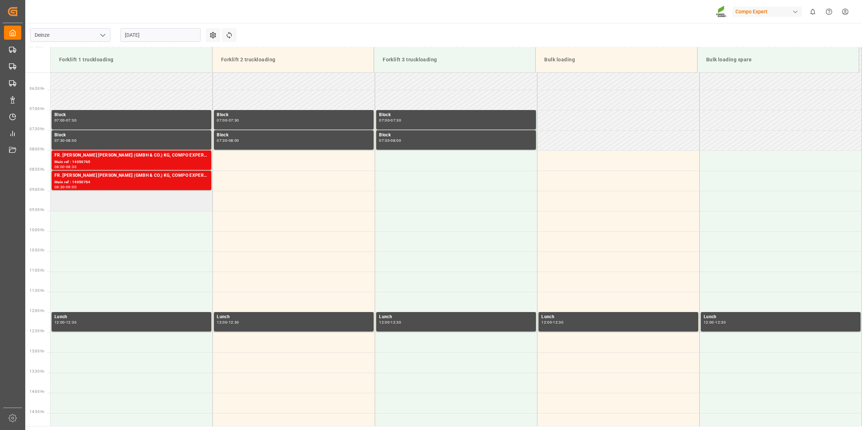
click at [147, 205] on td at bounding box center [132, 201] width 162 height 20
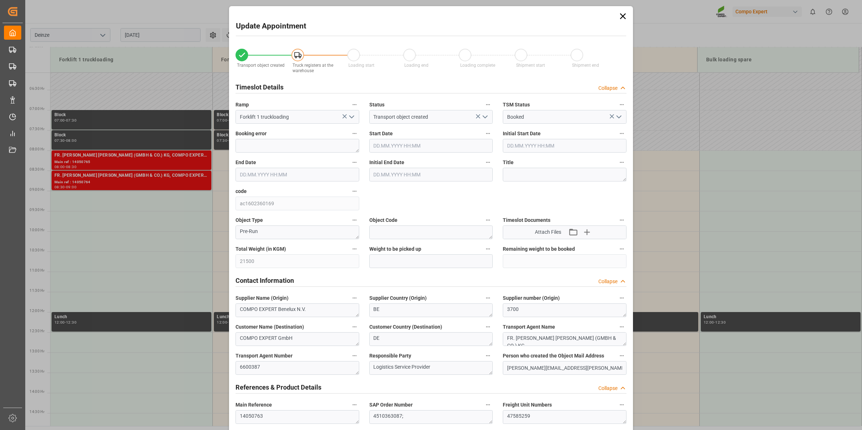
type input "12.09.2025 09:00"
type input "12.09.2025 09:30"
type input "[DATE] 09:52"
type input "25.08.2025 13:27"
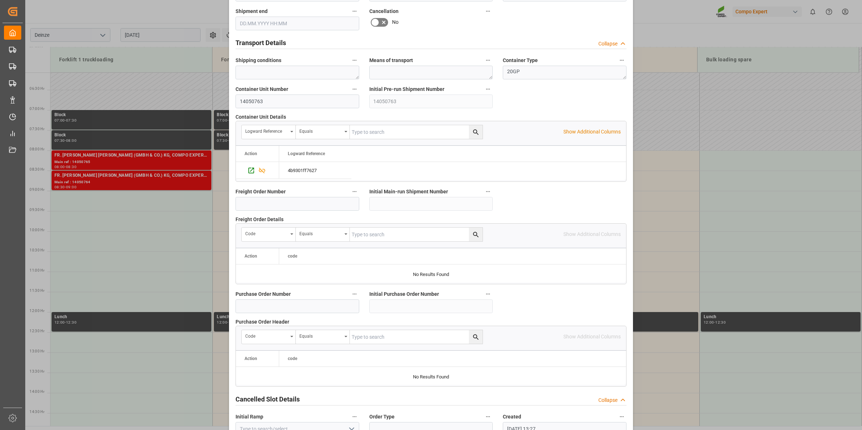
scroll to position [572, 0]
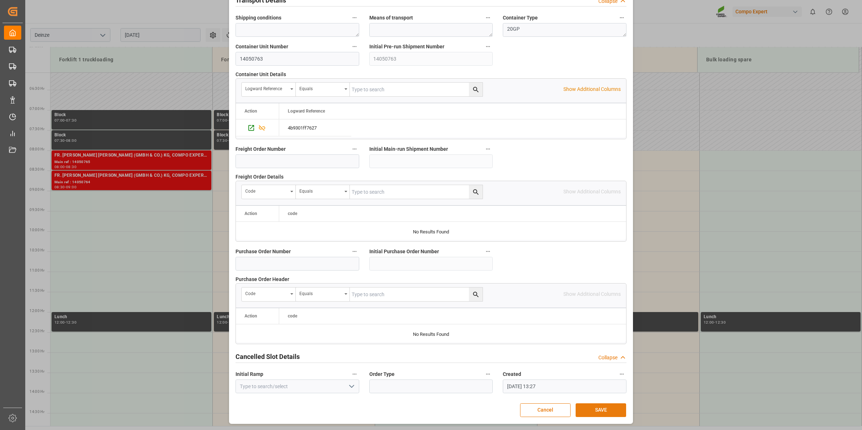
click at [613, 409] on button "SAVE" at bounding box center [601, 410] width 51 height 14
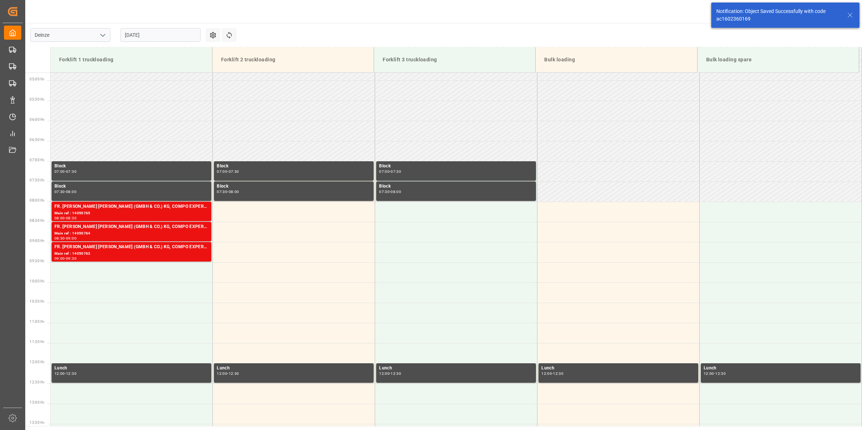
scroll to position [319, 0]
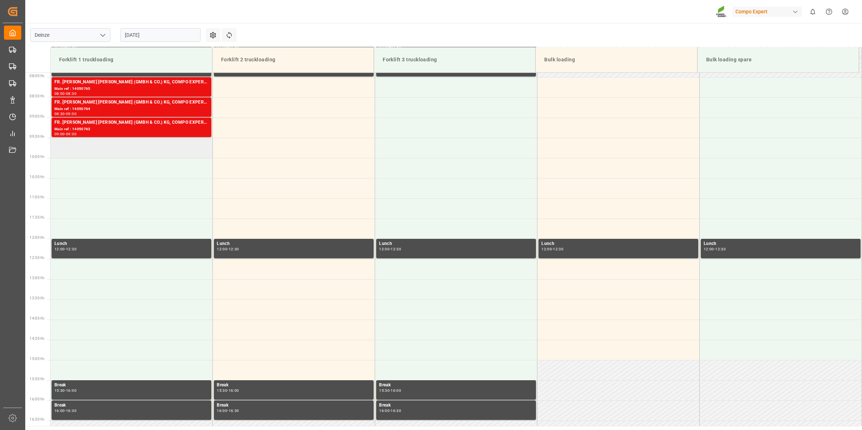
click at [124, 149] on td at bounding box center [132, 148] width 162 height 20
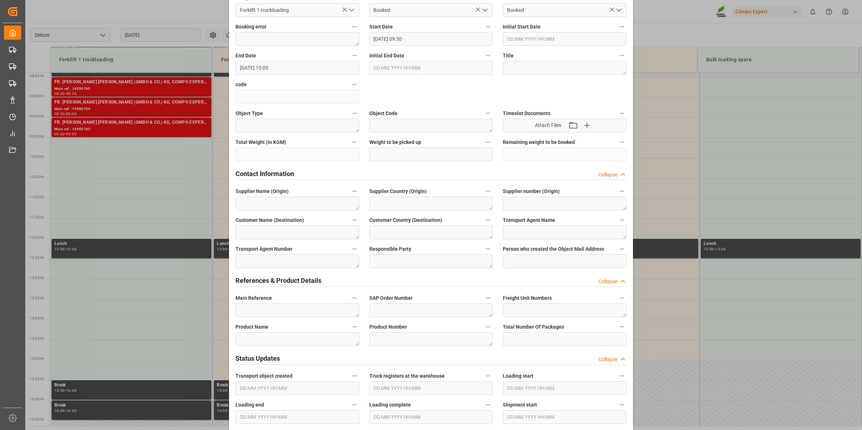
scroll to position [180, 0]
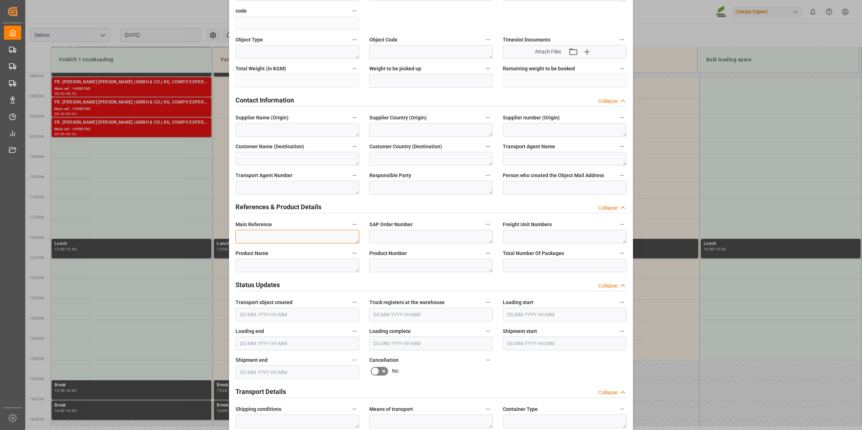
click at [276, 239] on textarea at bounding box center [298, 237] width 124 height 14
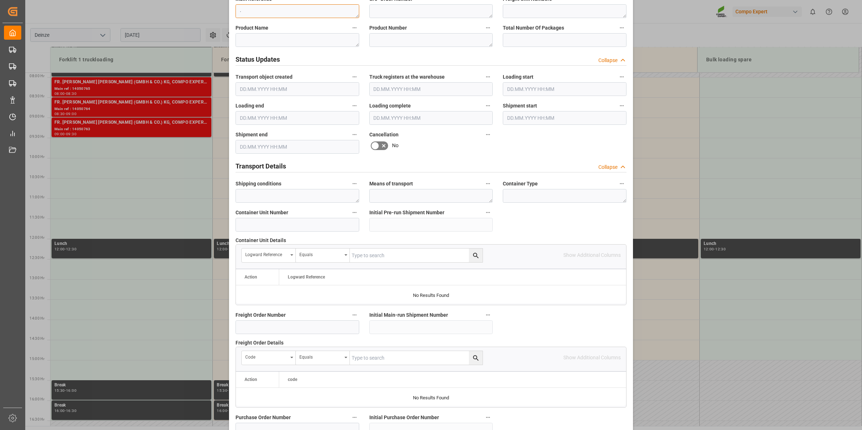
scroll to position [572, 0]
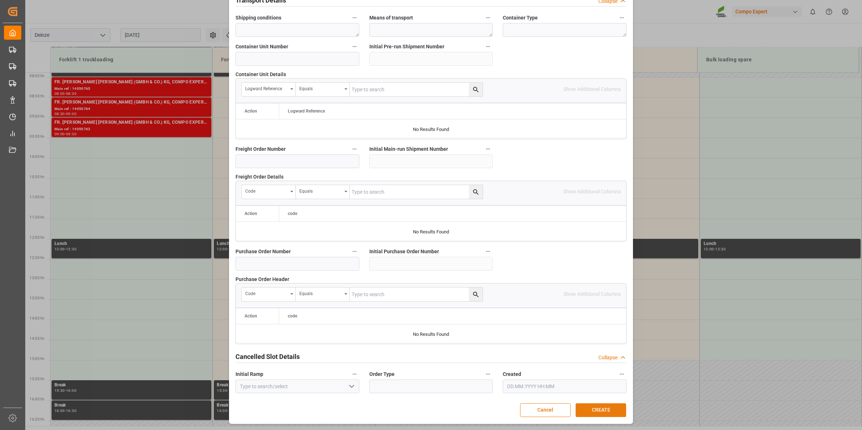
type textarea "."
click at [612, 410] on button "CREATE" at bounding box center [601, 410] width 51 height 14
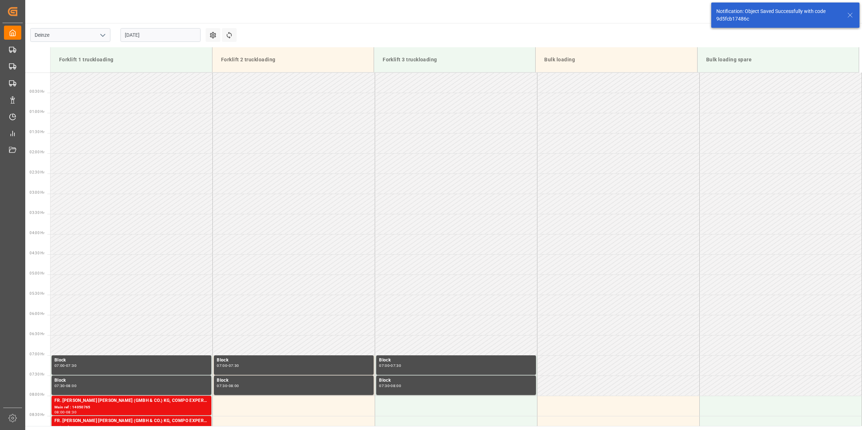
scroll to position [293, 0]
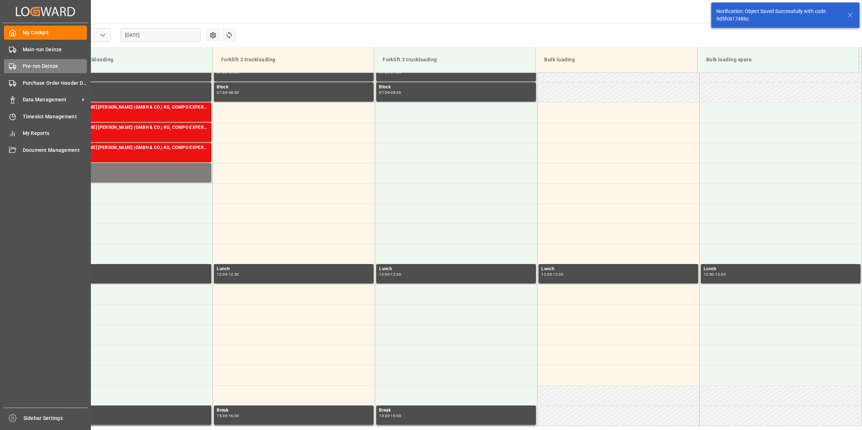
click at [26, 67] on span "Pre-run Deinze" at bounding box center [55, 66] width 65 height 8
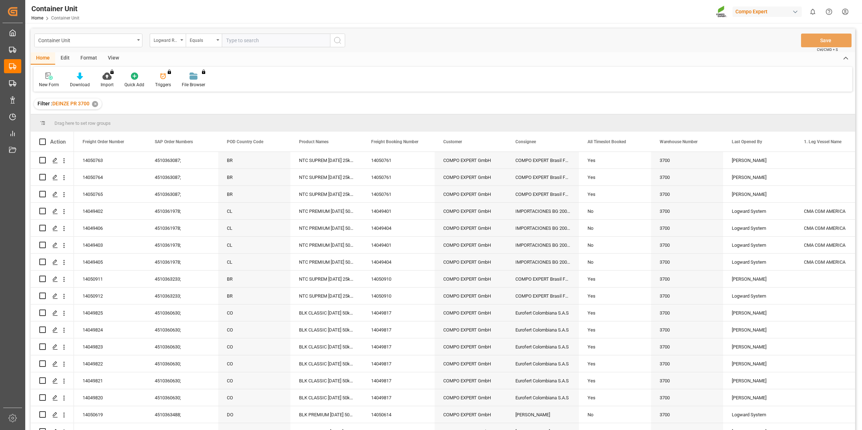
click at [176, 45] on div "Logward Reference" at bounding box center [168, 41] width 36 height 14
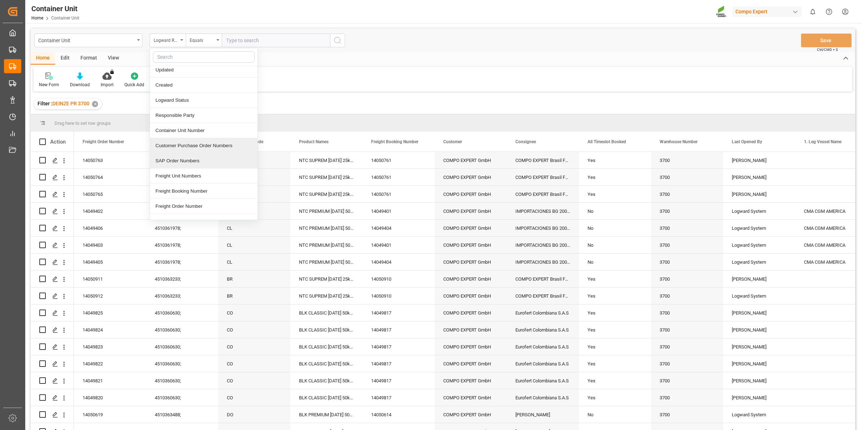
scroll to position [45, 0]
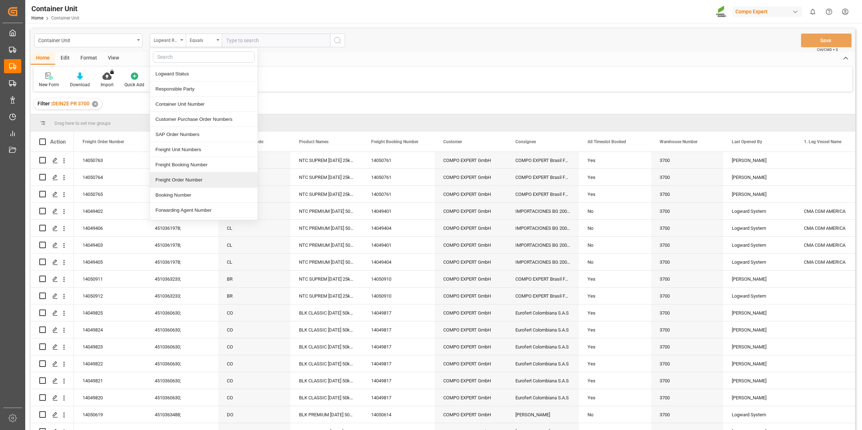
click at [188, 180] on div "Freight Order Number" at bounding box center [204, 179] width 108 height 15
click at [246, 37] on input "text" at bounding box center [276, 41] width 108 height 14
type input "14050762"
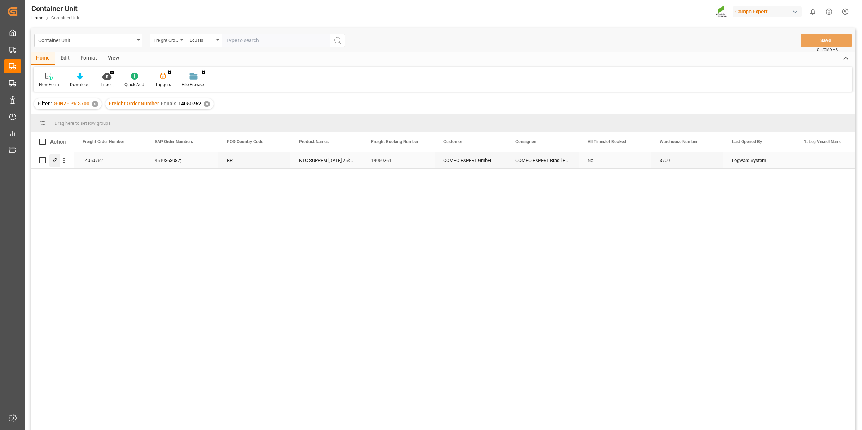
click at [53, 160] on icon "Press SPACE to select this row." at bounding box center [55, 161] width 6 height 6
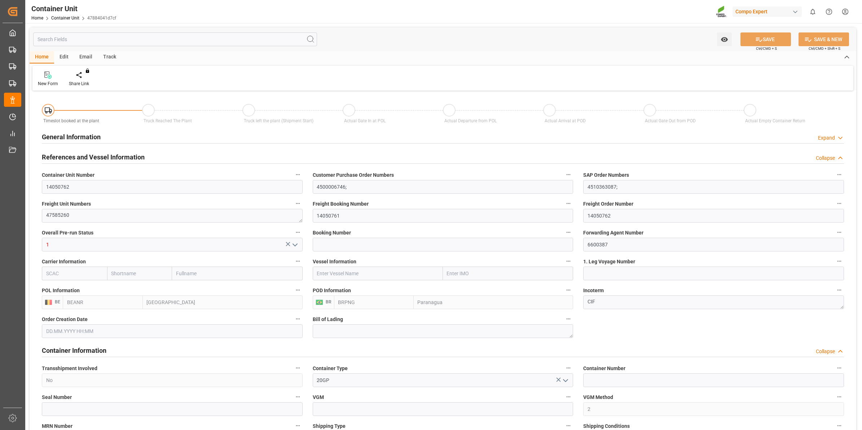
type input "BEANR"
type input "BRPNG"
type input "0"
type input "100"
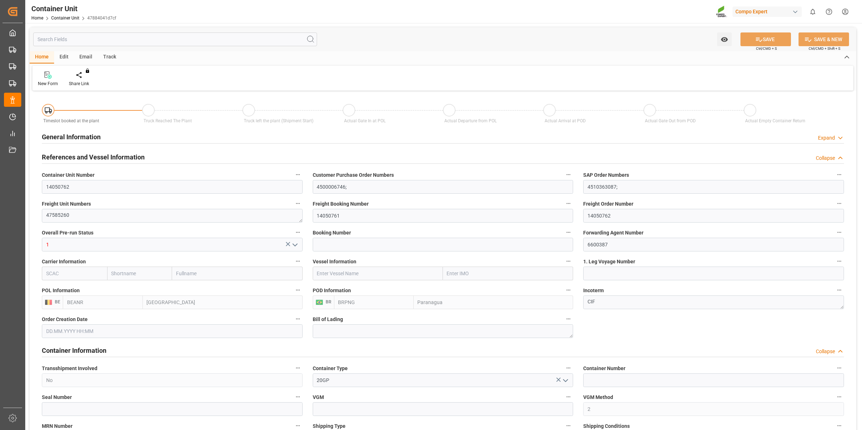
type input "21500"
type input "15.08.2025 09:52"
type input "15.10.2025"
click at [79, 79] on div "Create Timeslot" at bounding box center [84, 79] width 41 height 16
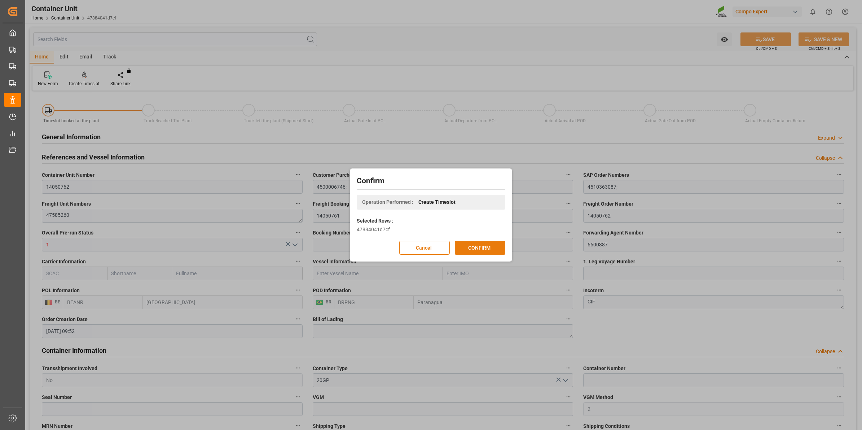
click at [484, 248] on button "CONFIRM" at bounding box center [480, 248] width 51 height 14
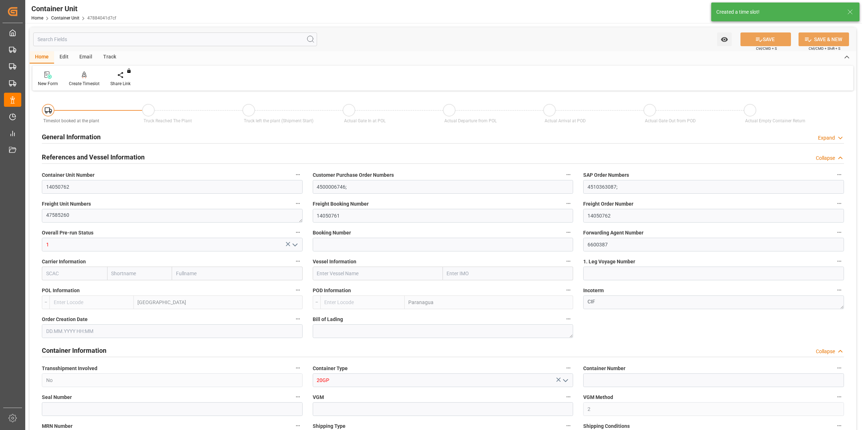
type input "BEANR"
type input "BRPNG"
type input "0"
type input "100"
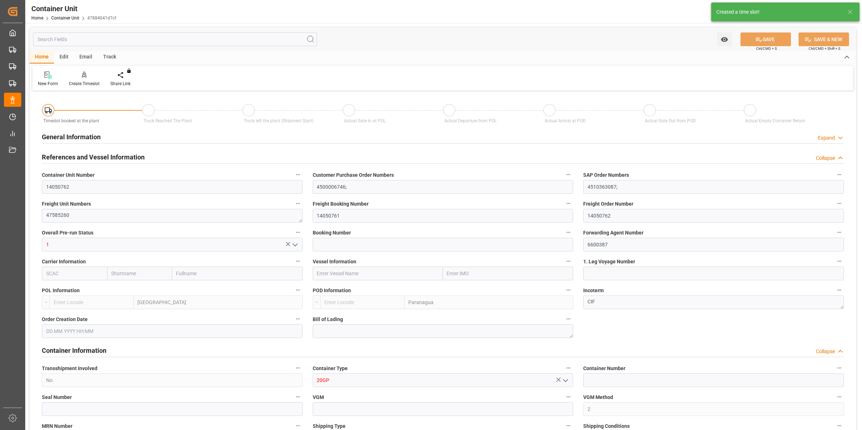
type input "21500"
type input "15.08.2025 09:52"
type input "15.10.2025"
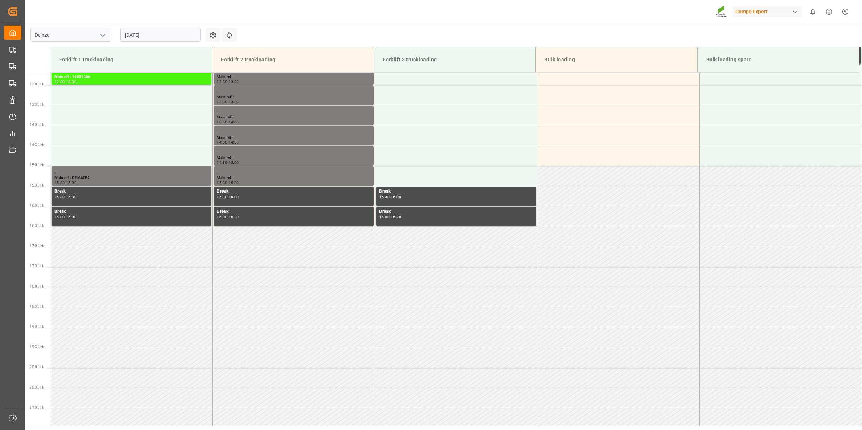
scroll to position [561, 0]
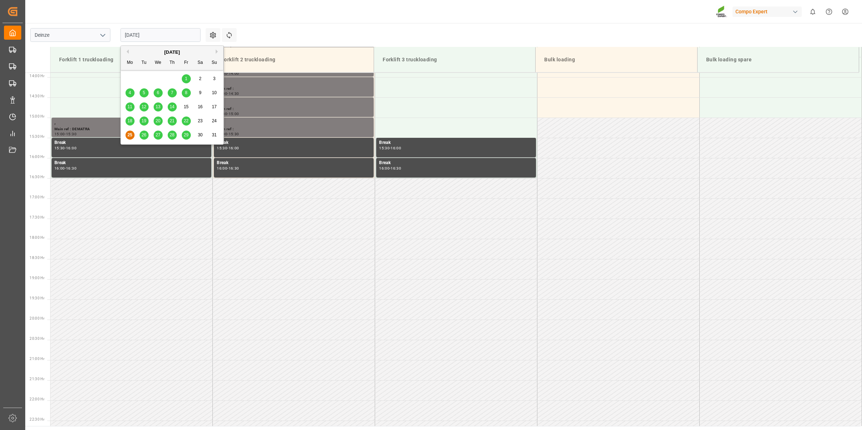
click at [161, 37] on input "[DATE]" at bounding box center [161, 35] width 80 height 14
click at [219, 54] on div "[DATE]" at bounding box center [172, 52] width 102 height 7
click at [218, 53] on button "Next Month" at bounding box center [218, 51] width 4 height 4
click at [188, 94] on span "12" at bounding box center [186, 92] width 5 height 5
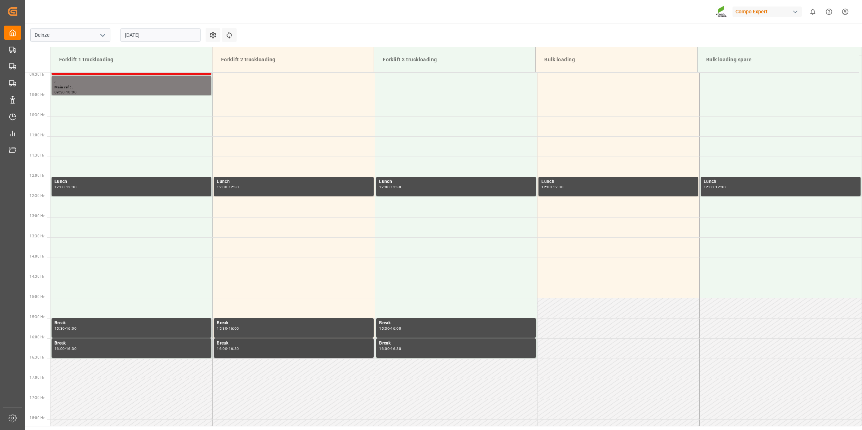
scroll to position [290, 0]
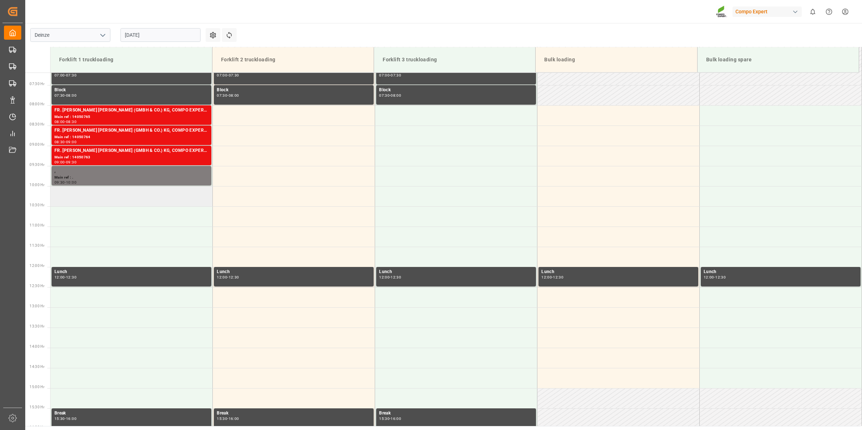
click at [109, 194] on td at bounding box center [132, 196] width 162 height 20
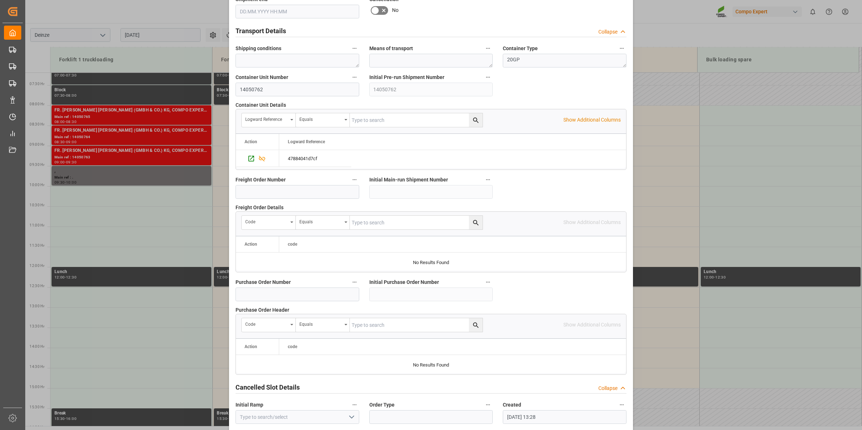
scroll to position [572, 0]
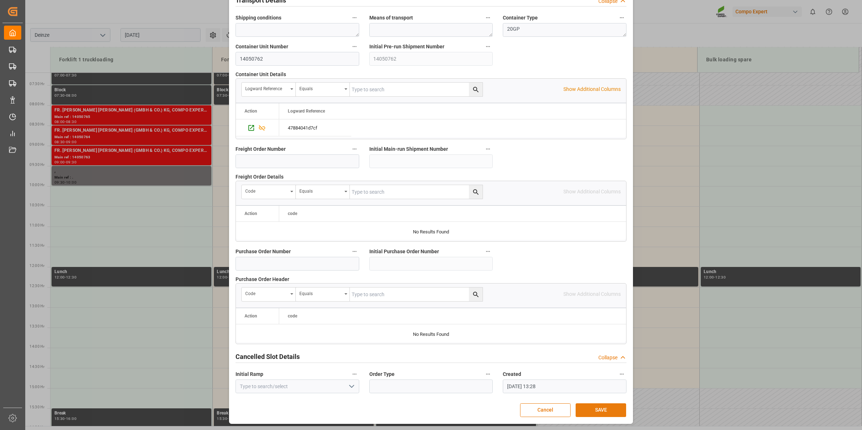
click at [601, 410] on button "SAVE" at bounding box center [601, 410] width 51 height 14
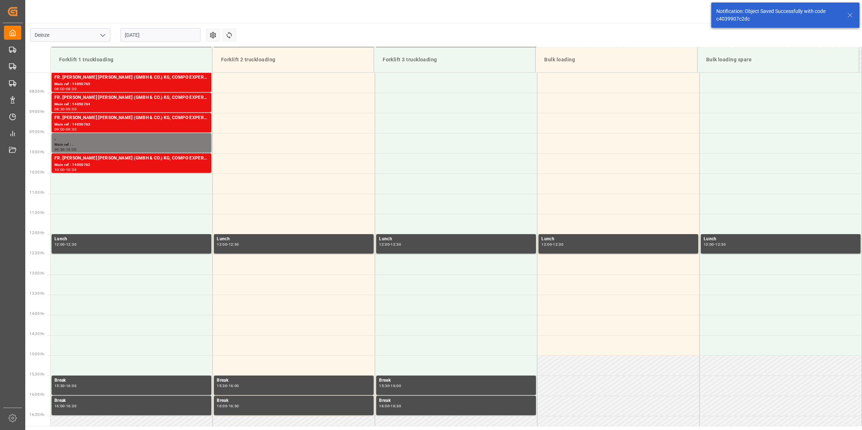
scroll to position [359, 0]
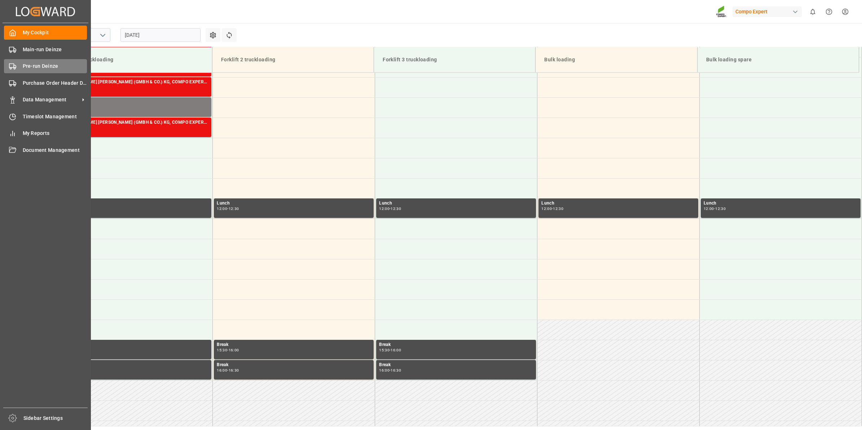
click at [24, 62] on span "Pre-run Deinze" at bounding box center [55, 66] width 65 height 8
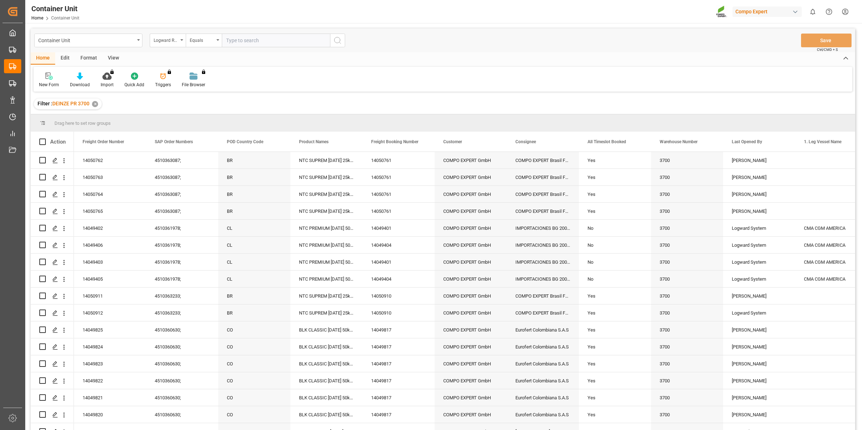
click at [170, 37] on div "Logward Reference" at bounding box center [166, 39] width 25 height 8
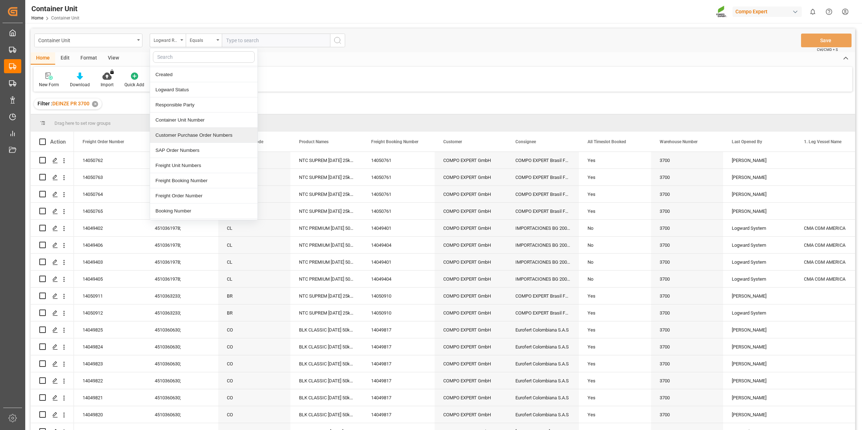
scroll to position [45, 0]
click at [197, 178] on div "Freight Order Number" at bounding box center [204, 179] width 108 height 15
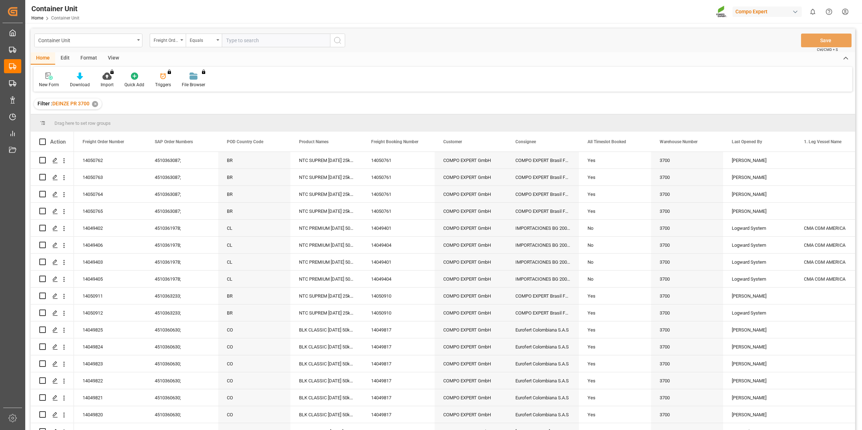
click at [248, 40] on input "text" at bounding box center [276, 41] width 108 height 14
type input "14050766"
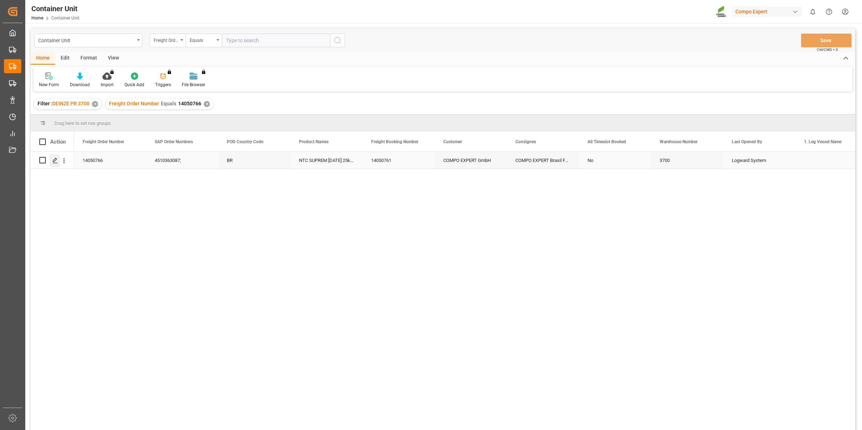
click at [58, 161] on icon "Press SPACE to select this row." at bounding box center [55, 161] width 6 height 6
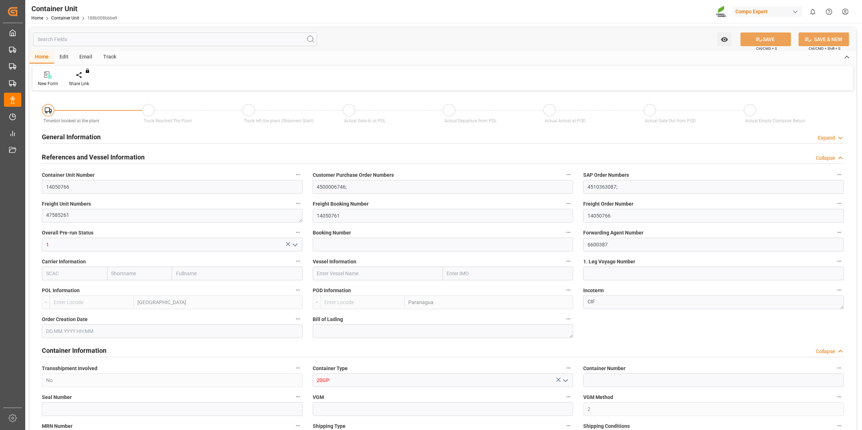
type input "BEANR"
type input "BRPNG"
type input "0"
type input "100"
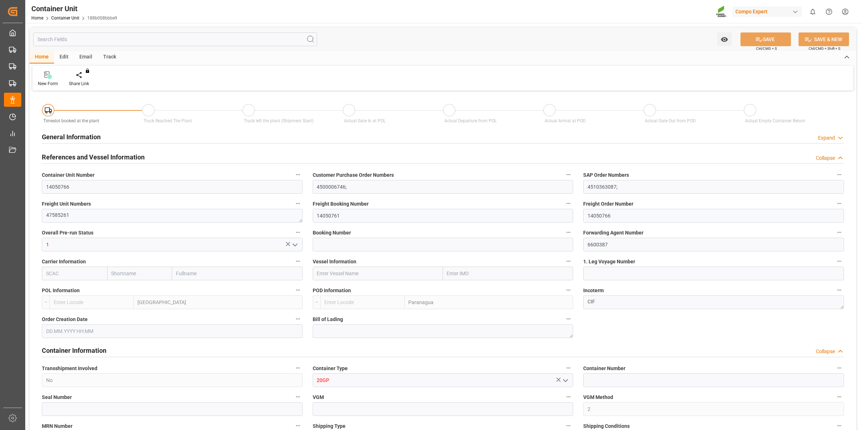
type input "21500"
type input "15.08.2025 09:53"
type input "15.10.2025"
click at [88, 80] on div "Create Timeslot" at bounding box center [84, 83] width 31 height 6
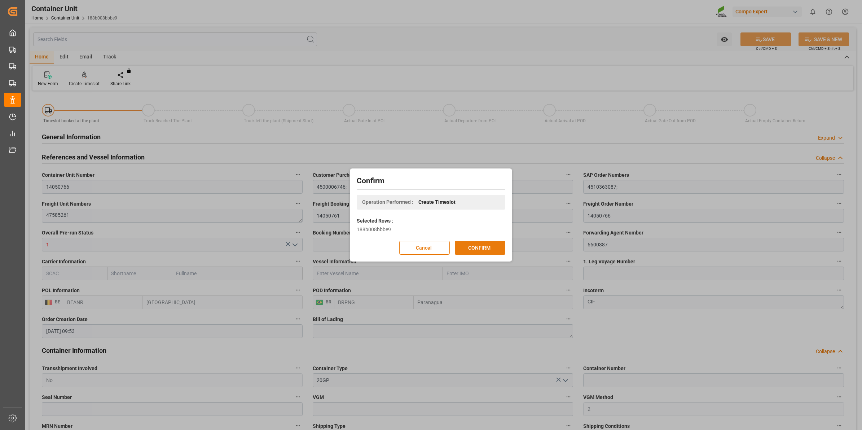
click at [470, 252] on button "CONFIRM" at bounding box center [480, 248] width 51 height 14
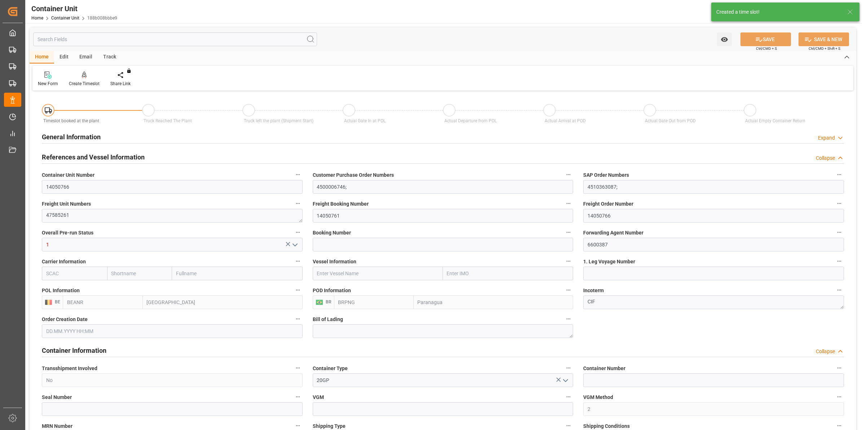
type input "15.08.2025 09:53"
type input "15.10.2025"
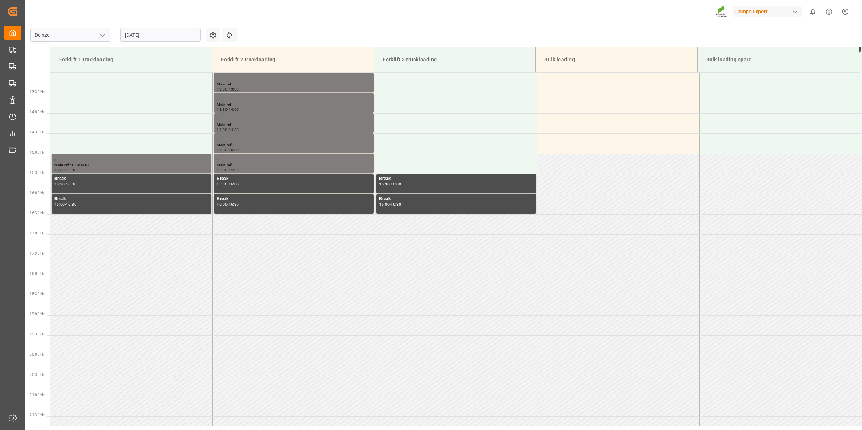
scroll to position [561, 0]
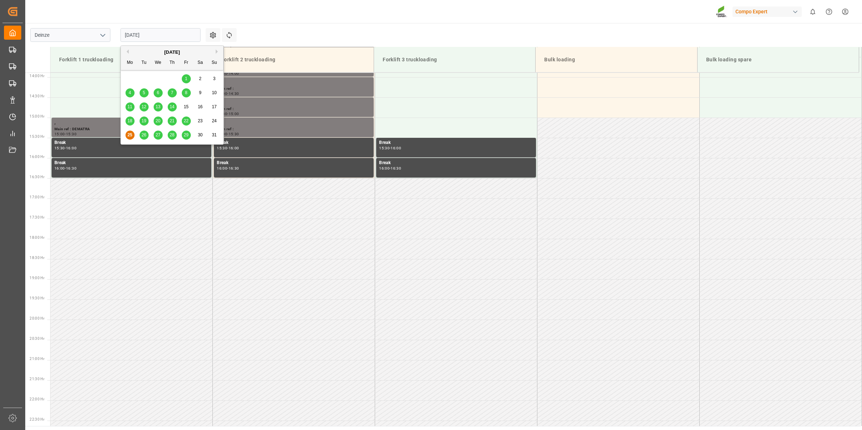
click at [148, 37] on input "[DATE]" at bounding box center [161, 35] width 80 height 14
click at [214, 49] on div "[DATE]" at bounding box center [172, 52] width 102 height 7
click at [215, 51] on div "[DATE]" at bounding box center [172, 52] width 102 height 7
click at [217, 51] on button "Next Month" at bounding box center [218, 51] width 4 height 4
click at [185, 92] on span "12" at bounding box center [186, 92] width 5 height 5
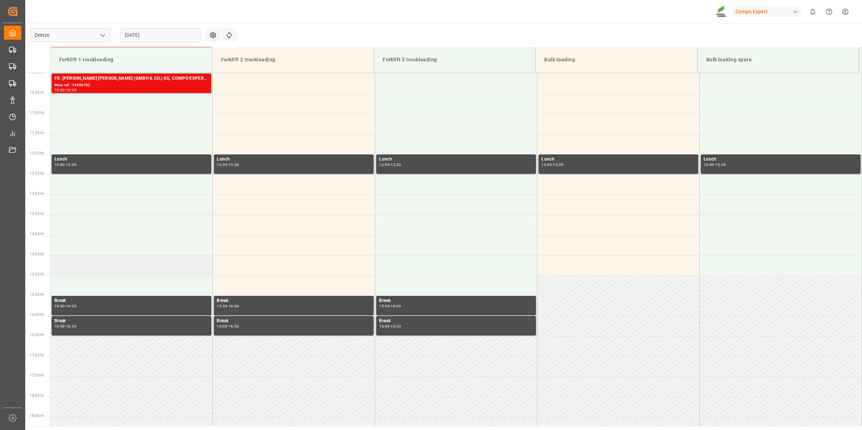
scroll to position [381, 0]
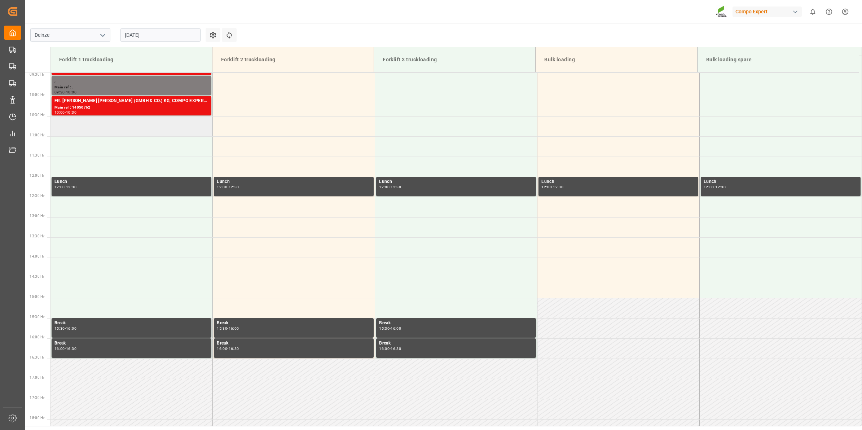
click at [130, 129] on td at bounding box center [132, 126] width 162 height 20
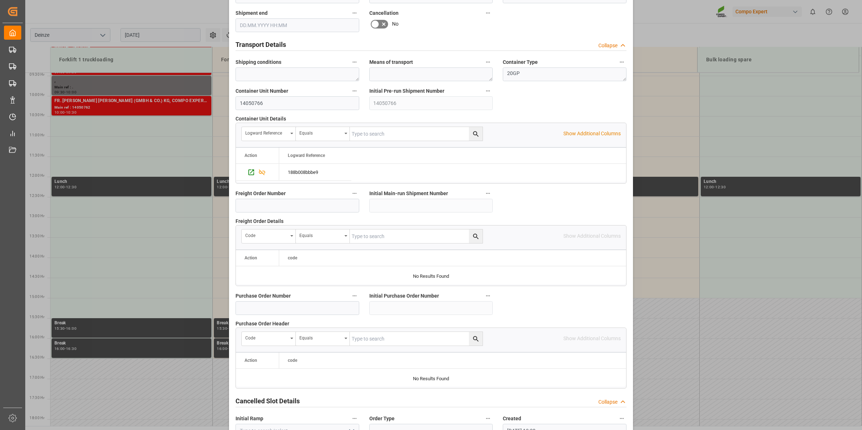
scroll to position [572, 0]
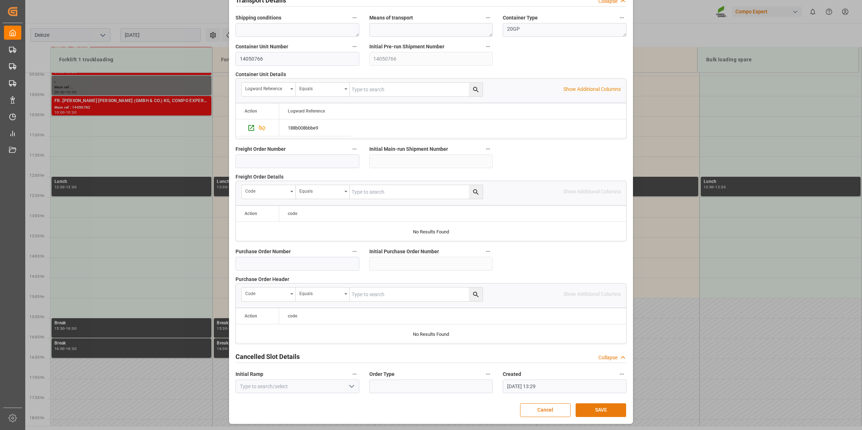
click at [595, 405] on button "SAVE" at bounding box center [601, 410] width 51 height 14
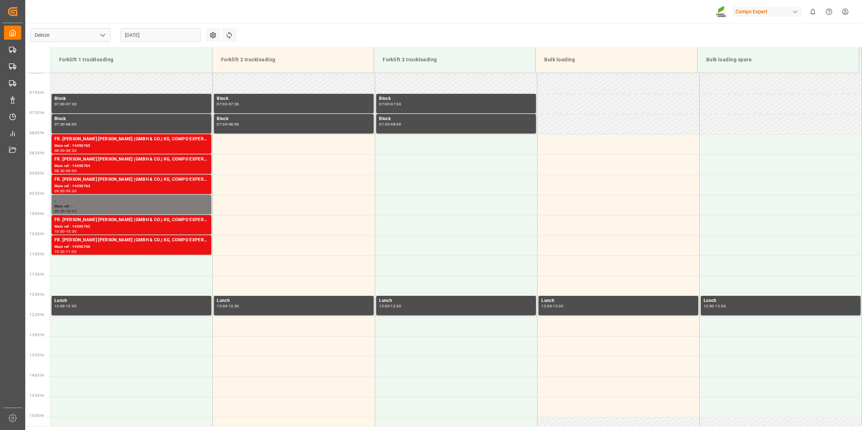
scroll to position [210, 0]
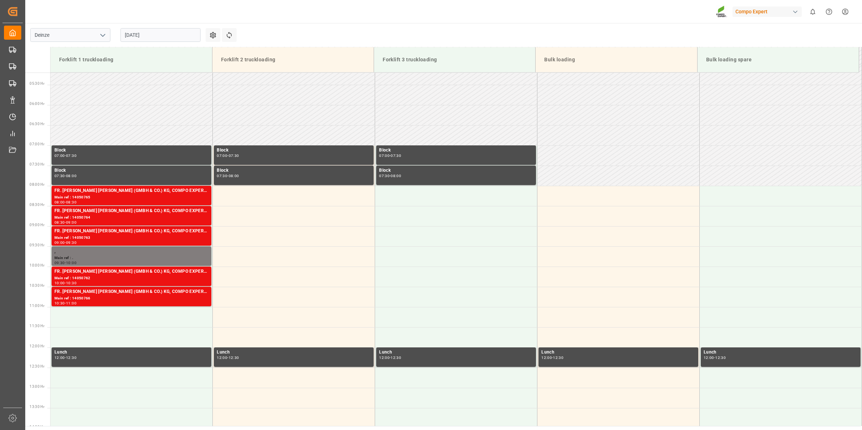
click at [166, 38] on input "[DATE]" at bounding box center [161, 35] width 80 height 14
click at [154, 95] on div "10" at bounding box center [158, 93] width 9 height 9
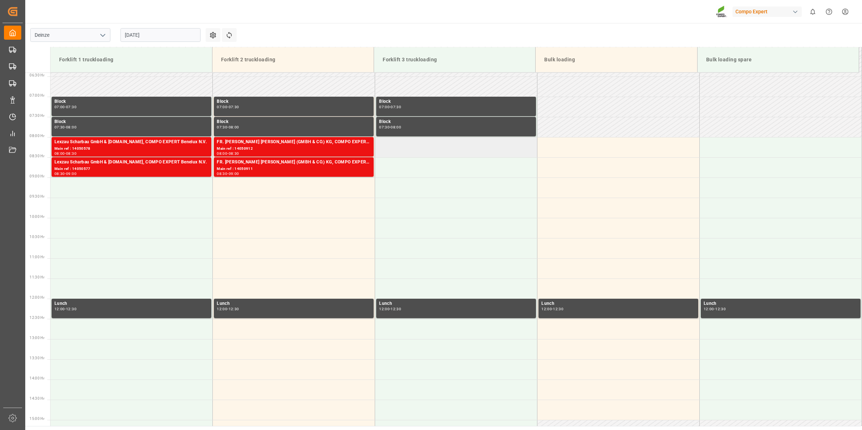
scroll to position [316, 0]
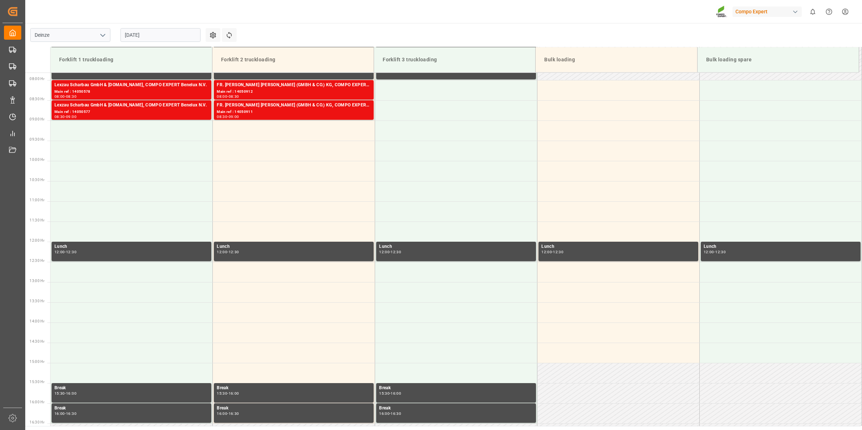
click at [129, 35] on input "[DATE]" at bounding box center [161, 35] width 80 height 14
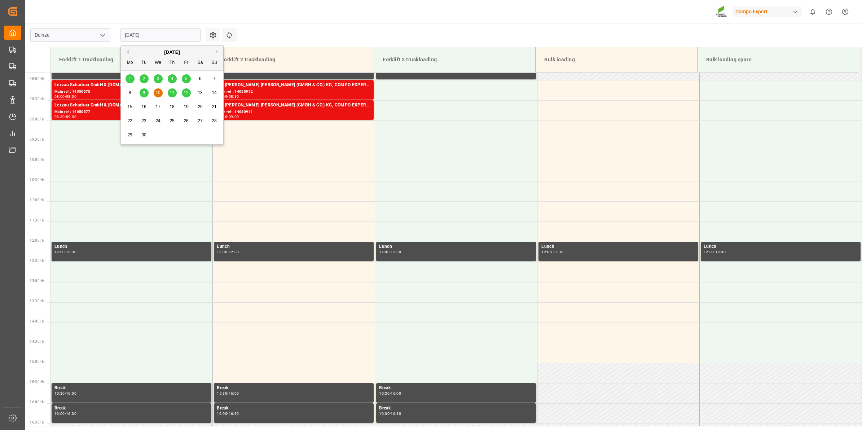
click at [129, 52] on div "[DATE]" at bounding box center [172, 52] width 102 height 7
click at [129, 50] on button "Previous Month" at bounding box center [126, 51] width 4 height 4
click at [145, 138] on div "26" at bounding box center [144, 135] width 9 height 9
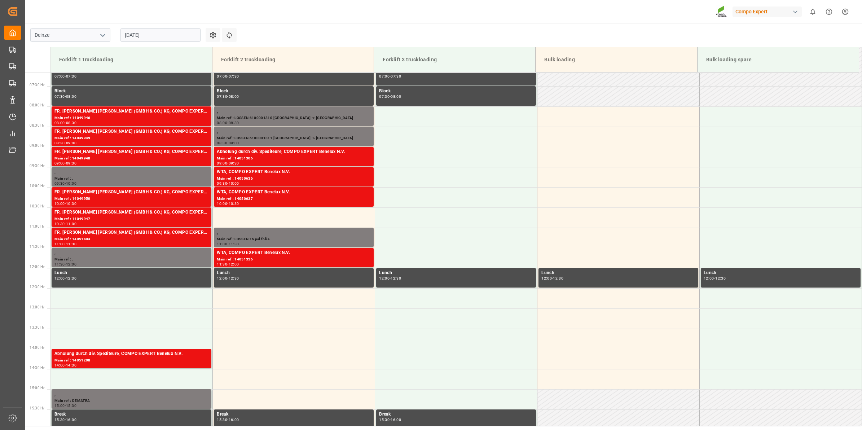
scroll to position [286, 0]
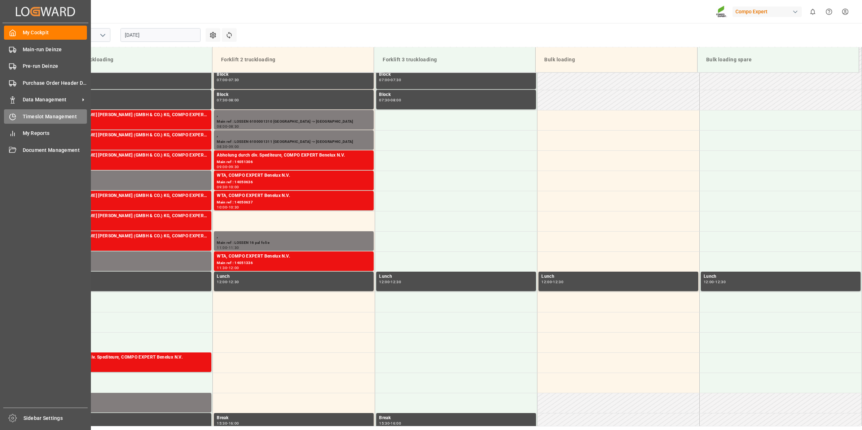
click at [23, 116] on span "Timeslot Management" at bounding box center [55, 117] width 65 height 8
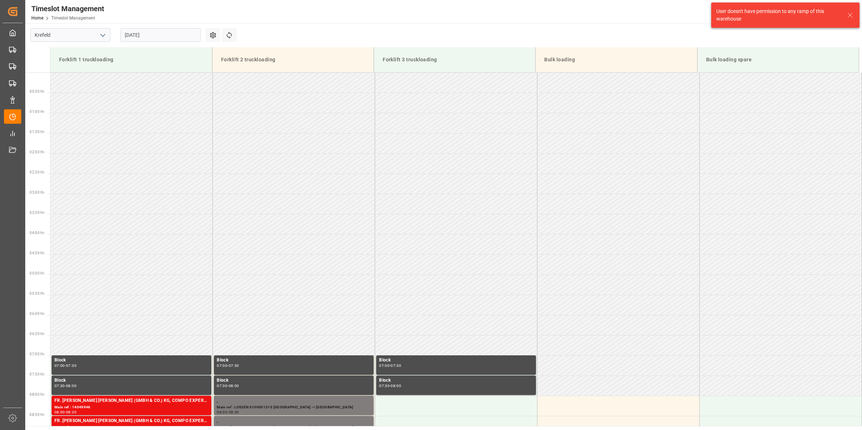
click at [103, 35] on icon "open menu" at bounding box center [103, 35] width 9 height 9
click at [86, 57] on div "Deinze" at bounding box center [70, 51] width 79 height 16
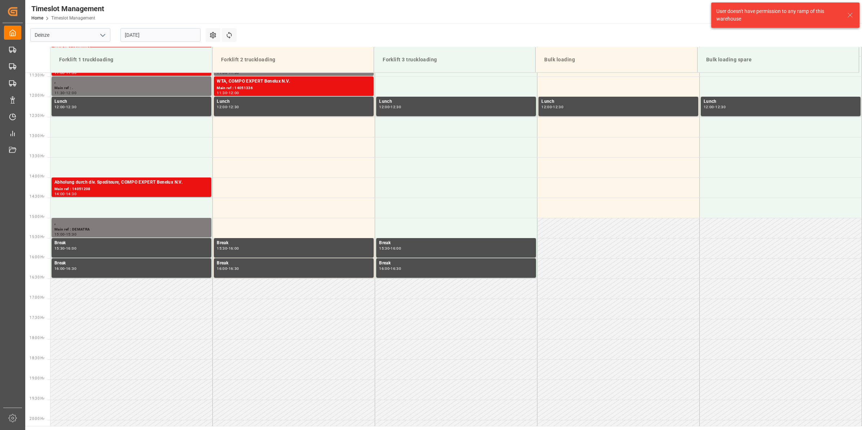
scroll to position [280, 0]
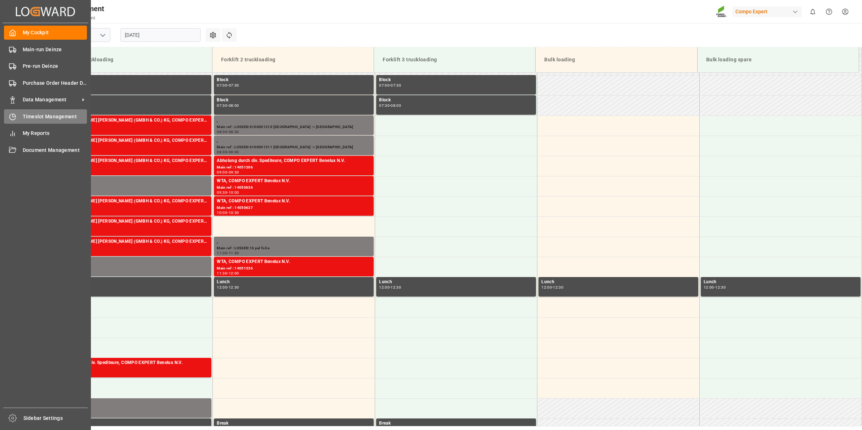
click at [44, 115] on span "Timeslot Management" at bounding box center [55, 117] width 65 height 8
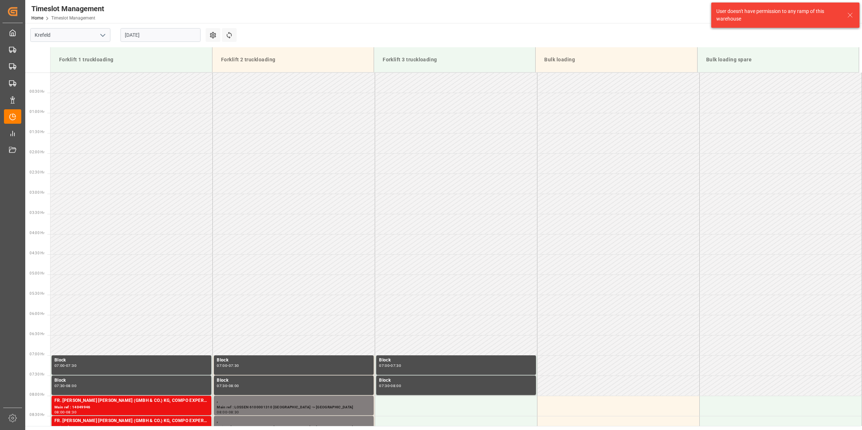
click at [163, 38] on input "[DATE]" at bounding box center [161, 35] width 80 height 14
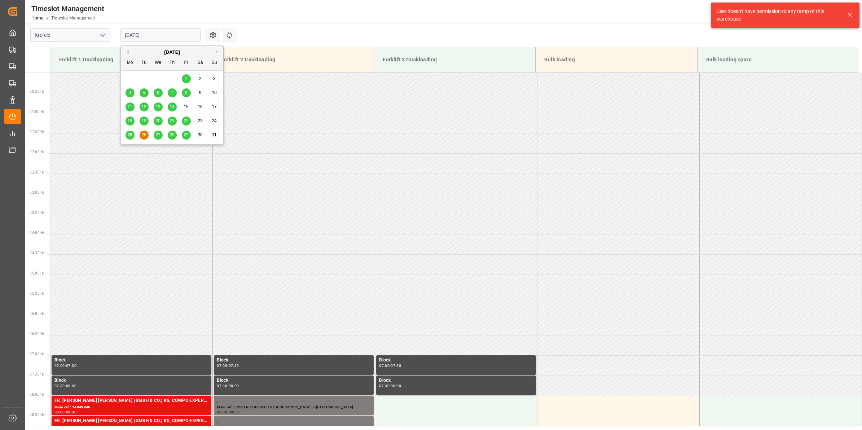
click at [103, 36] on polyline "open menu" at bounding box center [103, 35] width 4 height 2
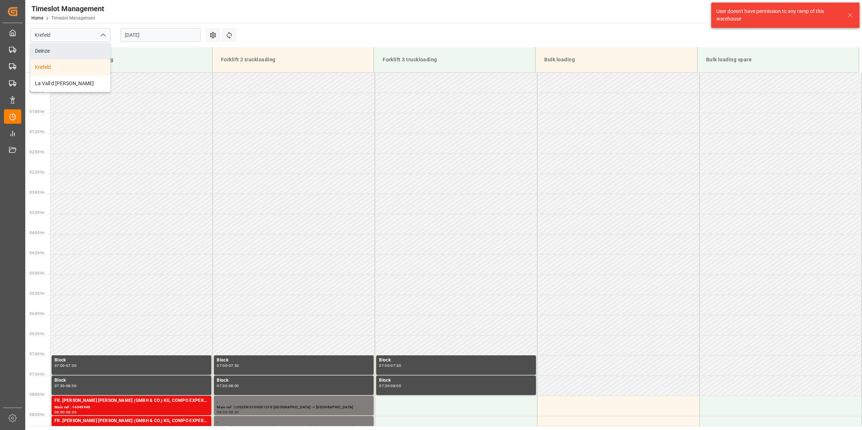
click at [64, 57] on div "Deinze" at bounding box center [70, 51] width 79 height 16
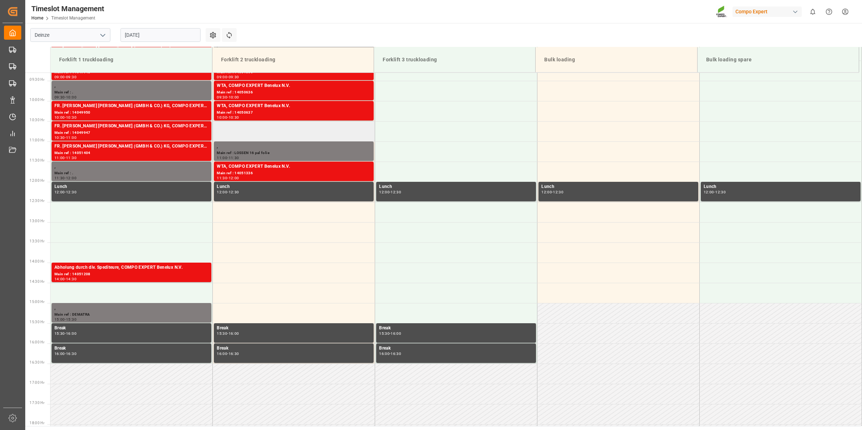
scroll to position [376, 0]
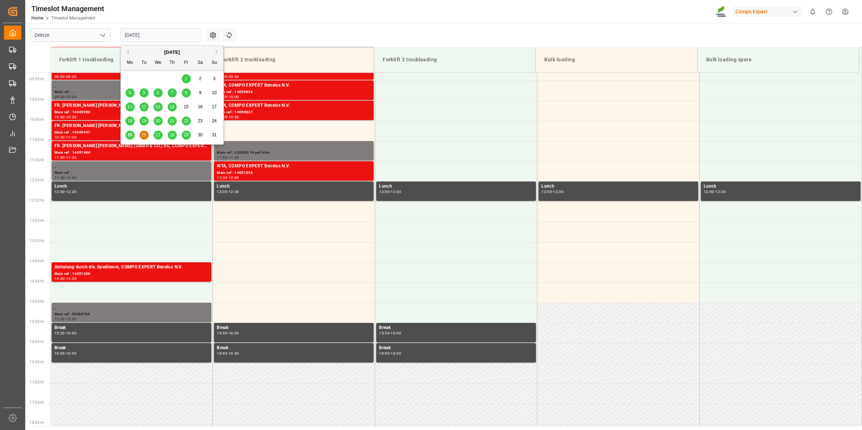
click at [127, 33] on input "[DATE]" at bounding box center [161, 35] width 80 height 14
click at [160, 137] on span "27" at bounding box center [158, 134] width 5 height 5
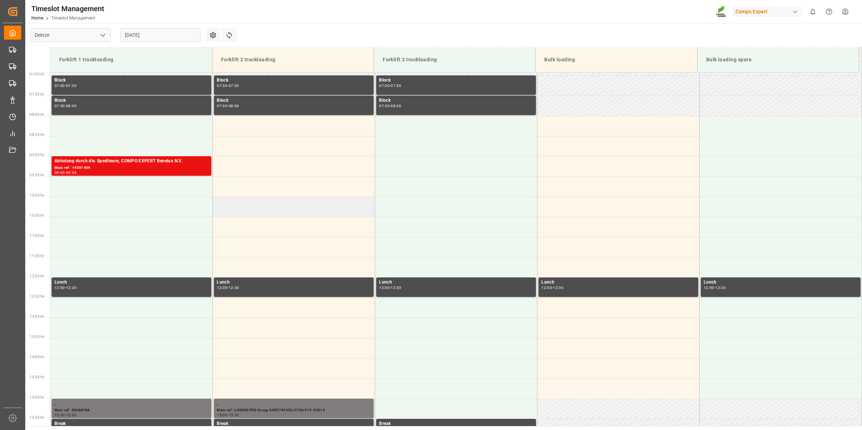
scroll to position [280, 0]
click at [147, 29] on input "[DATE]" at bounding box center [161, 35] width 80 height 14
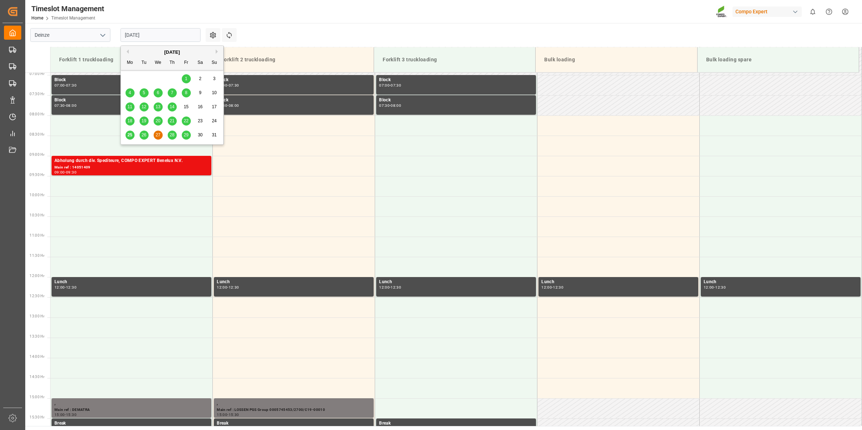
click at [170, 136] on span "28" at bounding box center [172, 134] width 5 height 5
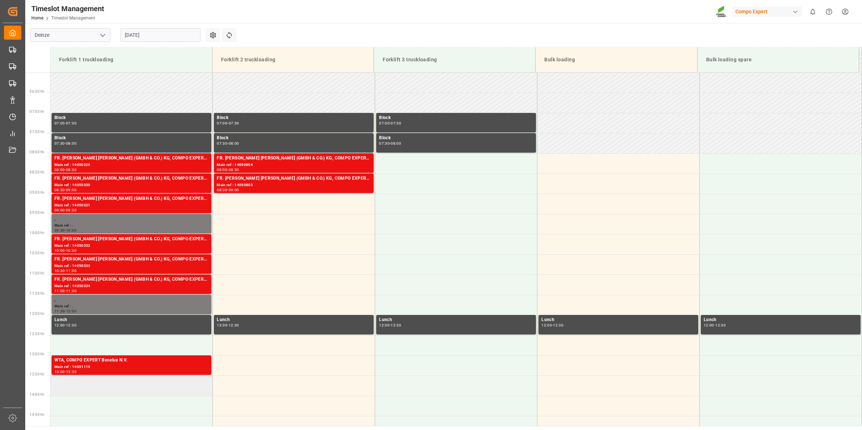
scroll to position [241, 0]
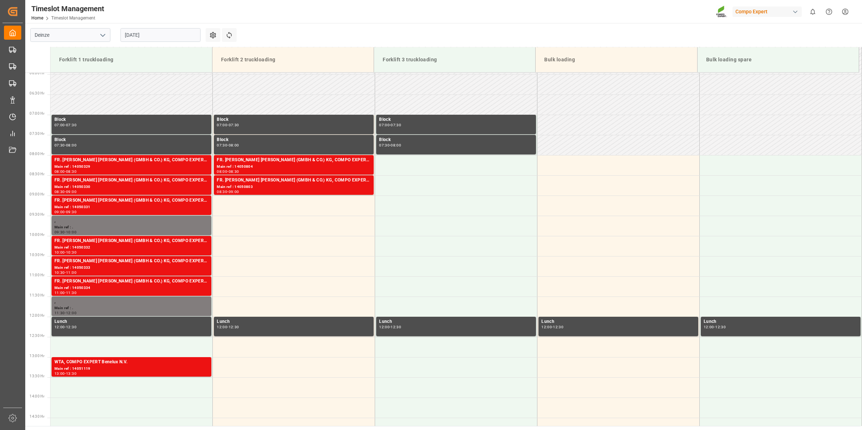
click at [143, 34] on input "[DATE]" at bounding box center [161, 35] width 80 height 14
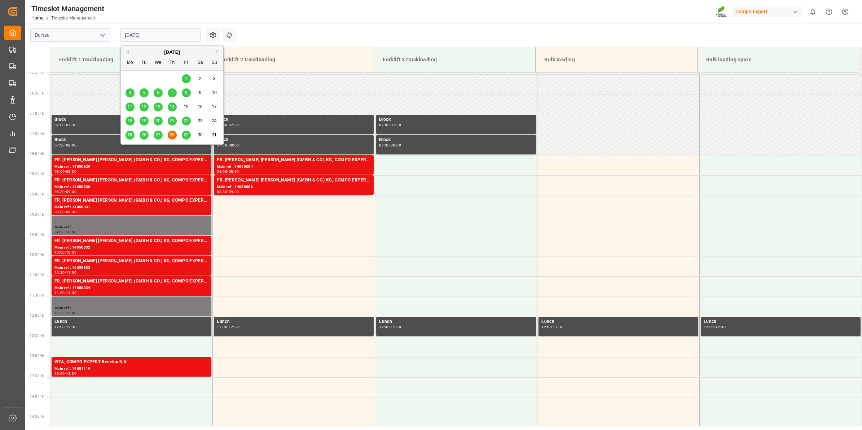
click at [161, 136] on div "27" at bounding box center [158, 135] width 9 height 9
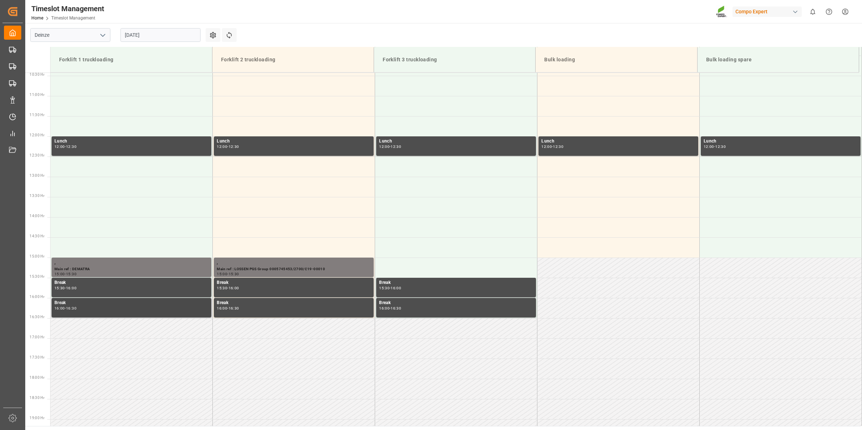
scroll to position [286, 0]
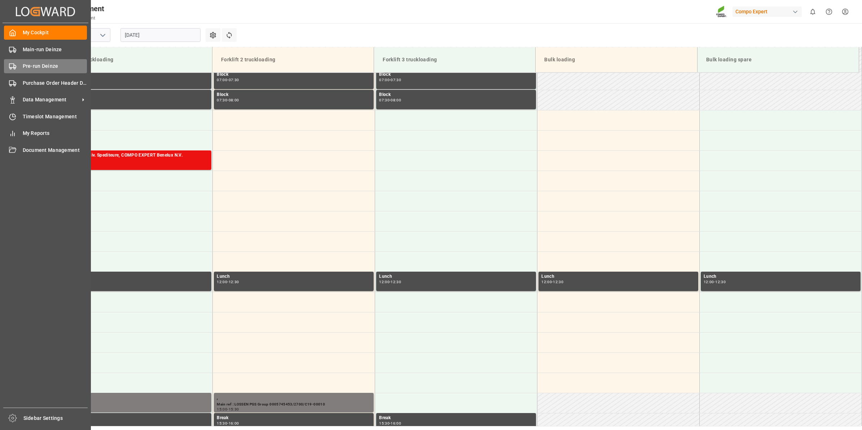
click at [40, 69] on span "Pre-run Deinze" at bounding box center [55, 66] width 65 height 8
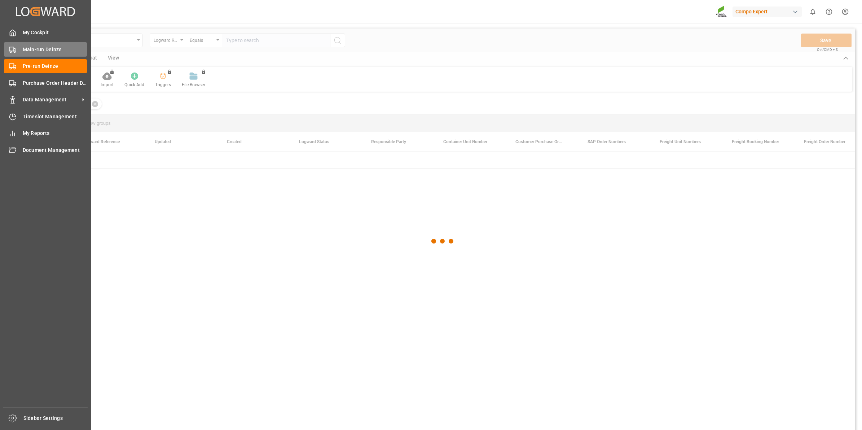
click at [9, 46] on icon at bounding box center [12, 49] width 7 height 7
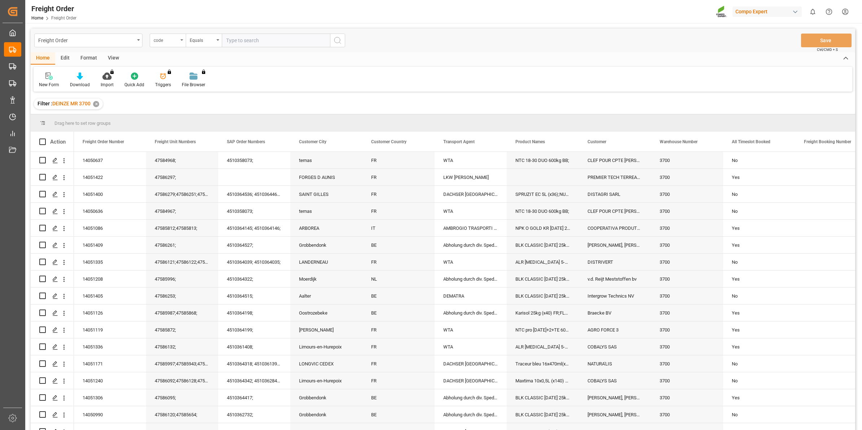
click at [182, 40] on icon "open menu" at bounding box center [181, 39] width 3 height 1
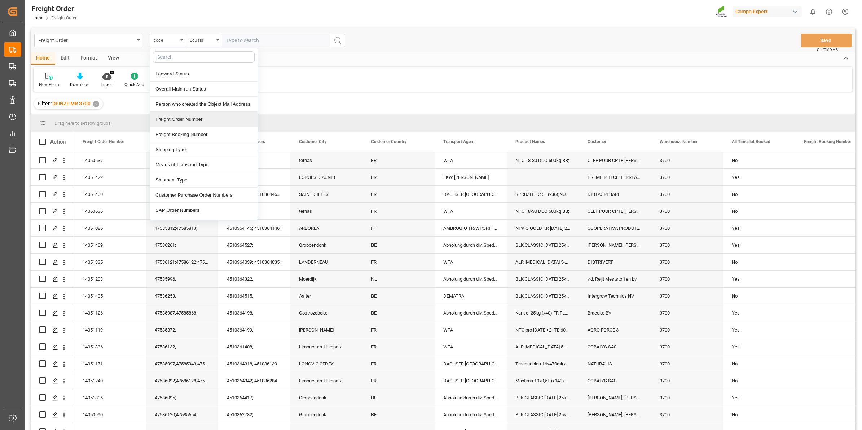
click at [192, 119] on div "Freight Order Number" at bounding box center [204, 119] width 108 height 15
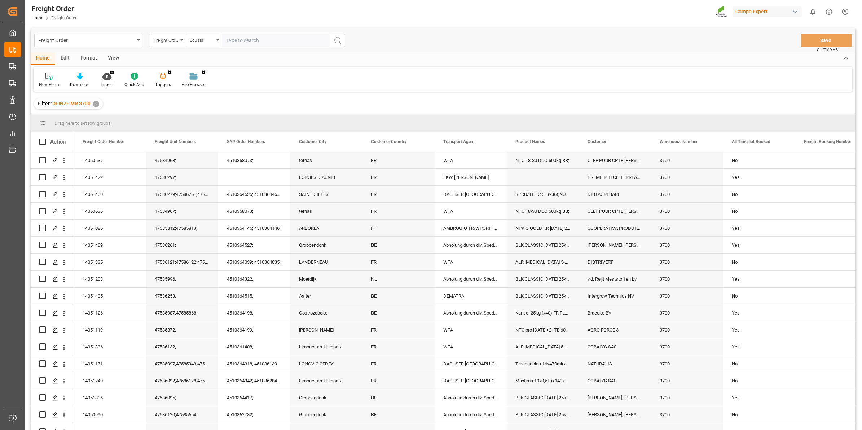
click at [240, 38] on input "text" at bounding box center [276, 41] width 108 height 14
type input "14050989"
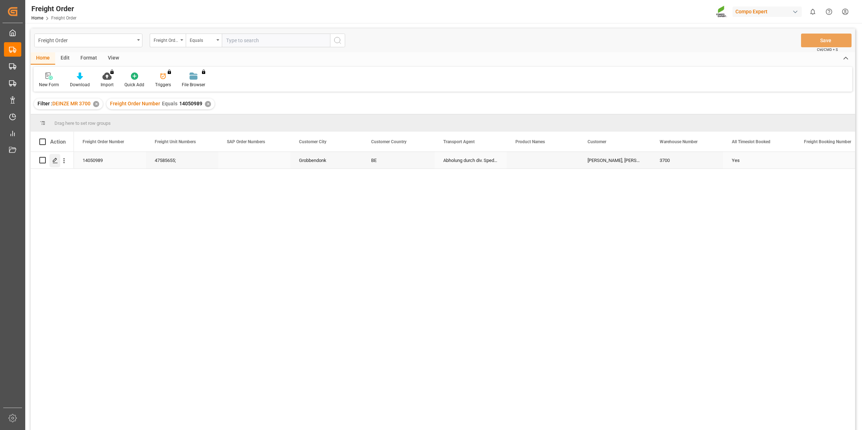
click at [58, 161] on icon "Press SPACE to select this row." at bounding box center [55, 161] width 6 height 6
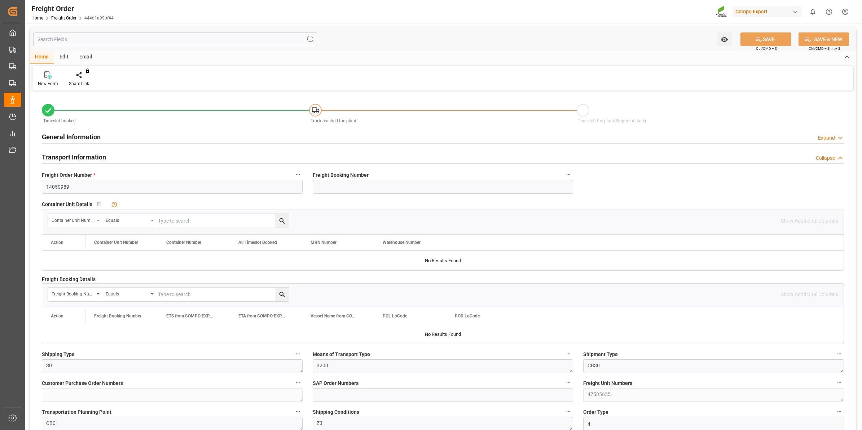
type input "[DATE] 00:00"
type input "[DATE] 11:33"
click at [92, 82] on div "Create Timeslot" at bounding box center [84, 83] width 31 height 6
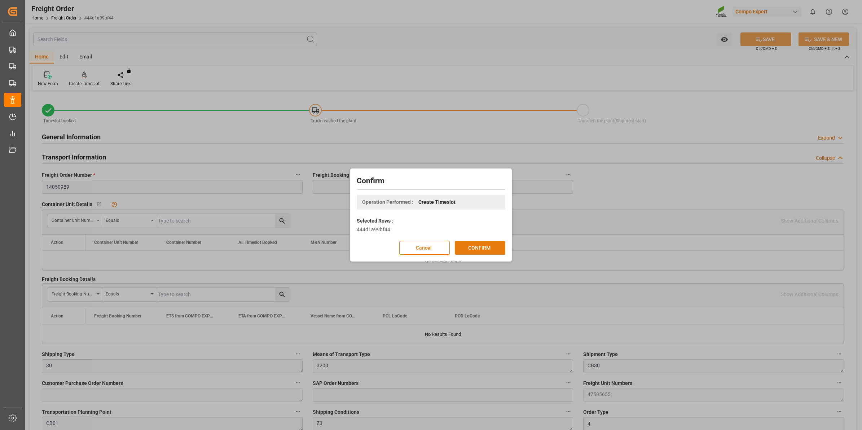
click at [486, 251] on button "CONFIRM" at bounding box center [480, 248] width 51 height 14
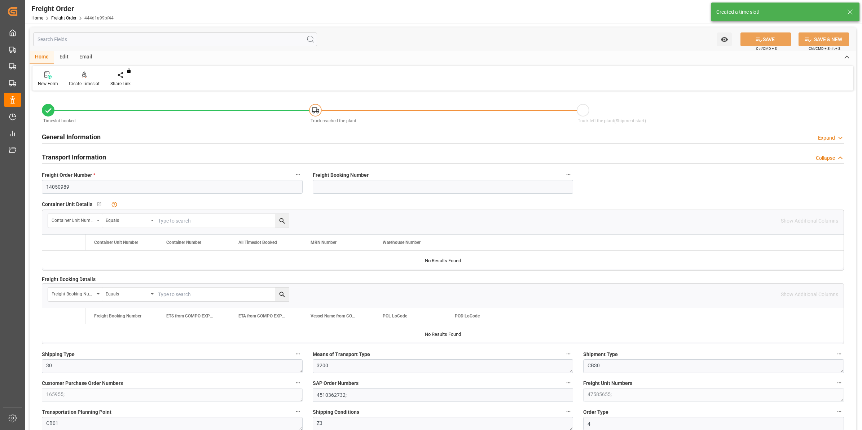
type input "28"
type input "28336"
type input "0"
type input "28336"
type input "[DATE] 00:00"
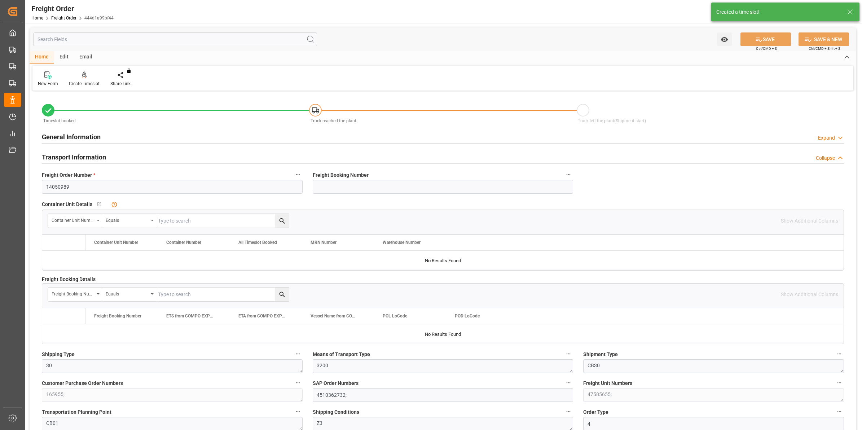
type input "[DATE] 11:33"
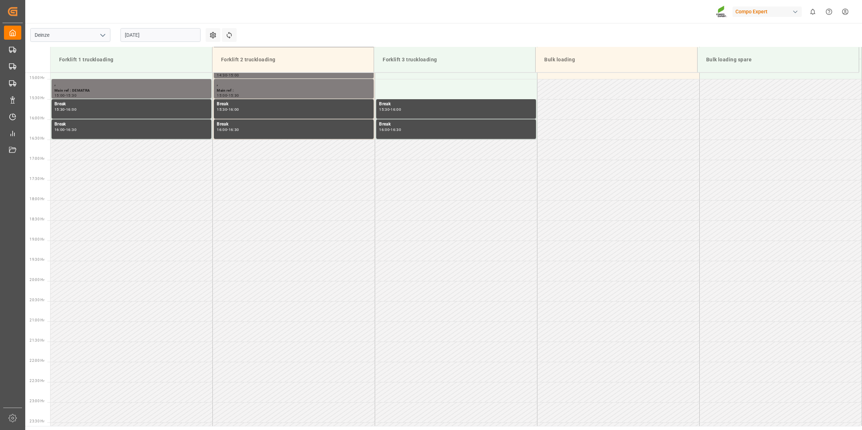
scroll to position [602, 0]
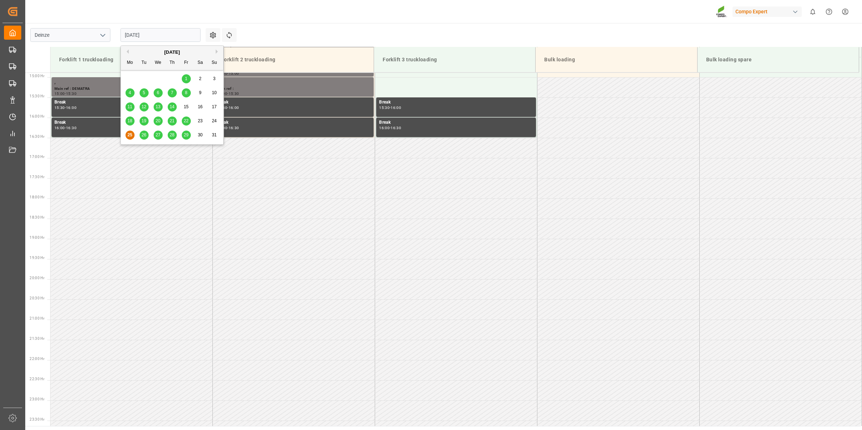
click at [140, 39] on input "[DATE]" at bounding box center [161, 35] width 80 height 14
click at [159, 136] on span "27" at bounding box center [158, 134] width 5 height 5
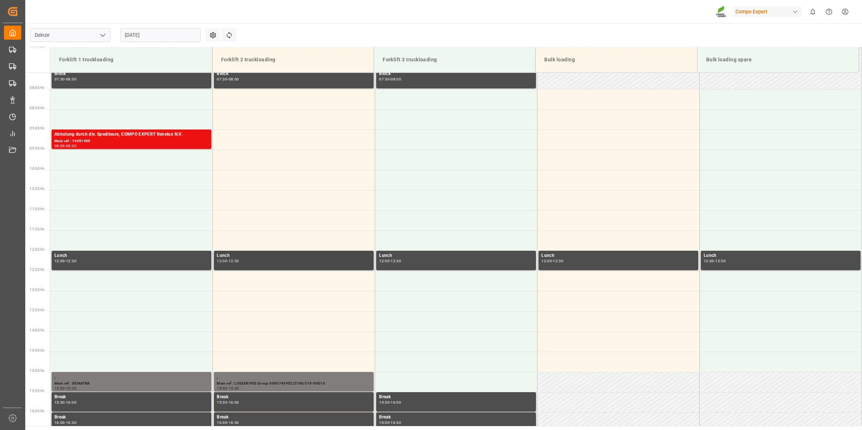
scroll to position [286, 0]
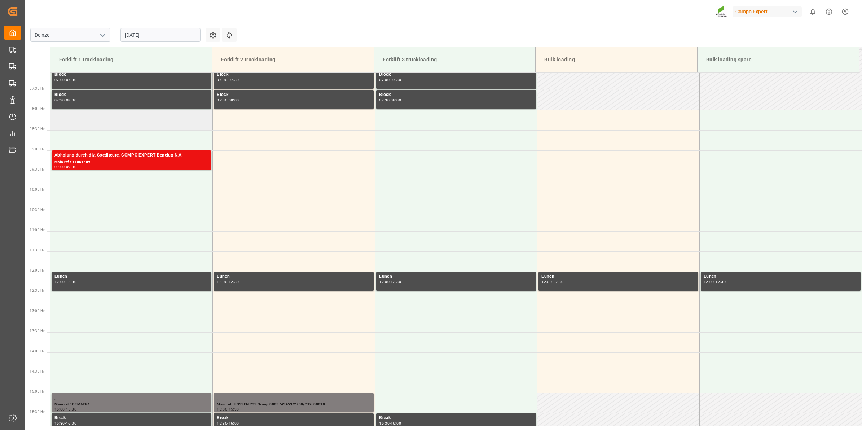
click at [140, 125] on td at bounding box center [132, 120] width 162 height 20
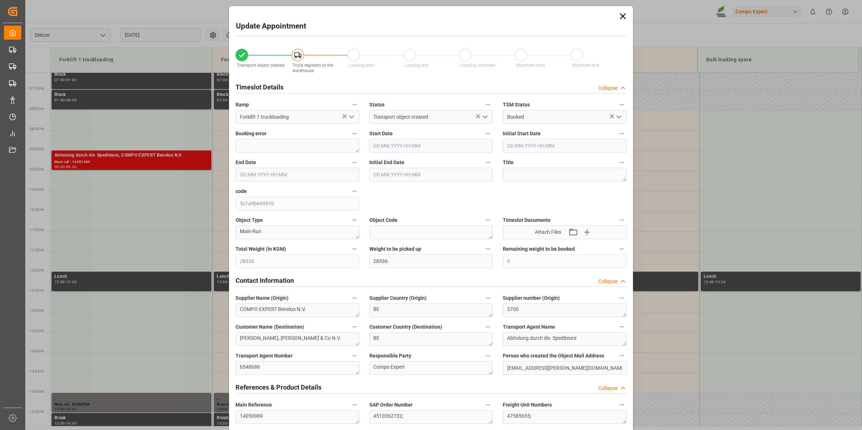
type input "[DATE] 08:00"
type input "[DATE] 08:30"
type input "[DATE] 11:33"
type input "[DATE] 14:03"
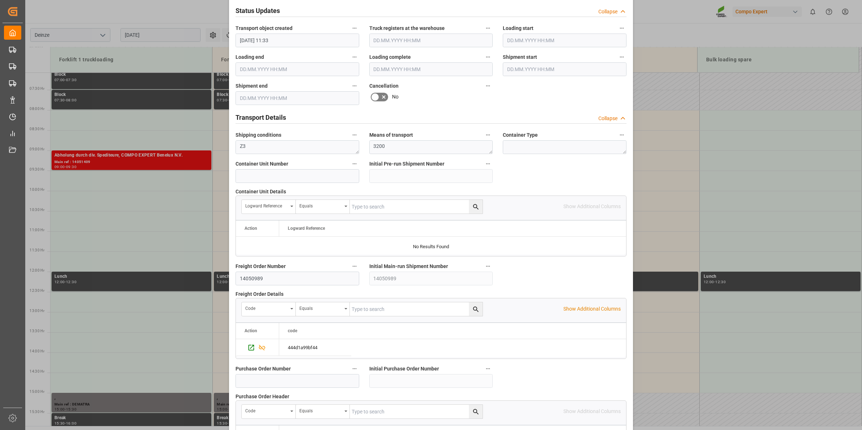
scroll to position [572, 0]
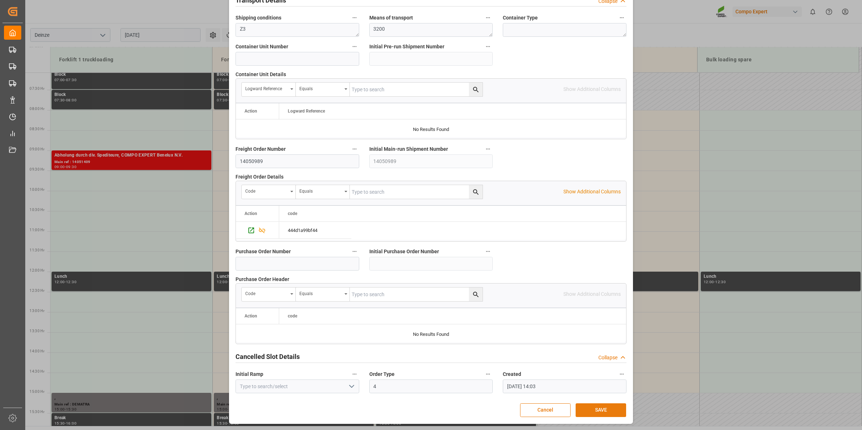
click at [609, 410] on button "SAVE" at bounding box center [601, 410] width 51 height 14
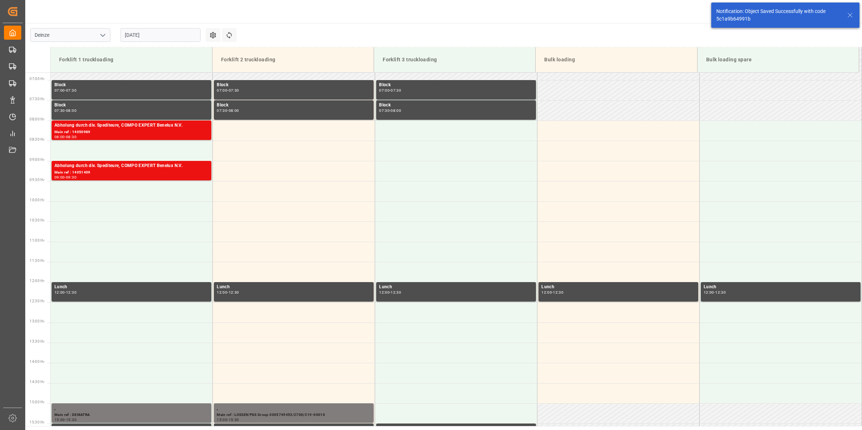
scroll to position [278, 0]
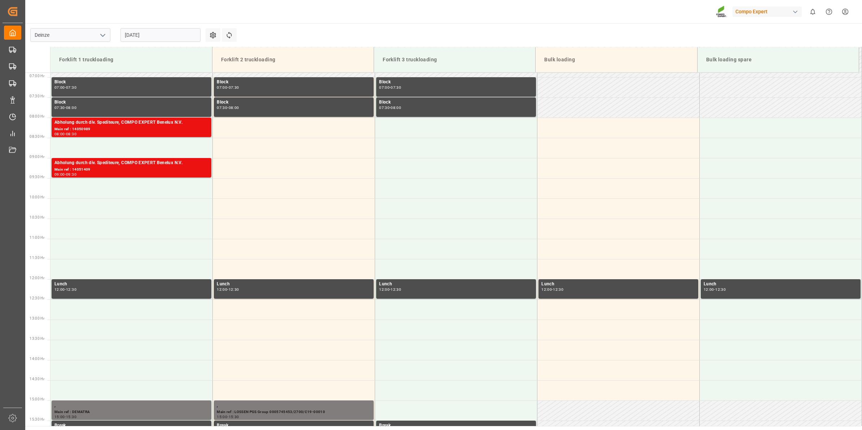
click at [140, 35] on input "[DATE]" at bounding box center [161, 35] width 80 height 14
click at [313, 12] on div "Compo Expert 0 Notifications Only show unread All Watching Mark all categories …" at bounding box center [441, 11] width 842 height 23
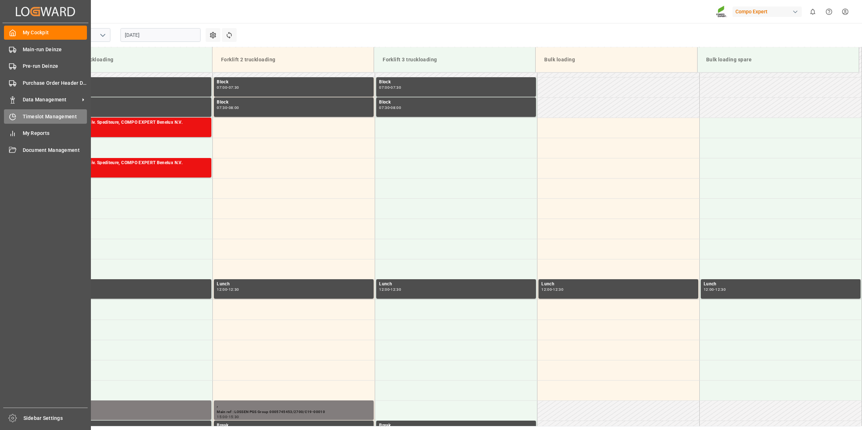
click at [50, 118] on span "Timeslot Management" at bounding box center [55, 117] width 65 height 8
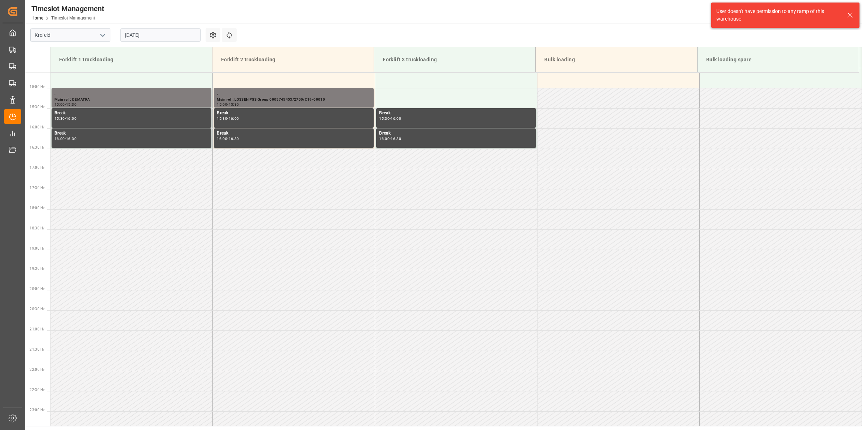
scroll to position [602, 0]
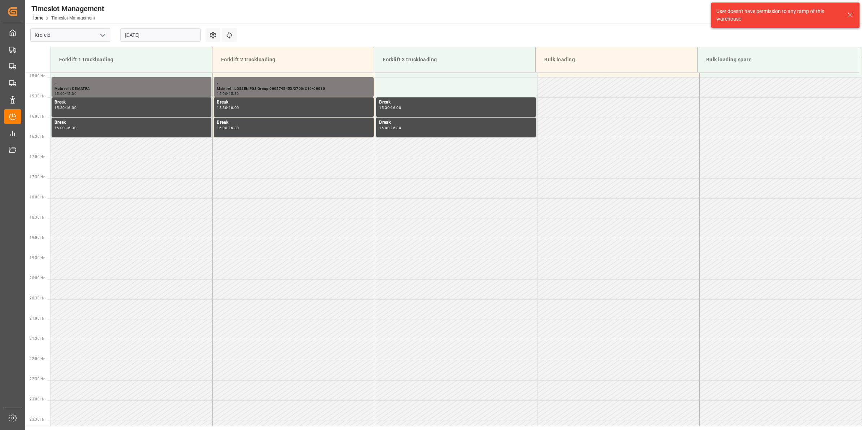
click at [144, 38] on input "[DATE]" at bounding box center [161, 35] width 80 height 14
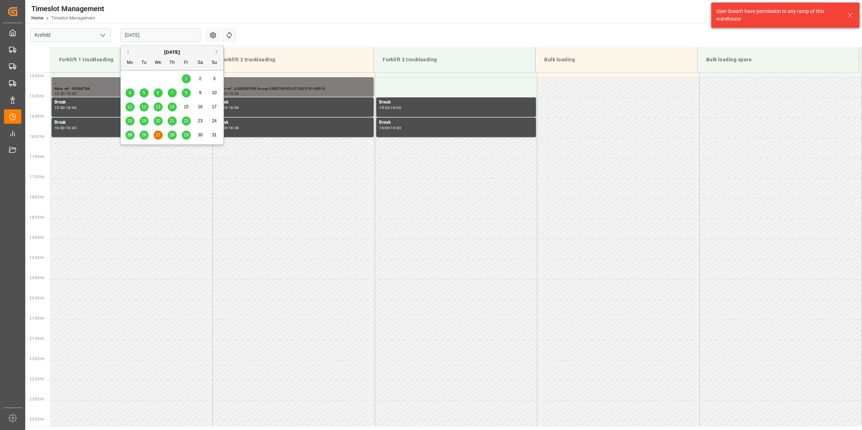
click at [140, 137] on div "26" at bounding box center [144, 135] width 9 height 9
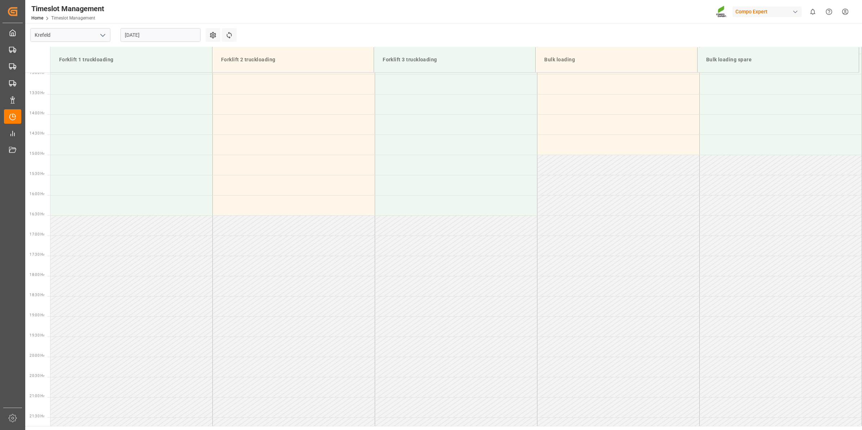
scroll to position [421, 0]
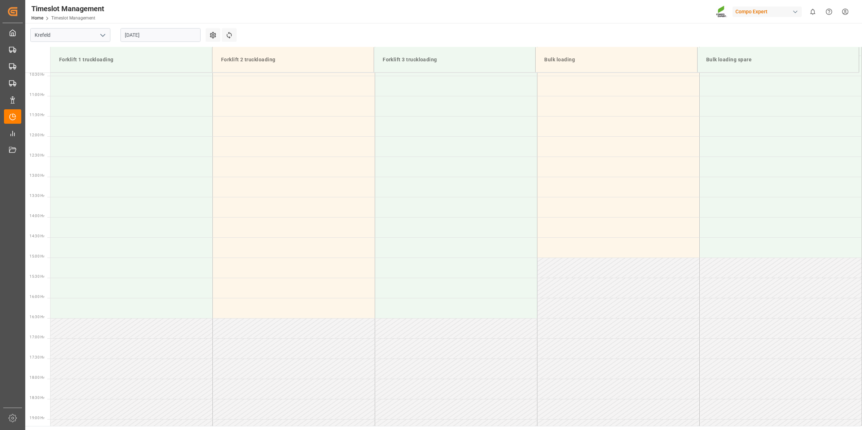
click at [105, 37] on icon "open menu" at bounding box center [103, 35] width 9 height 9
click at [71, 53] on div "Deinze" at bounding box center [70, 51] width 79 height 16
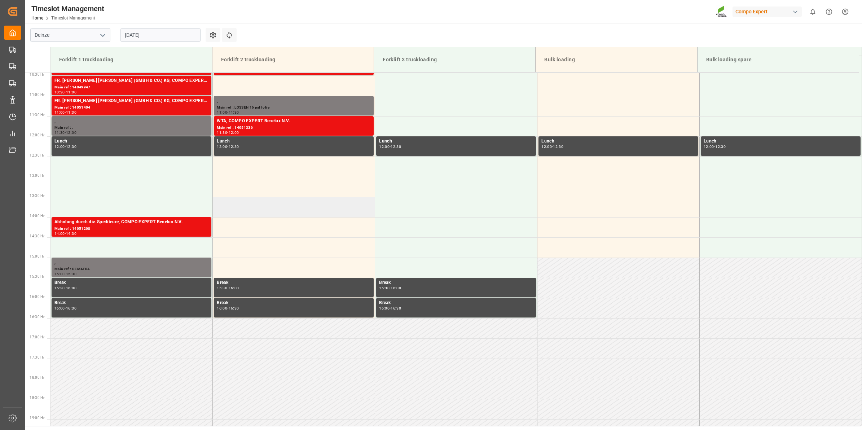
scroll to position [376, 0]
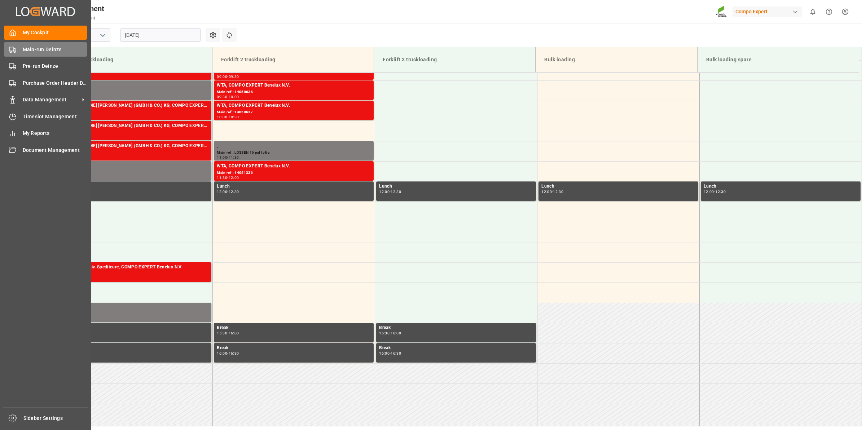
click at [47, 50] on span "Main-run Deinze" at bounding box center [55, 50] width 65 height 8
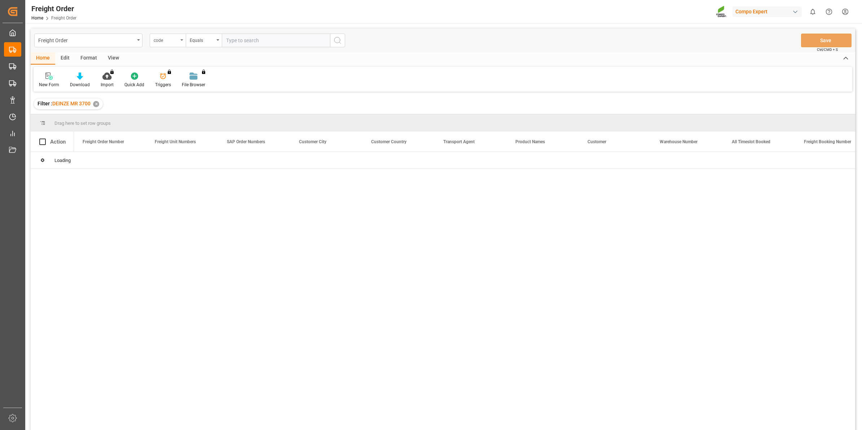
click at [180, 42] on div "code" at bounding box center [168, 41] width 36 height 14
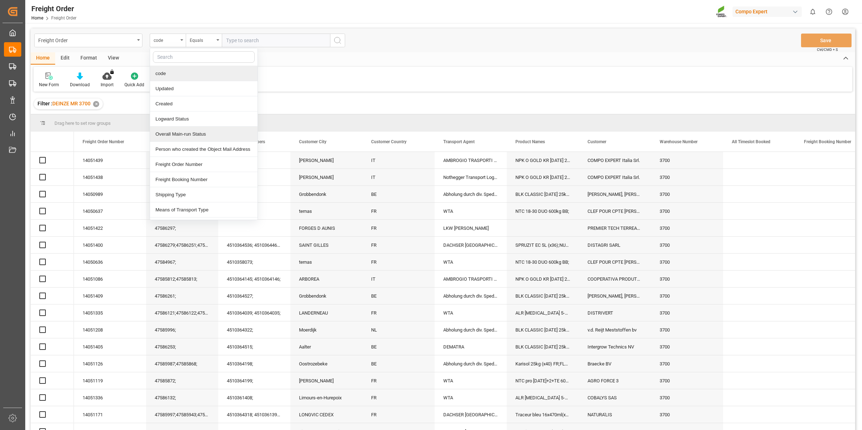
scroll to position [90, 0]
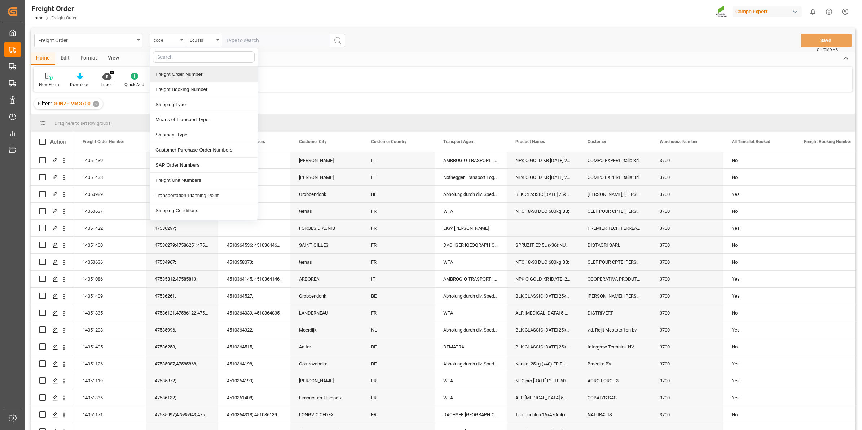
click at [186, 69] on div "Freight Order Number" at bounding box center [204, 74] width 108 height 15
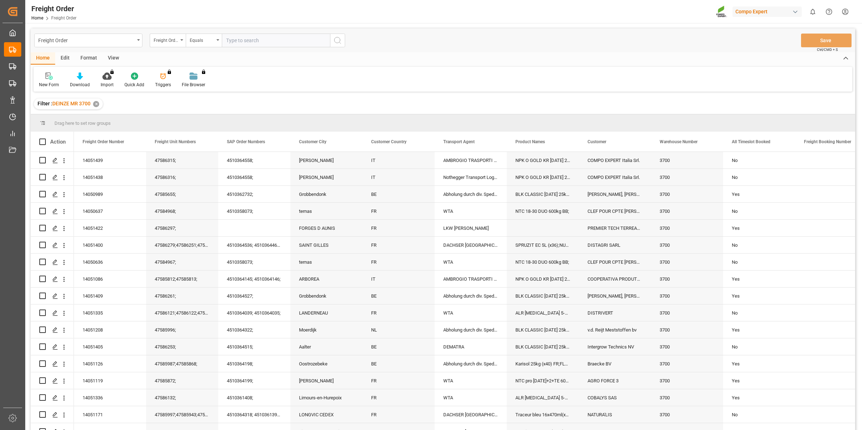
click at [255, 44] on input "text" at bounding box center [276, 41] width 108 height 14
type input "14050990"
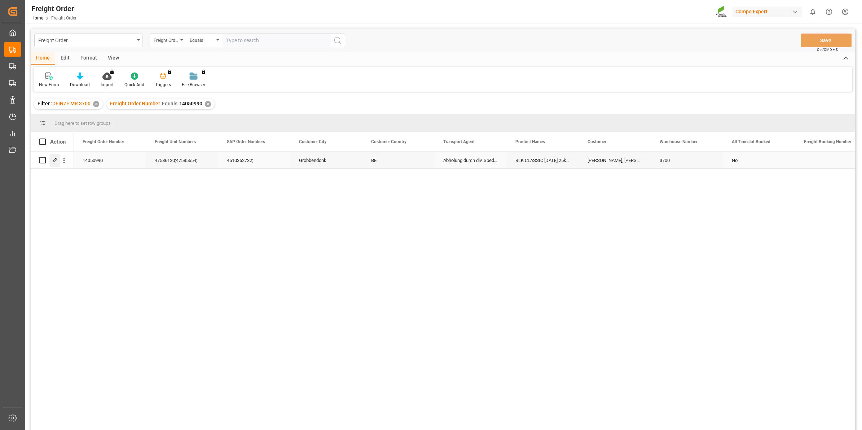
click at [52, 159] on icon "Press SPACE to select this row." at bounding box center [55, 161] width 6 height 6
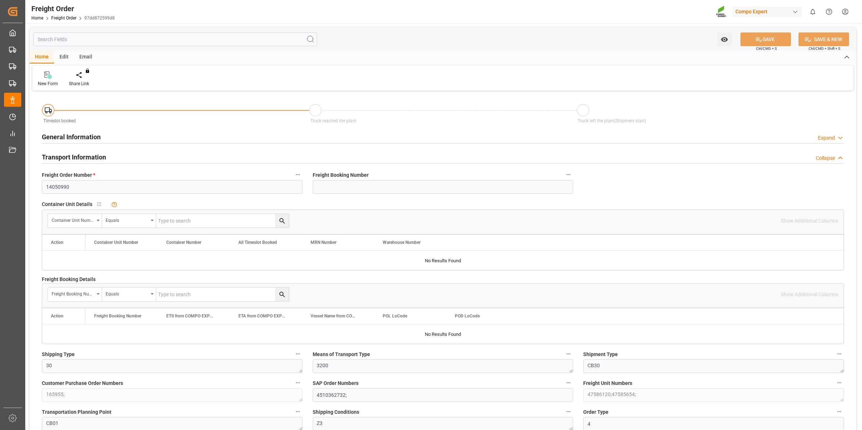
type input "[DATE] 00:00"
type input "[DATE] 10:30"
click at [85, 80] on div "Create Timeslot" at bounding box center [84, 83] width 31 height 6
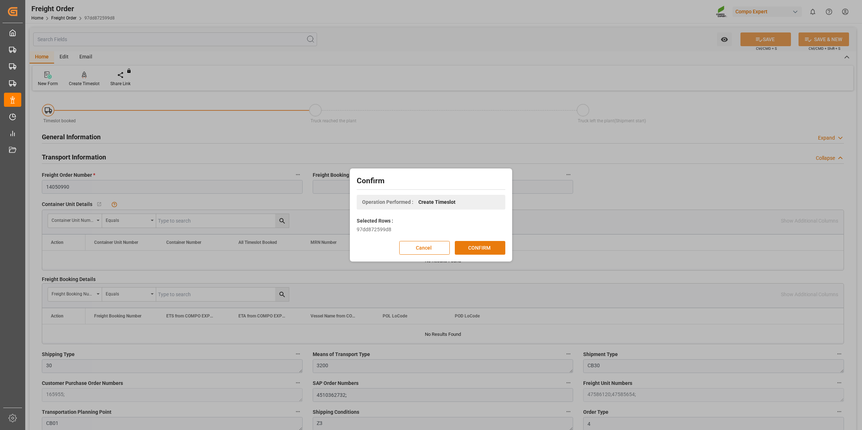
click at [480, 243] on button "CONFIRM" at bounding box center [480, 248] width 51 height 14
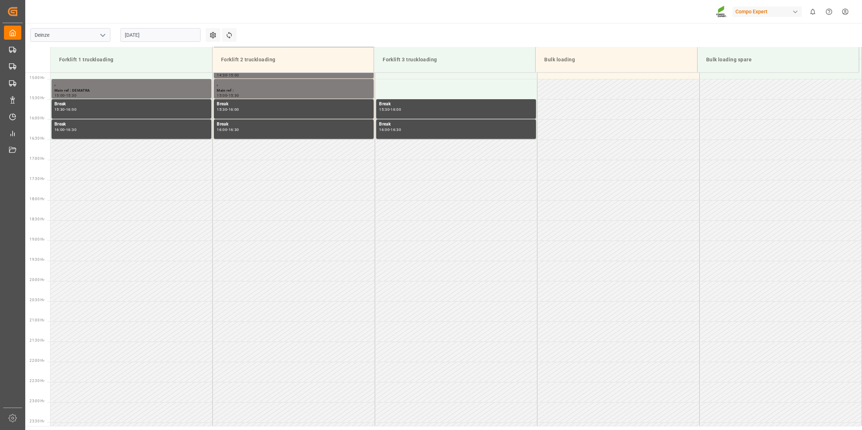
scroll to position [602, 0]
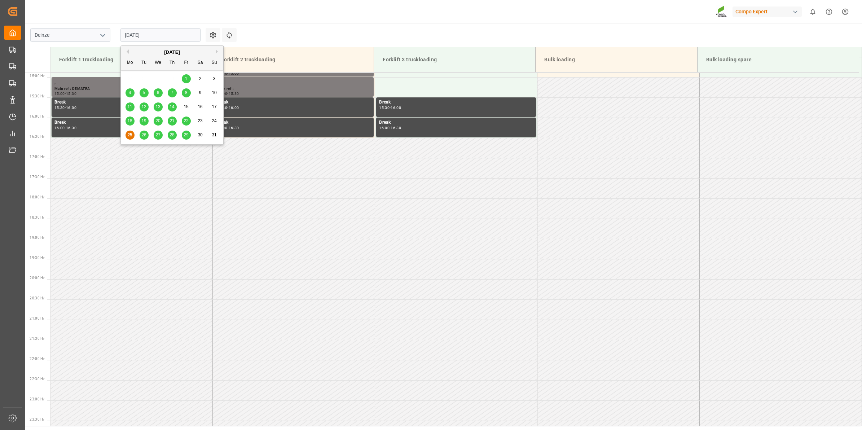
click at [136, 35] on input "[DATE]" at bounding box center [161, 35] width 80 height 14
click at [146, 135] on span "26" at bounding box center [143, 134] width 5 height 5
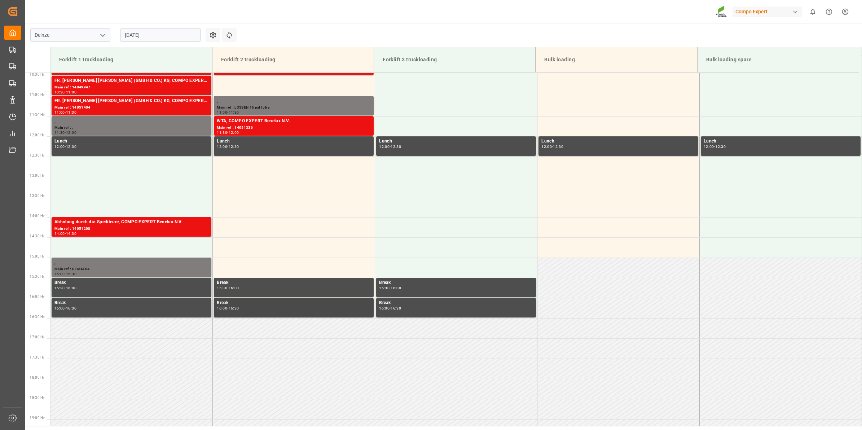
scroll to position [286, 0]
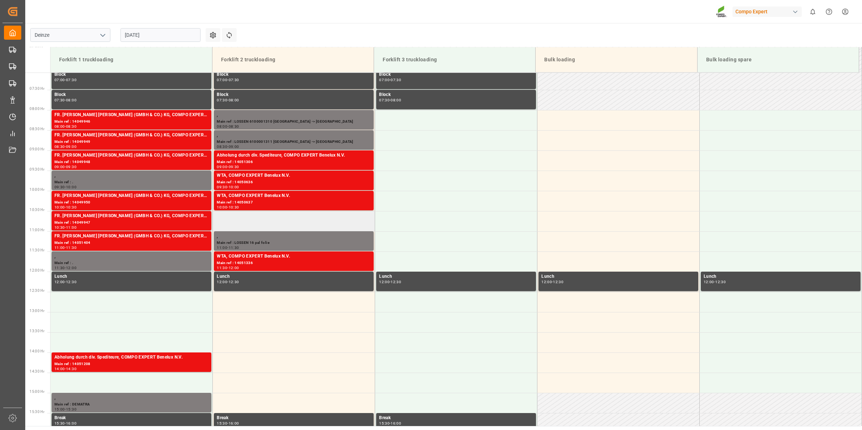
click at [253, 223] on td at bounding box center [294, 221] width 162 height 20
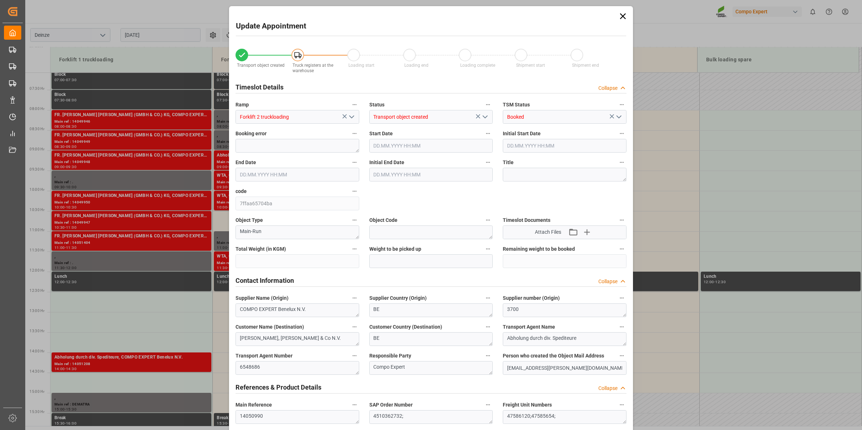
type input "28398.4"
type input "0"
type input "28"
type input "[DATE] 10:30"
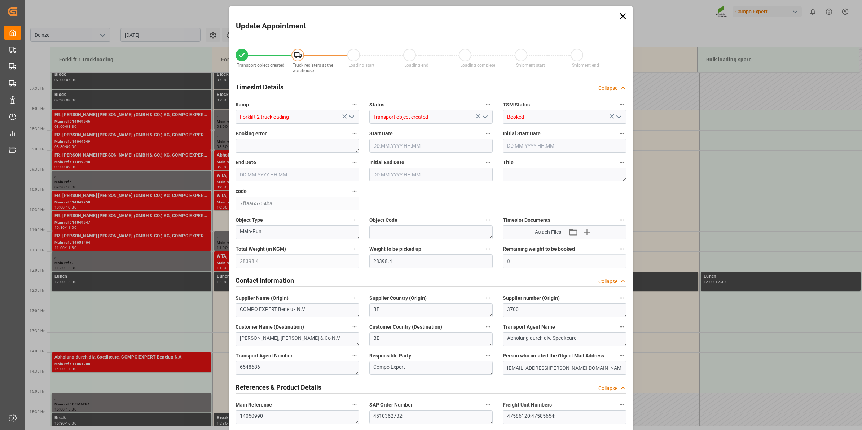
type input "[DATE] 11:00"
type input "[DATE] 10:30"
type input "[DATE] 14:17"
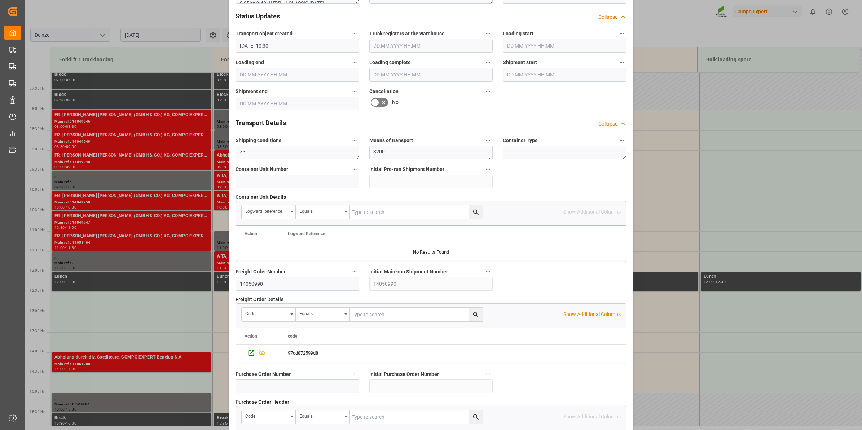
scroll to position [572, 0]
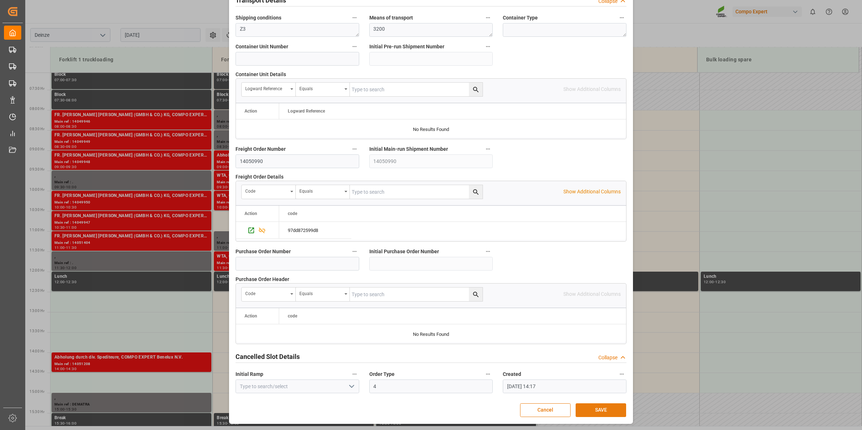
click at [598, 412] on button "SAVE" at bounding box center [601, 410] width 51 height 14
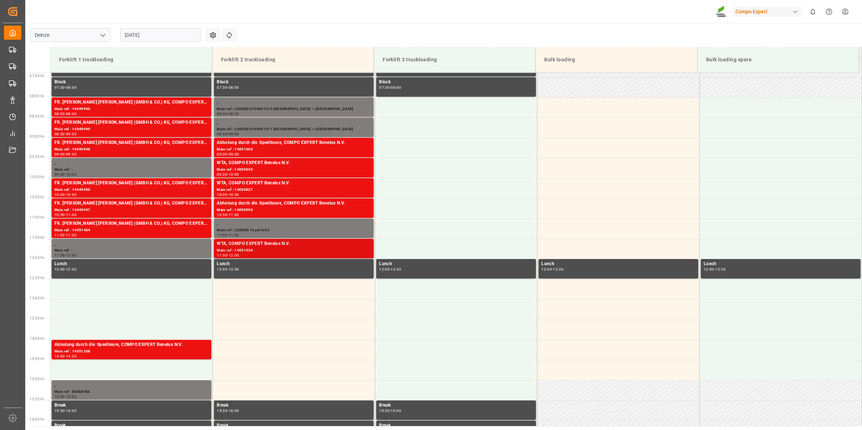
scroll to position [314, 0]
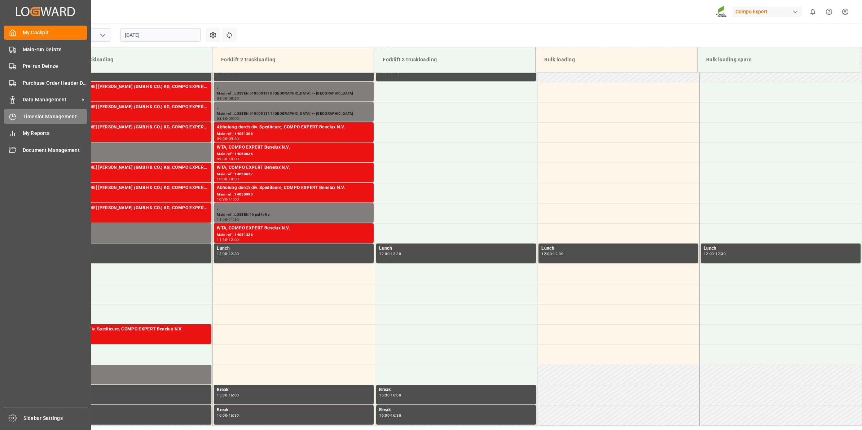
click at [31, 119] on span "Timeslot Management" at bounding box center [55, 117] width 65 height 8
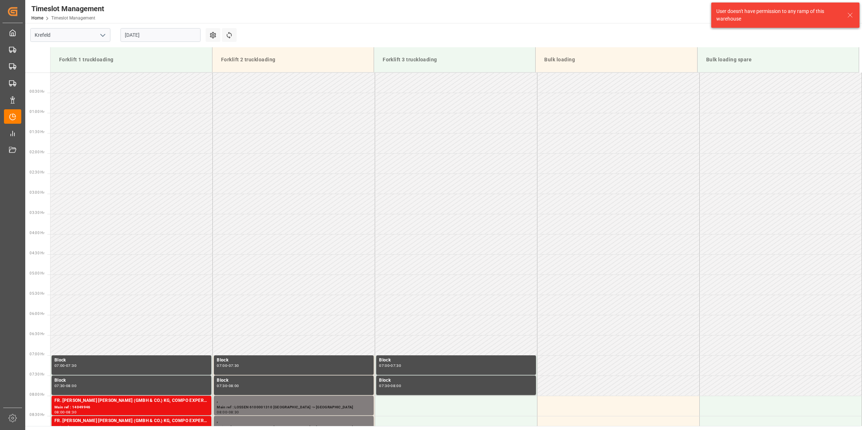
click at [99, 37] on icon "open menu" at bounding box center [103, 35] width 9 height 9
click at [88, 53] on div "Deinze" at bounding box center [70, 51] width 79 height 16
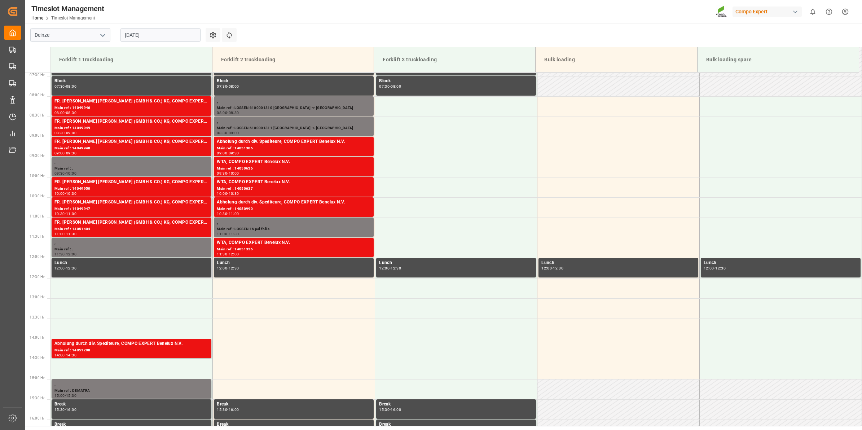
scroll to position [286, 0]
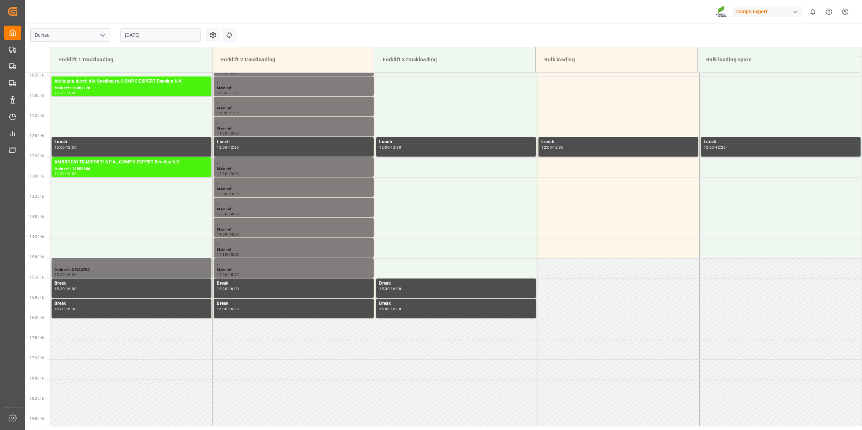
scroll to position [331, 0]
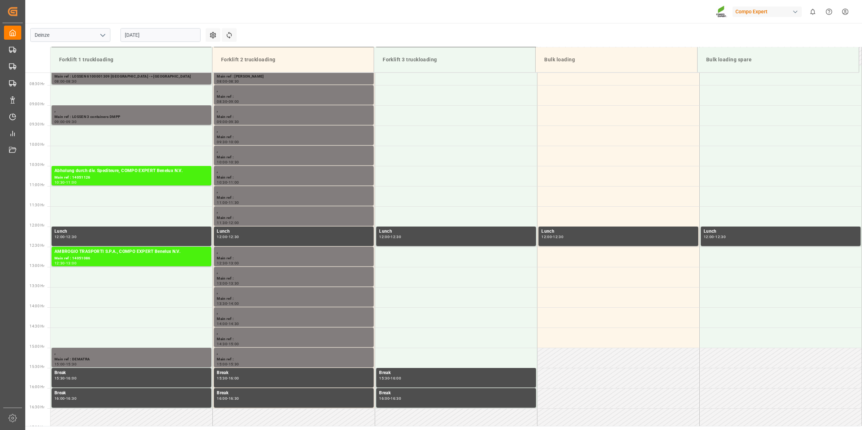
click at [148, 25] on div "[DATE]" at bounding box center [160, 35] width 90 height 24
click at [148, 32] on input "[DATE]" at bounding box center [161, 35] width 80 height 14
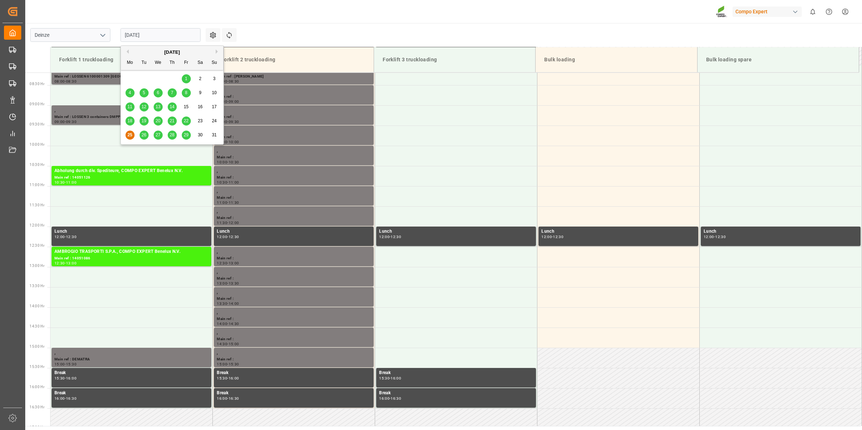
click at [148, 132] on div "26" at bounding box center [144, 135] width 9 height 9
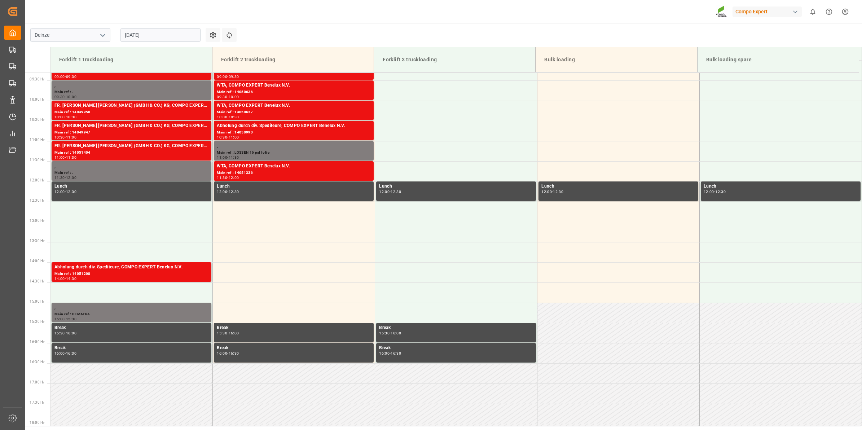
scroll to position [286, 0]
